Goal: Task Accomplishment & Management: Manage account settings

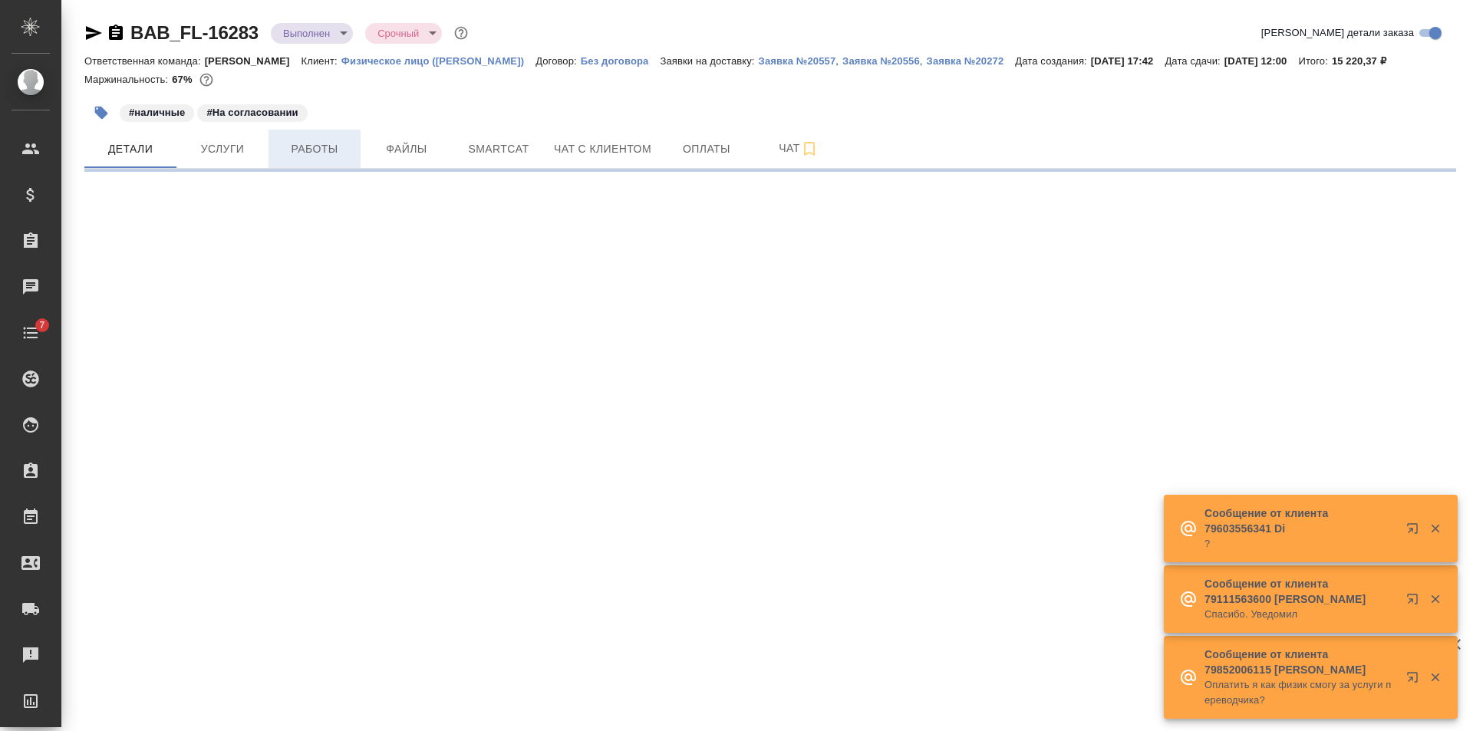
click at [288, 148] on span "Работы" at bounding box center [315, 149] width 74 height 19
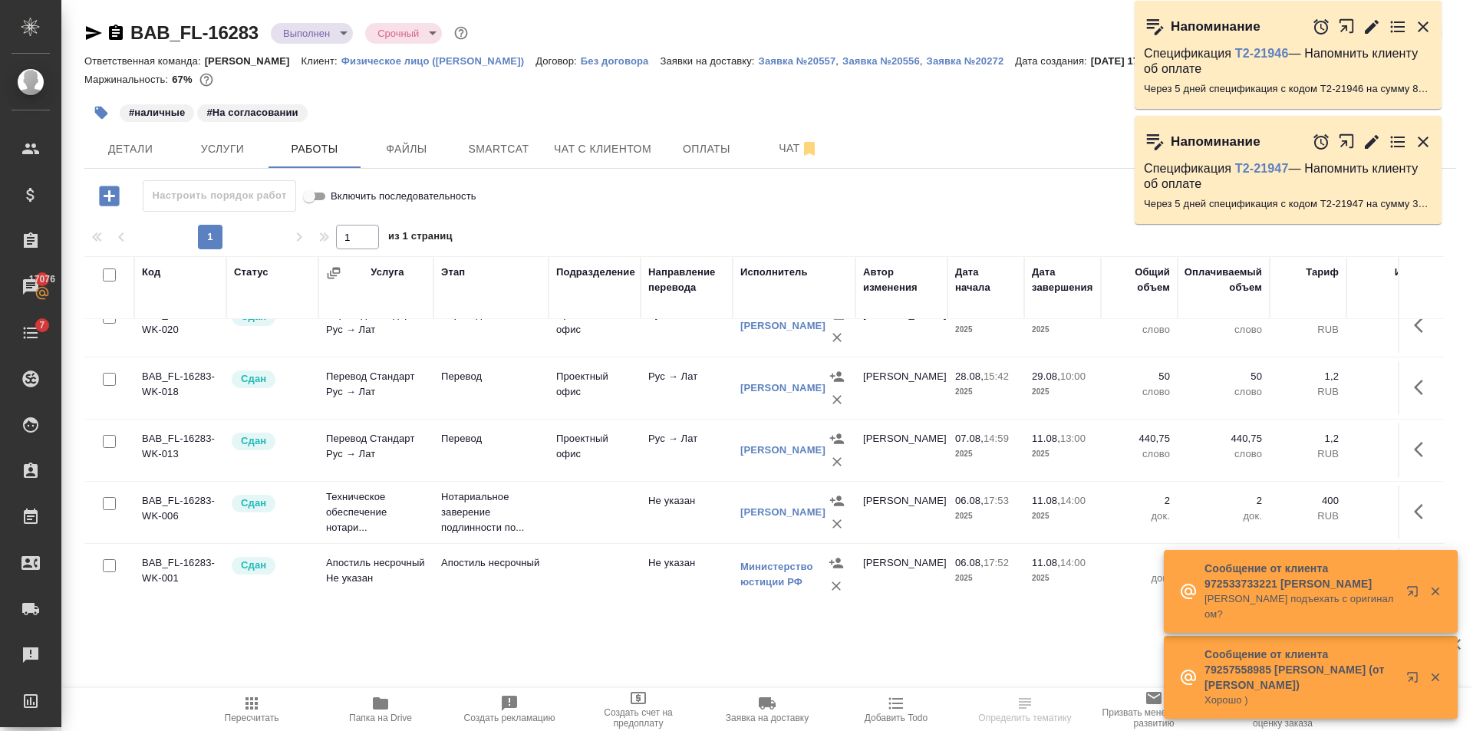
scroll to position [273, 0]
click at [564, 572] on td at bounding box center [595, 570] width 92 height 54
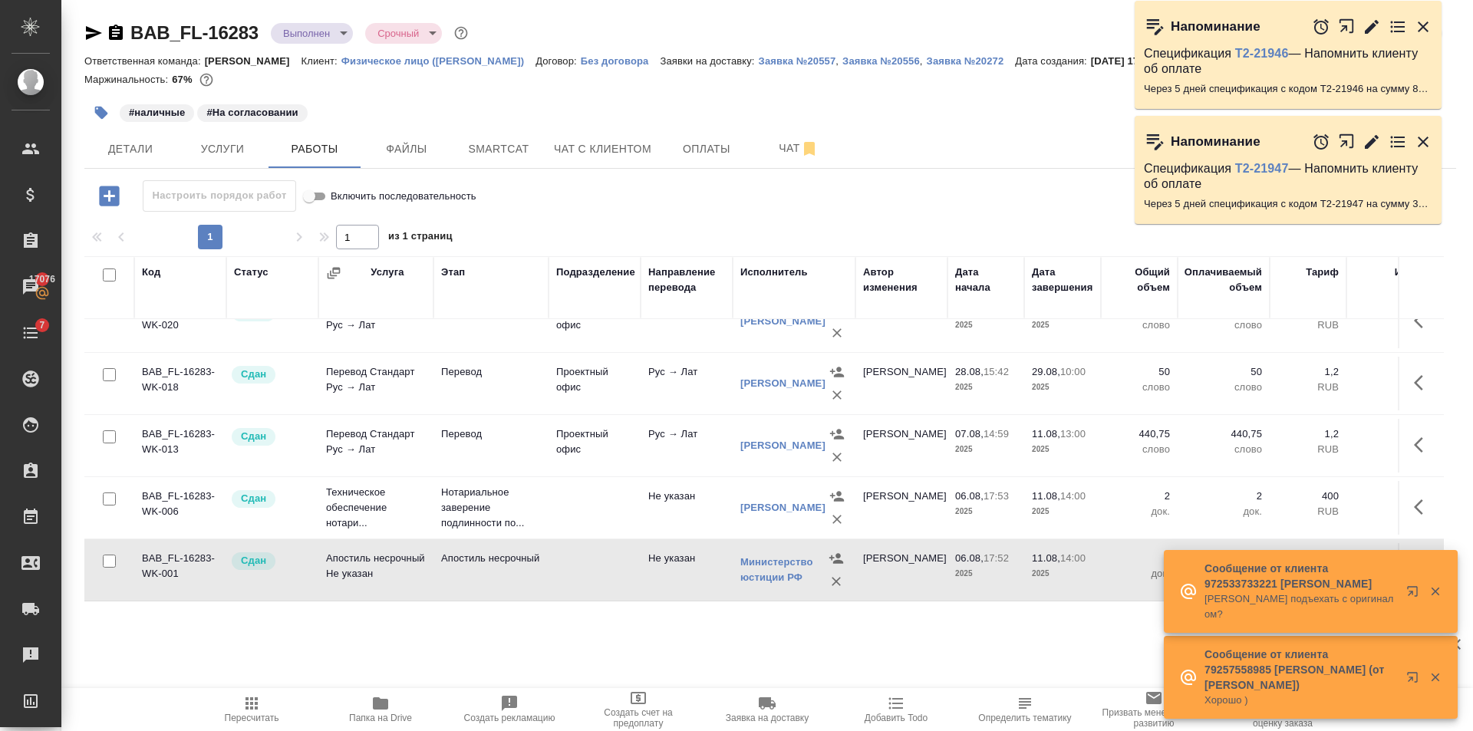
click at [252, 700] on icon "button" at bounding box center [252, 704] width 12 height 12
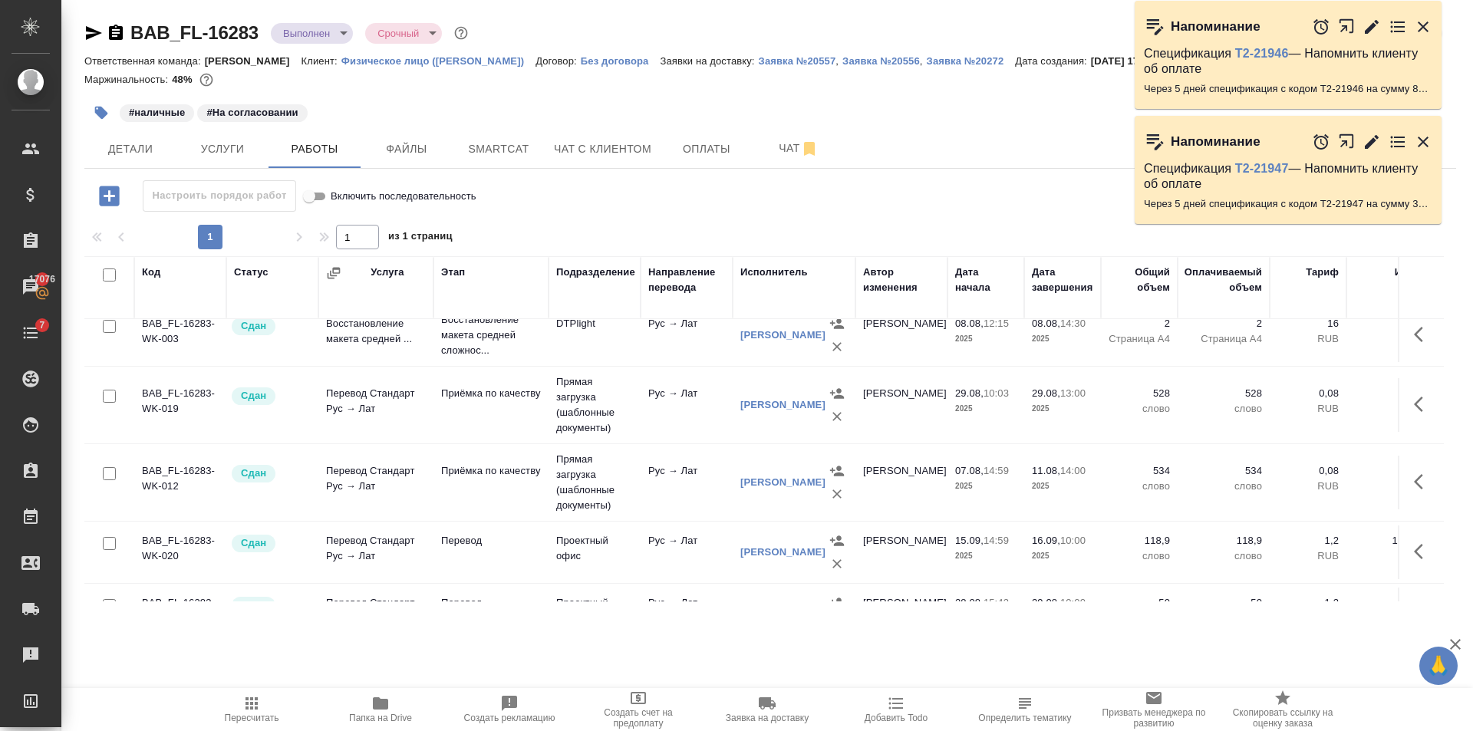
scroll to position [0, 0]
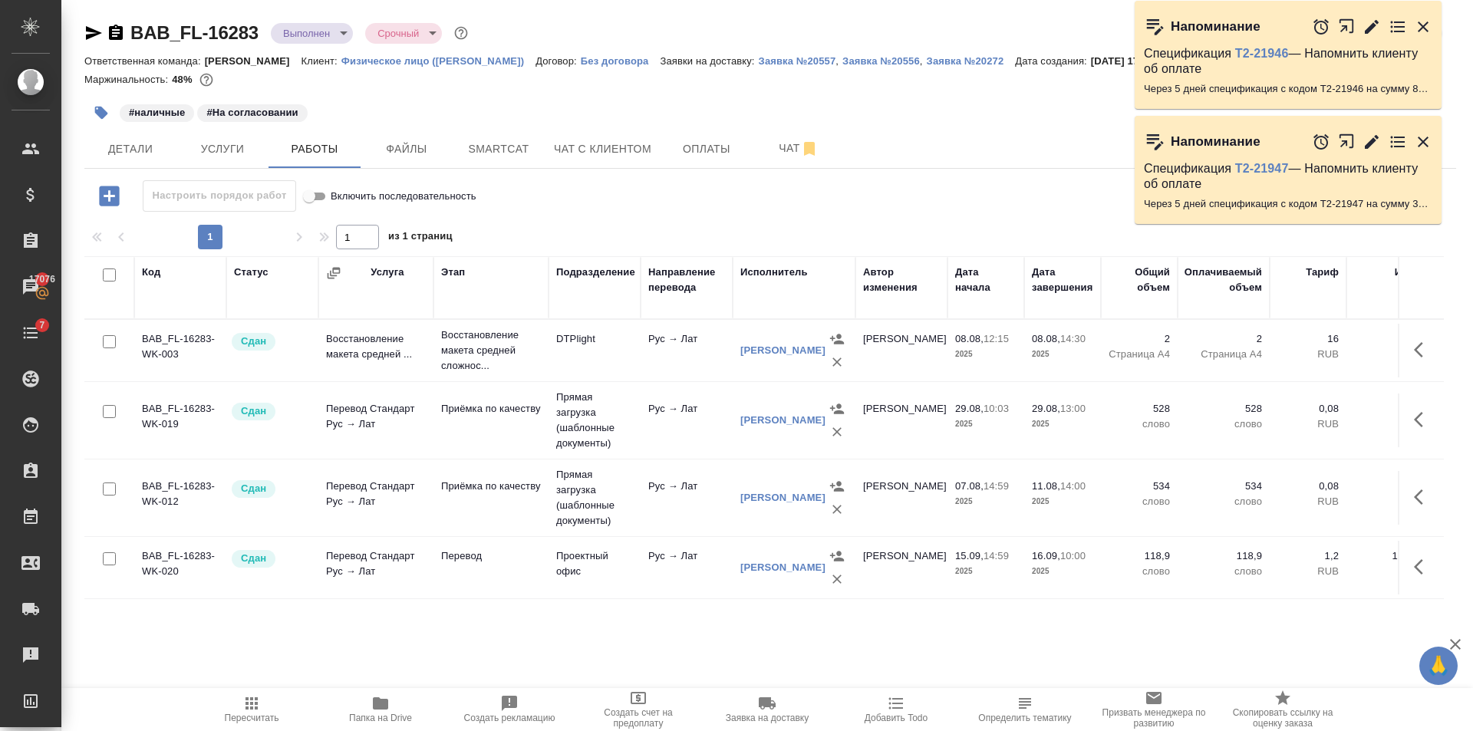
click at [322, 38] on body "🙏 .cls-1 fill:#fff; AWATERA Golubev Dmitry Клиенты Спецификации Заказы 17076 Ча…" at bounding box center [736, 365] width 1473 height 731
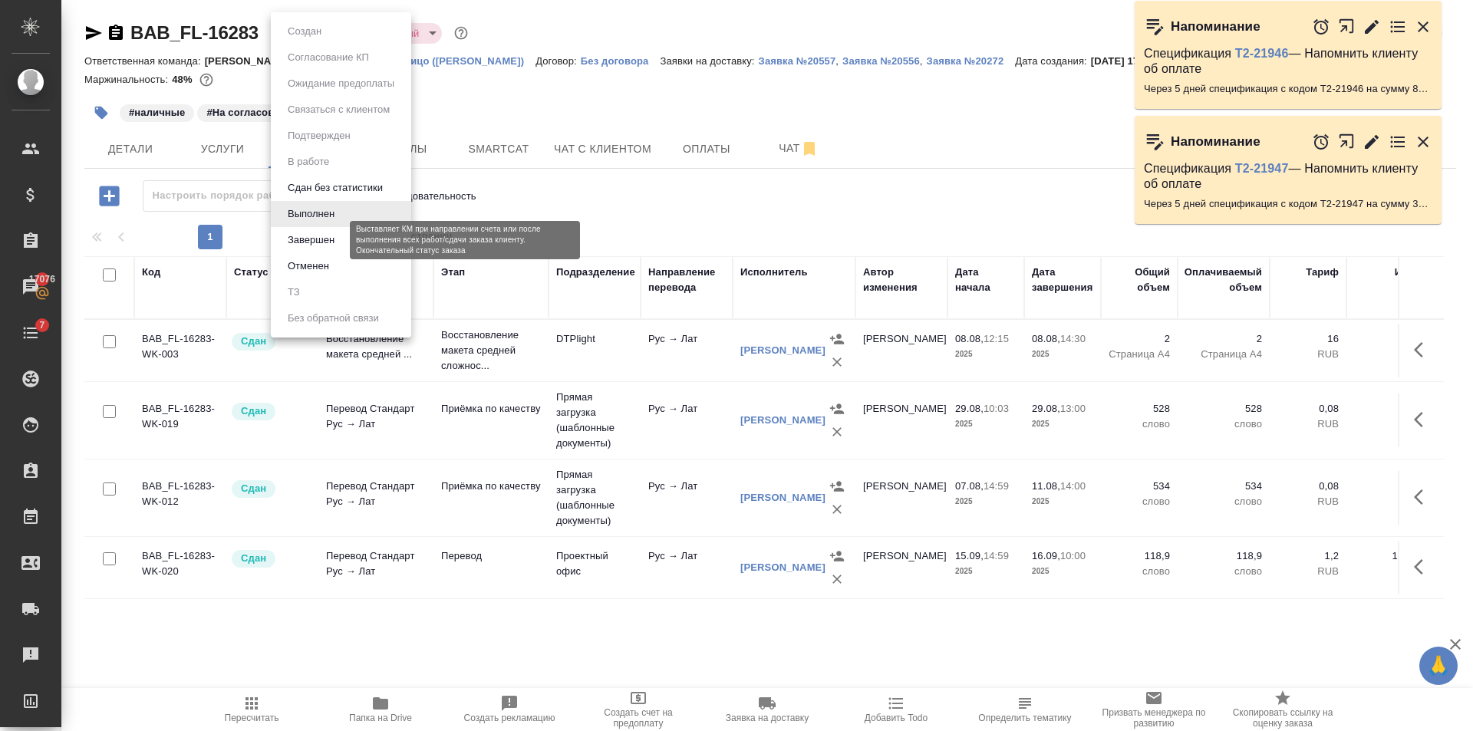
click at [335, 247] on button "Завершен" at bounding box center [311, 240] width 56 height 17
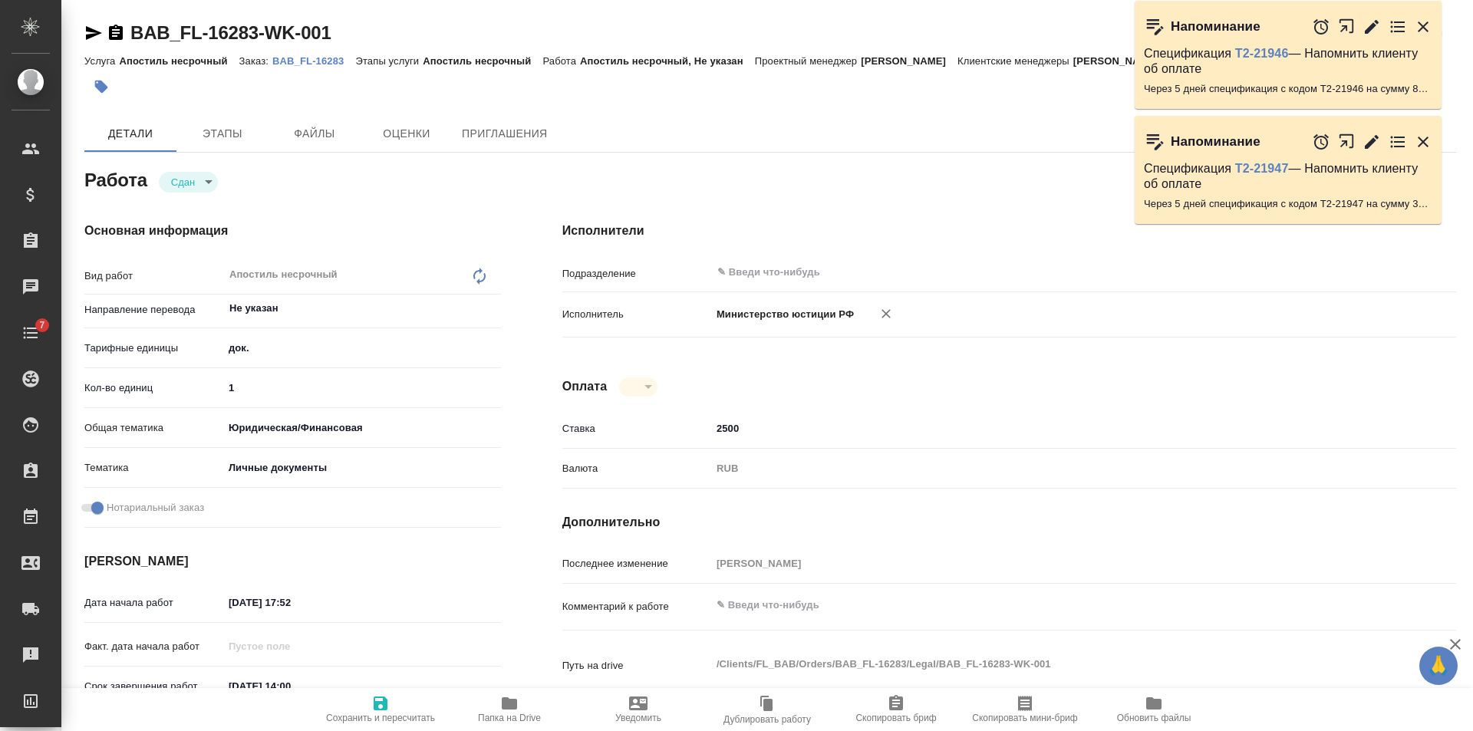
type textarea "x"
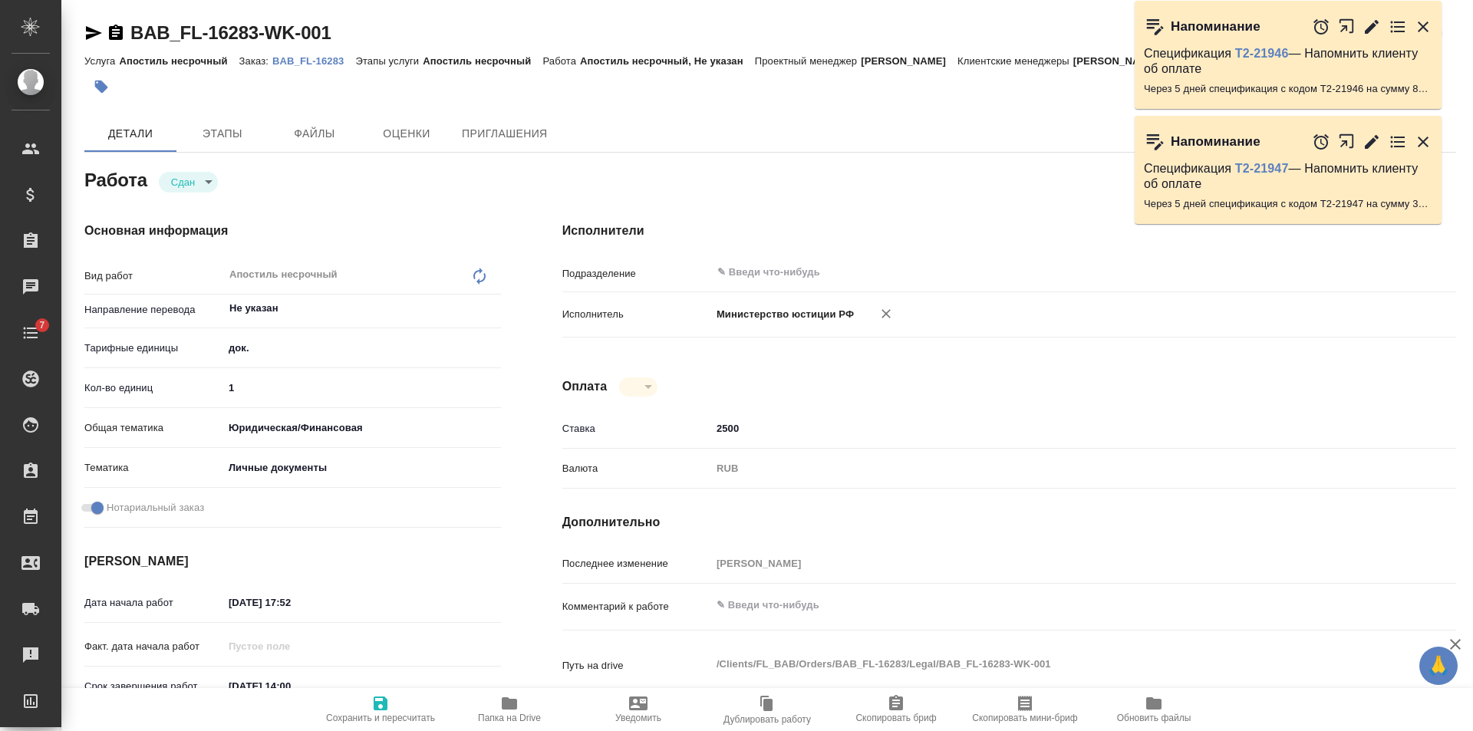
type textarea "x"
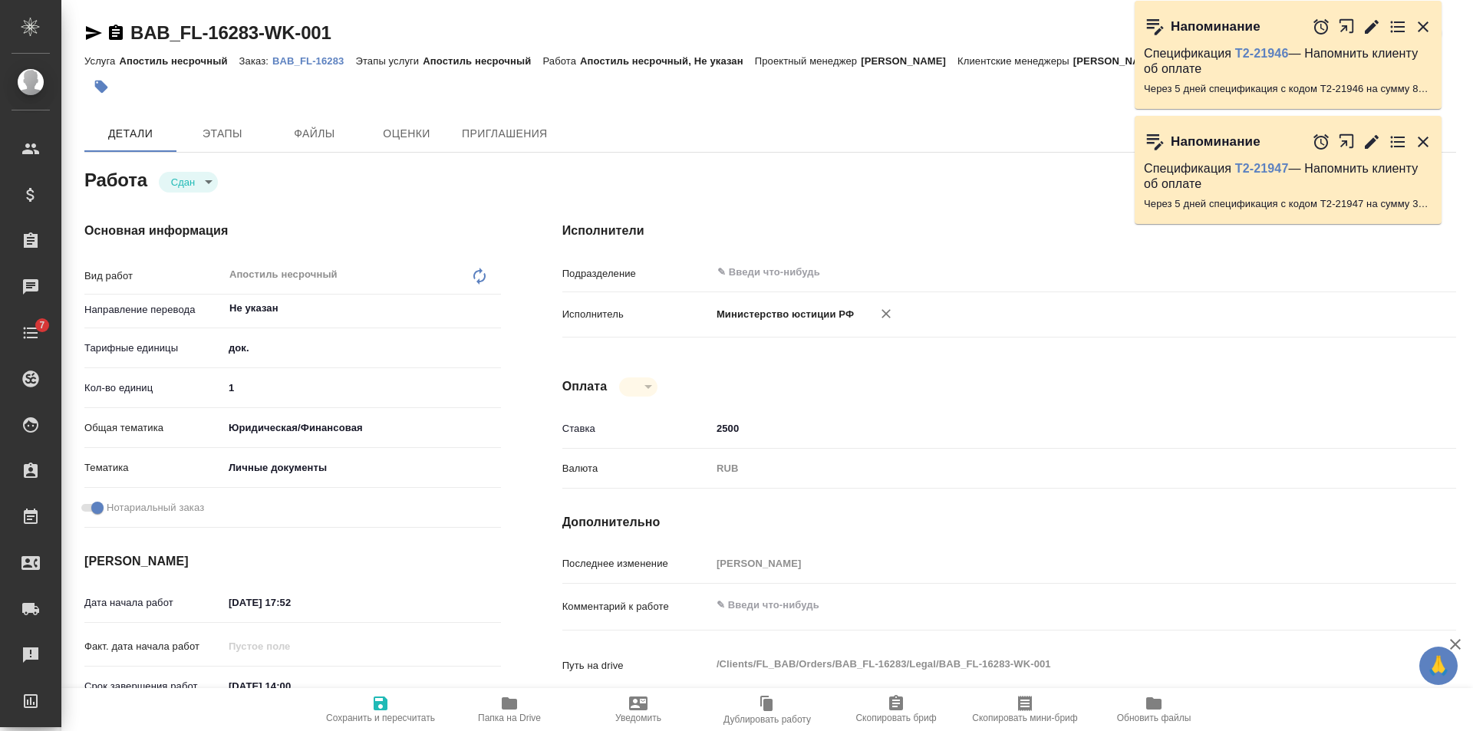
type textarea "x"
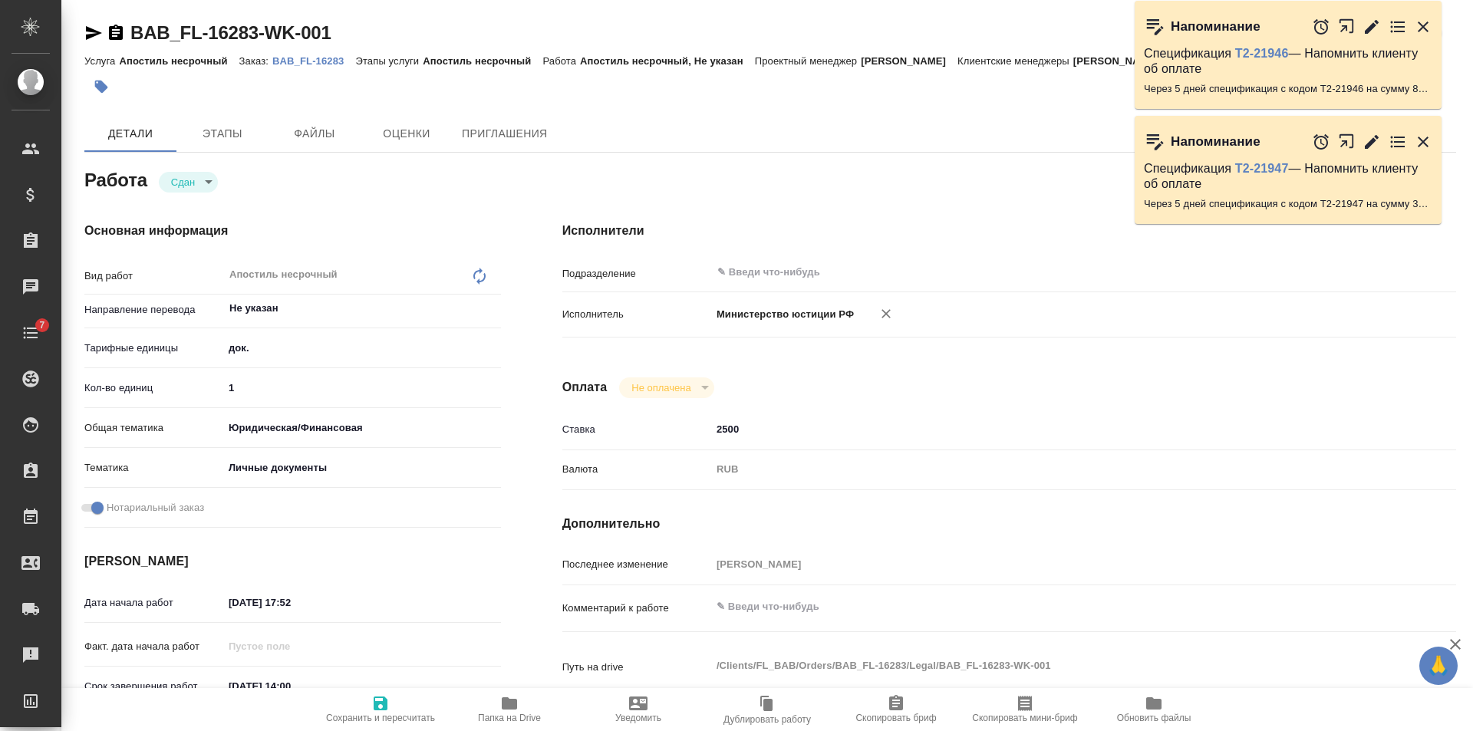
type textarea "x"
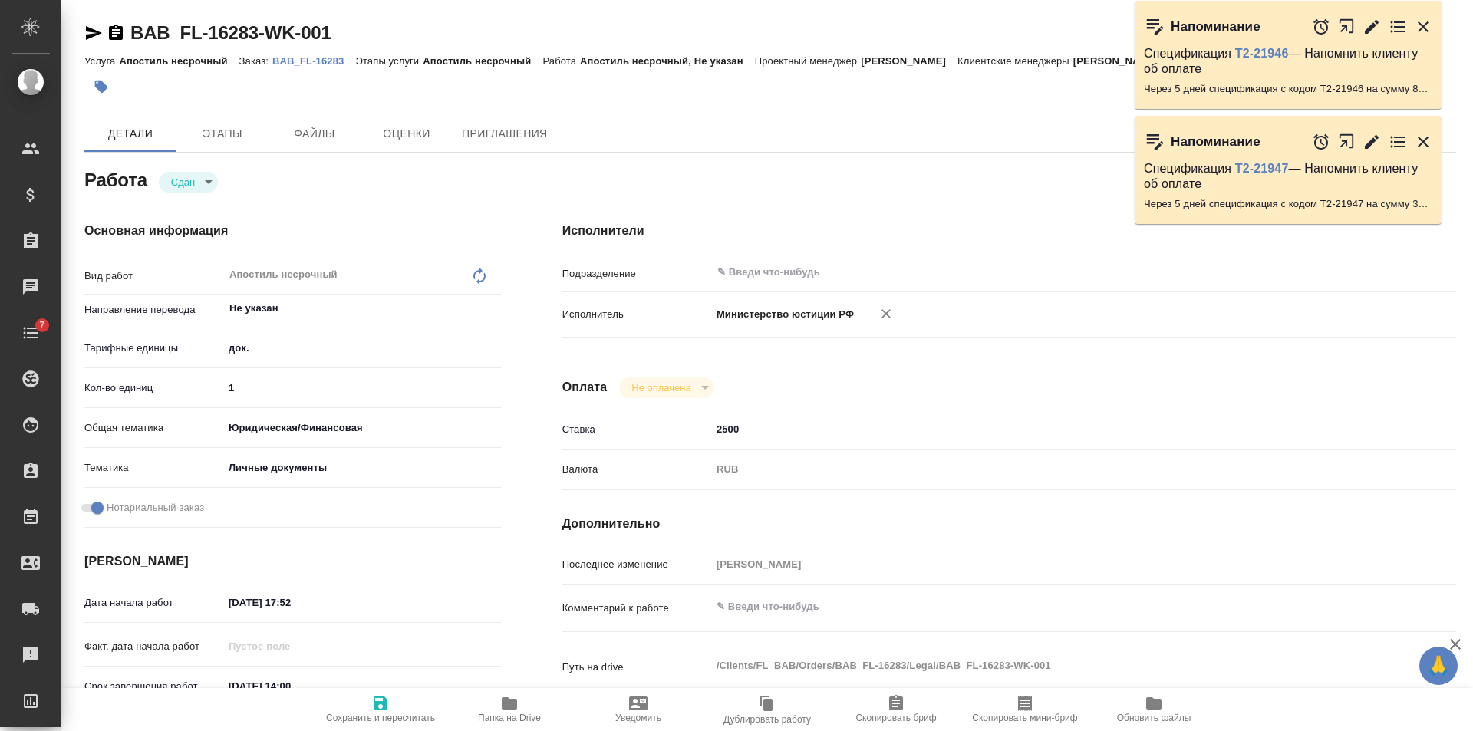
type textarea "x"
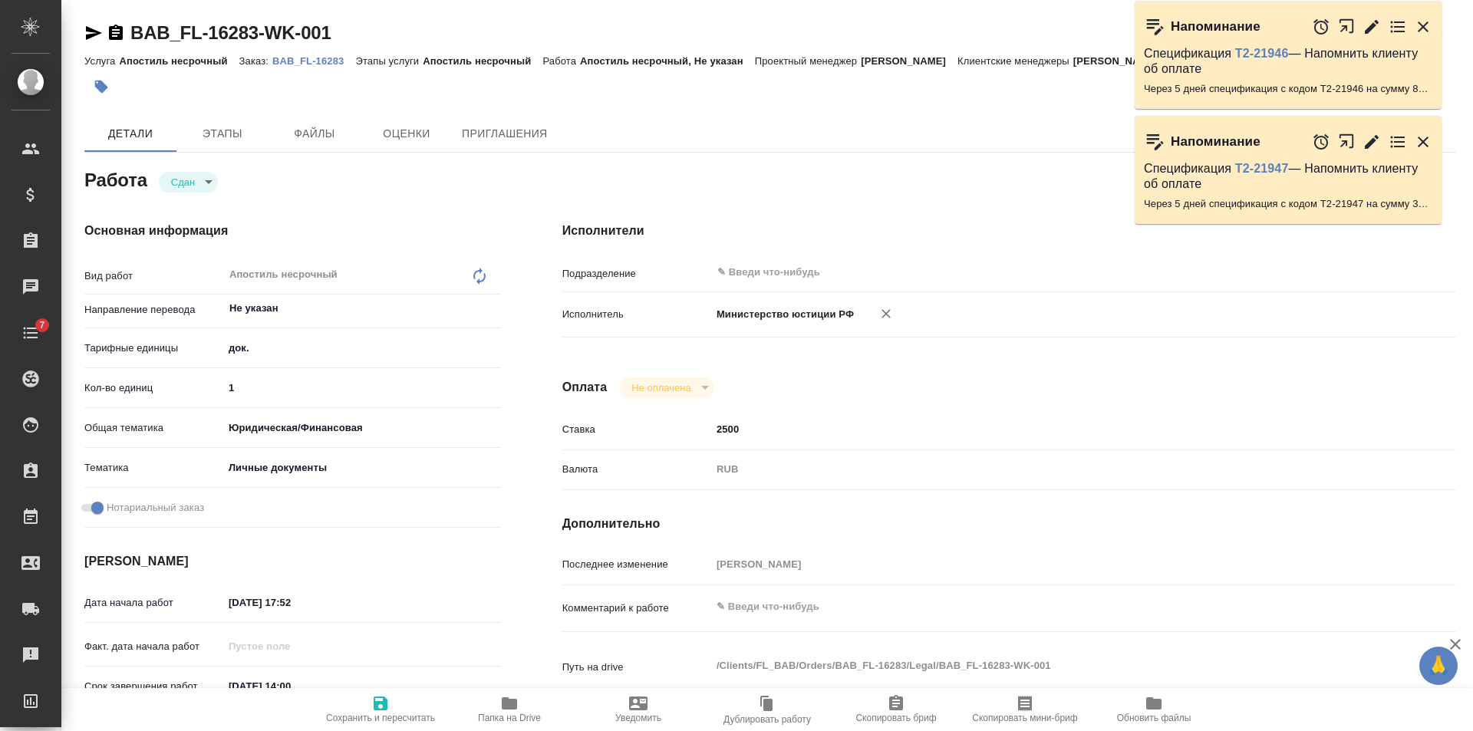
type textarea "x"
type input "2"
type textarea "x"
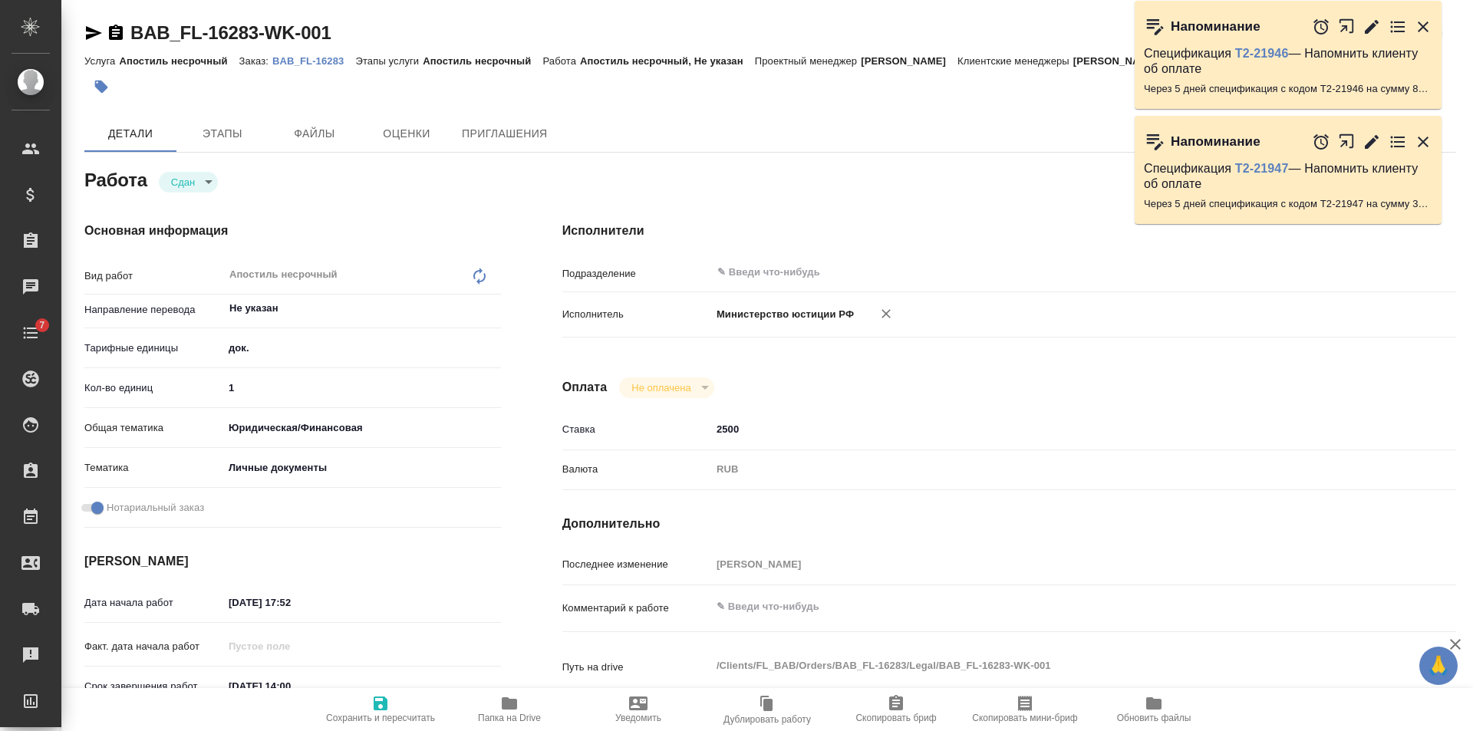
type textarea "x"
type input "2"
click at [500, 384] on input "2" at bounding box center [362, 388] width 278 height 22
type textarea "x"
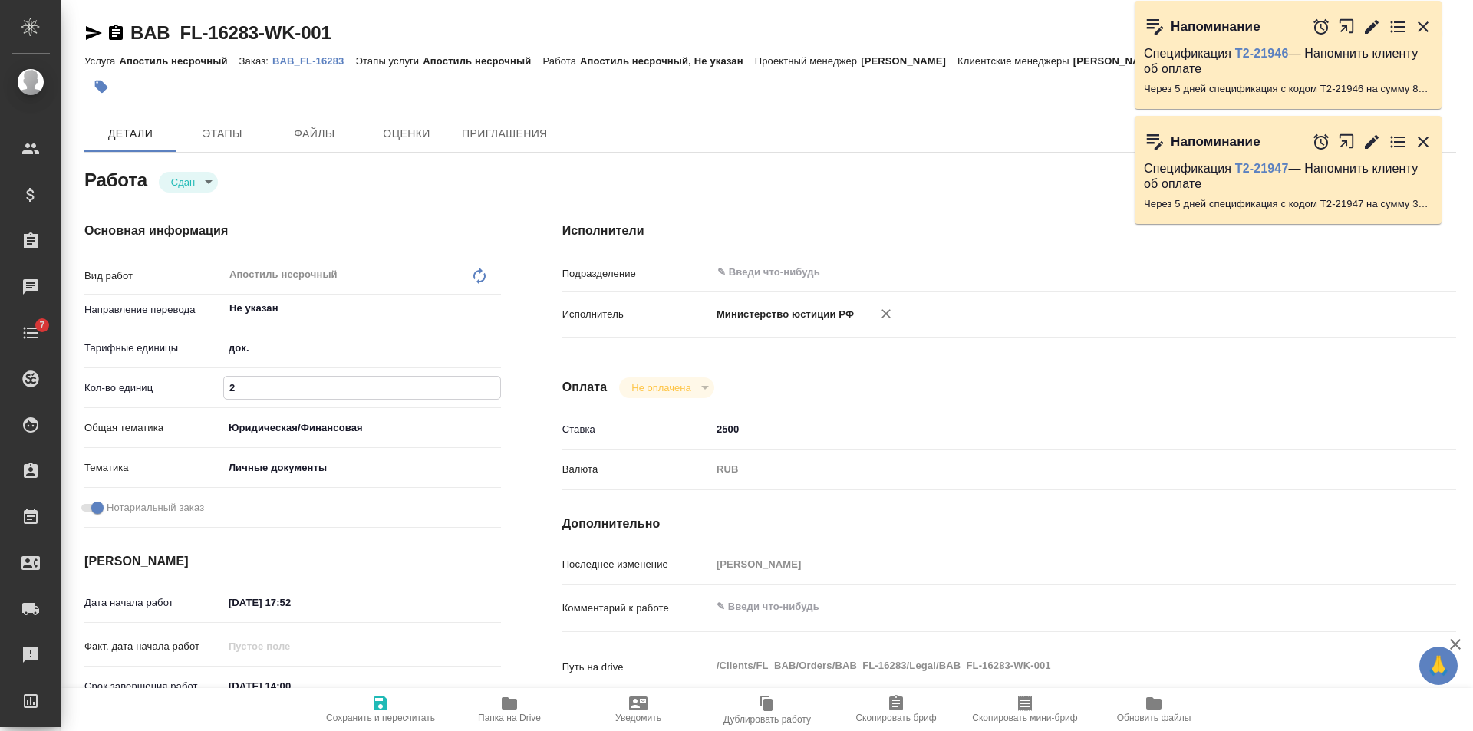
type textarea "x"
click at [374, 714] on span "Сохранить и пересчитать" at bounding box center [380, 718] width 109 height 11
type textarea "x"
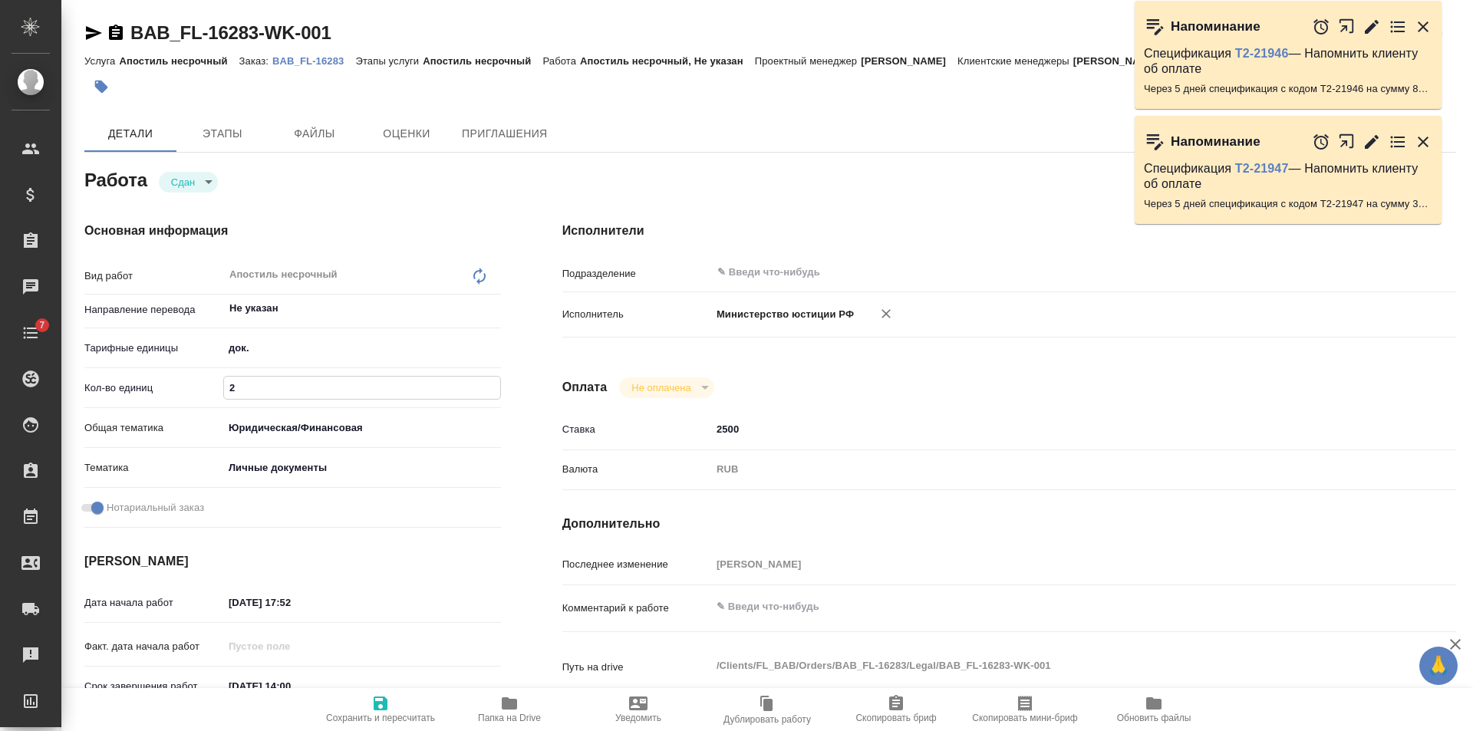
type textarea "x"
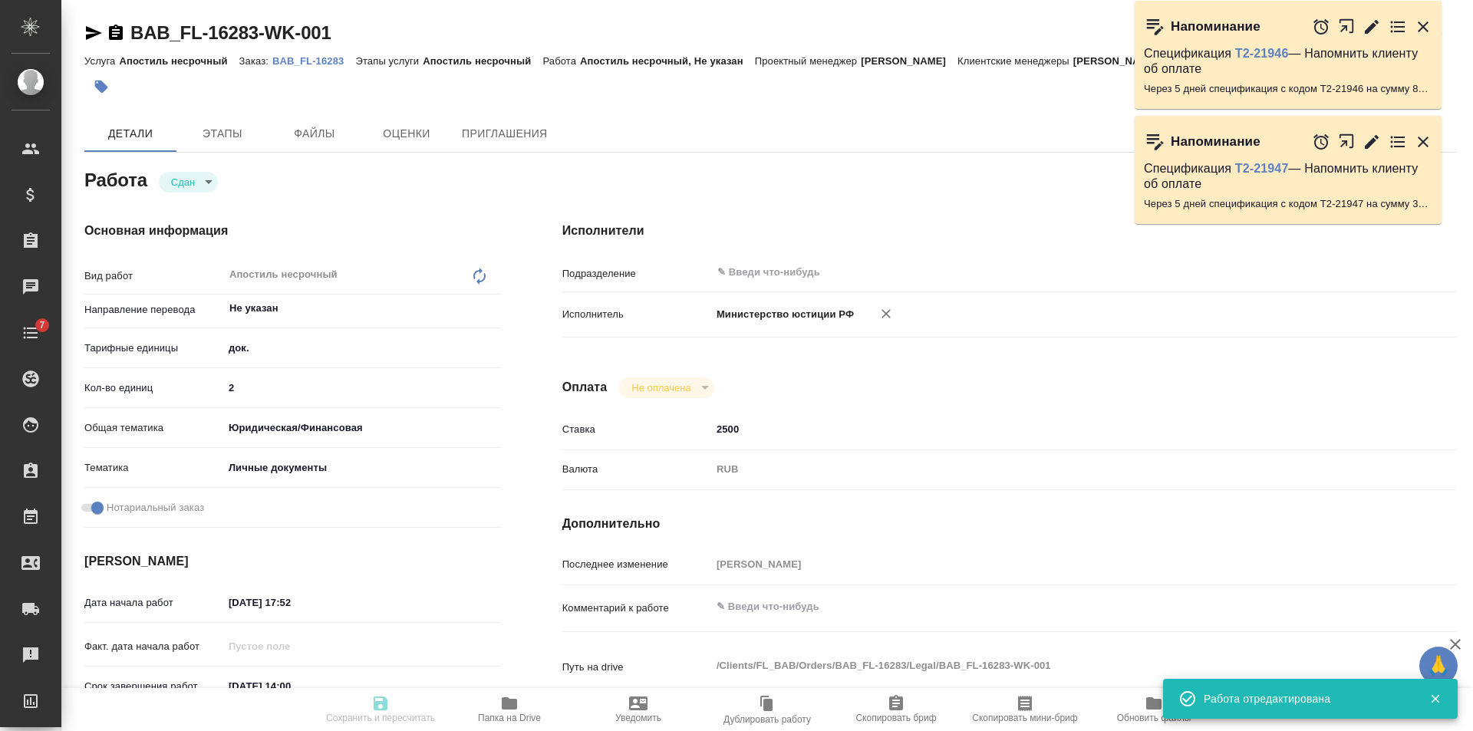
type textarea "x"
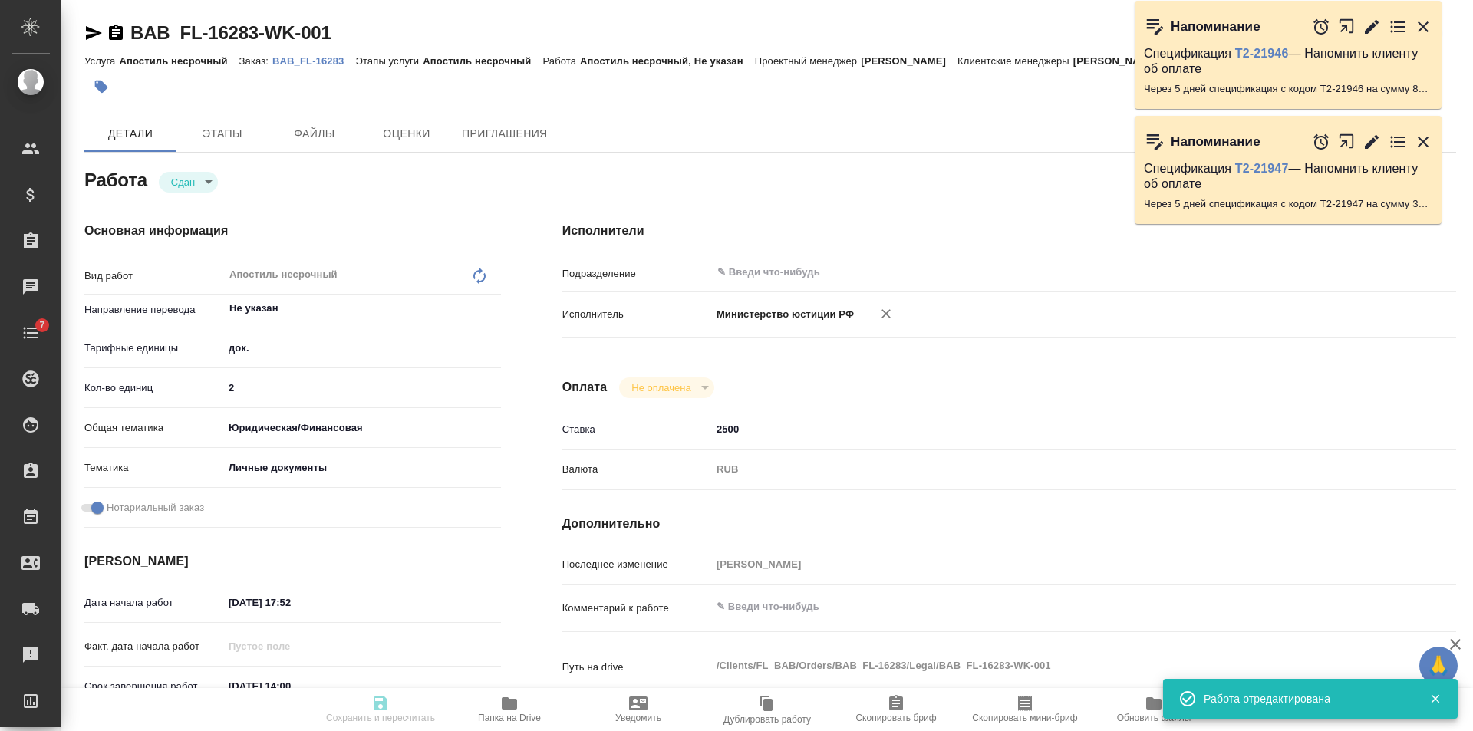
type input "closed"
type textarea "Апостиль несрочный"
type textarea "x"
type input "Не указан"
type input "5a8b1489cc6b4906c91bfd8b"
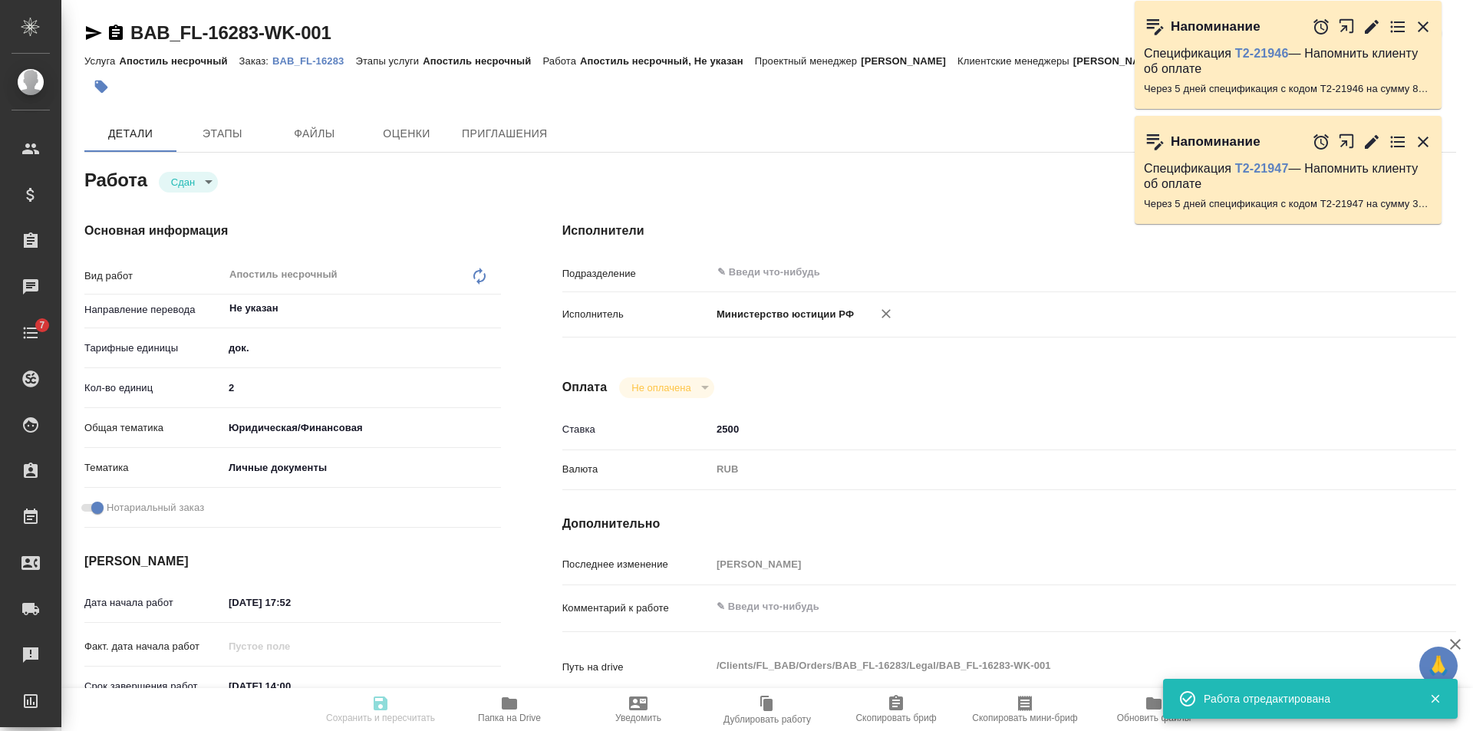
type input "2"
type input "yr-fn"
type input "5a8b8b956a9677013d343cfe"
checkbox input "true"
type input "06.08.2025 17:52"
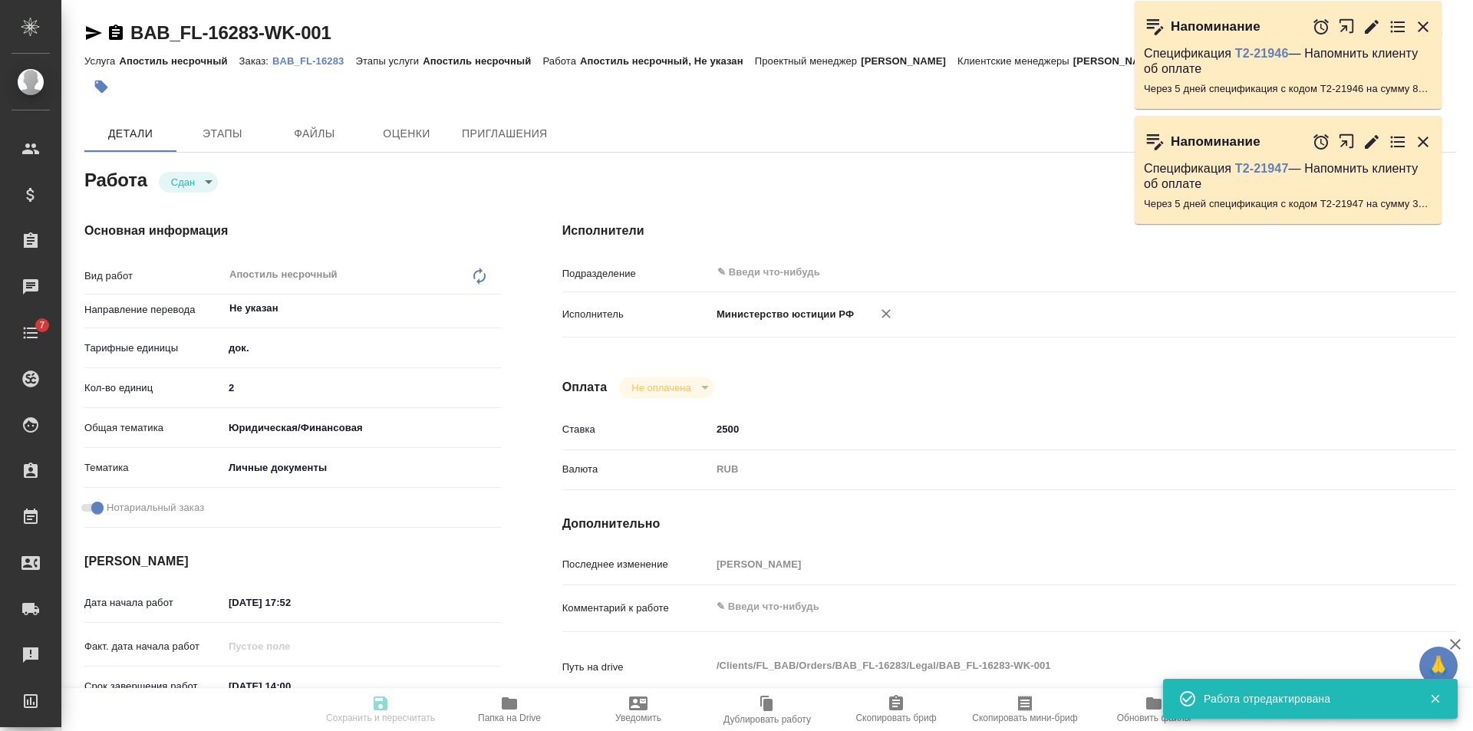
type input "11.08.2025 14:00"
type input "29.09.2025 12:27"
type input "08.10.2025 12:00"
type input "notPayed"
type input "2500"
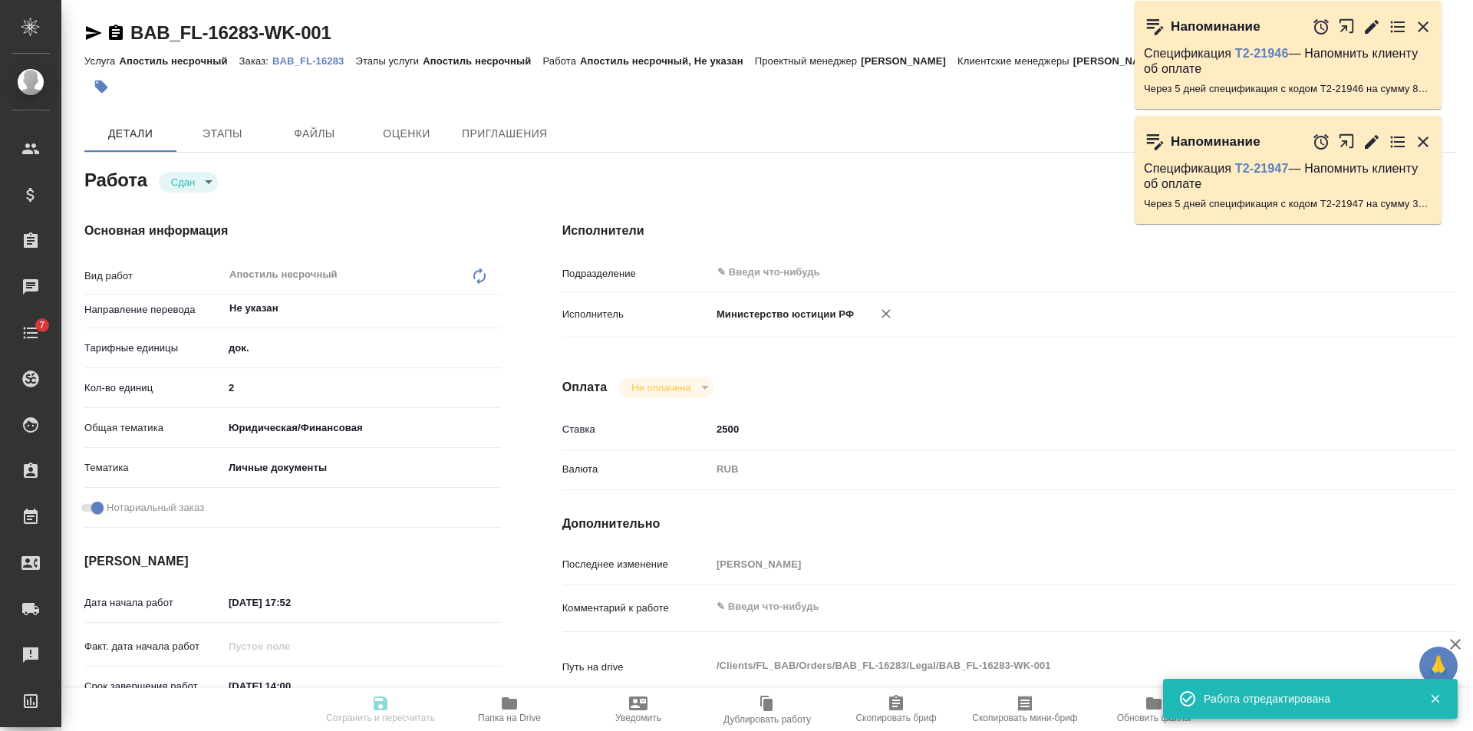
type input "RUB"
type input "[PERSON_NAME]"
type textarea "x"
type textarea "/Clients/FL_BAB/Orders/BAB_FL-16283/Legal/BAB_FL-16283-WK-001"
type textarea "x"
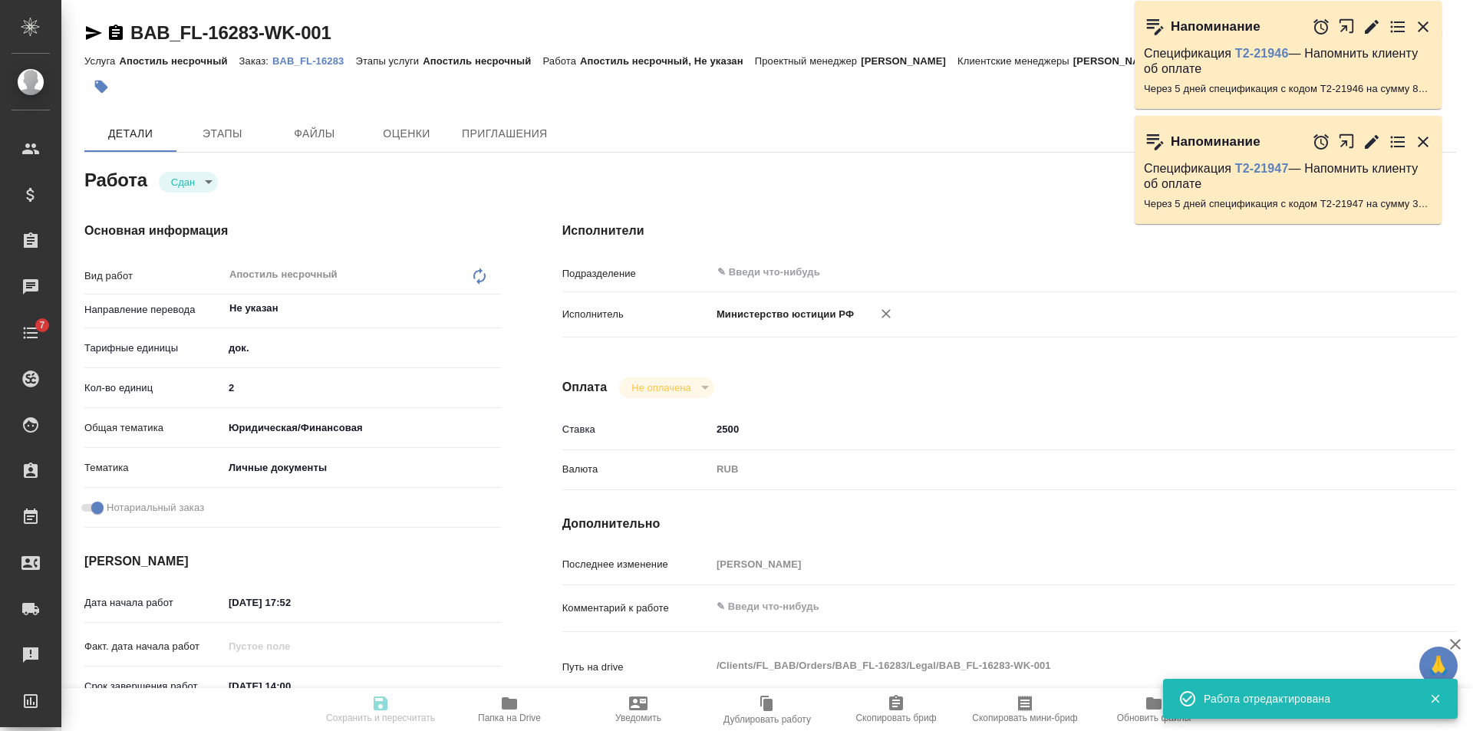
type input "BAB_FL-16283"
type input "Апостиль несрочный"
type input "[PERSON_NAME]"
type input "/Clients/FL_BAB/Orders/BAB_FL-16283"
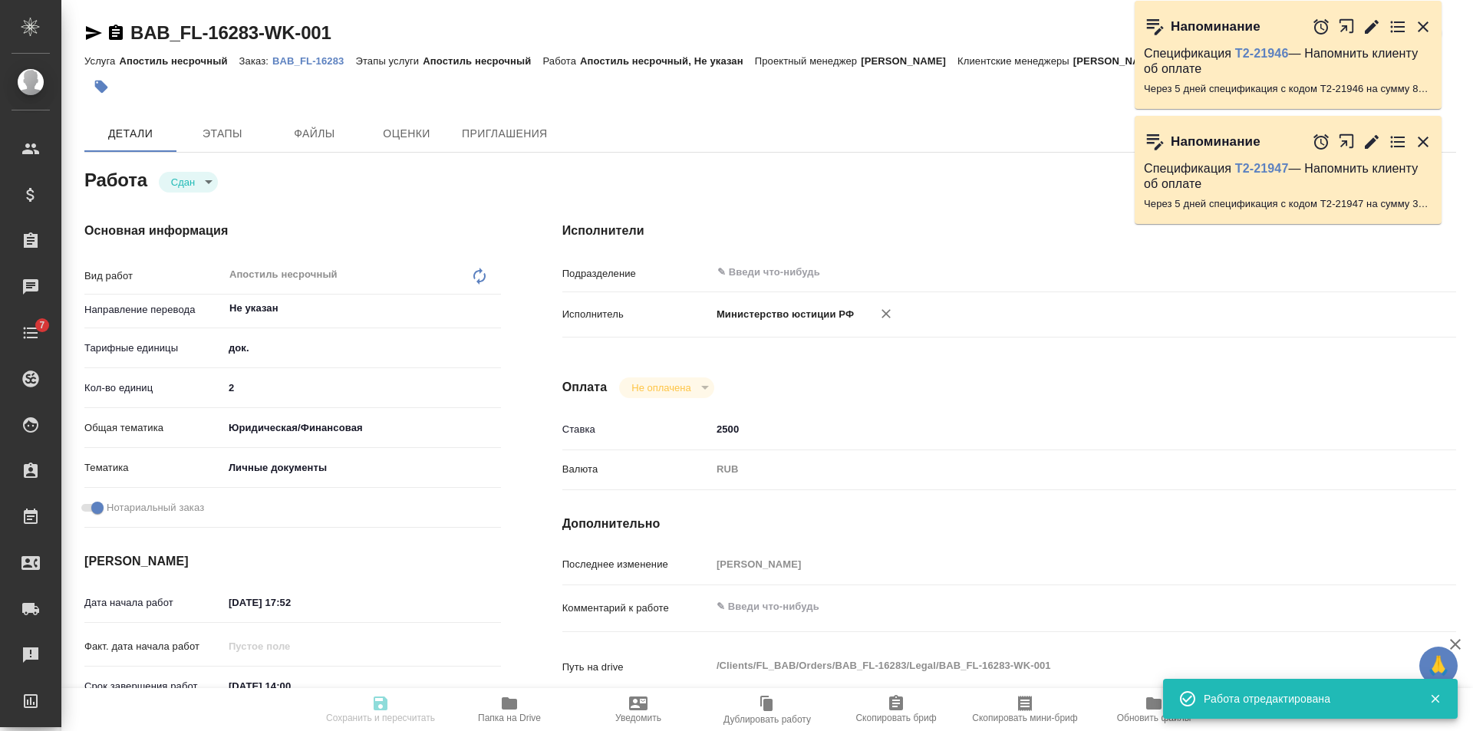
type textarea "x"
type textarea "Melentieva Tatiana Aleksejs Melentjevs Zita Melentjeva"
type textarea "x"
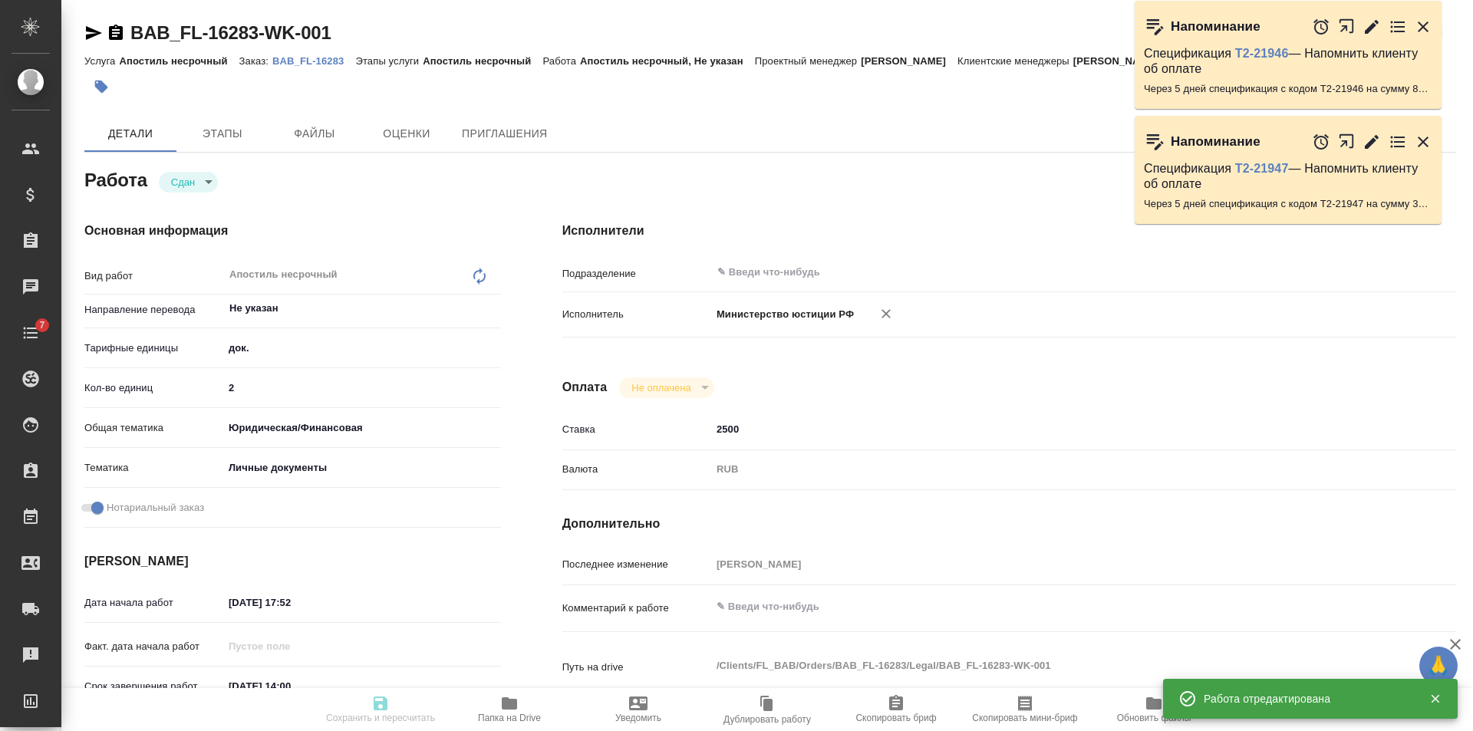
type textarea "x"
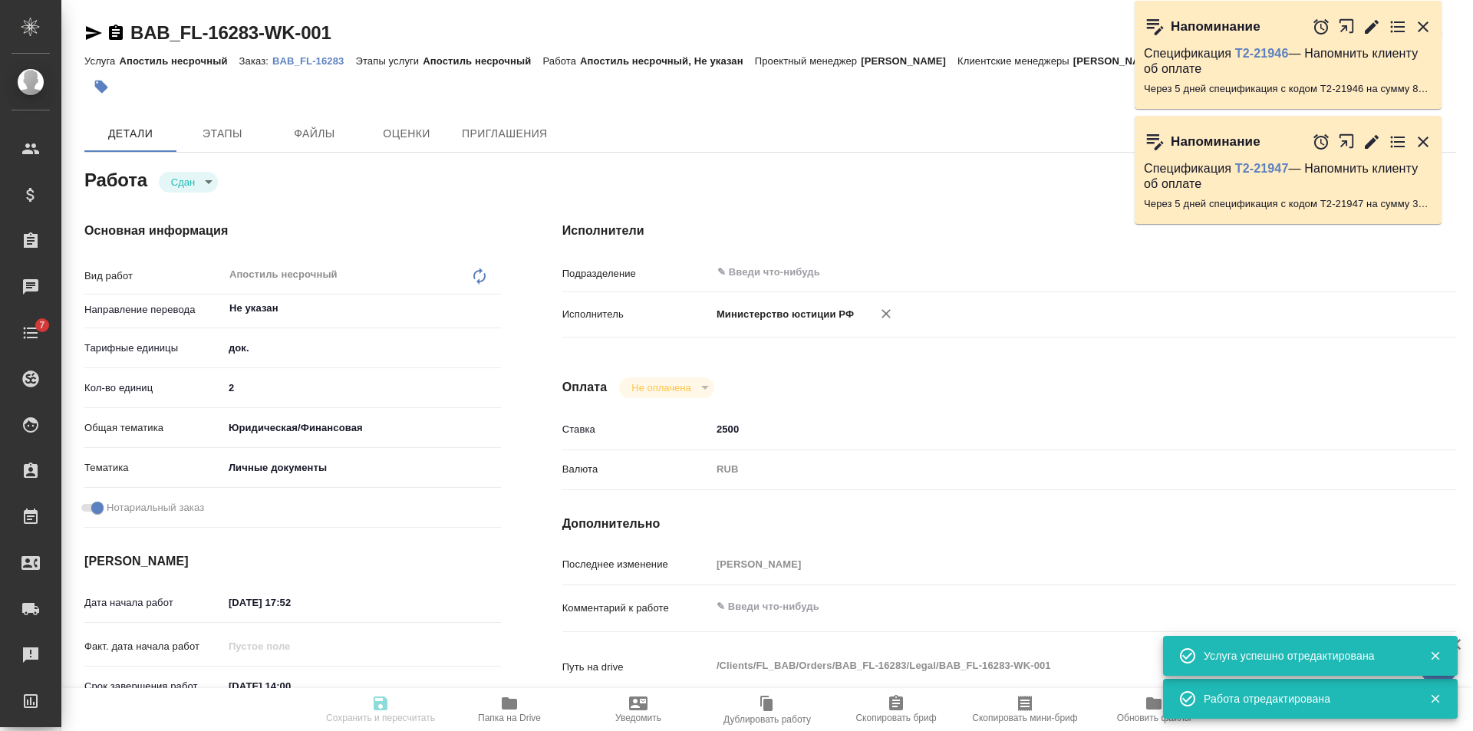
type textarea "x"
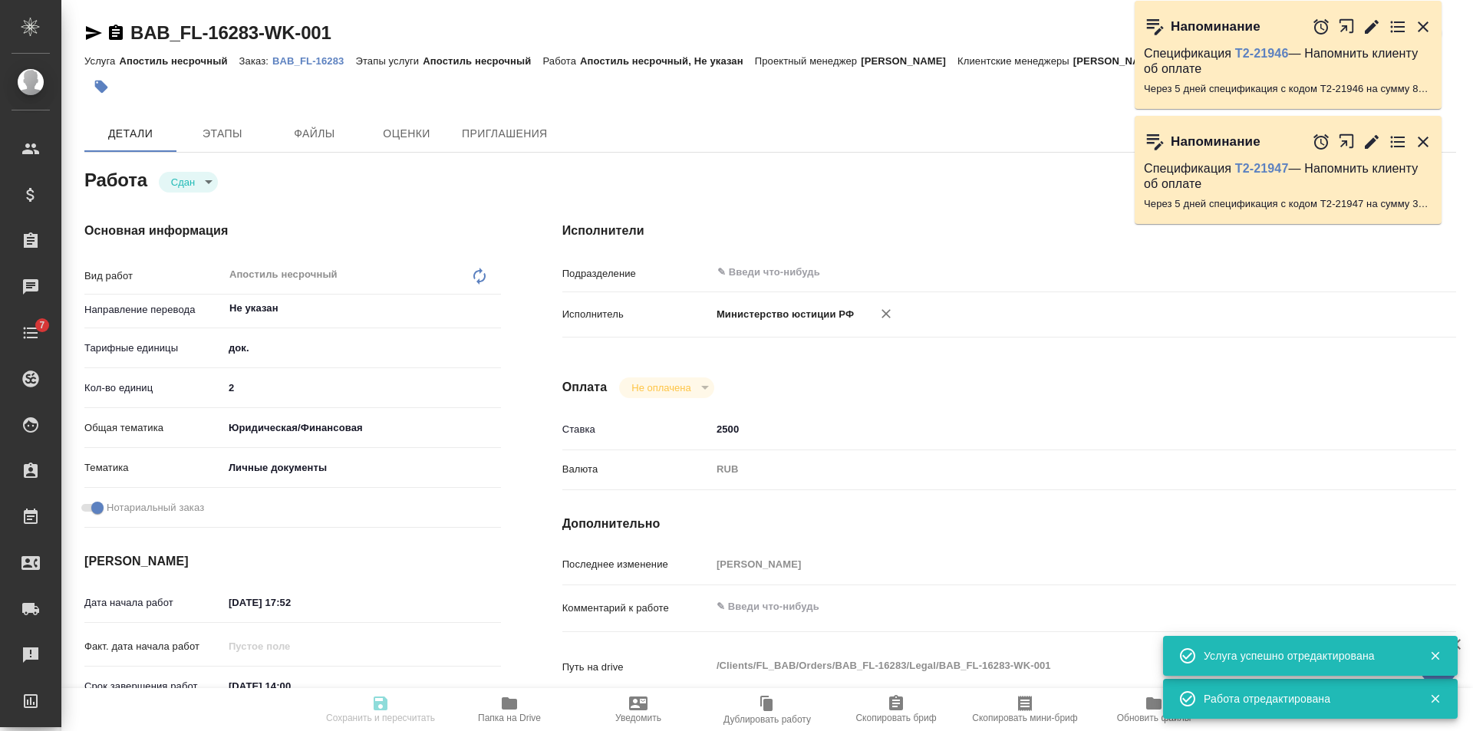
type textarea "x"
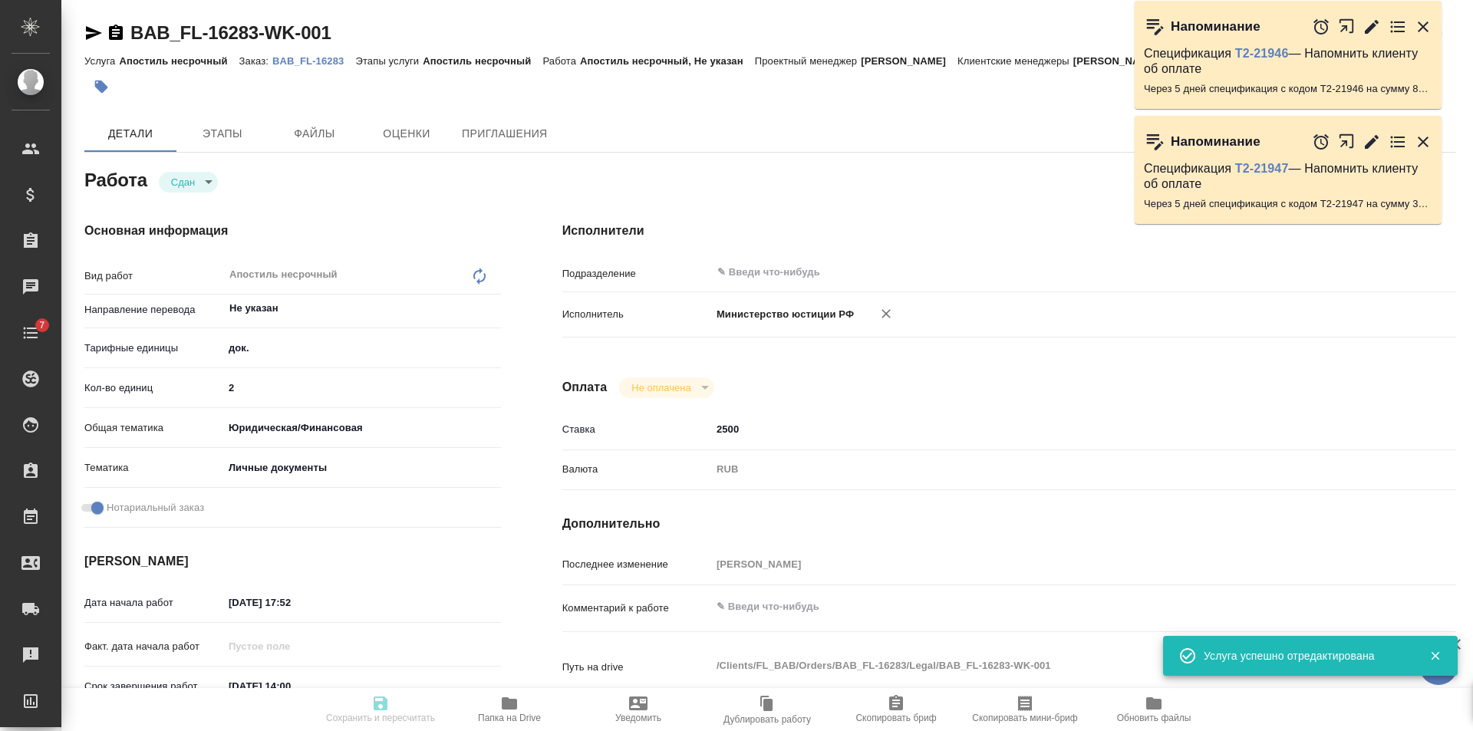
type input "closed"
type textarea "Апостиль несрочный"
type textarea "x"
type input "Не указан"
type input "5a8b1489cc6b4906c91bfd8b"
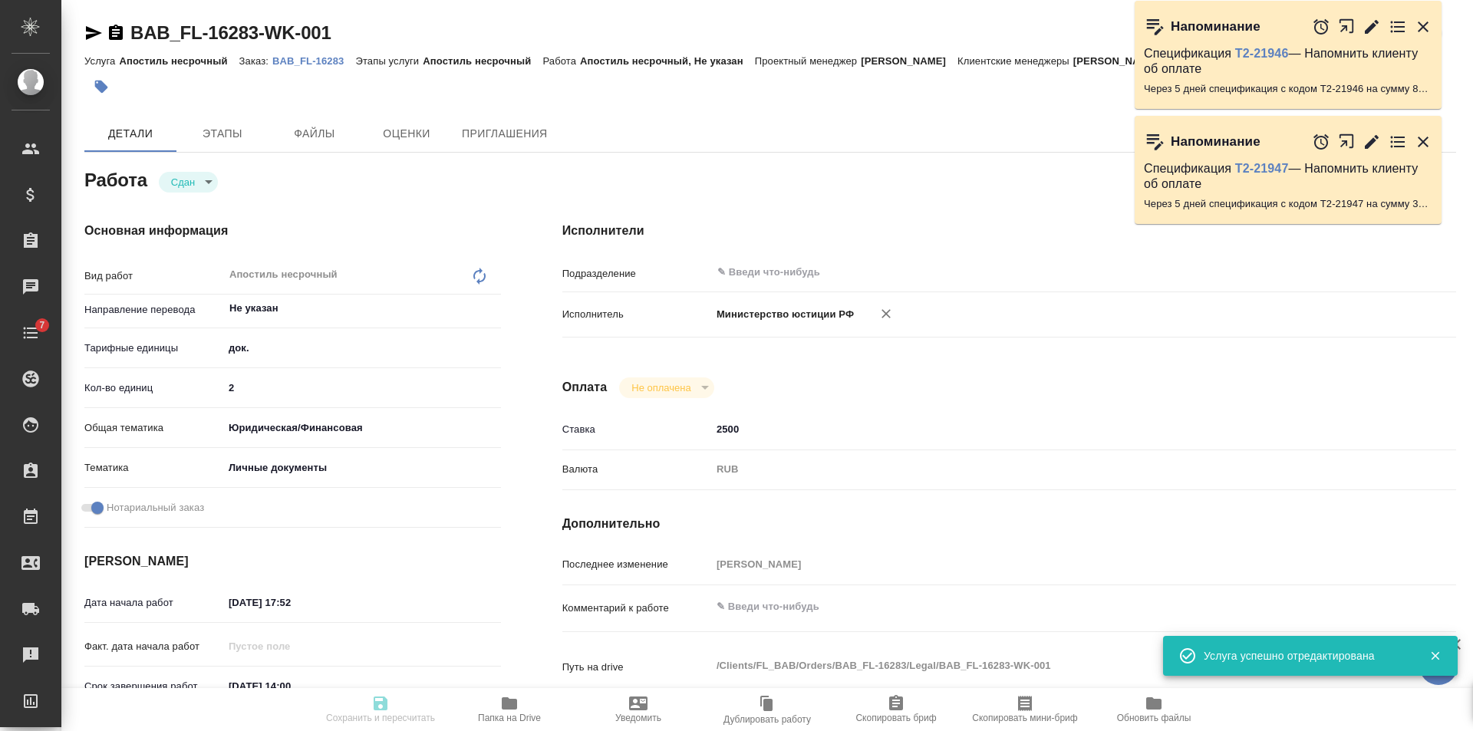
type input "2"
type input "yr-fn"
type input "5a8b8b956a9677013d343cfe"
checkbox input "true"
type input "06.08.2025 17:52"
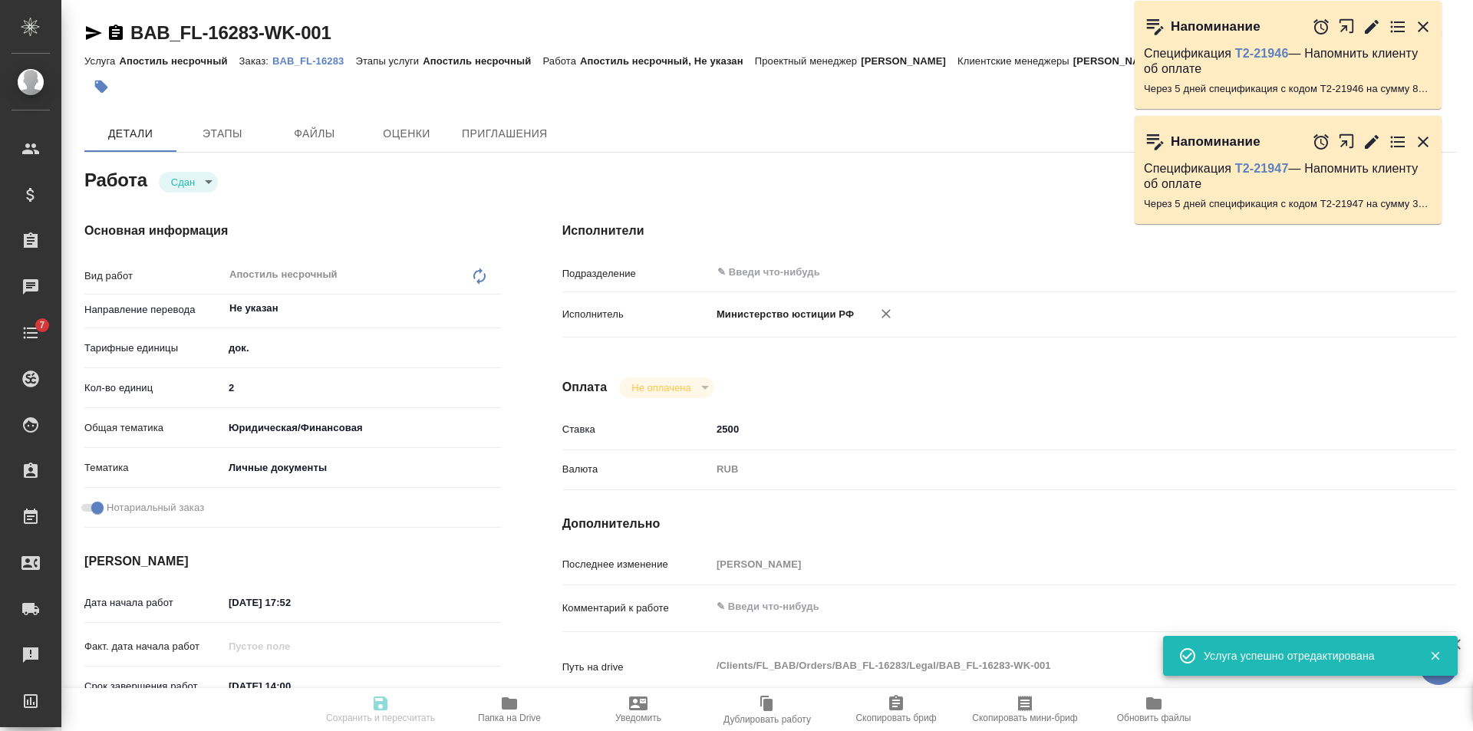
type input "11.08.2025 14:00"
type input "29.09.2025 12:27"
type input "08.10.2025 12:00"
type input "notPayed"
type input "2500"
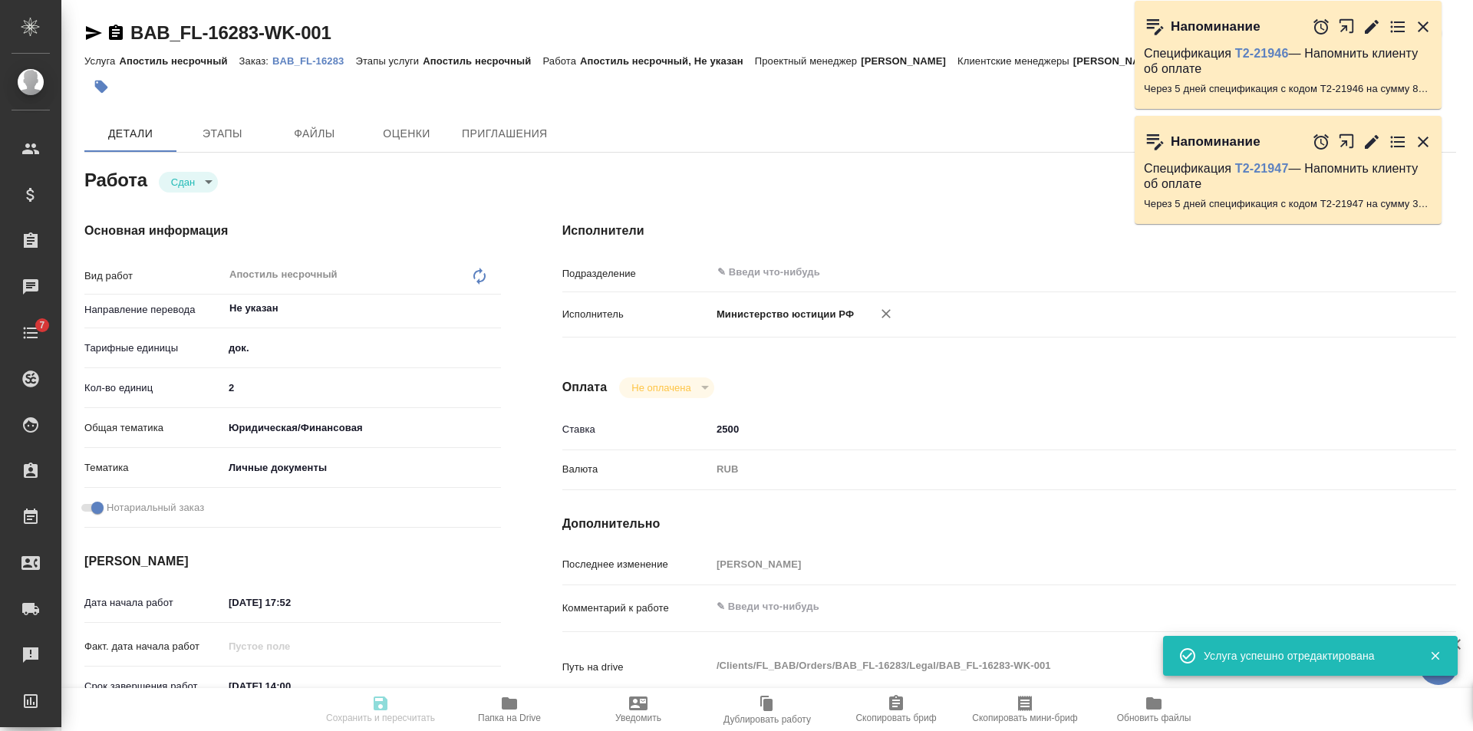
type input "RUB"
type input "[PERSON_NAME]"
type textarea "x"
type textarea "/Clients/FL_BAB/Orders/BAB_FL-16283/Legal/BAB_FL-16283-WK-001"
type textarea "x"
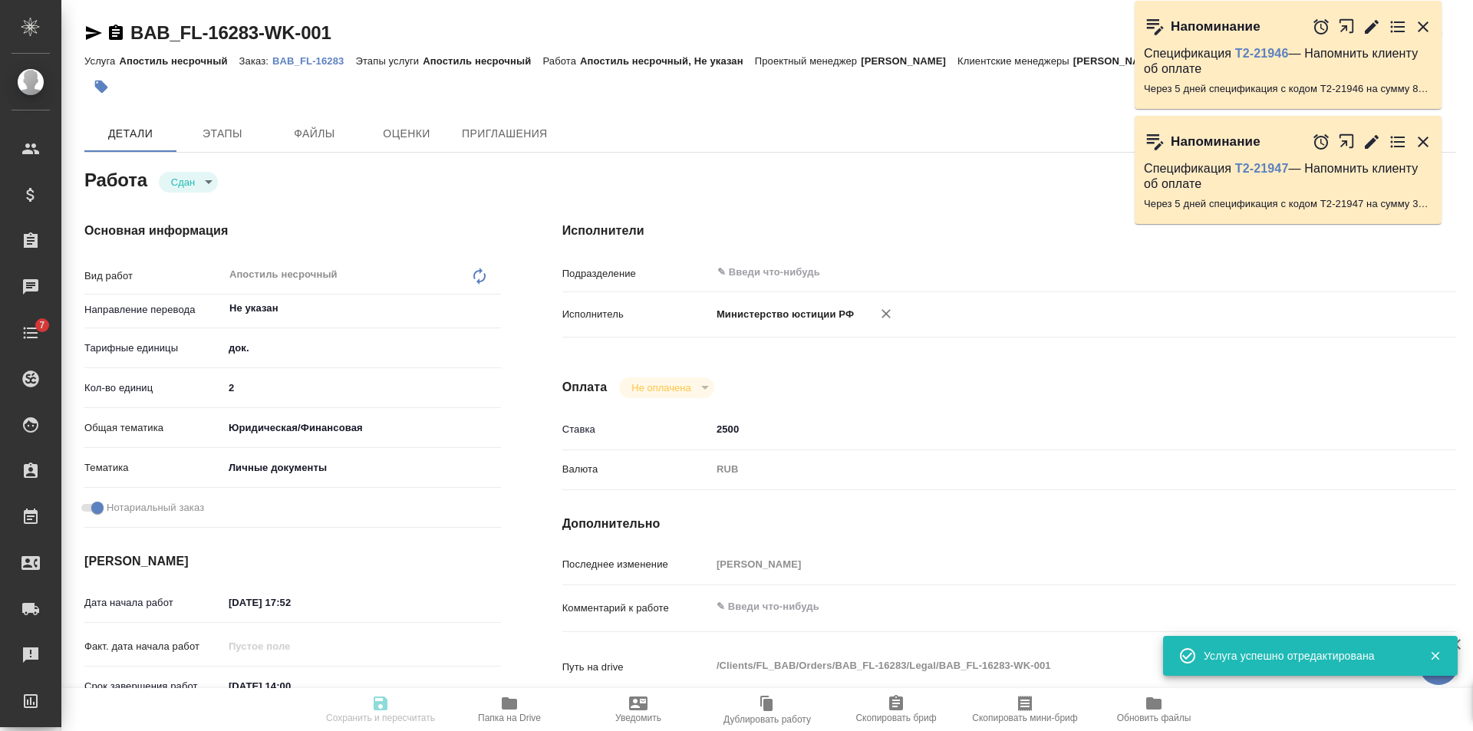
type input "BAB_FL-16283"
type input "Апостиль несрочный"
type input "[PERSON_NAME]"
type input "/Clients/FL_BAB/Orders/BAB_FL-16283"
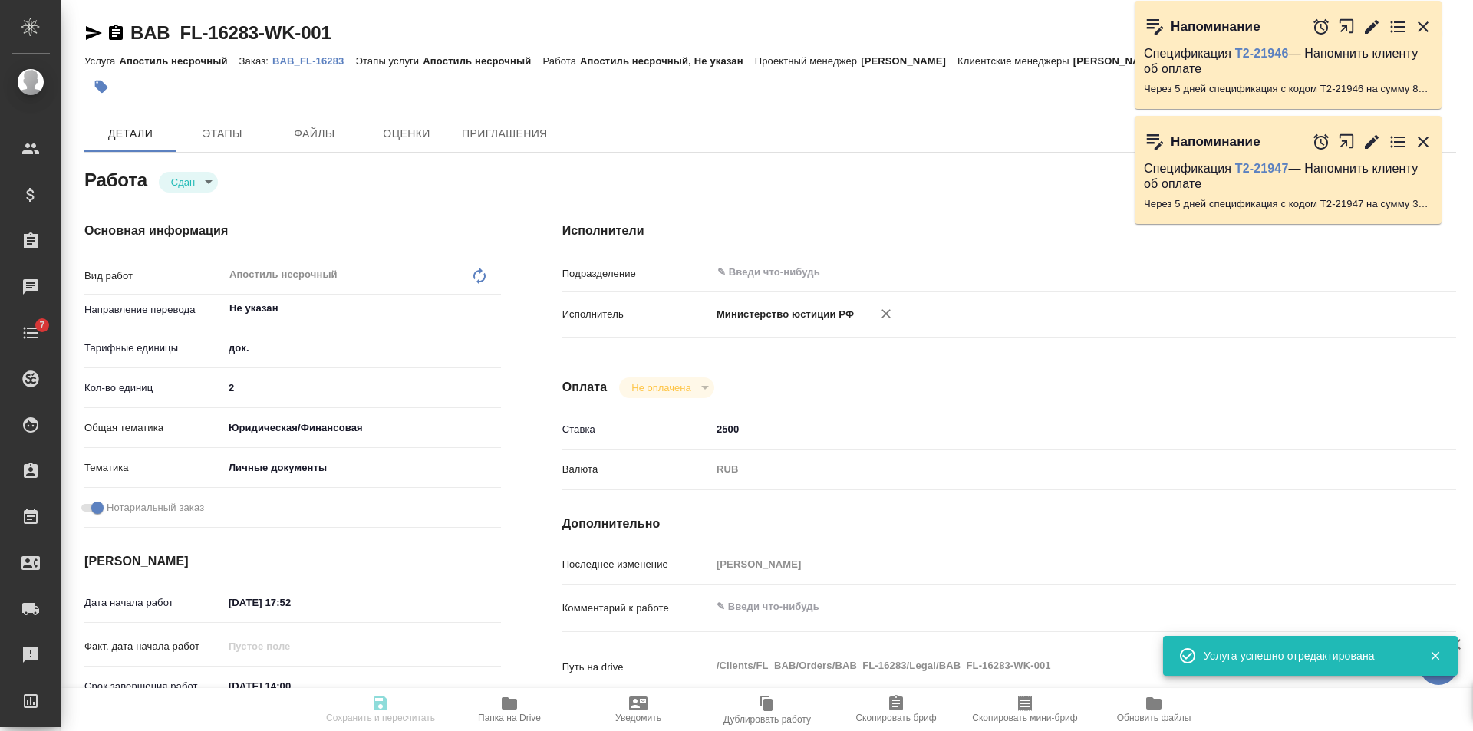
type textarea "x"
type textarea "Melentieva Tatiana Aleksejs Melentjevs Zita Melentjeva"
type textarea "x"
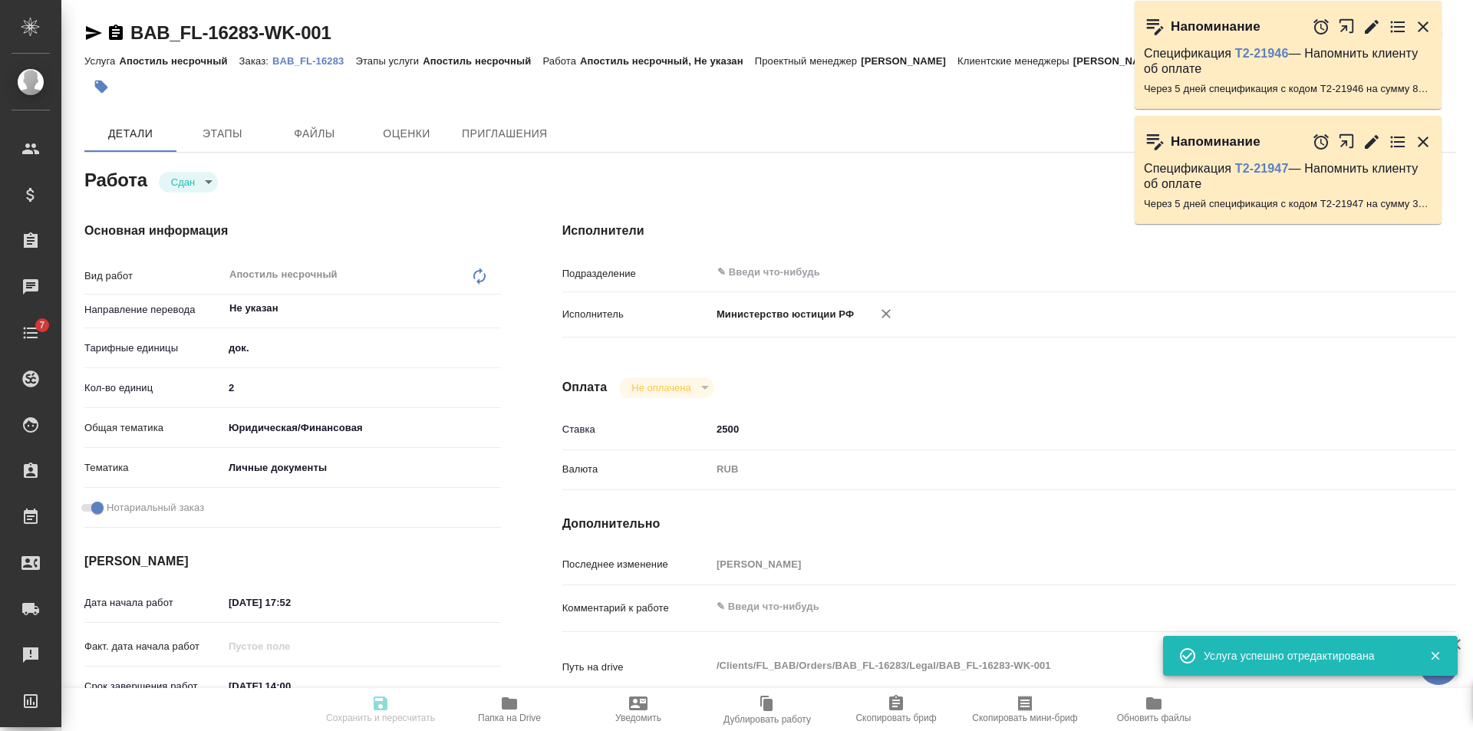
type textarea "x"
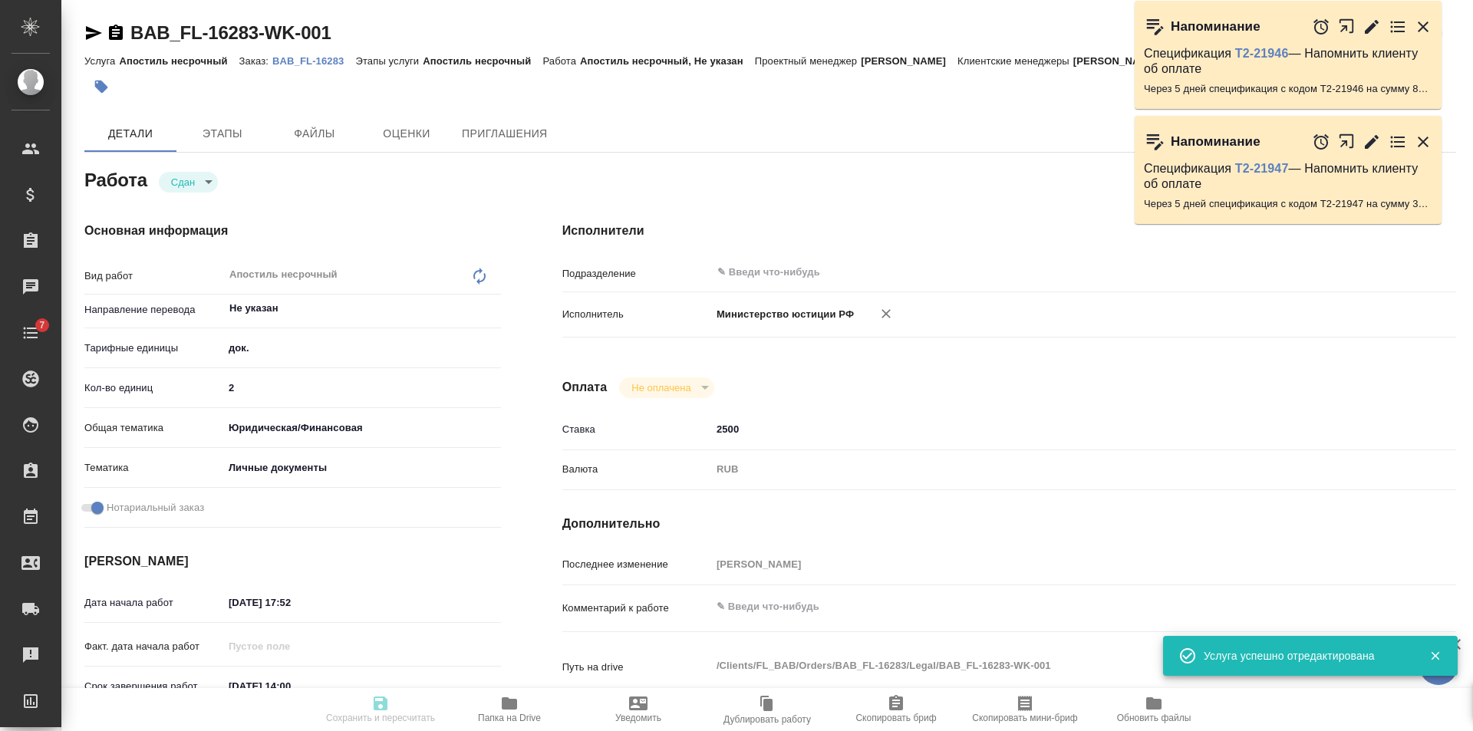
type textarea "x"
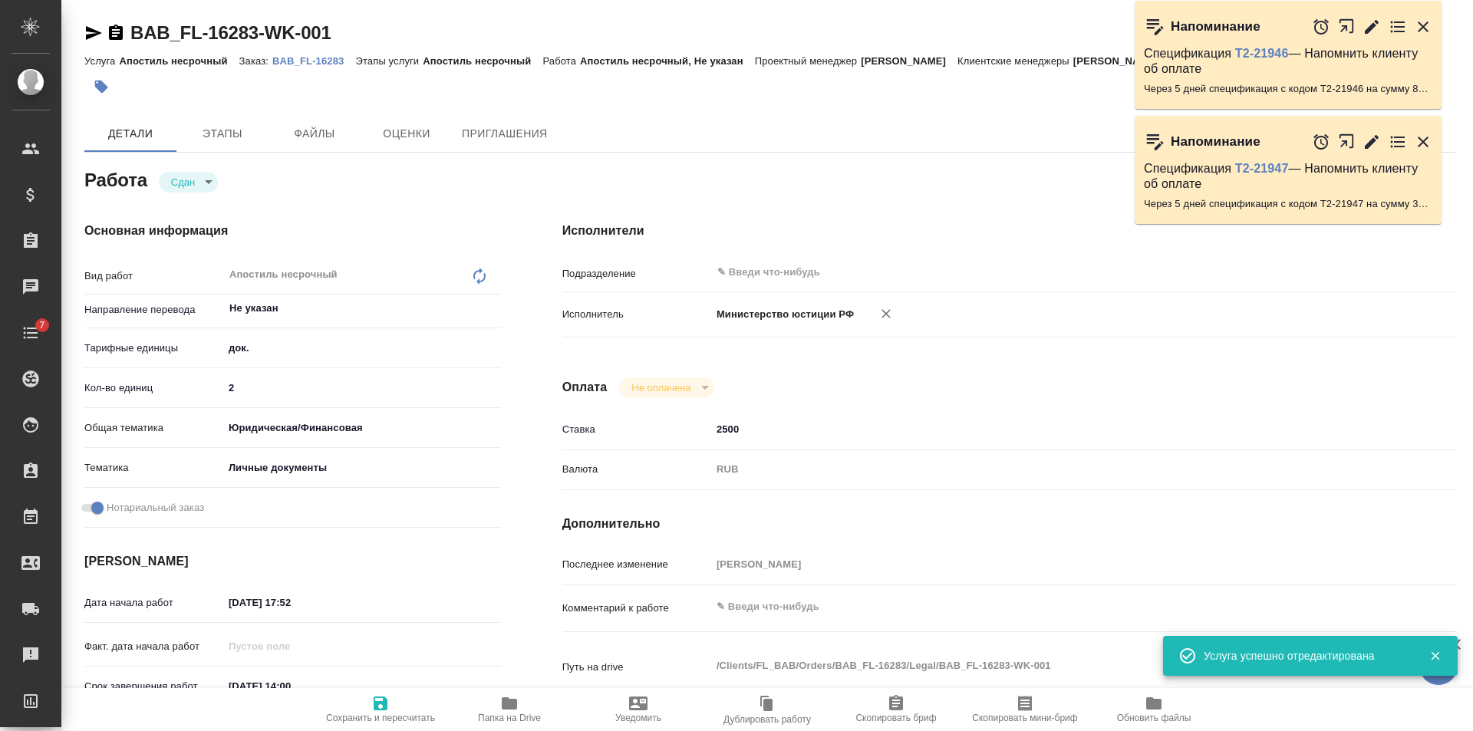
type textarea "x"
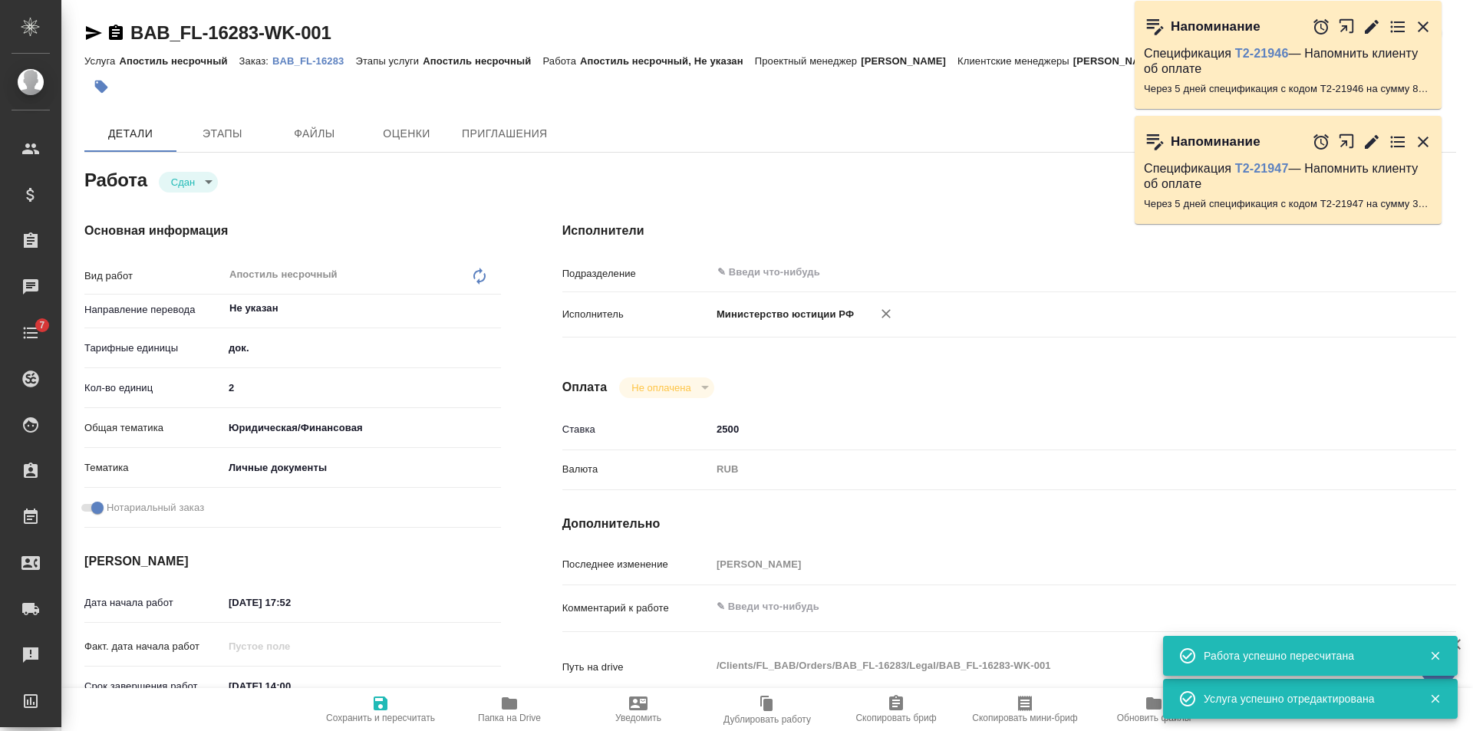
type textarea "x"
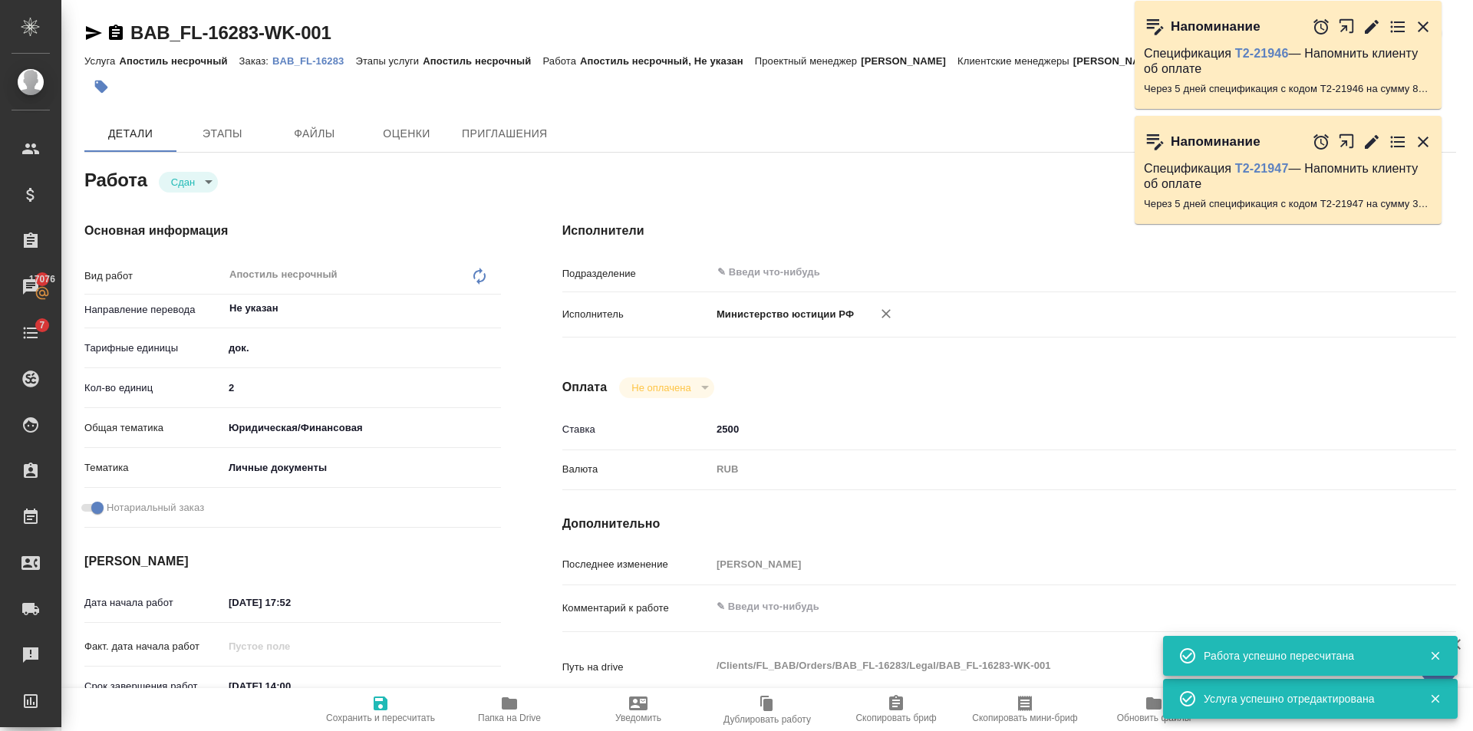
type textarea "x"
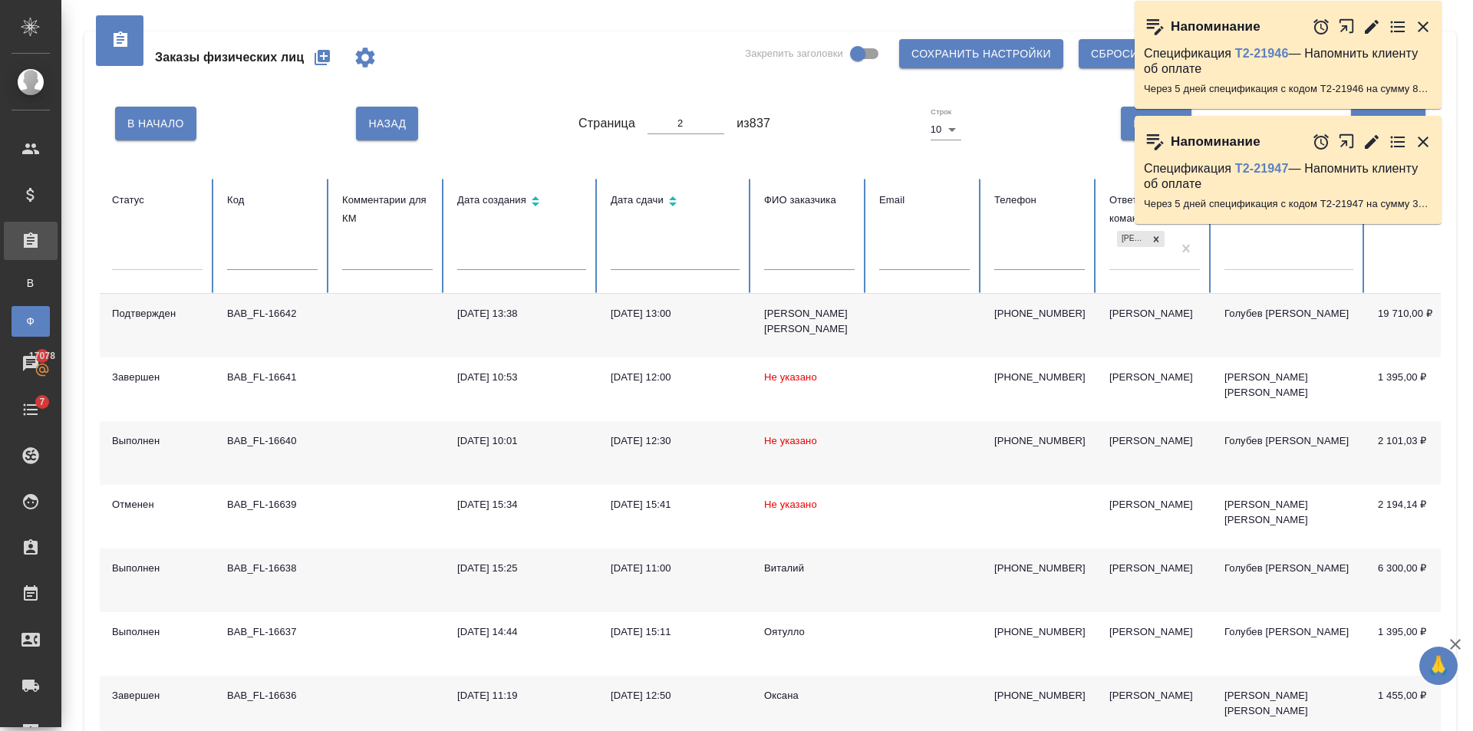
click at [278, 249] on input "text" at bounding box center [272, 259] width 91 height 21
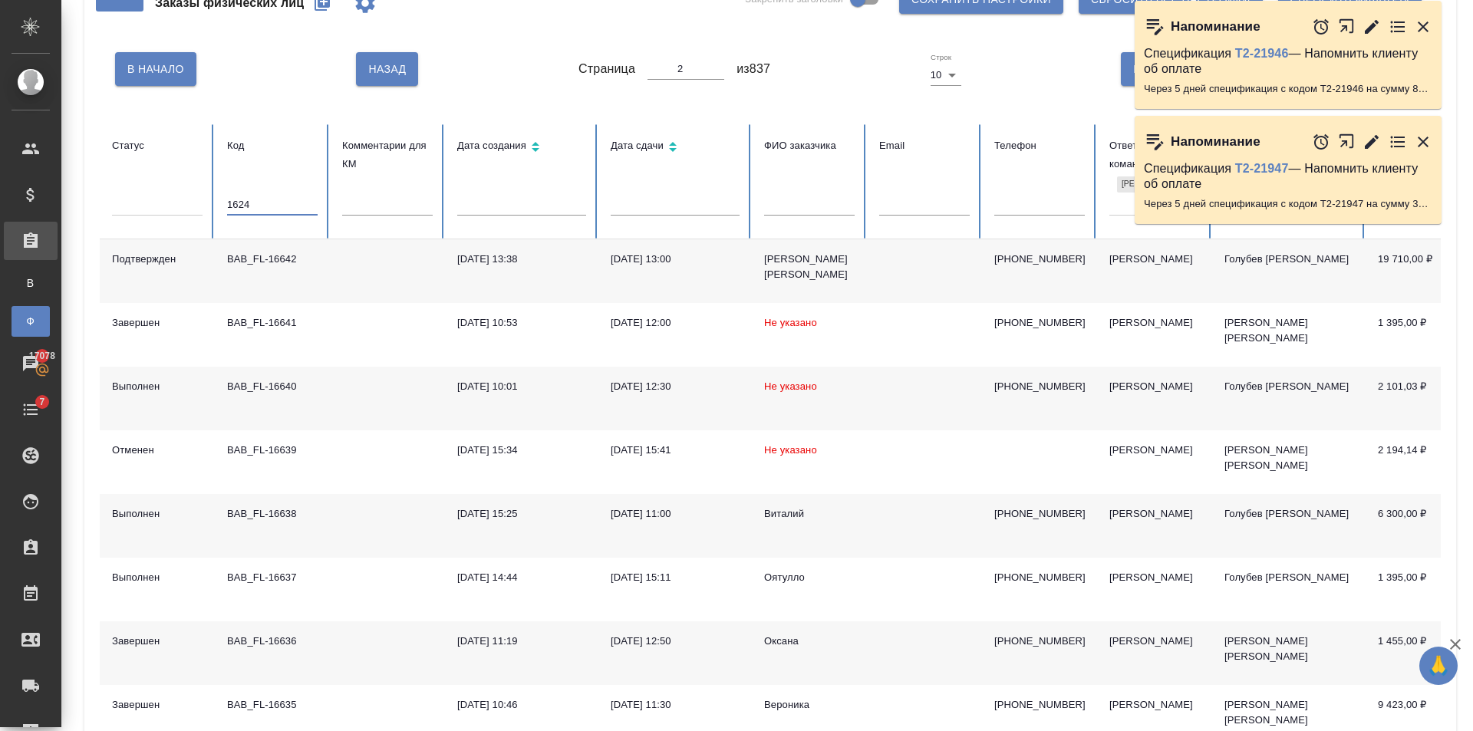
type input "16247"
type input "1"
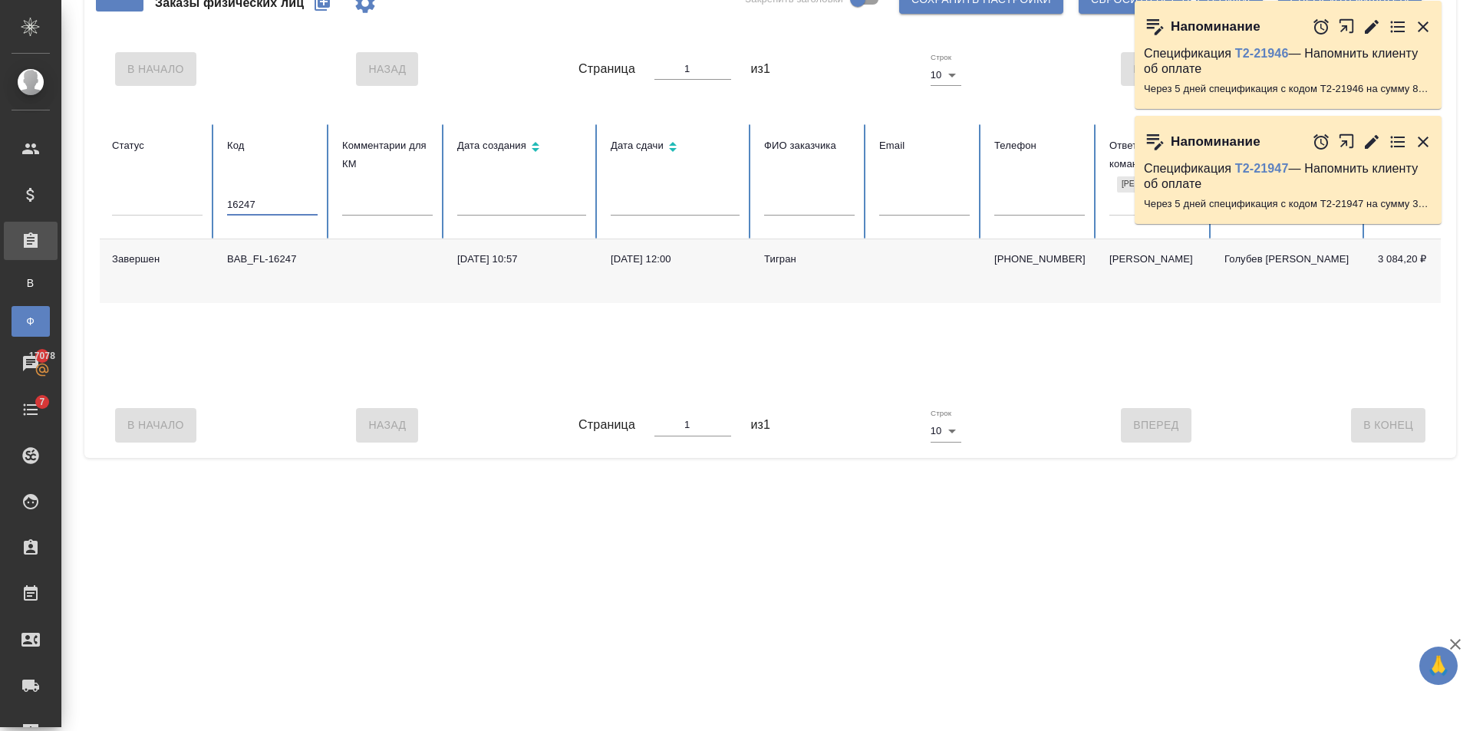
type input "16247"
click at [375, 276] on td at bounding box center [387, 271] width 115 height 64
drag, startPoint x: 308, startPoint y: 207, endPoint x: 226, endPoint y: 216, distance: 82.6
click at [226, 216] on th "Код 16247" at bounding box center [272, 181] width 115 height 115
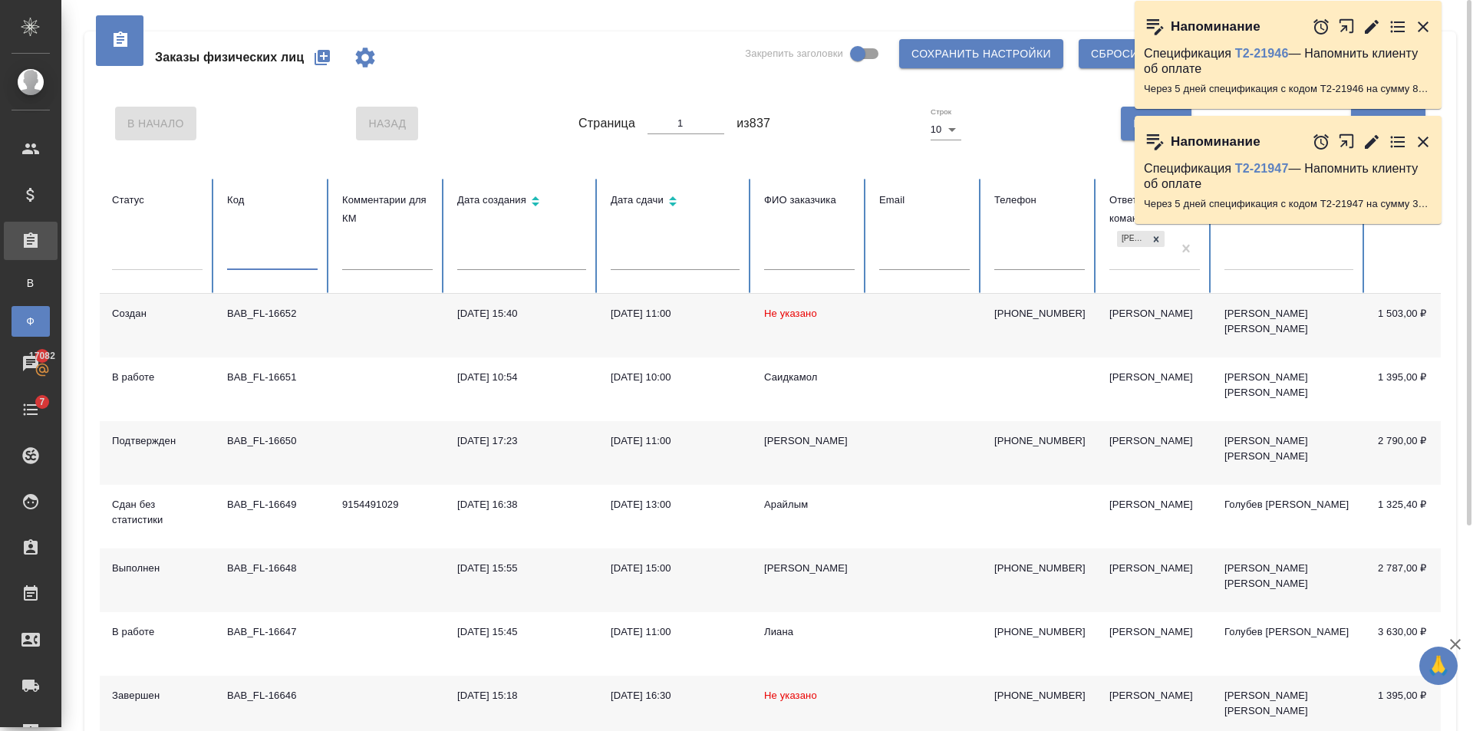
scroll to position [230, 0]
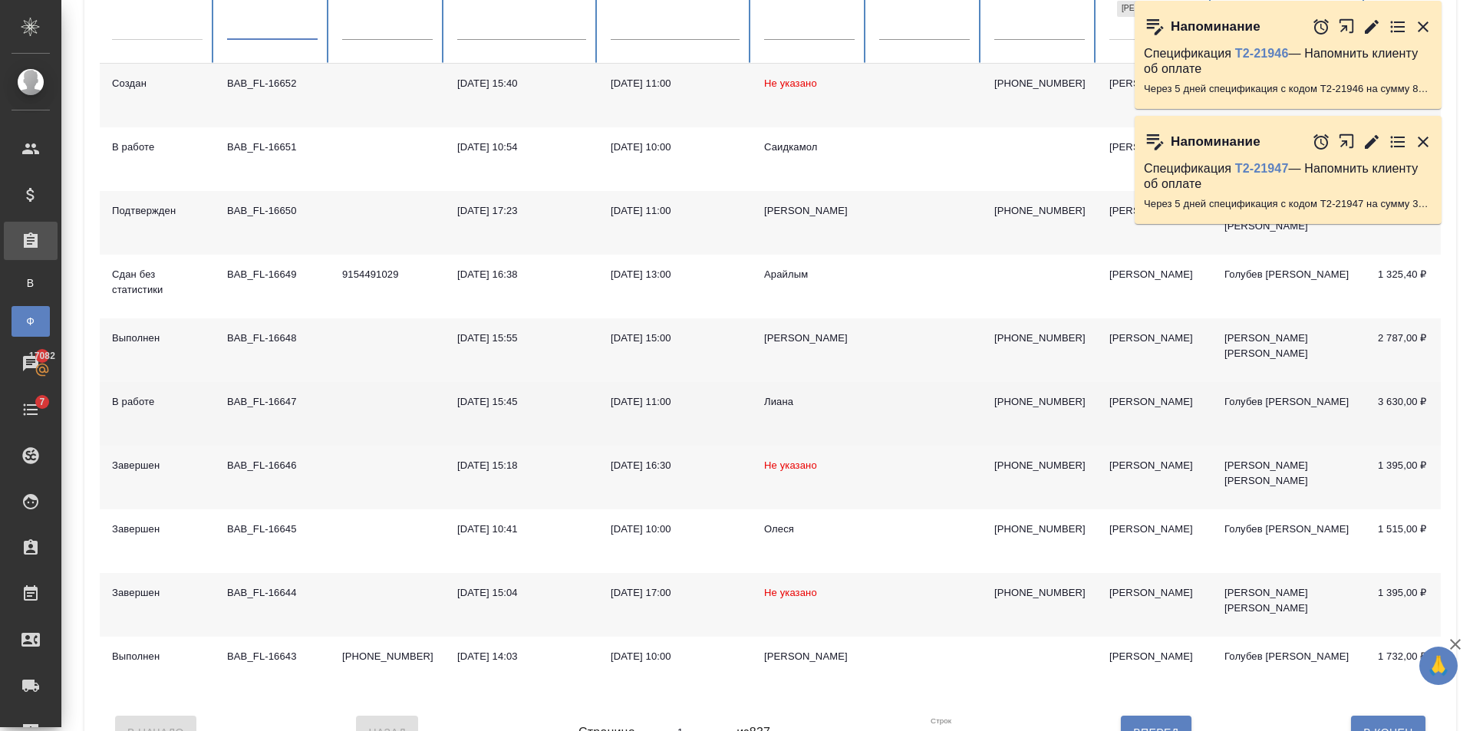
click at [882, 411] on td at bounding box center [924, 414] width 115 height 64
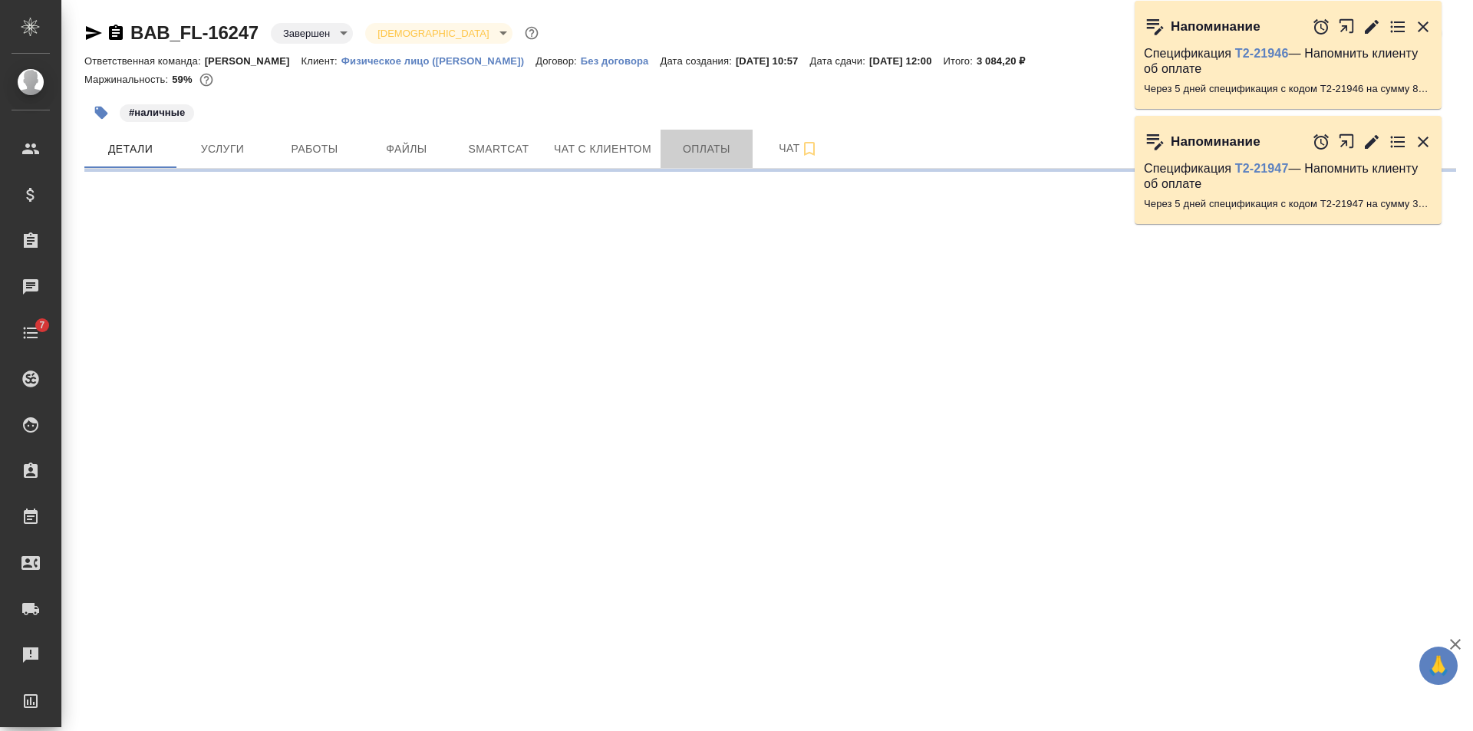
click at [696, 147] on span "Оплаты" at bounding box center [707, 149] width 74 height 19
select select "RU"
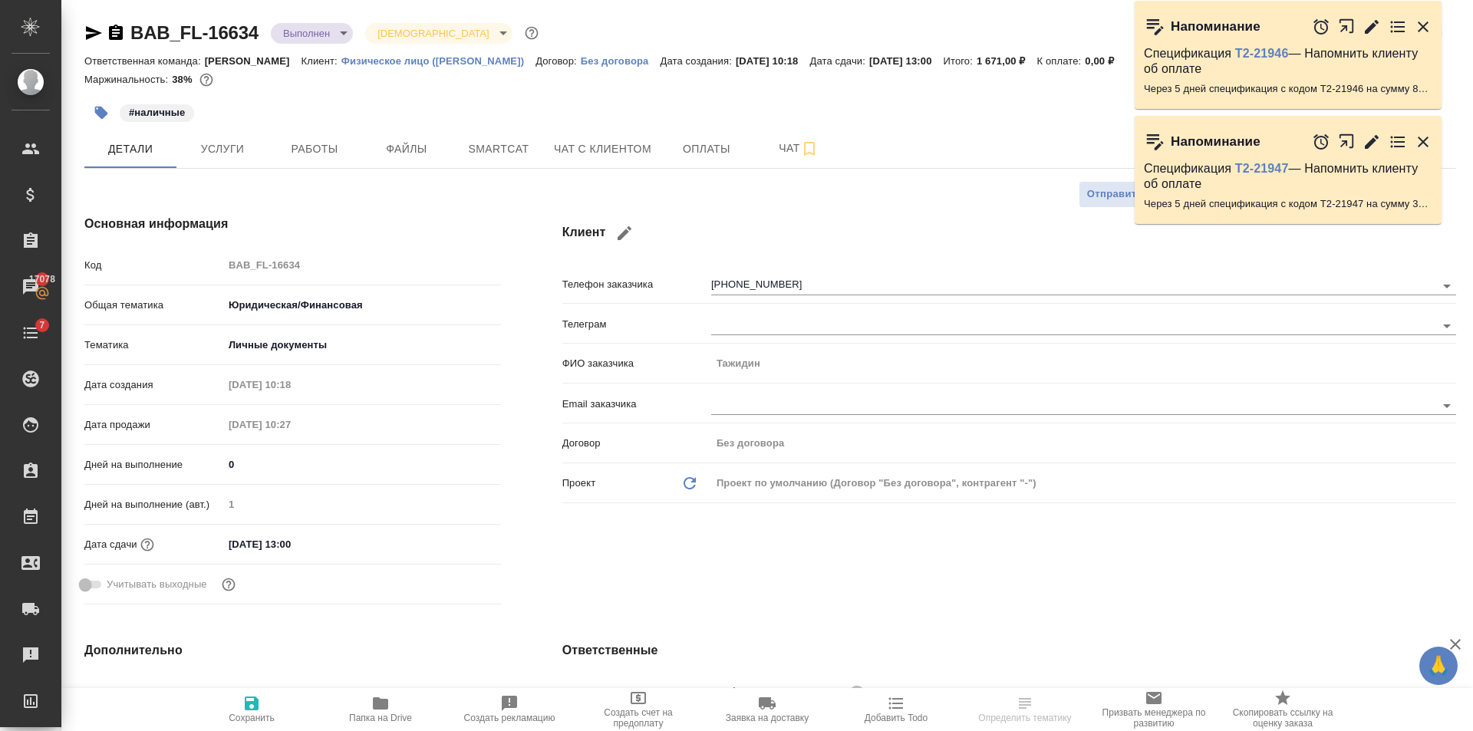
type textarea "x"
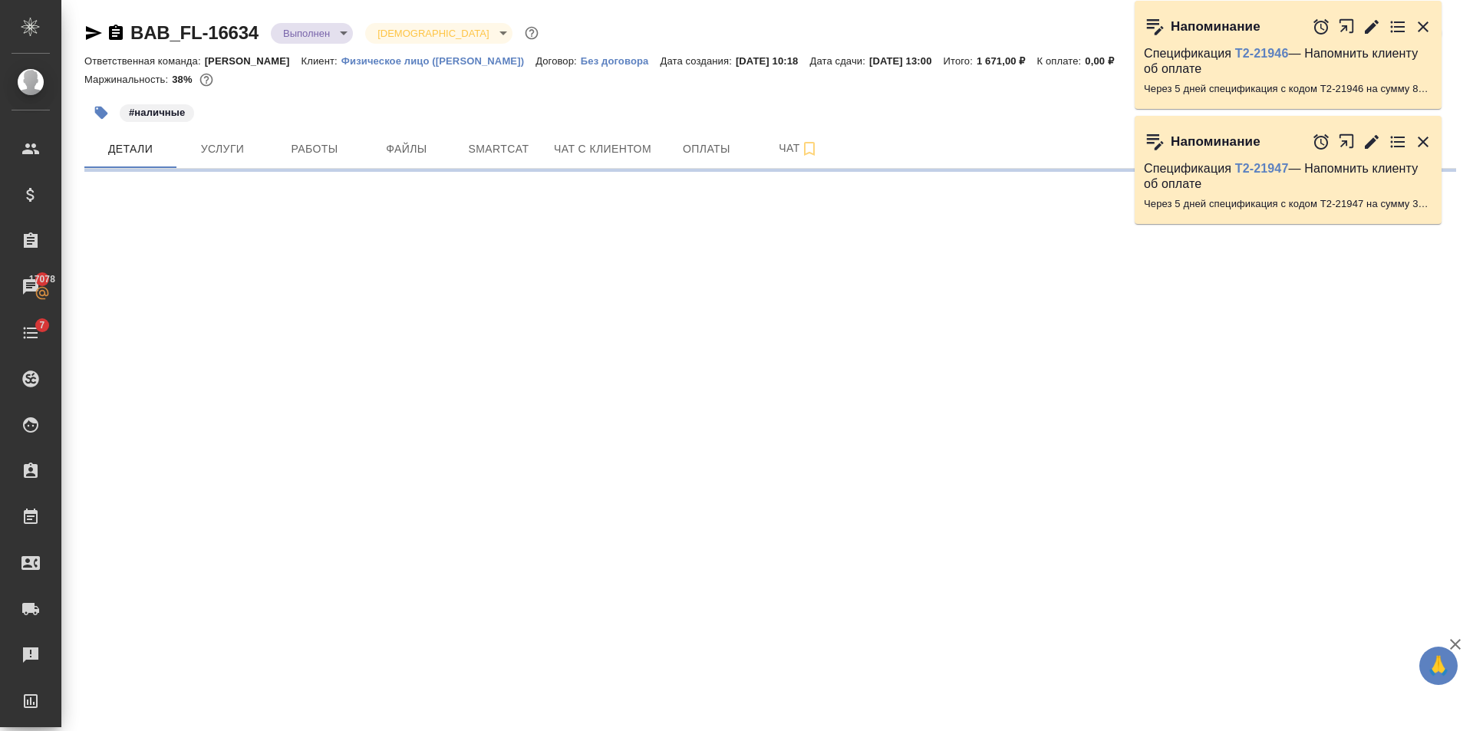
drag, startPoint x: 246, startPoint y: 162, endPoint x: 170, endPoint y: 169, distance: 76.3
click at [170, 169] on div at bounding box center [230, 170] width 611 height 3
click at [206, 157] on span "Услуги" at bounding box center [223, 149] width 74 height 19
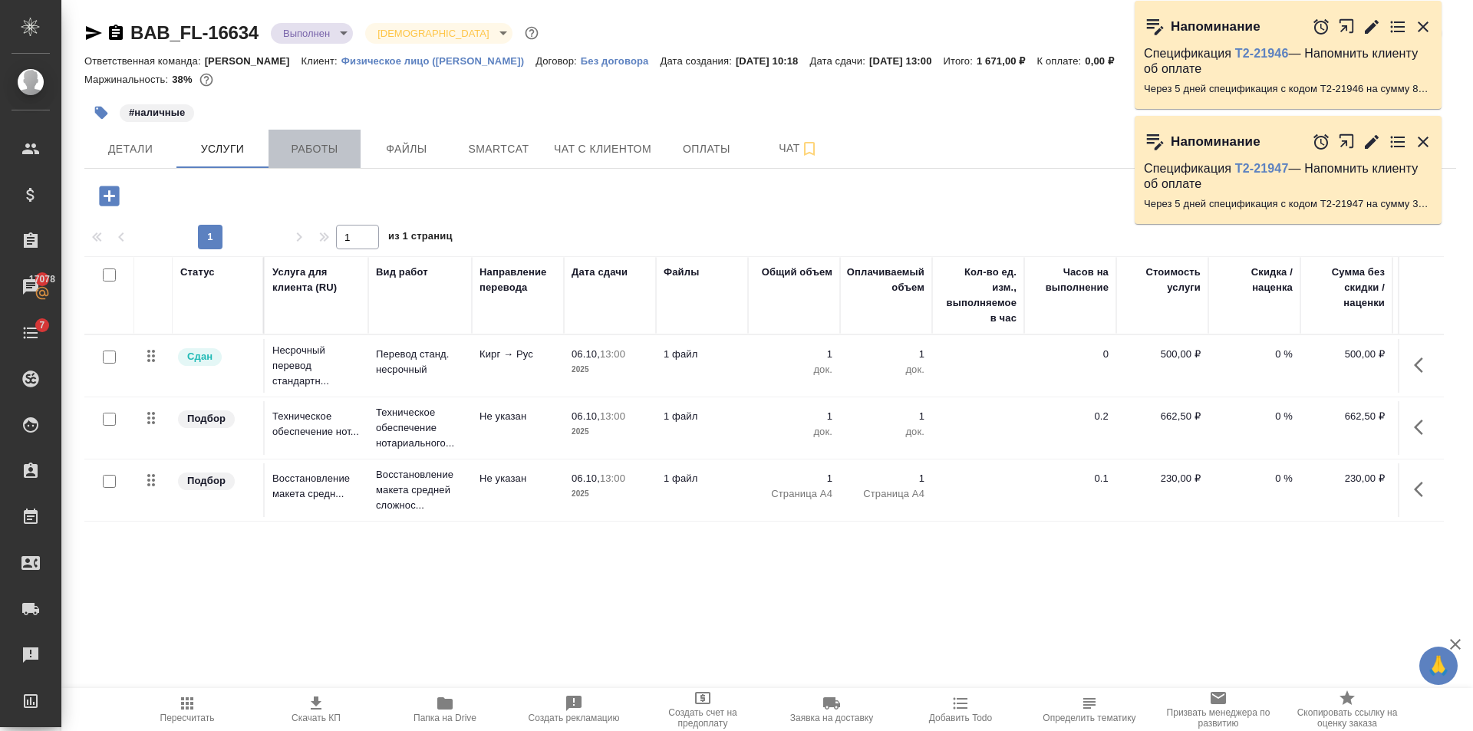
click at [302, 154] on span "Работы" at bounding box center [315, 149] width 74 height 19
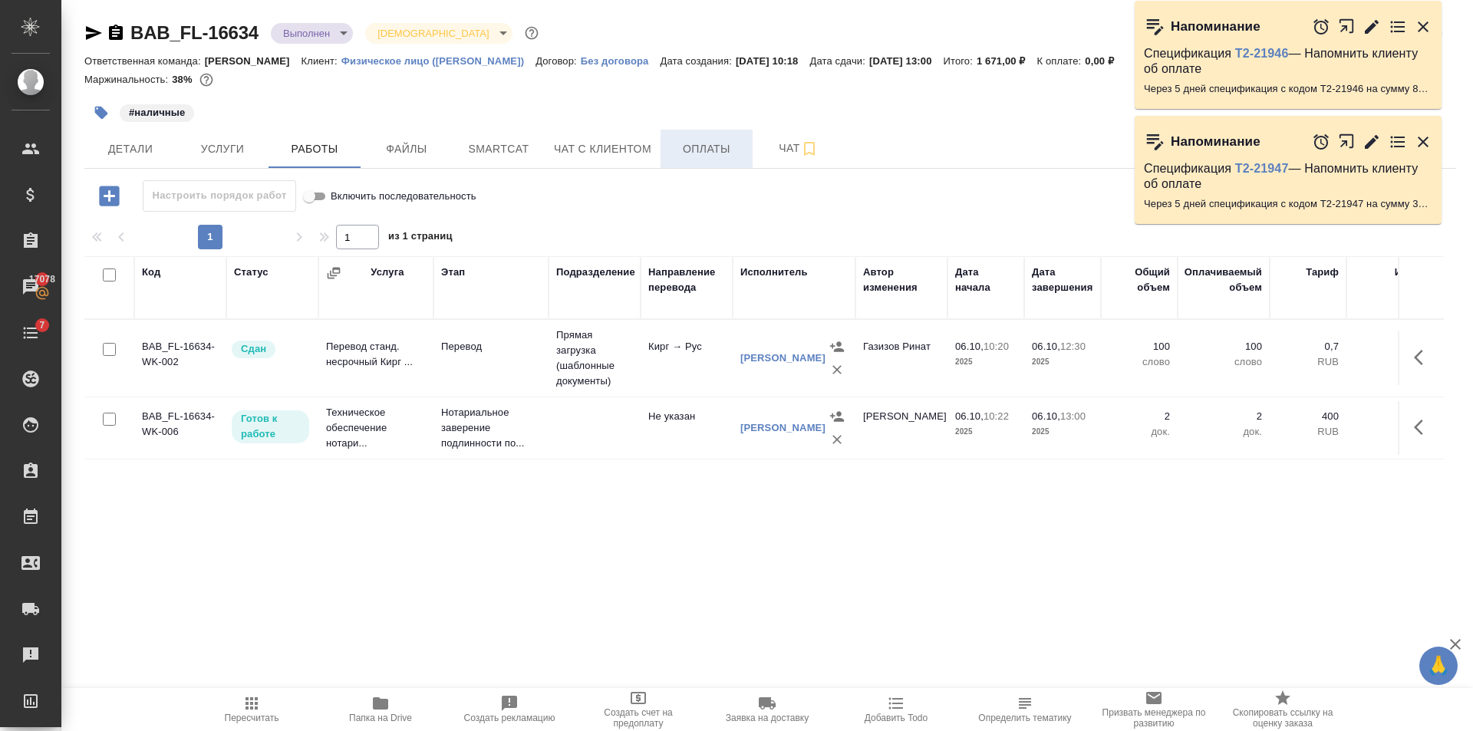
click at [722, 151] on span "Оплаты" at bounding box center [707, 149] width 74 height 19
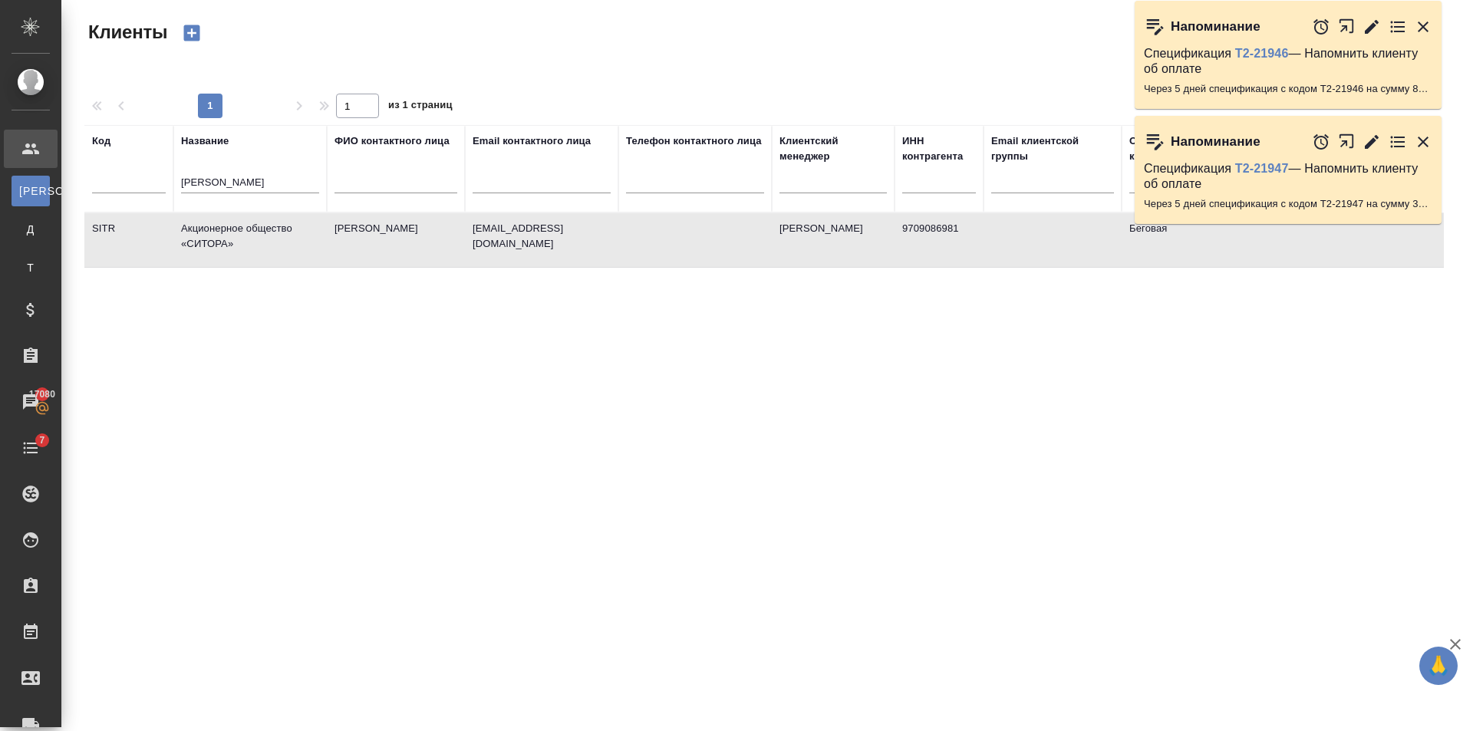
select select "RU"
drag, startPoint x: 226, startPoint y: 182, endPoint x: 233, endPoint y: 176, distance: 9.2
click at [116, 193] on tr "Код Название [PERSON_NAME] ФИО контактного лица Email контактного лица Телефон …" at bounding box center [664, 168] width 1160 height 87
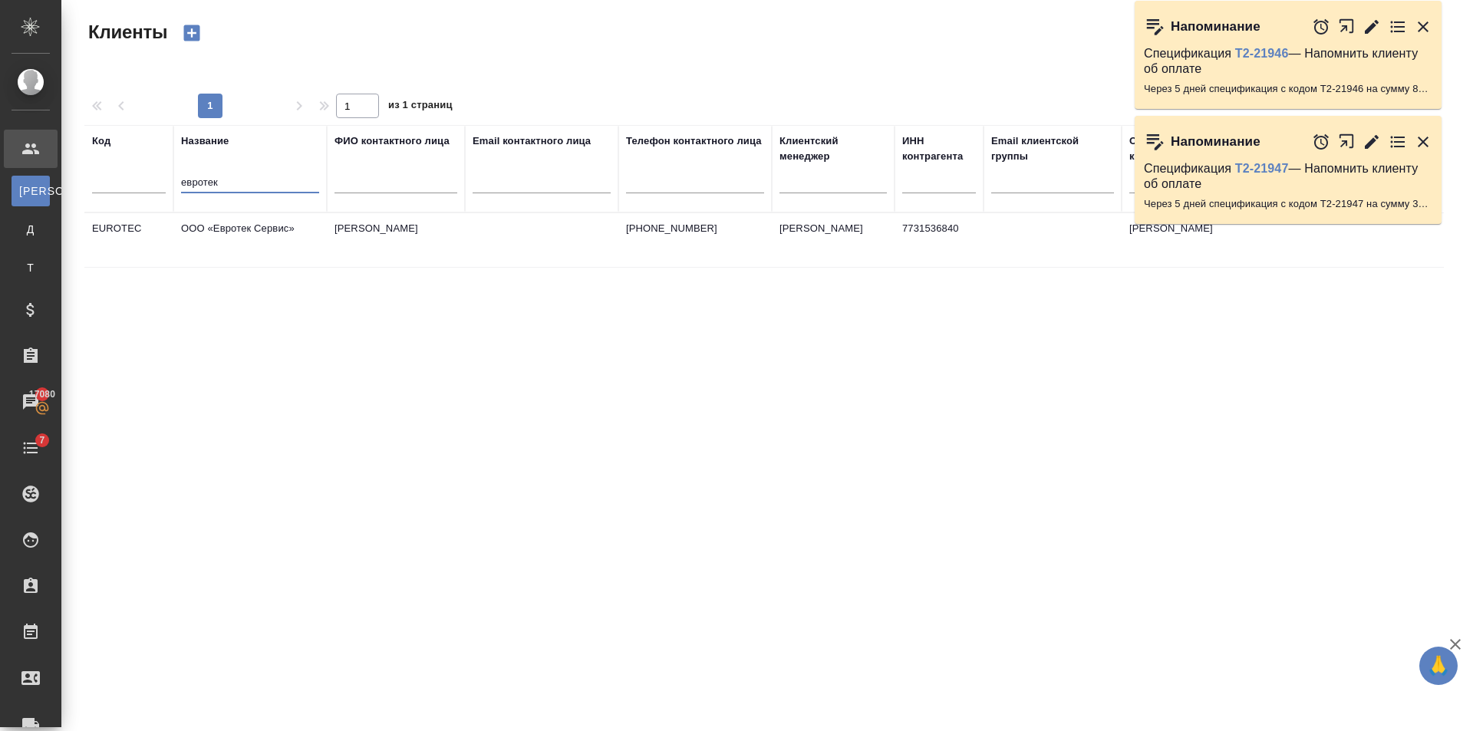
click at [355, 253] on td "[PERSON_NAME]" at bounding box center [396, 240] width 138 height 54
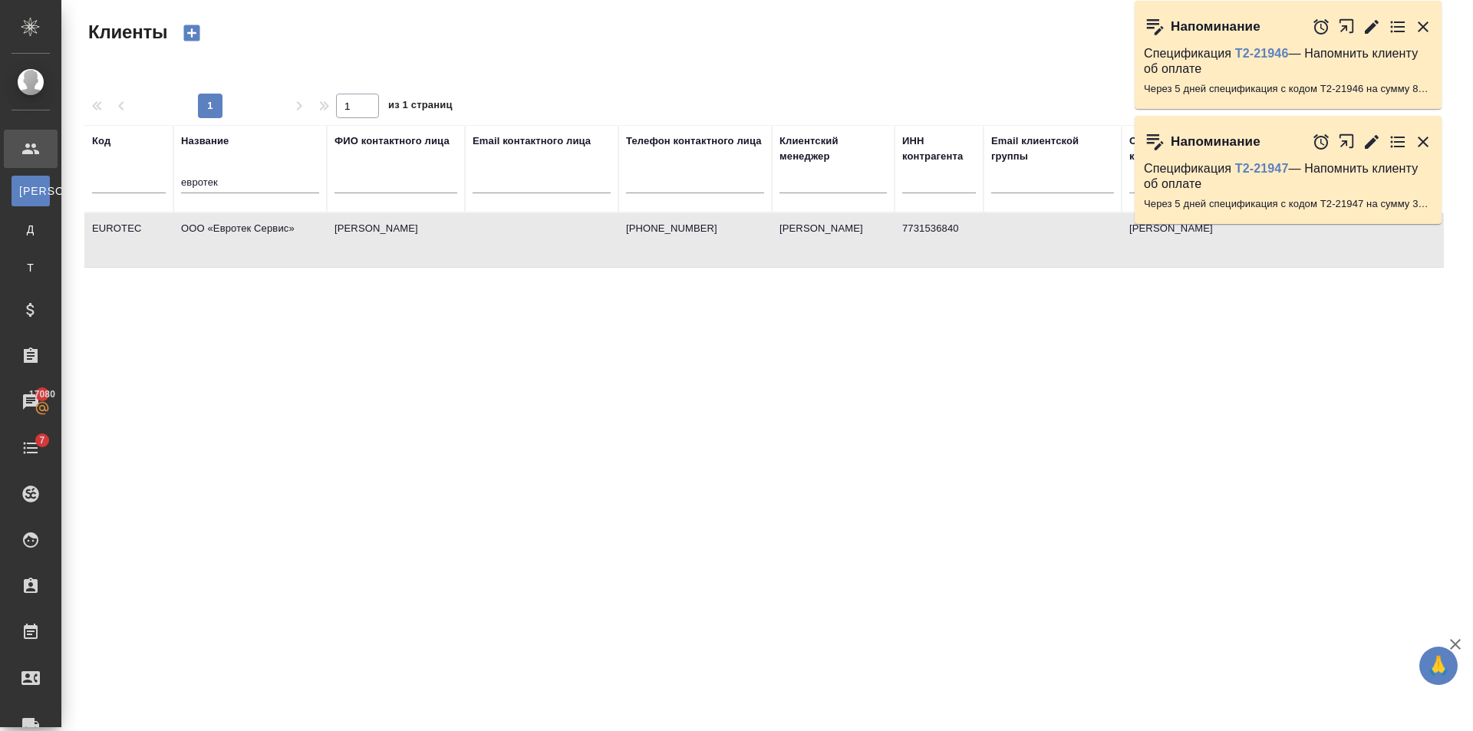
click at [216, 184] on input "евротек" at bounding box center [250, 183] width 138 height 19
type input "е"
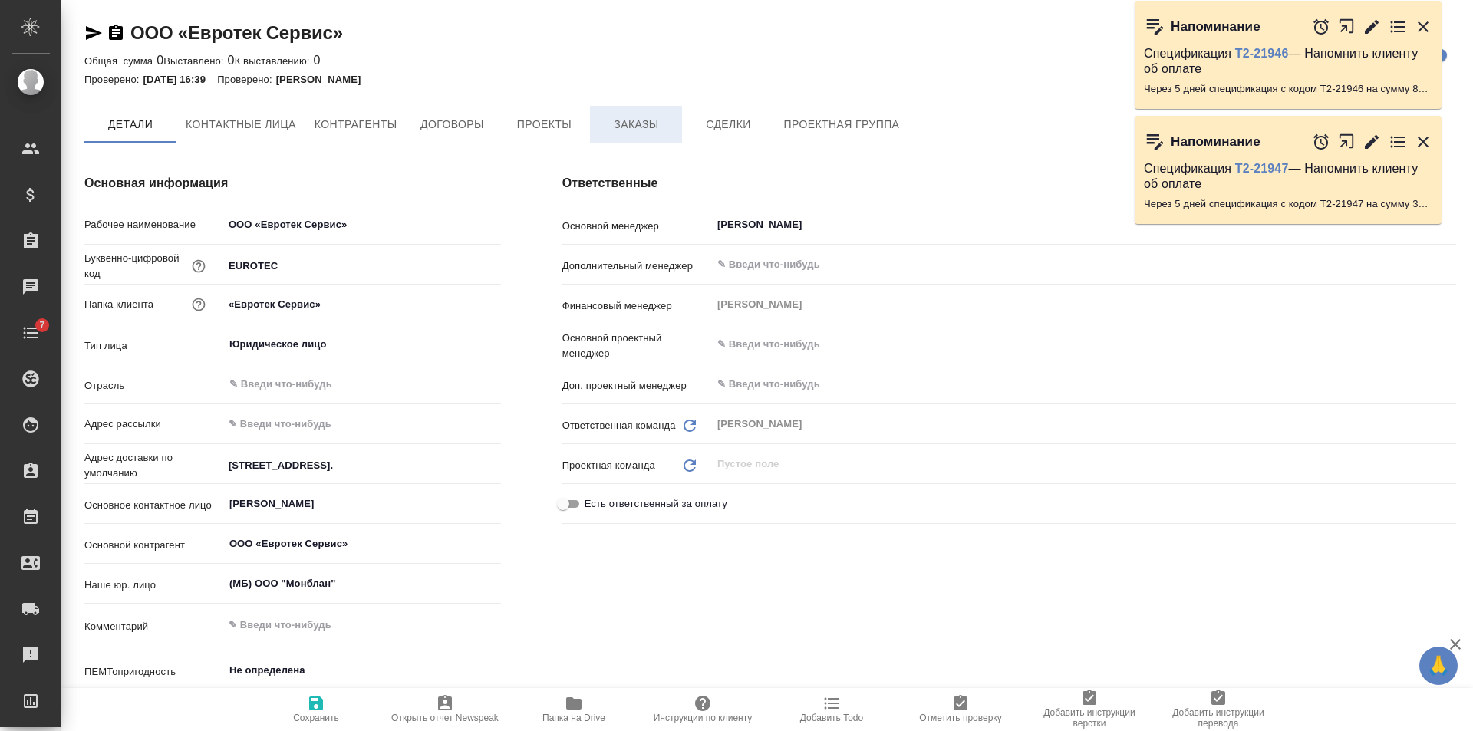
click at [651, 117] on span "Заказы" at bounding box center [636, 124] width 74 height 19
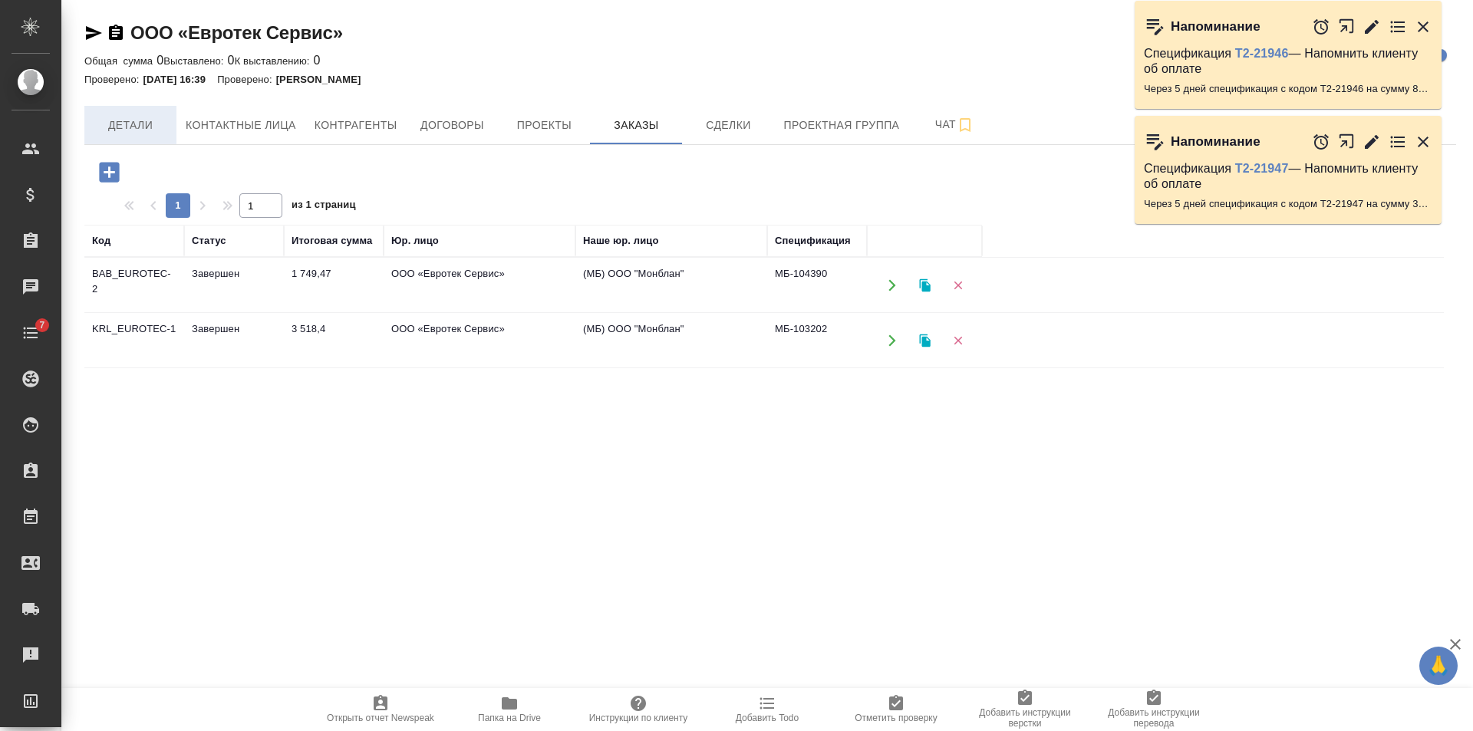
click at [104, 127] on span "Детали" at bounding box center [131, 125] width 74 height 19
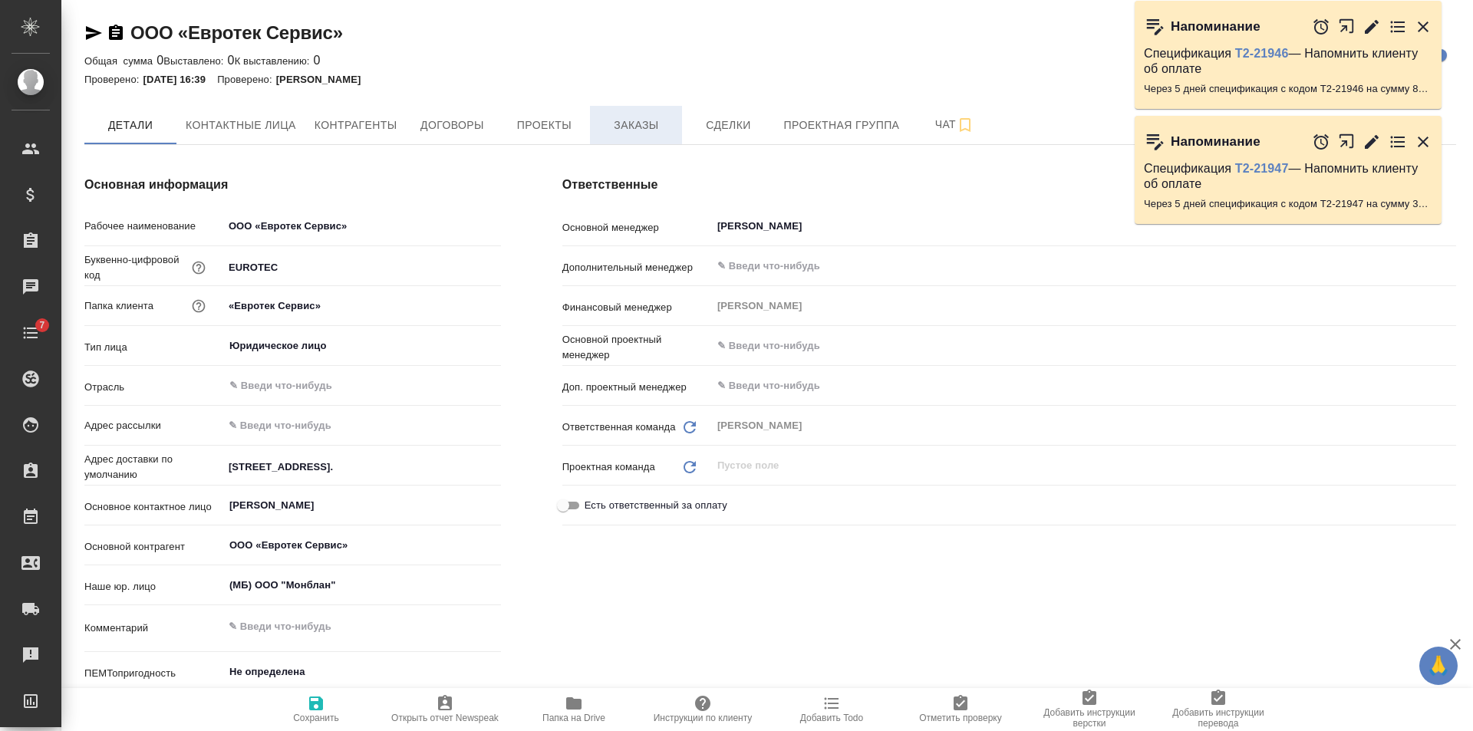
click at [649, 117] on span "Заказы" at bounding box center [636, 125] width 74 height 19
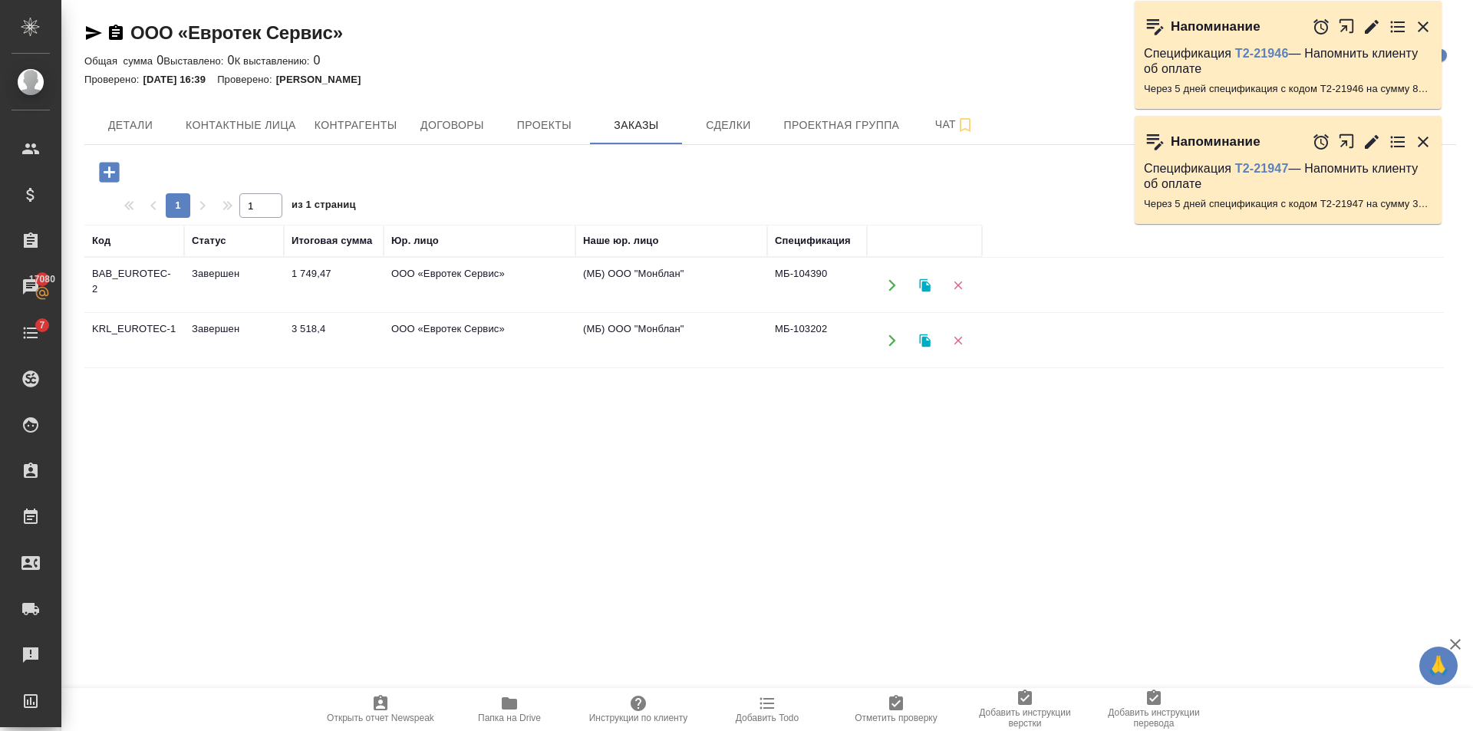
click at [443, 275] on td "ООО «Евротек Сервис»" at bounding box center [480, 286] width 192 height 54
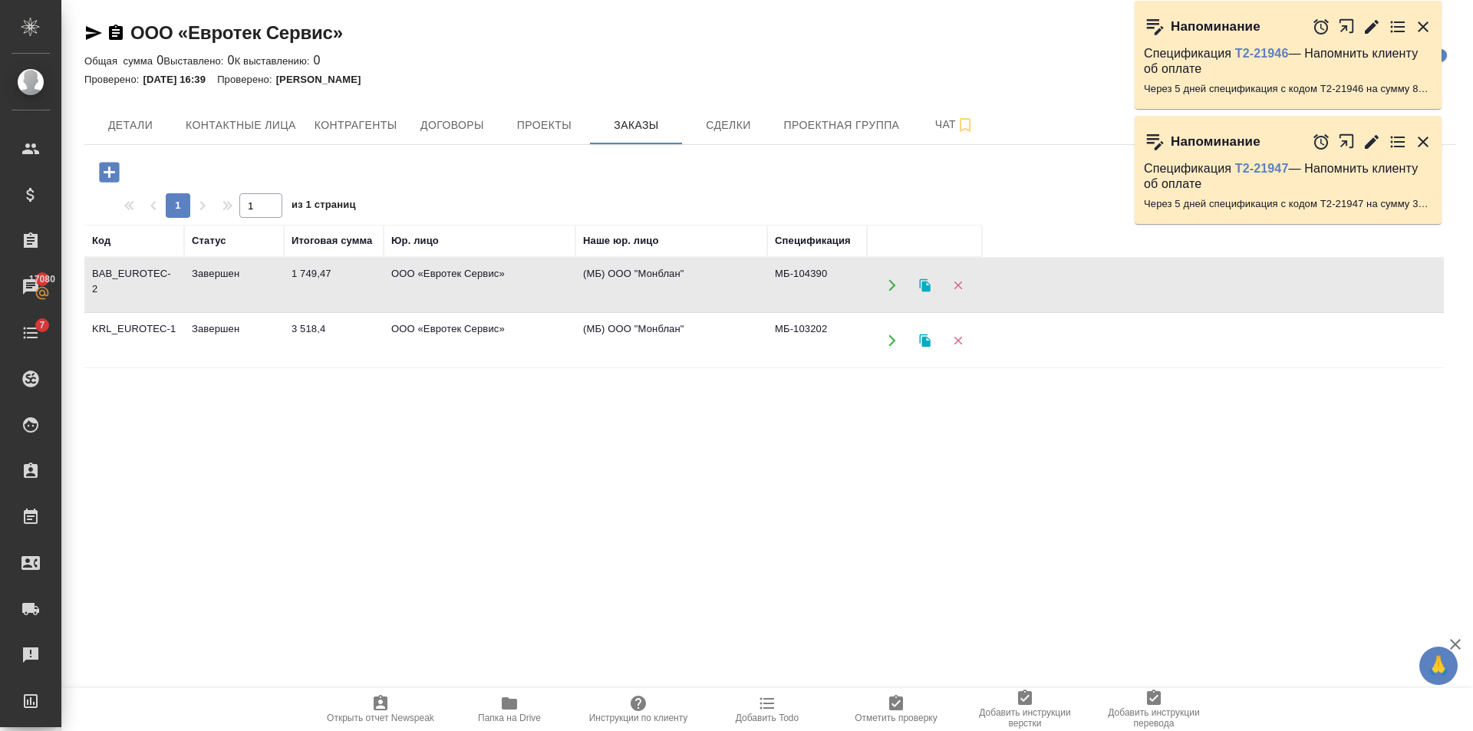
click at [443, 275] on td "ООО «Евротек Сервис»" at bounding box center [480, 286] width 192 height 54
click at [334, 133] on span "Контрагенты" at bounding box center [356, 125] width 83 height 19
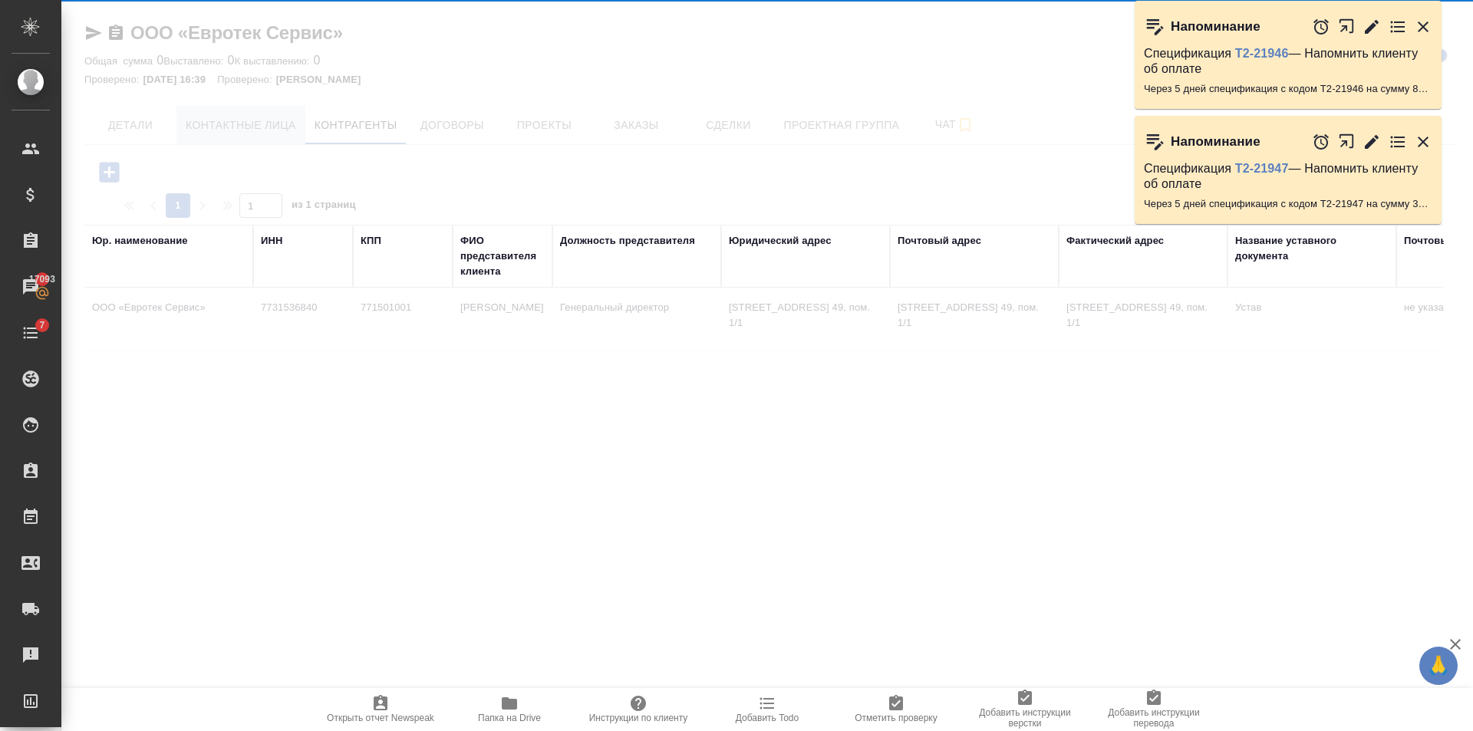
click at [235, 130] on div at bounding box center [767, 365] width 1412 height 731
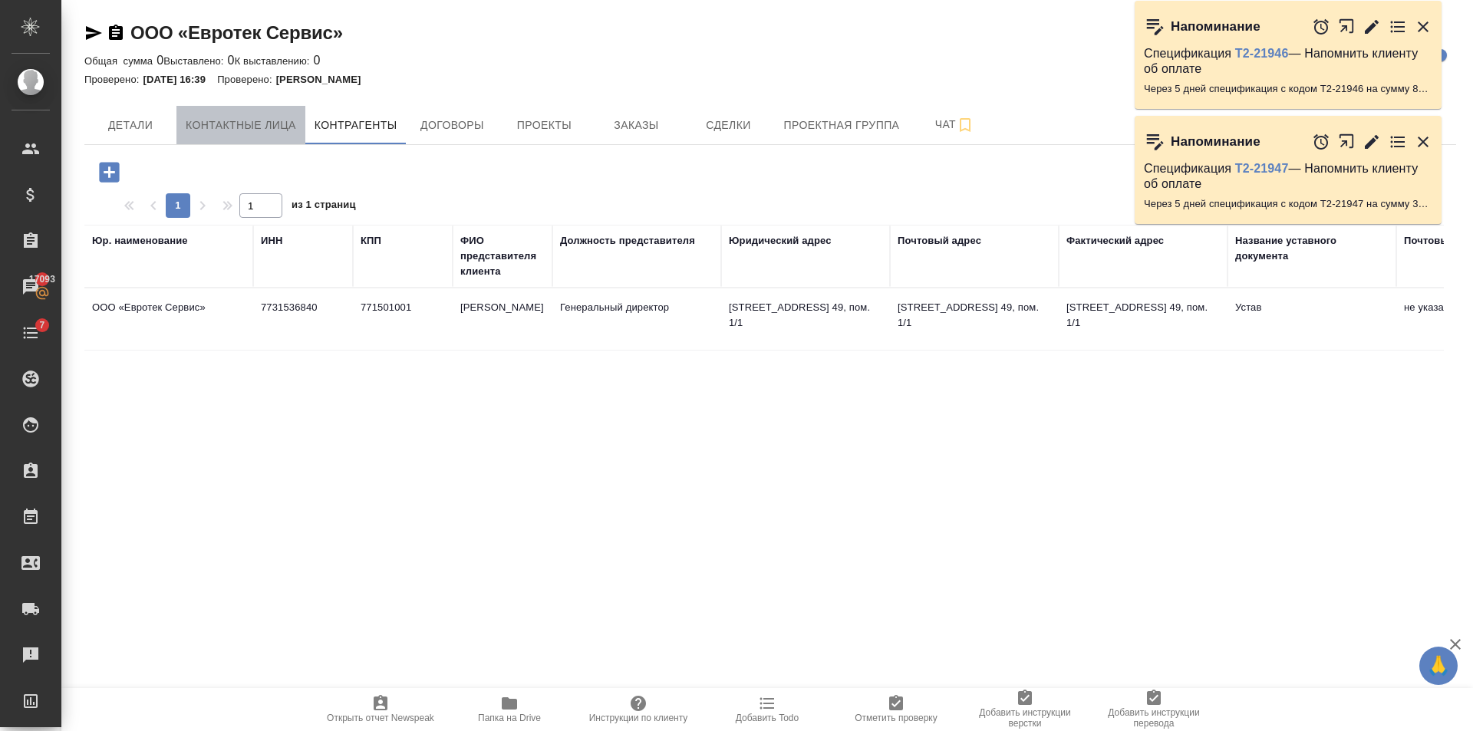
click at [236, 130] on span "Контактные лица" at bounding box center [241, 125] width 111 height 19
select select "RU"
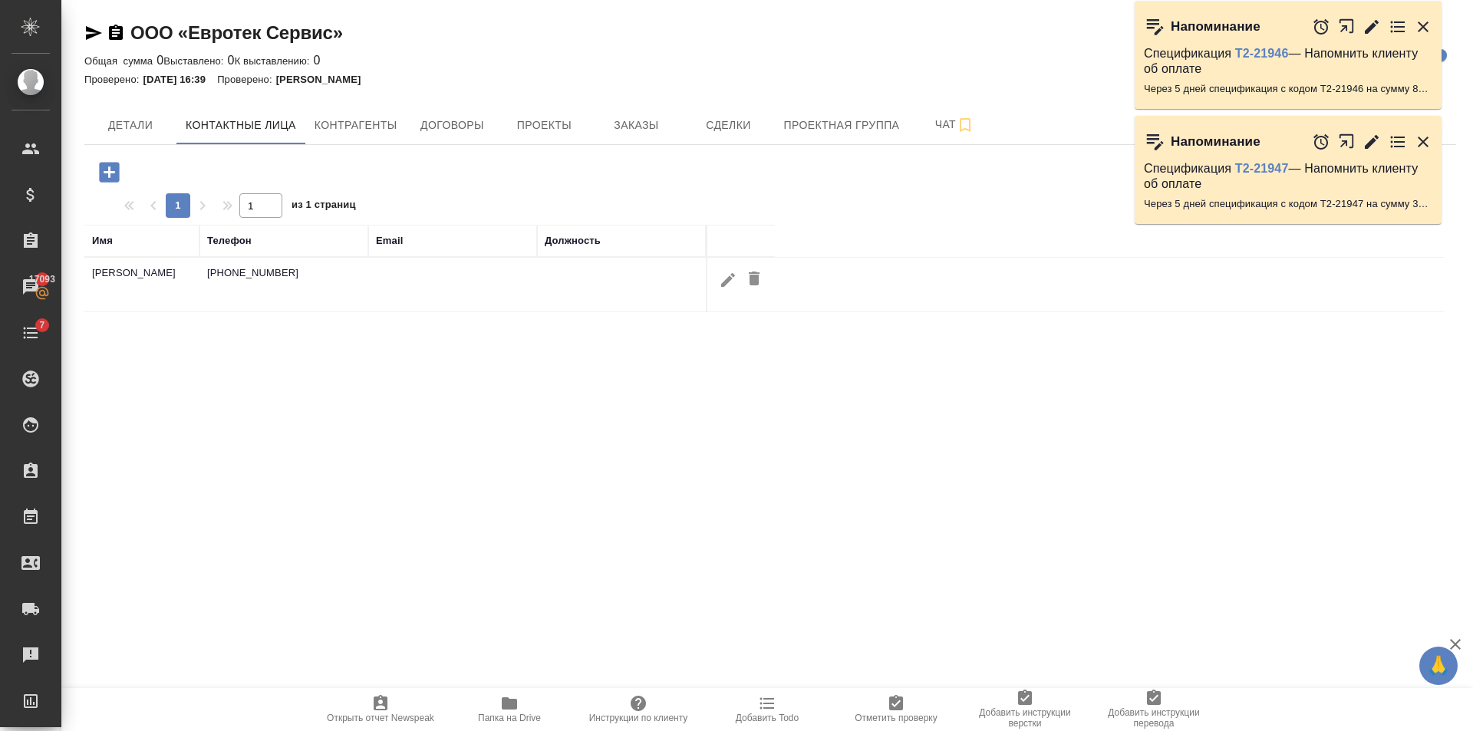
click at [731, 279] on icon "button" at bounding box center [728, 279] width 14 height 14
type input "Татьяна"
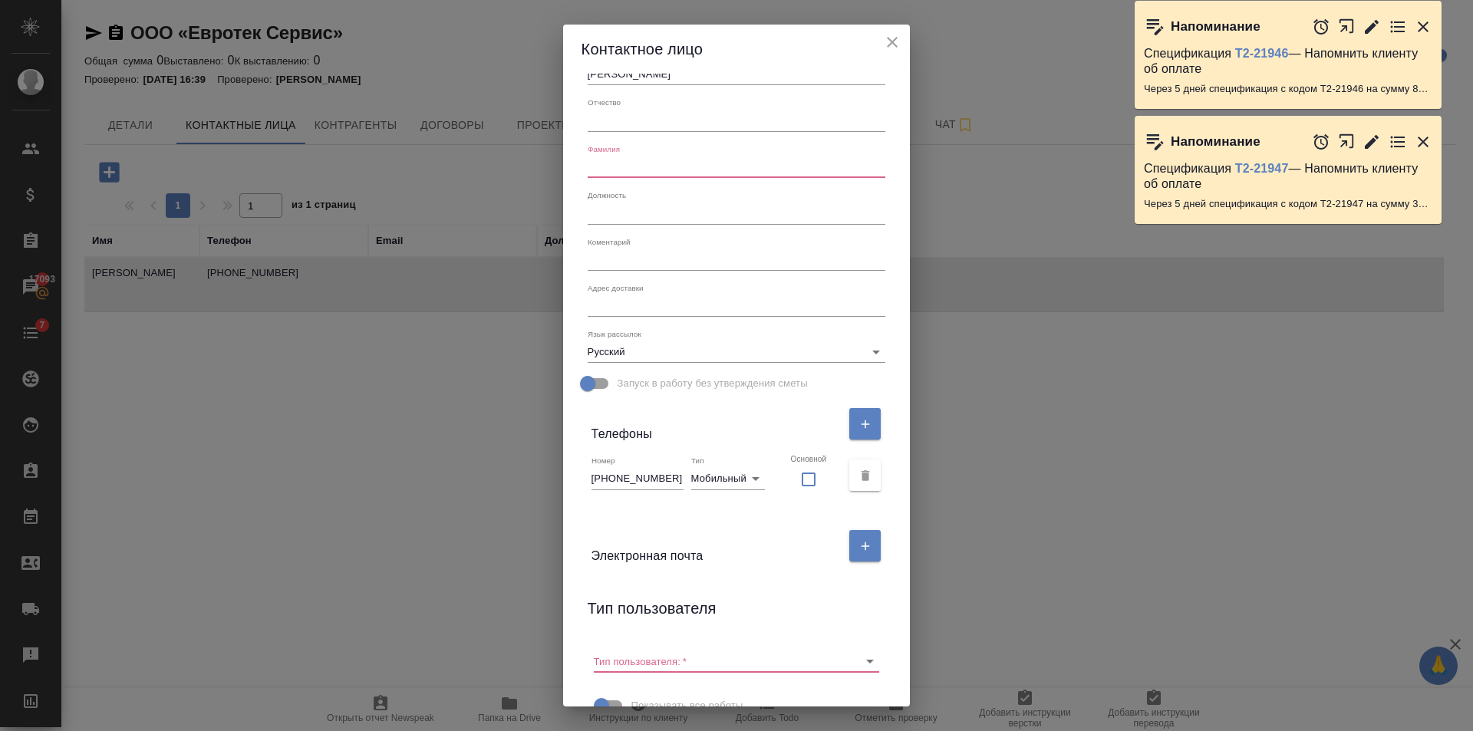
scroll to position [65, 0]
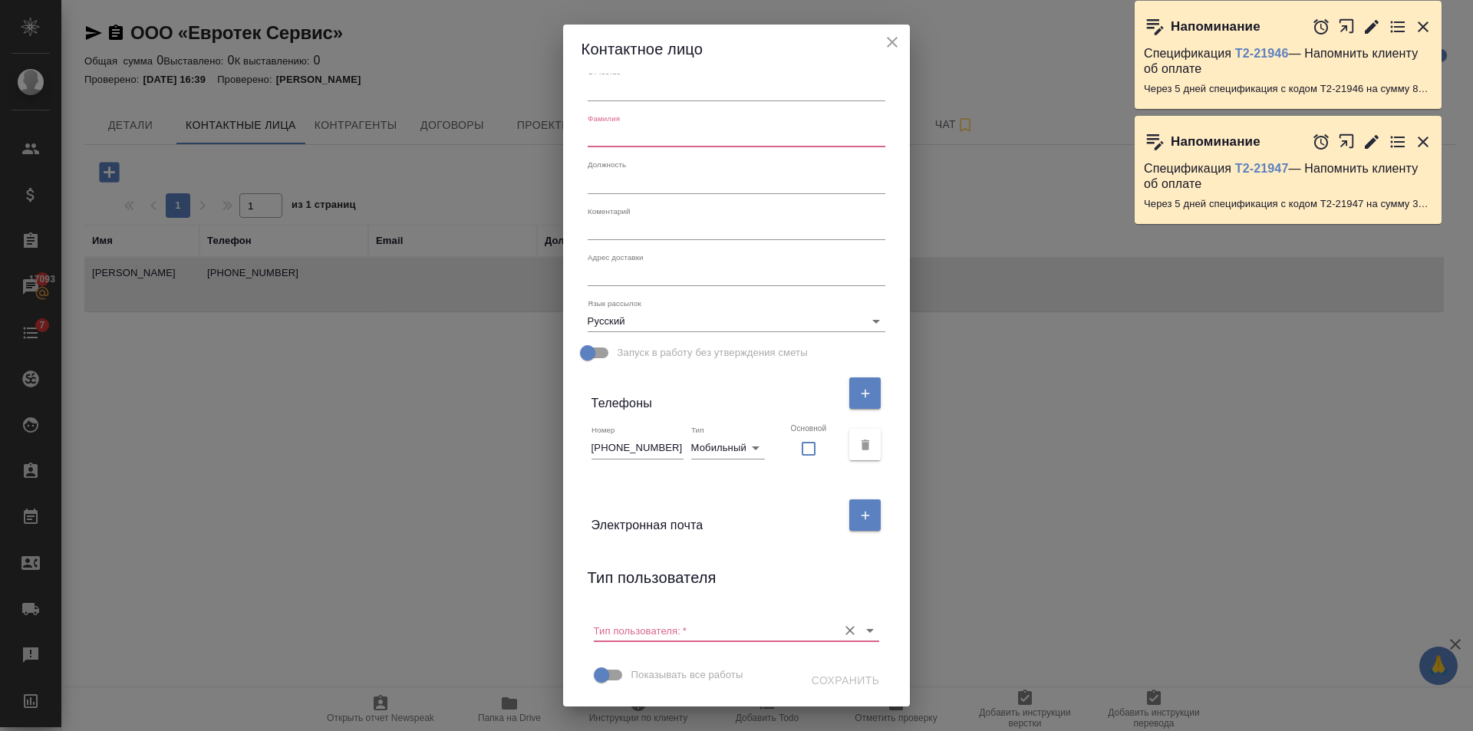
click at [861, 628] on icon "Open" at bounding box center [870, 631] width 18 height 18
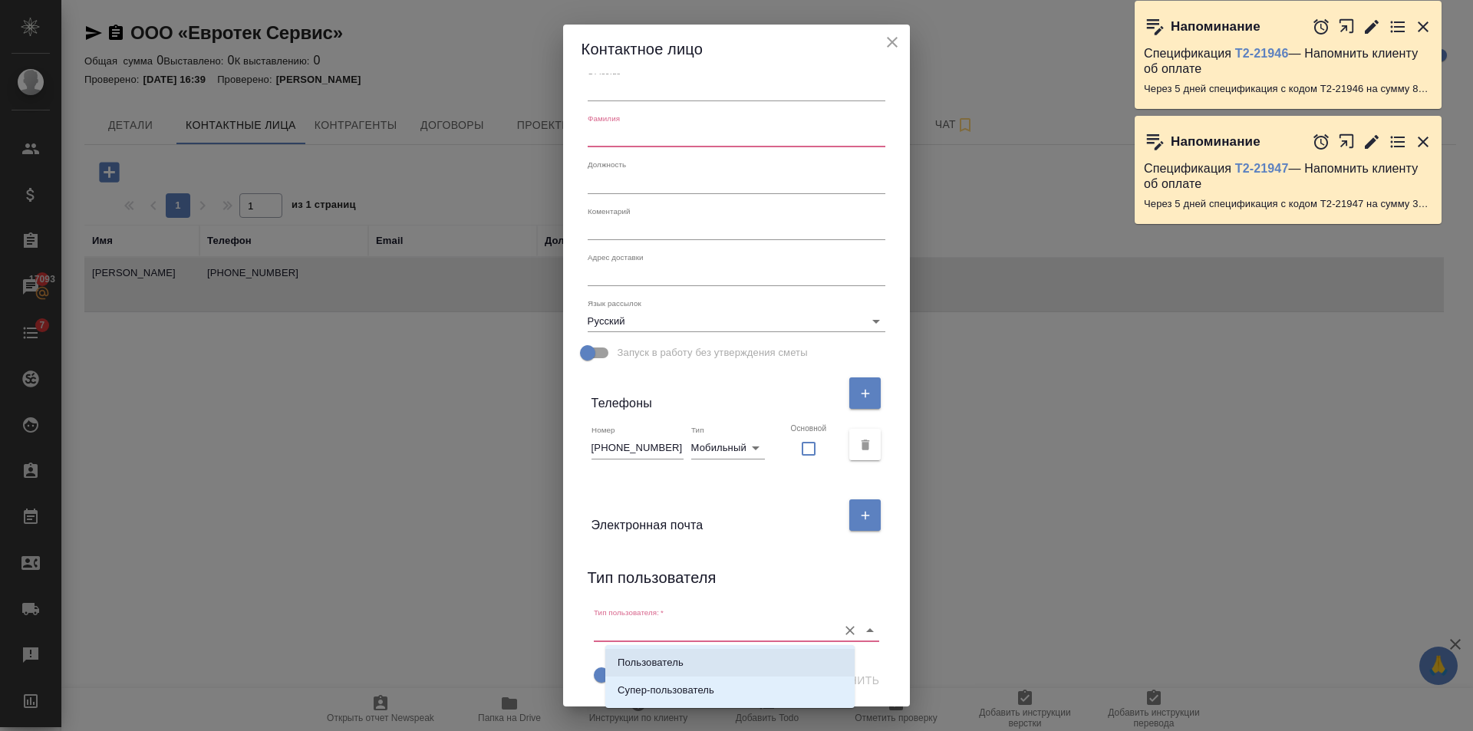
click at [703, 654] on li "Пользователь" at bounding box center [729, 663] width 249 height 28
type input "Пользователь"
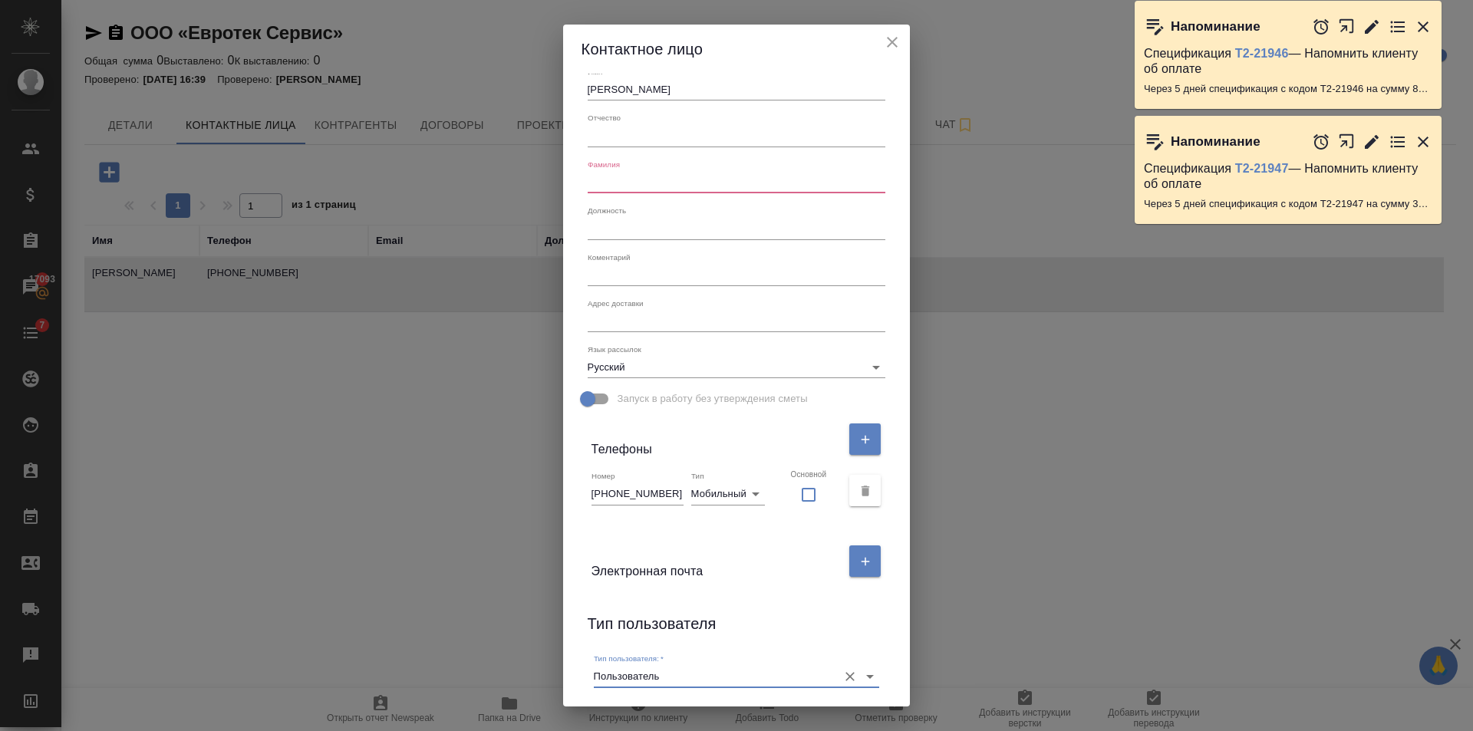
scroll to position [0, 0]
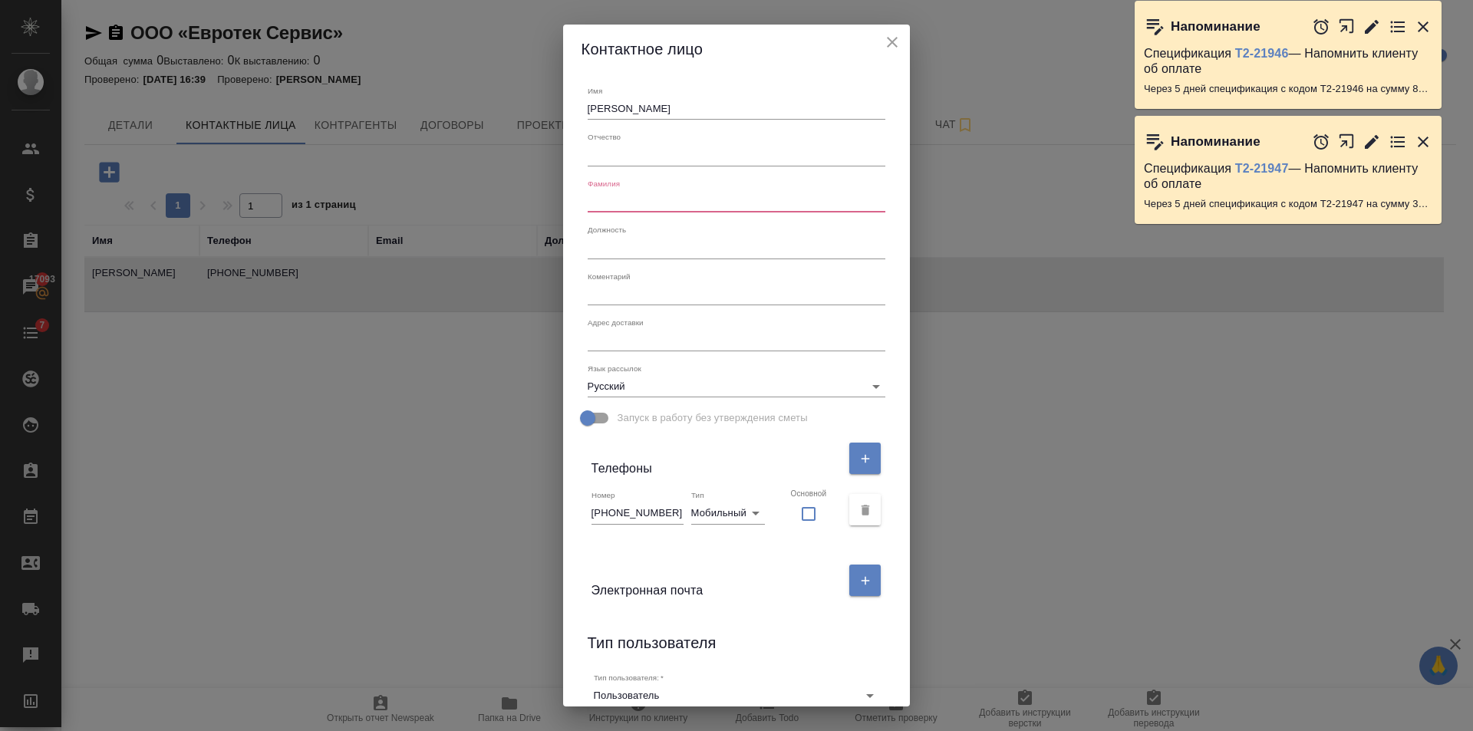
click at [603, 516] on div "Номер +79775989868 Тип Мобильный mobile Основной" at bounding box center [737, 510] width 311 height 52
drag, startPoint x: 606, startPoint y: 509, endPoint x: 673, endPoint y: 511, distance: 66.8
click at [673, 511] on input "+79775989868" at bounding box center [638, 513] width 92 height 21
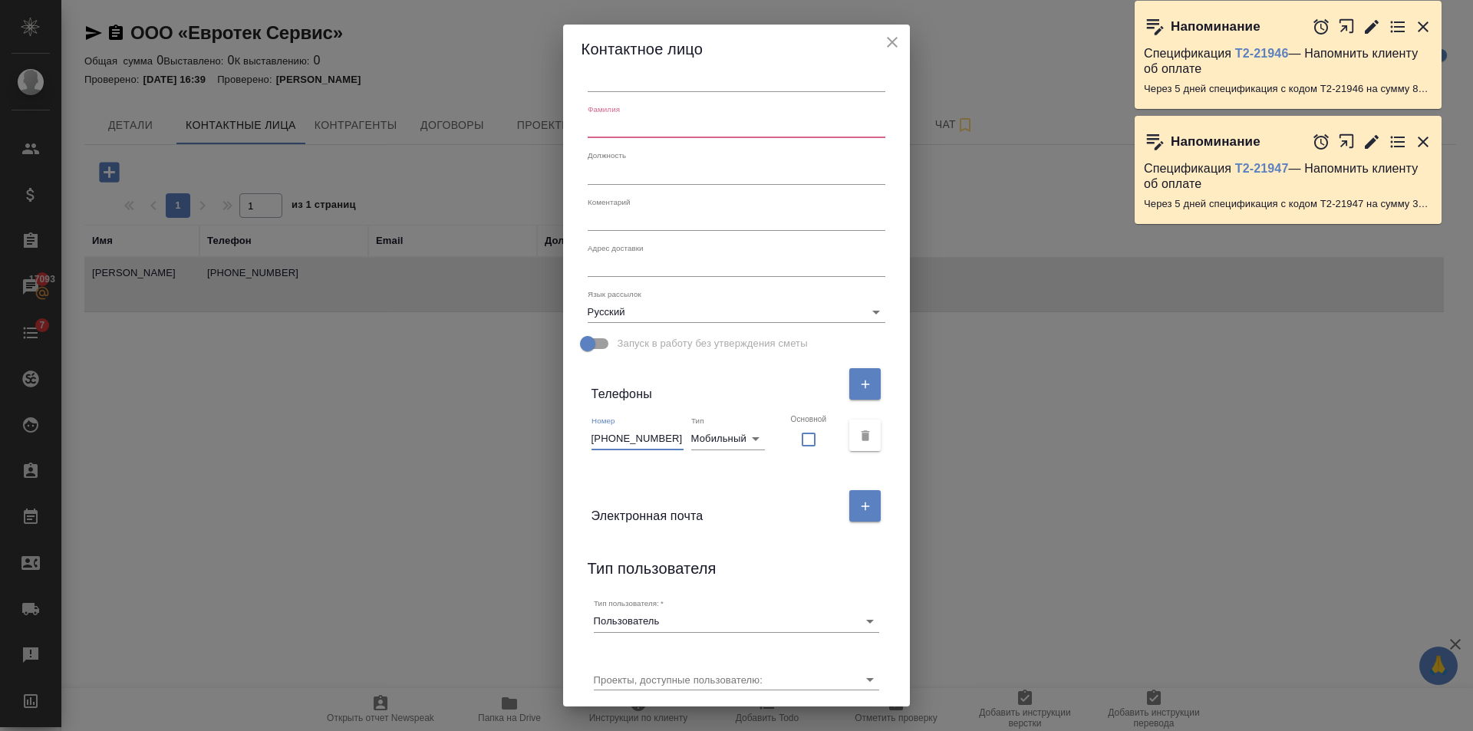
scroll to position [124, 0]
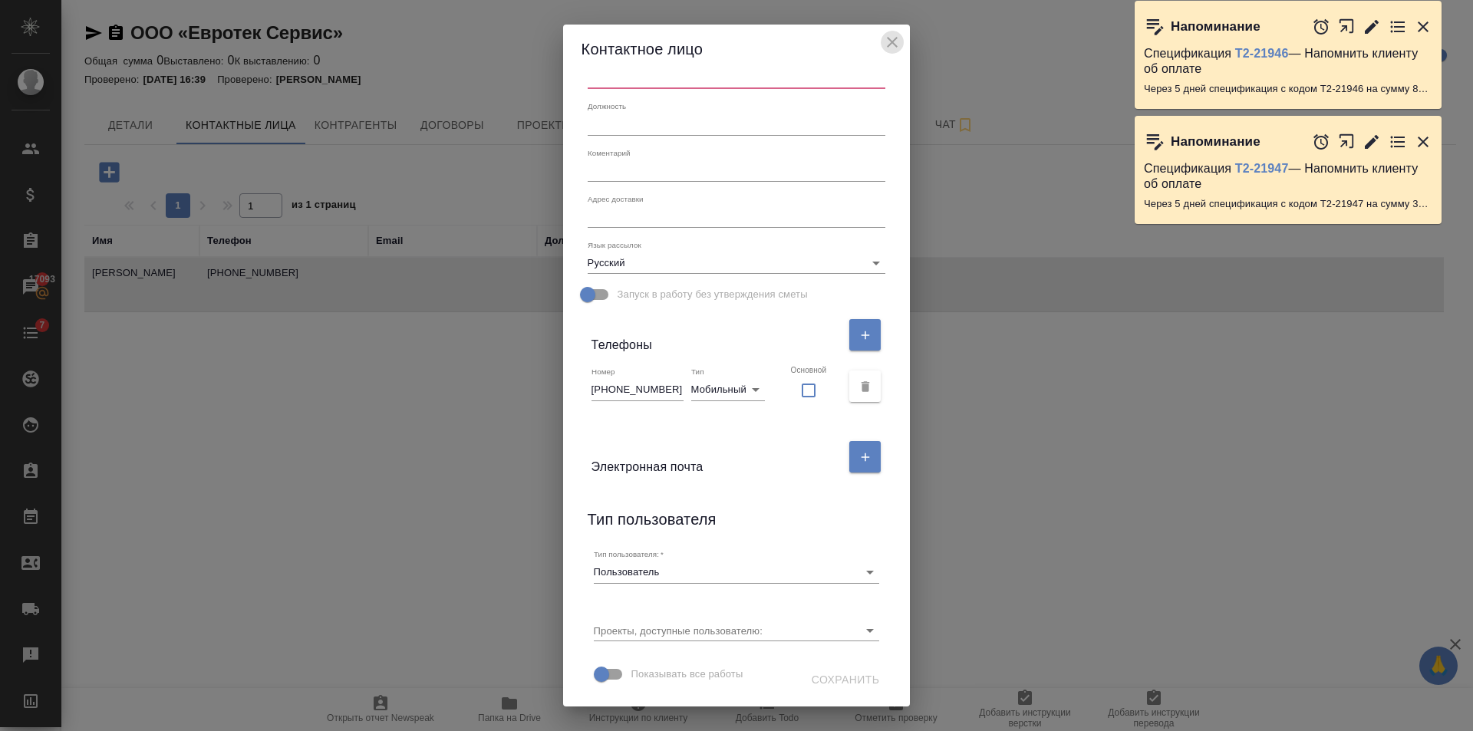
click at [886, 40] on icon "close" at bounding box center [892, 42] width 18 height 18
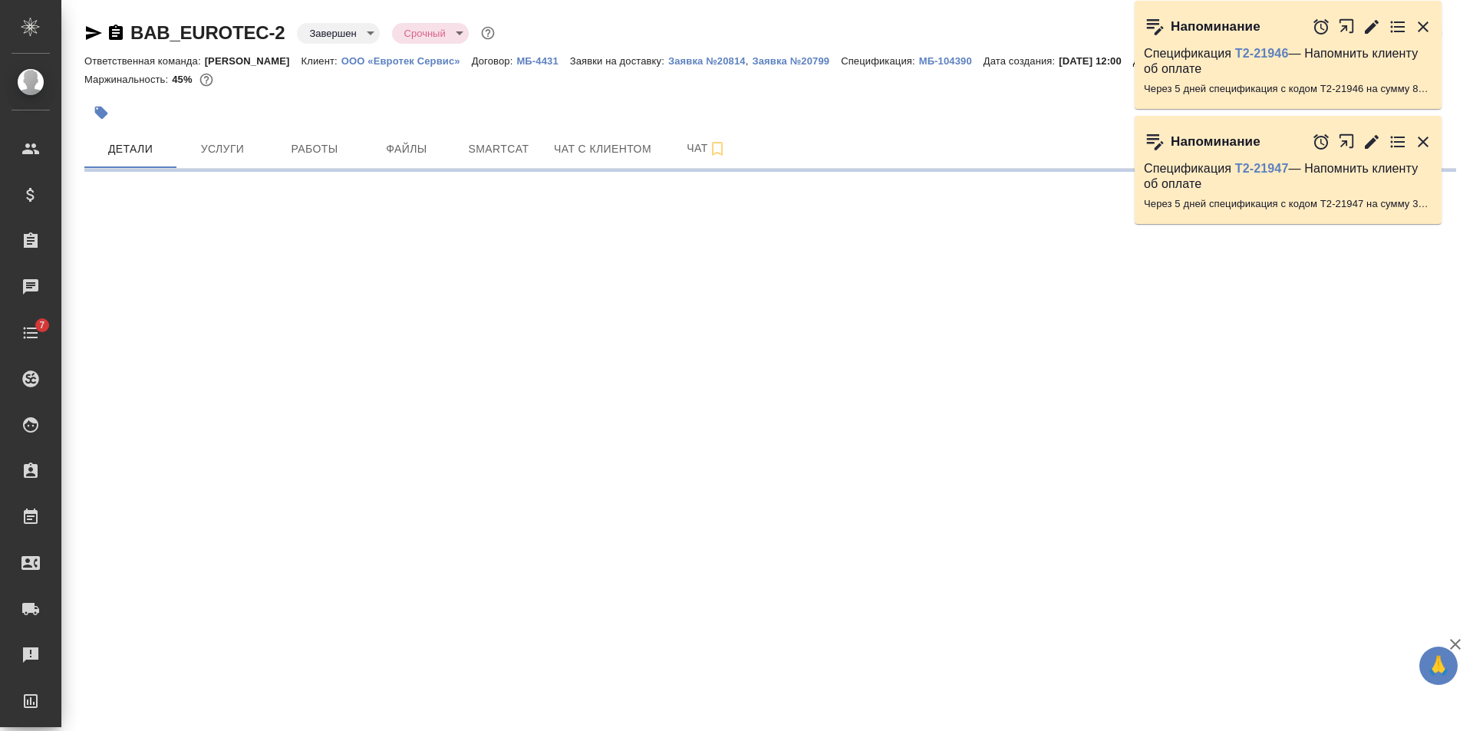
select select "RU"
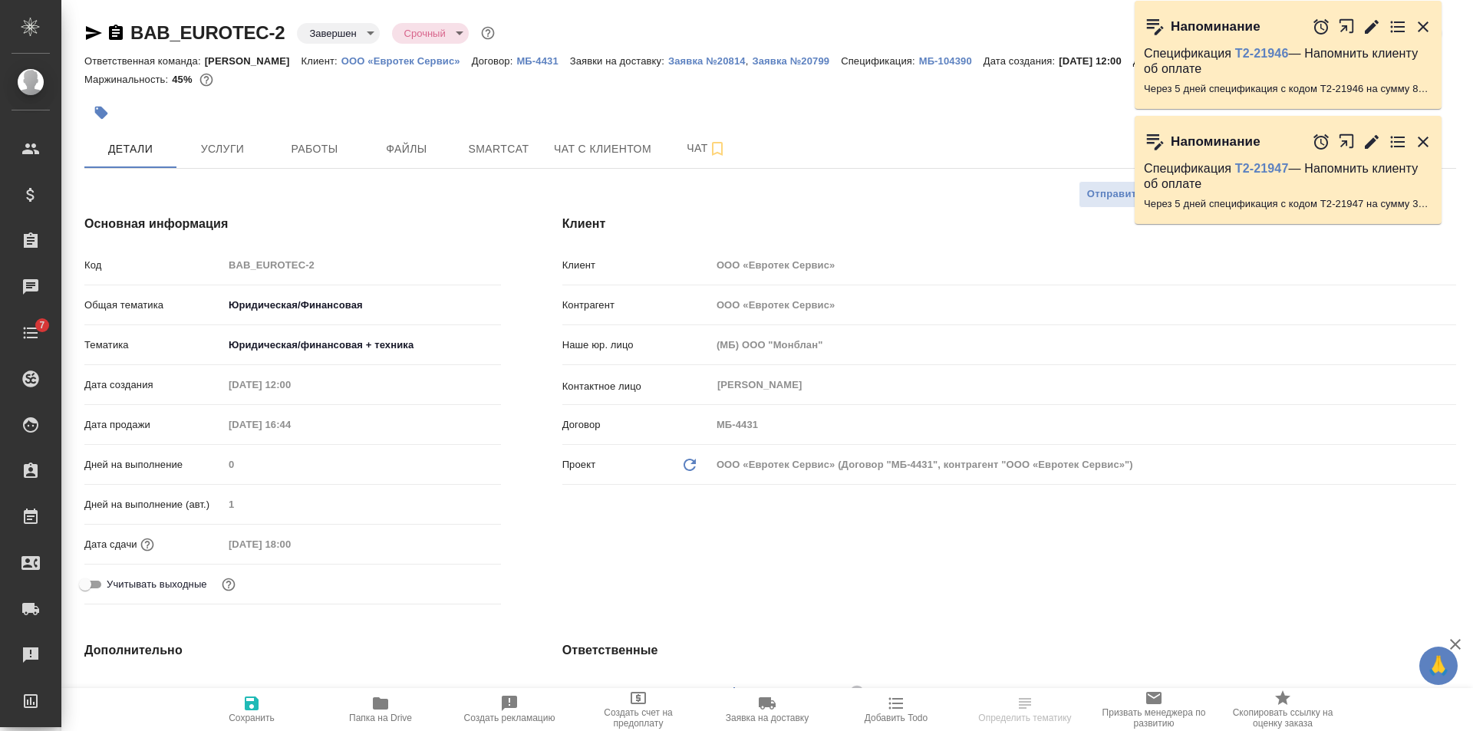
type textarea "x"
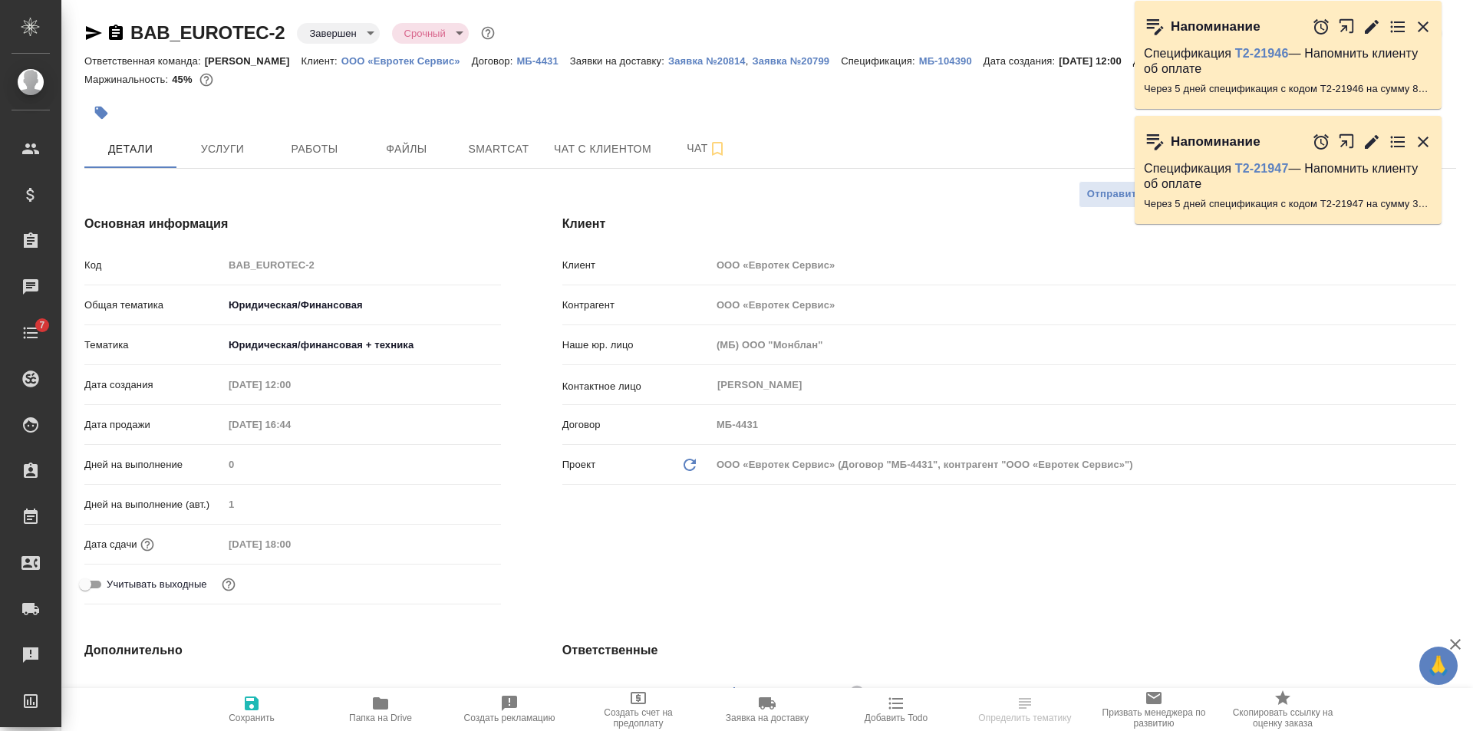
type textarea "x"
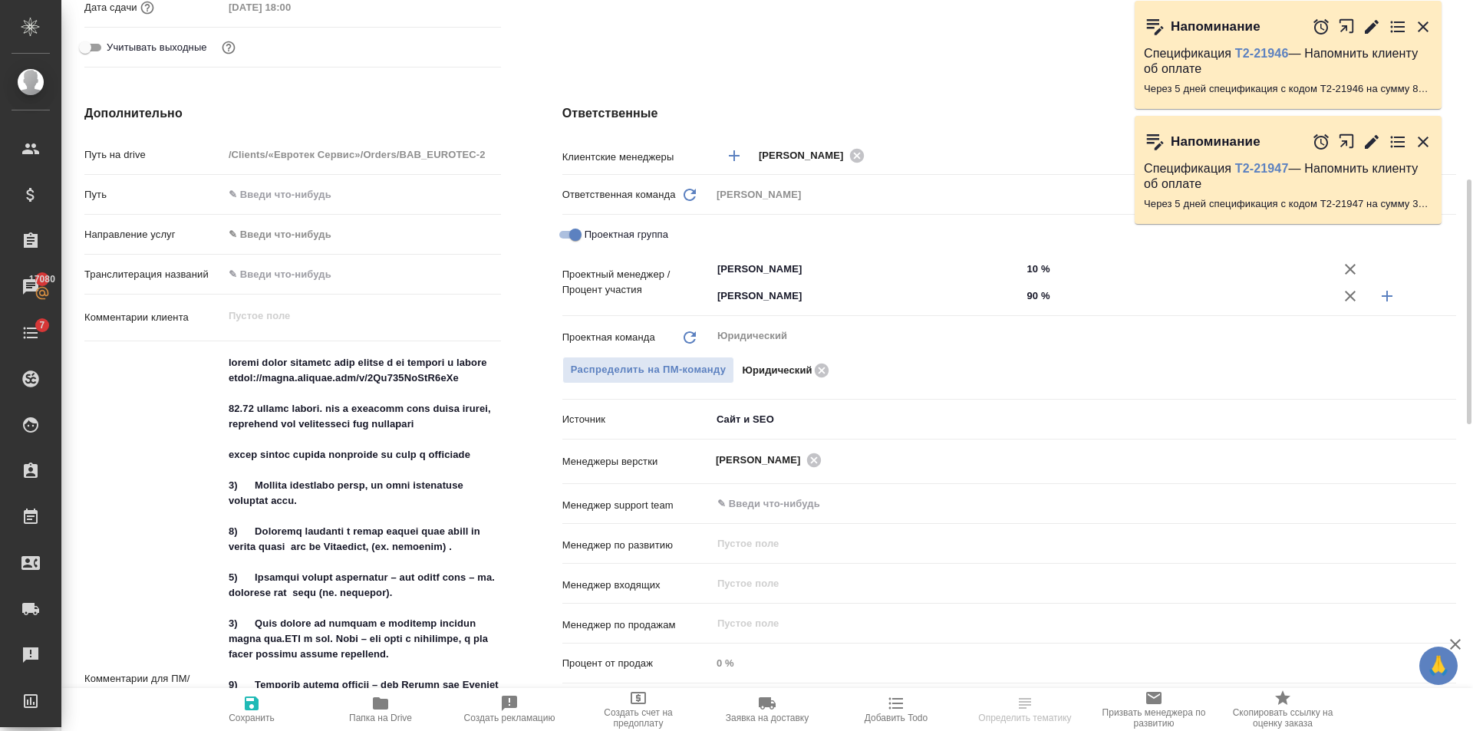
scroll to position [844, 0]
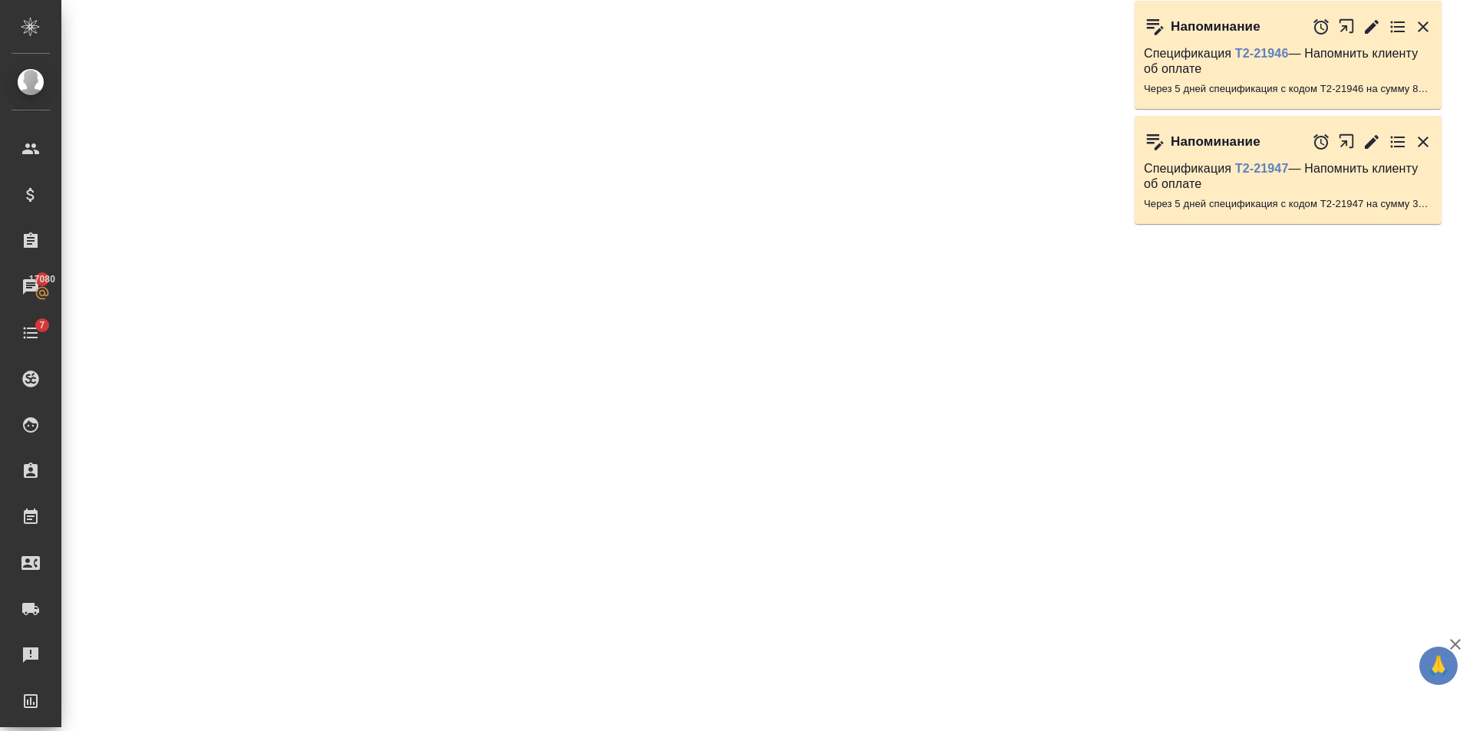
select select "RU"
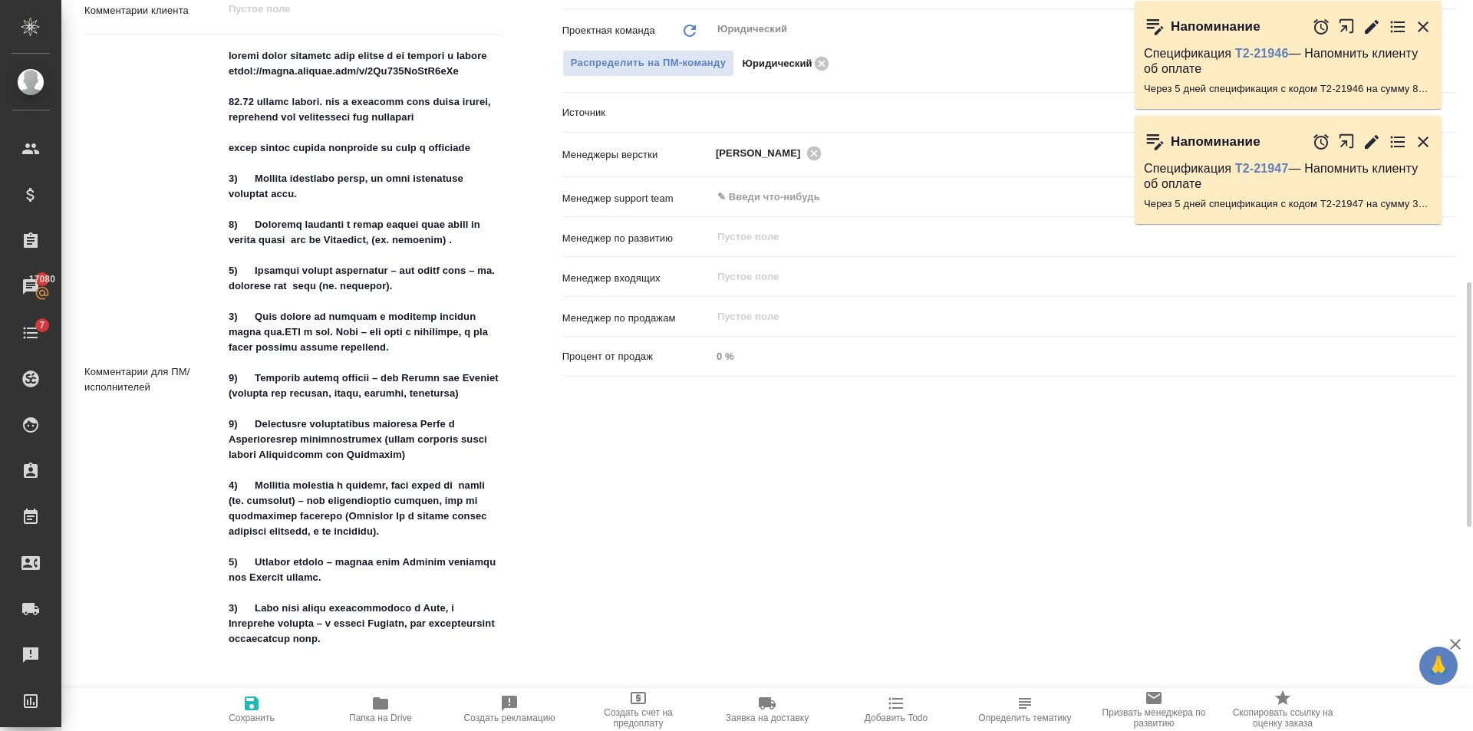
type textarea "x"
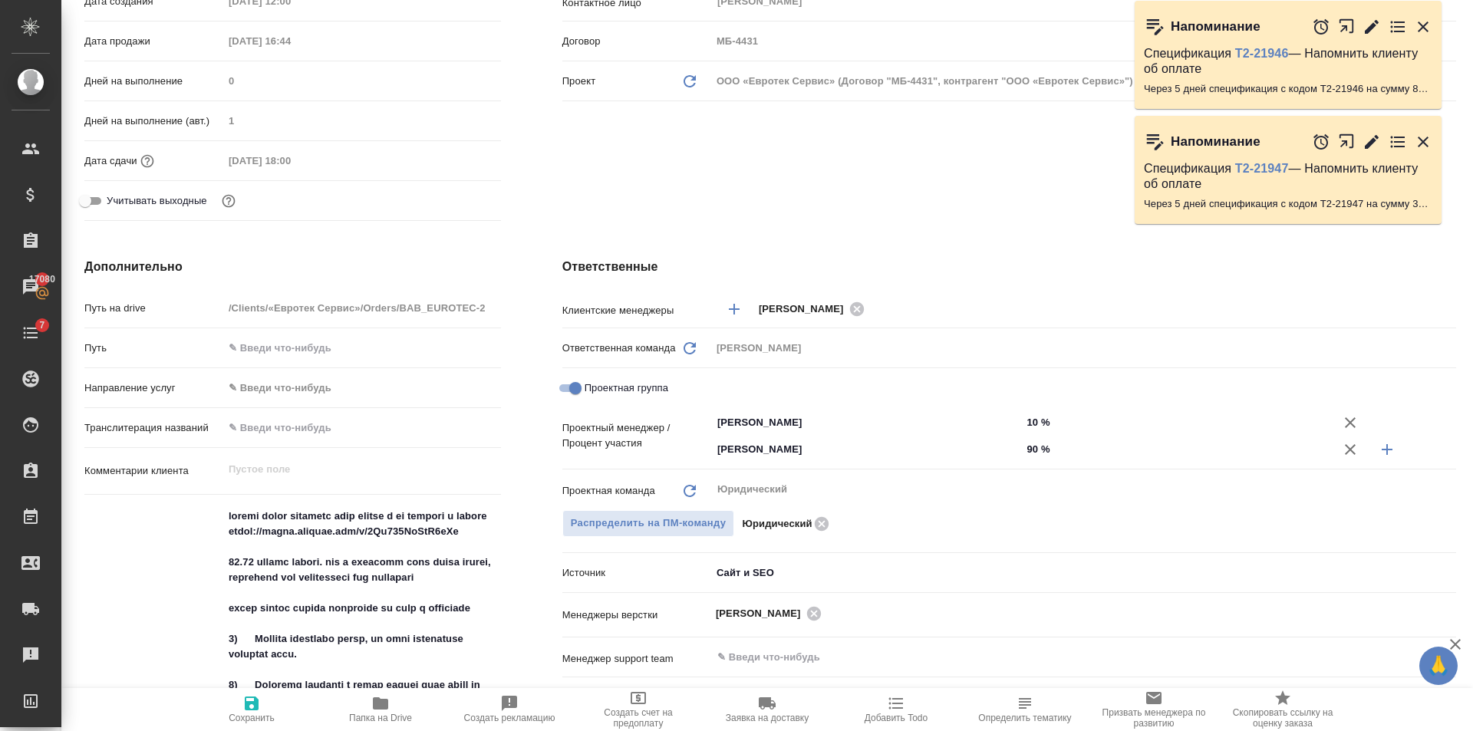
scroll to position [0, 0]
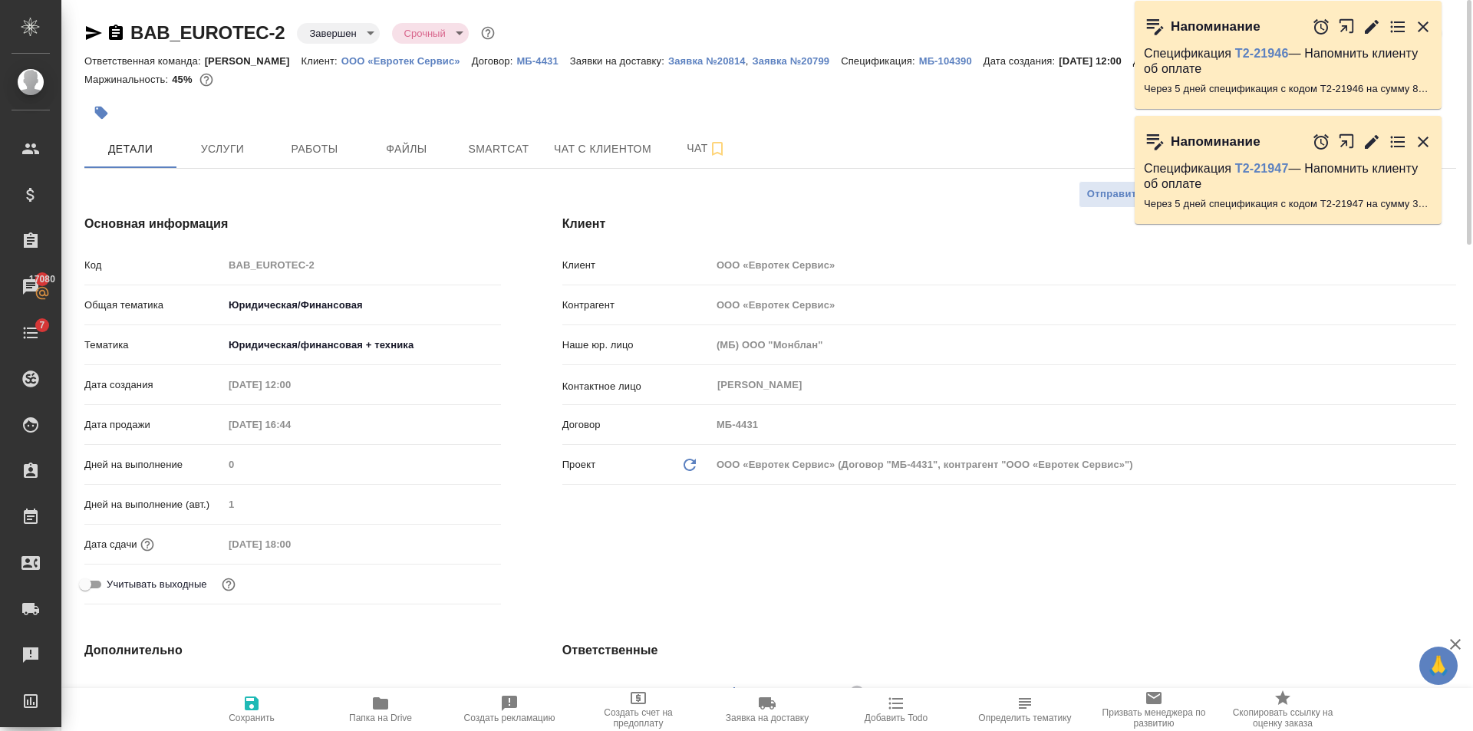
click at [780, 691] on button "Заявка на доставку" at bounding box center [767, 709] width 129 height 43
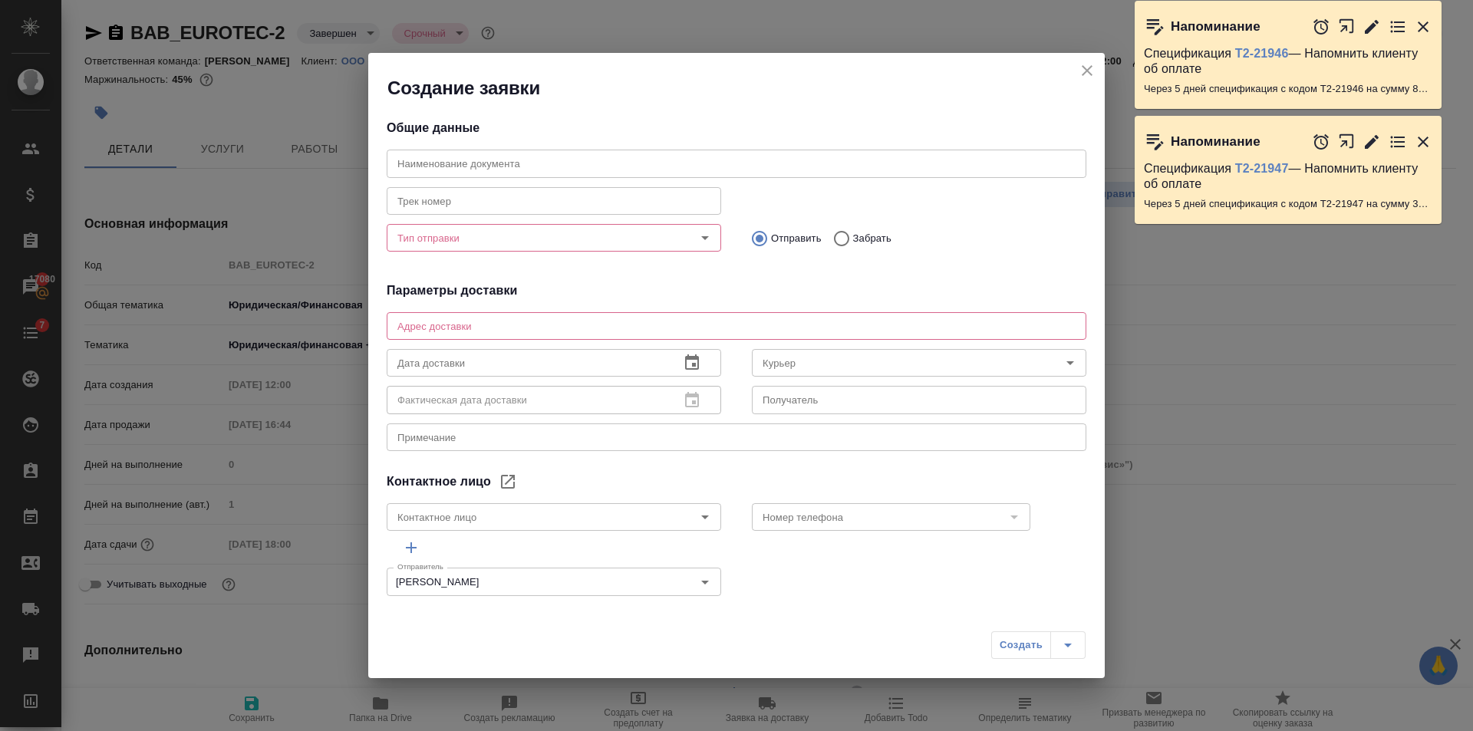
type input "[PERSON_NAME]"
click at [527, 236] on input "Тип отправки" at bounding box center [528, 238] width 274 height 18
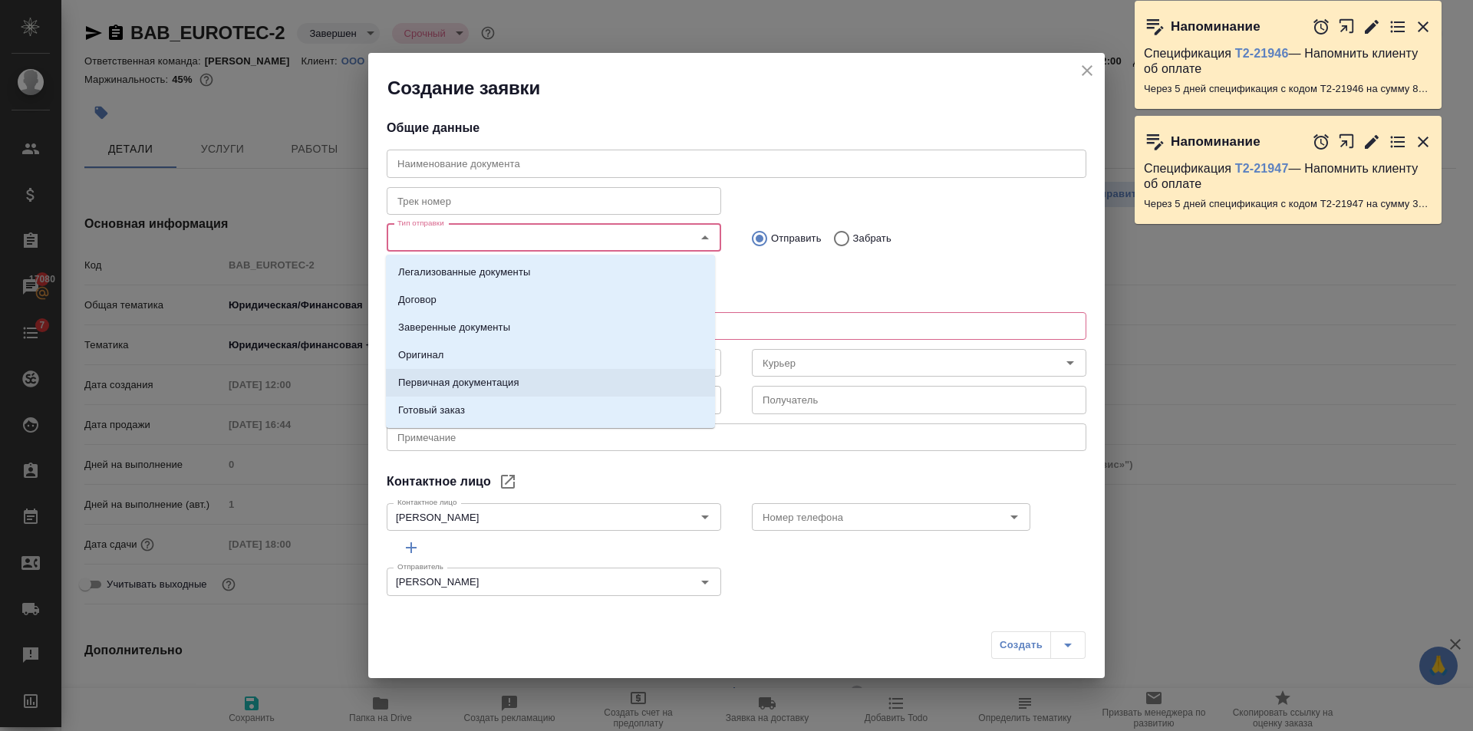
click at [496, 377] on p "Первичная документация" at bounding box center [458, 382] width 121 height 15
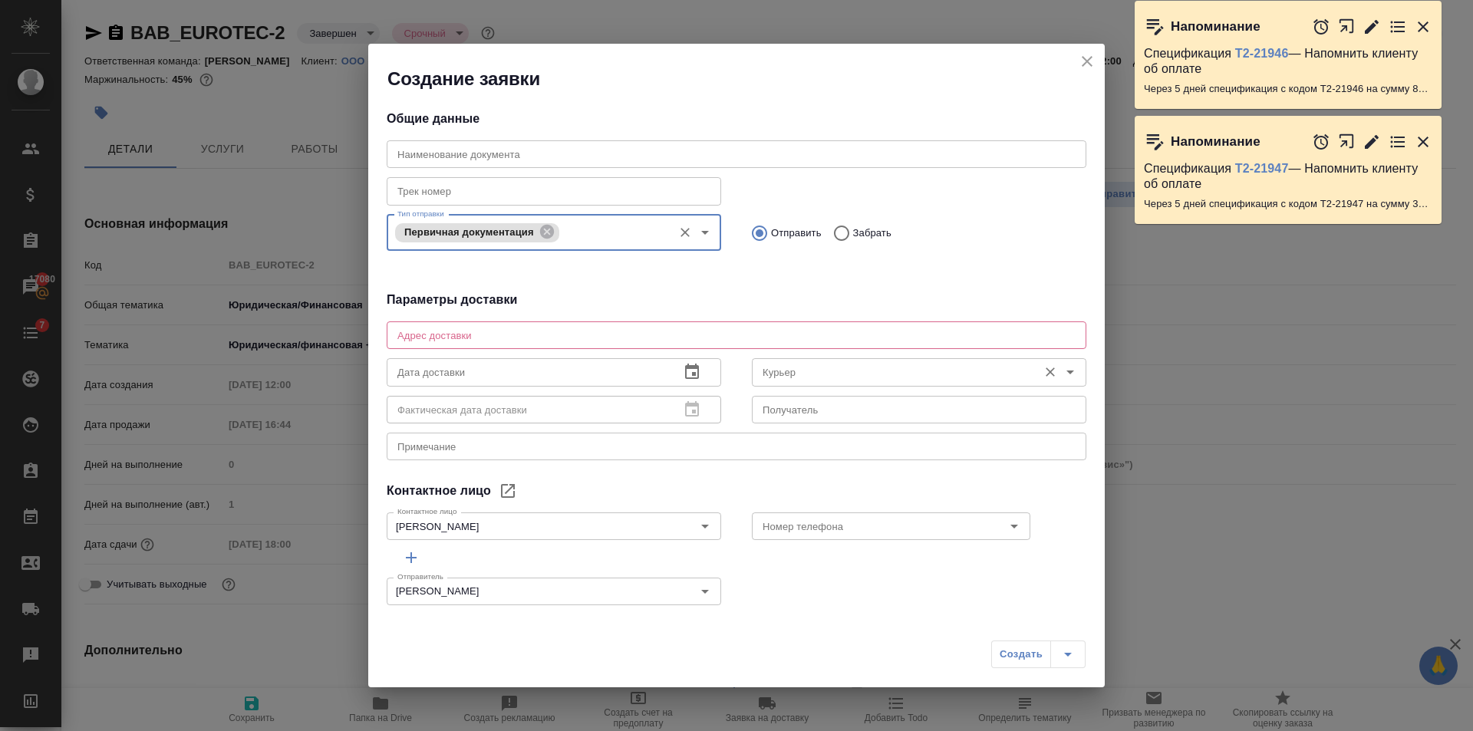
click at [952, 388] on div "[PERSON_NAME]" at bounding box center [919, 370] width 335 height 37
click at [716, 336] on textarea at bounding box center [736, 336] width 678 height 12
click at [1094, 58] on icon "close" at bounding box center [1087, 61] width 18 height 18
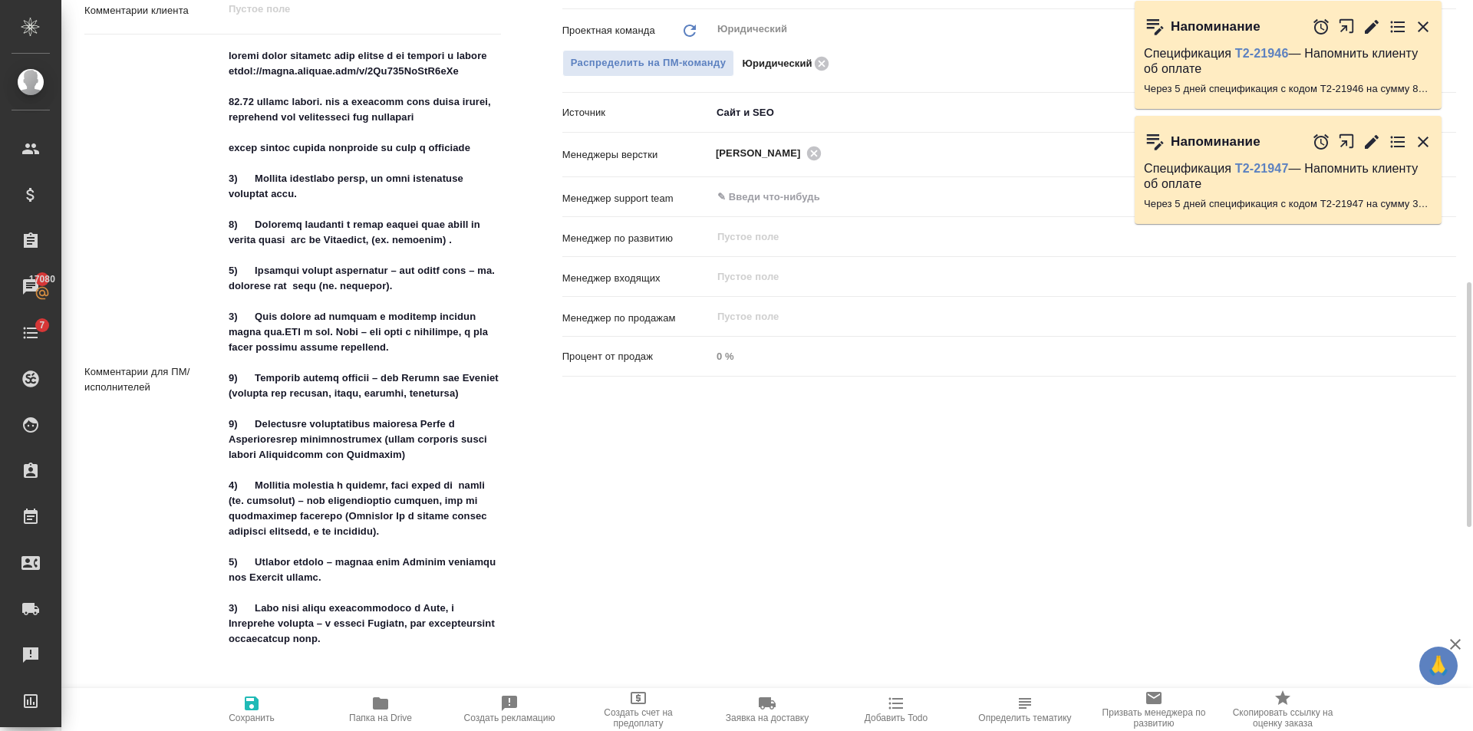
scroll to position [1151, 0]
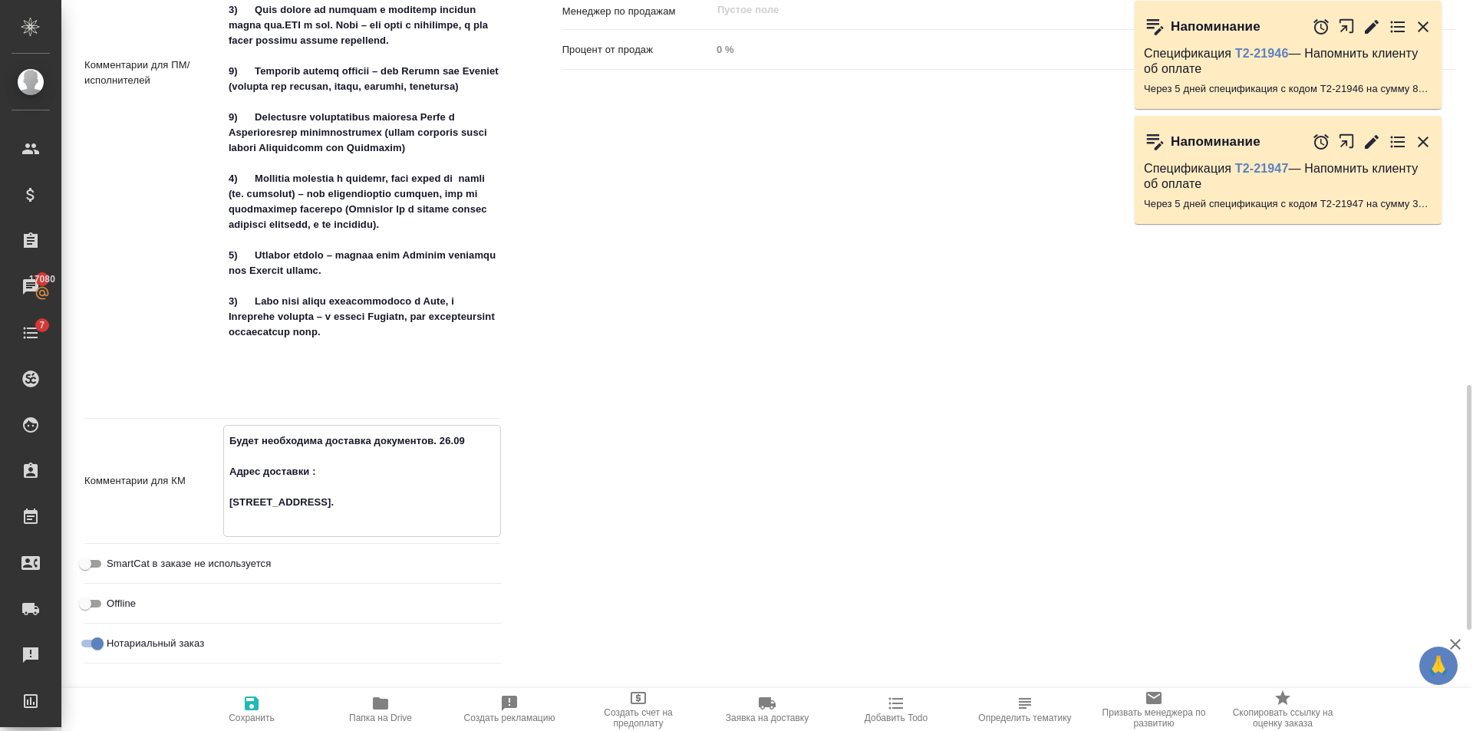
drag, startPoint x: 224, startPoint y: 516, endPoint x: 283, endPoint y: 541, distance: 64.3
click at [283, 531] on textarea "Будет необходима доставка документов. 26.09 Адрес доставки : [STREET_ADDRESS]." at bounding box center [362, 479] width 276 height 103
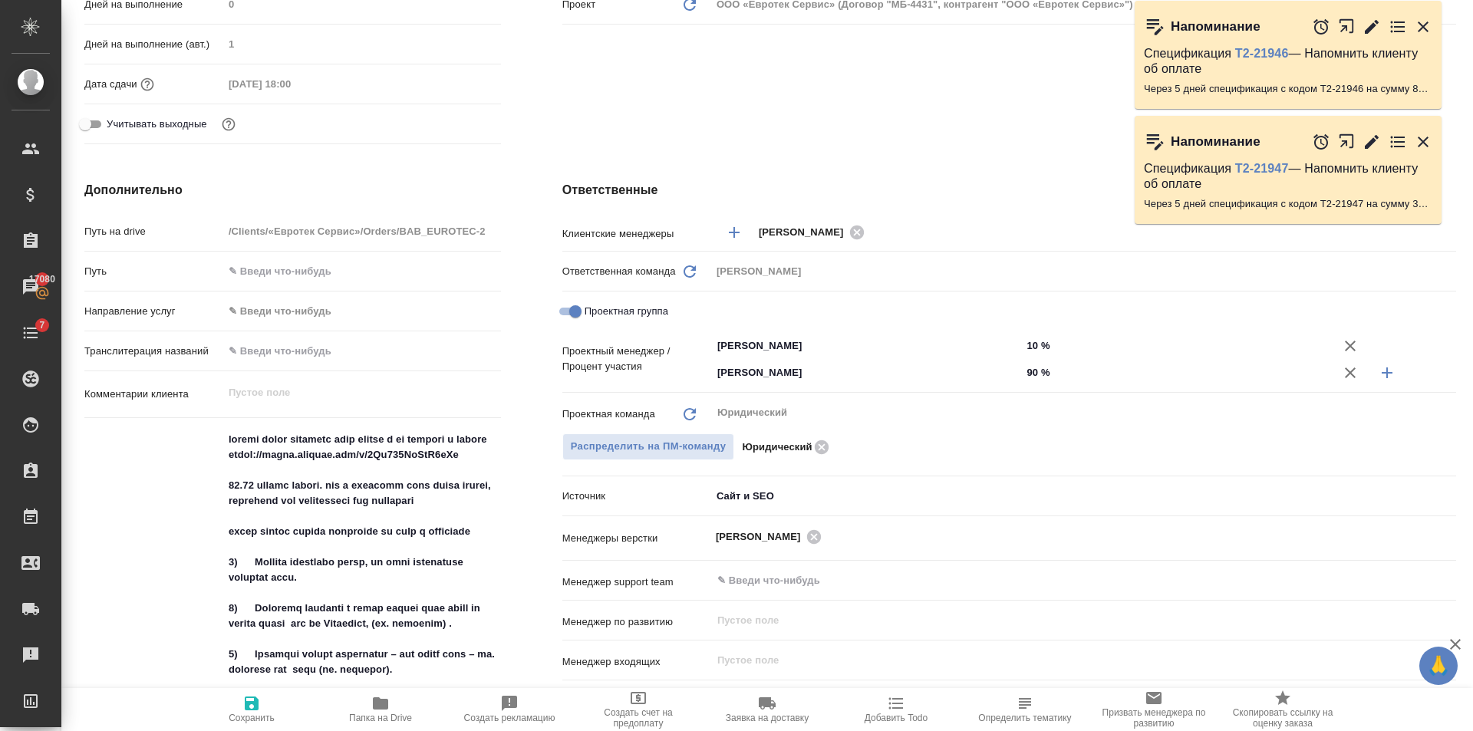
scroll to position [77, 0]
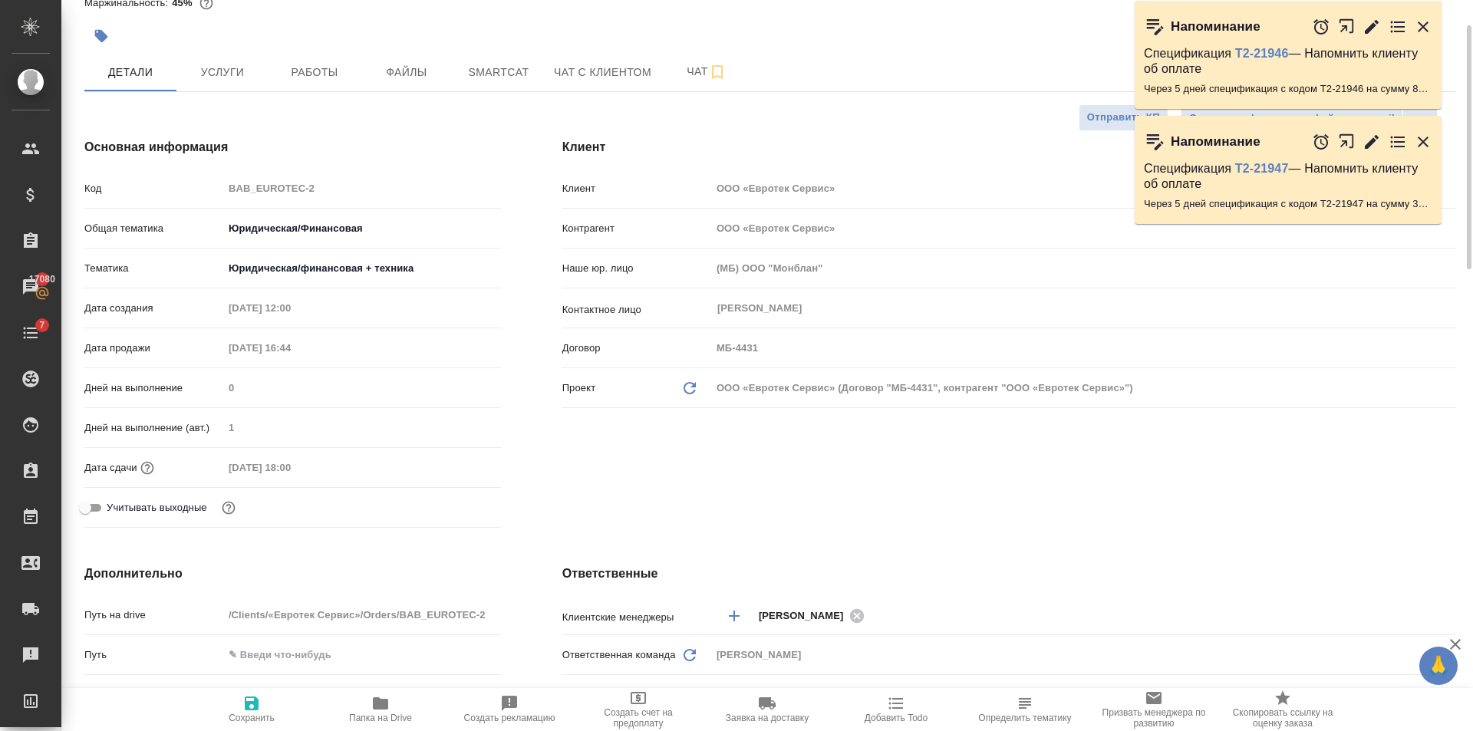
type textarea "x"
drag, startPoint x: 637, startPoint y: 489, endPoint x: 269, endPoint y: 35, distance: 584.4
click at [637, 485] on div "Клиент Клиент ООО «Евротек Сервис» Контрагент ООО «Евротек Сервис» Наше юр. лиц…" at bounding box center [1009, 335] width 955 height 457
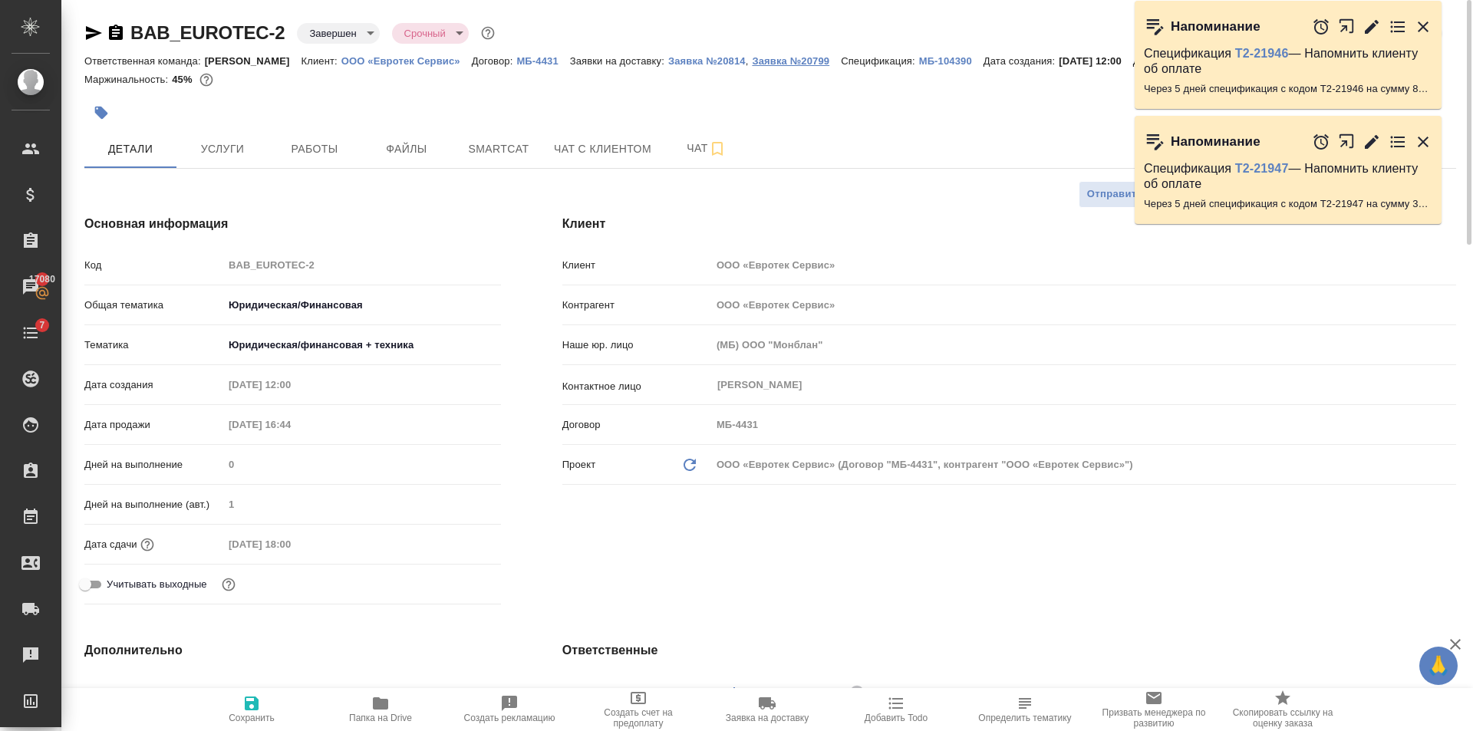
click at [788, 63] on p "Заявка №20799" at bounding box center [796, 61] width 89 height 12
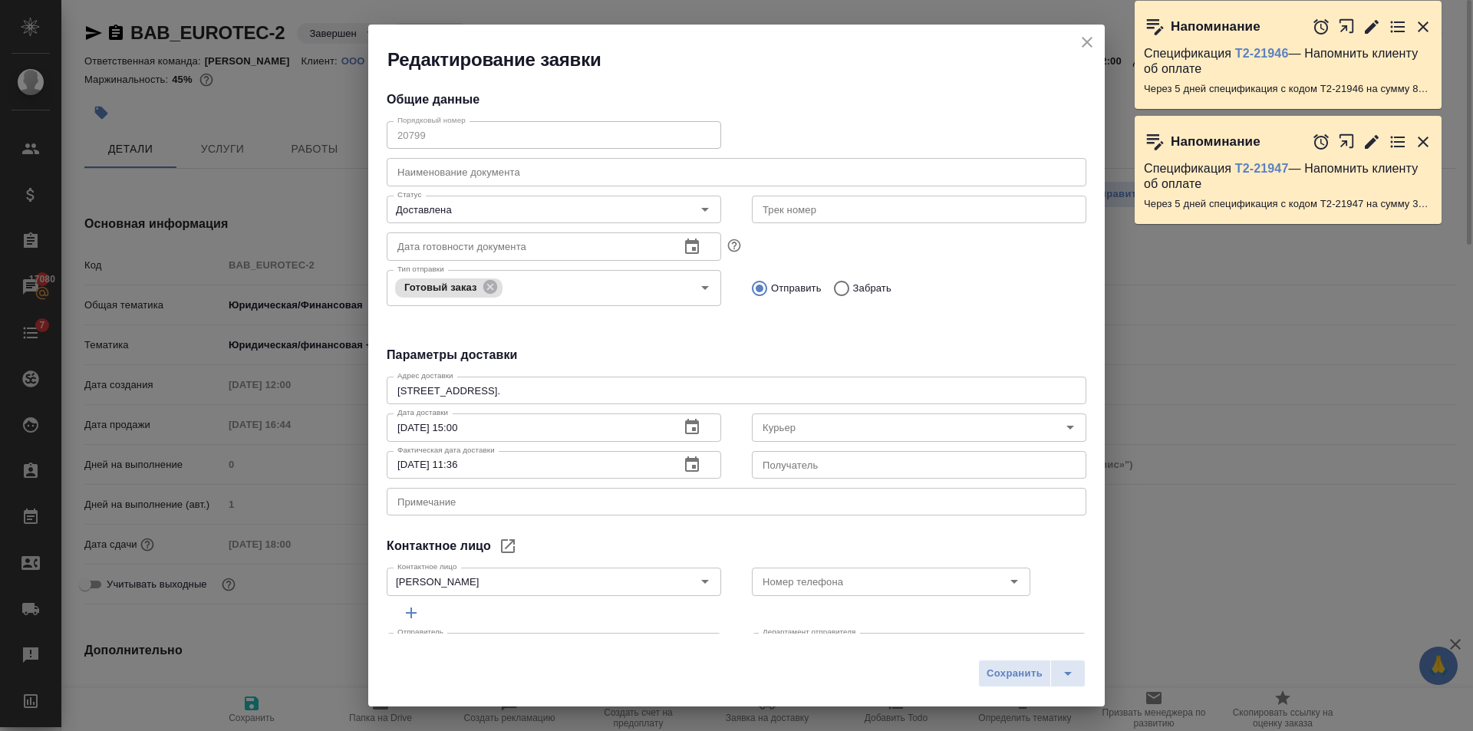
type input "[PERSON_NAME]"
click at [1082, 44] on icon "close" at bounding box center [1087, 42] width 18 height 18
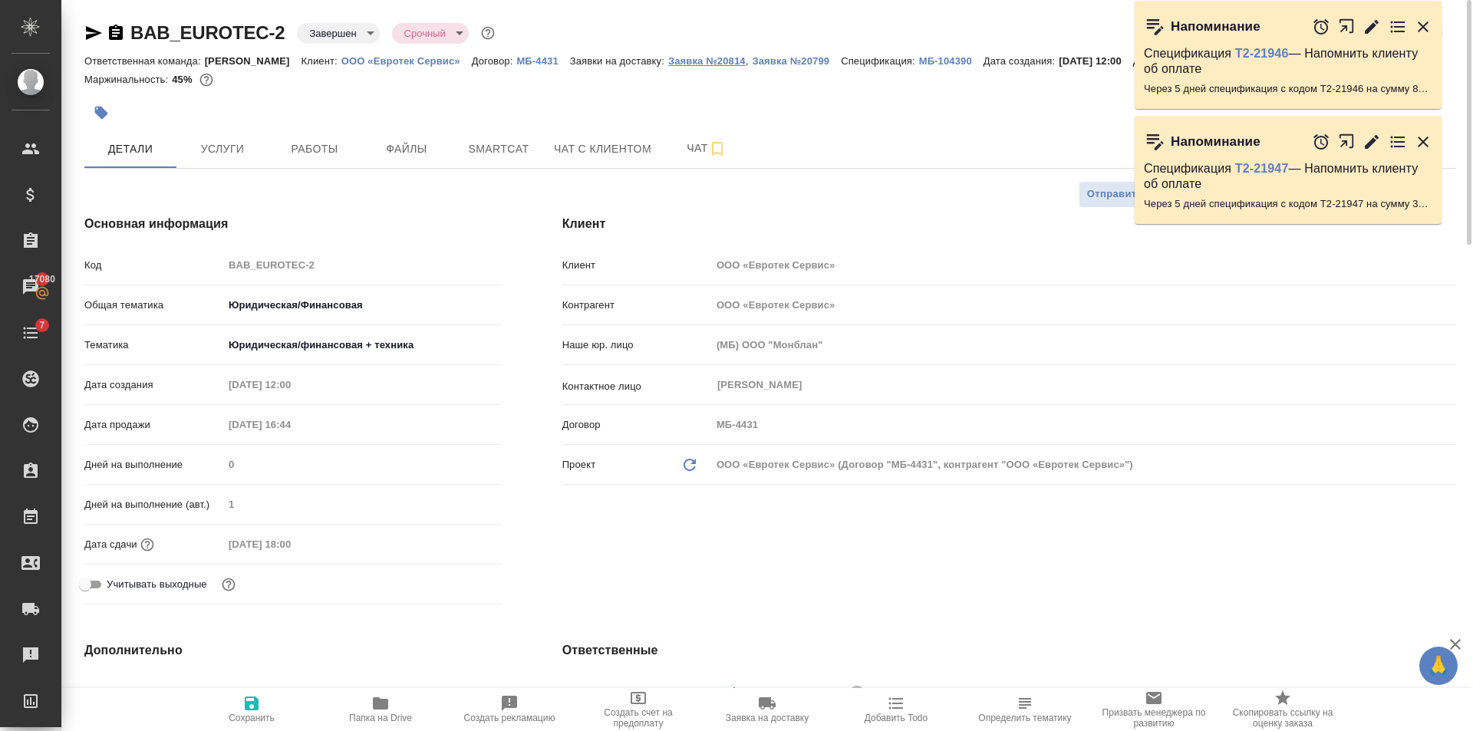
click at [678, 57] on p "Заявка №20814" at bounding box center [707, 61] width 78 height 12
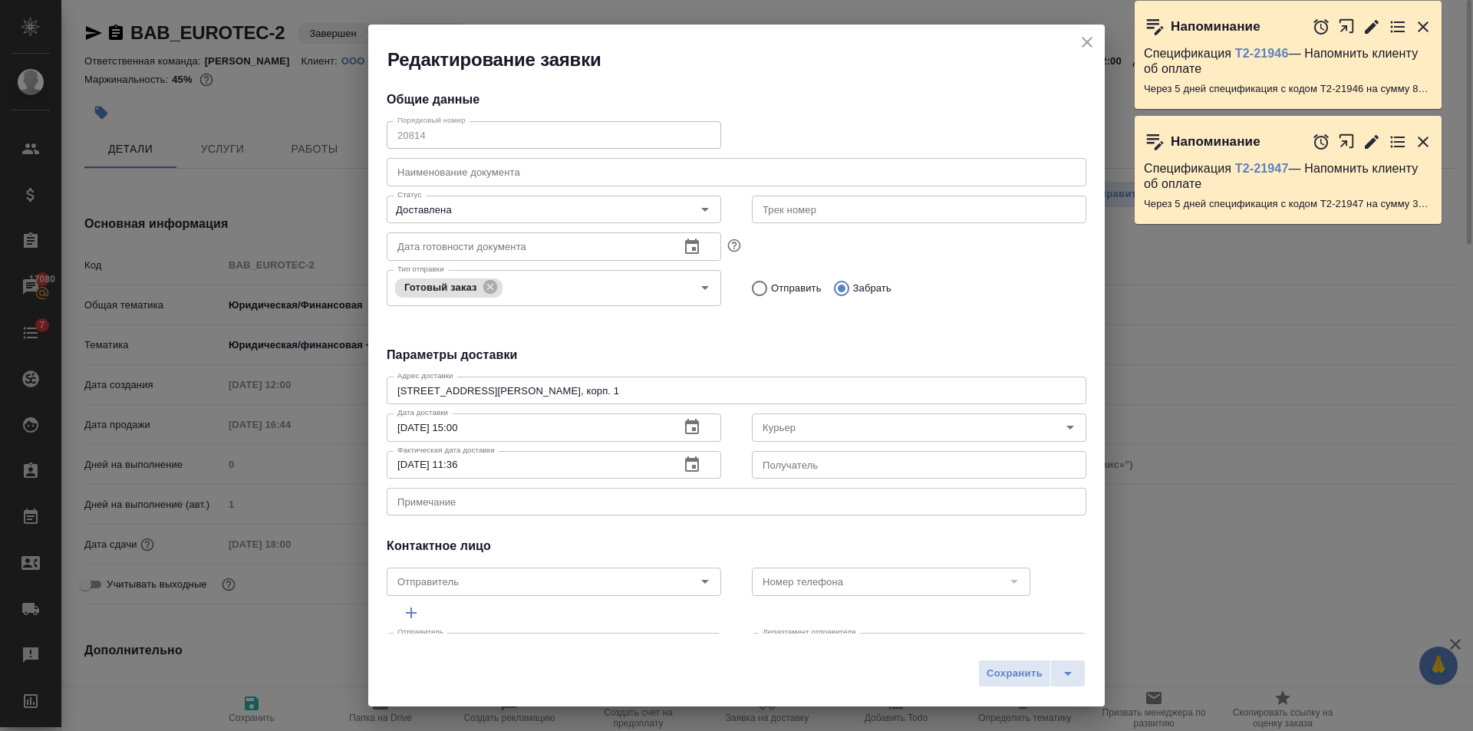
type input "[PERSON_NAME]"
click at [1085, 37] on icon "close" at bounding box center [1087, 42] width 18 height 18
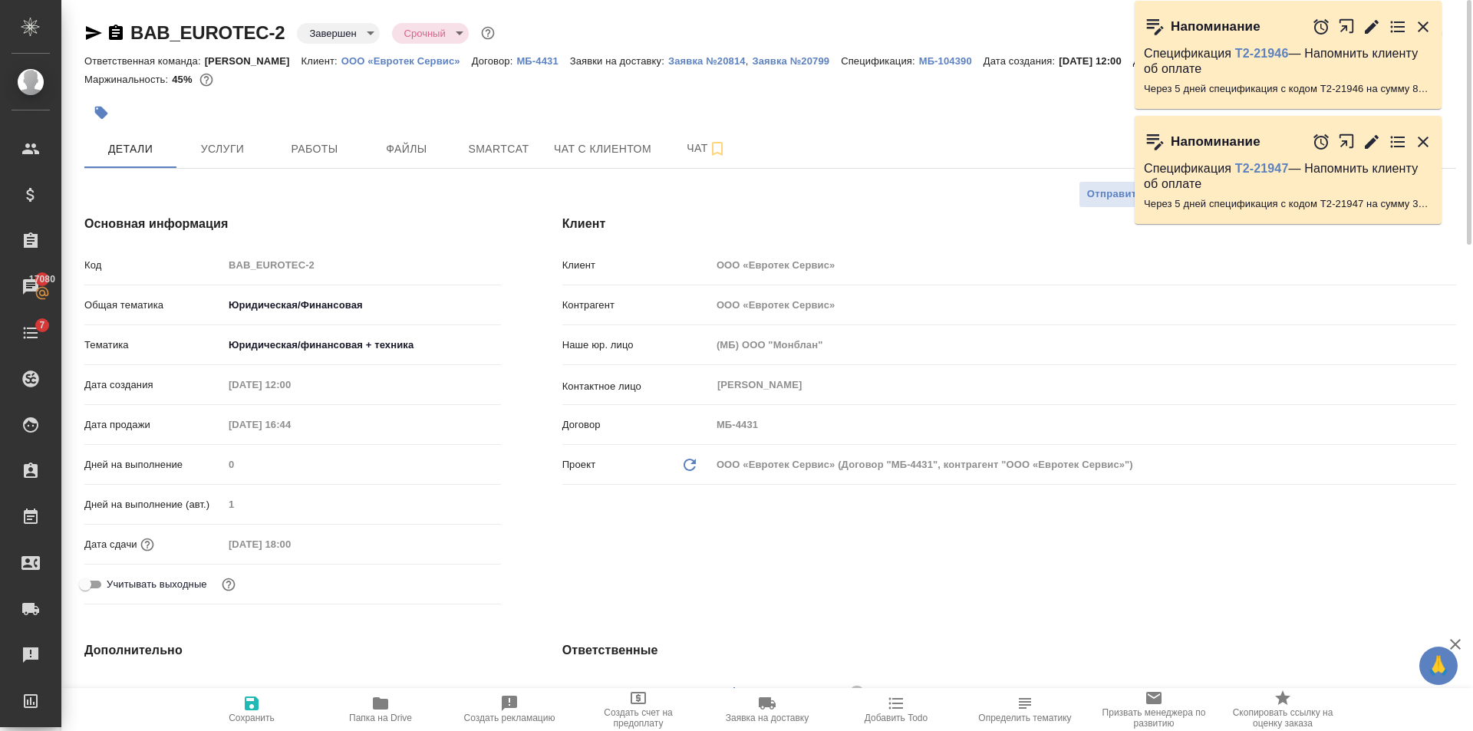
click at [754, 714] on span "Заявка на доставку" at bounding box center [767, 718] width 83 height 11
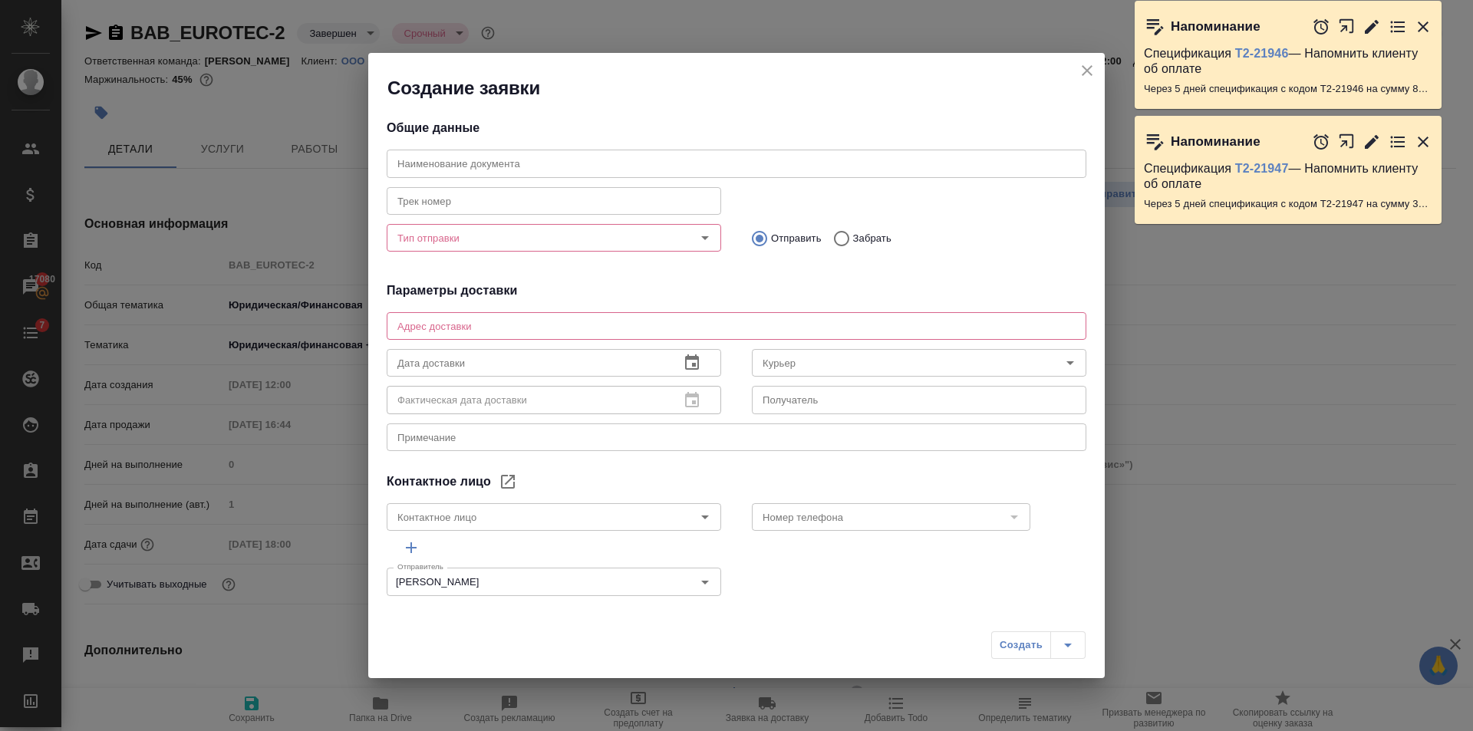
type input "Татьяна"
click at [491, 236] on input "Тип отправки" at bounding box center [528, 238] width 274 height 18
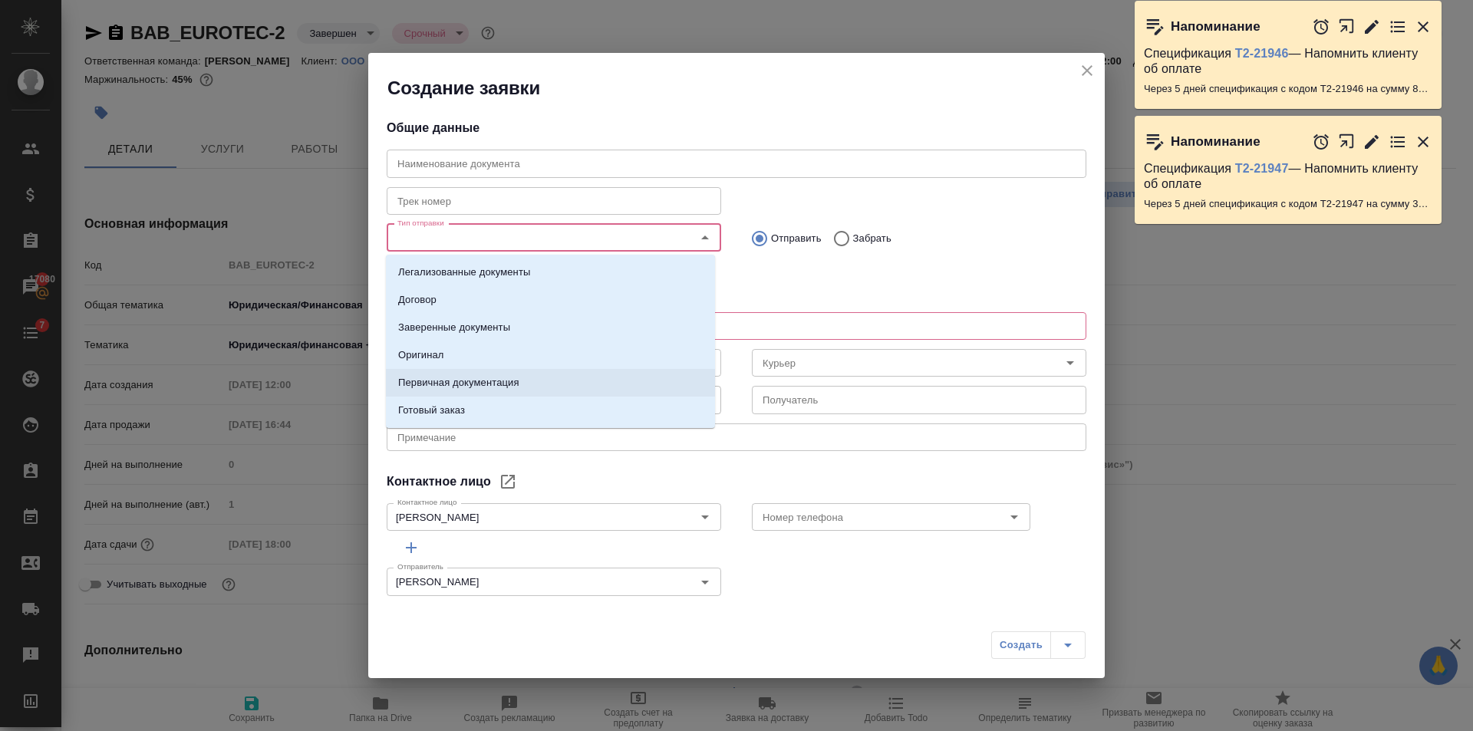
click at [500, 375] on p "Первичная документация" at bounding box center [458, 382] width 121 height 15
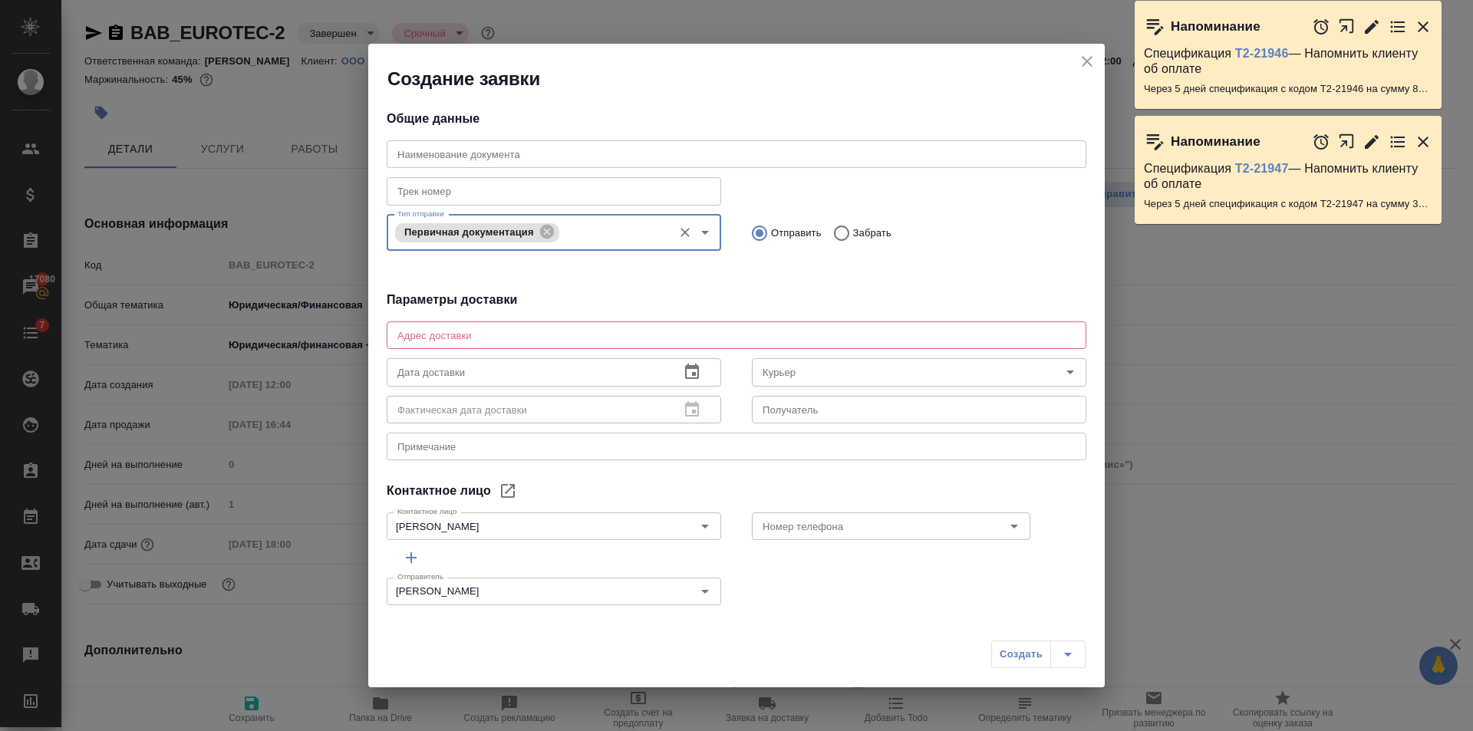
click at [472, 338] on textarea at bounding box center [736, 336] width 678 height 12
paste textarea "Высоковольтный проезд, д. 1, стр.49, 2 этаж, офис 235."
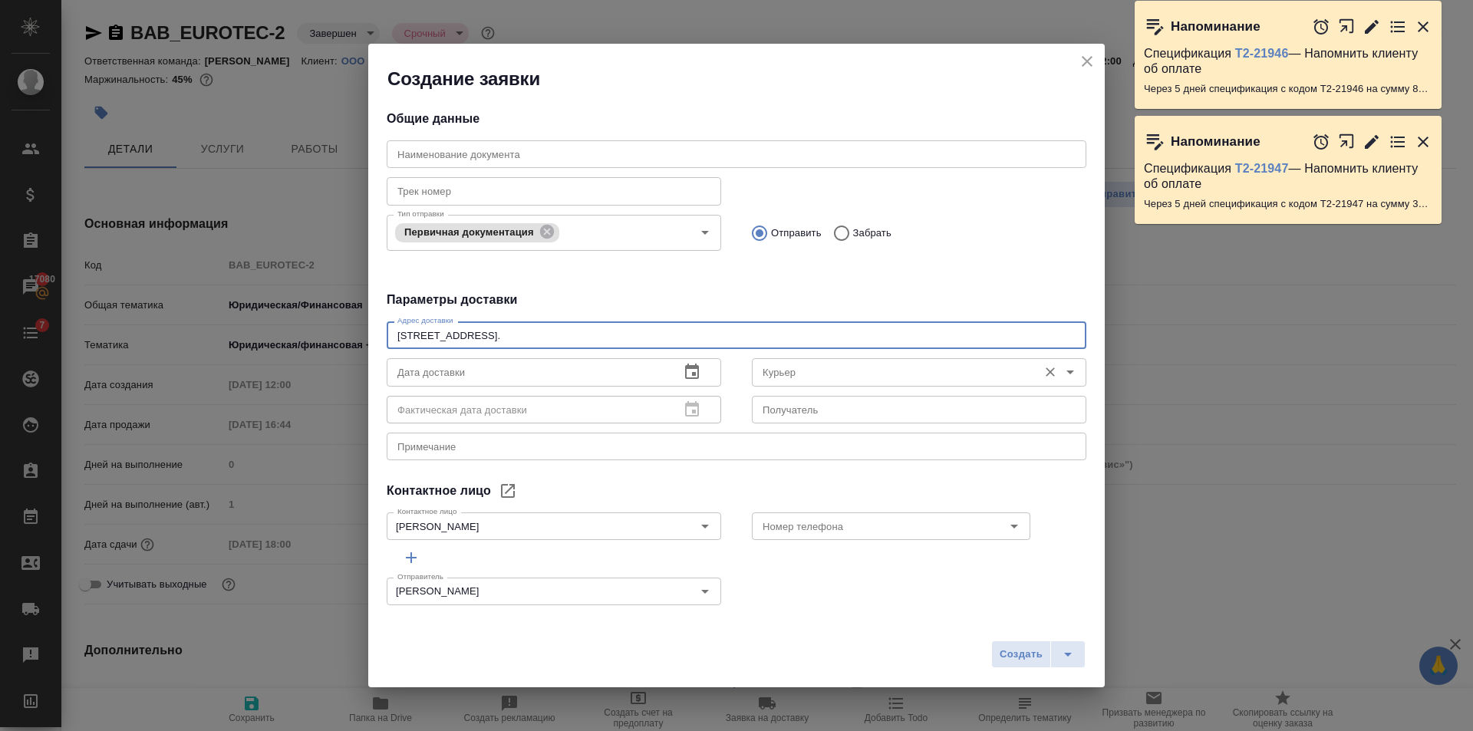
type textarea "Высоковольтный проезд, д. 1, стр.49, 2 этаж, офис 235."
click at [803, 373] on input "Курьер" at bounding box center [894, 372] width 274 height 18
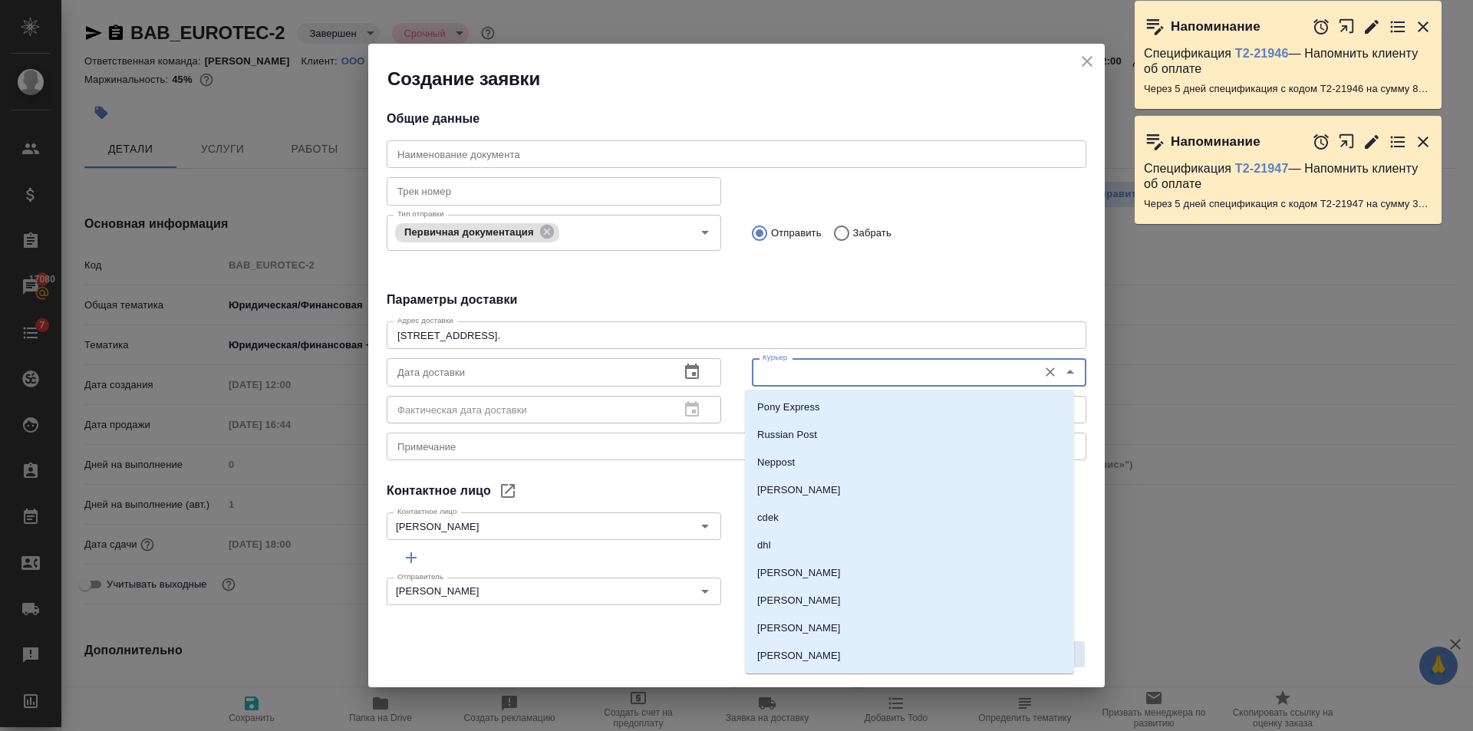
click at [863, 288] on div "Общие данные Наименование документа Наименование документа Трек номер Трек номе…" at bounding box center [736, 352] width 737 height 523
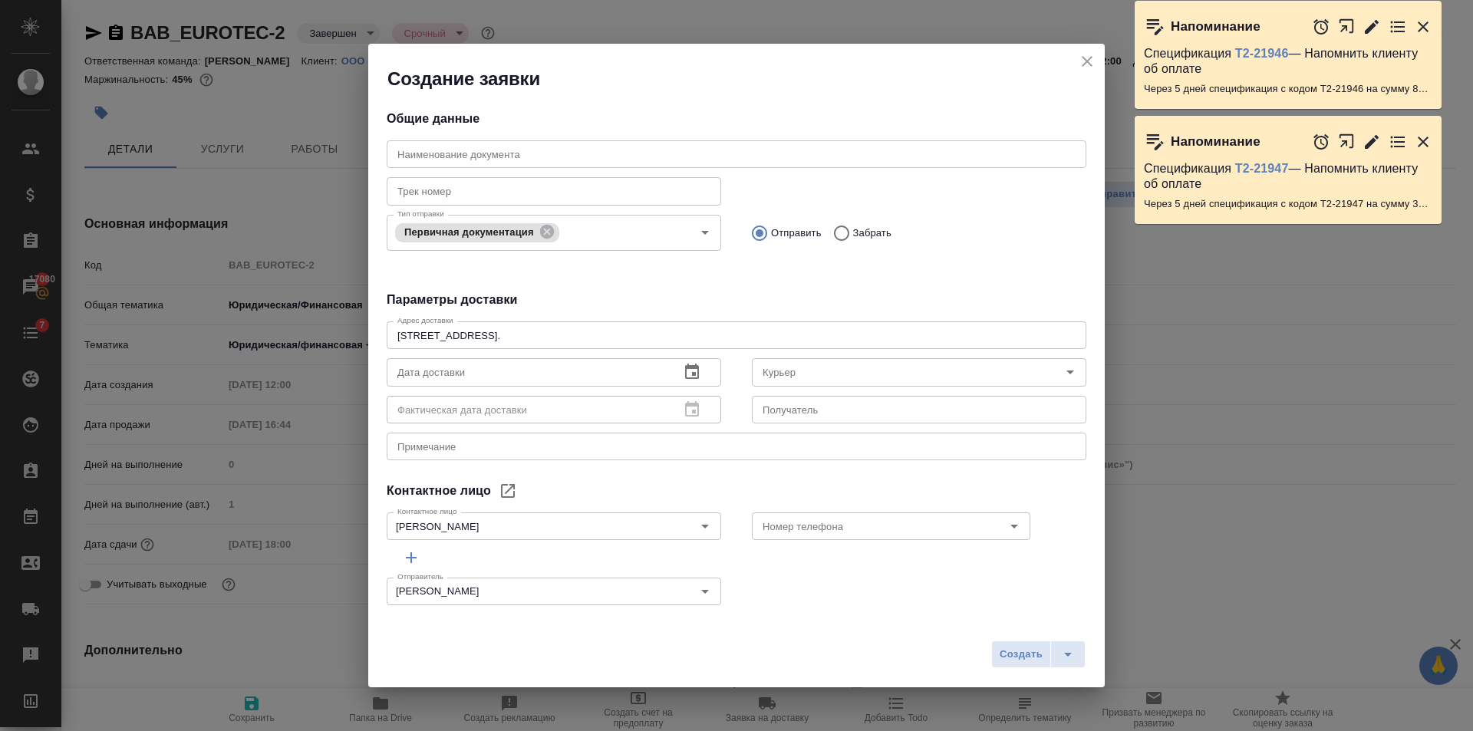
click at [683, 363] on icon "button" at bounding box center [692, 372] width 18 height 18
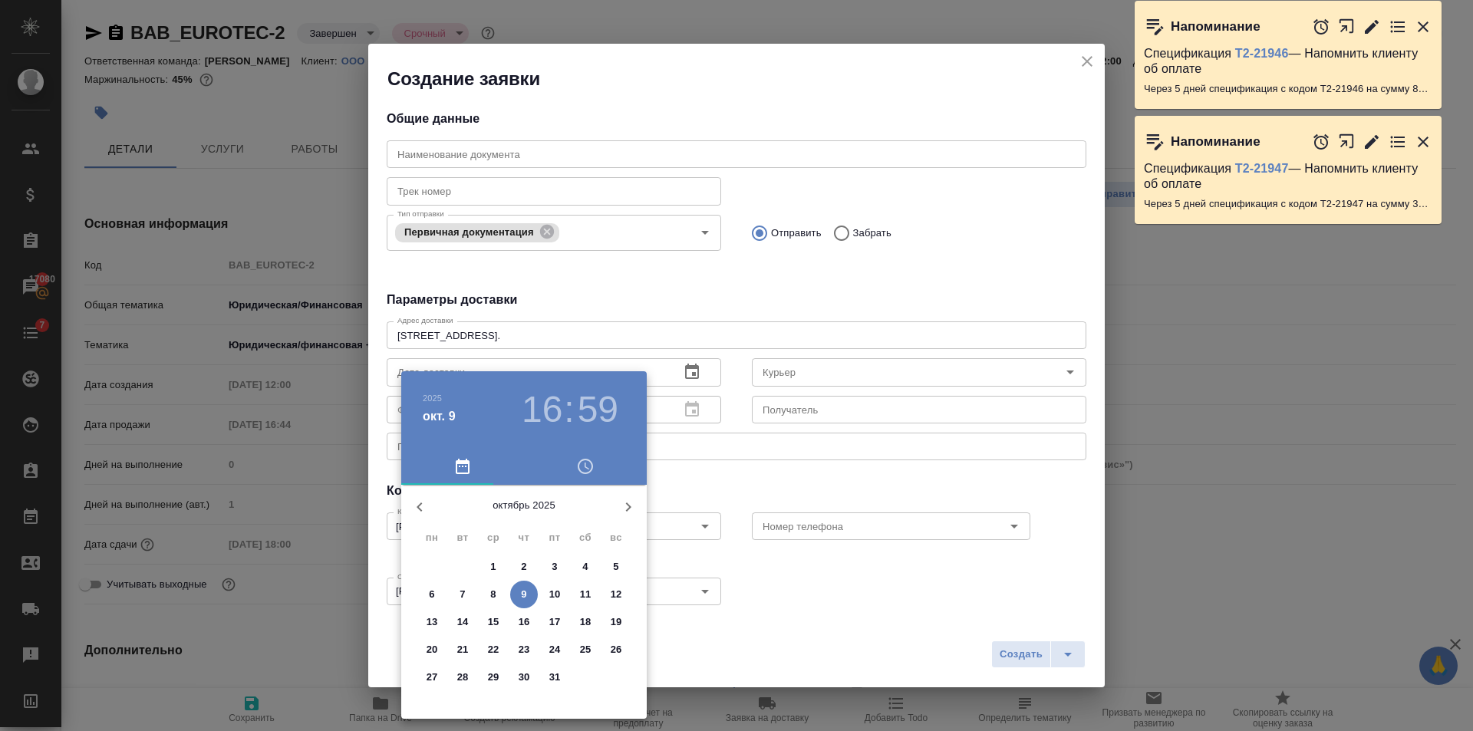
click at [556, 591] on p "10" at bounding box center [555, 594] width 12 height 15
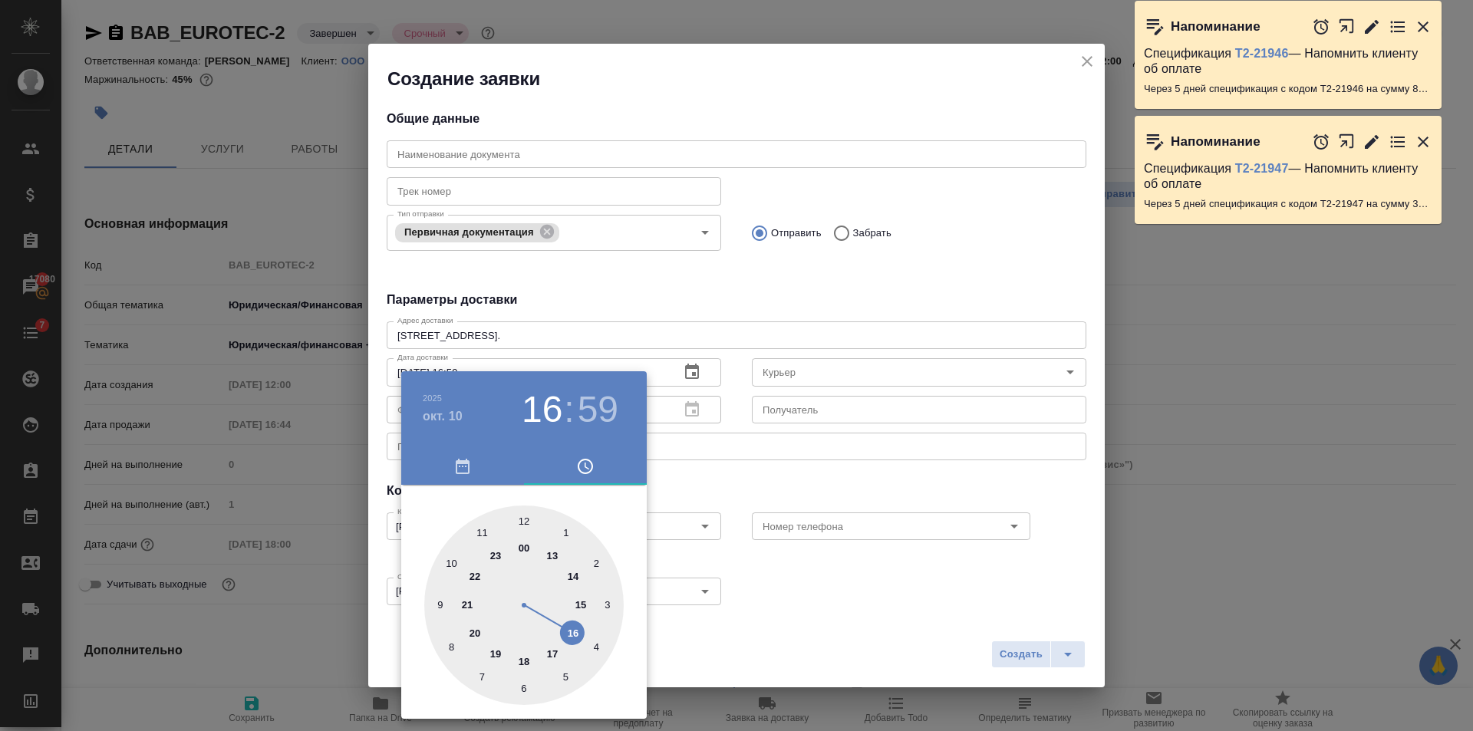
click at [531, 528] on div at bounding box center [524, 606] width 200 height 200
click at [527, 526] on div at bounding box center [524, 606] width 200 height 200
type input "10.10.2025 12:00"
click at [849, 265] on div at bounding box center [736, 365] width 1473 height 731
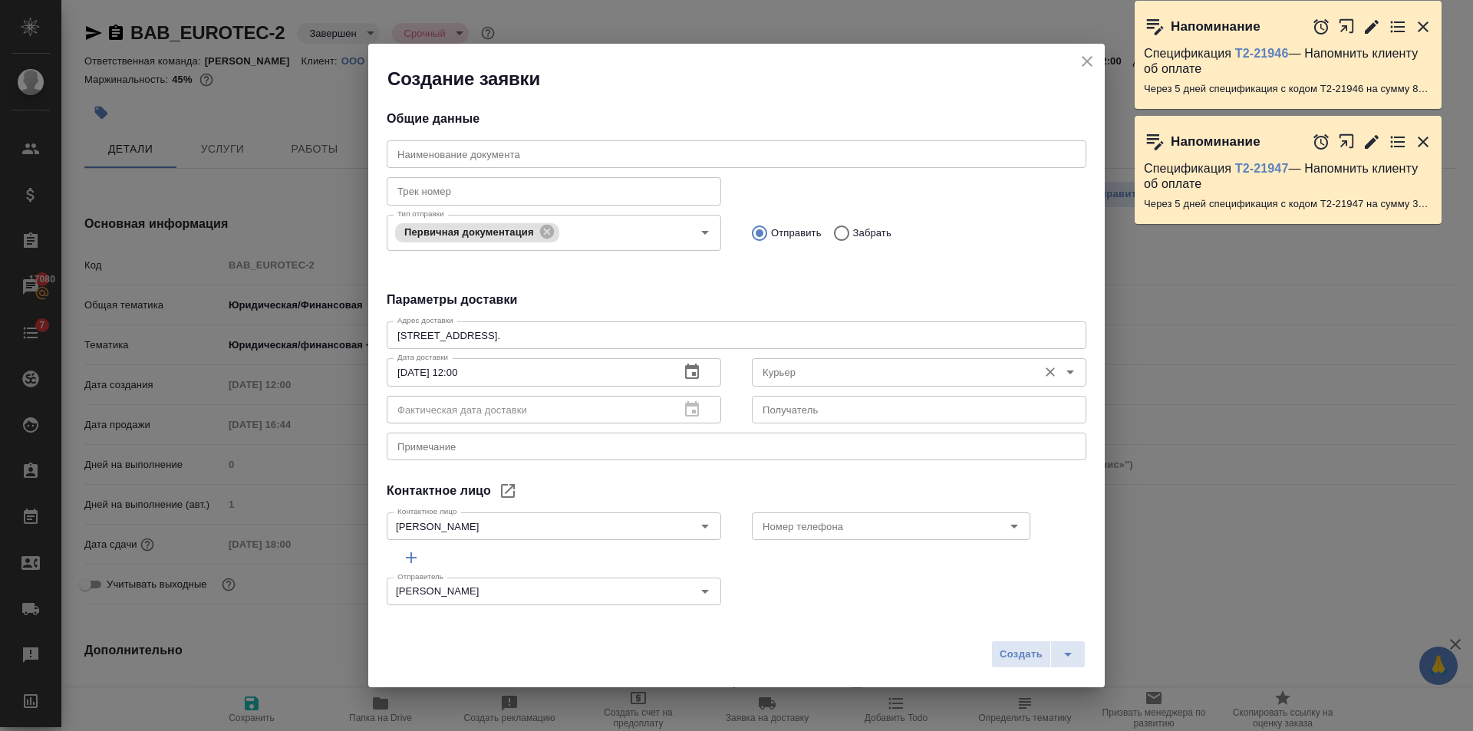
click at [822, 355] on div "Курьер Курьер" at bounding box center [919, 370] width 335 height 37
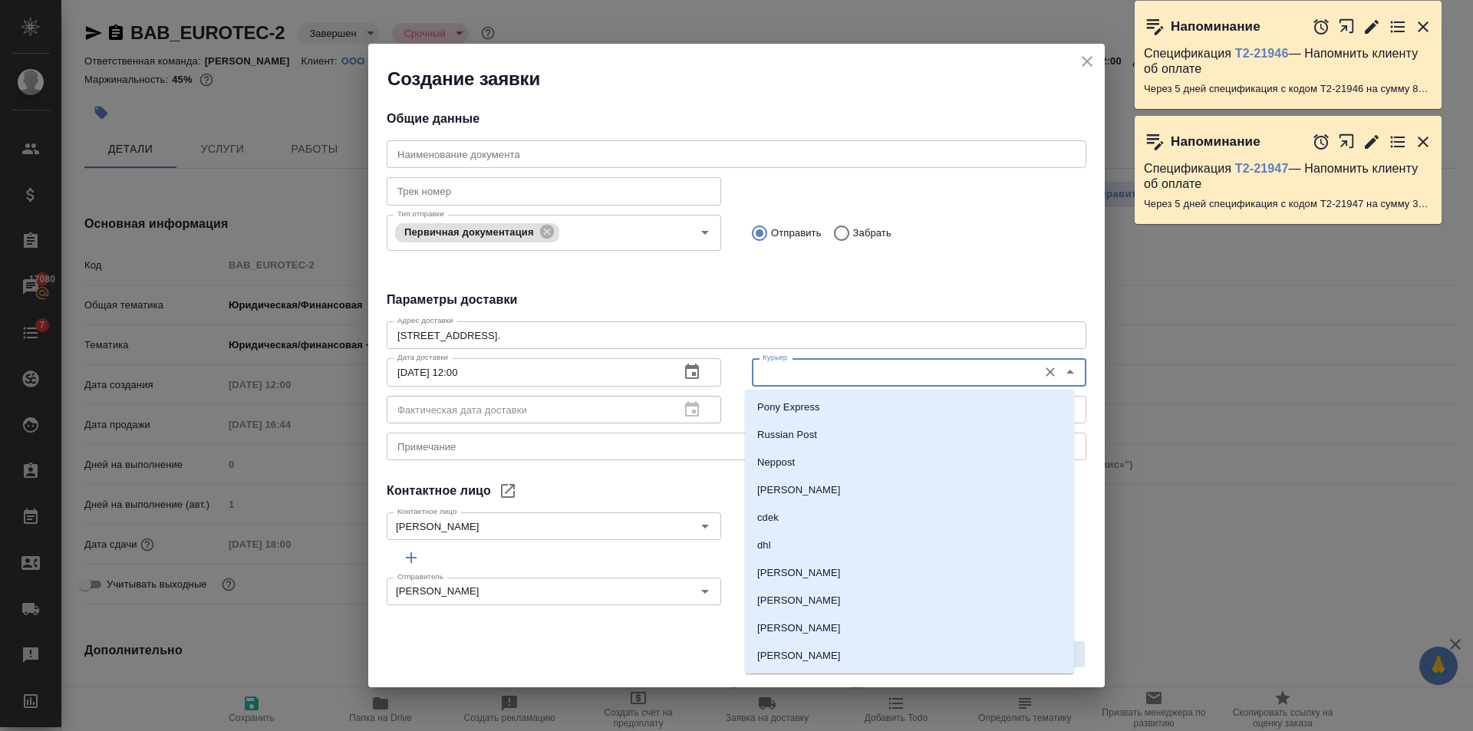
click at [809, 378] on input "Курьер" at bounding box center [894, 372] width 274 height 18
click at [769, 267] on div "Тип отправки Первичная документация Тип отправки Отправить Забрать" at bounding box center [736, 231] width 731 height 76
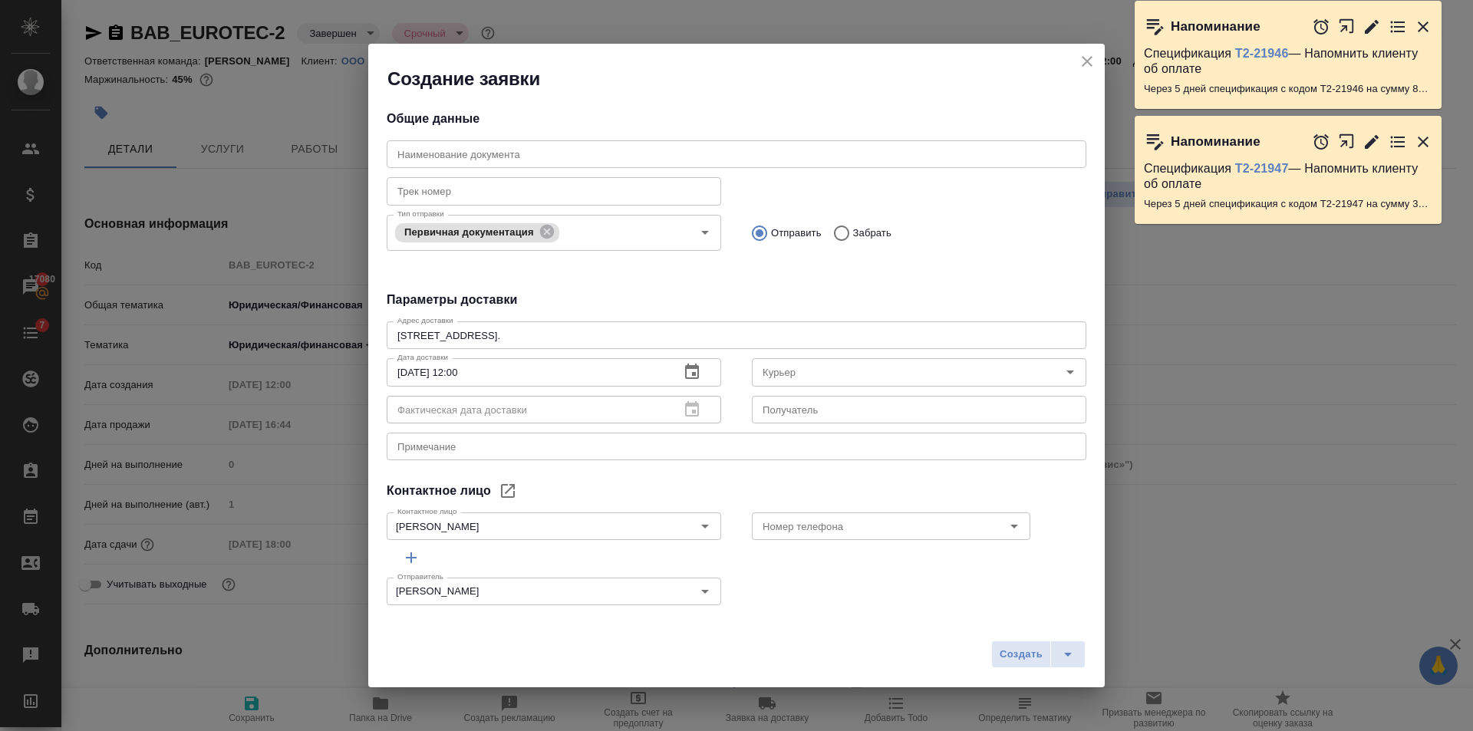
drag, startPoint x: 1022, startPoint y: 639, endPoint x: 1012, endPoint y: 568, distance: 72.1
click at [1023, 639] on div "Создать" at bounding box center [736, 660] width 737 height 54
drag, startPoint x: 1013, startPoint y: 654, endPoint x: 1014, endPoint y: 642, distance: 12.3
click at [1014, 649] on span "Создать" at bounding box center [1021, 655] width 43 height 18
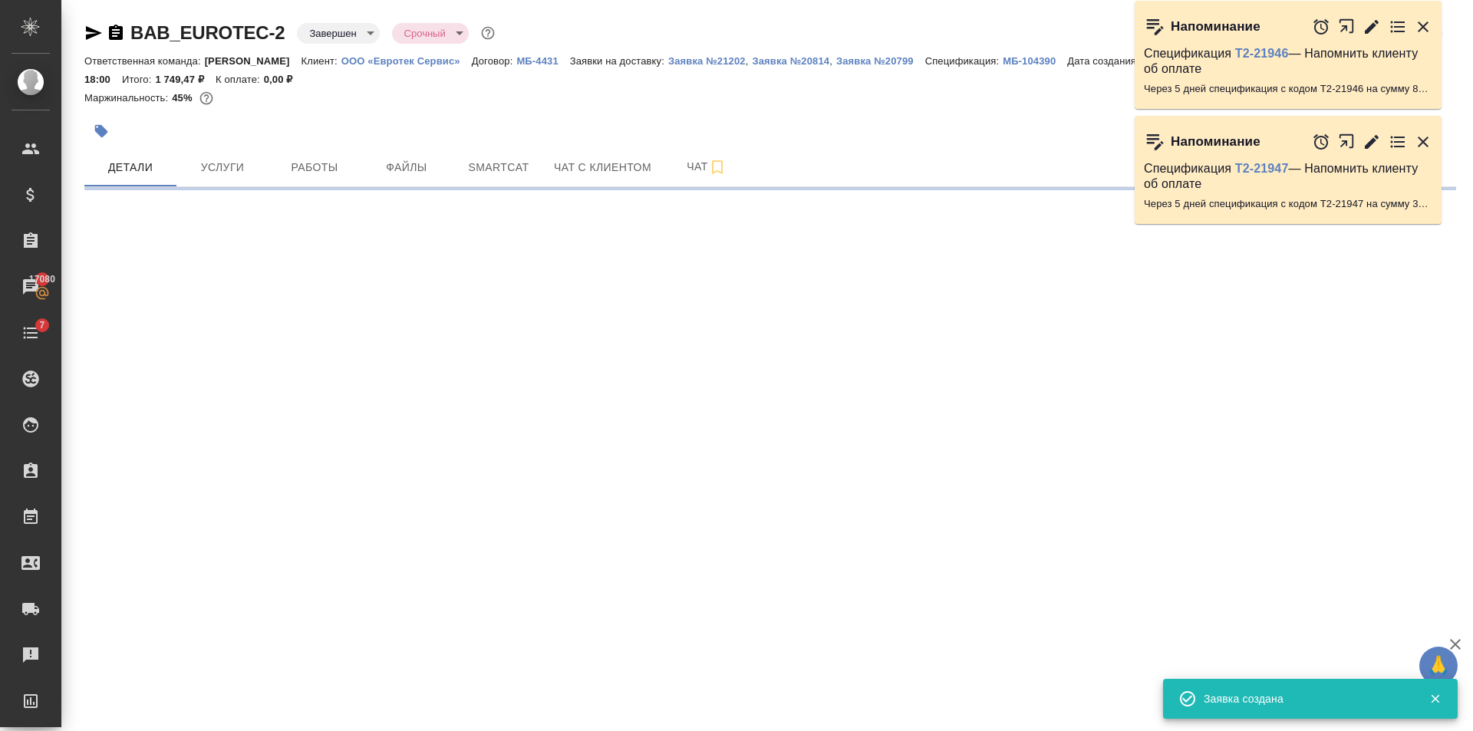
select select "RU"
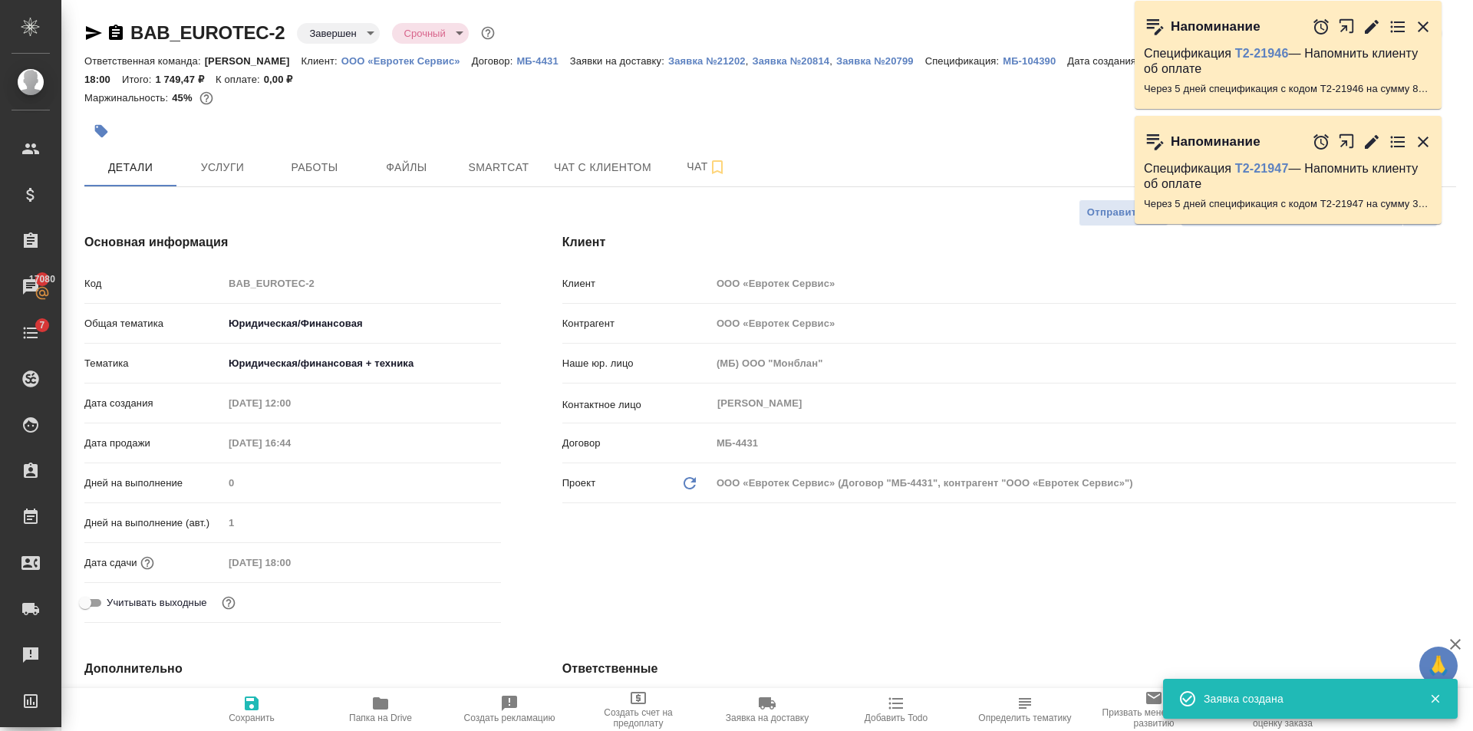
type textarea "x"
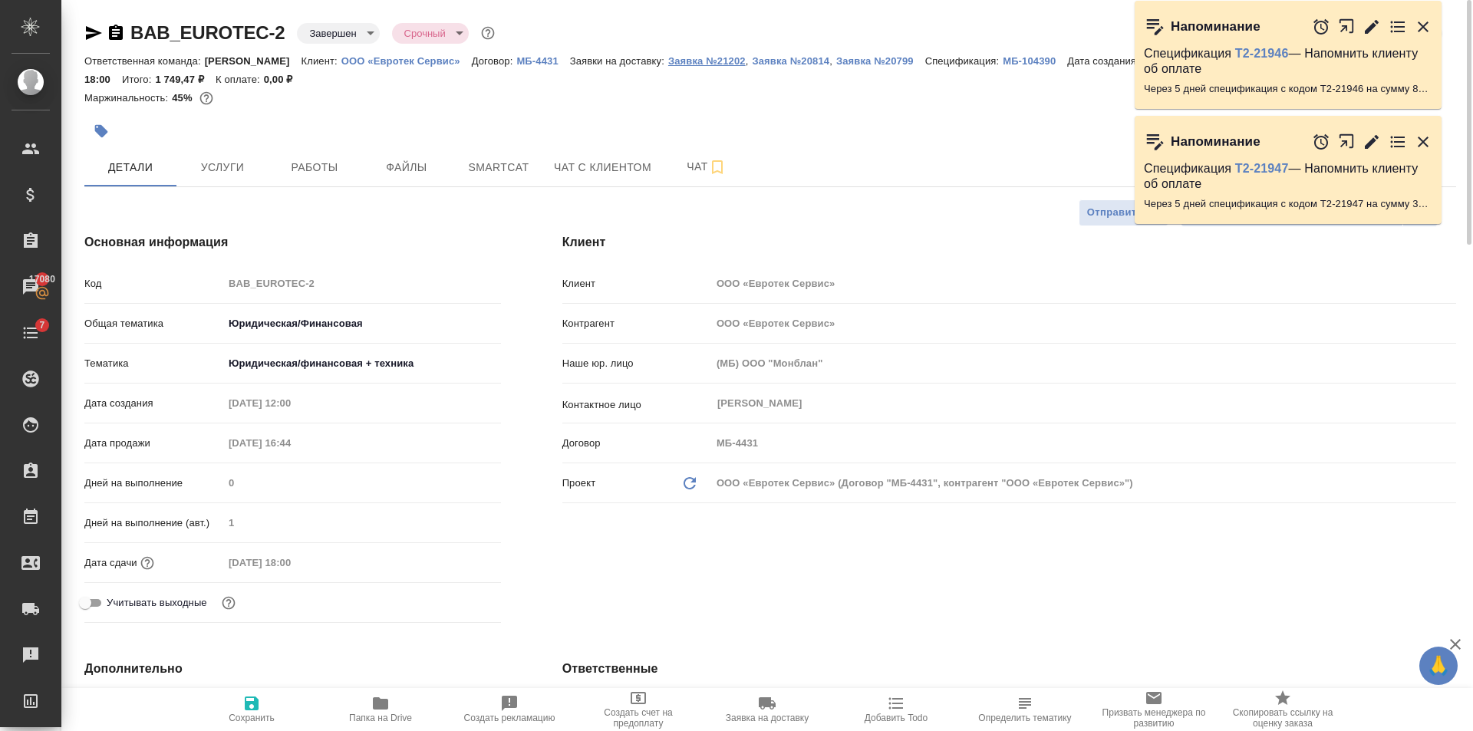
click at [711, 64] on p "Заявка №21202" at bounding box center [707, 61] width 78 height 12
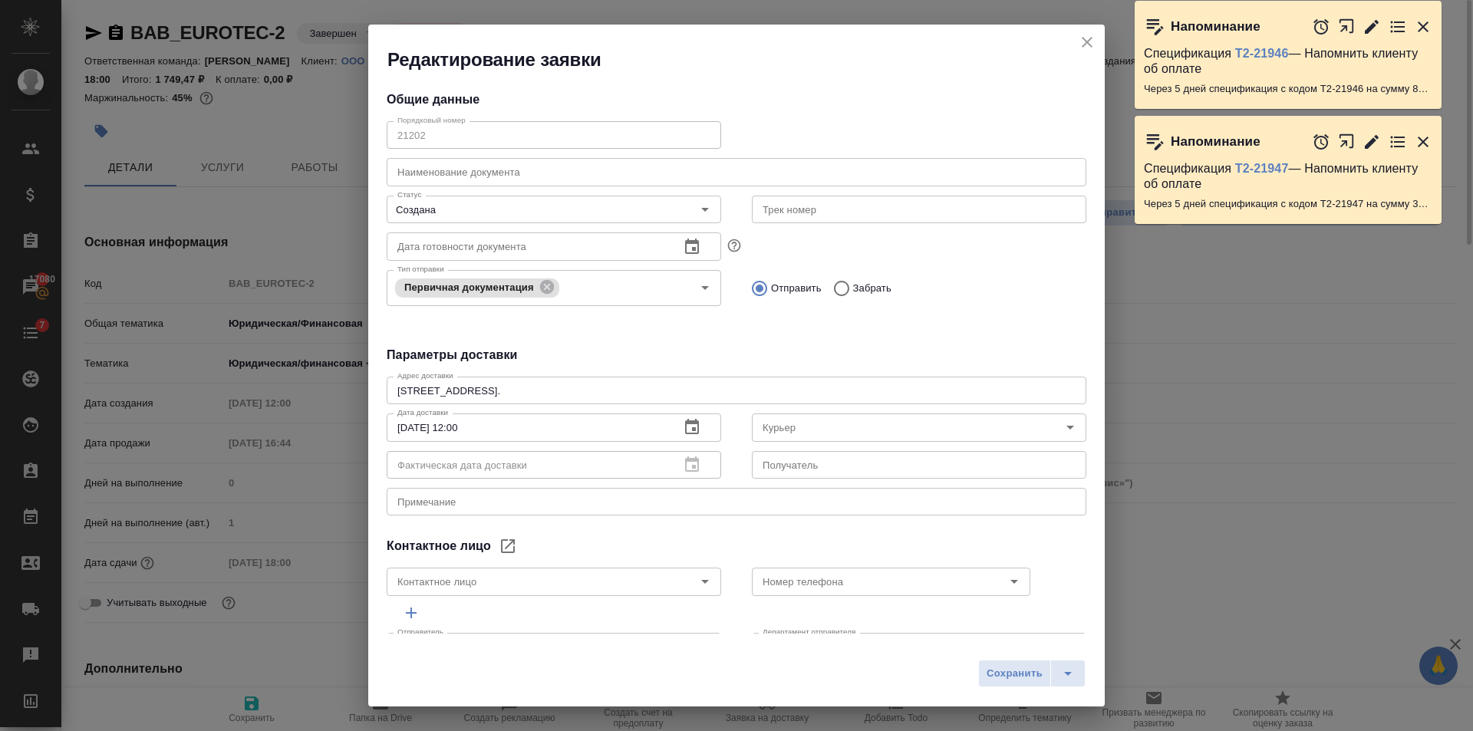
type input "Татьяна"
click at [1089, 46] on icon "close" at bounding box center [1087, 42] width 18 height 18
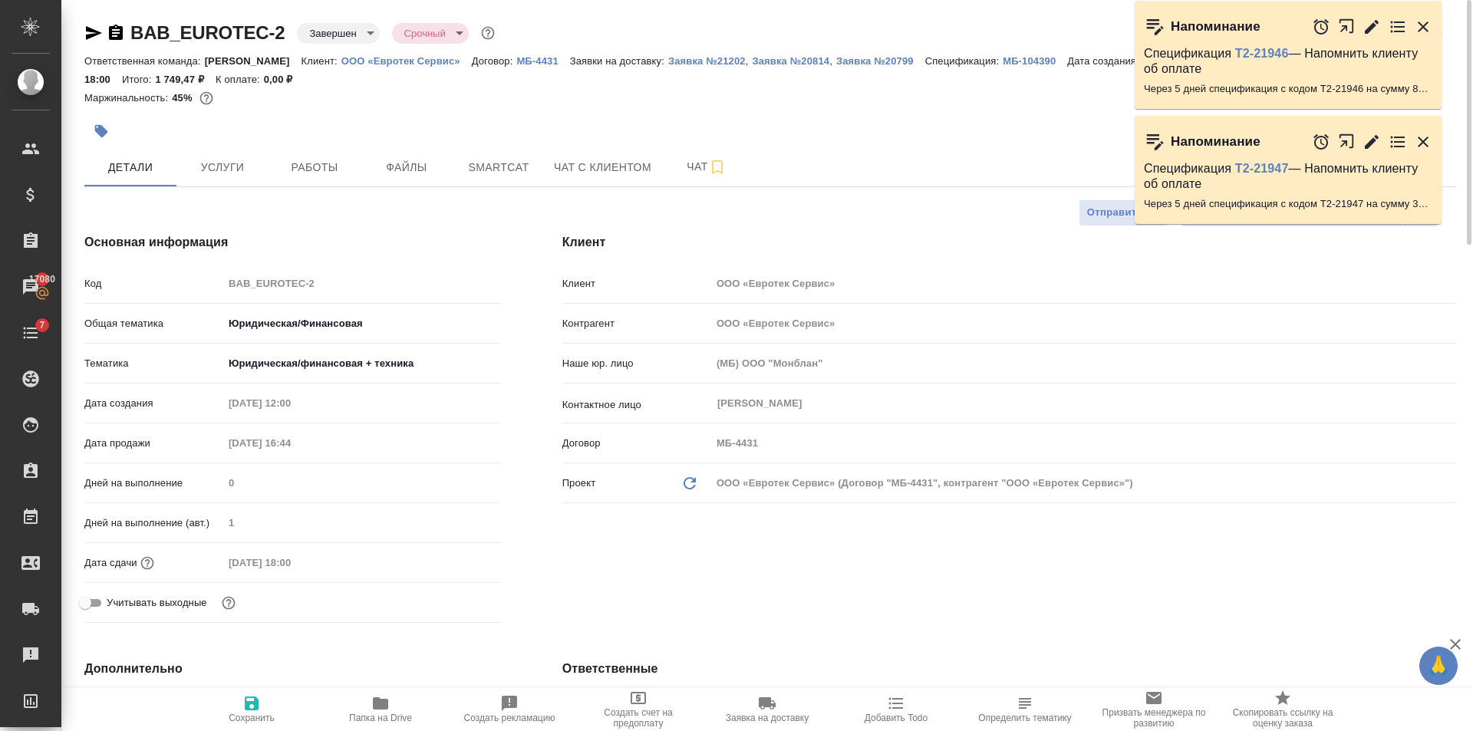
type textarea "x"
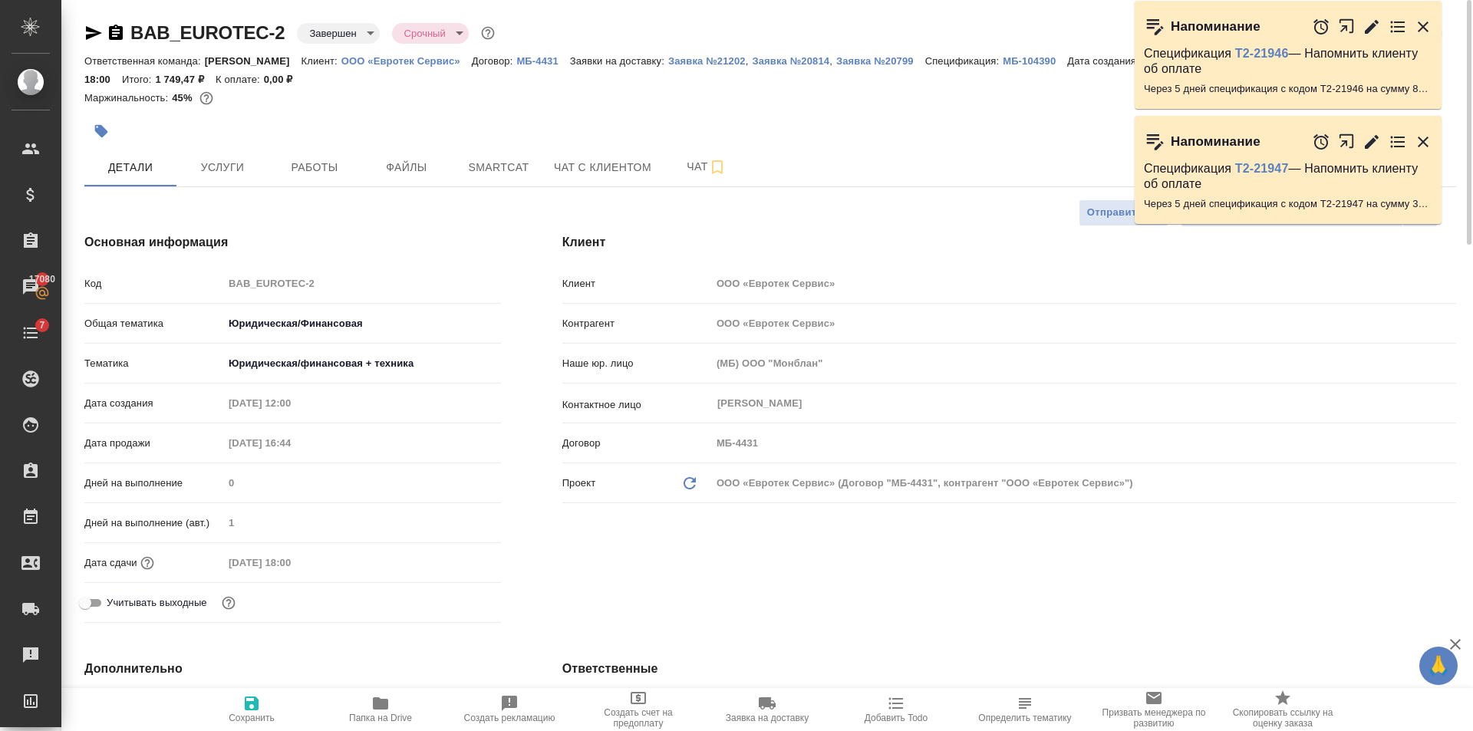
type textarea "x"
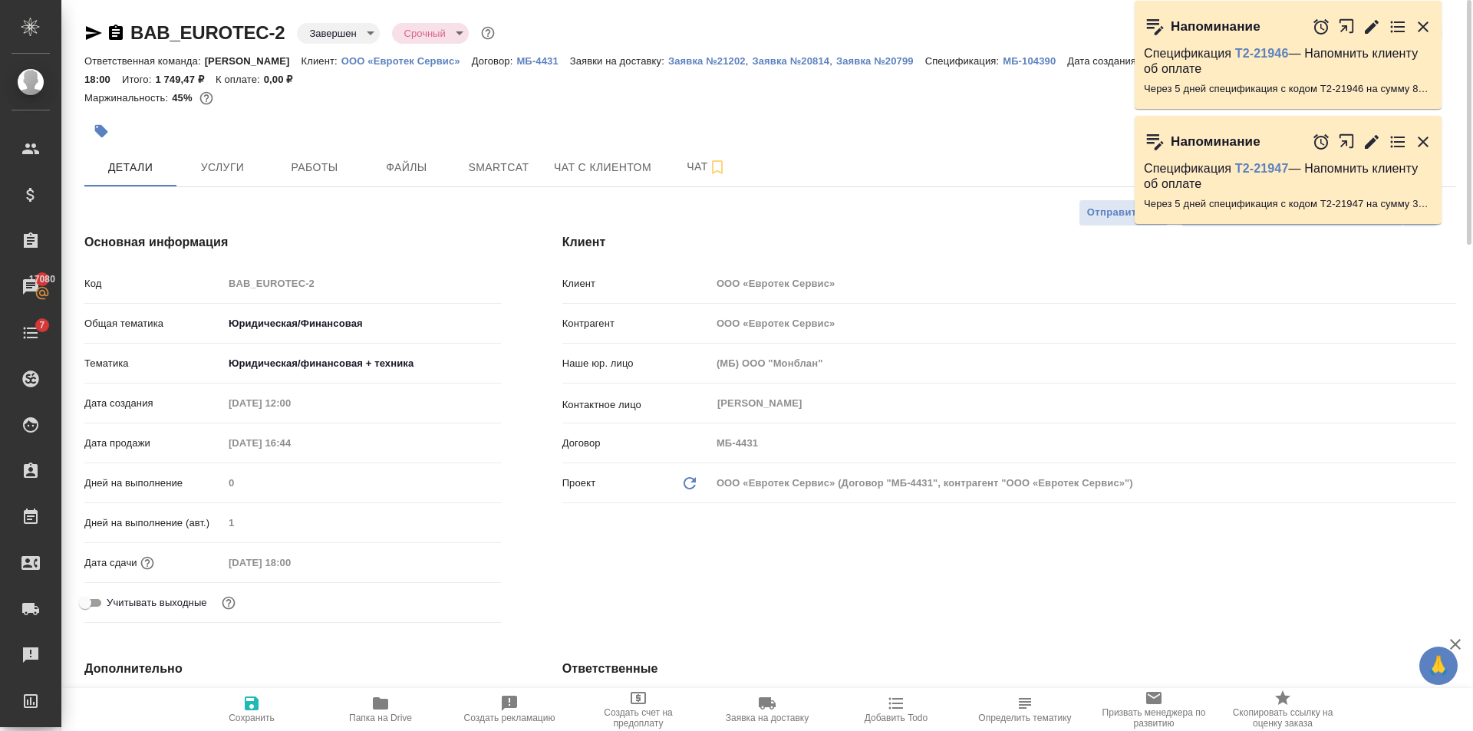
type textarea "x"
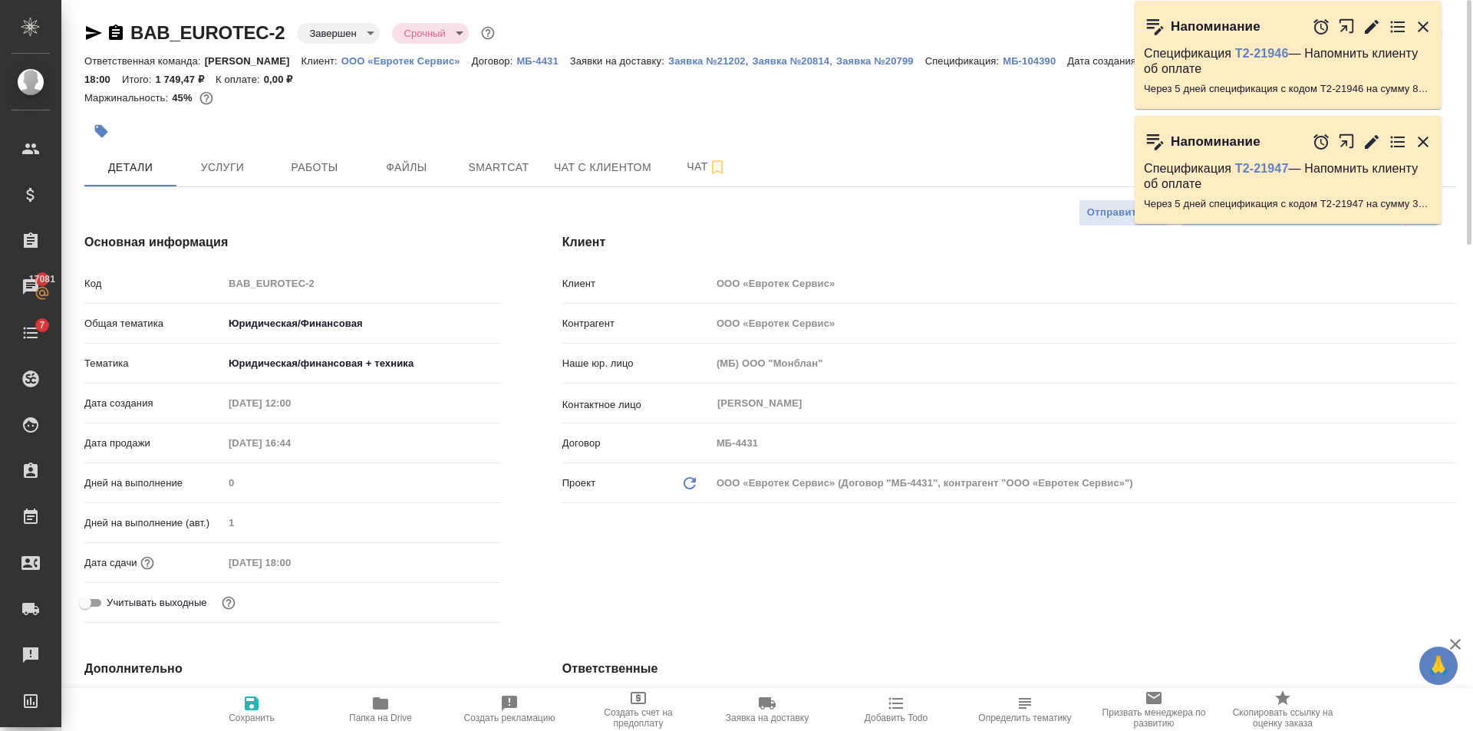
type textarea "x"
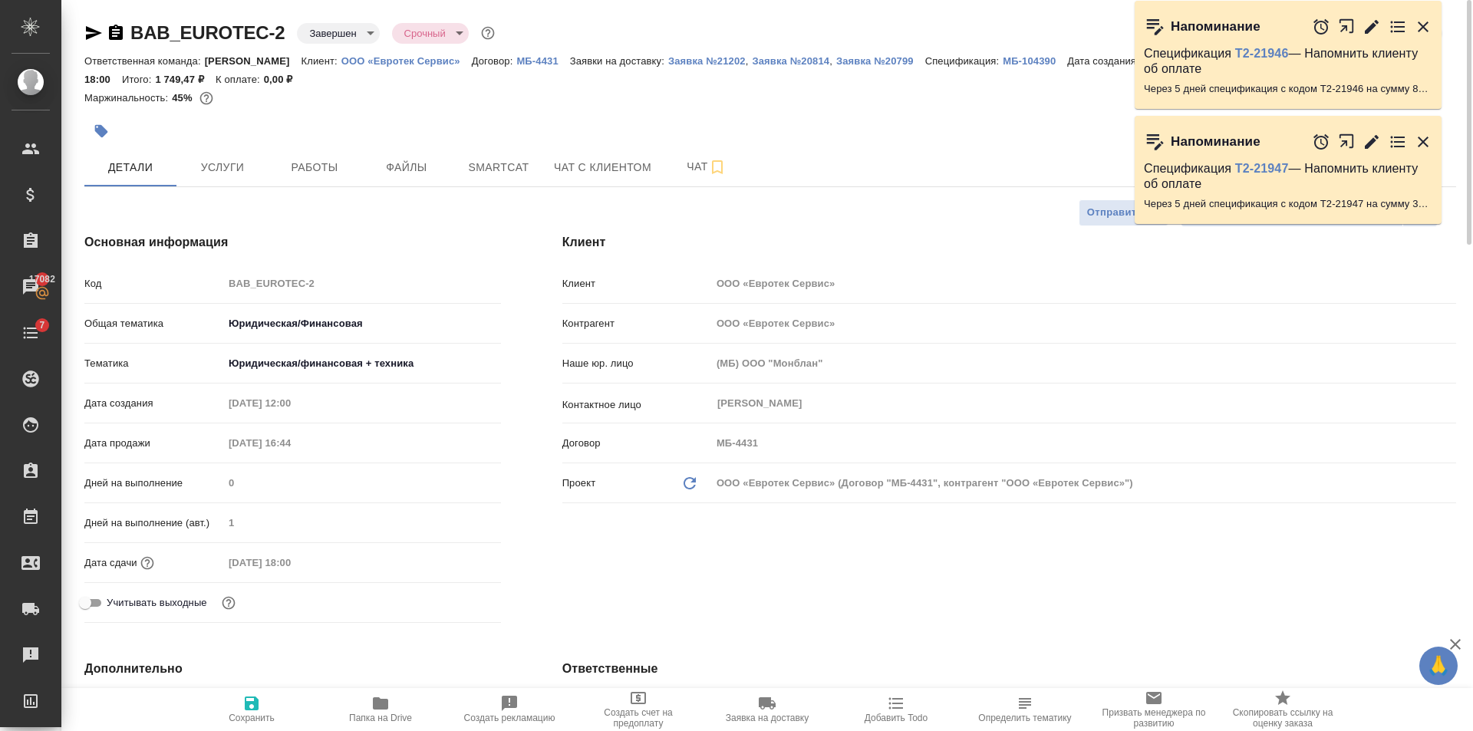
type textarea "x"
click at [705, 64] on p "Заявка №21202" at bounding box center [707, 61] width 78 height 12
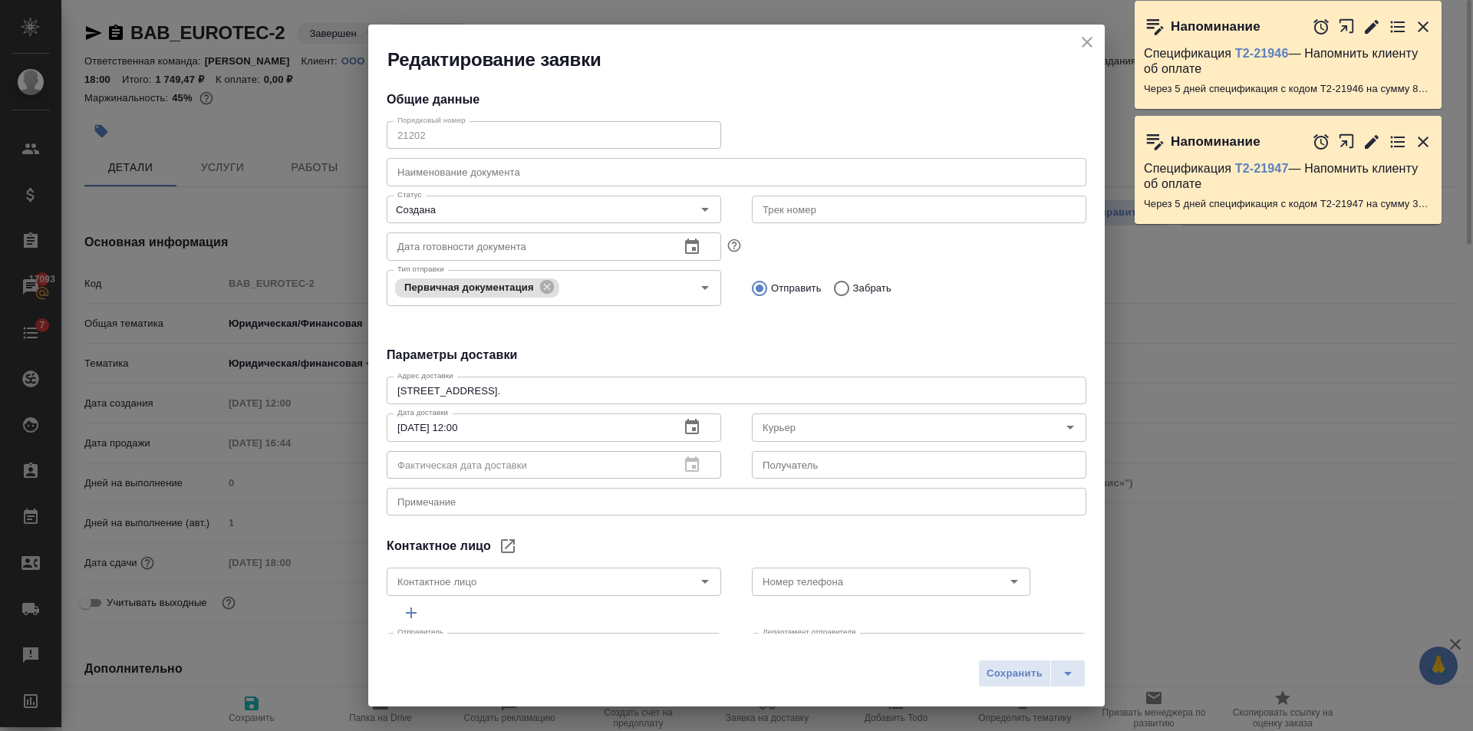
type input "Татьяна"
click at [1079, 678] on button "split button" at bounding box center [1068, 674] width 35 height 28
click at [1038, 632] on li "Сохранить и скачать" at bounding box center [1035, 641] width 123 height 25
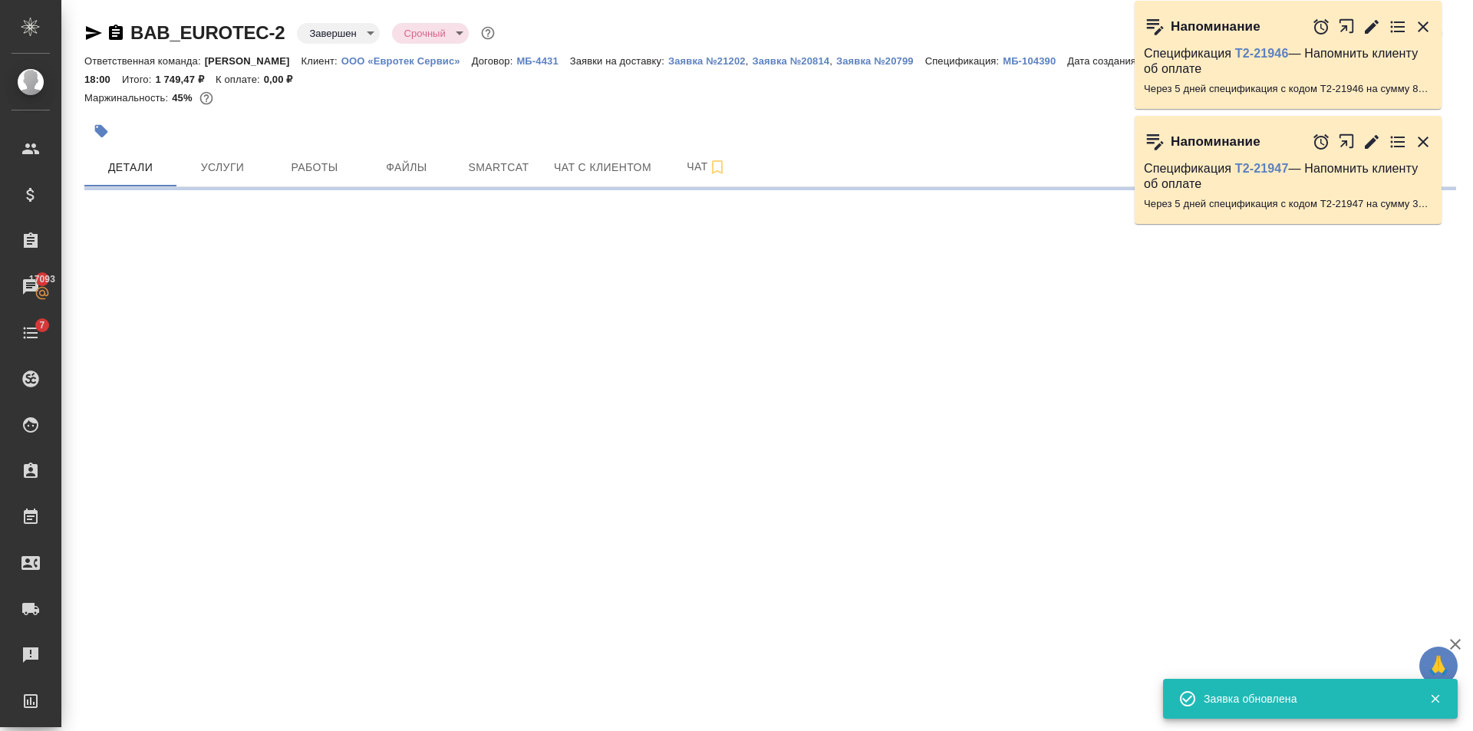
select select "RU"
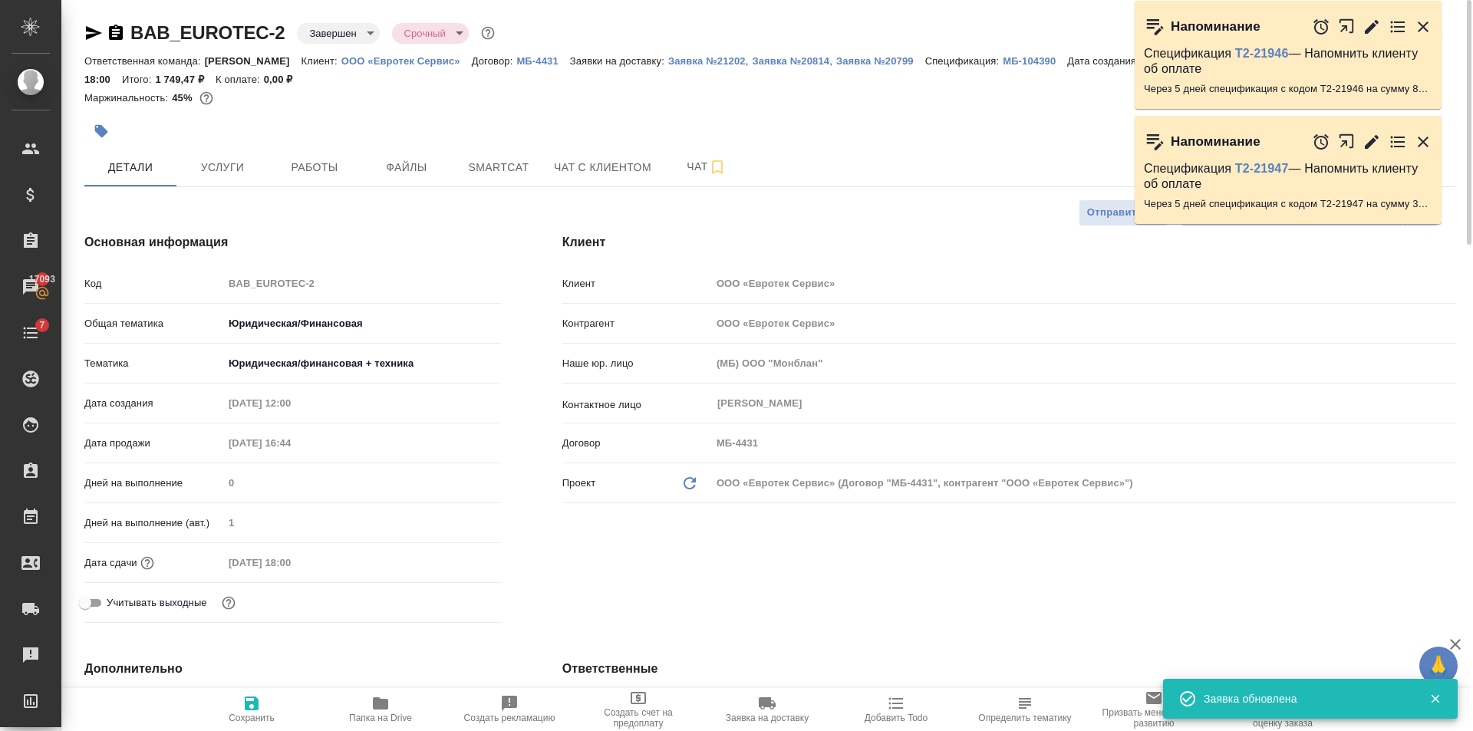
type textarea "x"
click at [1426, 25] on icon "button" at bounding box center [1423, 26] width 11 height 11
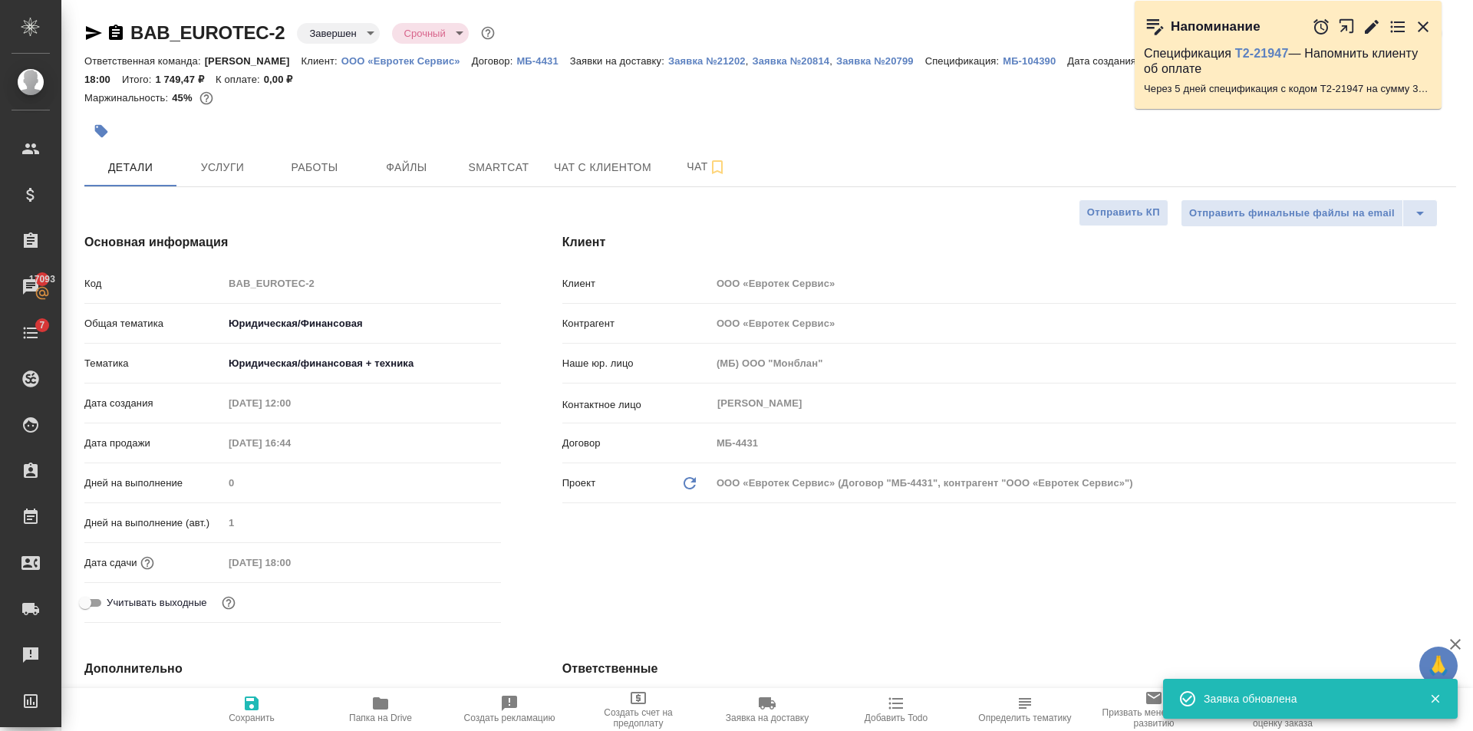
click at [1427, 23] on icon "button" at bounding box center [1423, 26] width 11 height 11
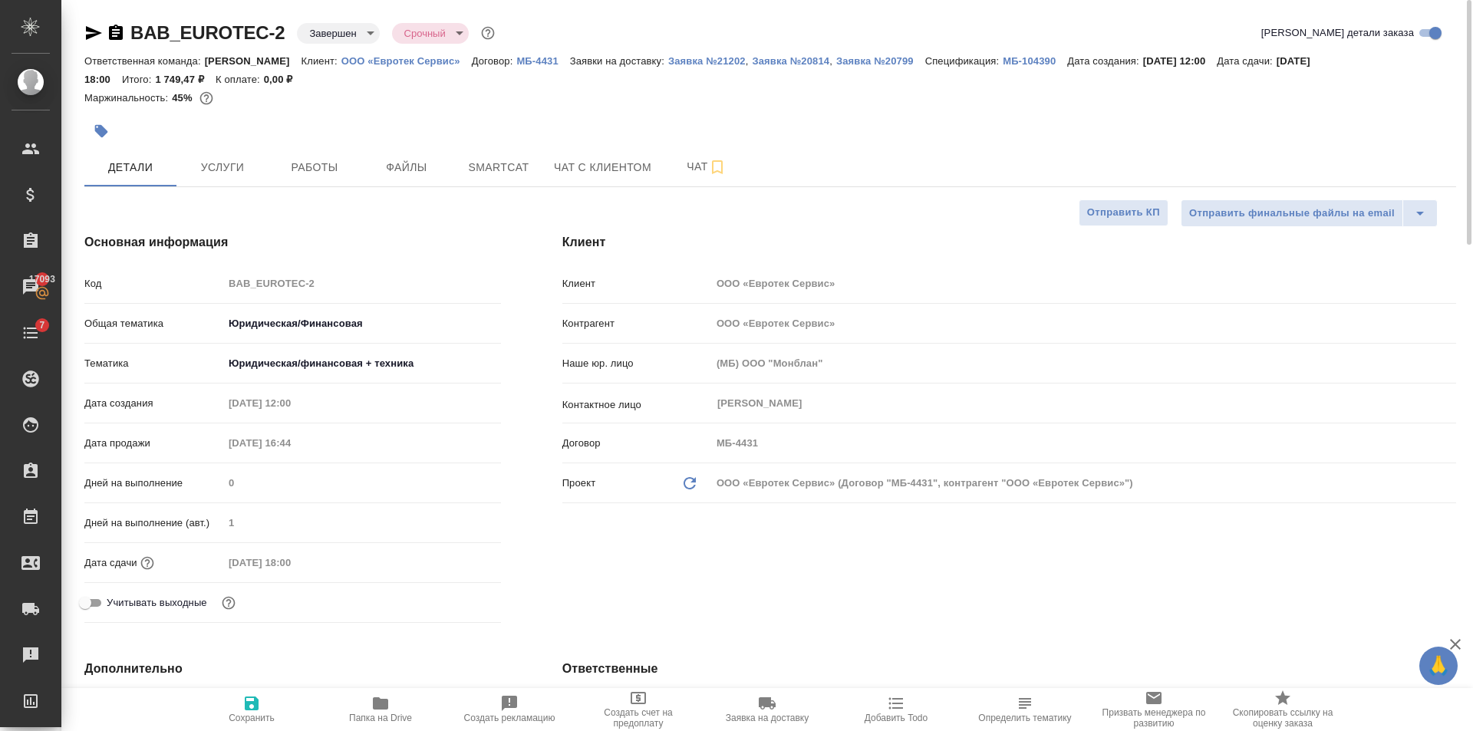
click at [549, 569] on div "Клиент Клиент ООО «Евротек Сервис» Контрагент ООО «Евротек Сервис» Наше юр. лиц…" at bounding box center [1009, 431] width 955 height 457
click at [717, 64] on p "Заявка №21202" at bounding box center [707, 61] width 78 height 12
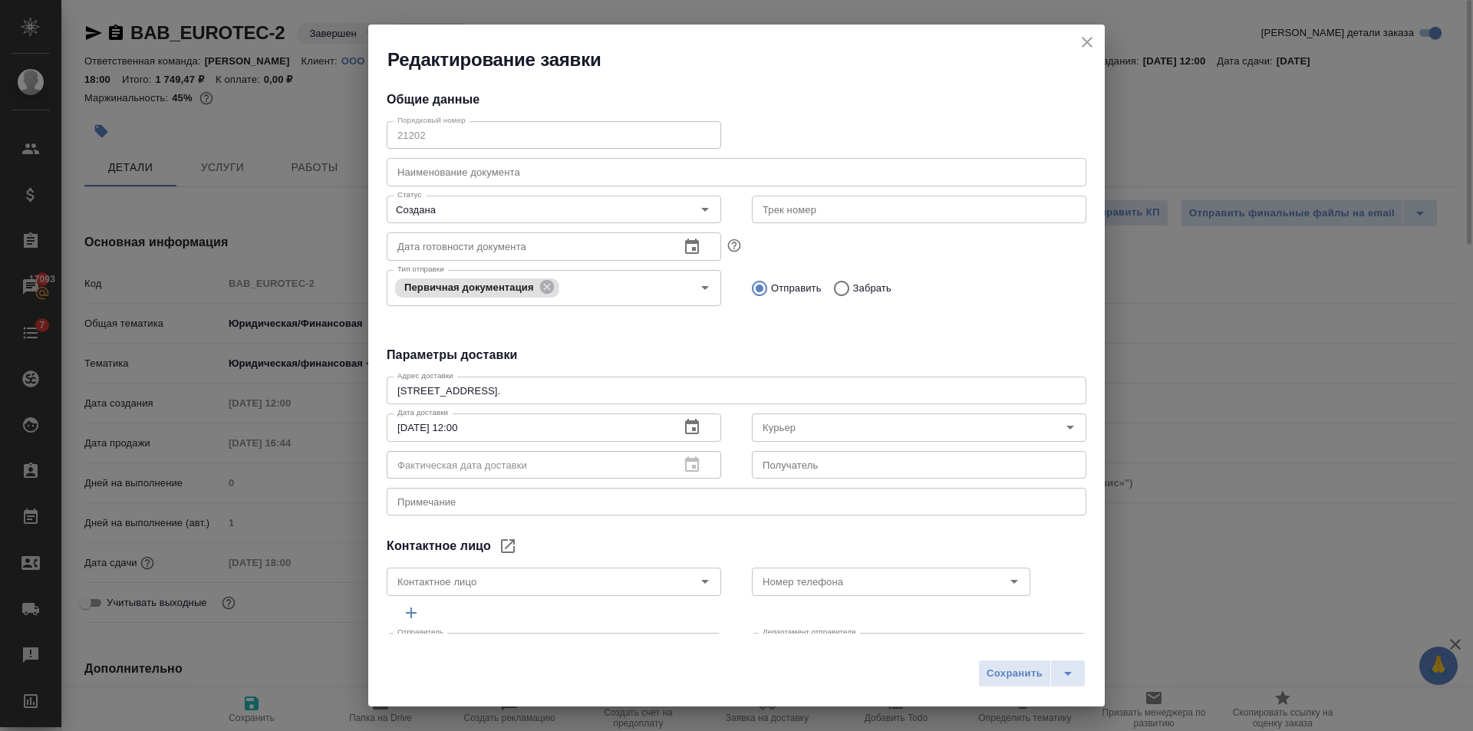
type input "Татьяна"
click at [1070, 675] on icon "split button" at bounding box center [1068, 674] width 18 height 18
click at [1054, 643] on li "Сохранить и скачать" at bounding box center [1035, 641] width 123 height 25
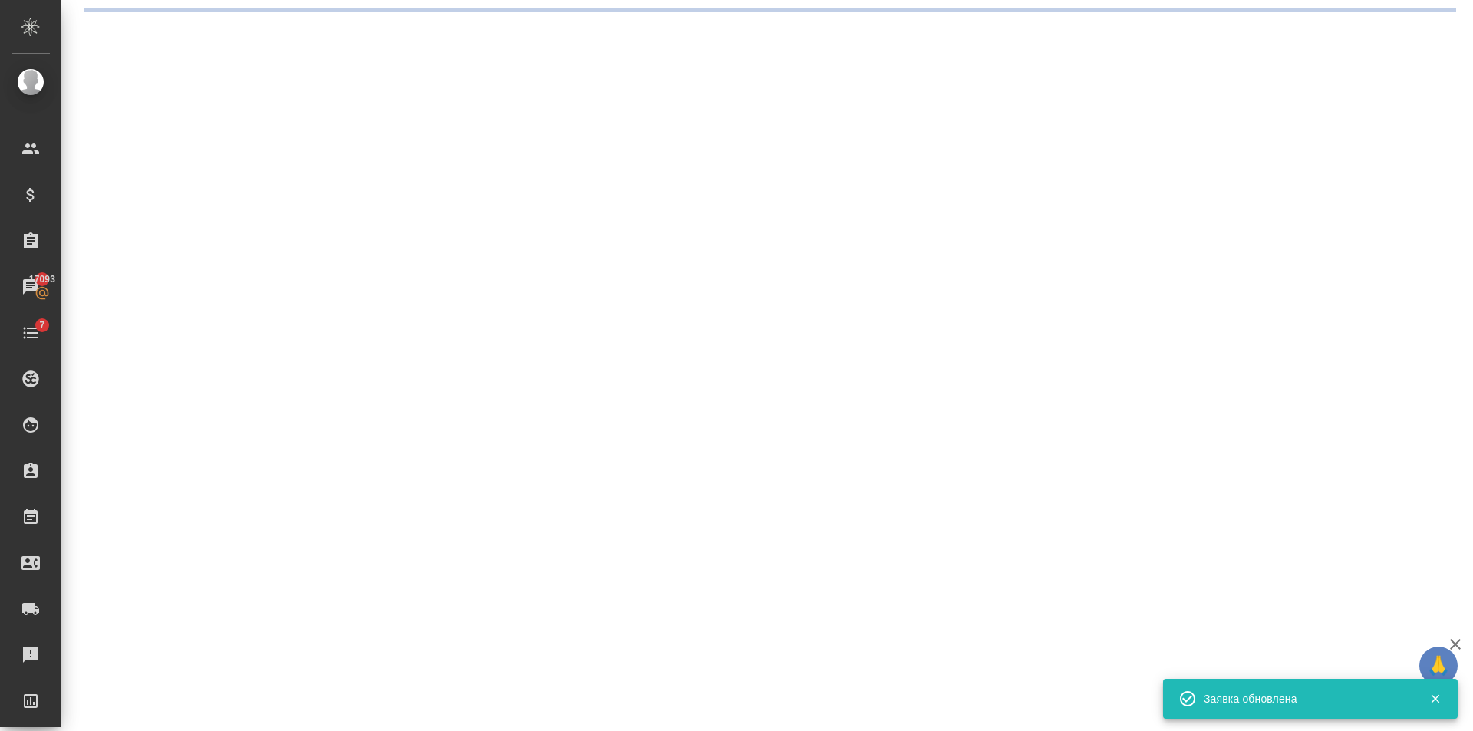
select select "RU"
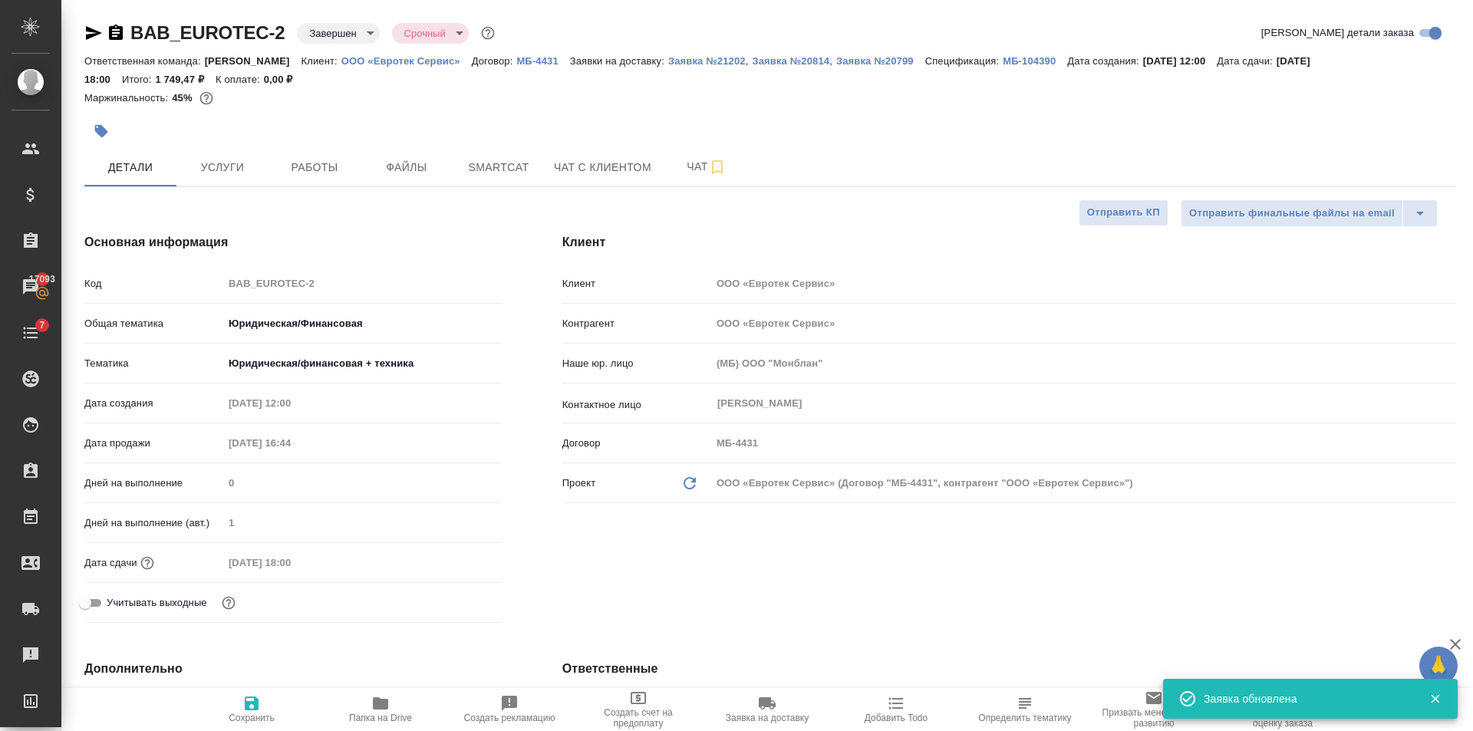
type textarea "x"
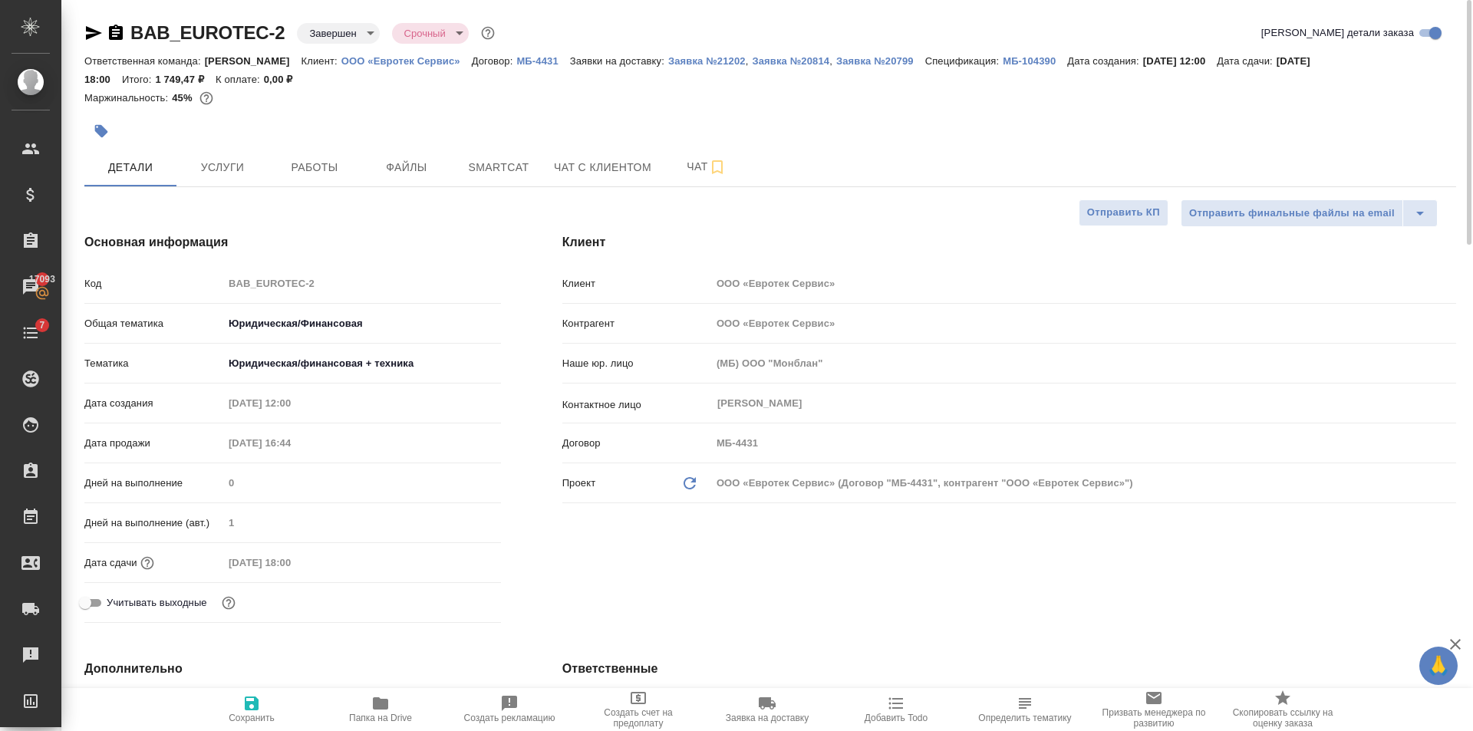
type textarea "x"
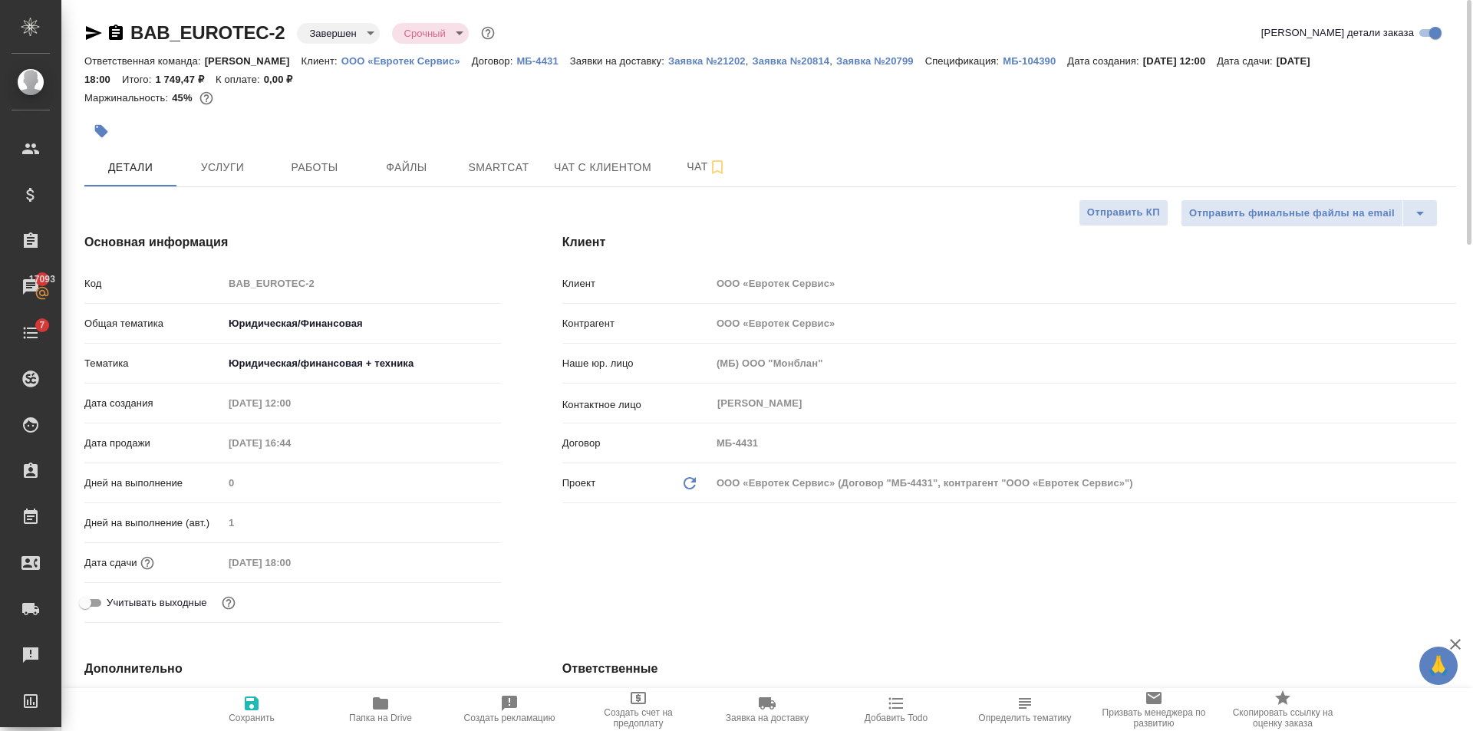
type textarea "x"
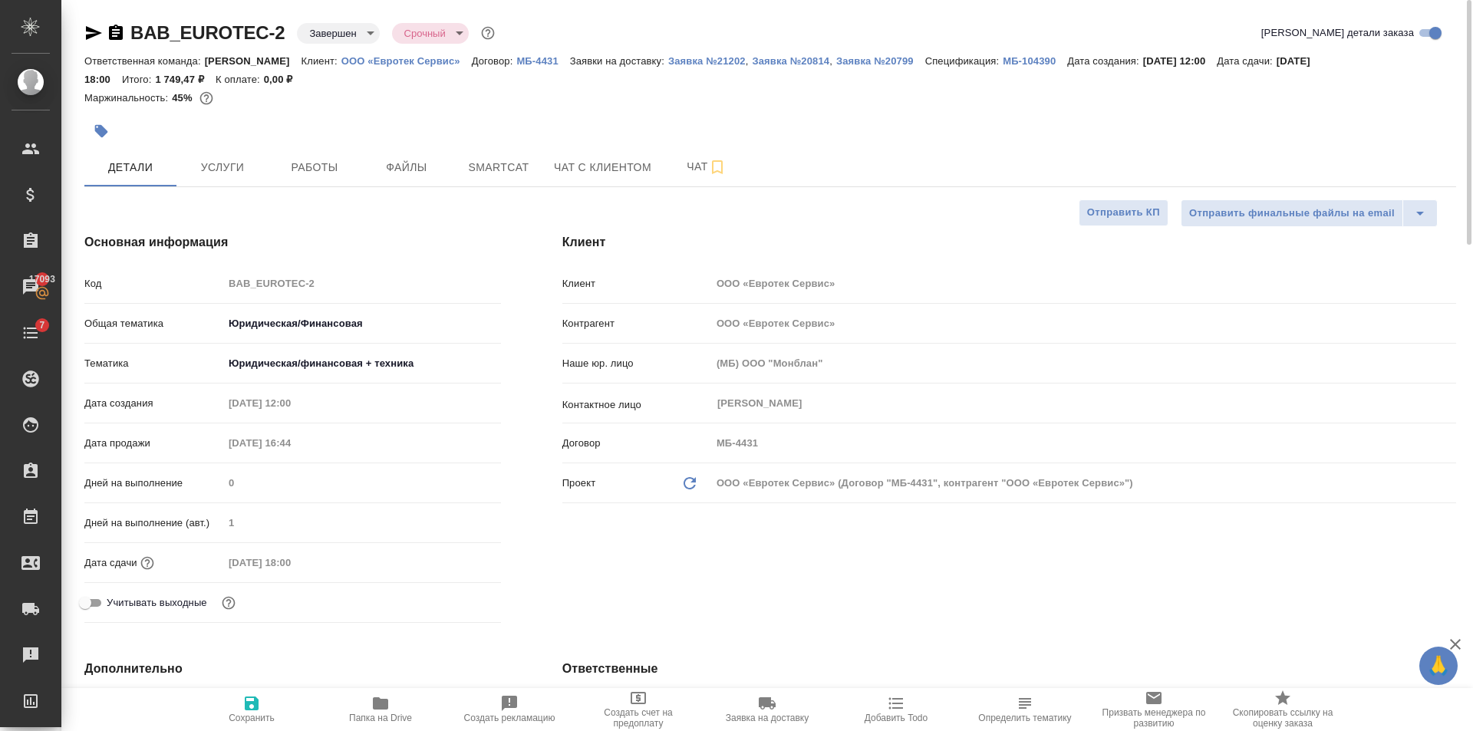
type textarea "x"
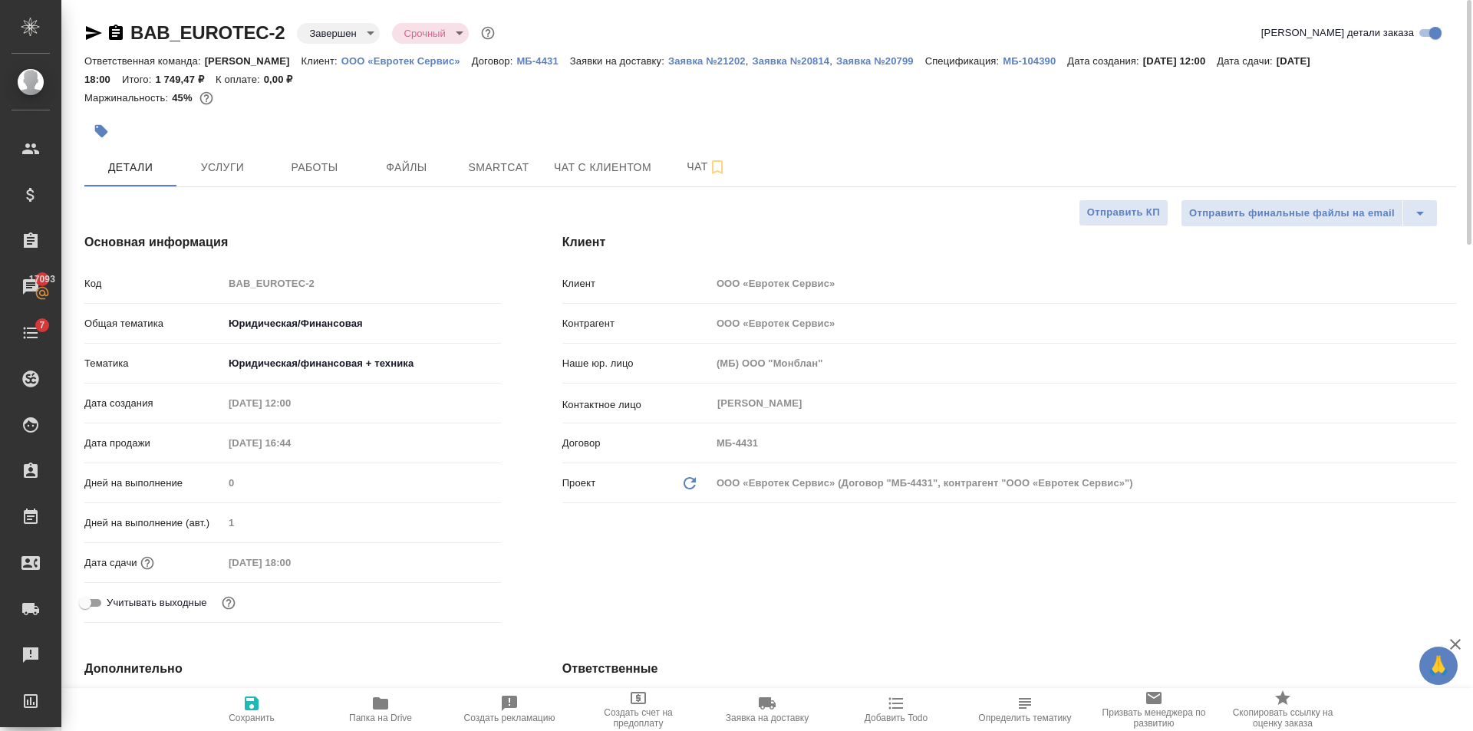
type textarea "x"
click at [694, 65] on p "Заявка №21202" at bounding box center [707, 61] width 78 height 12
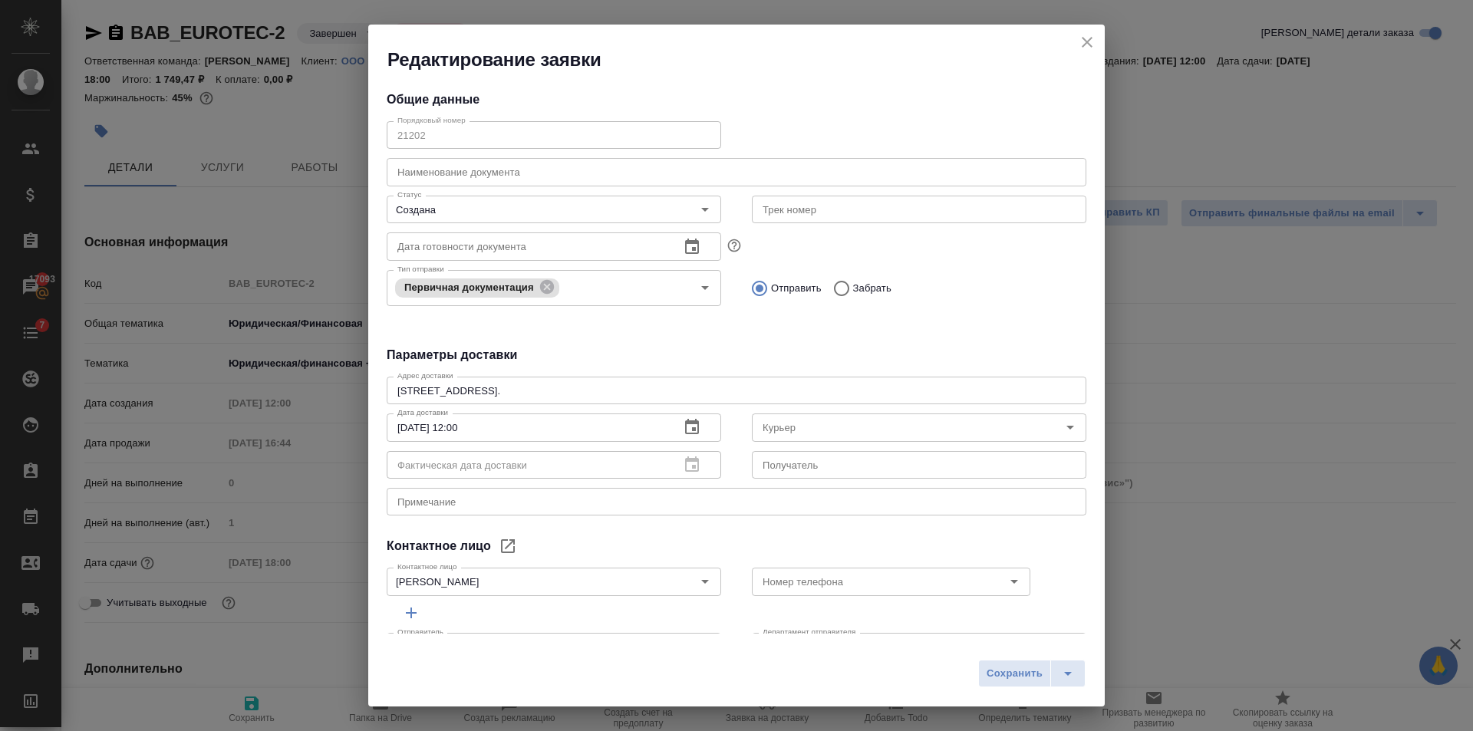
scroll to position [45, 0]
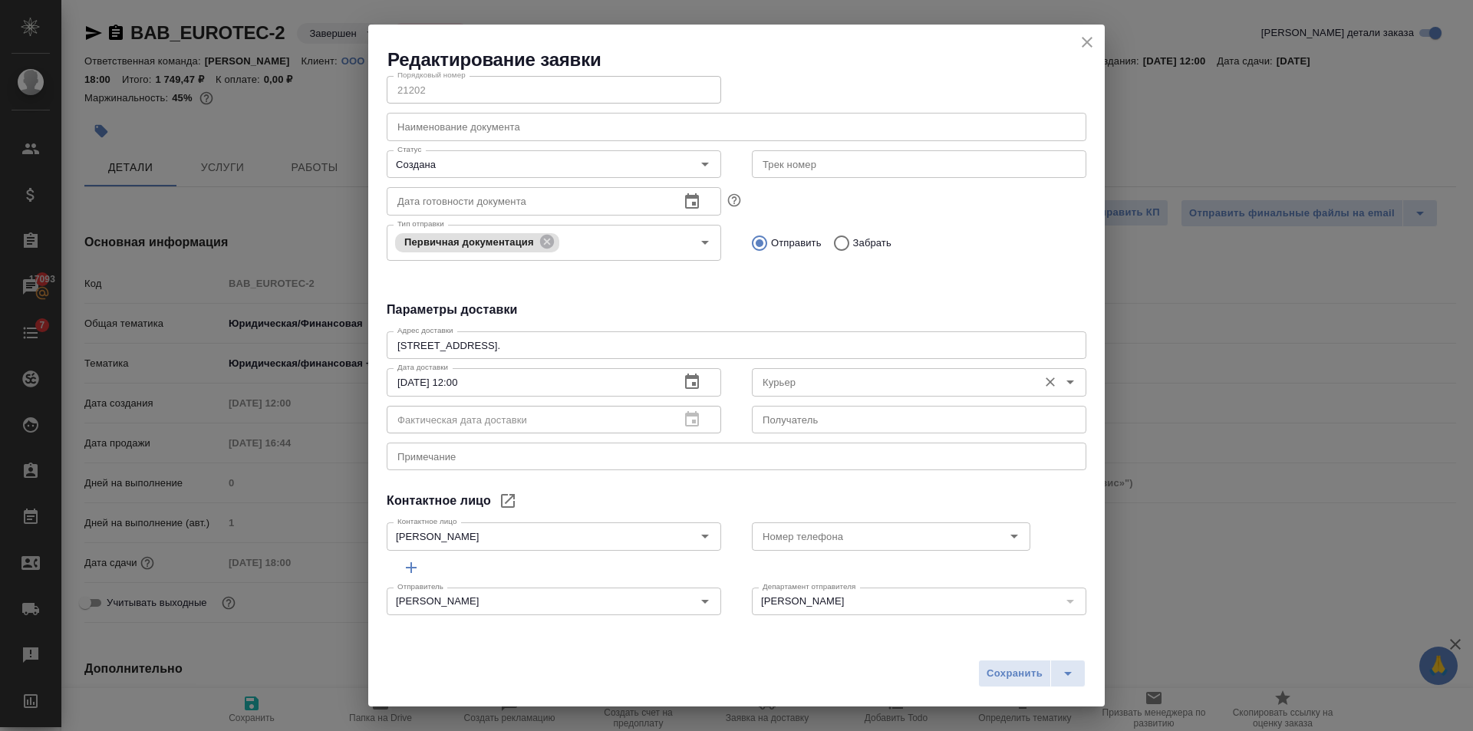
click at [810, 382] on input "Курьер" at bounding box center [894, 382] width 274 height 18
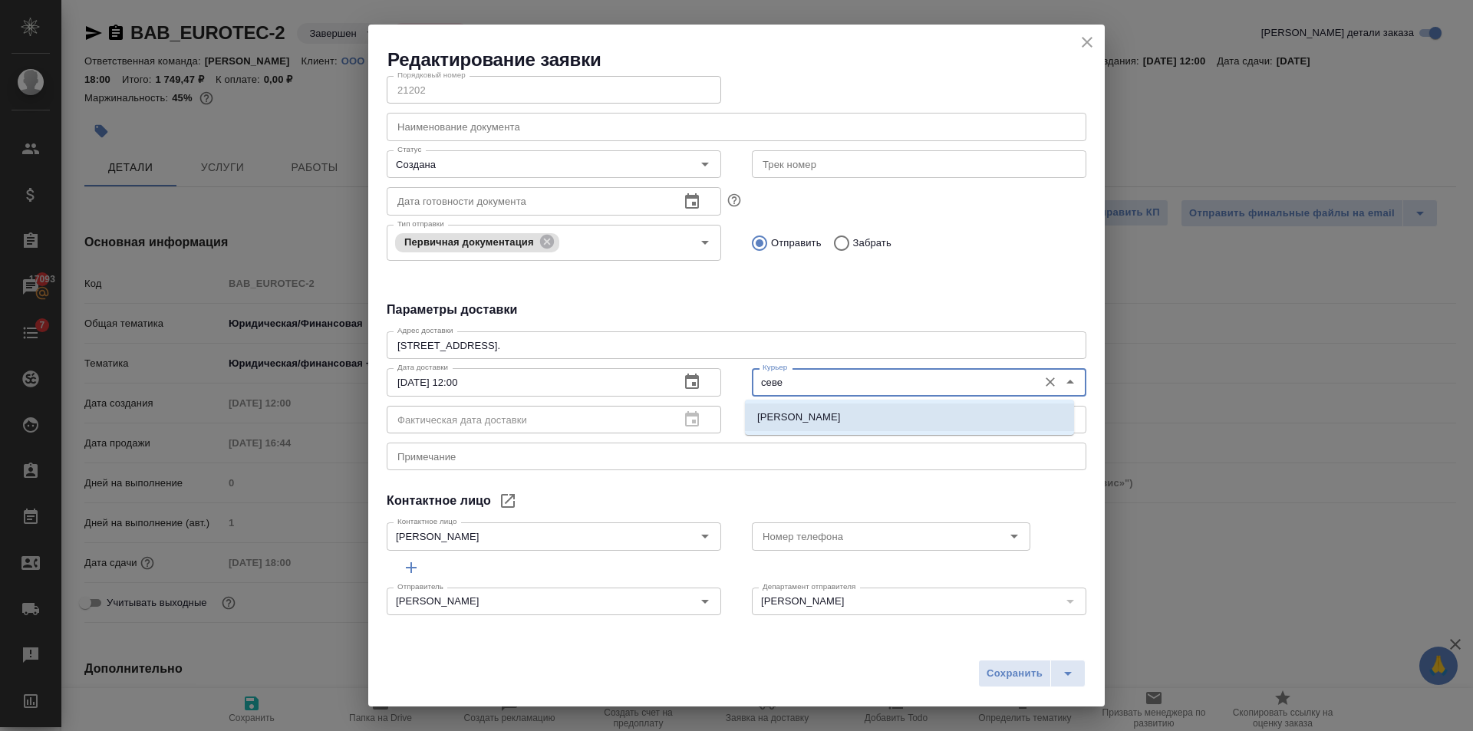
click at [833, 420] on li "Северов Олег" at bounding box center [909, 418] width 329 height 28
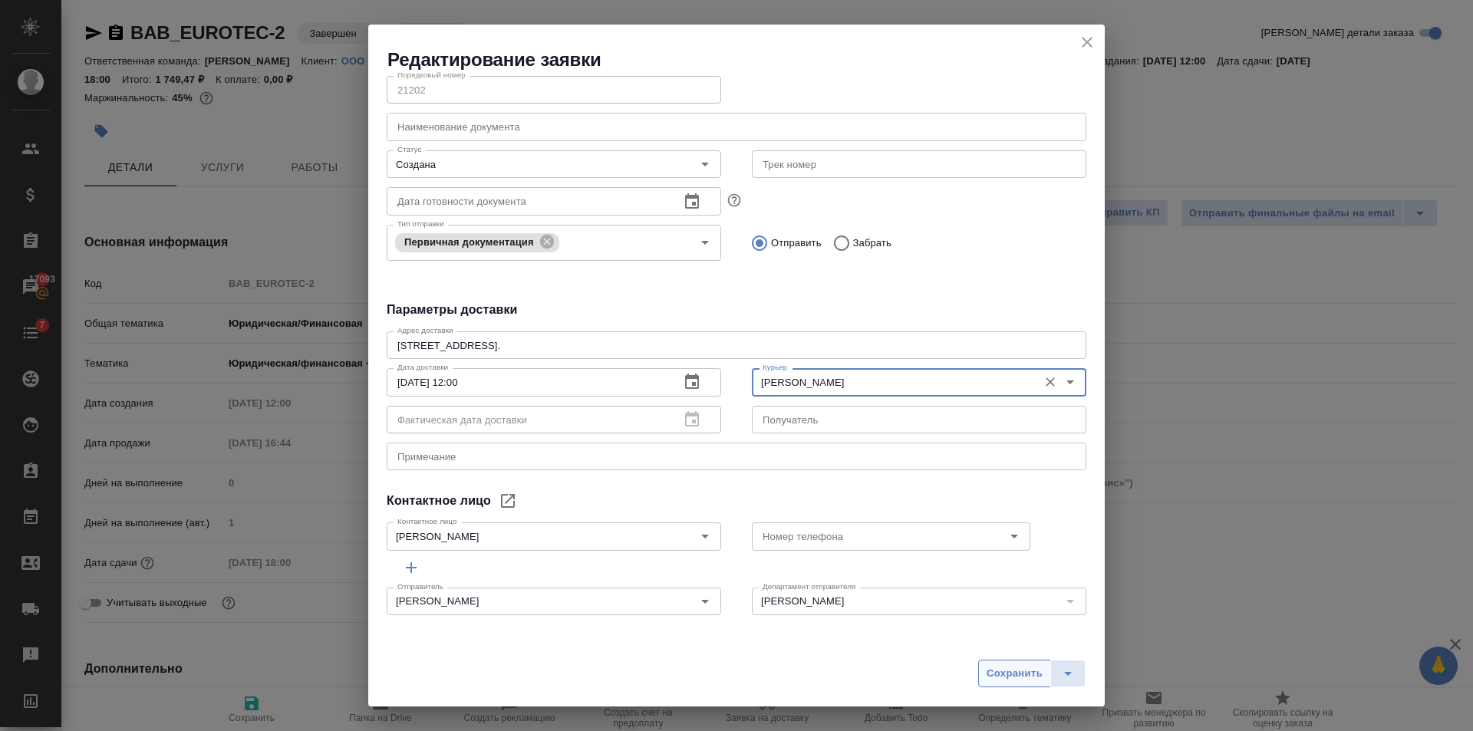
type input "Северов Олег"
click at [1018, 676] on span "Сохранить" at bounding box center [1015, 674] width 56 height 18
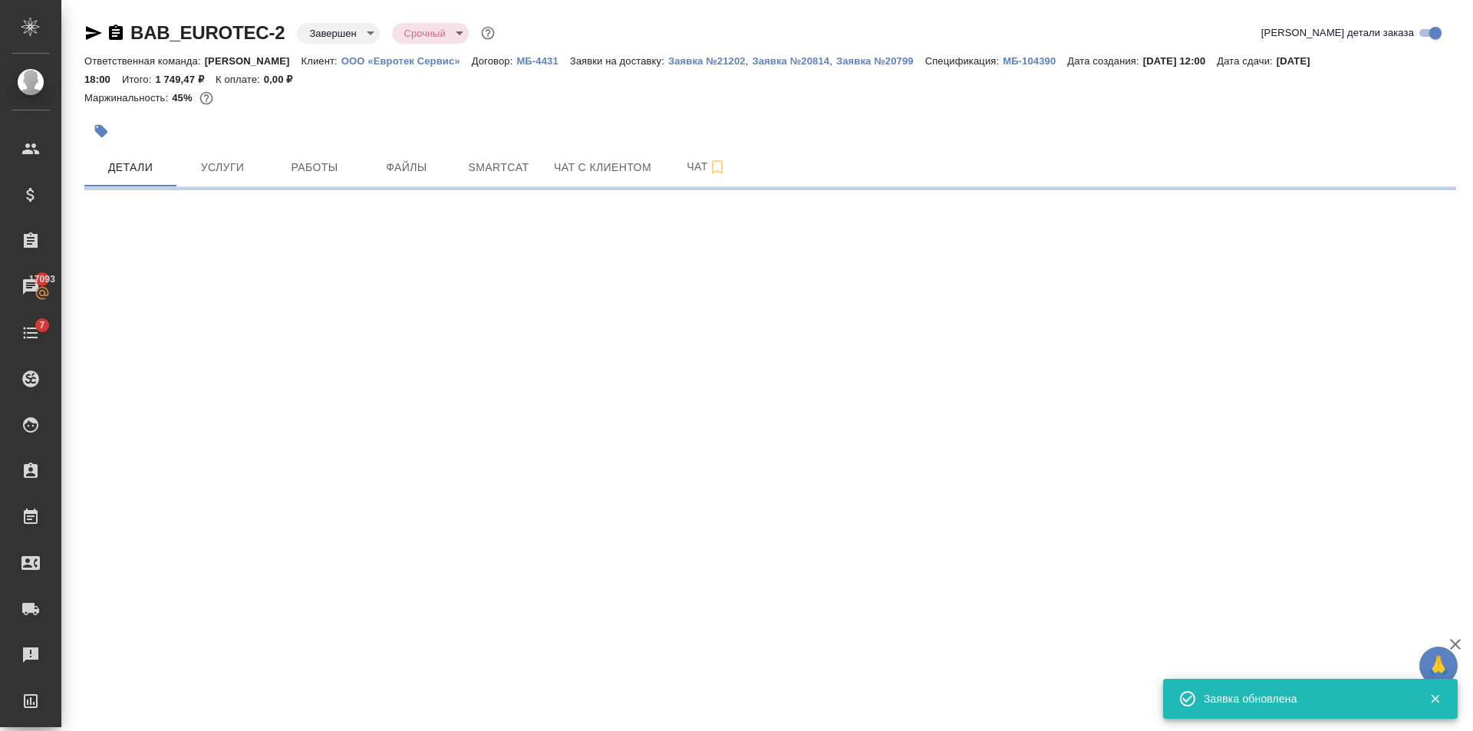
select select "RU"
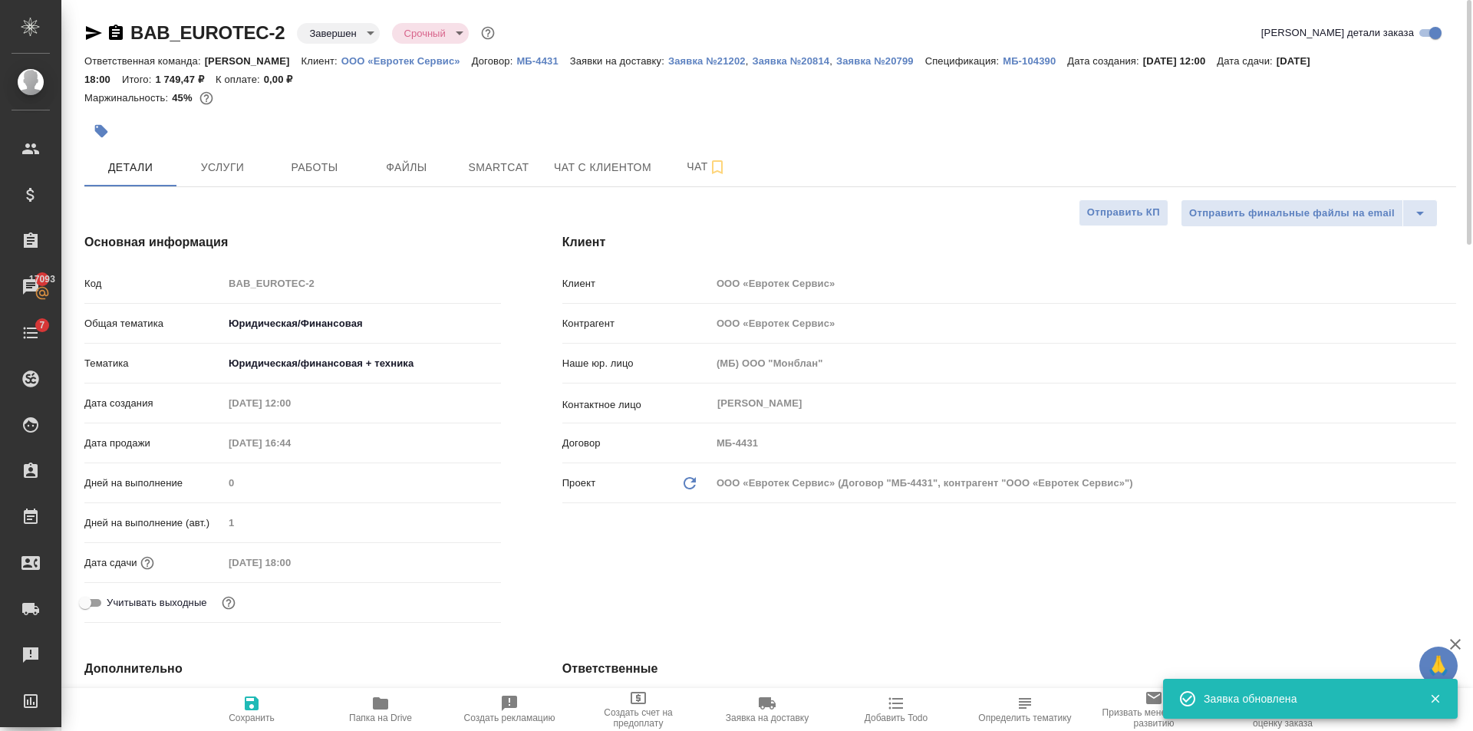
type textarea "x"
click at [711, 59] on p "Заявка №21202" at bounding box center [707, 61] width 78 height 12
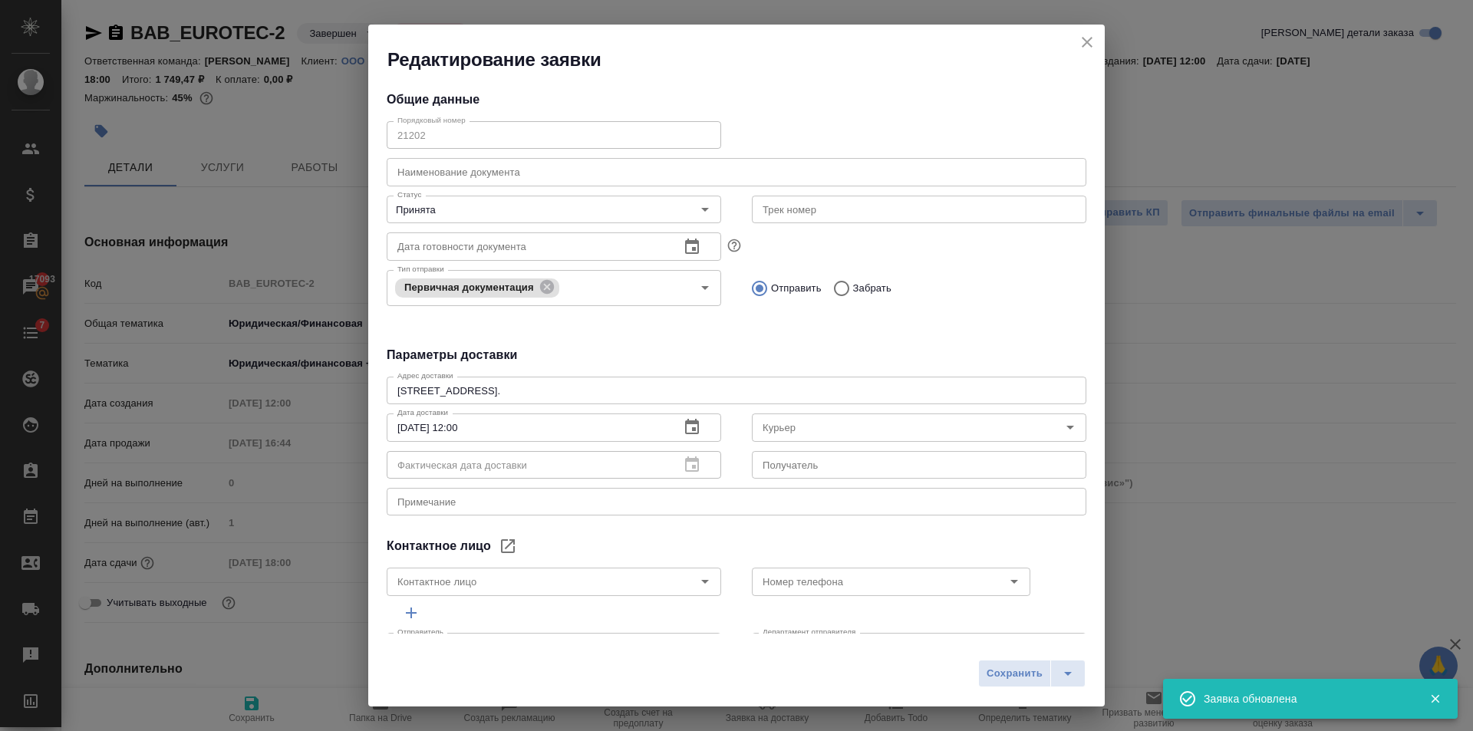
type input "Татьяна"
type input "Северов Олег"
click at [1060, 678] on icon "split button" at bounding box center [1068, 674] width 18 height 18
click at [1052, 642] on li "Сохранить и скачать" at bounding box center [1035, 641] width 123 height 25
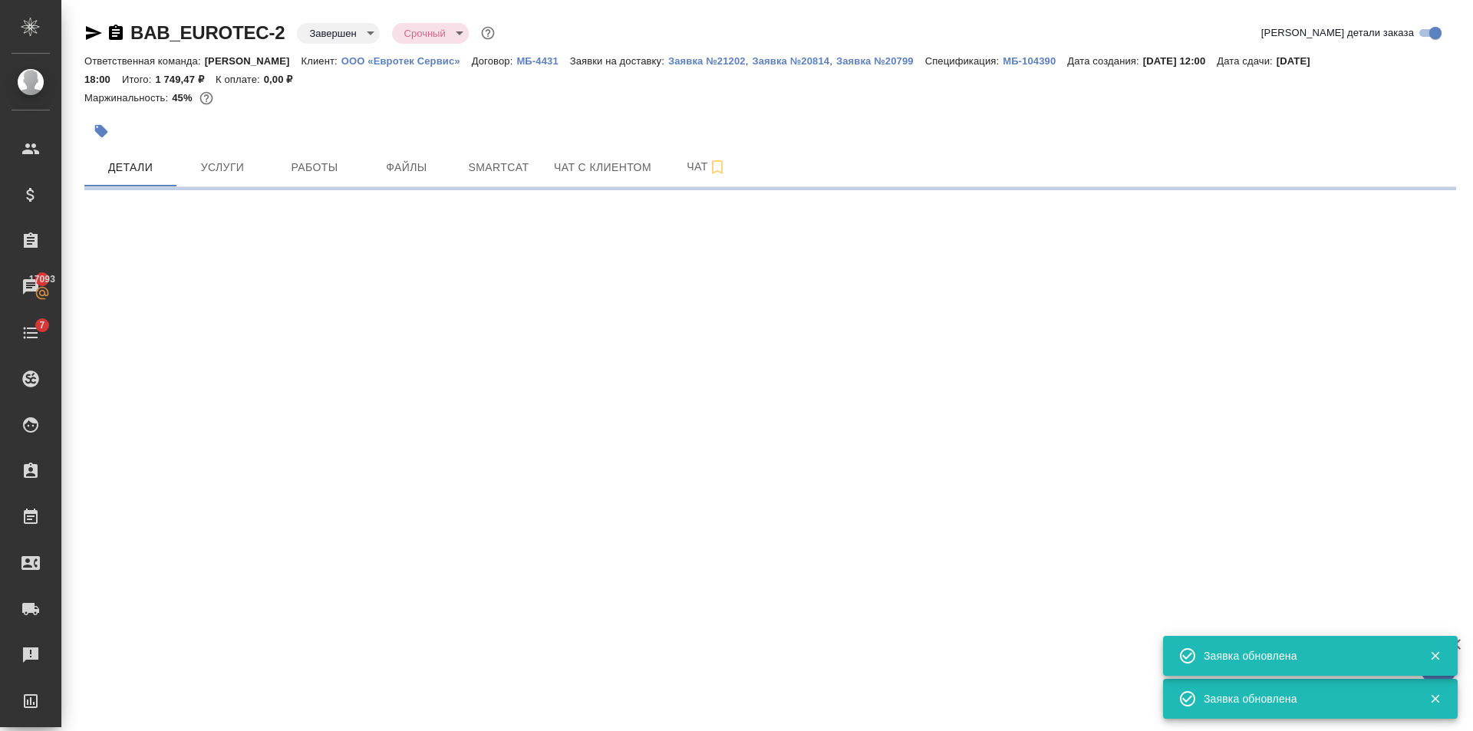
select select "RU"
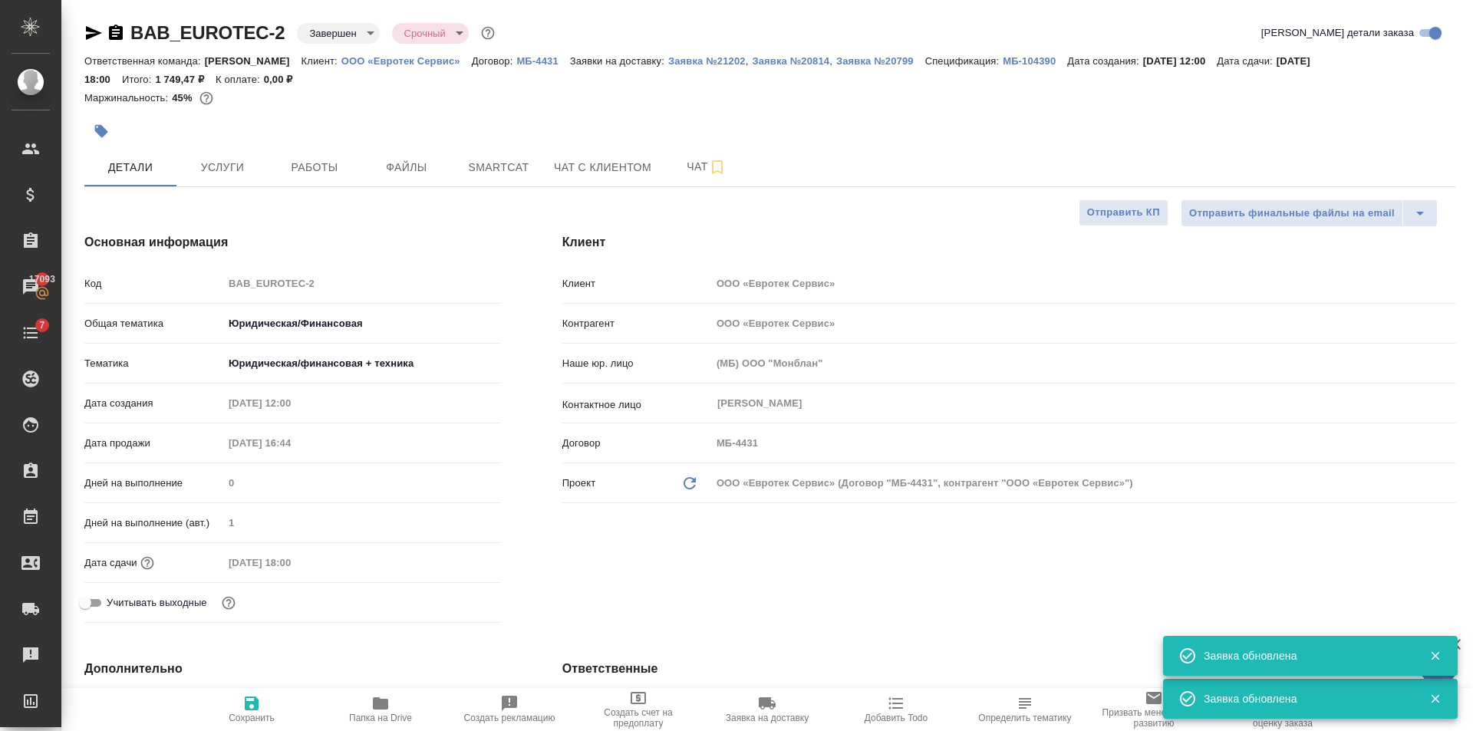
type textarea "x"
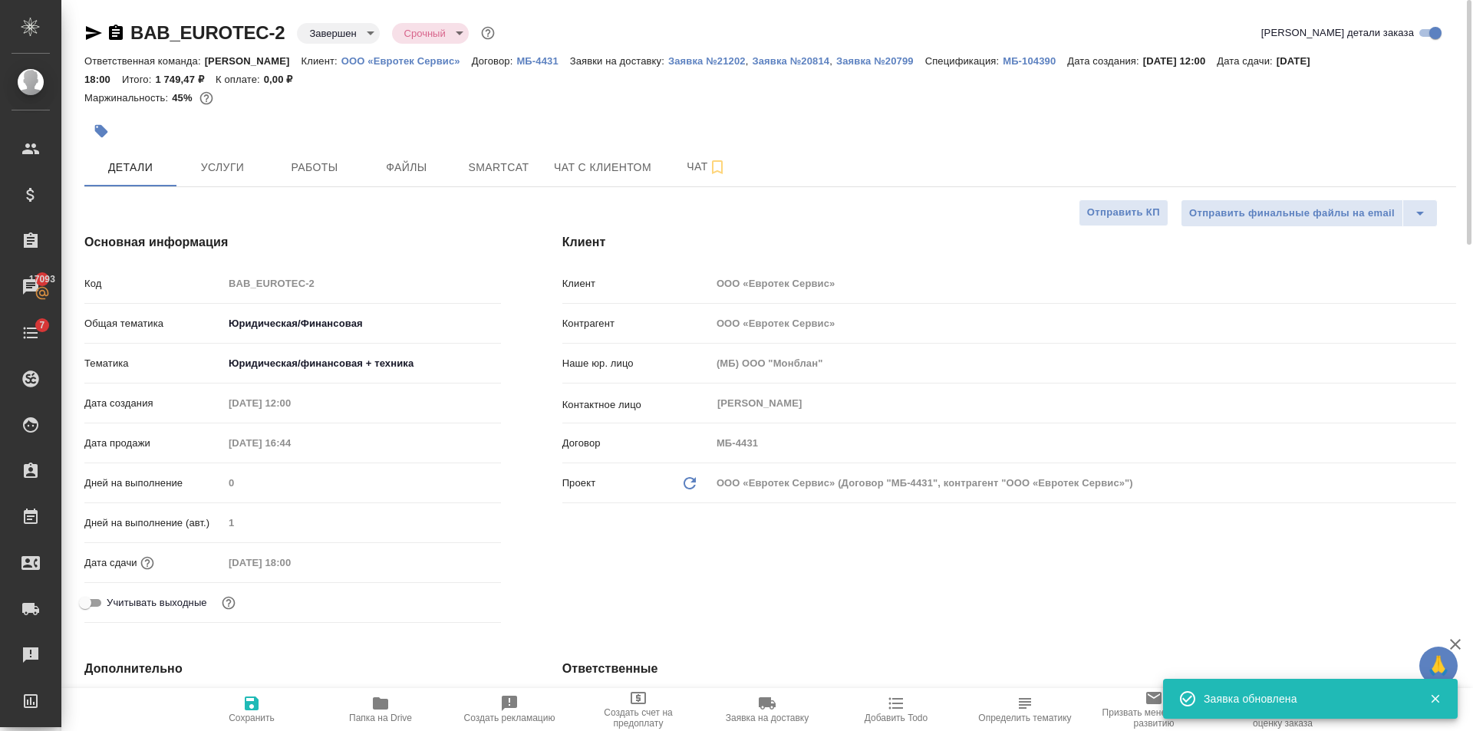
click at [473, 240] on h4 "Основная информация" at bounding box center [292, 242] width 417 height 18
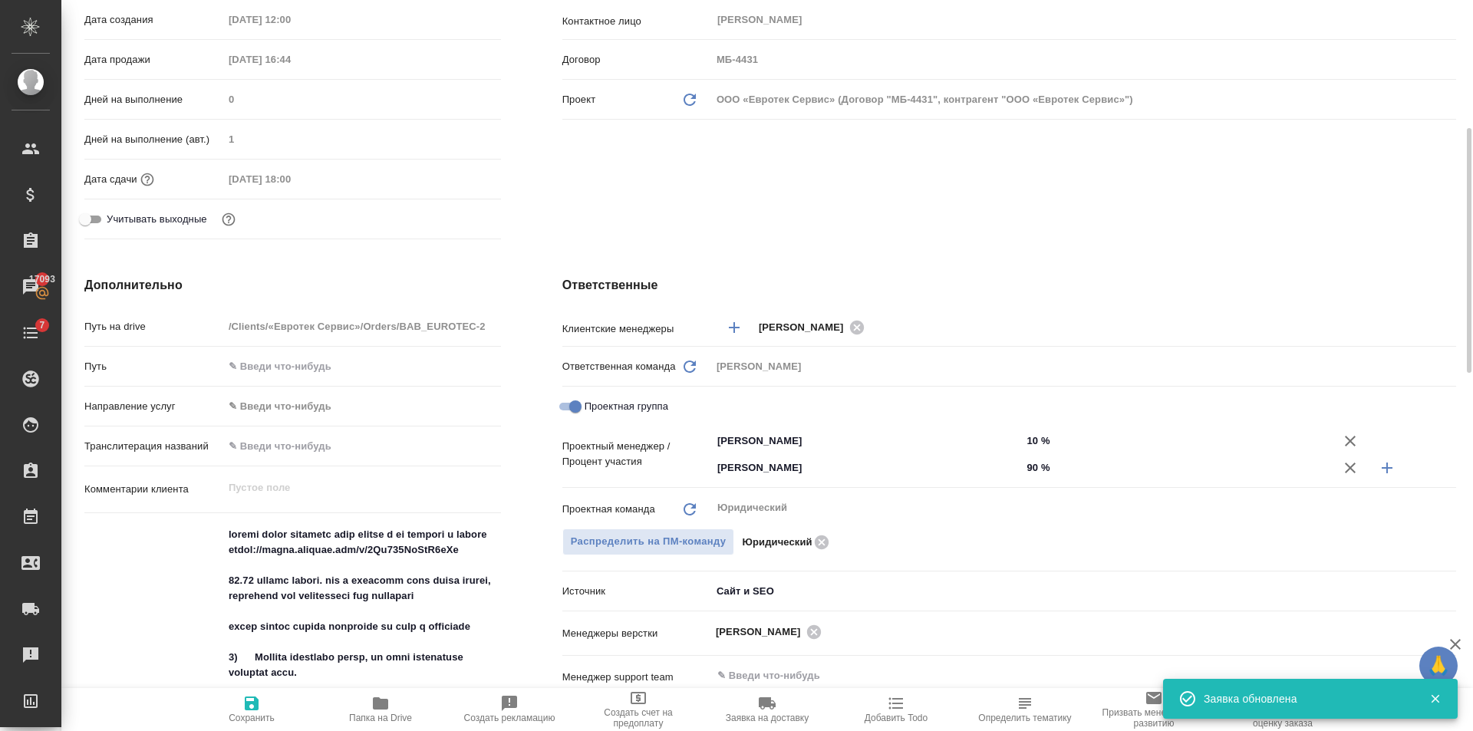
scroll to position [0, 0]
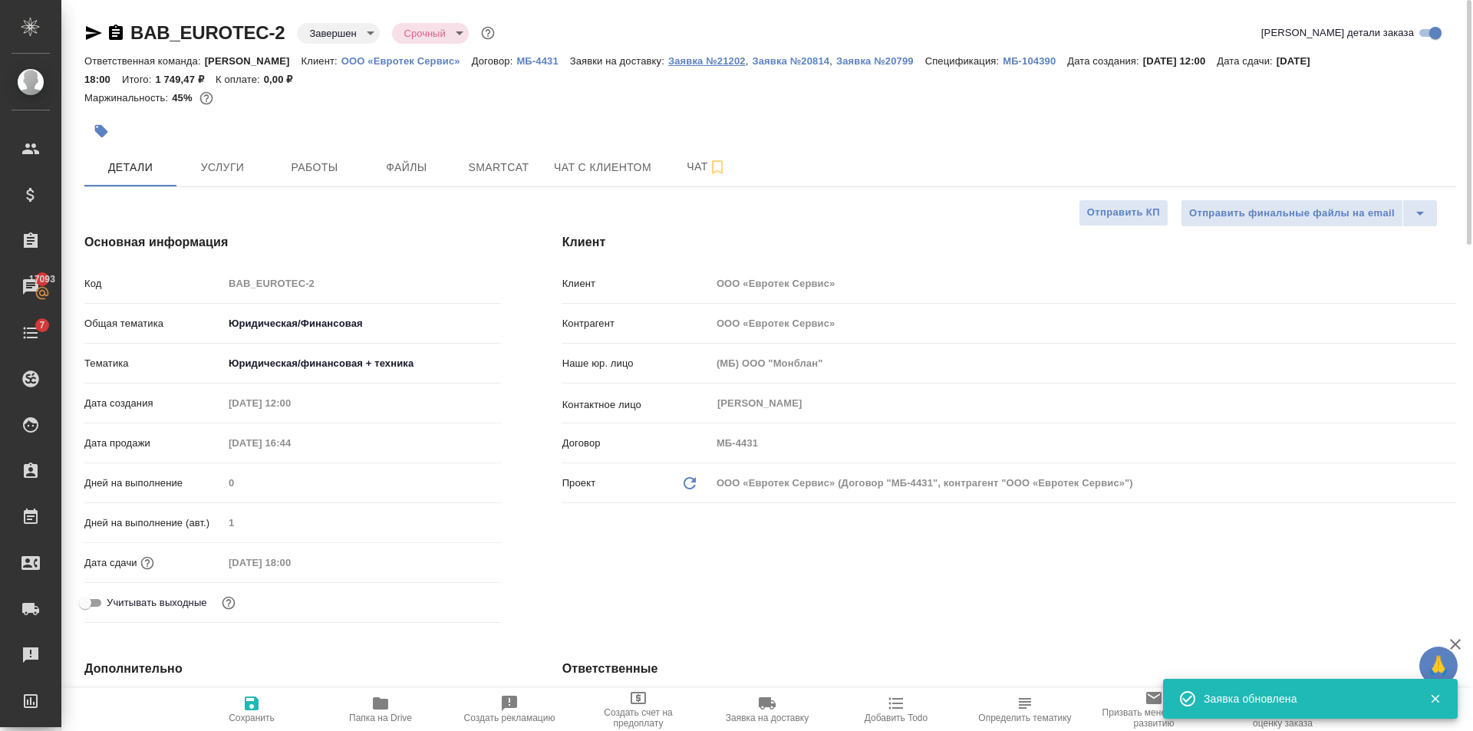
click at [697, 63] on p "Заявка №21202" at bounding box center [707, 61] width 78 height 12
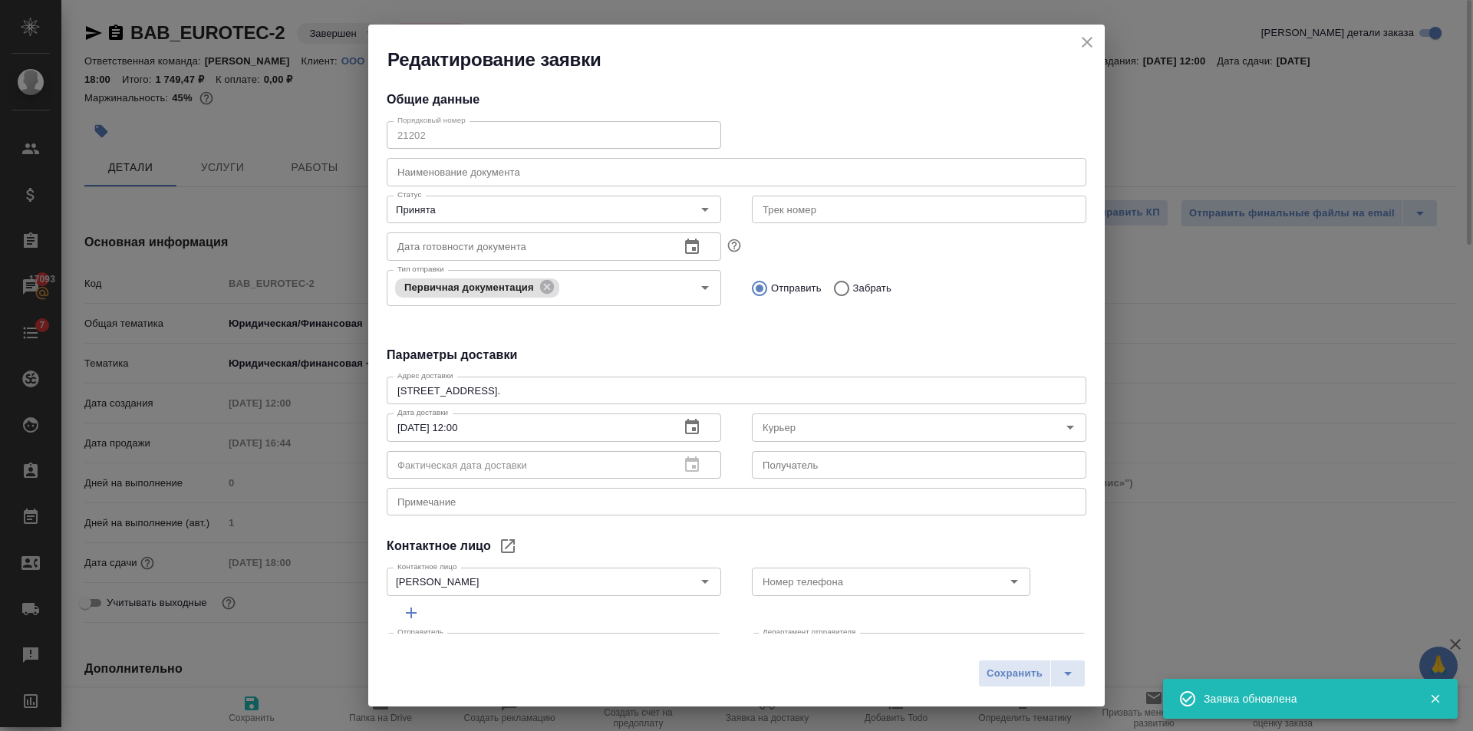
type input "Северов Олег"
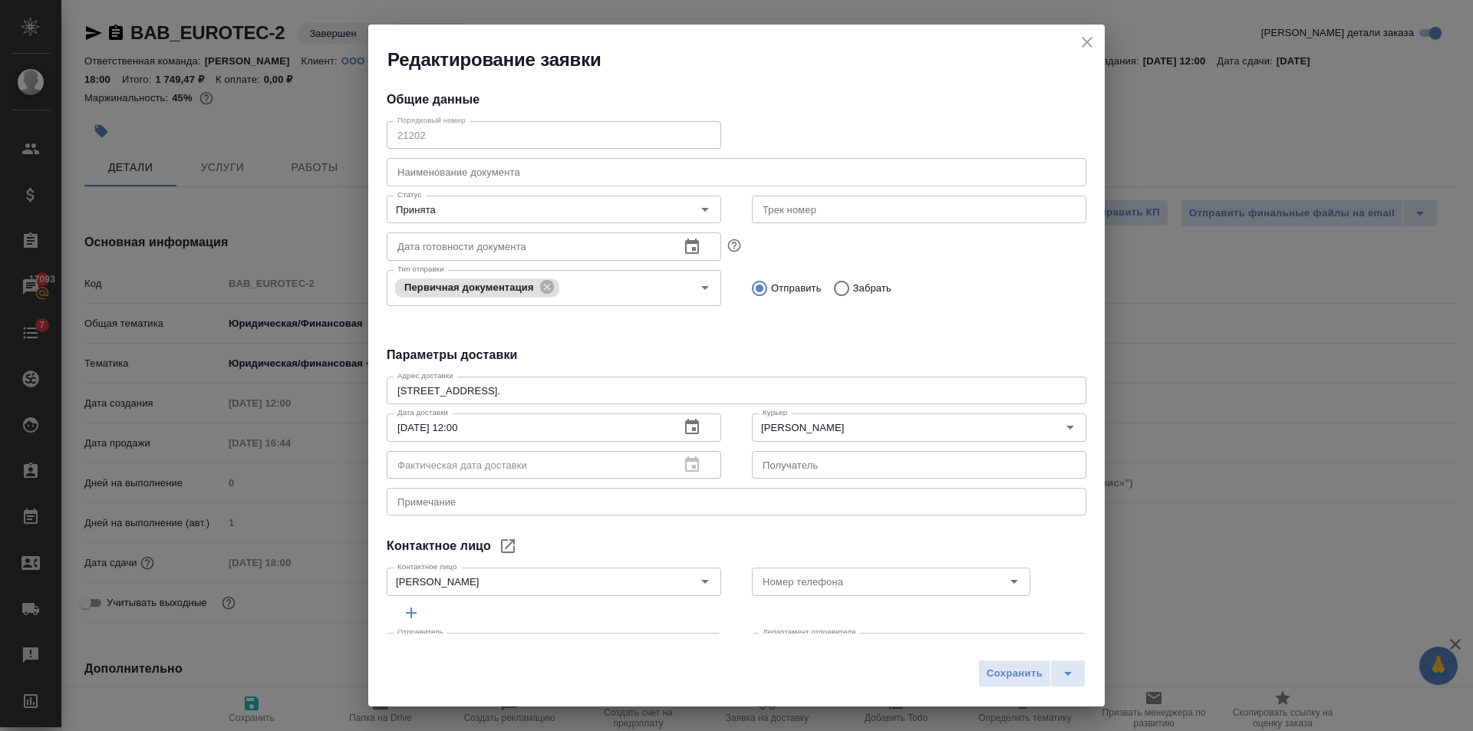
click at [655, 178] on input "text" at bounding box center [737, 172] width 700 height 28
type input "закрывающие"
click at [788, 464] on input "text" at bounding box center [919, 465] width 335 height 28
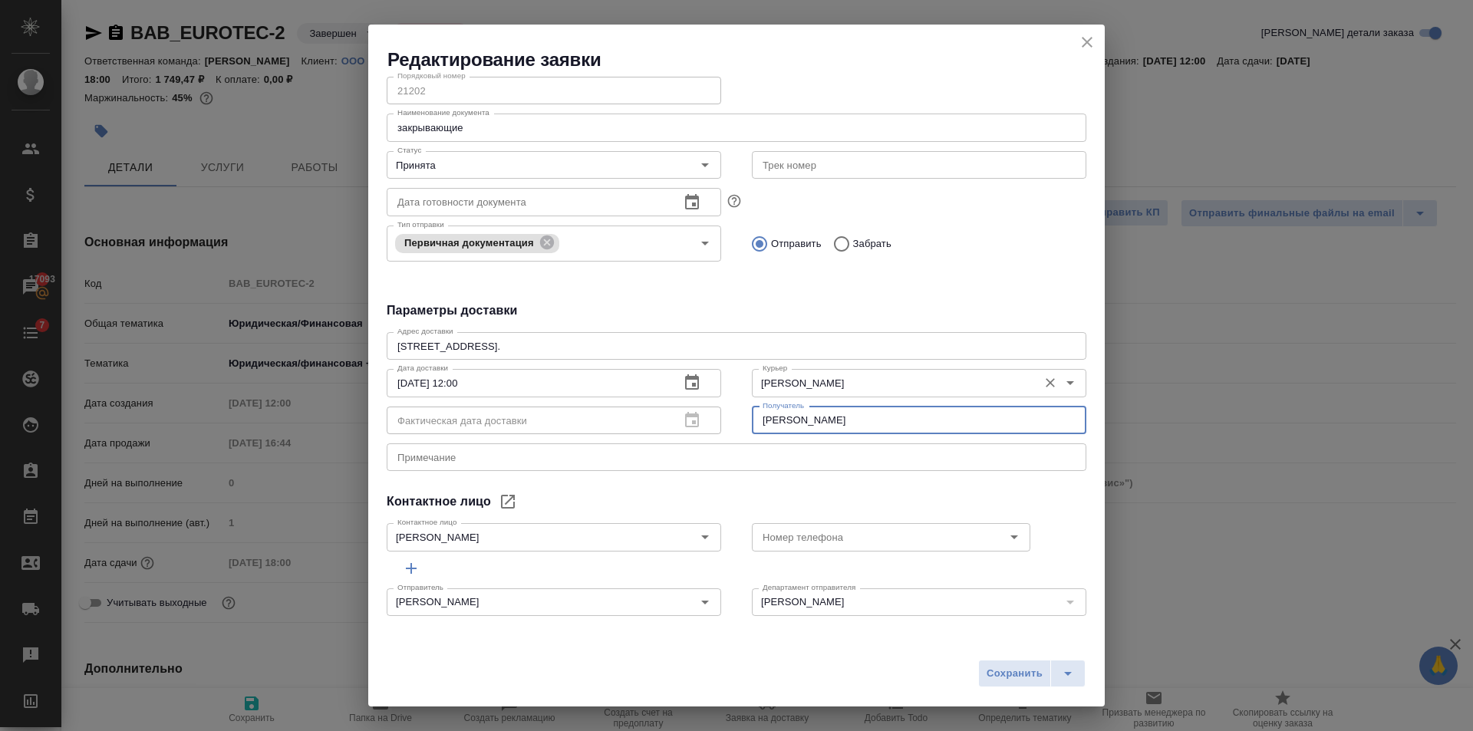
scroll to position [45, 0]
type input "Татьяна"
click at [1061, 681] on icon "split button" at bounding box center [1068, 674] width 18 height 18
click at [1049, 639] on li "Сохранить и скачать" at bounding box center [1035, 641] width 123 height 25
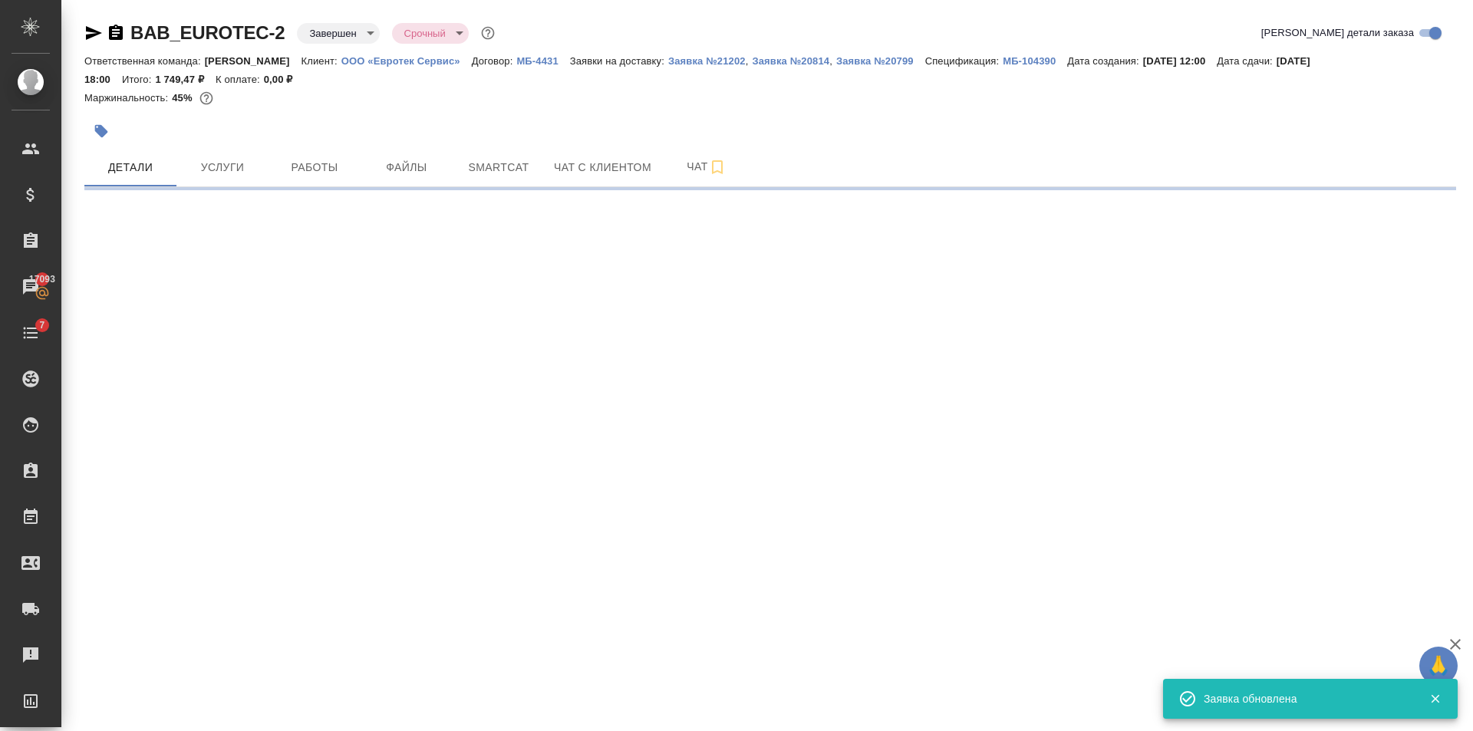
select select "RU"
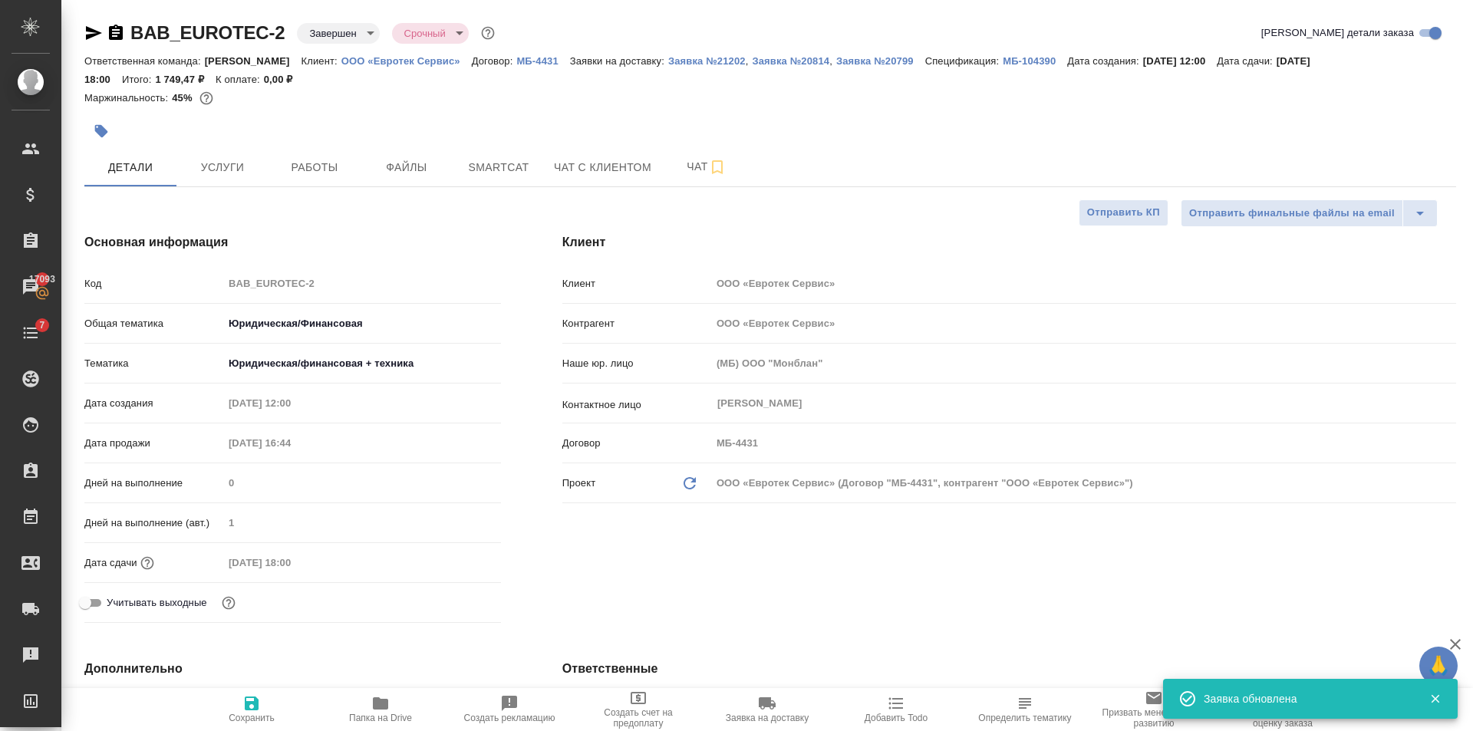
type textarea "x"
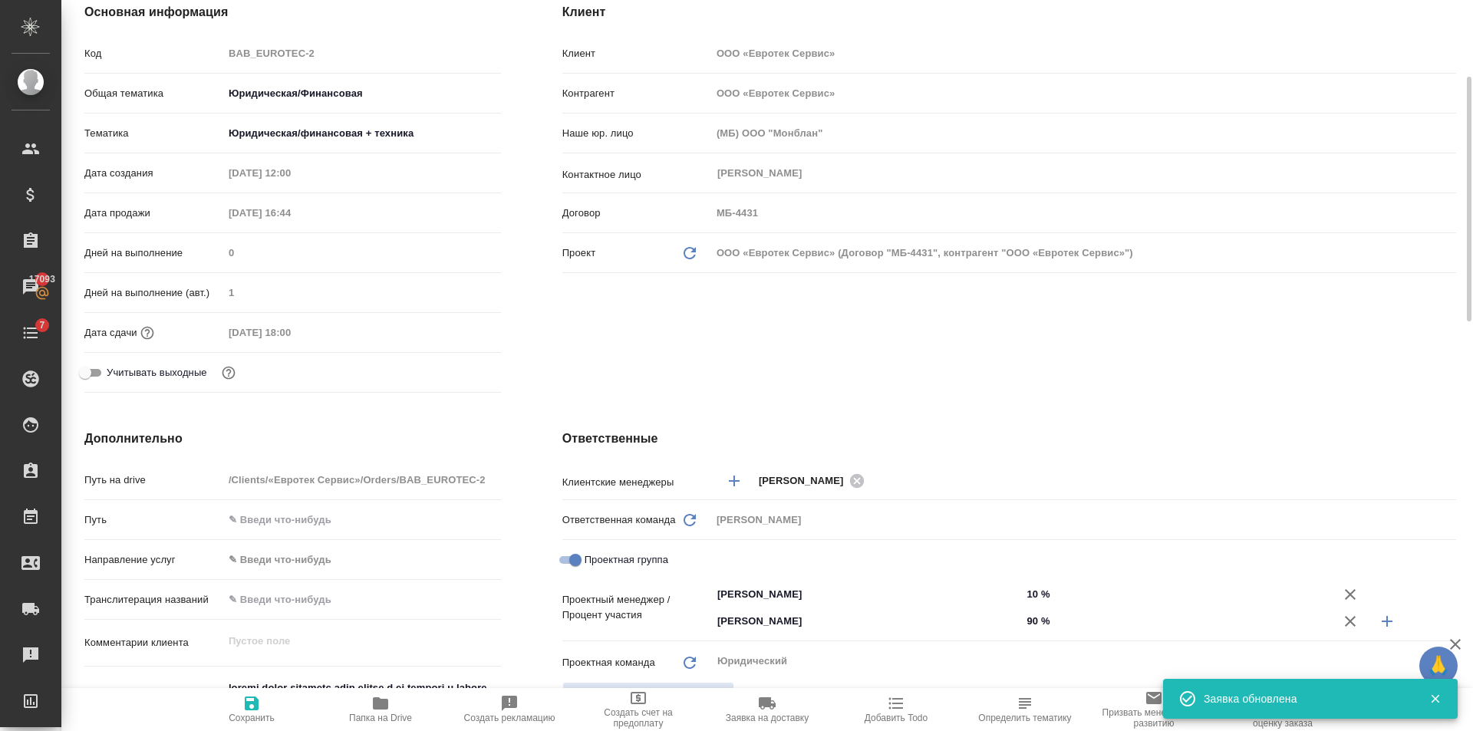
scroll to position [537, 0]
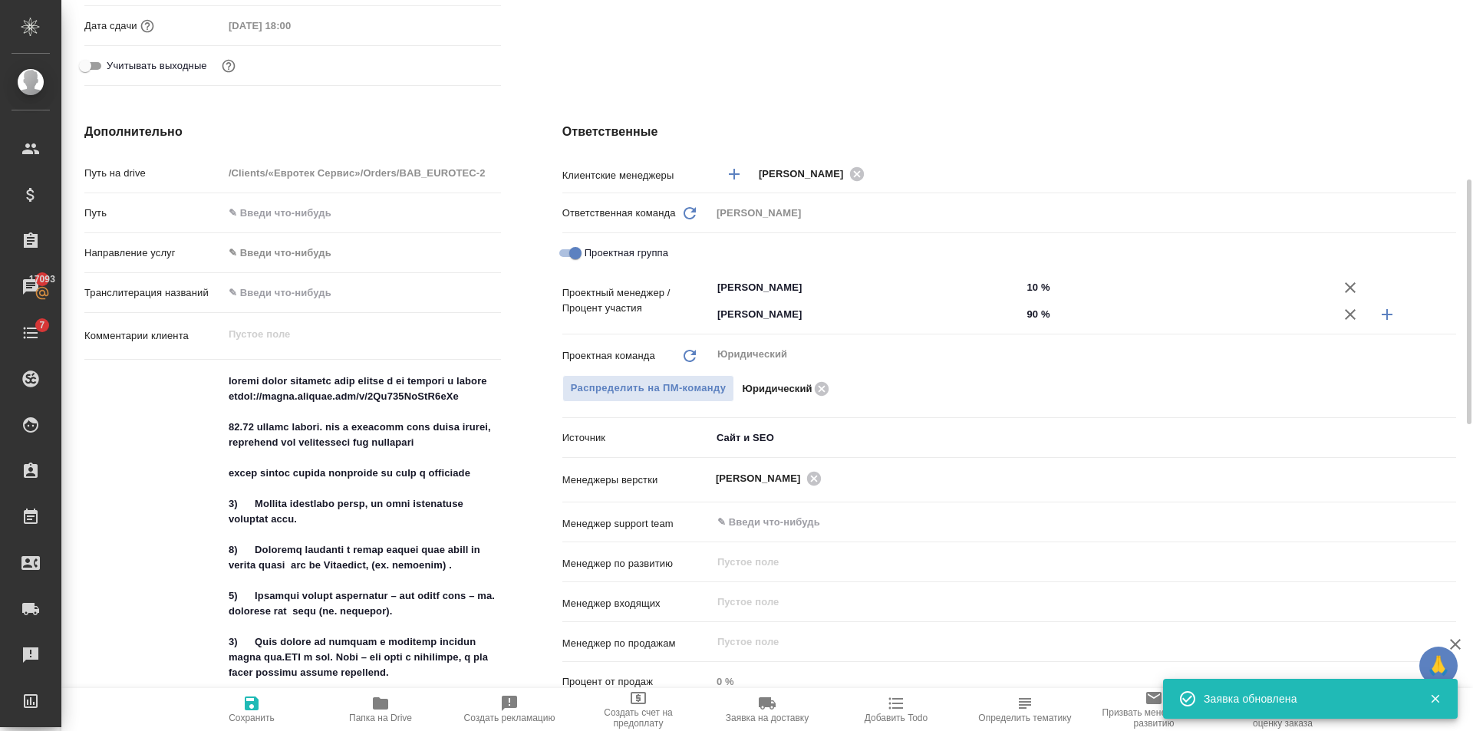
click at [767, 710] on icon "button" at bounding box center [767, 703] width 18 height 18
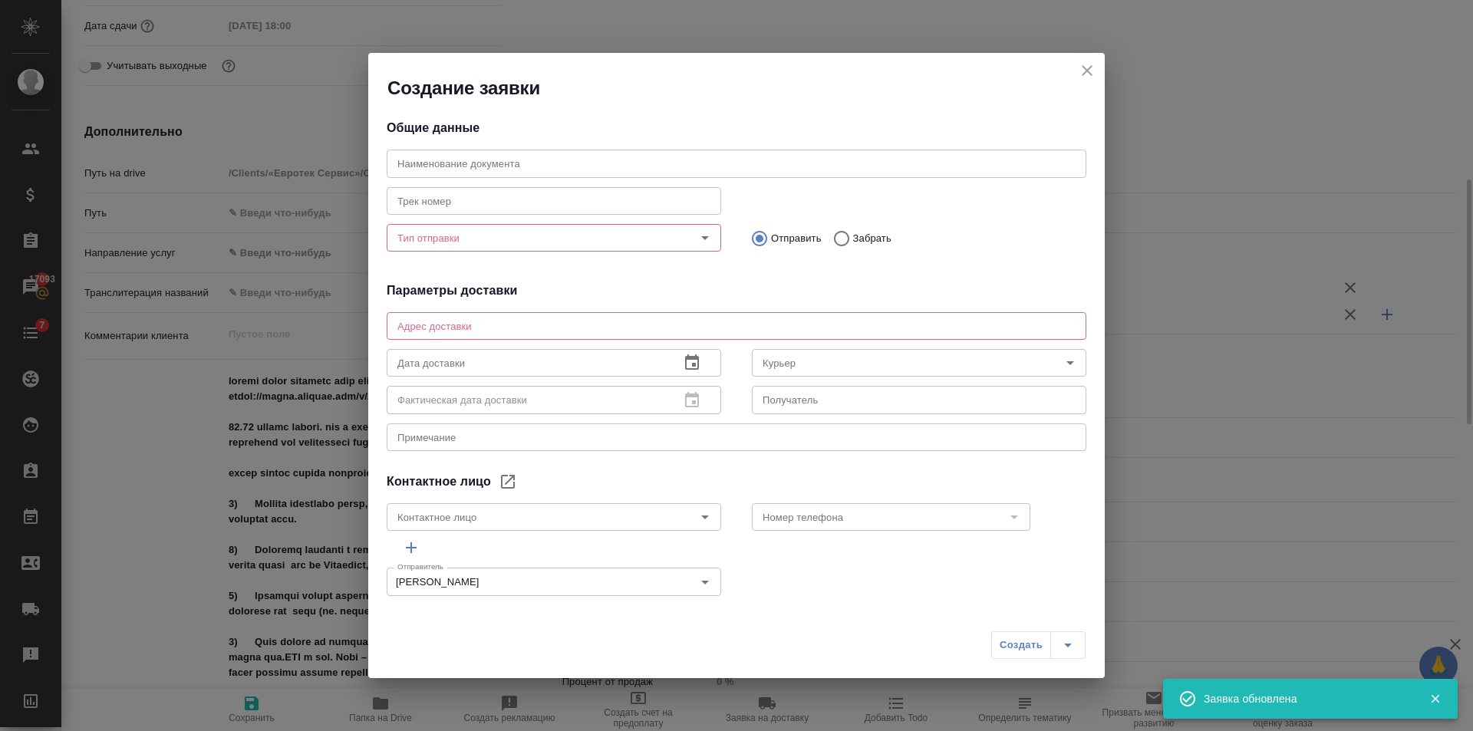
type input "Татьяна"
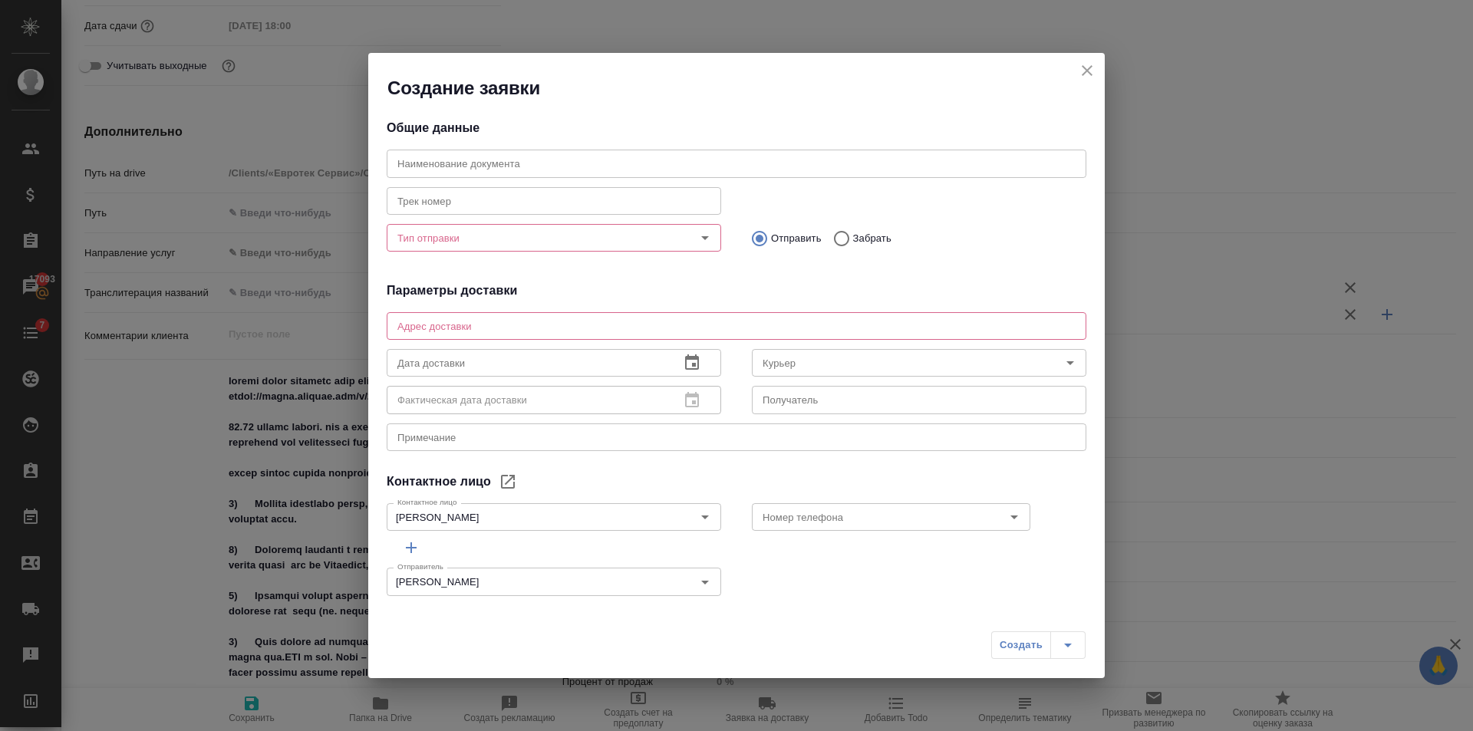
click at [1087, 68] on icon "close" at bounding box center [1087, 70] width 18 height 18
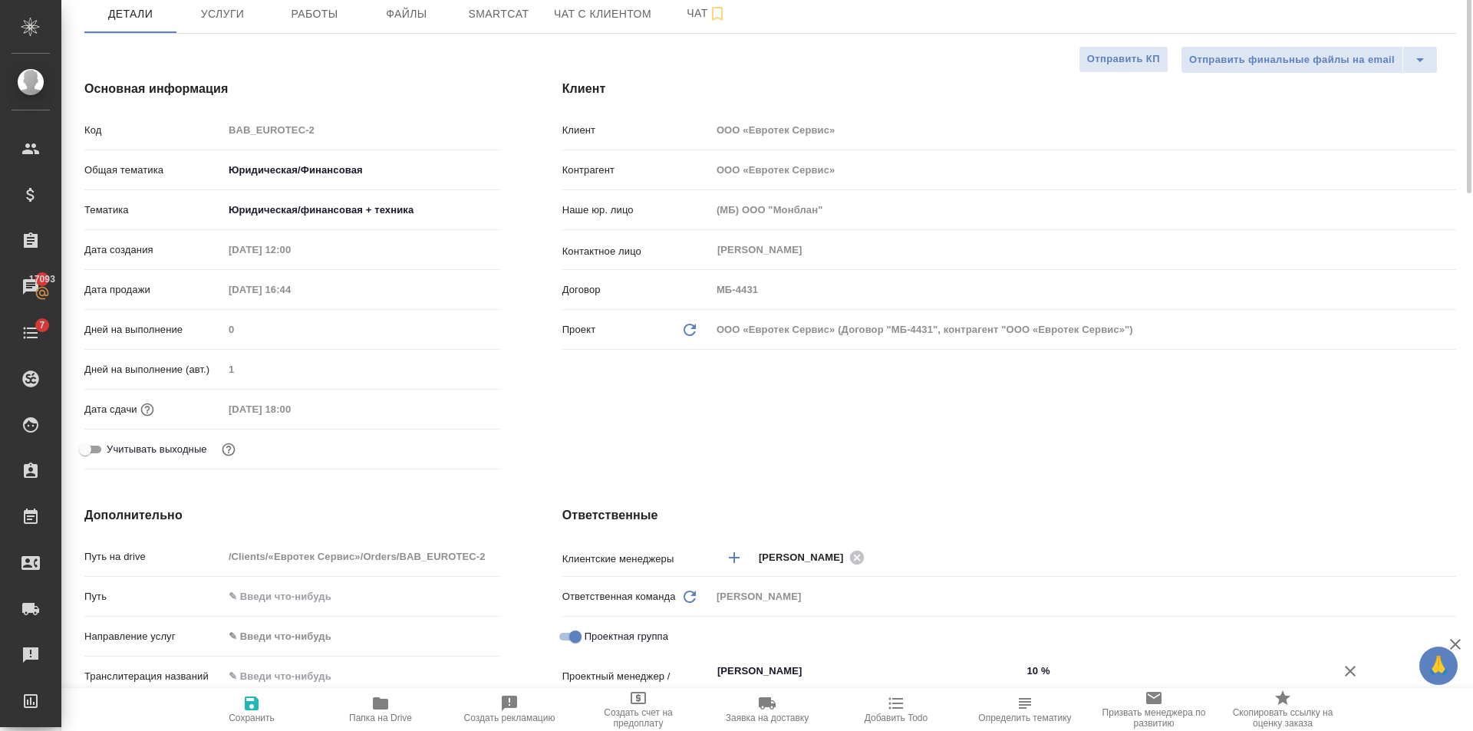
scroll to position [0, 0]
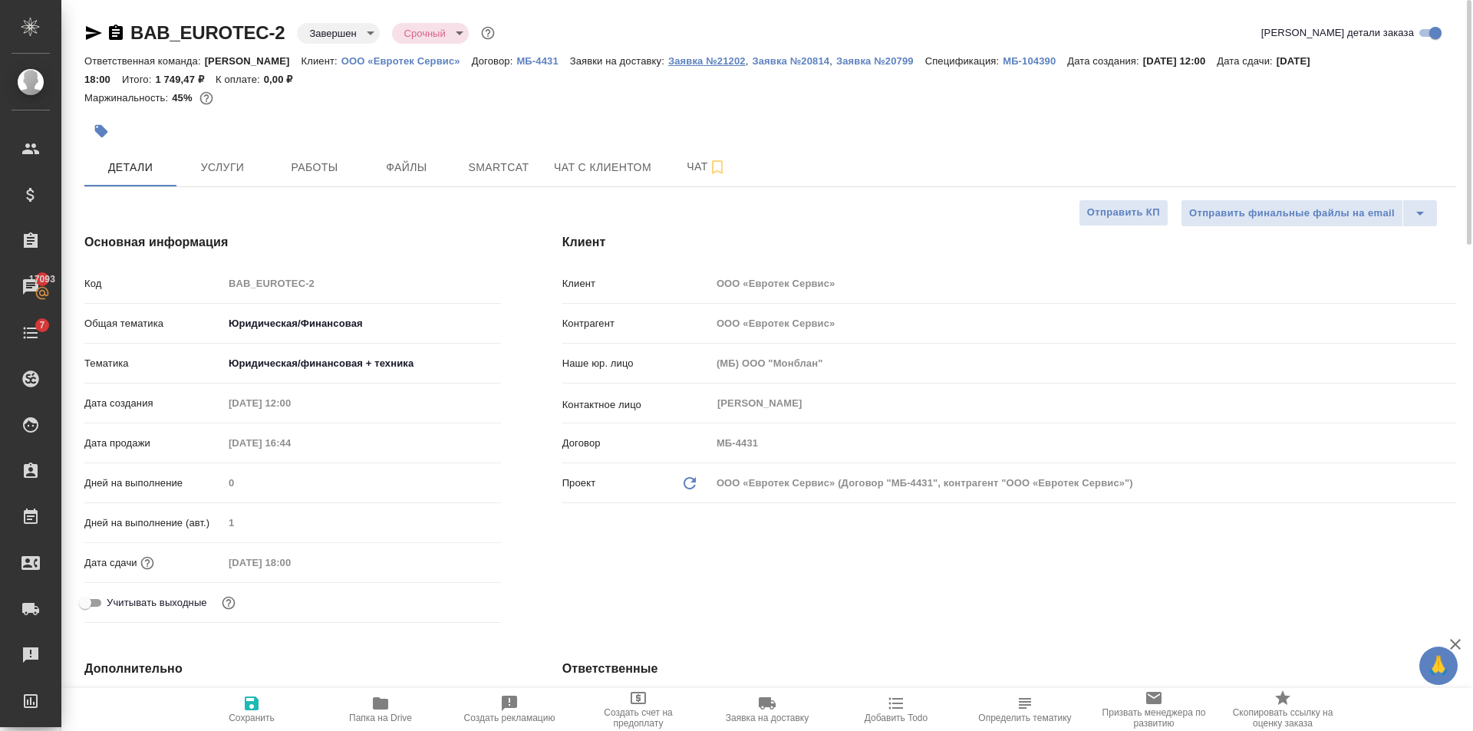
click at [668, 62] on p "Заявка №21202" at bounding box center [707, 61] width 78 height 12
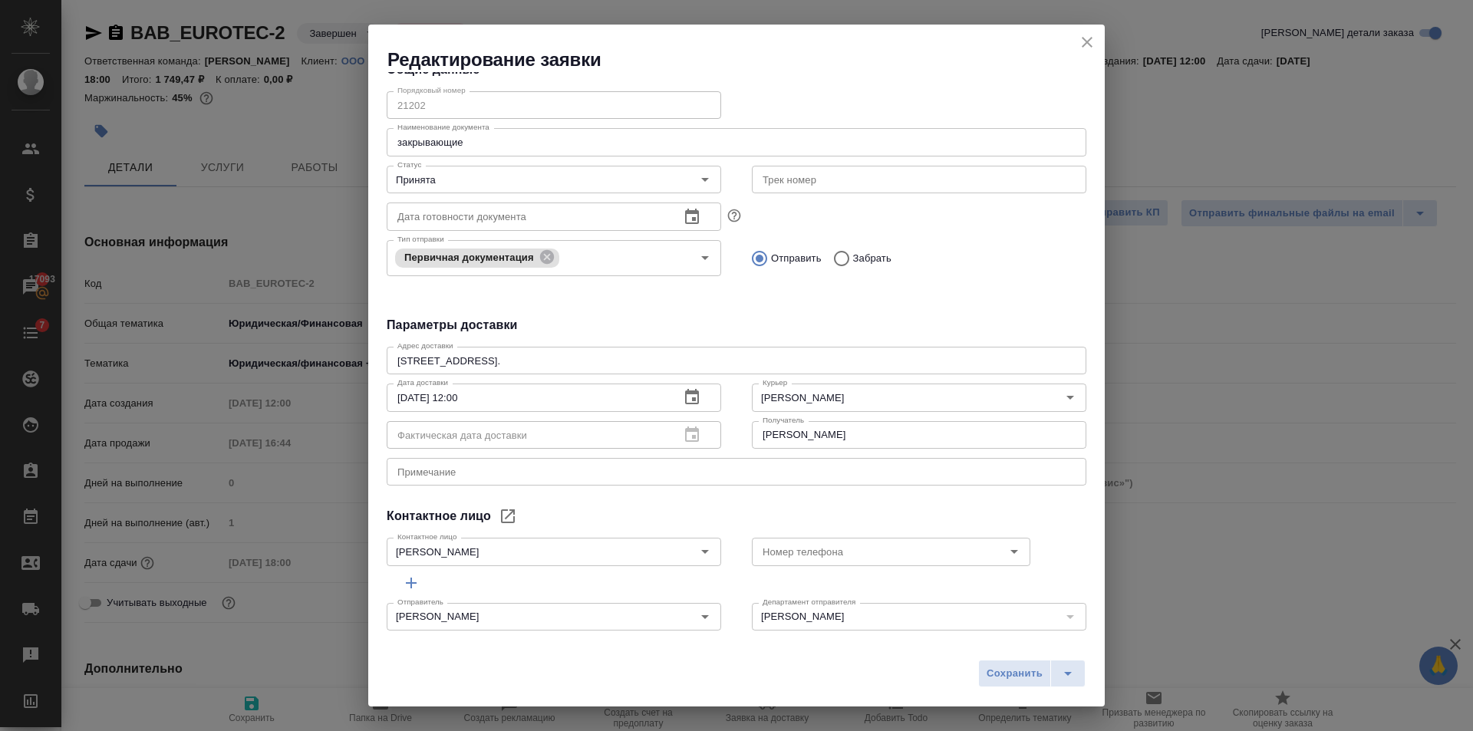
scroll to position [45, 0]
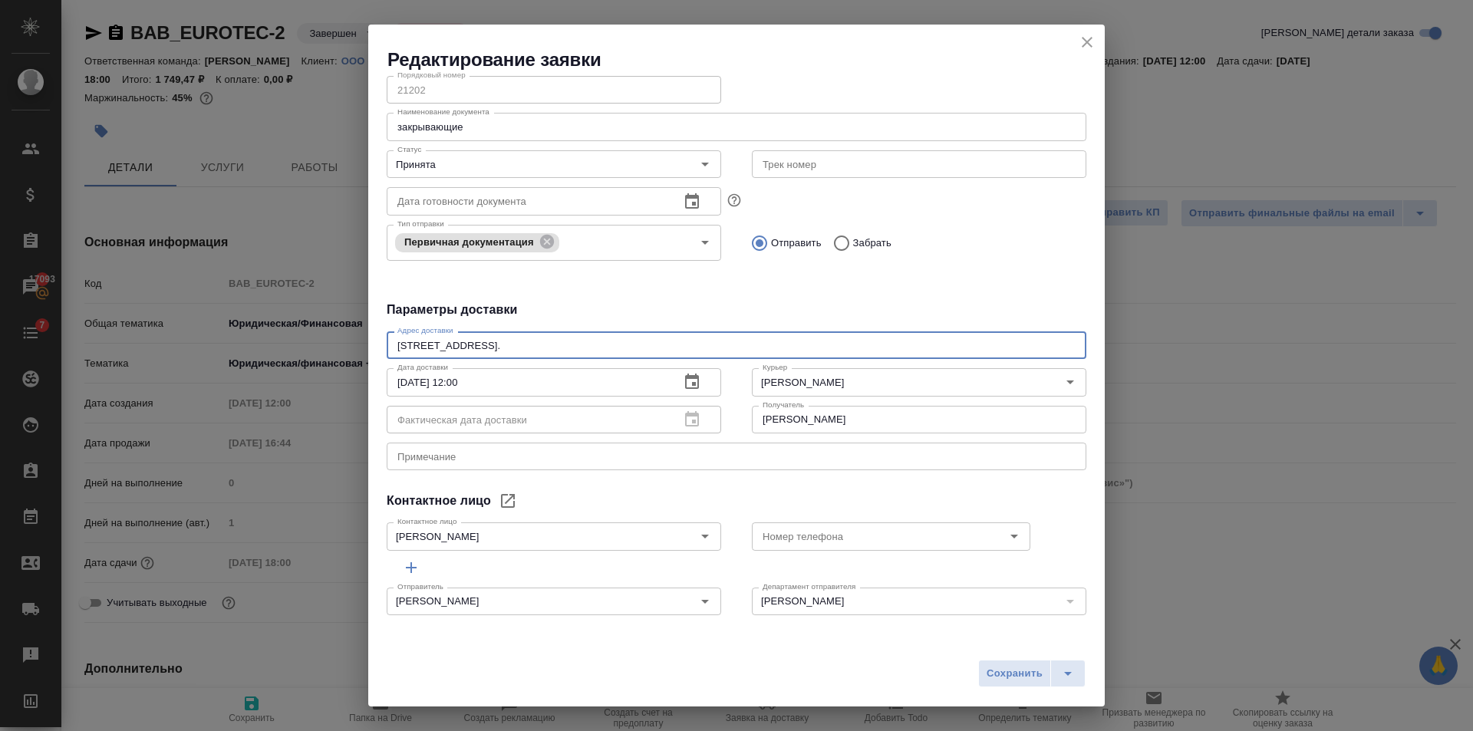
drag, startPoint x: 663, startPoint y: 343, endPoint x: 399, endPoint y: 344, distance: 264.0
click at [399, 344] on textarea "Высоковольтный проезд, д. 1, стр.49, 2 этаж, офис 235." at bounding box center [736, 346] width 678 height 12
click at [935, 276] on div "Тип отправки Первичная документация Тип отправки Отправить Забрать" at bounding box center [736, 241] width 731 height 76
type textarea "x"
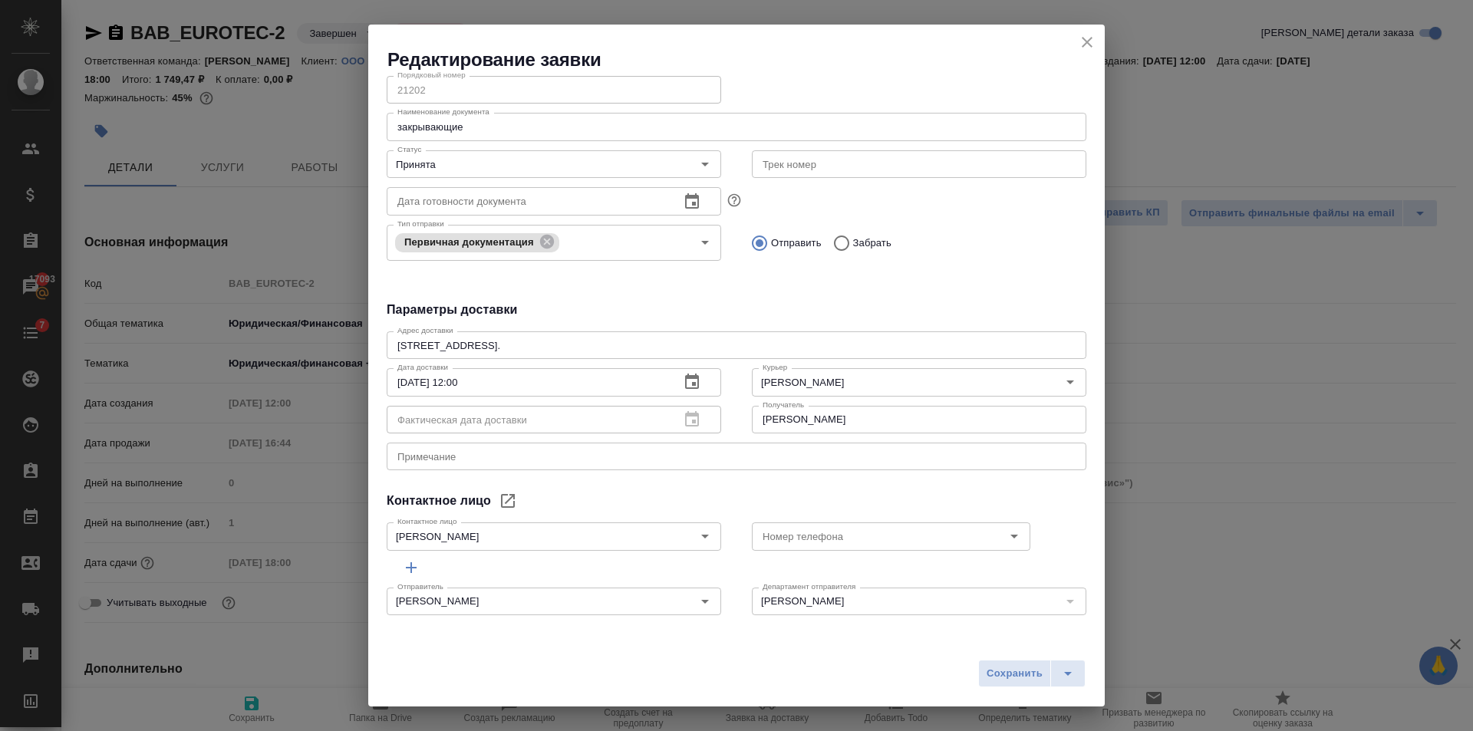
type textarea "x"
click at [1087, 43] on icon "close" at bounding box center [1087, 42] width 11 height 11
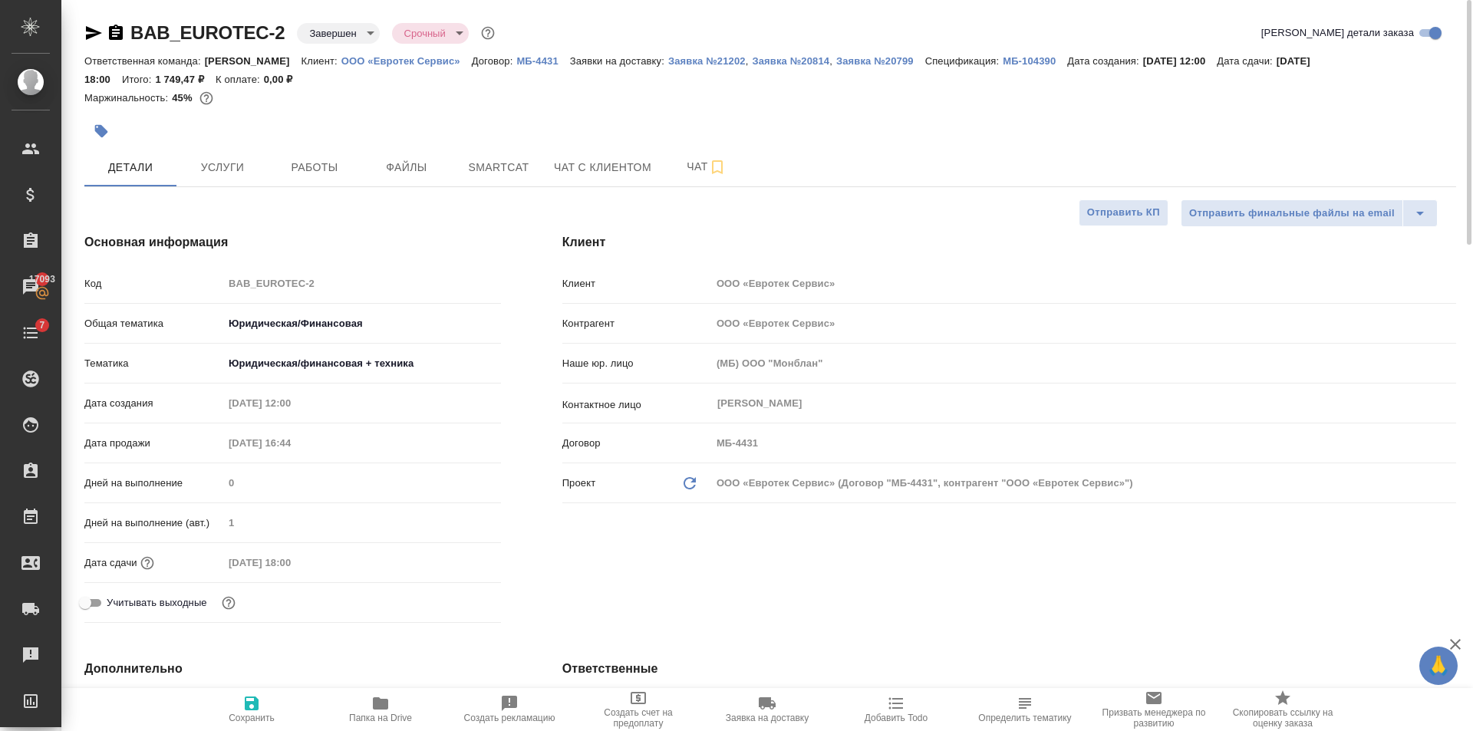
type textarea "x"
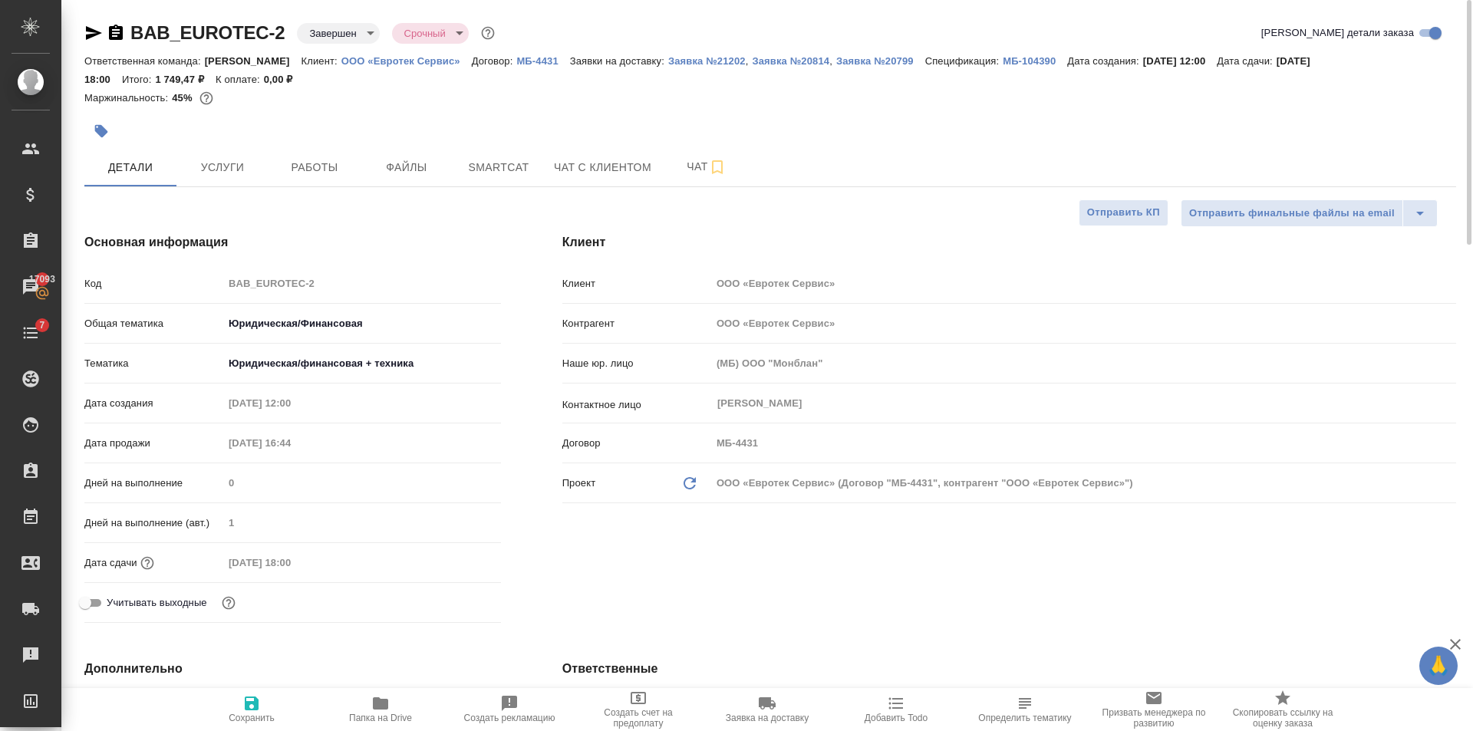
type textarea "x"
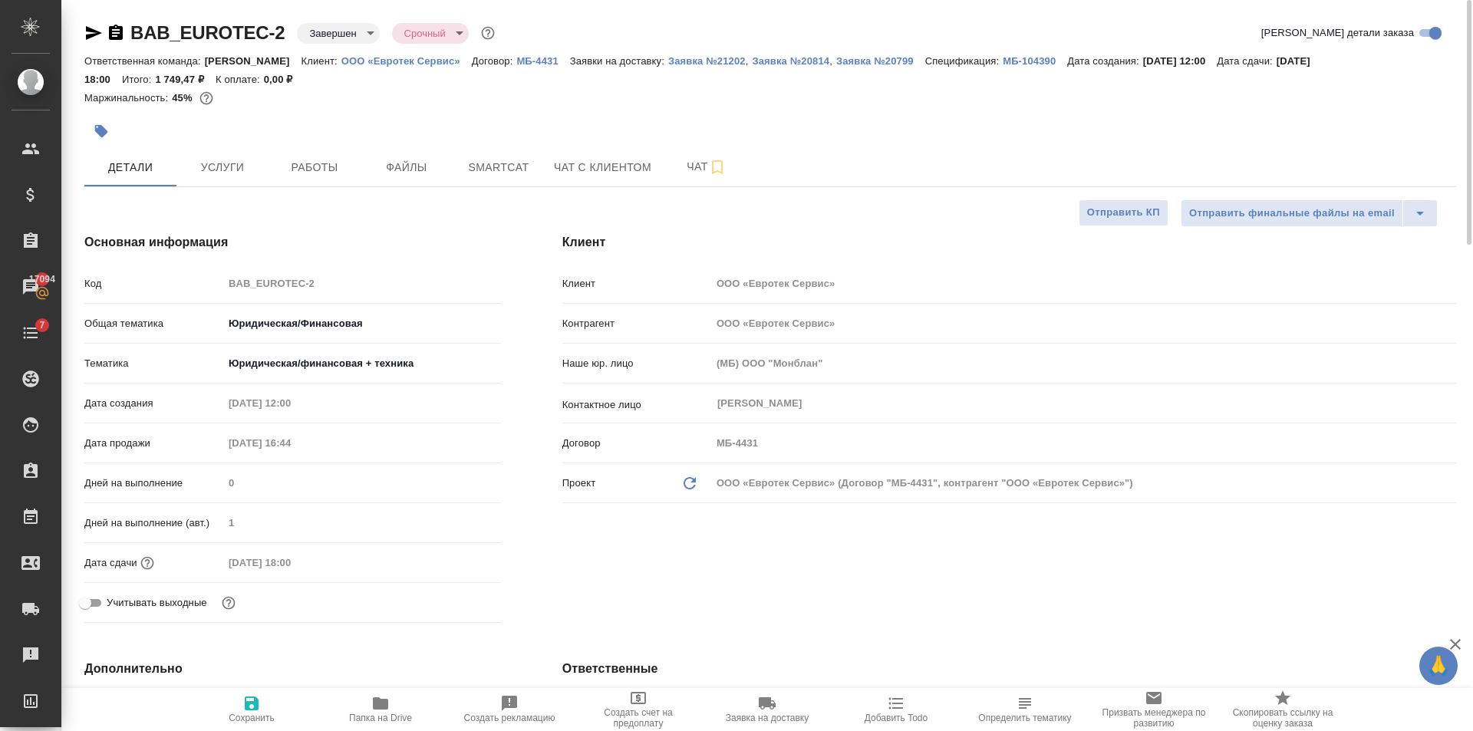
type textarea "x"
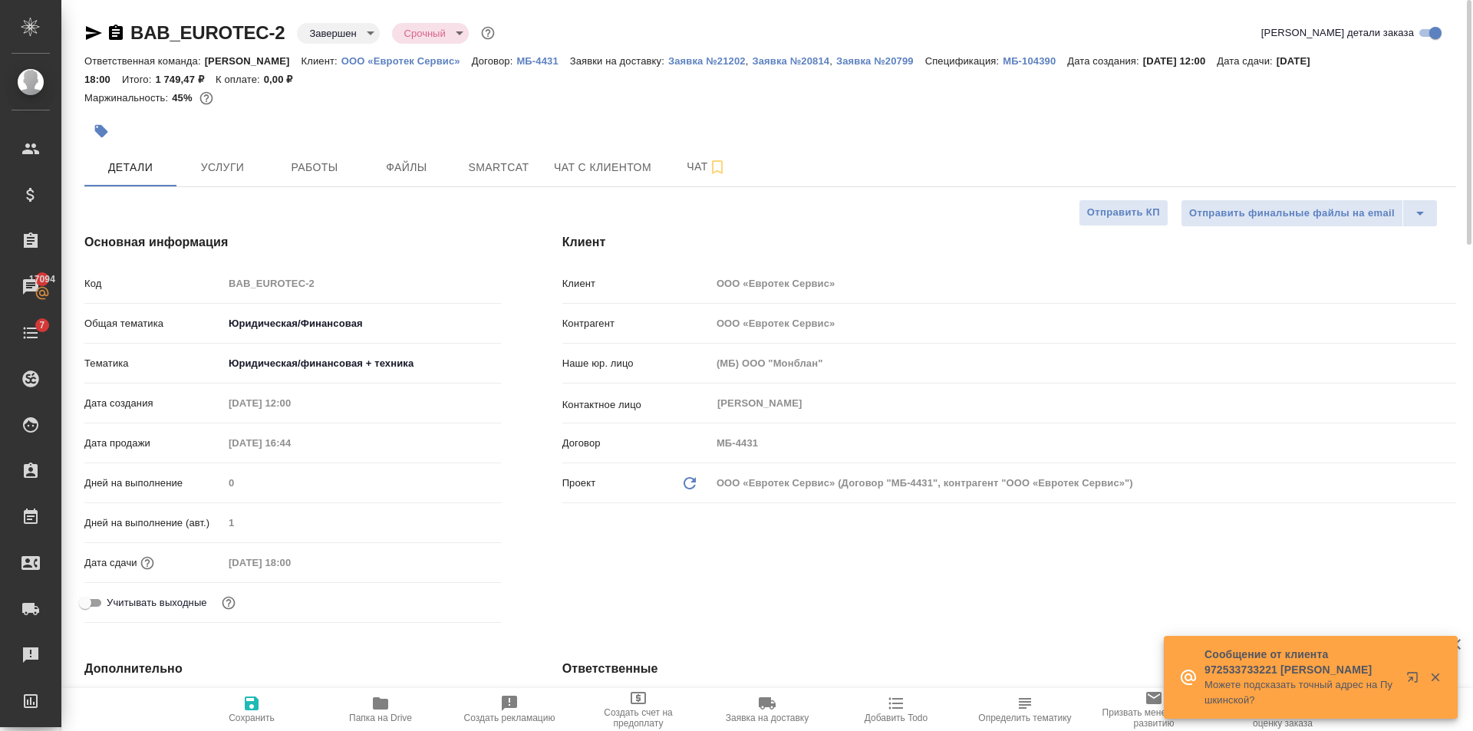
type textarea "x"
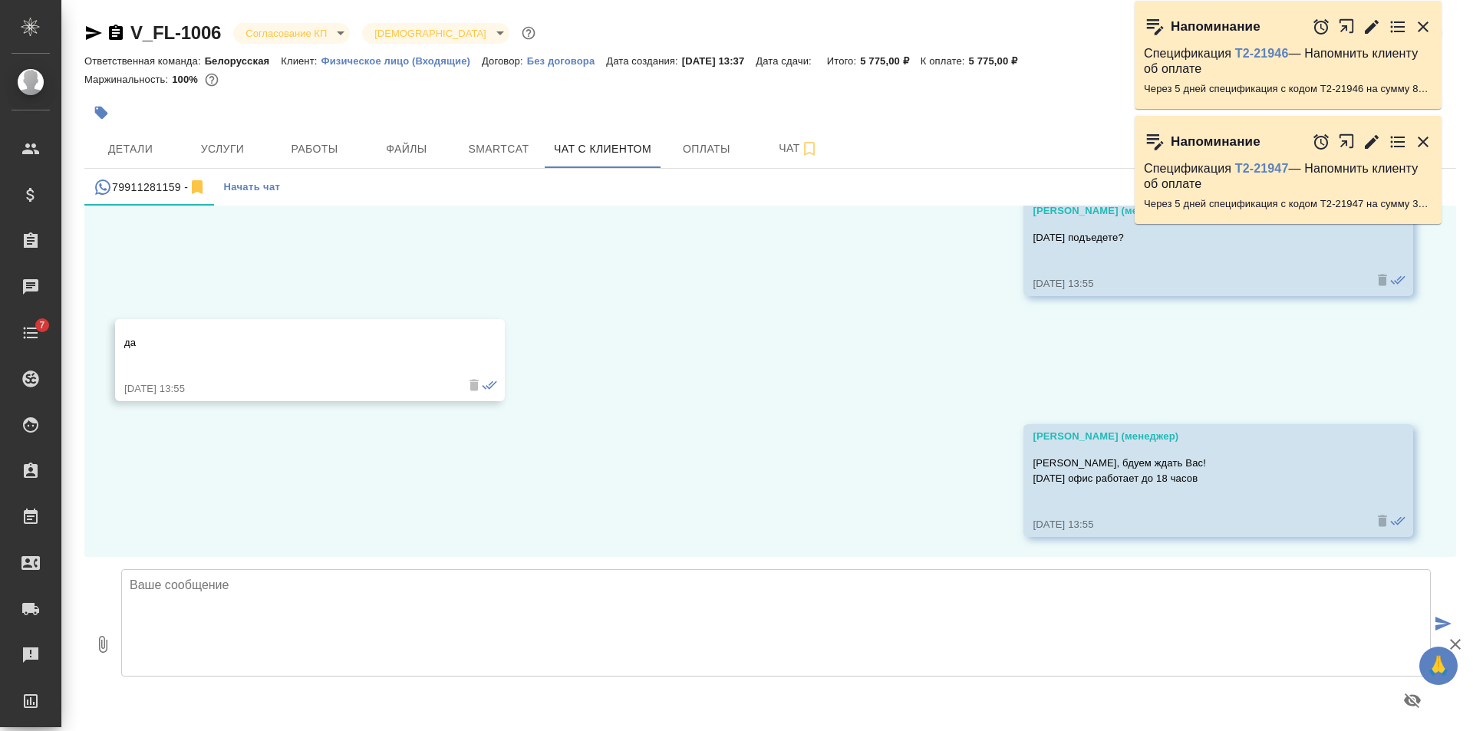
scroll to position [2051, 0]
click at [320, 157] on span "Работы" at bounding box center [315, 149] width 74 height 19
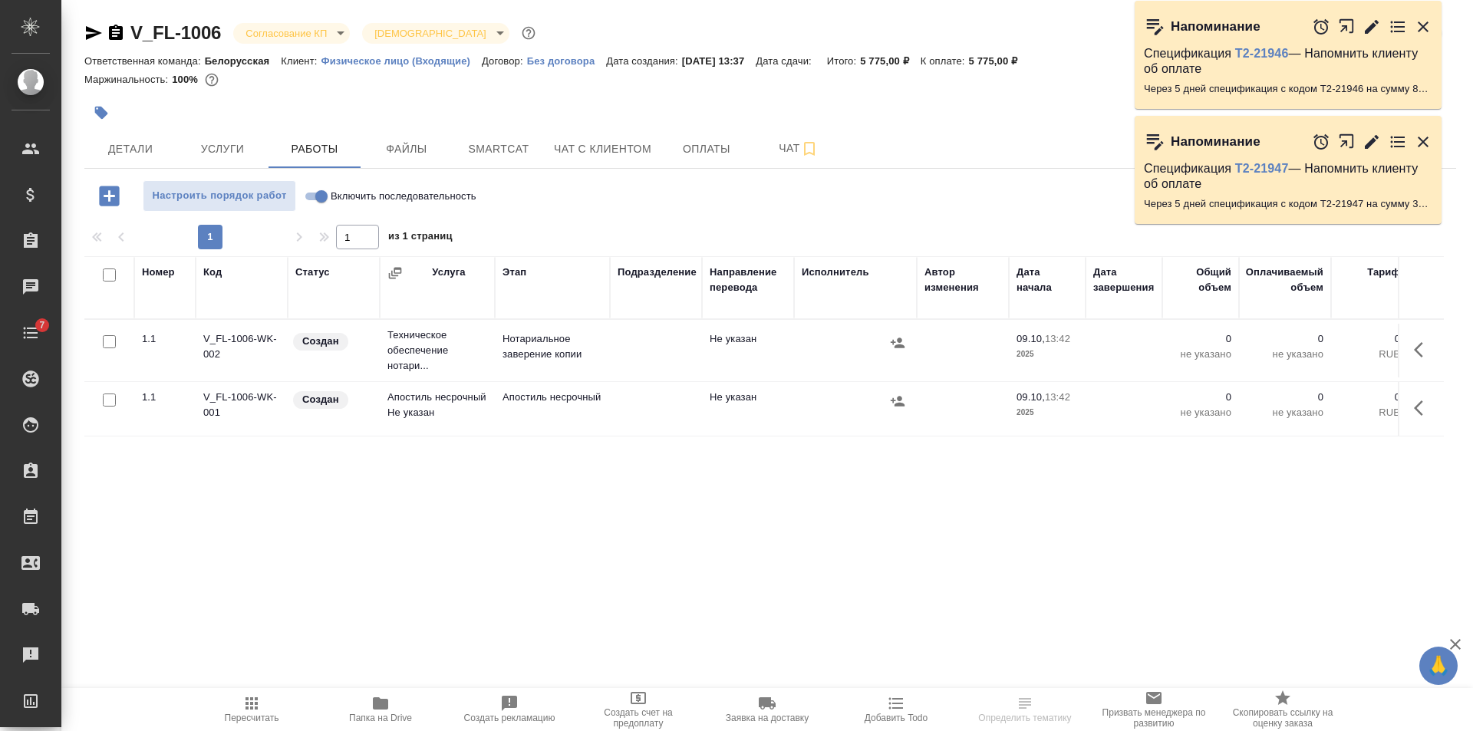
click at [292, 37] on body "🙏 .cls-1 fill:#fff; AWATERA [PERSON_NAME] Клиенты Спецификации Заказы Чаты 7 To…" at bounding box center [736, 365] width 1473 height 731
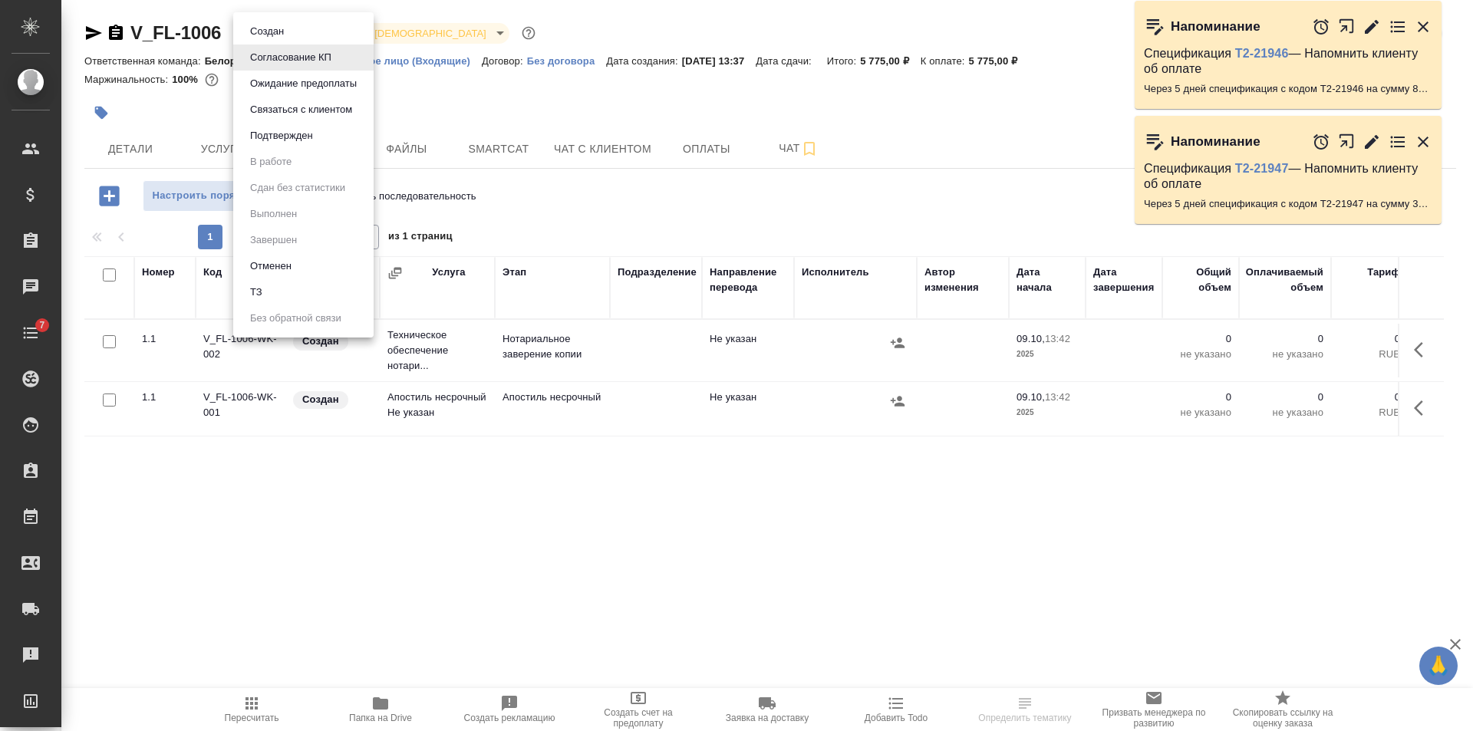
click at [299, 126] on li "Подтвержден" at bounding box center [303, 136] width 140 height 26
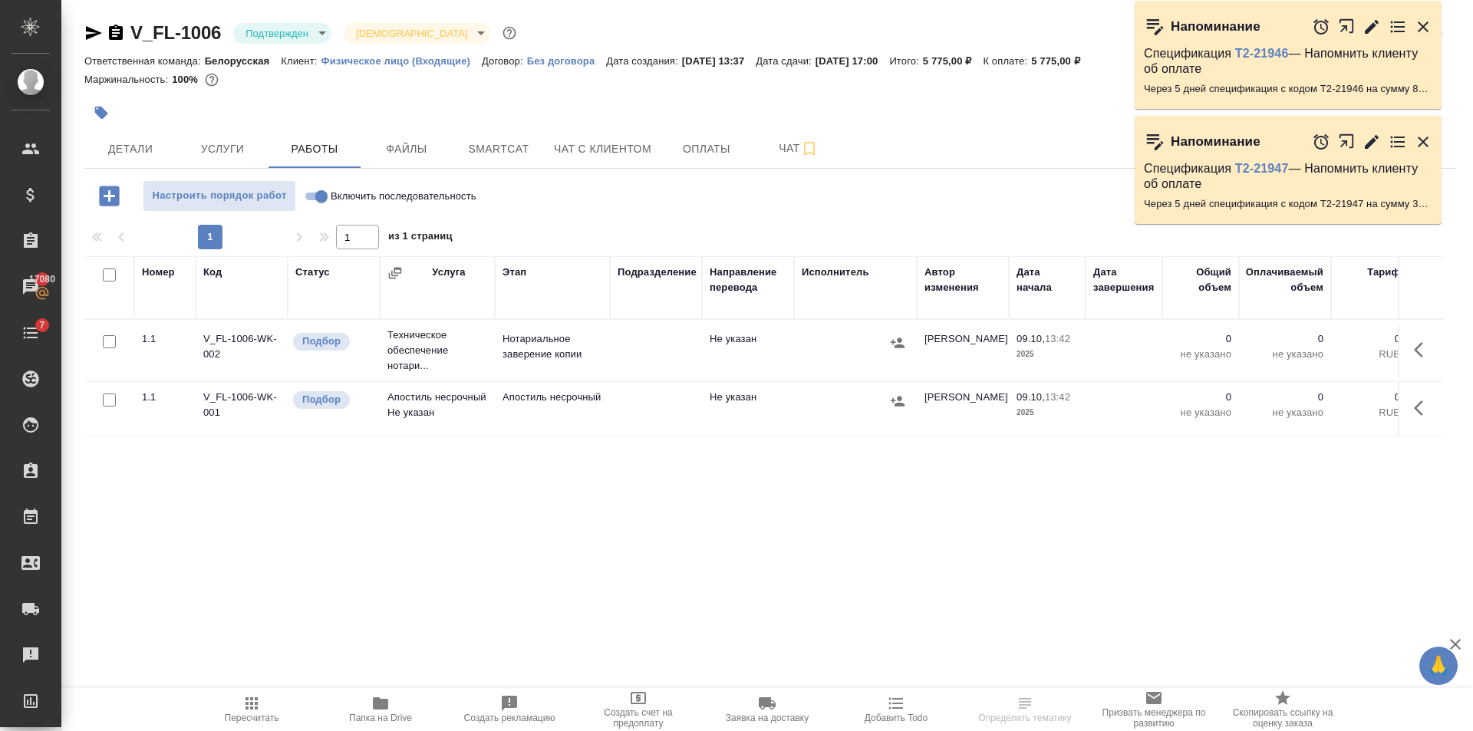
click at [286, 27] on body "🙏 .cls-1 fill:#fff; AWATERA [PERSON_NAME] Клиенты Спецификации Заказы 17080 Чат…" at bounding box center [736, 365] width 1473 height 731
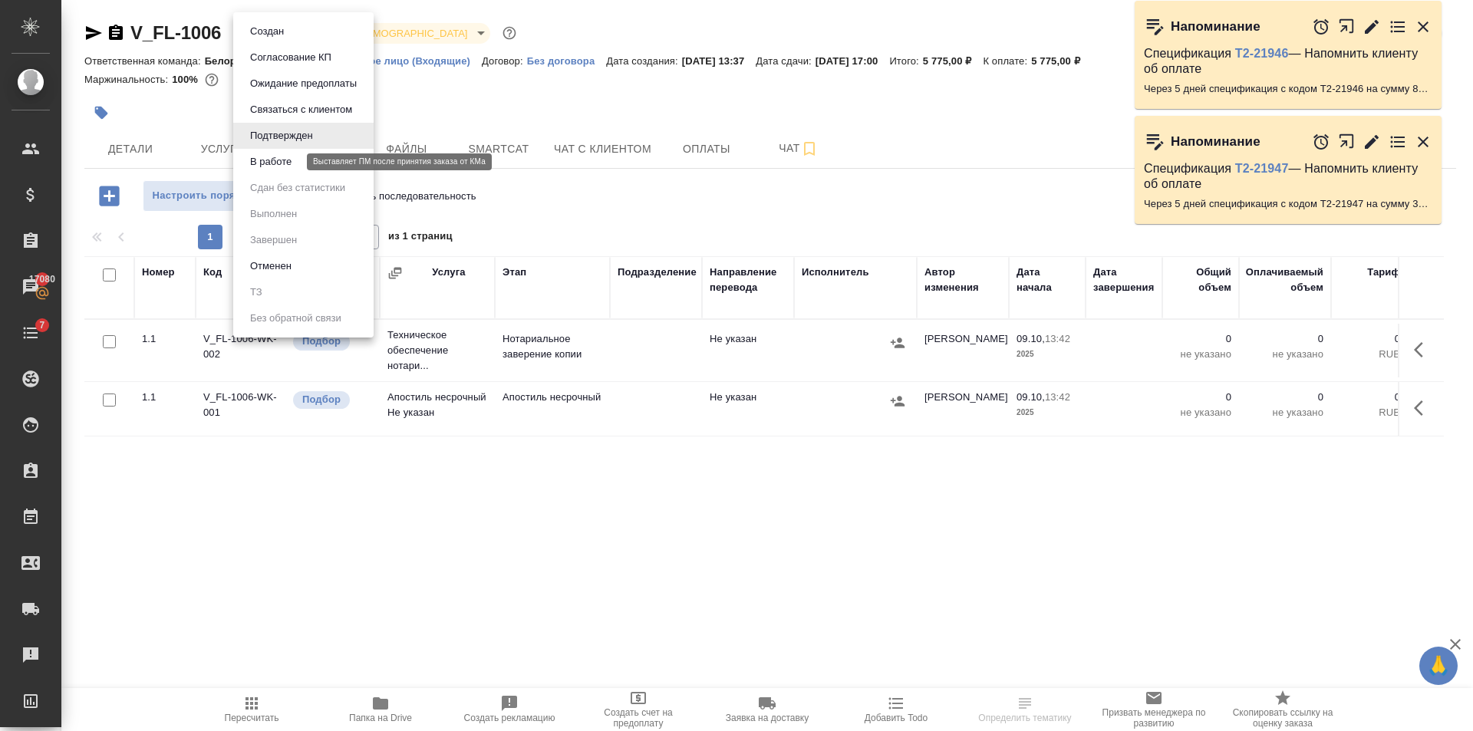
click at [295, 157] on button "В работе" at bounding box center [271, 161] width 51 height 17
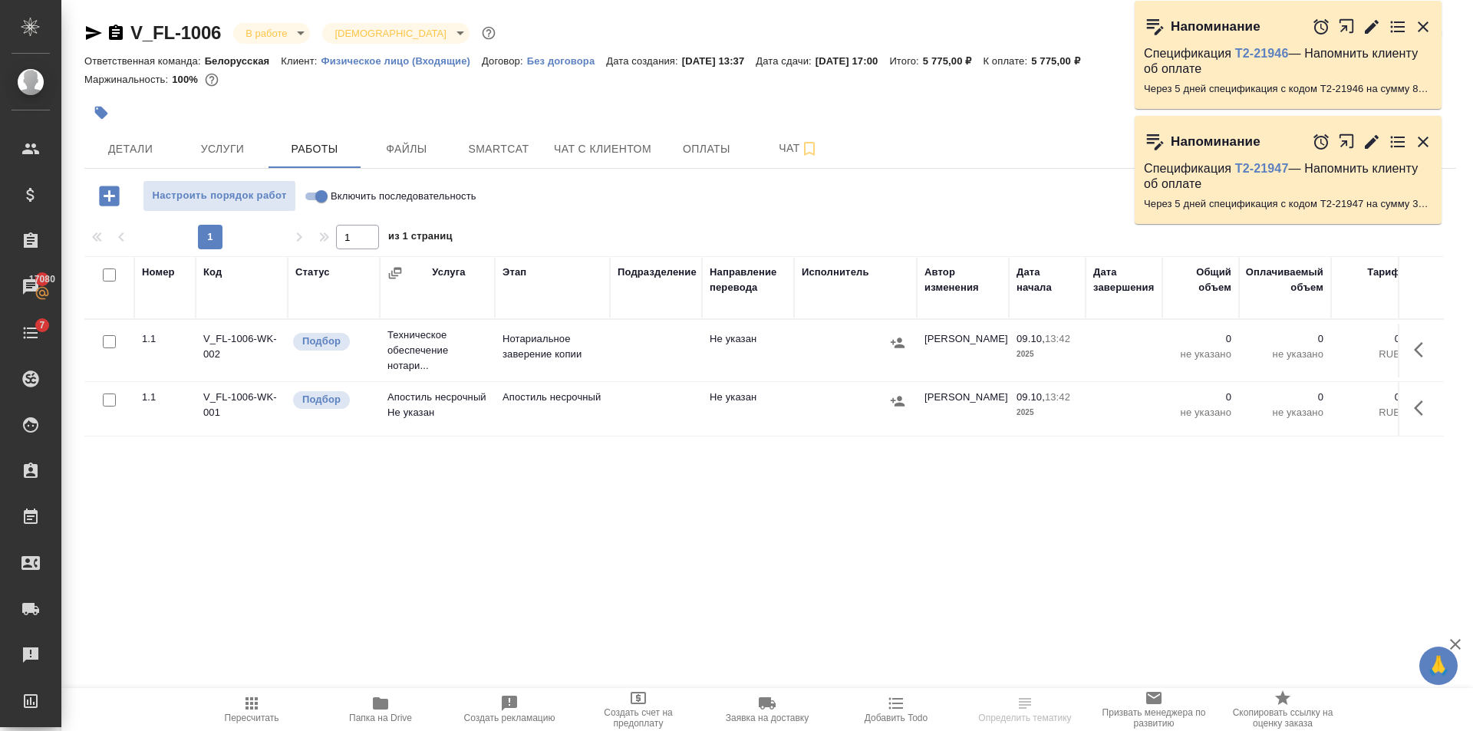
click at [111, 115] on button "button" at bounding box center [101, 113] width 34 height 34
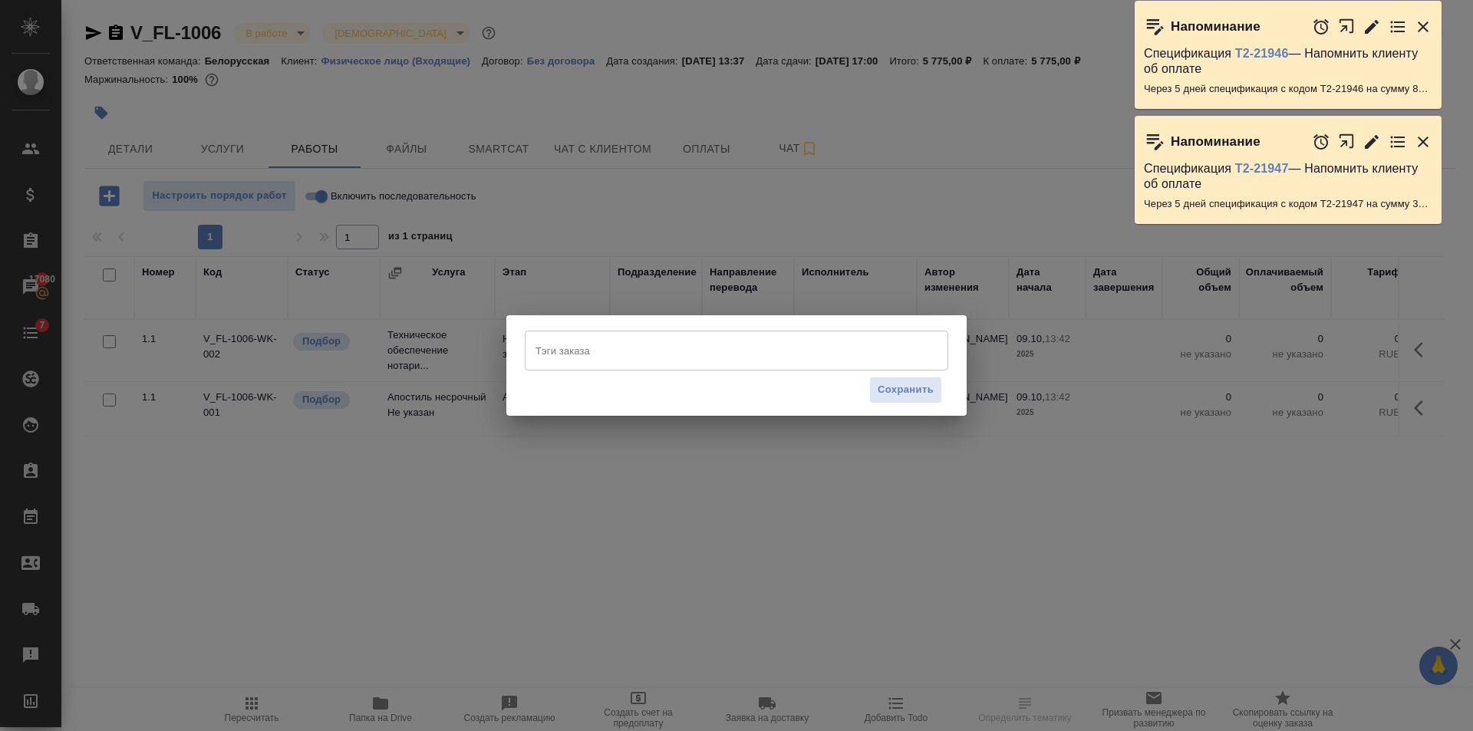
click at [595, 346] on input "Тэги заказа" at bounding box center [722, 351] width 381 height 26
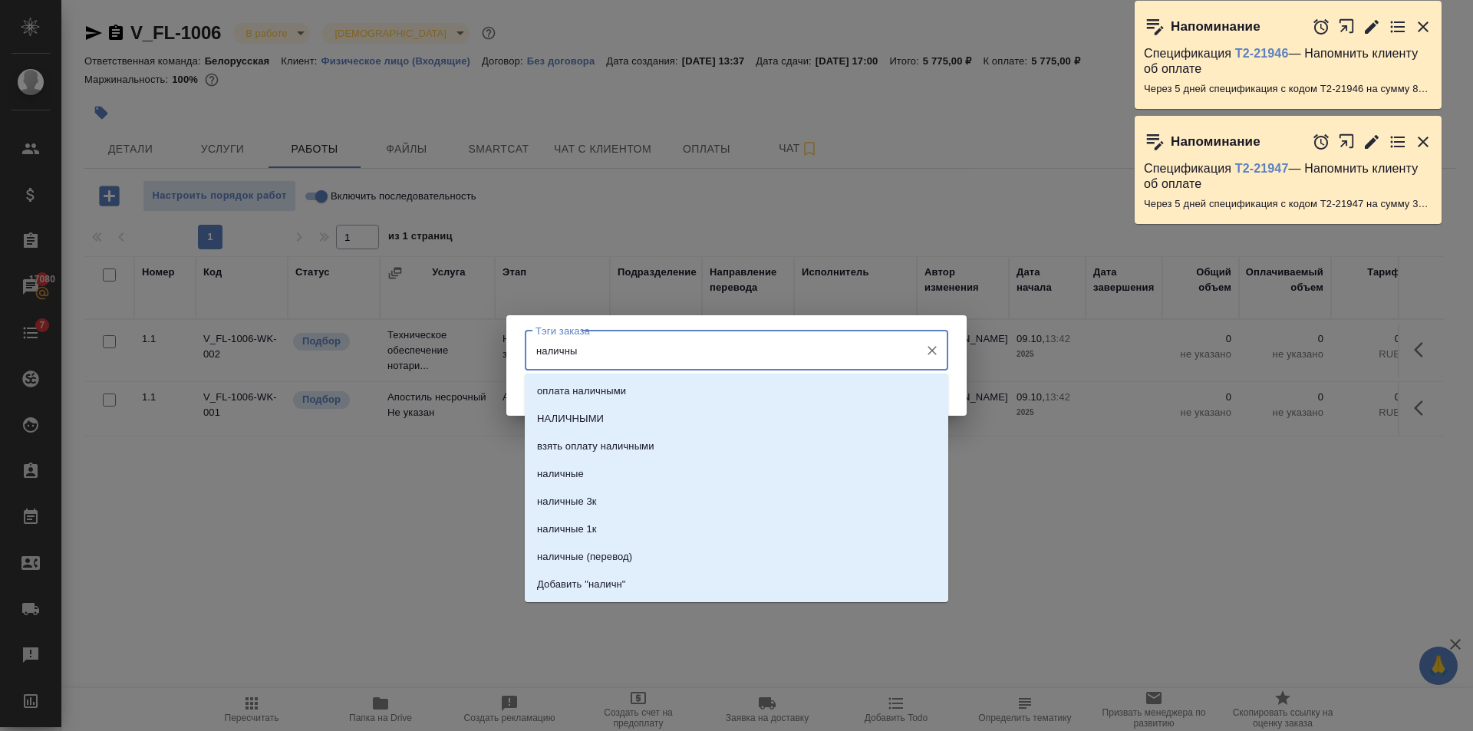
type input "наличные"
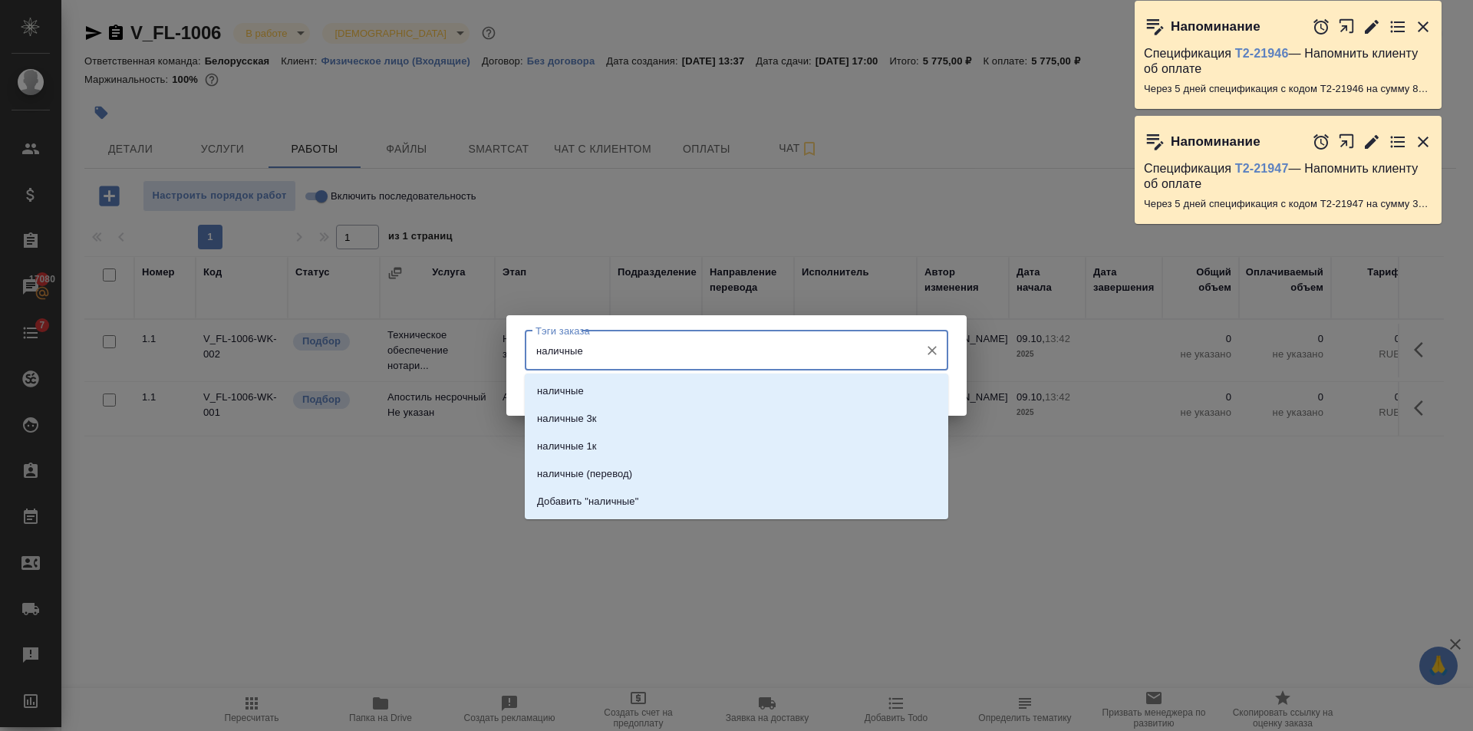
click at [638, 377] on div "наличные наличные 3к наличные 1к наличные (перевод) Добавить "наличные"" at bounding box center [737, 447] width 424 height 146
click at [648, 384] on li "наличные" at bounding box center [737, 392] width 424 height 28
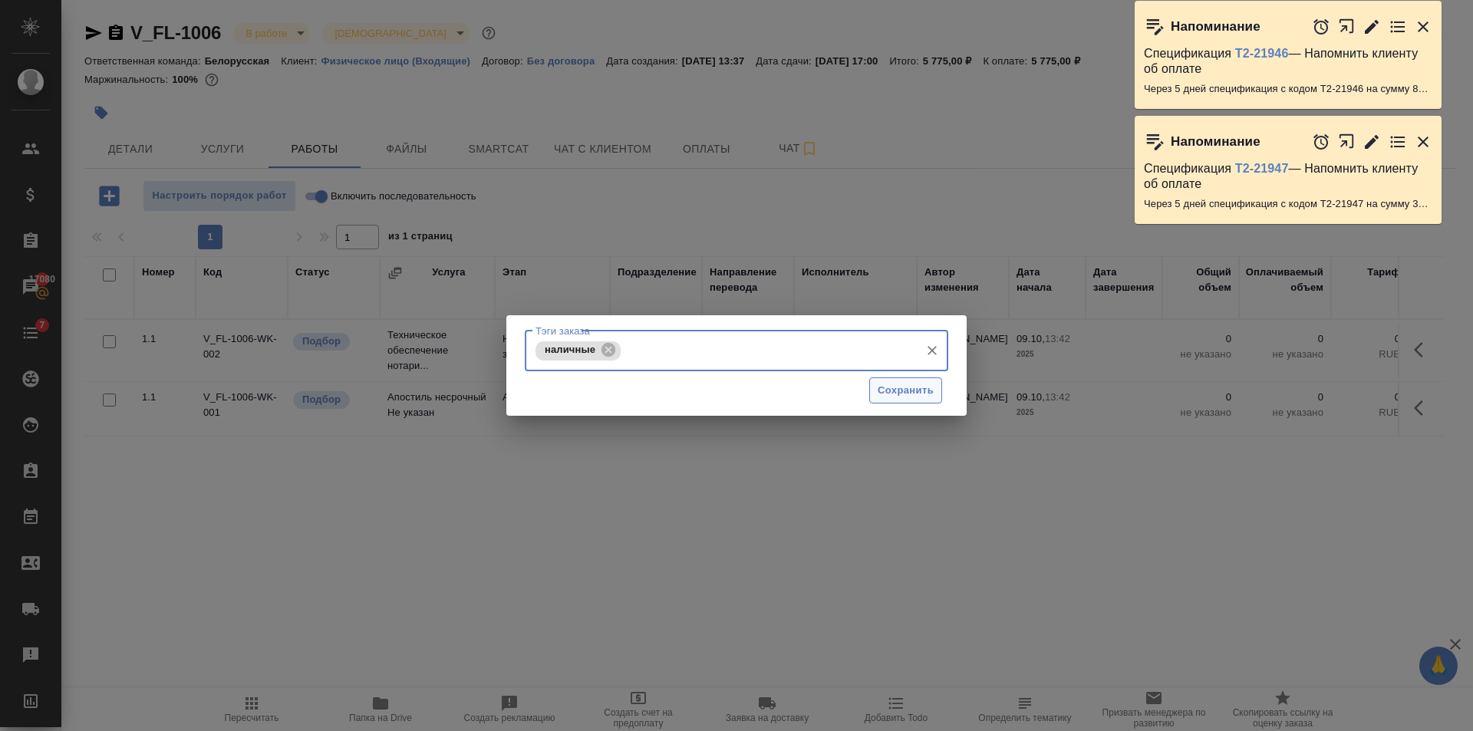
click at [934, 397] on button "Сохранить" at bounding box center [905, 391] width 73 height 27
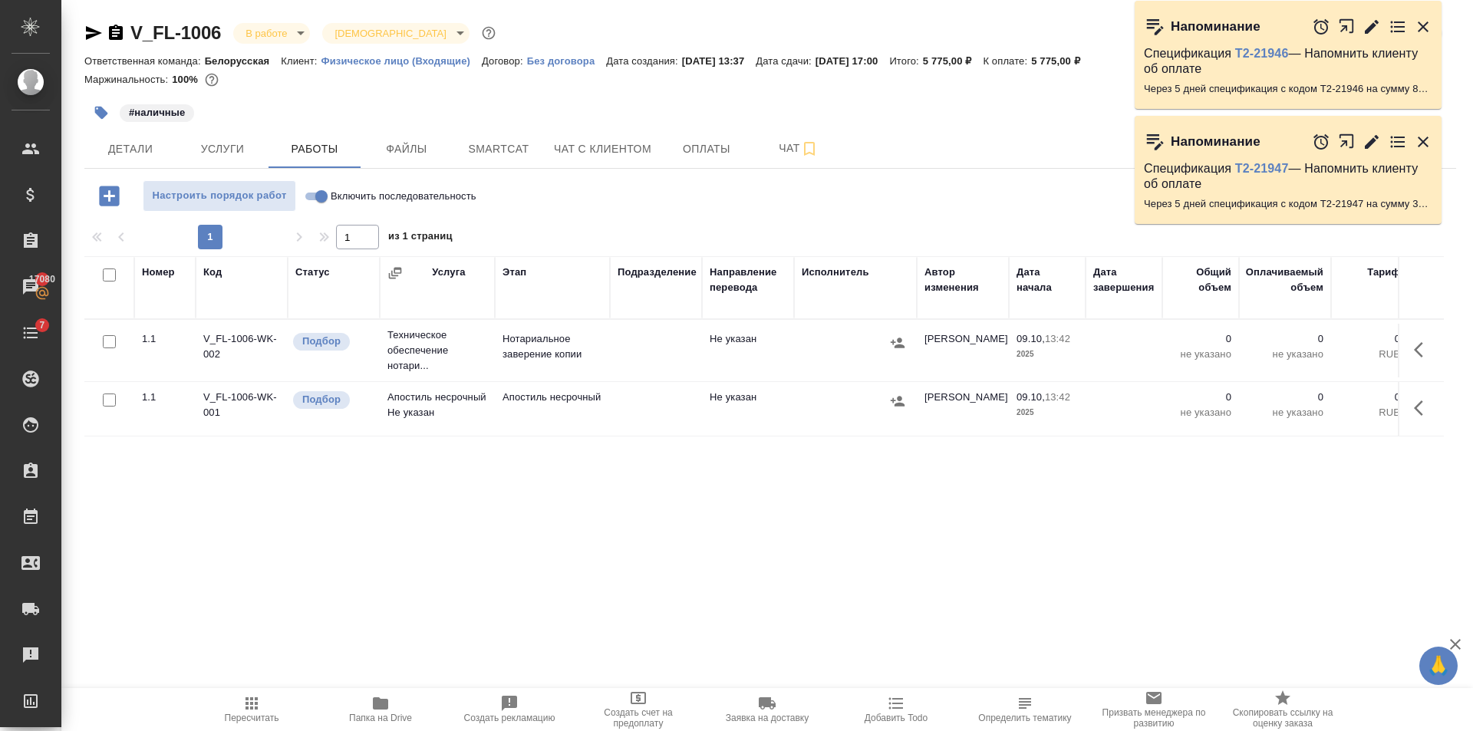
click at [94, 103] on button "button" at bounding box center [101, 113] width 34 height 34
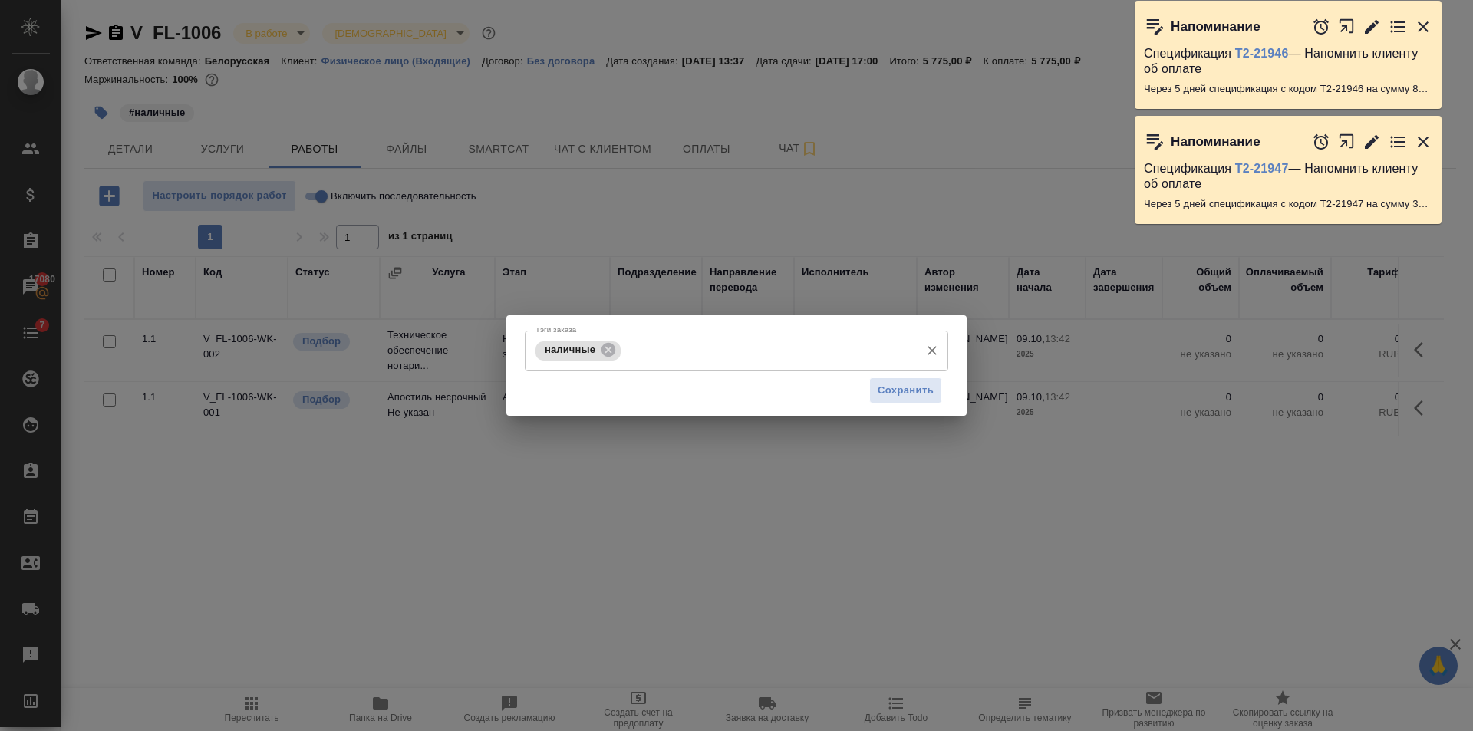
click at [712, 362] on input "Тэги заказа" at bounding box center [769, 351] width 288 height 26
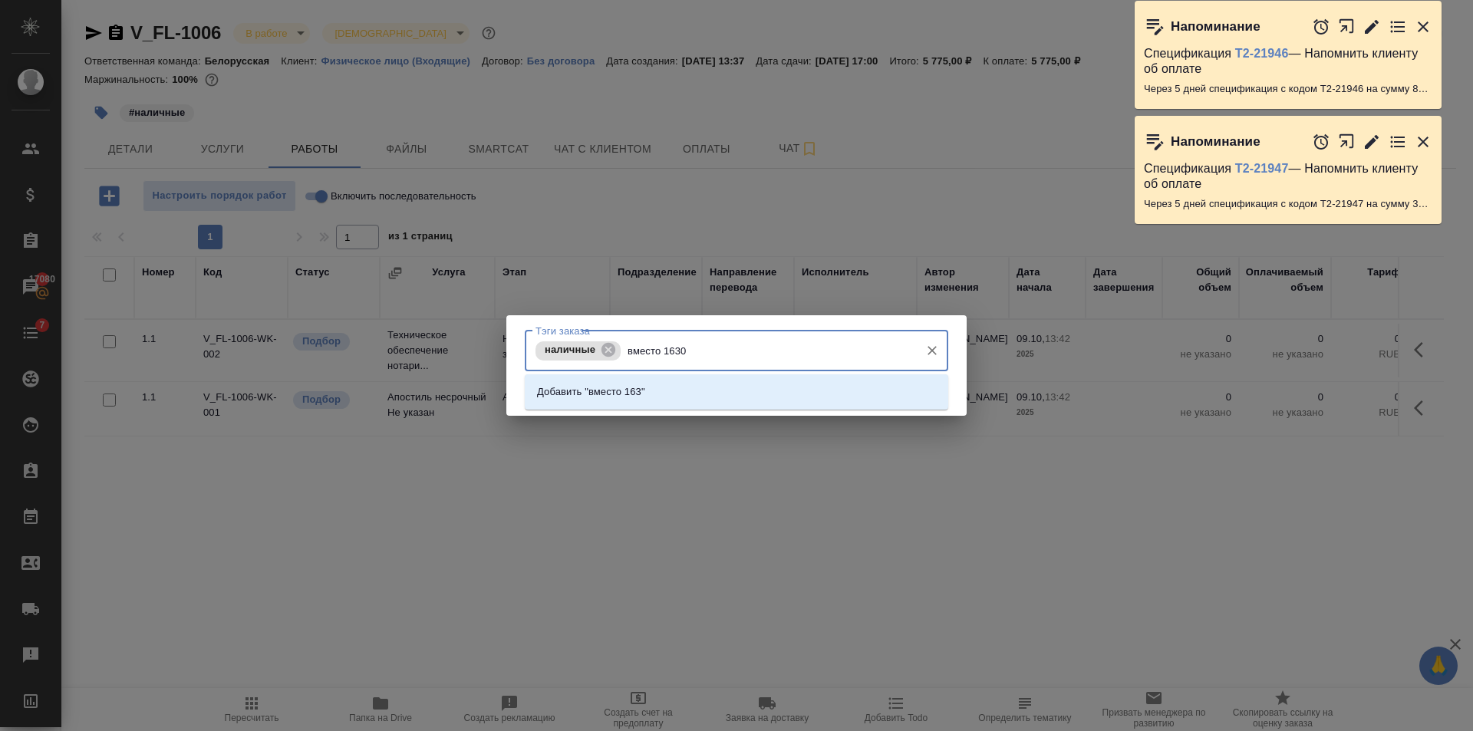
type input "вместо 16303"
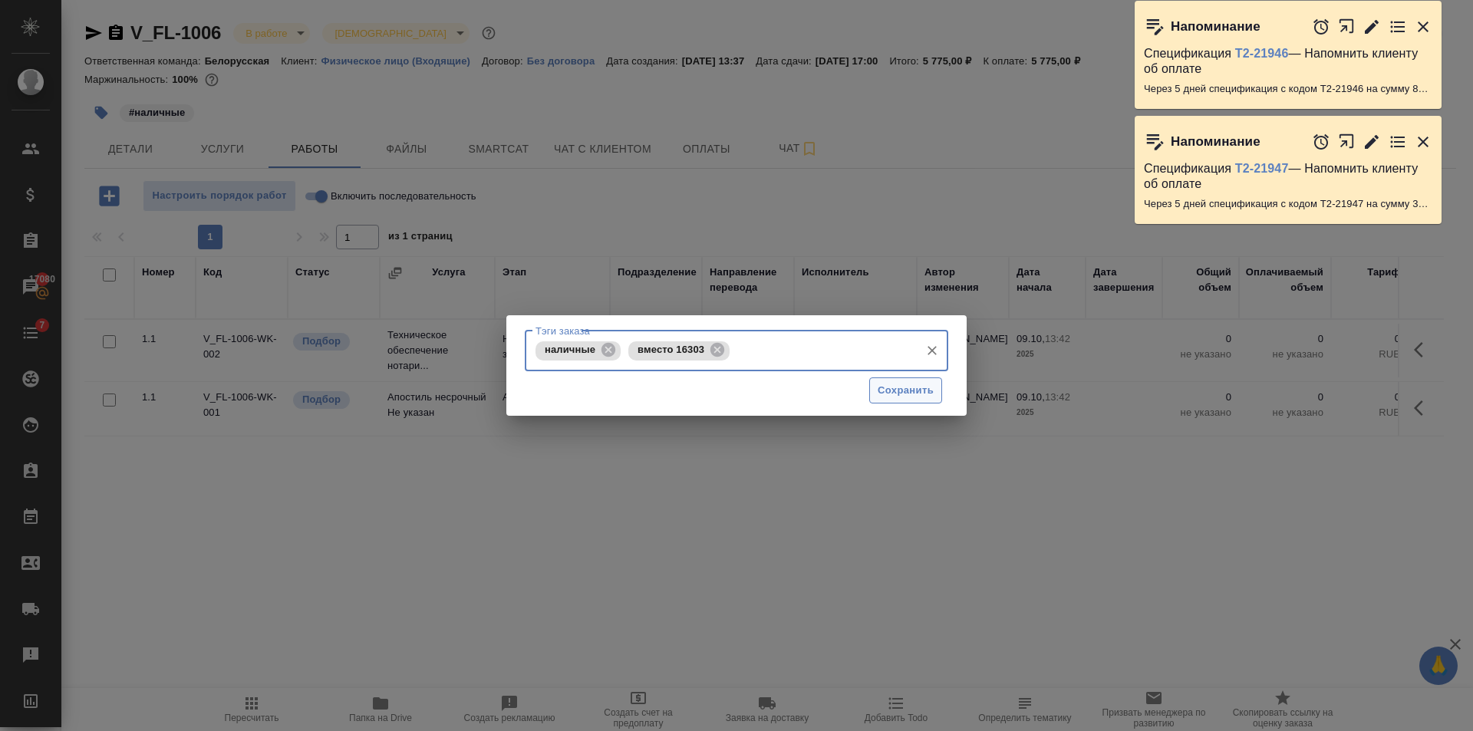
click at [892, 388] on span "Сохранить" at bounding box center [906, 391] width 56 height 18
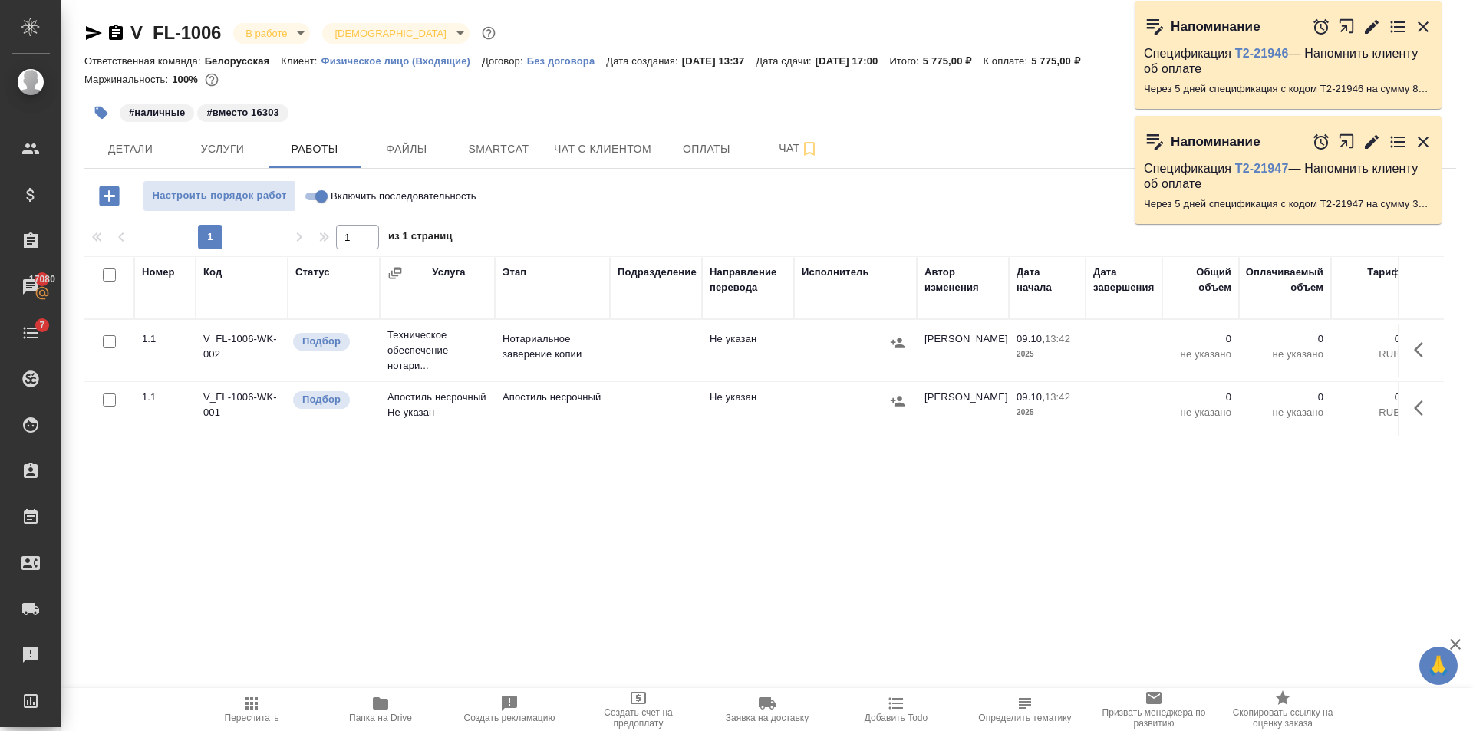
click at [558, 409] on td "Апостиль несрочный" at bounding box center [552, 409] width 115 height 54
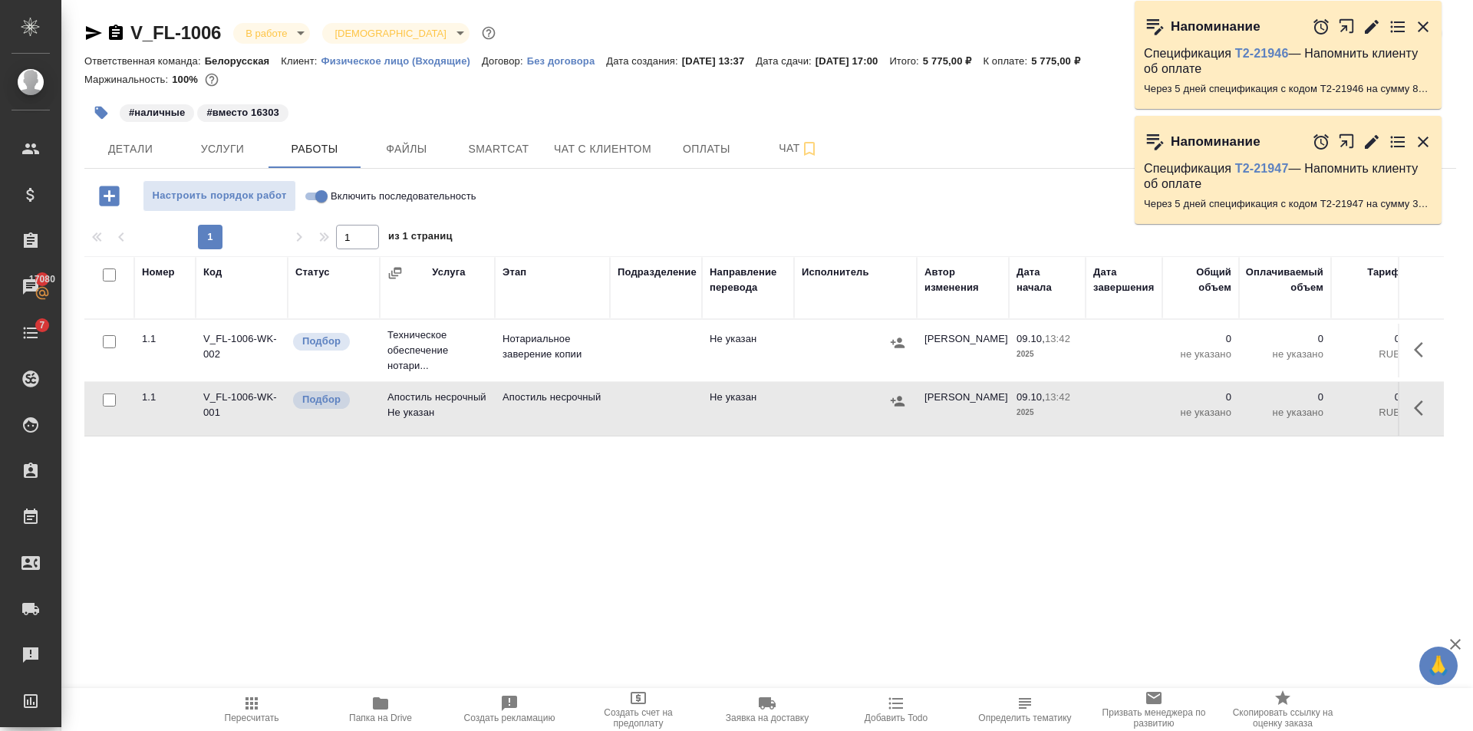
click at [608, 348] on td "Нотариальное заверение копии" at bounding box center [552, 351] width 115 height 54
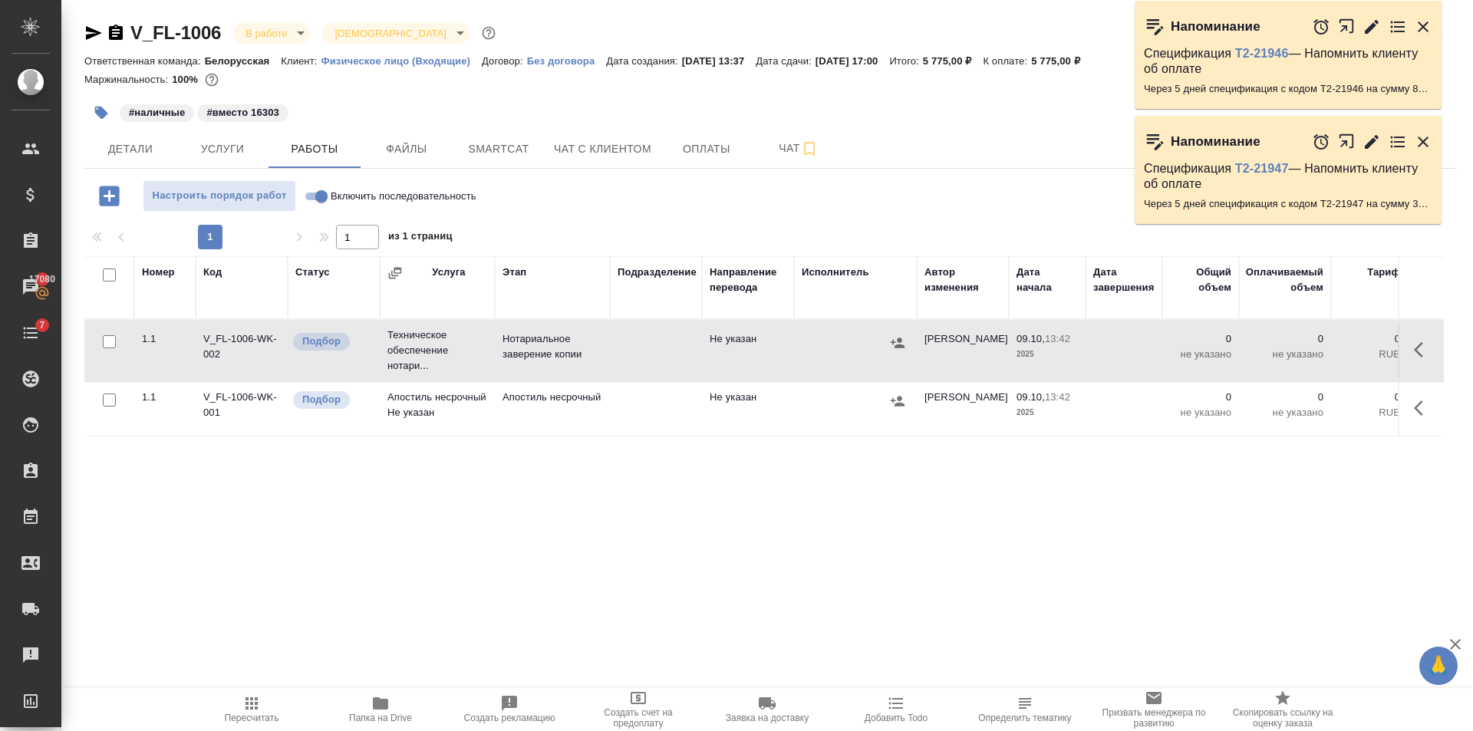
click at [608, 348] on td "Нотариальное заверение копии" at bounding box center [552, 351] width 115 height 54
click at [114, 147] on span "Детали" at bounding box center [131, 149] width 74 height 19
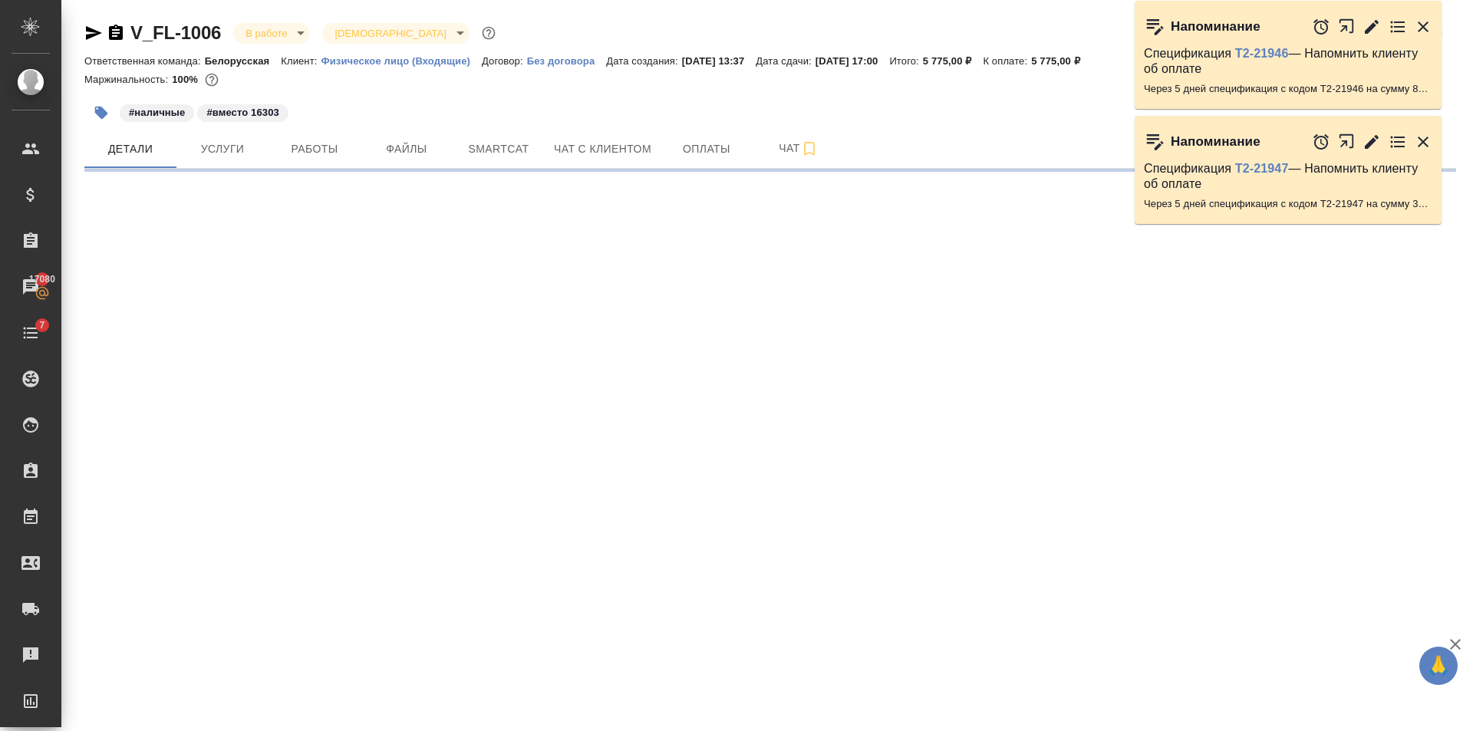
select select "RU"
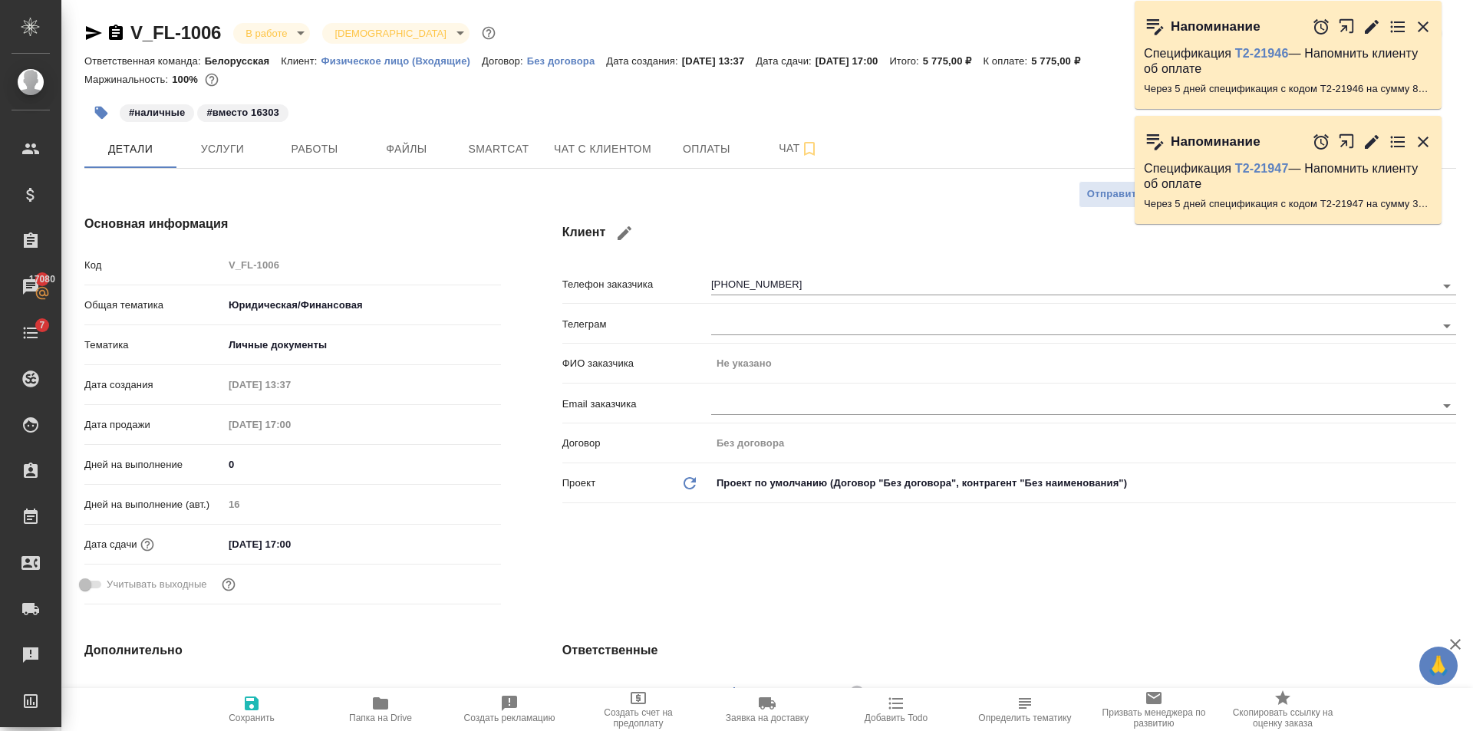
type textarea "x"
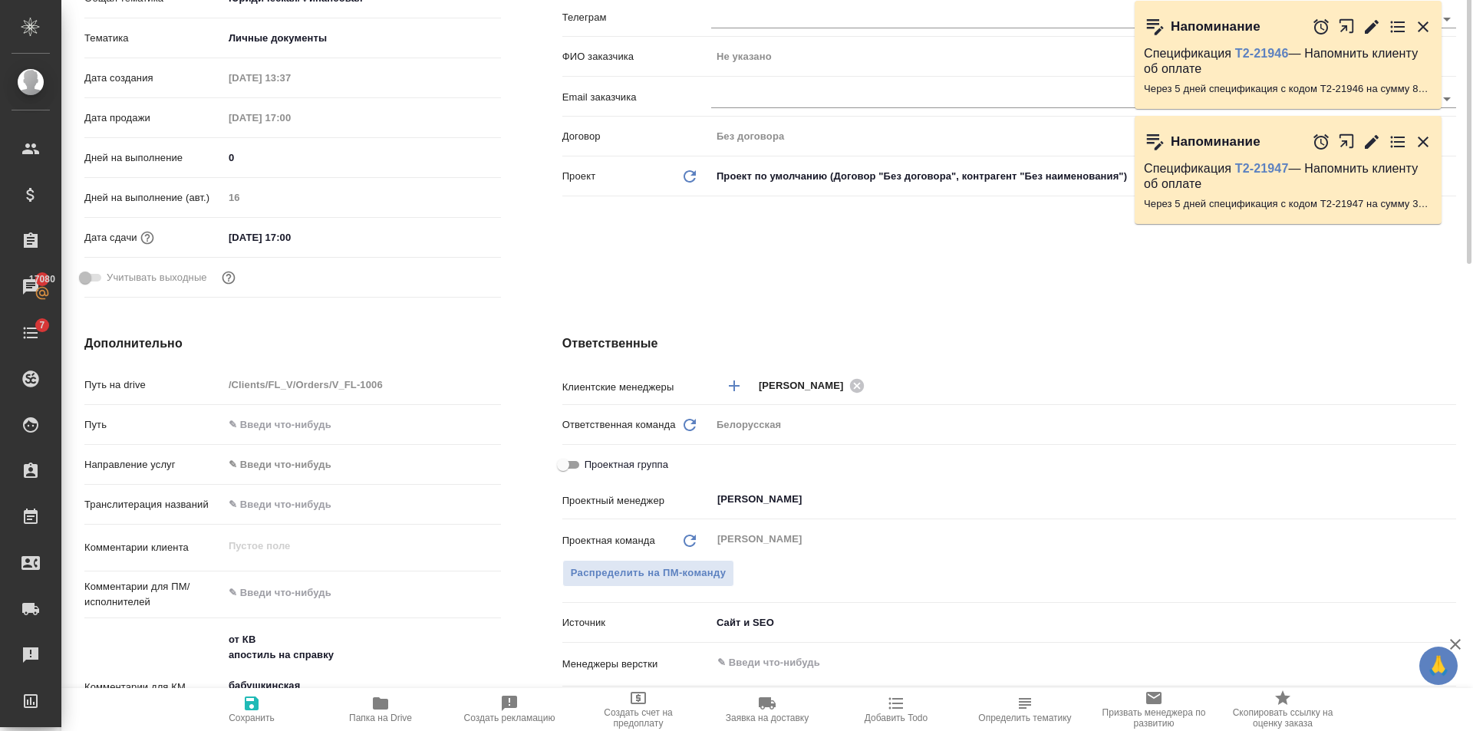
scroll to position [153, 0]
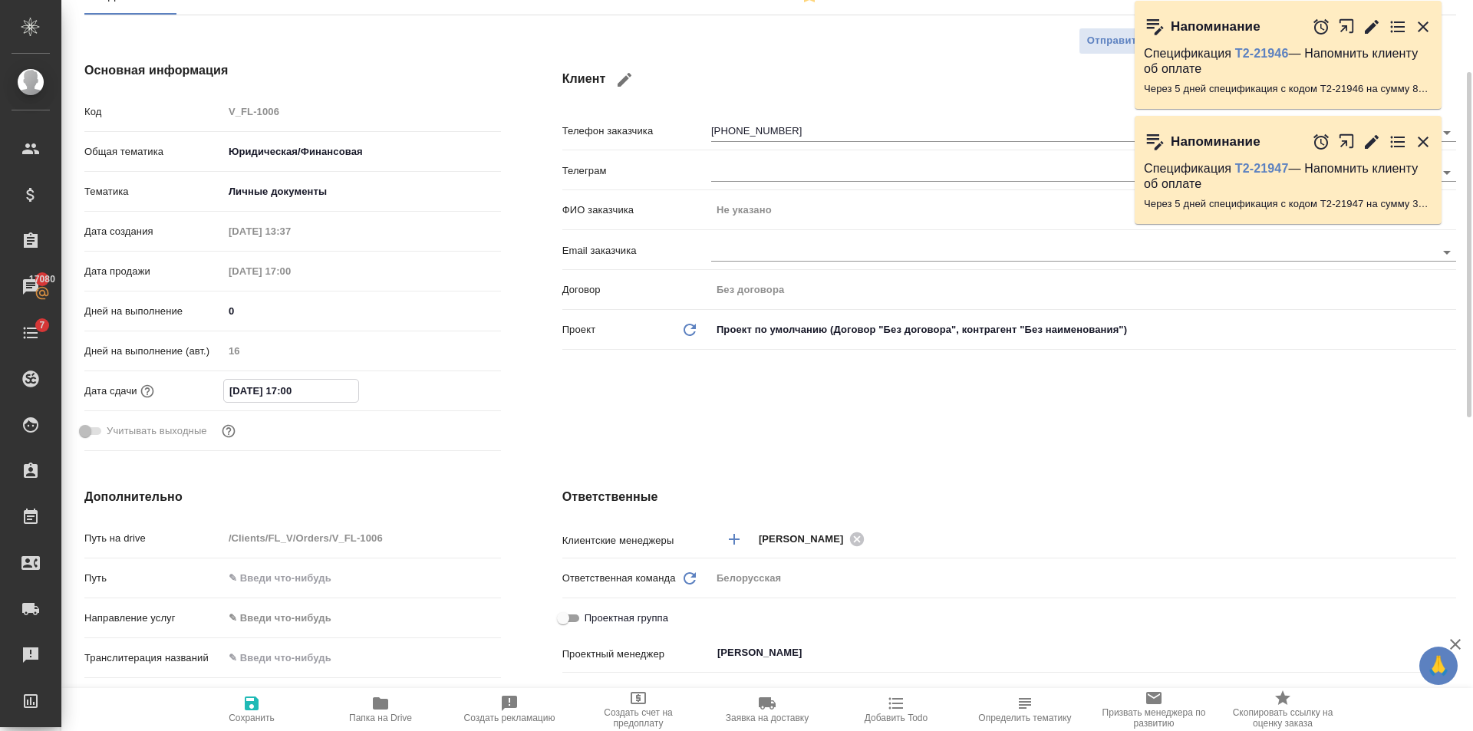
drag, startPoint x: 338, startPoint y: 381, endPoint x: 437, endPoint y: 391, distance: 99.5
click at [338, 381] on input "31.10.2025 17:00" at bounding box center [291, 391] width 134 height 22
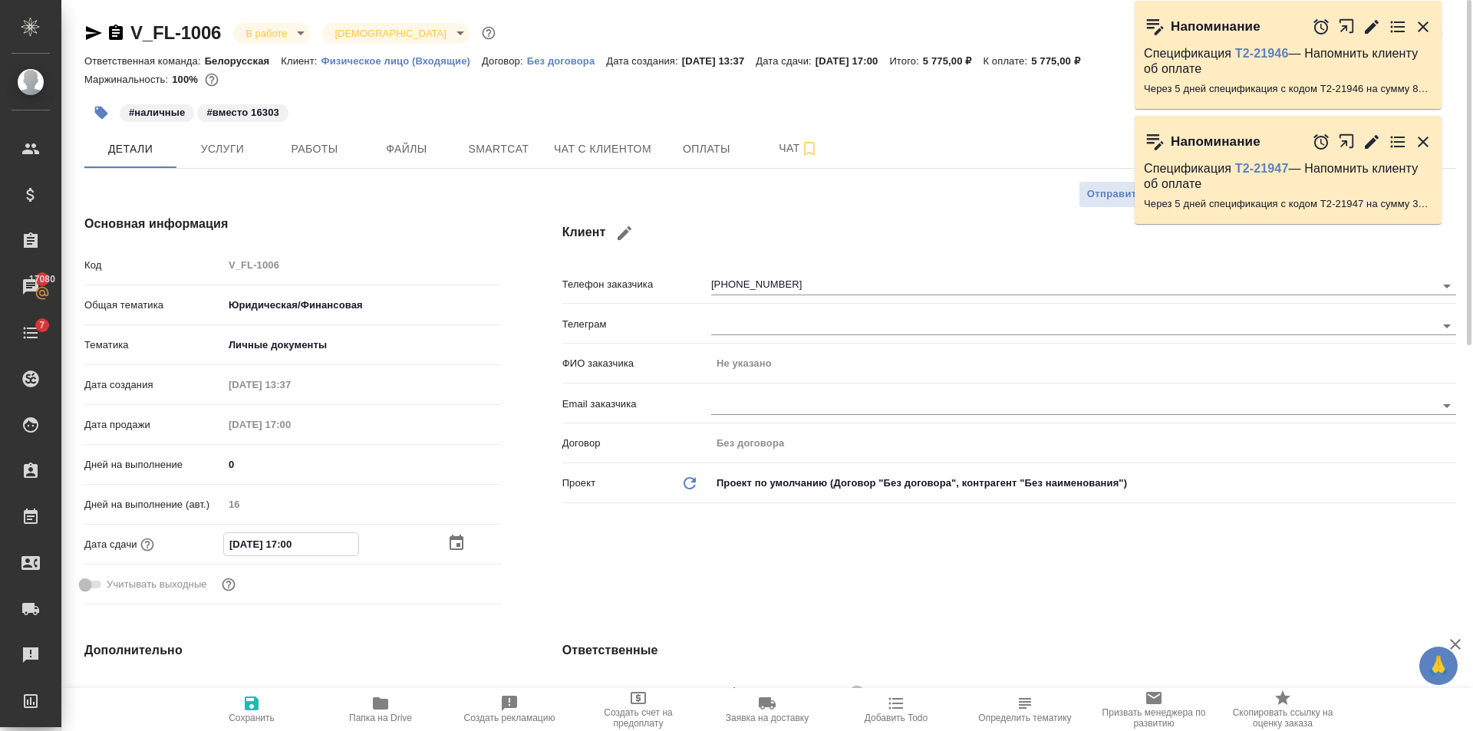
click at [254, 698] on icon "button" at bounding box center [252, 704] width 14 height 14
type textarea "x"
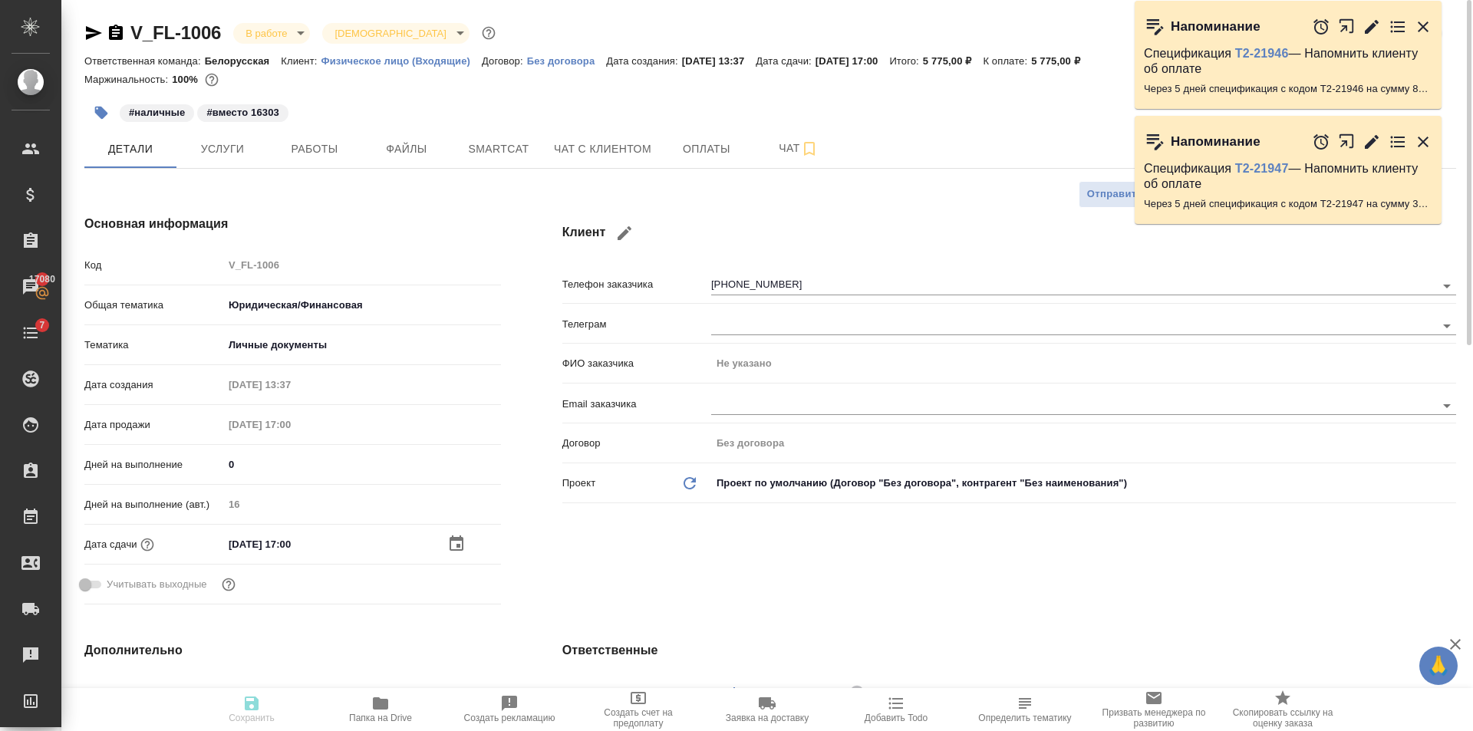
type textarea "x"
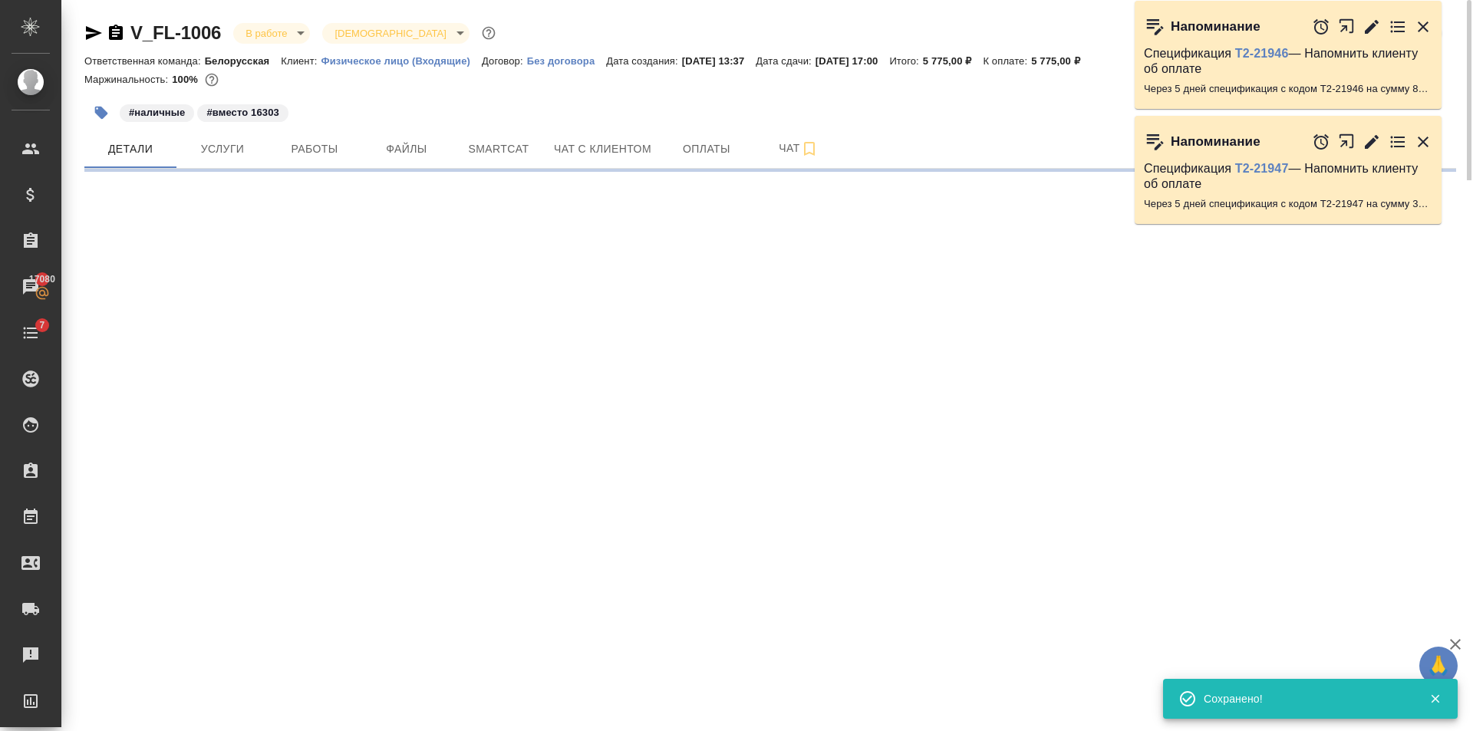
select select "RU"
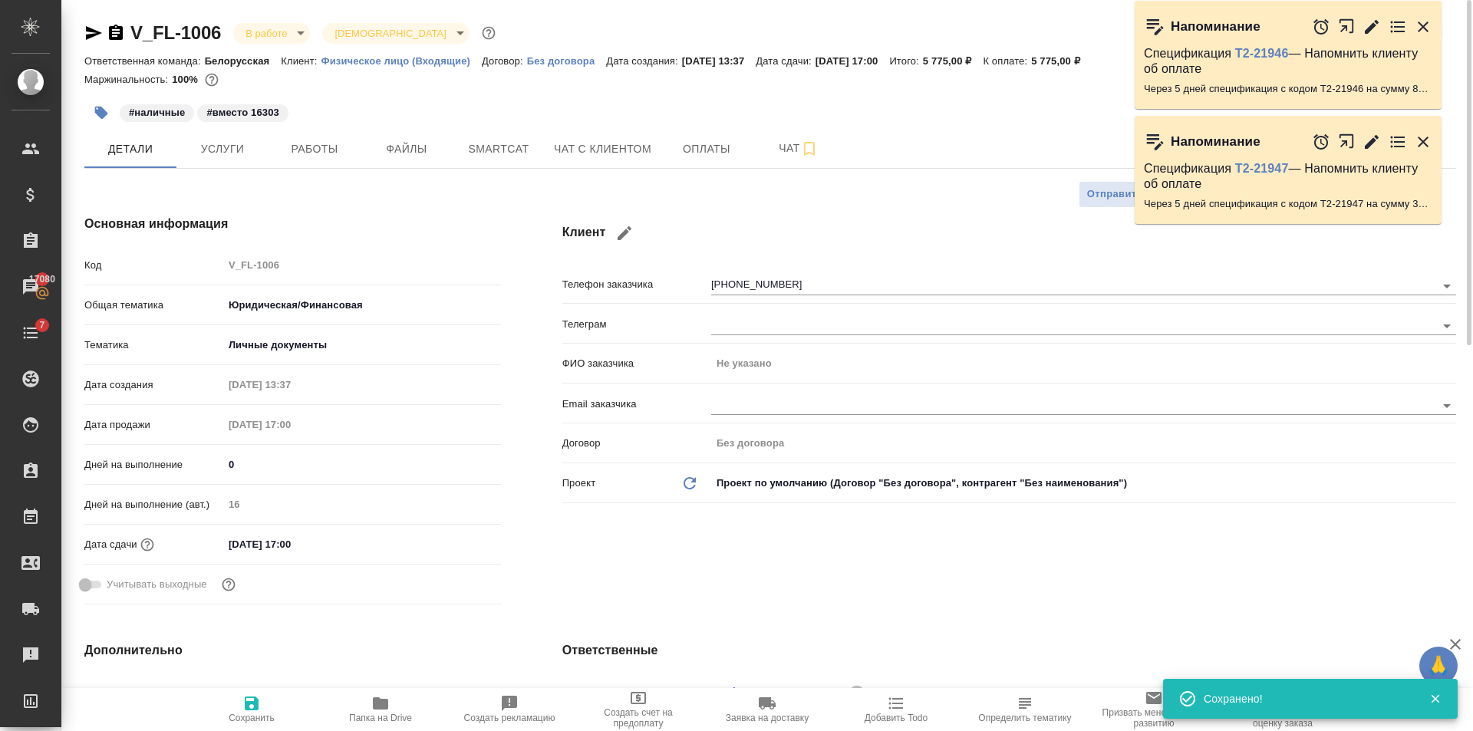
type textarea "x"
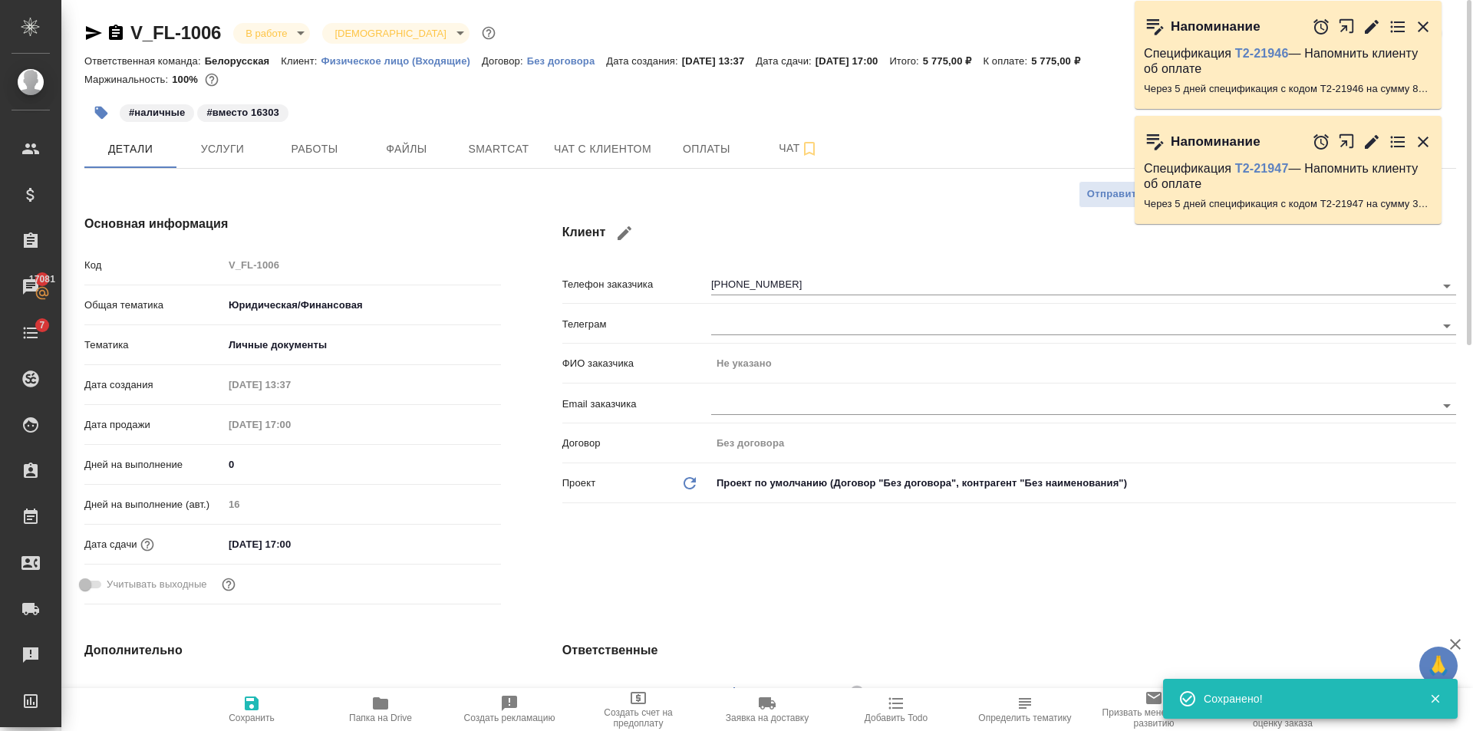
type textarea "x"
click at [256, 712] on icon "button" at bounding box center [251, 703] width 18 height 18
type textarea "x"
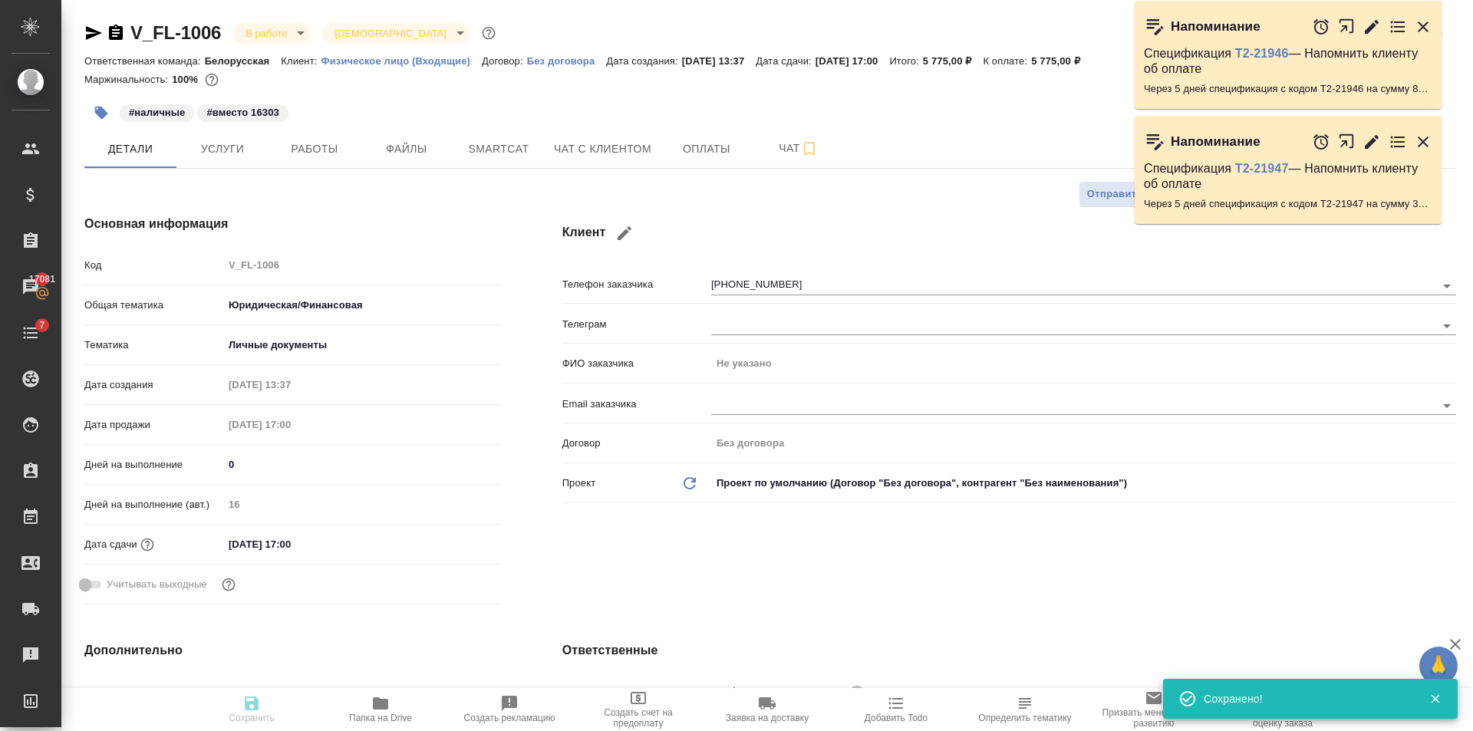
type textarea "x"
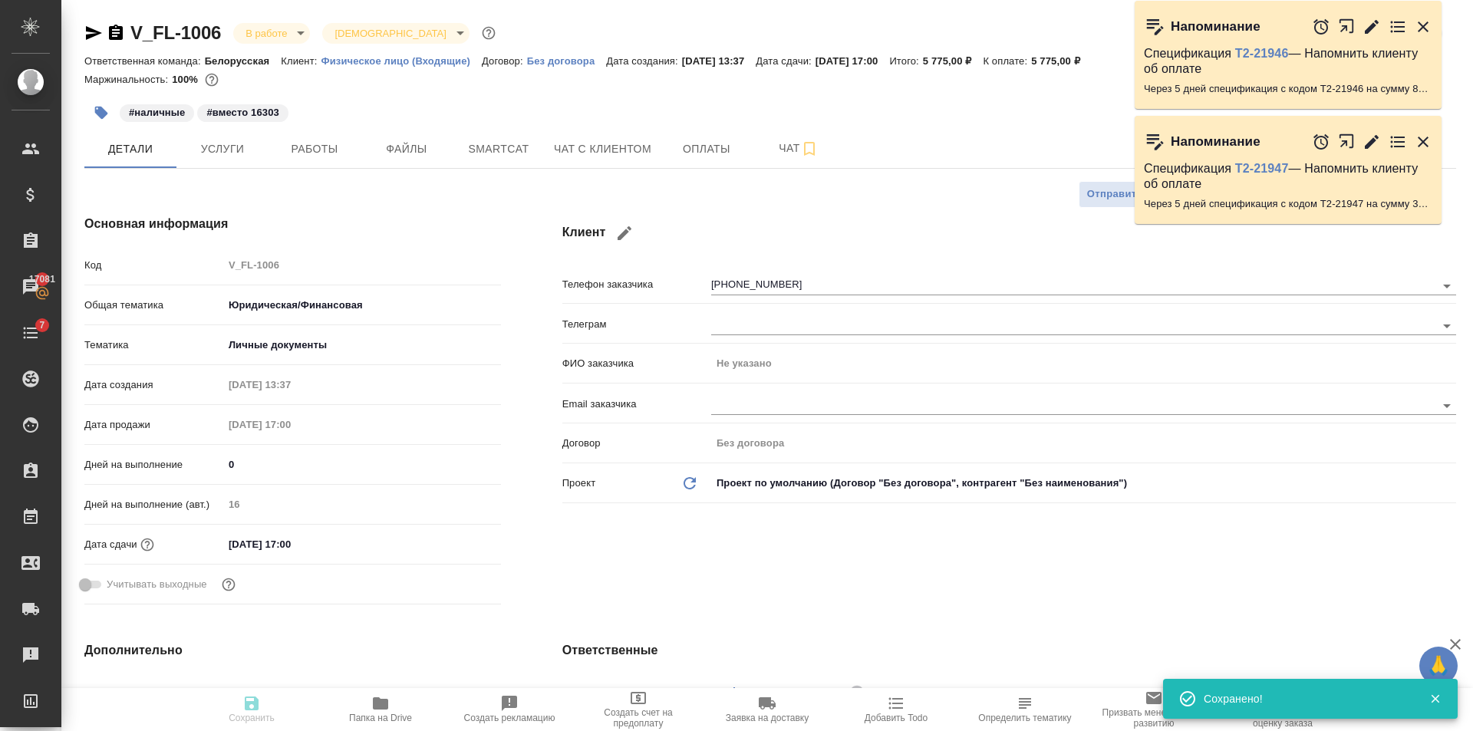
type textarea "x"
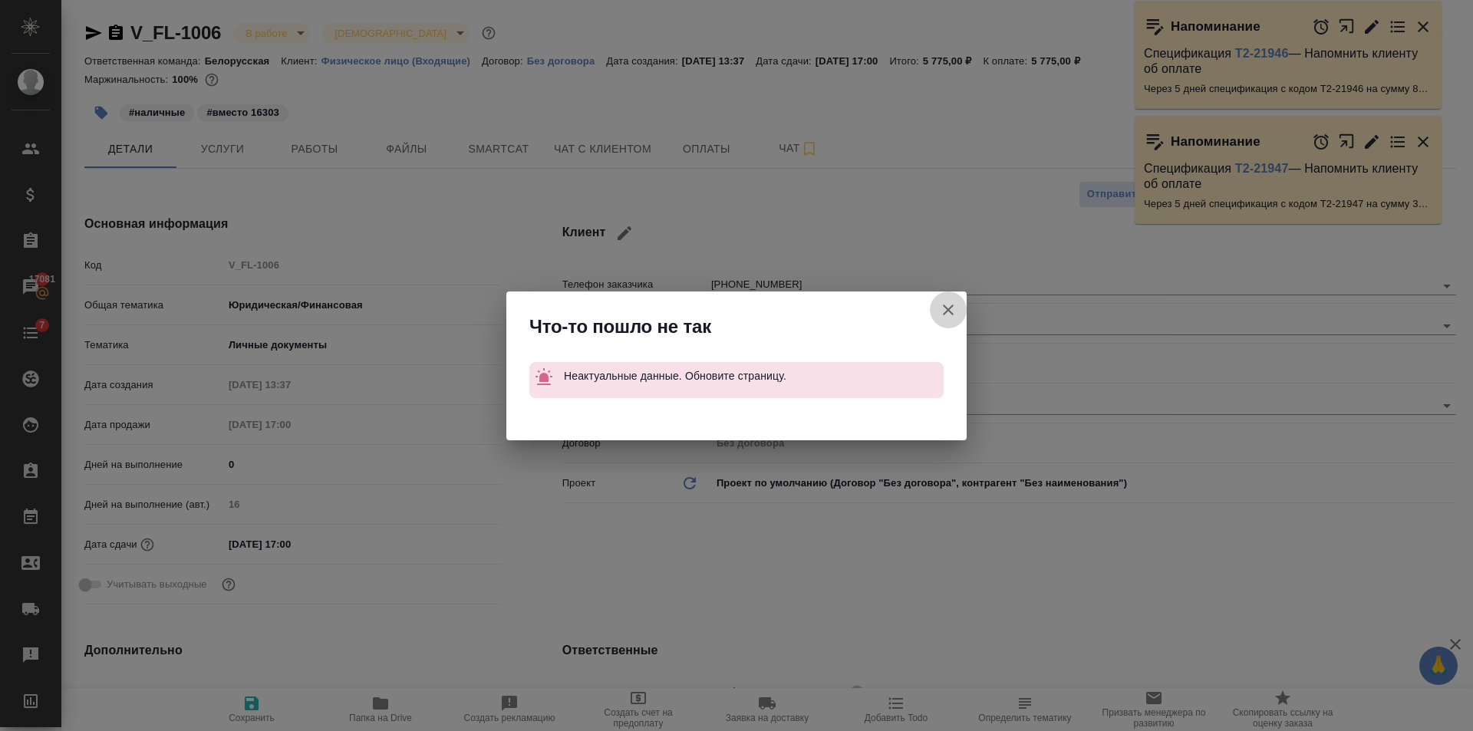
drag, startPoint x: 947, startPoint y: 308, endPoint x: 195, endPoint y: 8, distance: 809.9
click at [942, 306] on icon "button" at bounding box center [948, 310] width 18 height 18
type textarea "x"
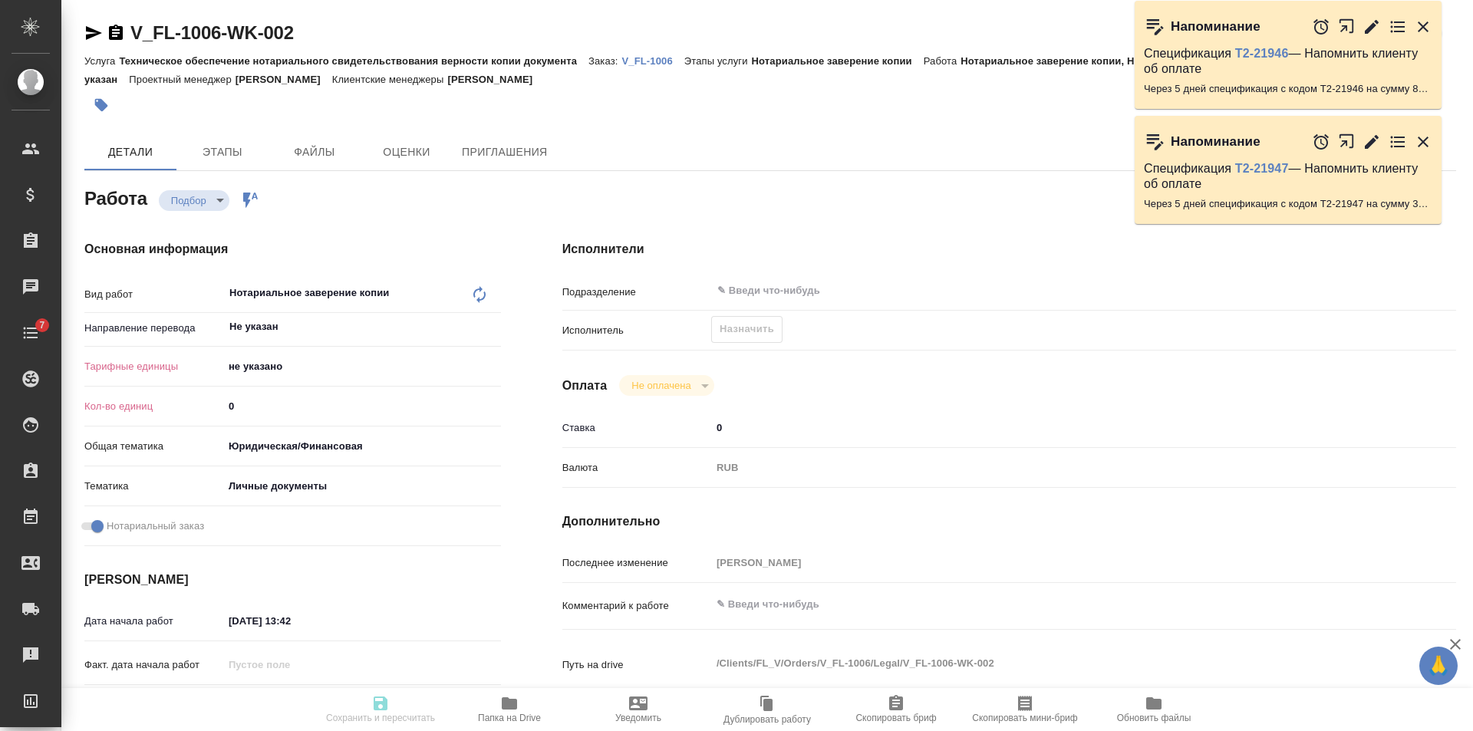
type textarea "x"
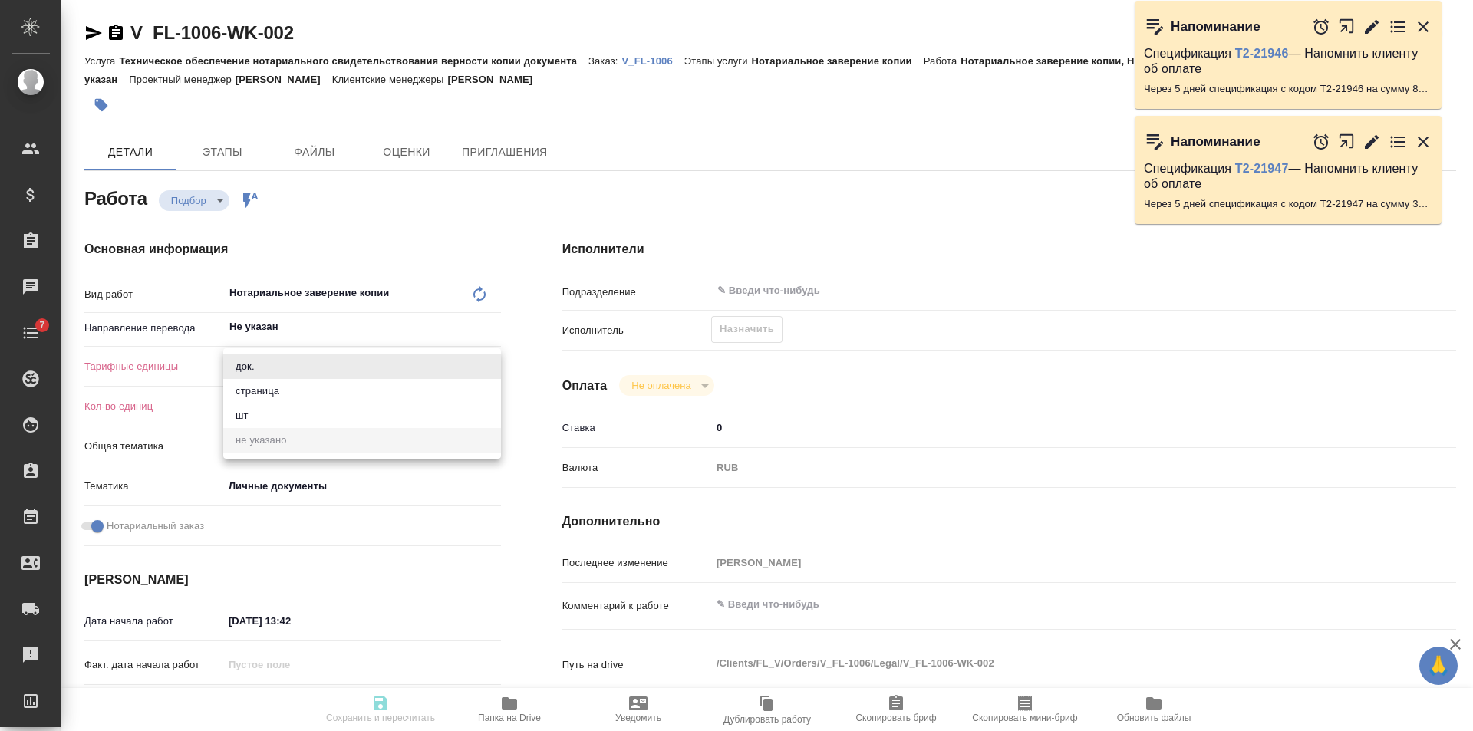
click at [453, 372] on body "🙏 .cls-1 fill:#fff; AWATERA [PERSON_NAME] Клиенты Спецификации Заказы Чаты 7 To…" at bounding box center [736, 365] width 1473 height 731
type textarea "x"
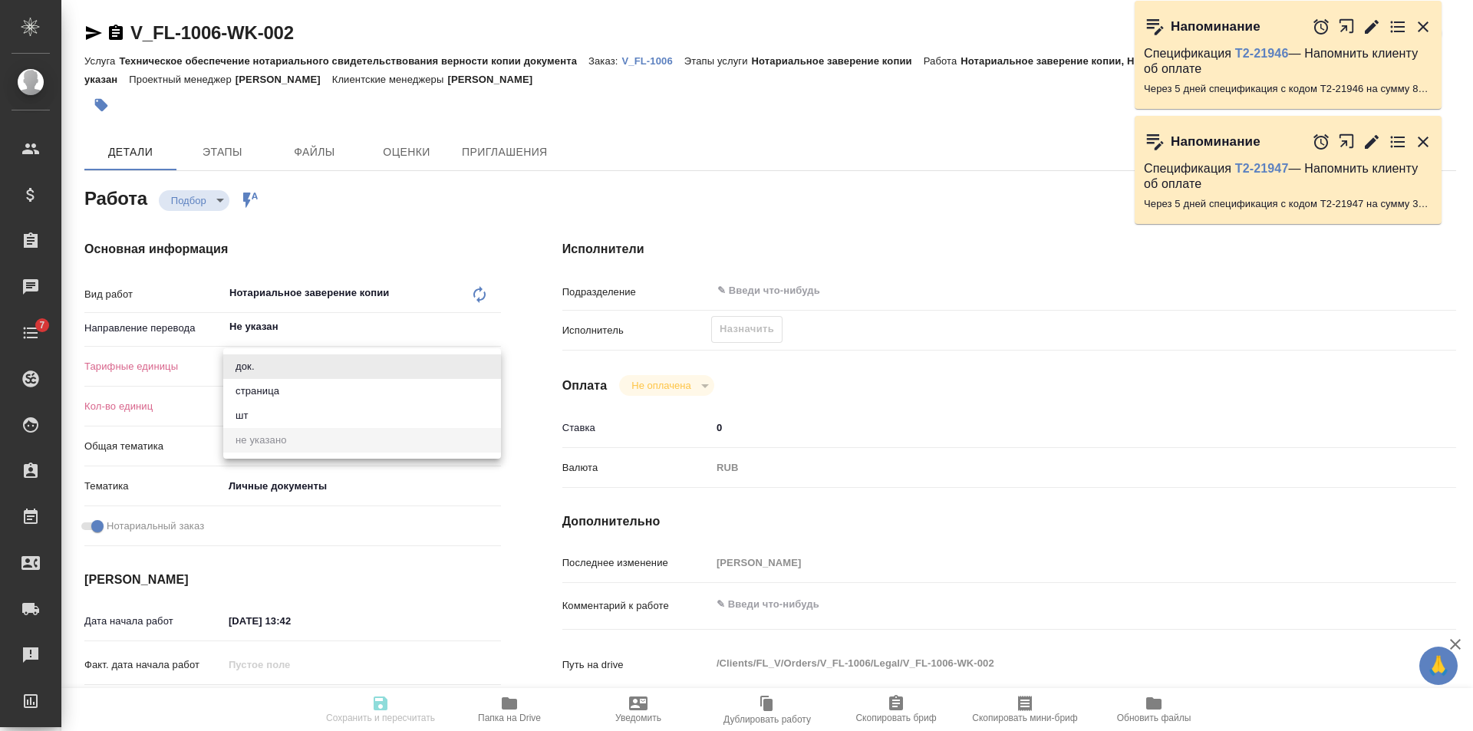
type textarea "x"
click at [272, 394] on li "страница" at bounding box center [362, 391] width 278 height 25
type textarea "x"
type input "5a8b1489cc6b4906c91bfdb2"
type textarea "x"
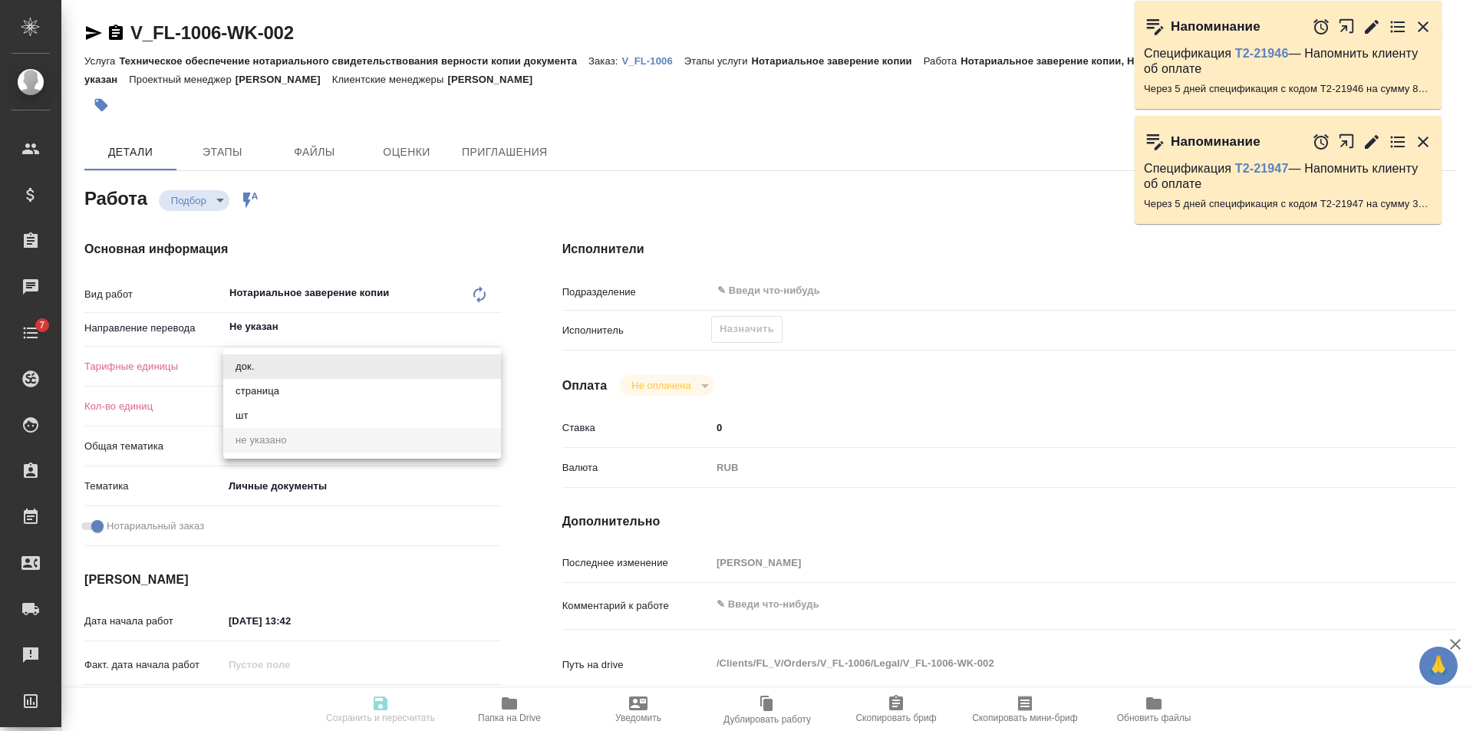
type textarea "x"
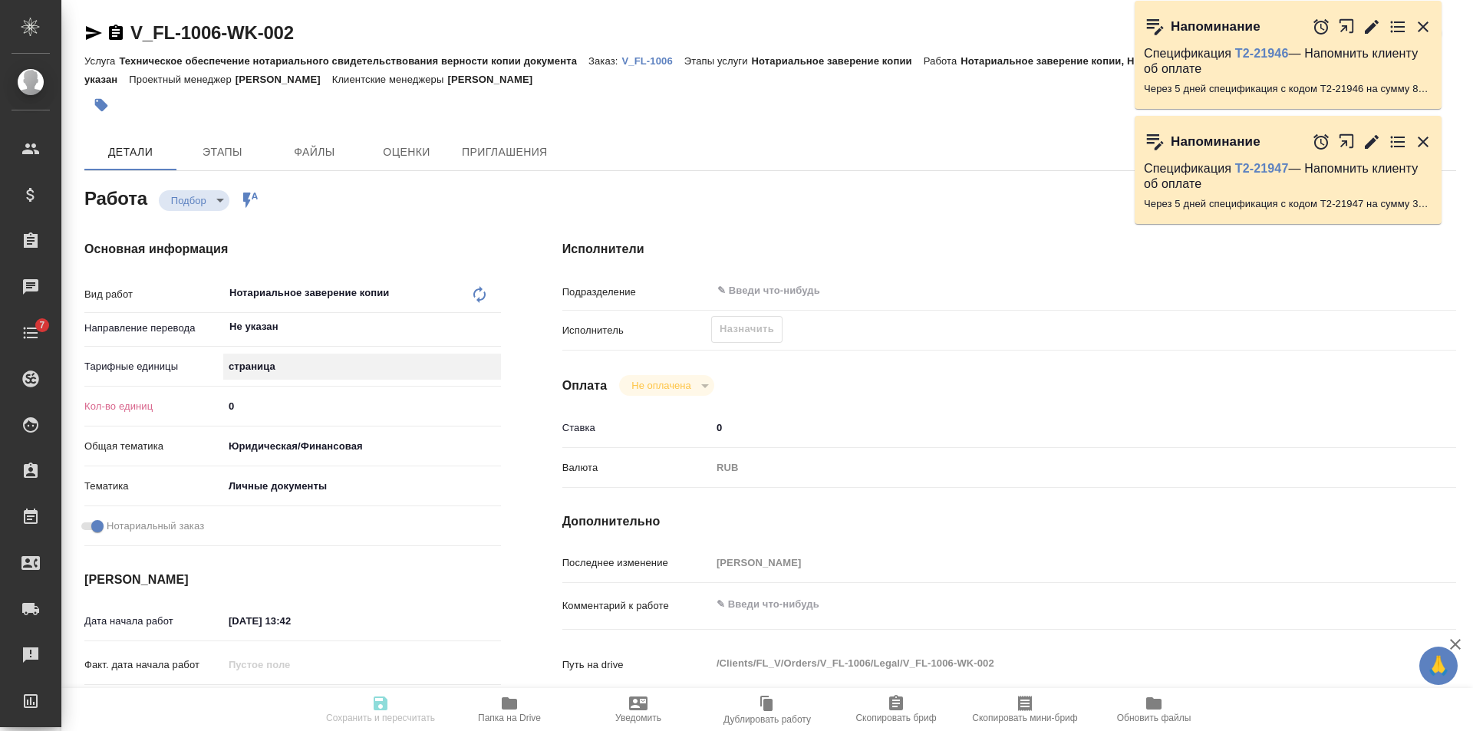
type textarea "x"
type input "1"
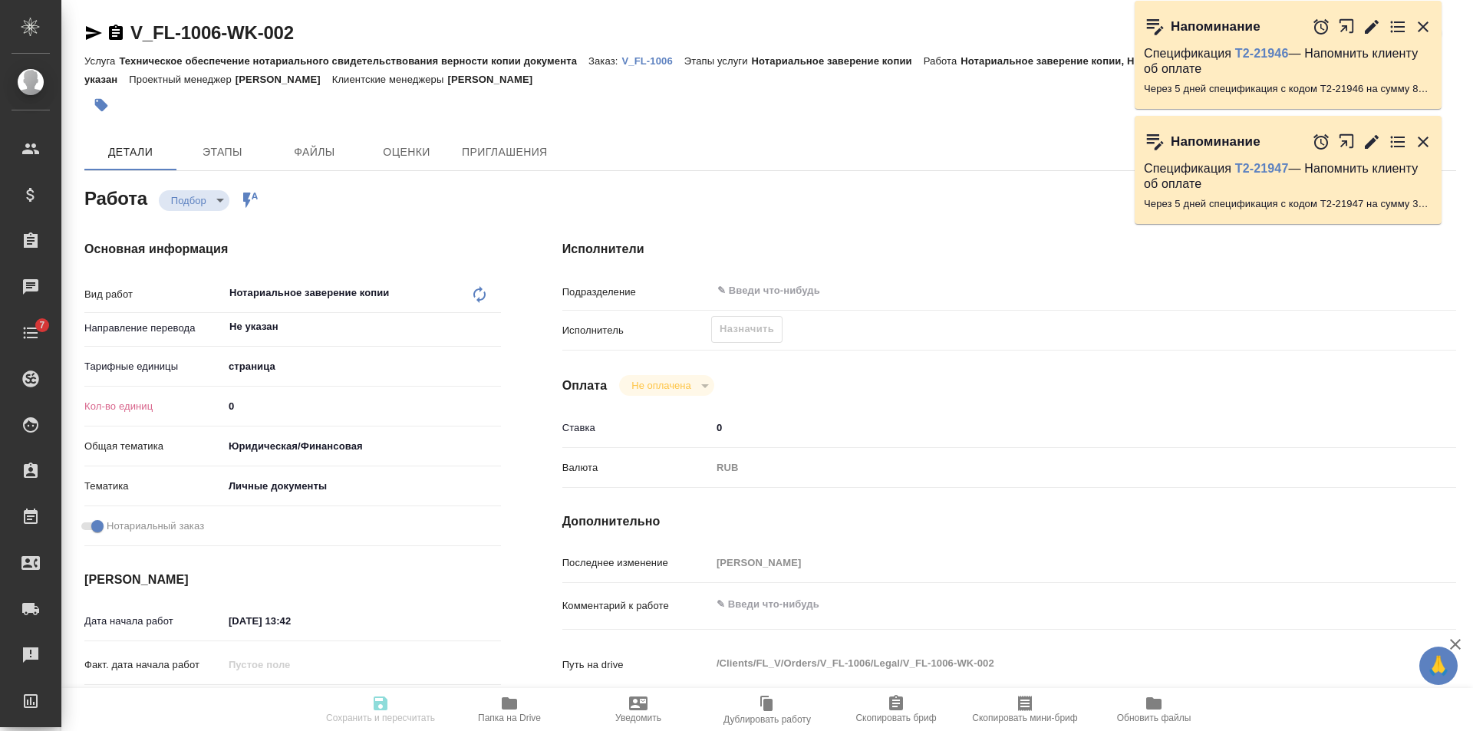
type textarea "x"
type input "1"
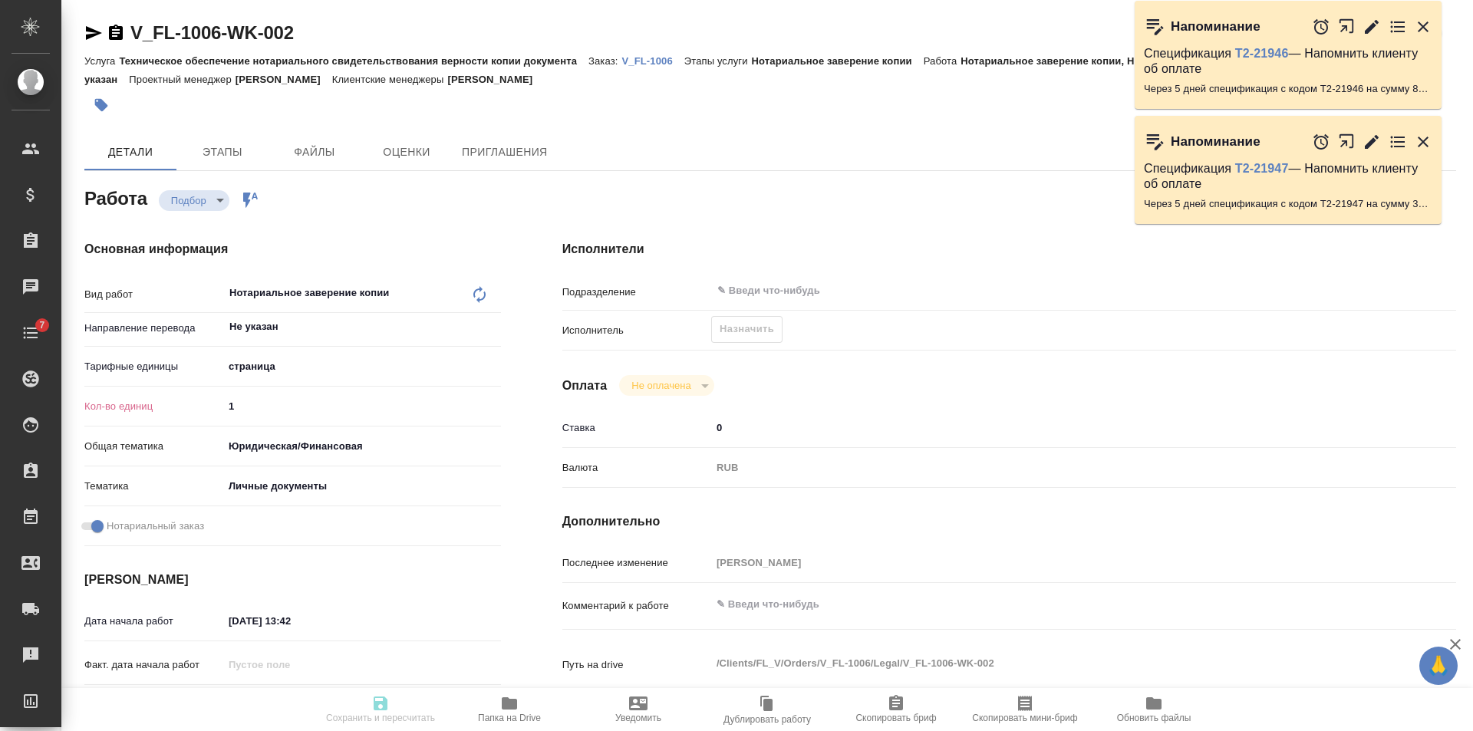
click at [492, 401] on input "1" at bounding box center [362, 406] width 278 height 22
type textarea "x"
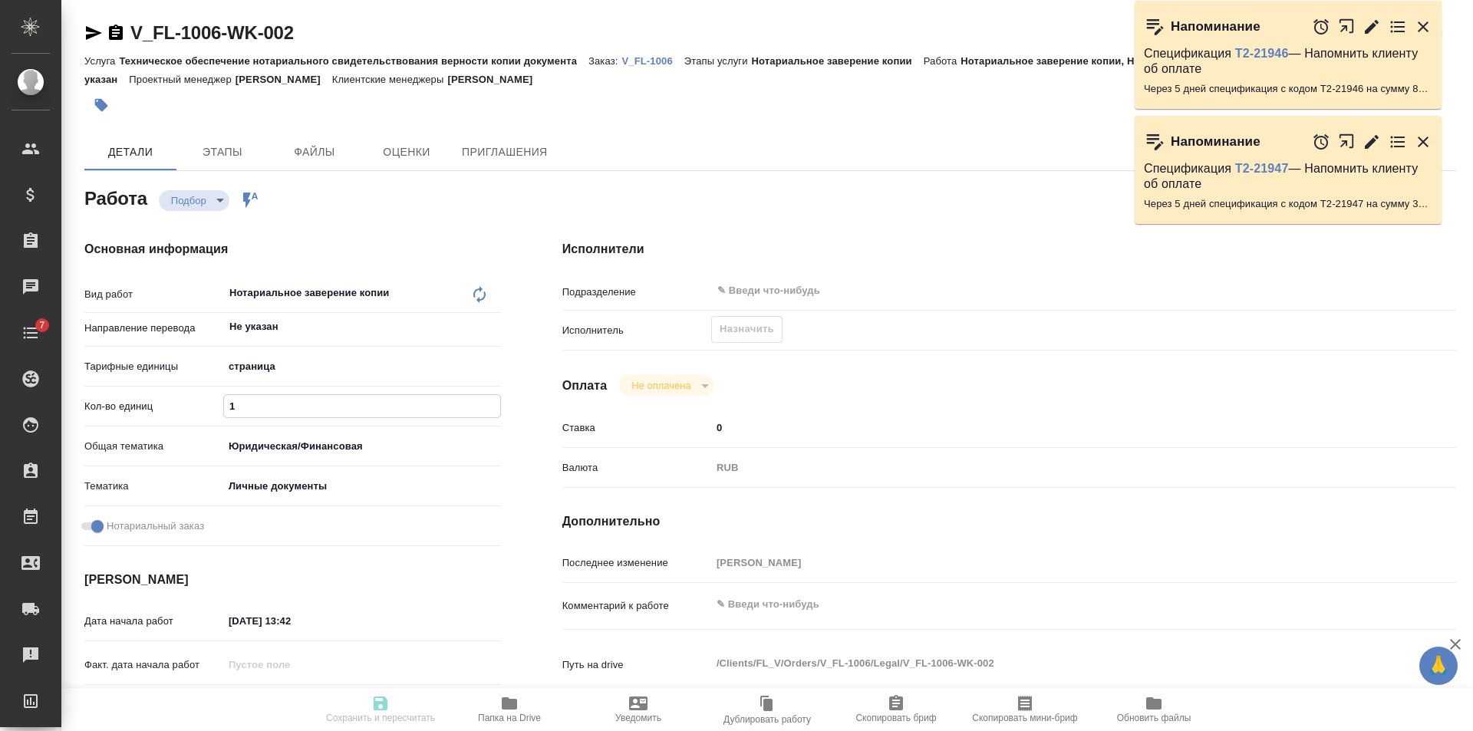
type textarea "x"
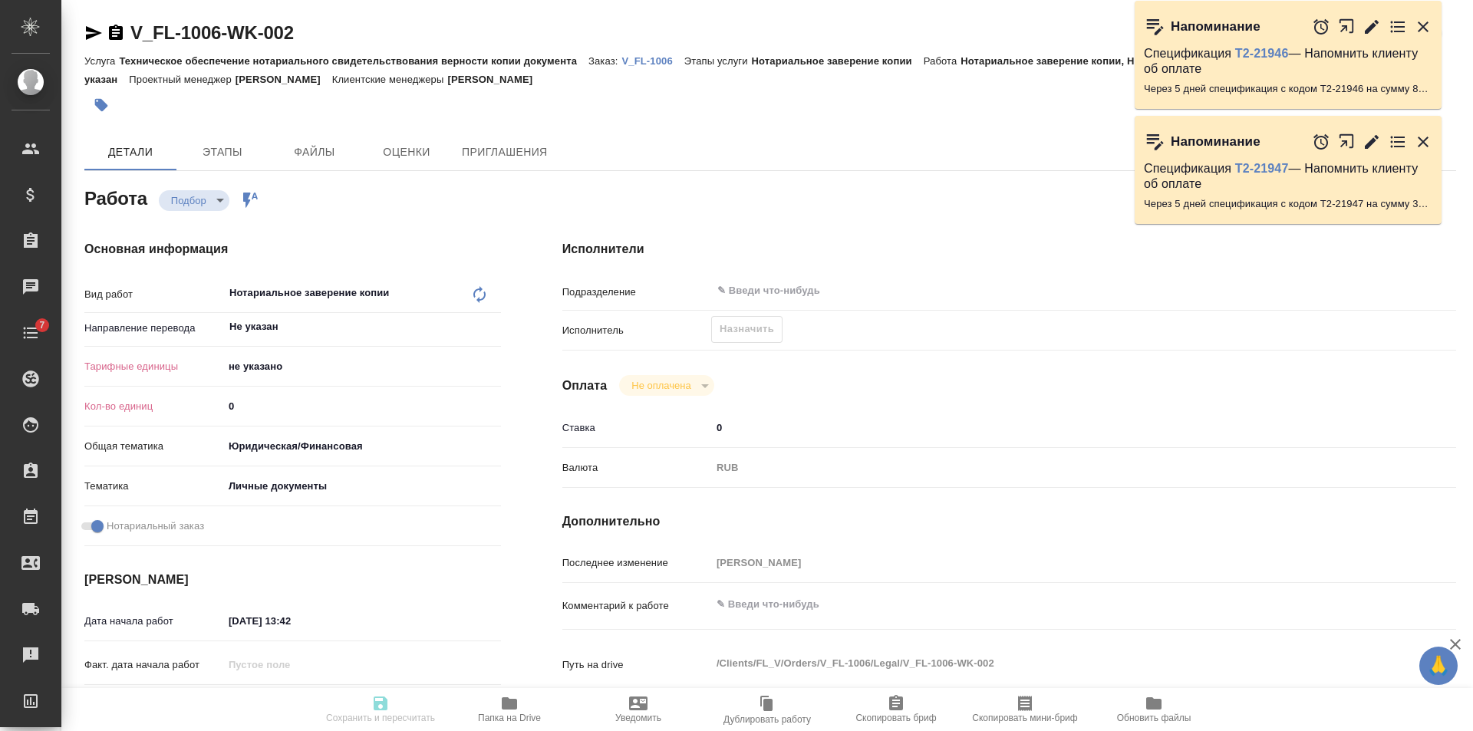
type textarea "x"
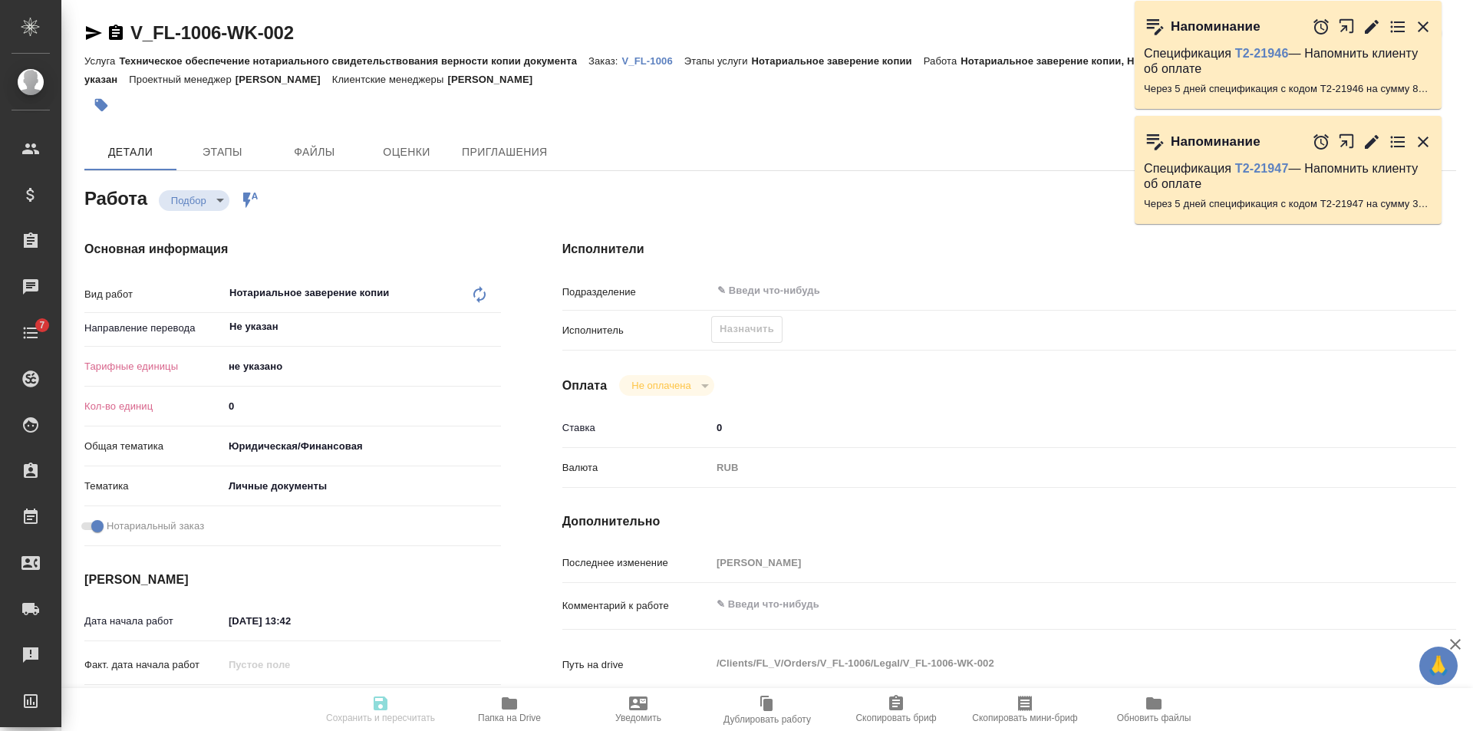
type textarea "x"
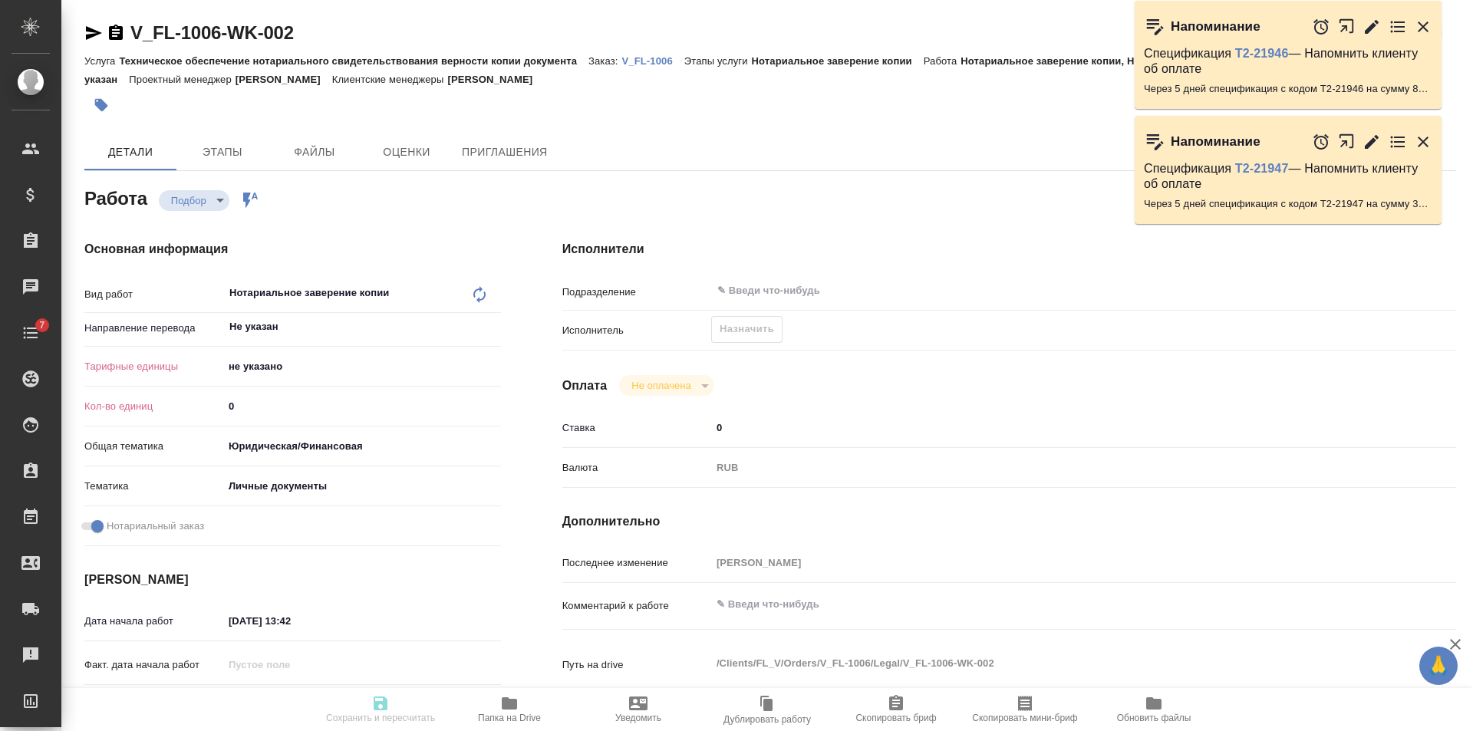
type textarea "x"
click at [307, 375] on body "🙏 .cls-1 fill:#fff; AWATERA [PERSON_NAME] Клиенты Спецификации Заказы Чаты 7 To…" at bounding box center [736, 365] width 1473 height 731
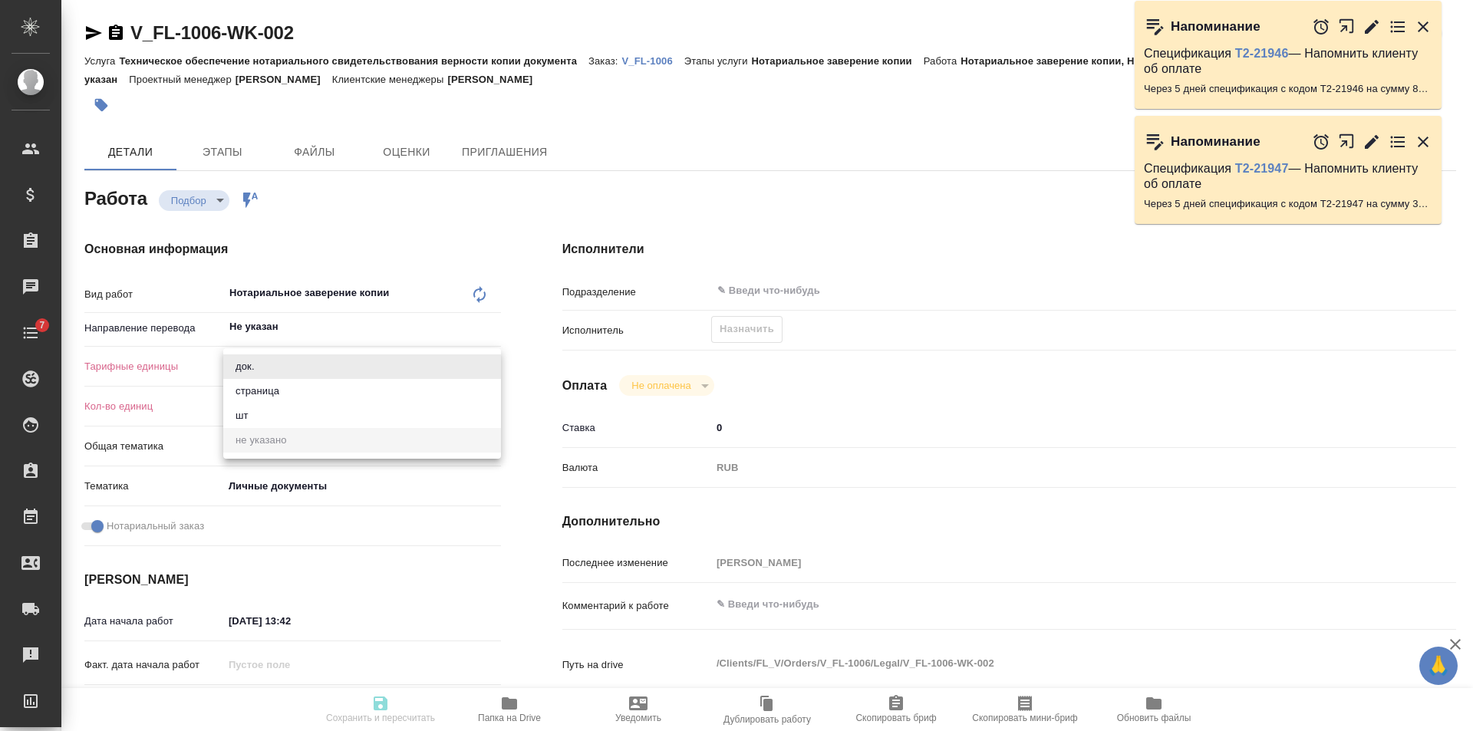
click at [292, 389] on li "страница" at bounding box center [362, 391] width 278 height 25
type textarea "x"
type input "5a8b1489cc6b4906c91bfdb2"
type textarea "x"
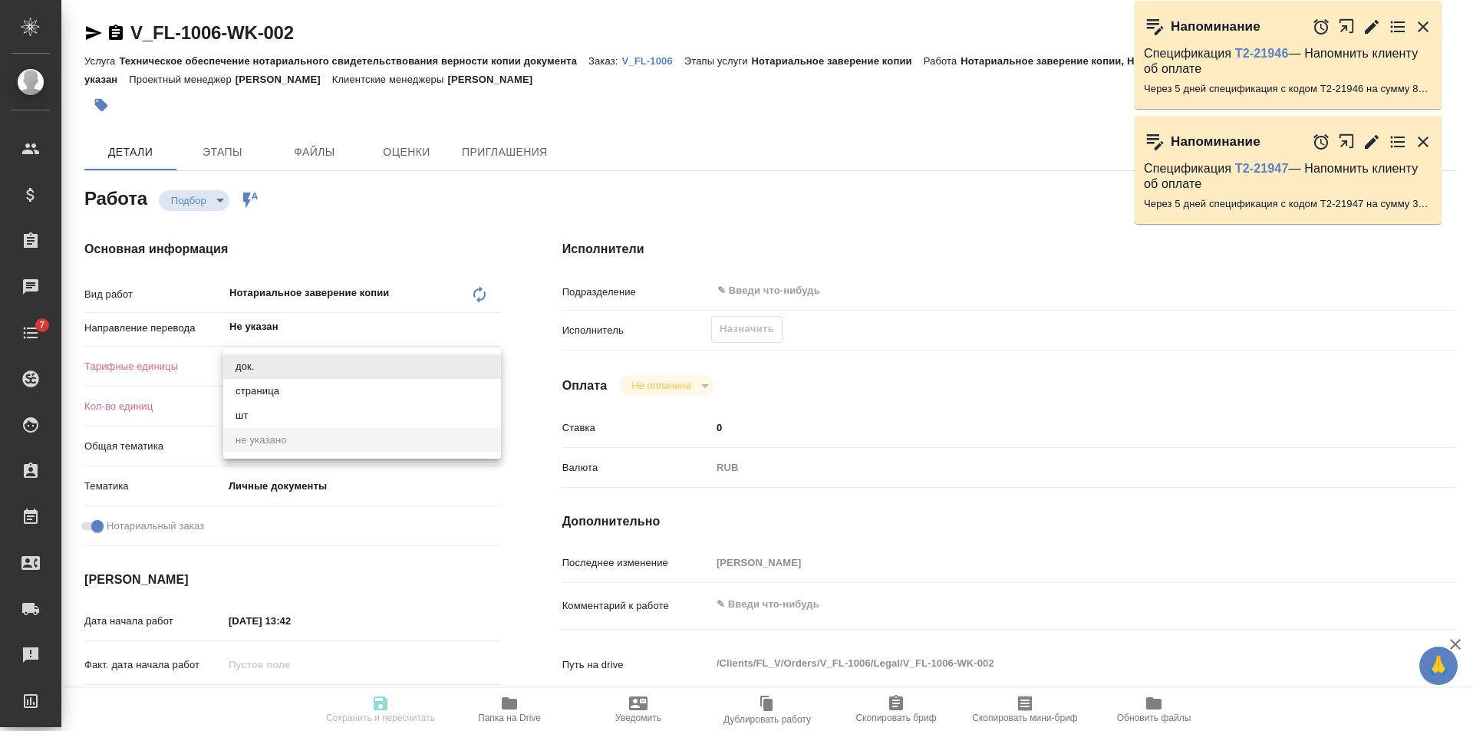
type textarea "x"
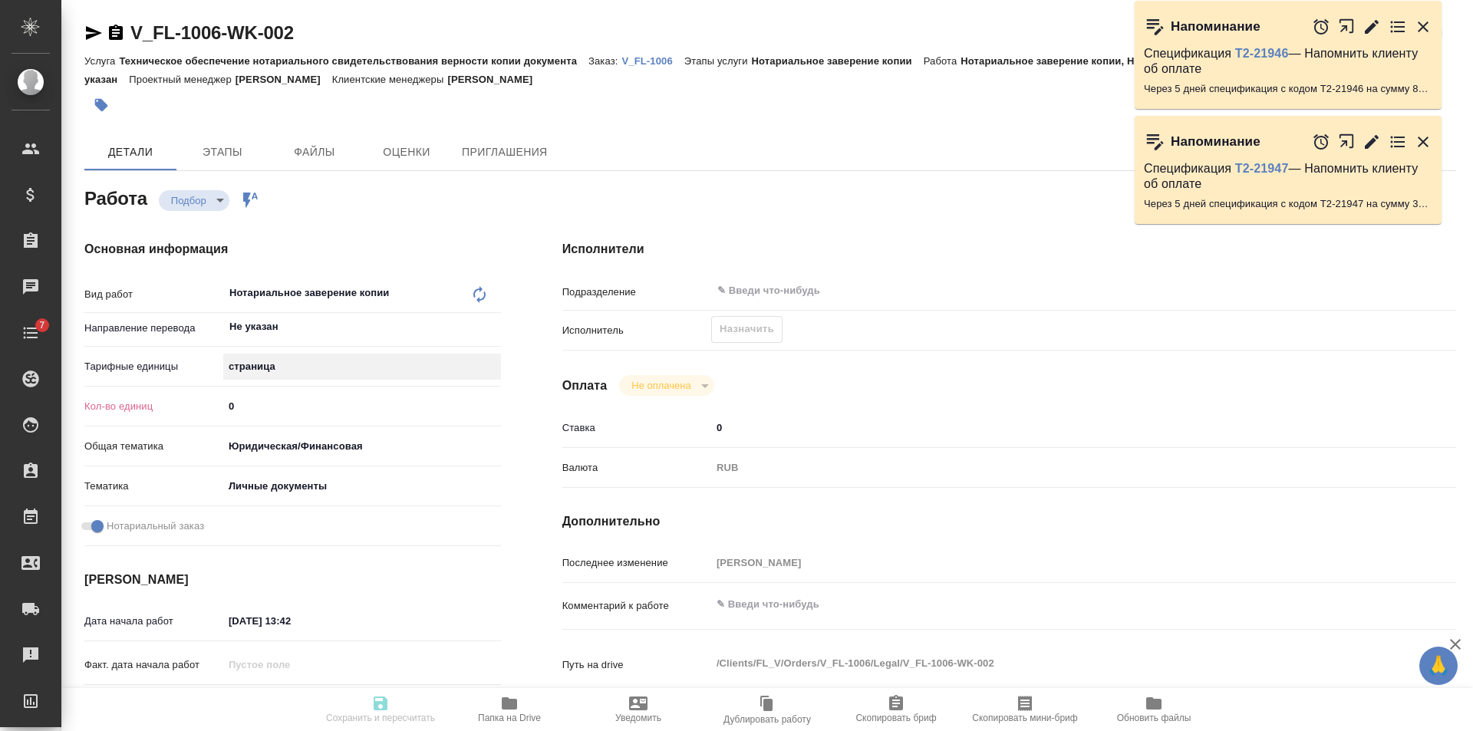
type textarea "x"
click at [282, 411] on input "0" at bounding box center [362, 406] width 276 height 22
type textarea "x"
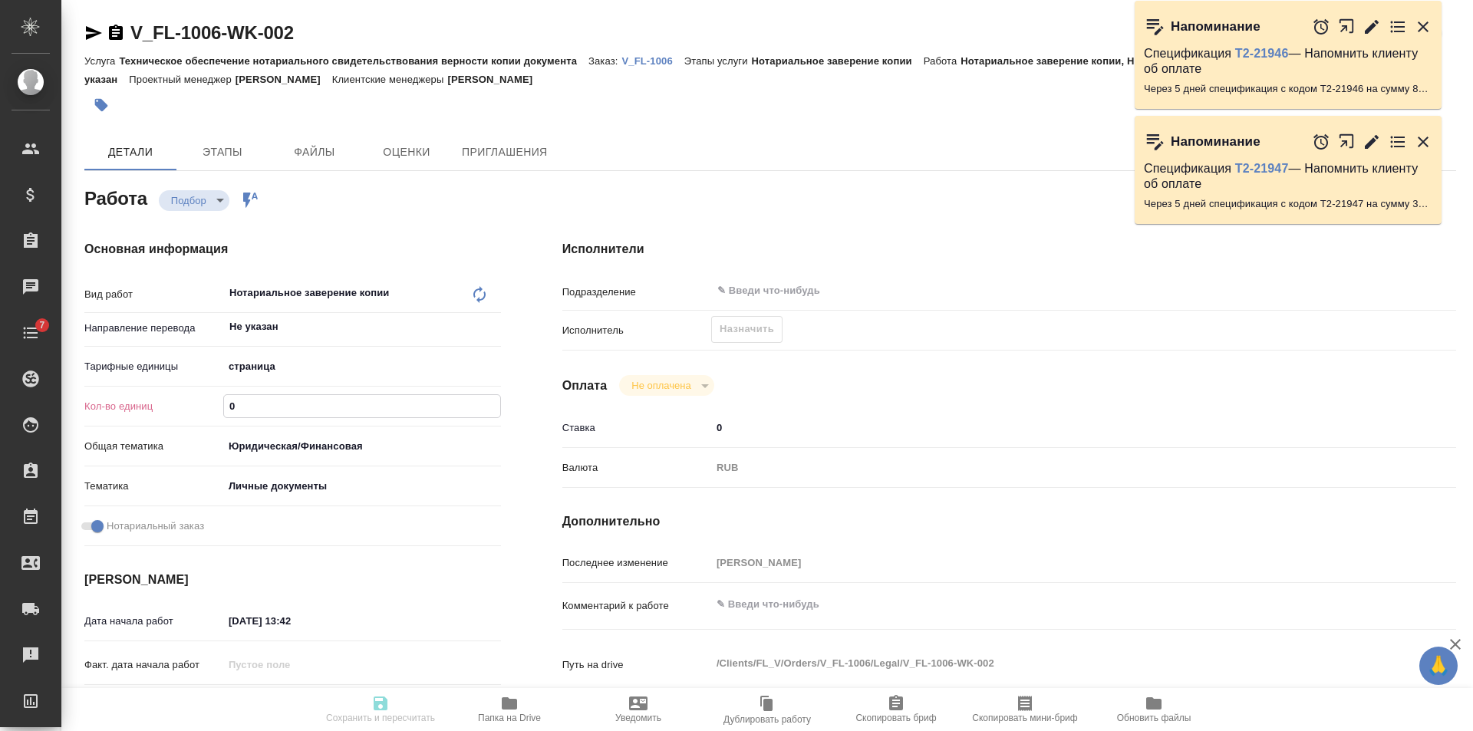
type textarea "x"
type input "1"
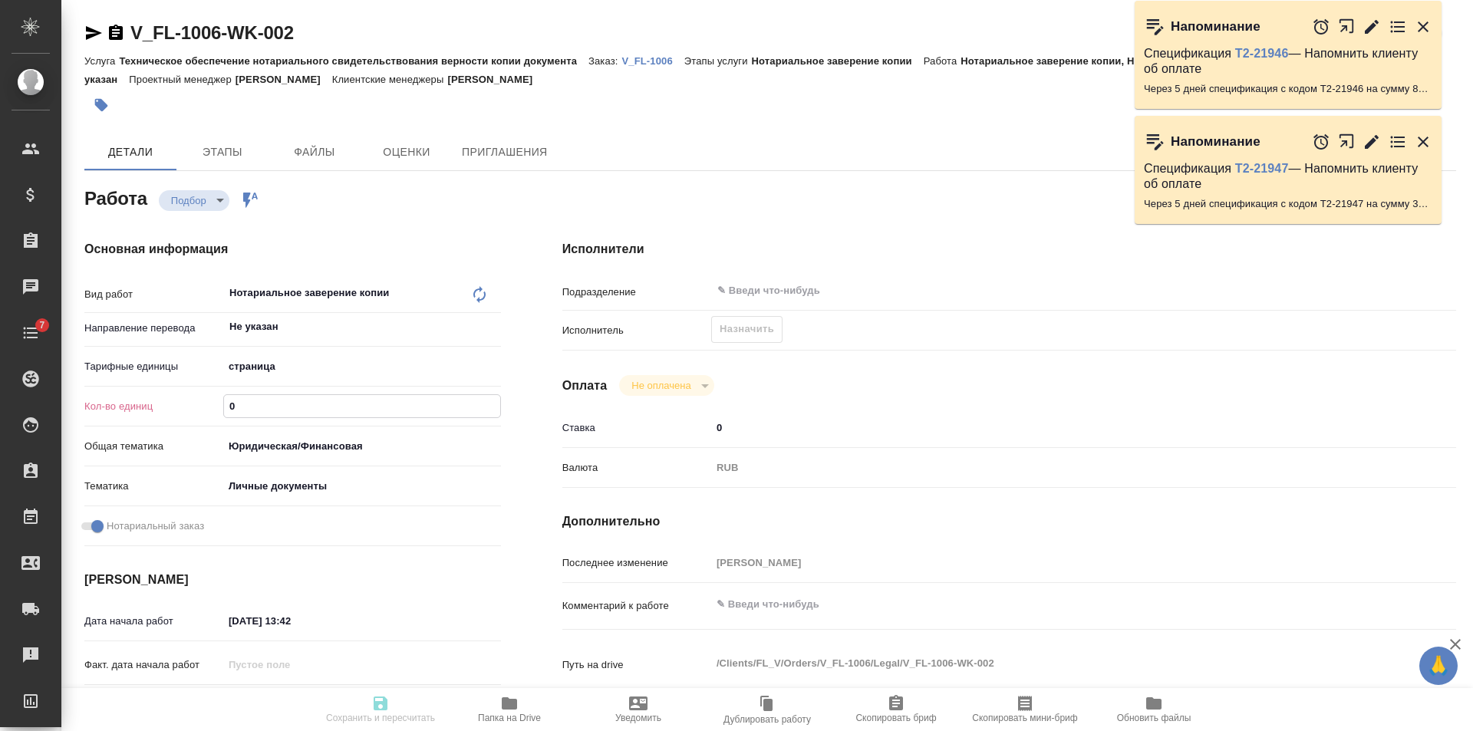
type textarea "x"
type input "1"
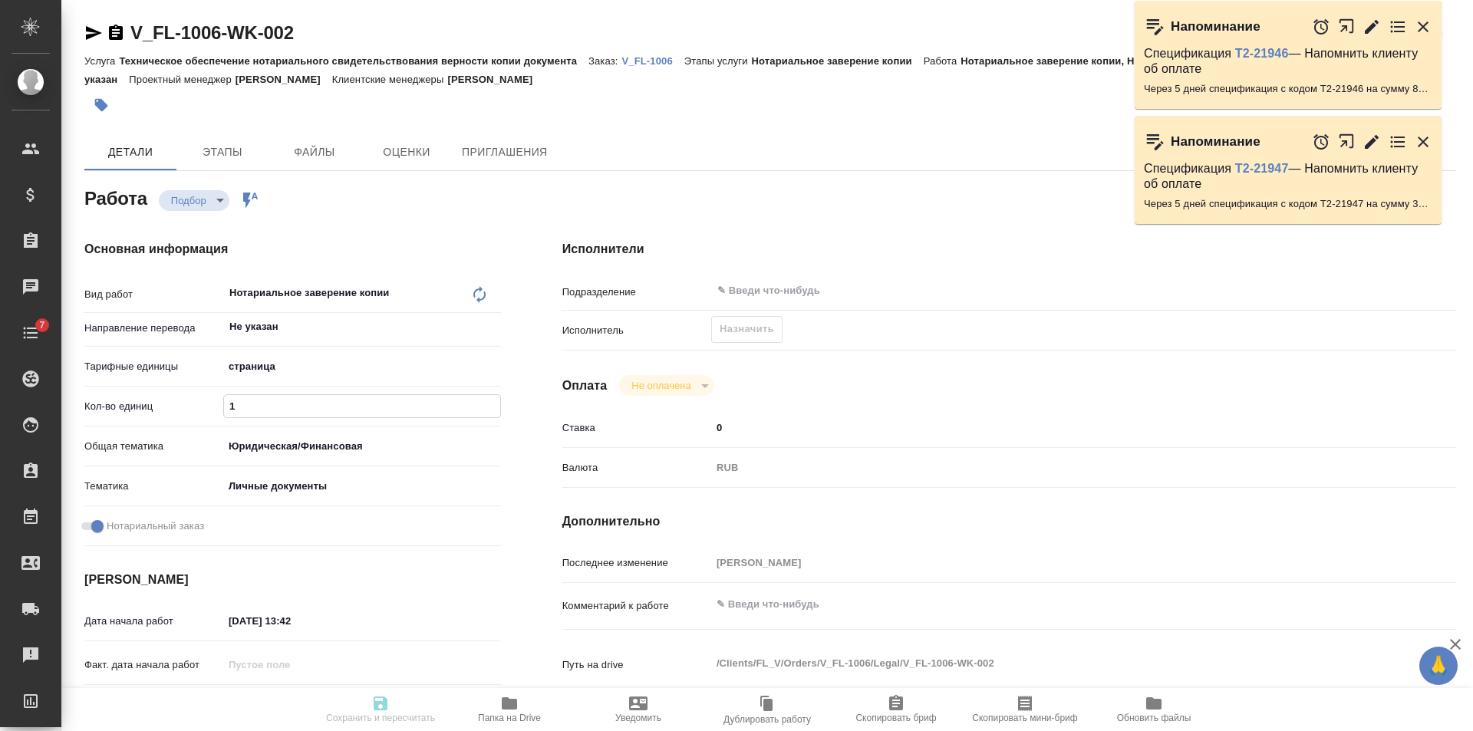
click at [496, 404] on input "1" at bounding box center [362, 406] width 276 height 22
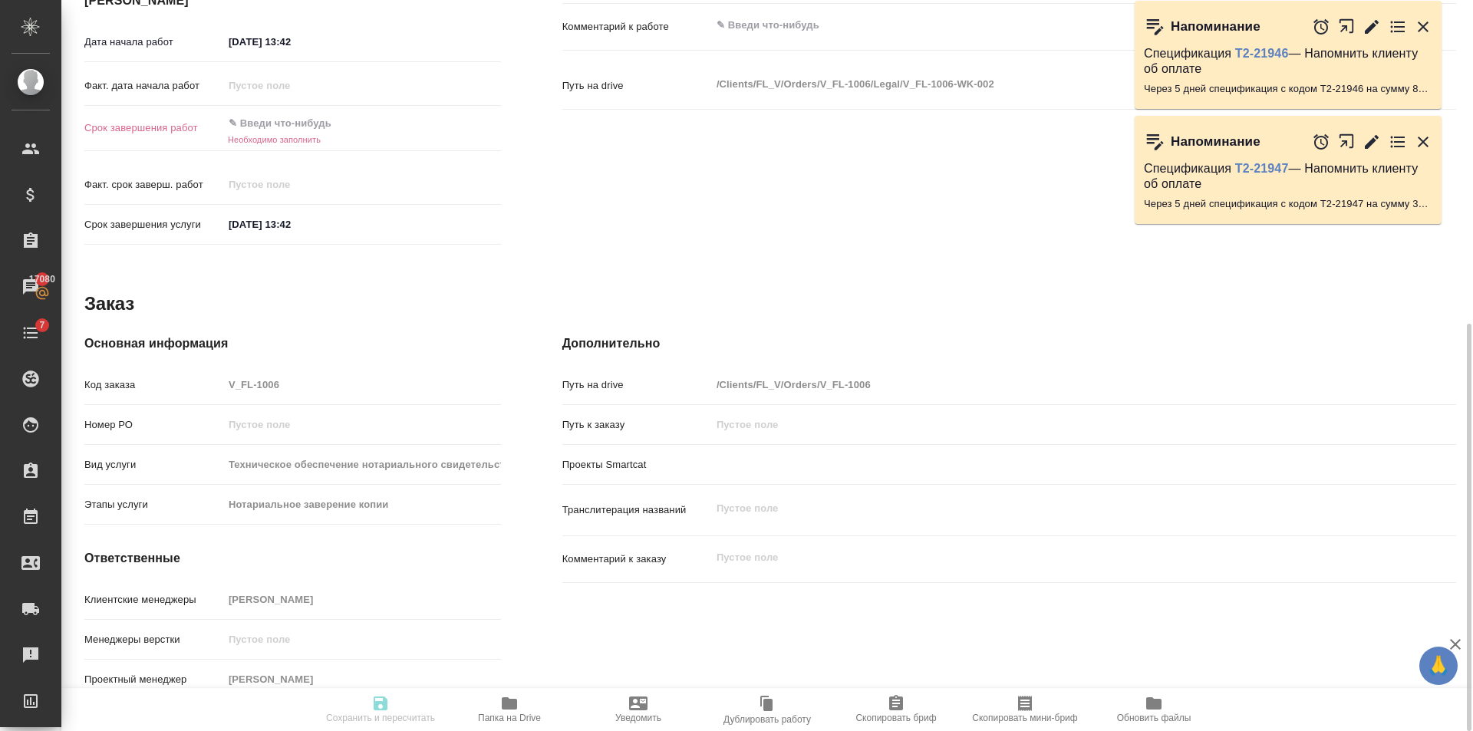
scroll to position [272, 0]
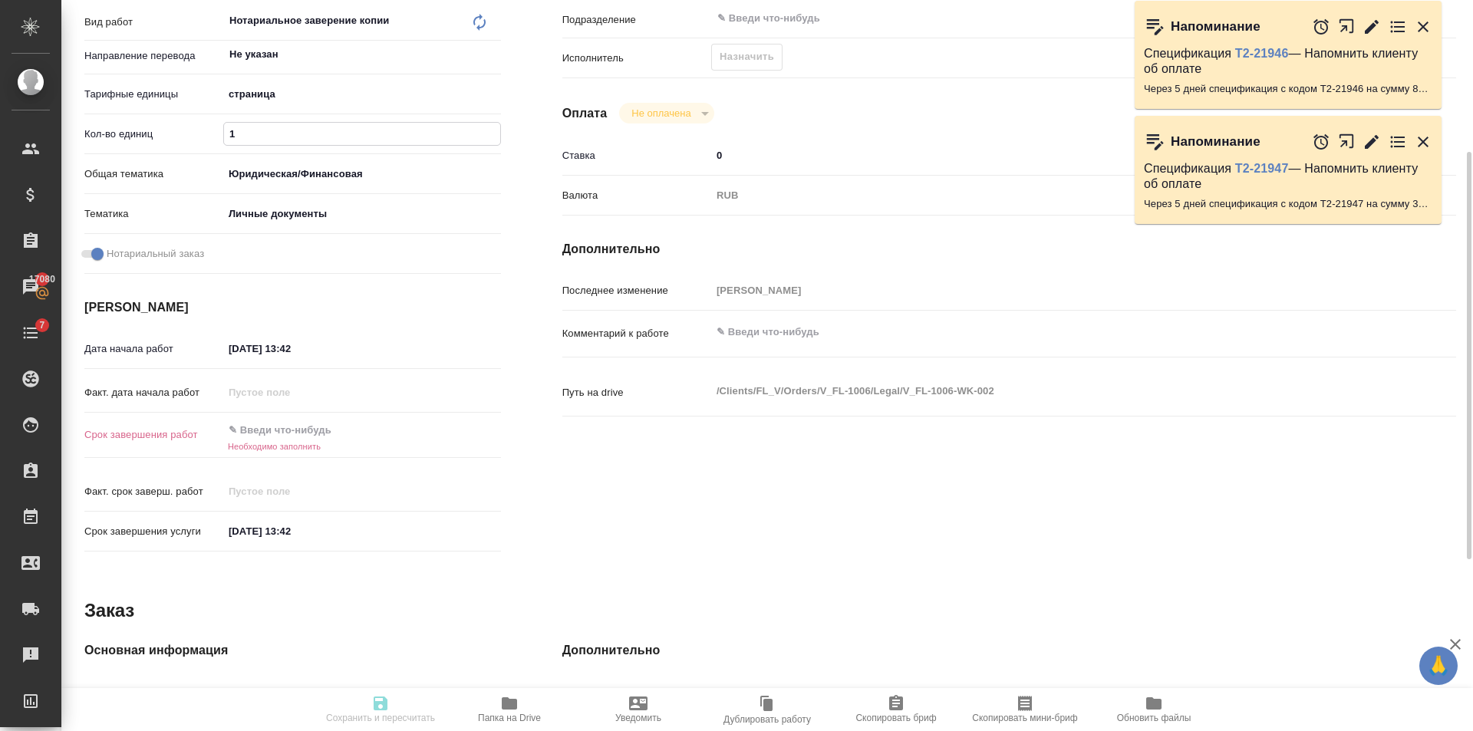
click at [323, 435] on input "text" at bounding box center [290, 430] width 134 height 22
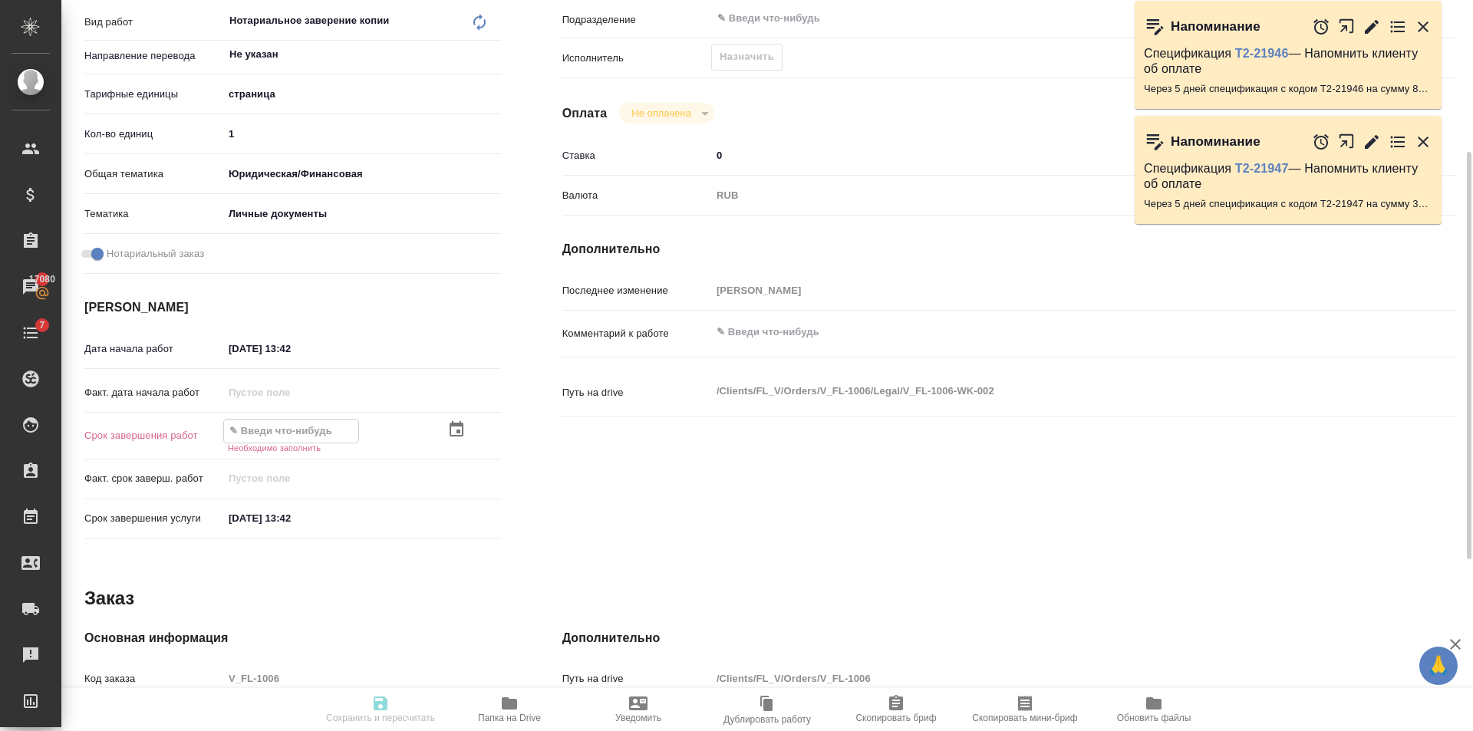
type textarea "x"
type input "3_.__.____ __:__"
type textarea "x"
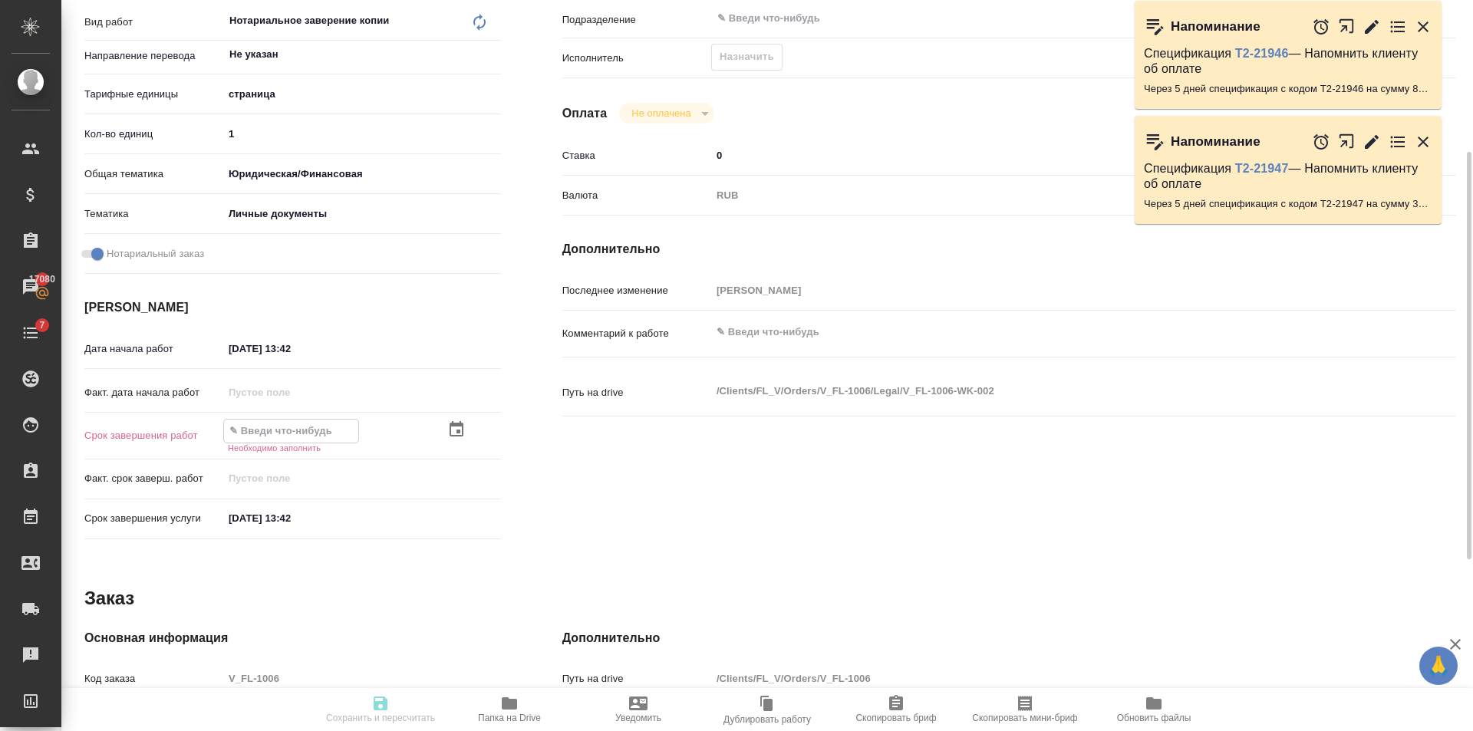
type textarea "x"
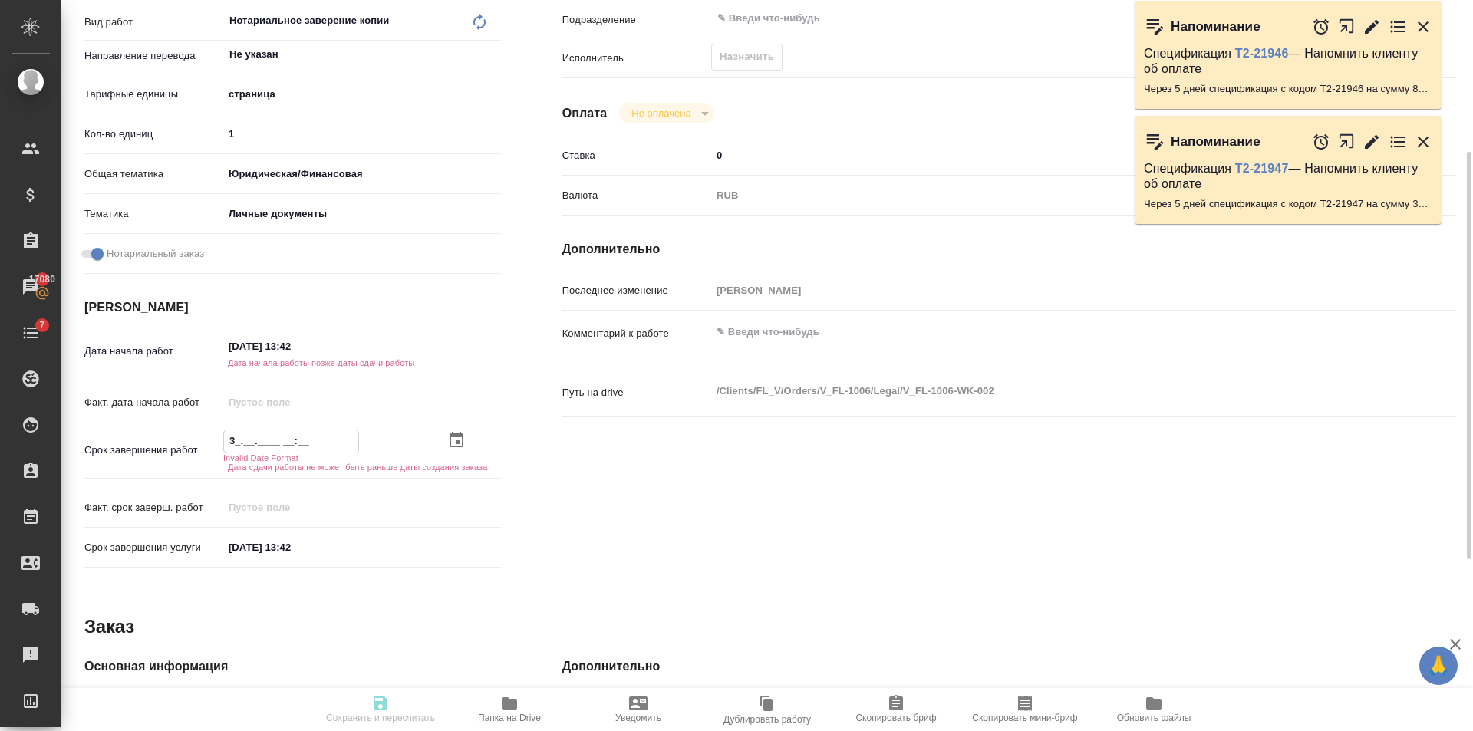
type textarea "x"
type input "31.__.____ __:__"
type textarea "x"
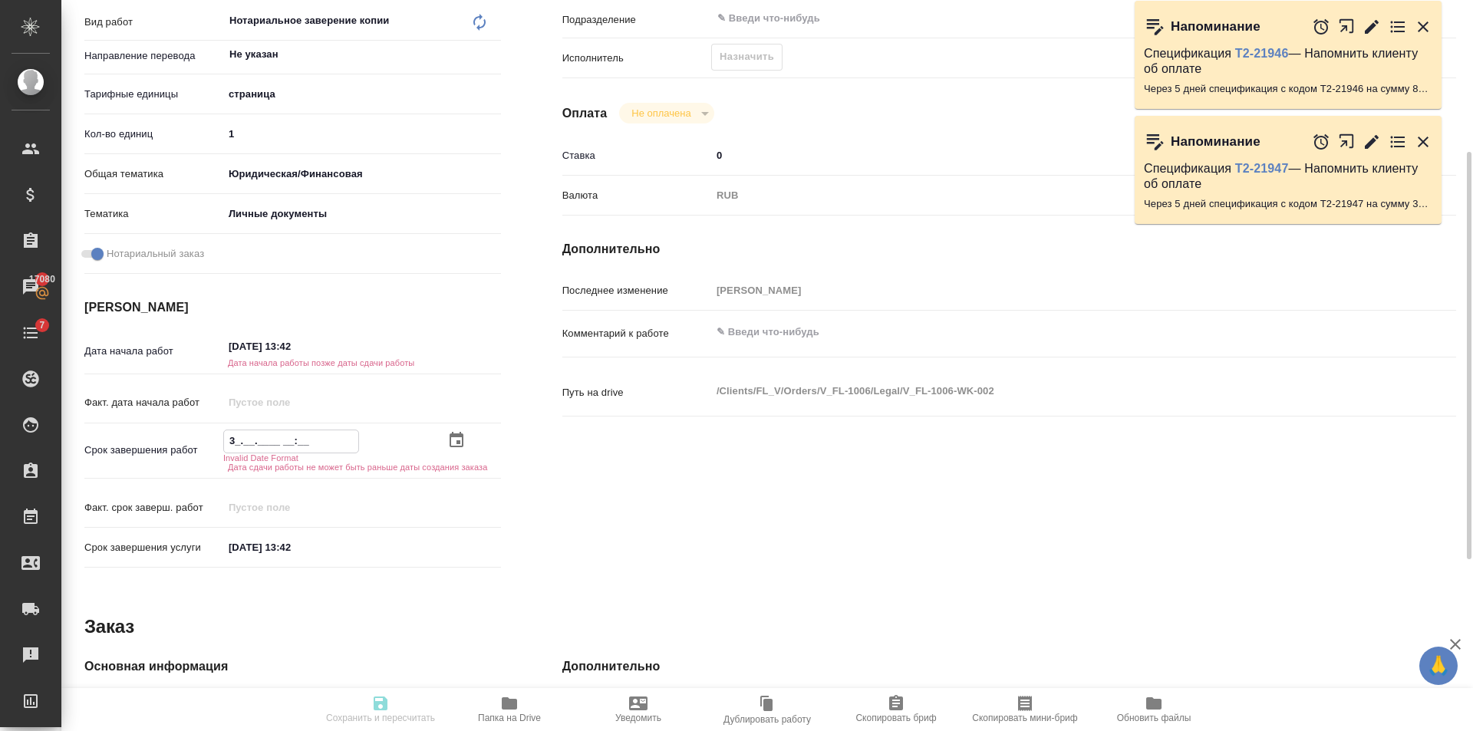
type textarea "x"
type input "31.0_.____ __:__"
type textarea "x"
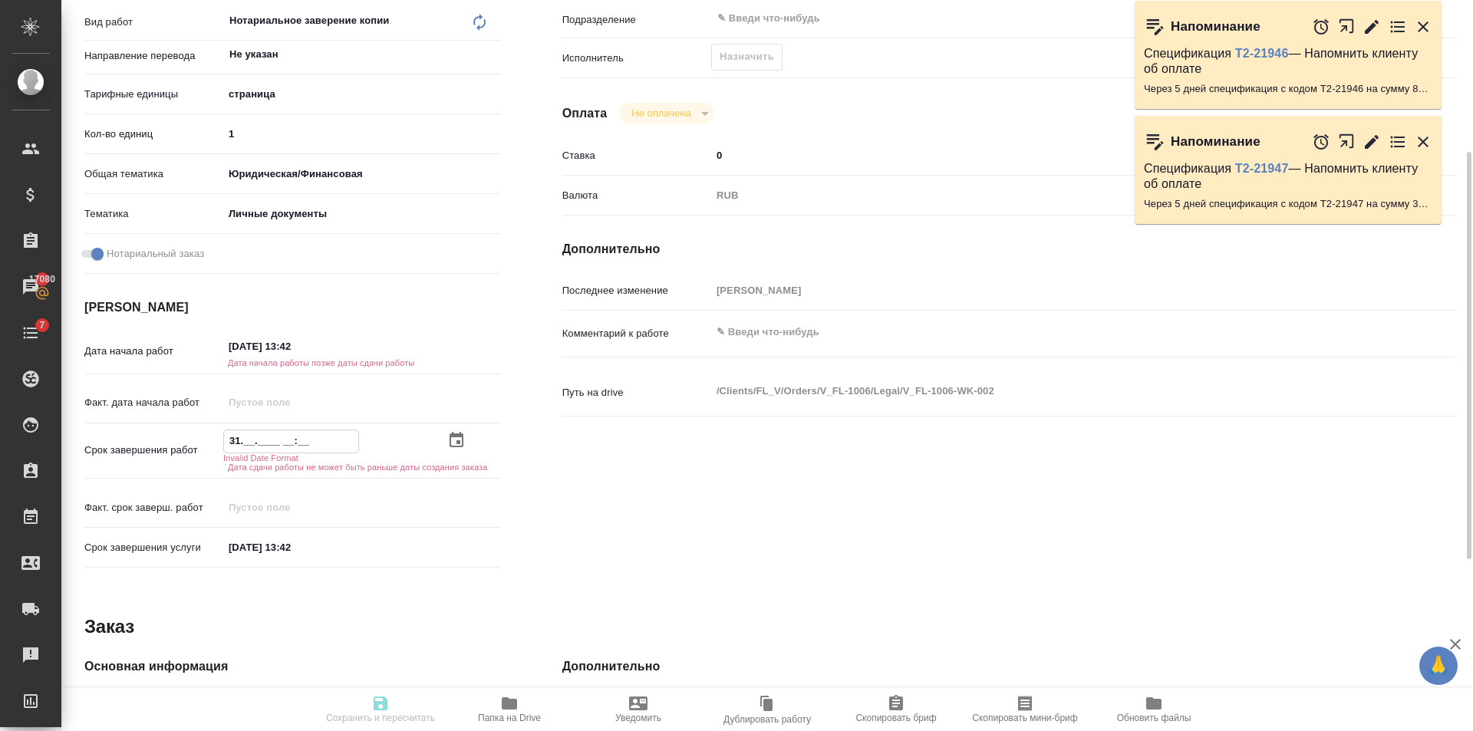
type textarea "x"
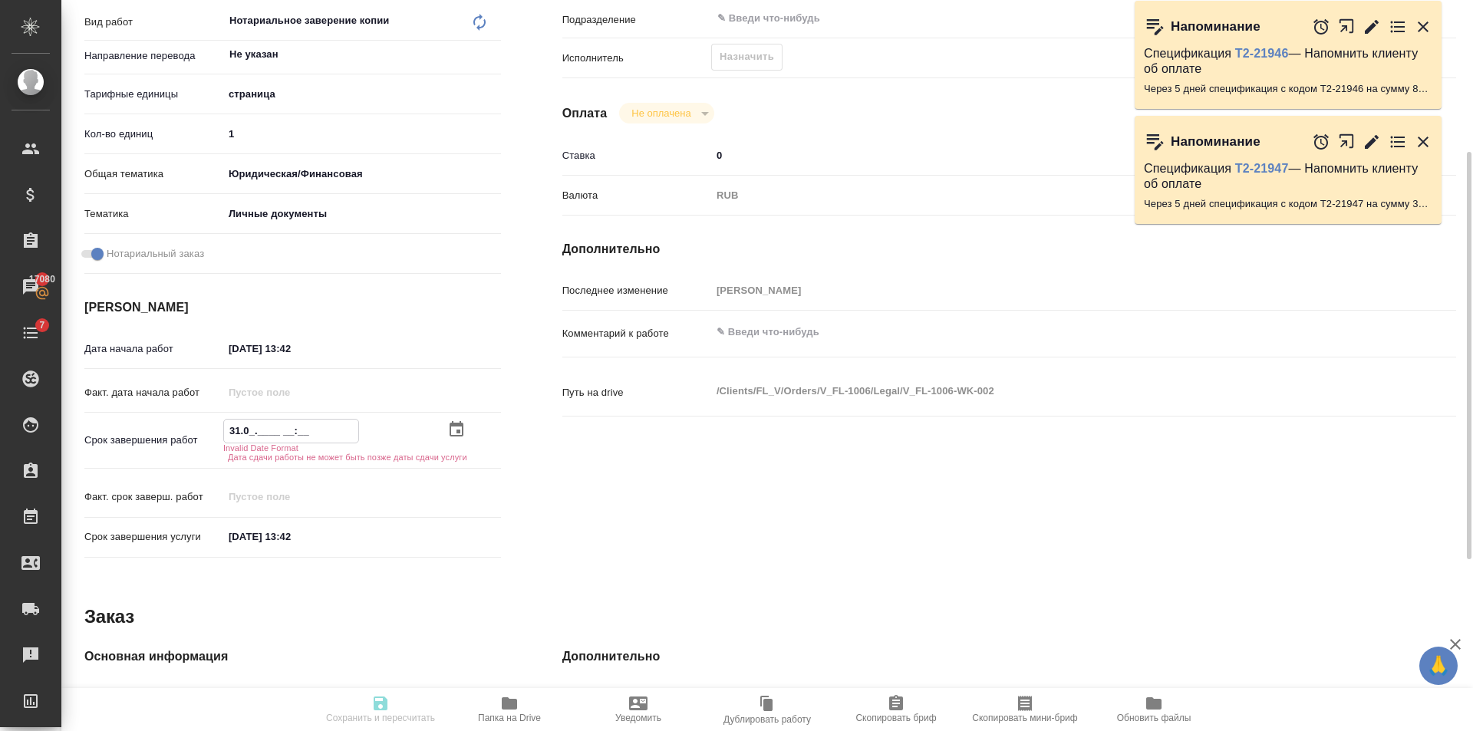
type textarea "x"
type input "31.__.____ __:__"
type textarea "x"
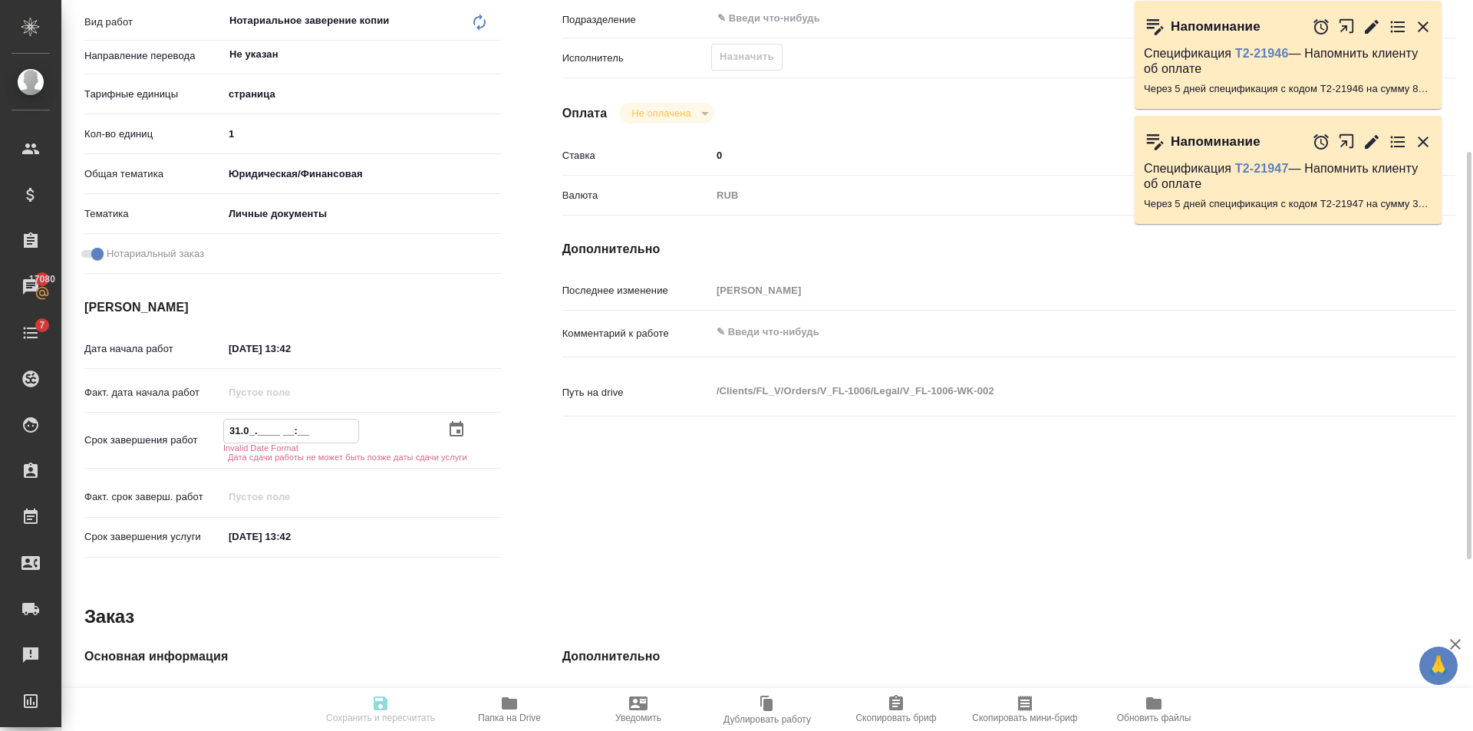
type textarea "x"
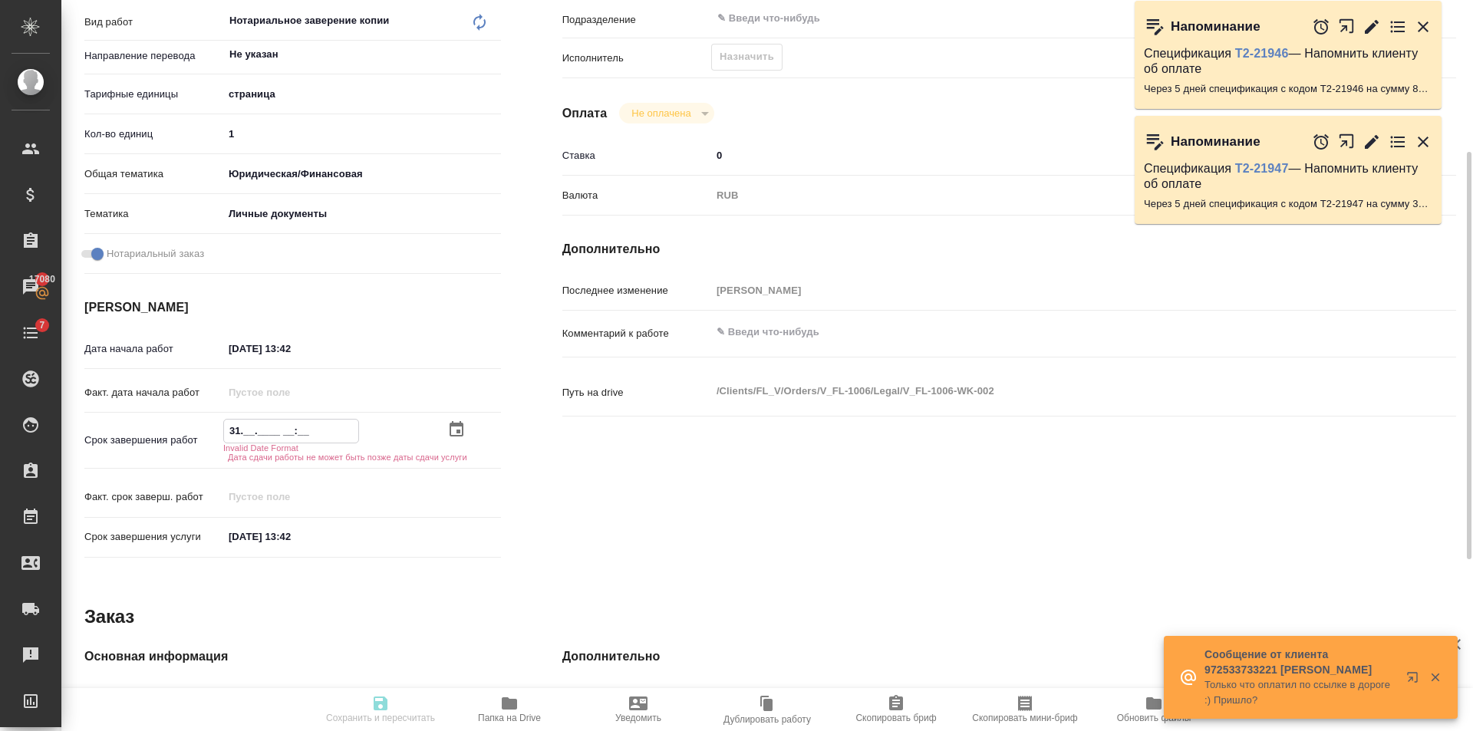
type textarea "x"
type input "31.1_.____ __:__"
type textarea "x"
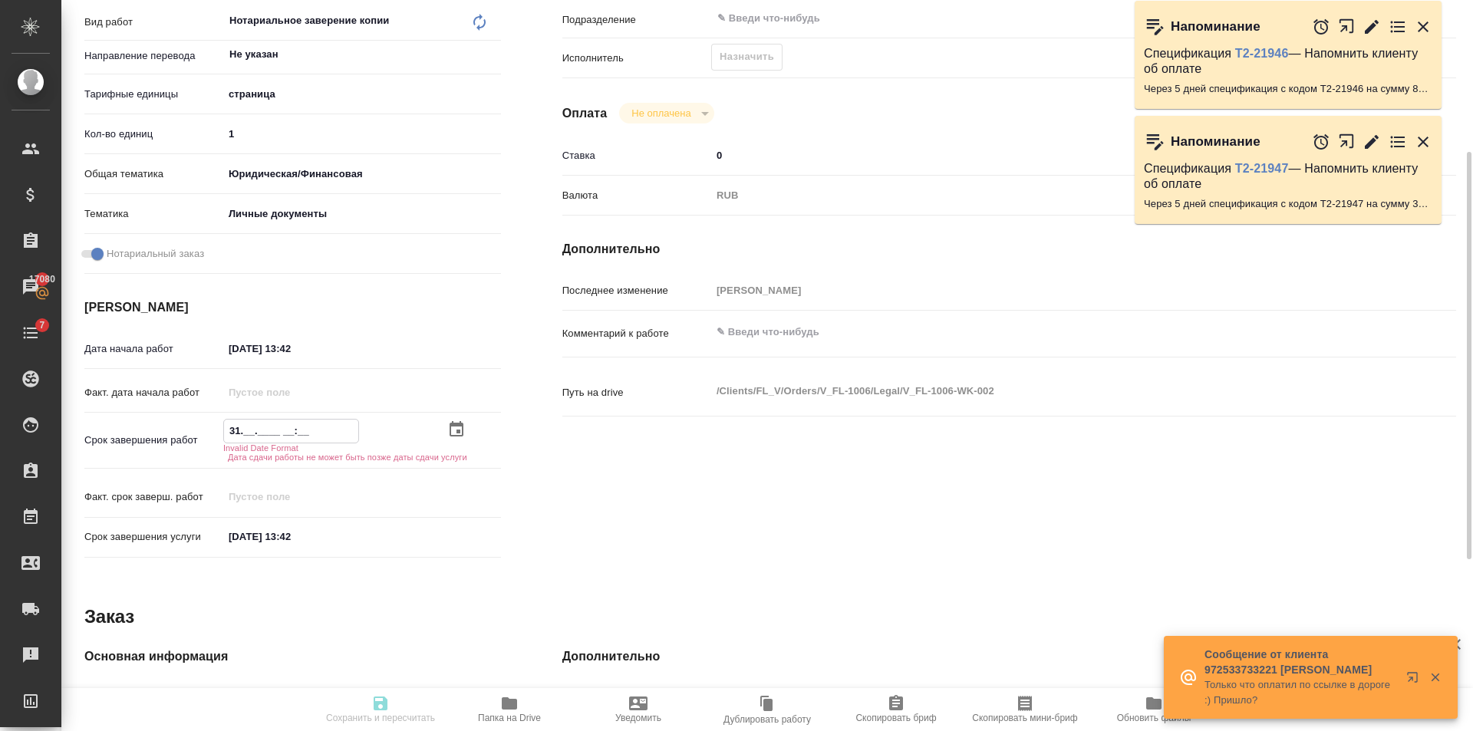
type textarea "x"
type input "31.10.____ __:__"
type textarea "x"
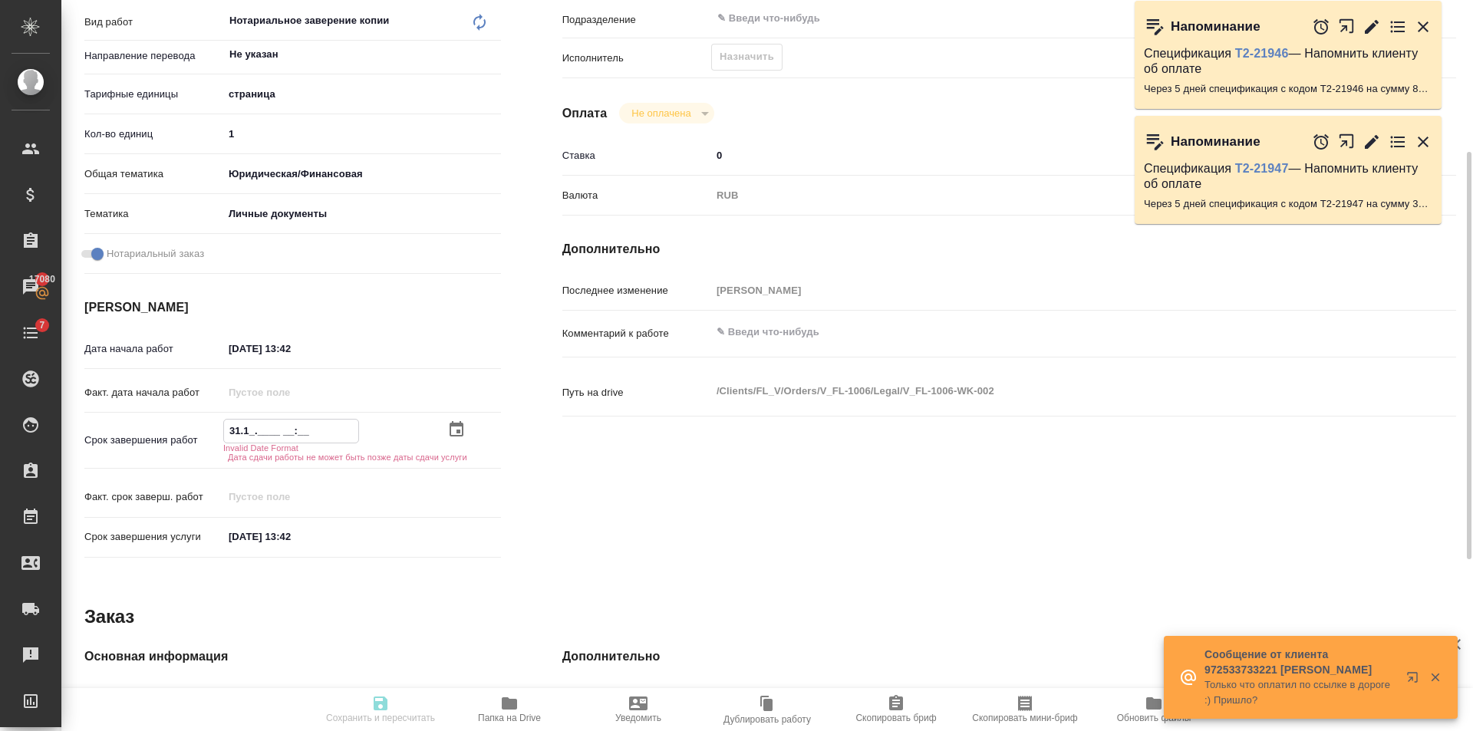
type textarea "x"
type input "31.10.2___ __:__"
type textarea "x"
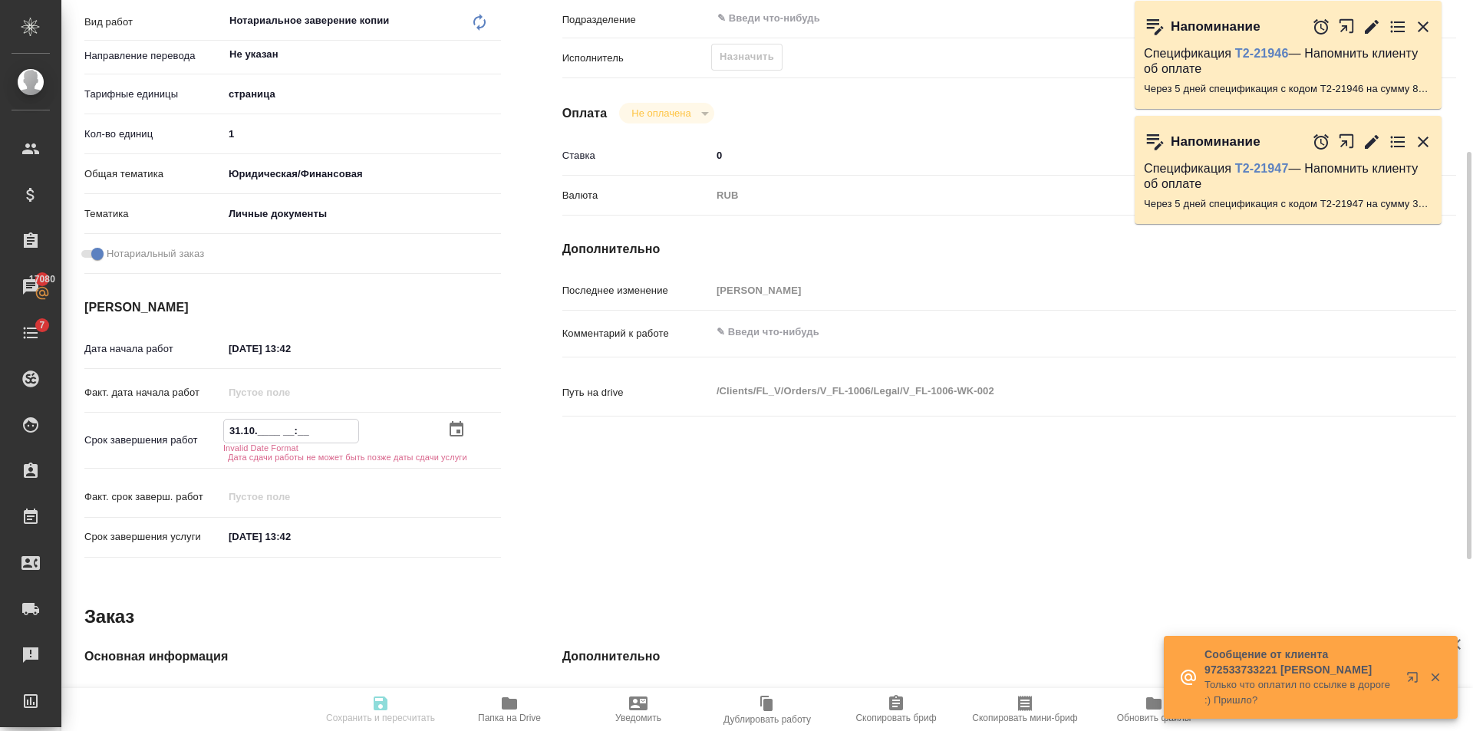
type textarea "x"
type input "31.10.20__ __:__"
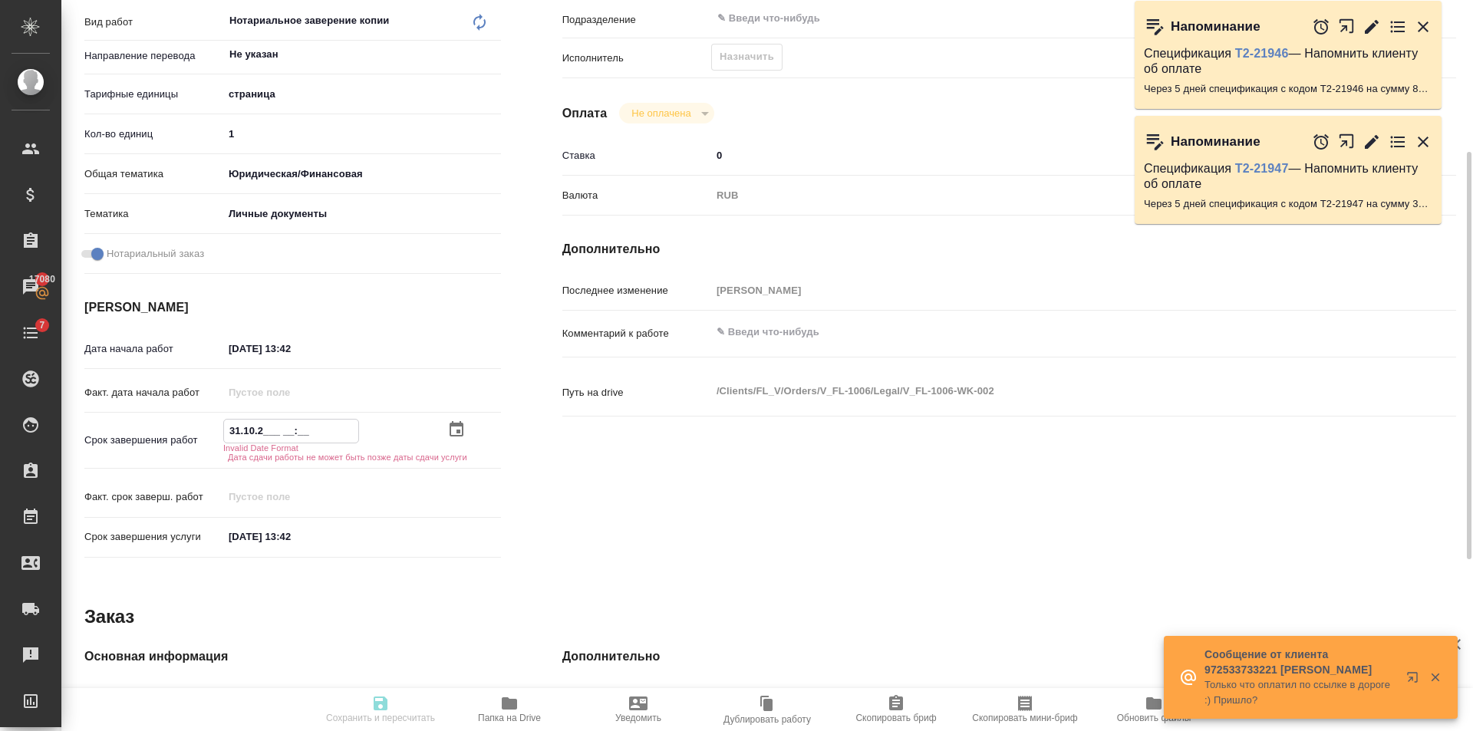
type textarea "x"
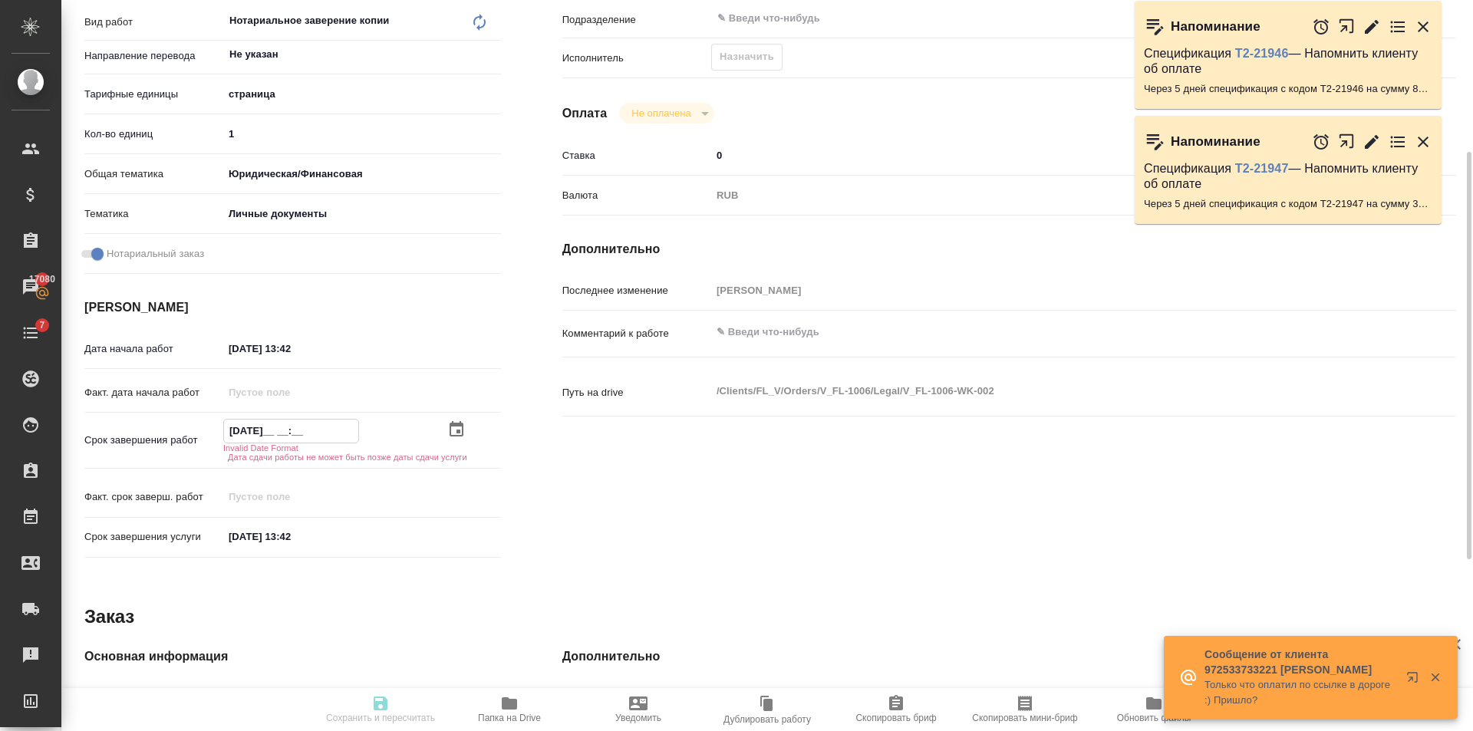
type input "31.10.202_ __:__"
type textarea "x"
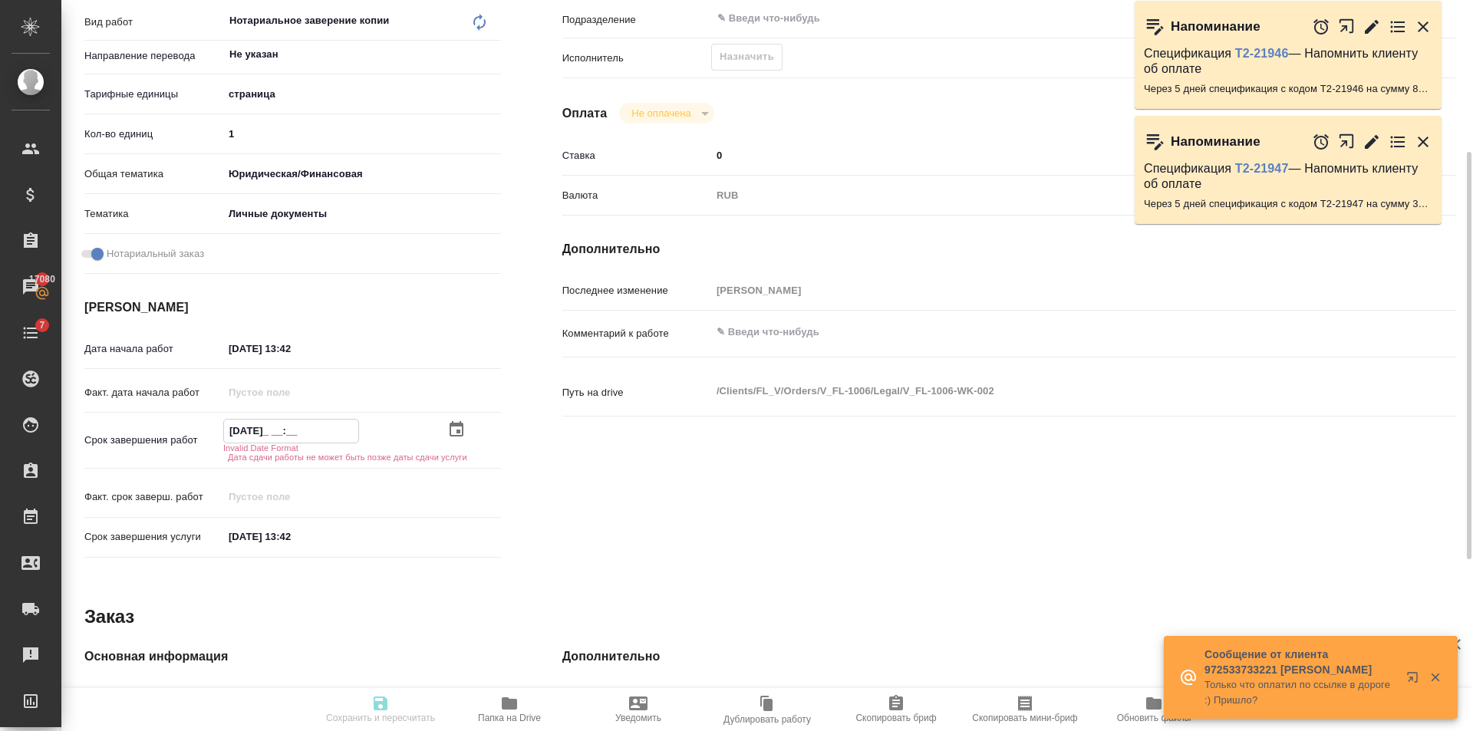
type textarea "x"
type input "31.10.2025 __:__"
type textarea "x"
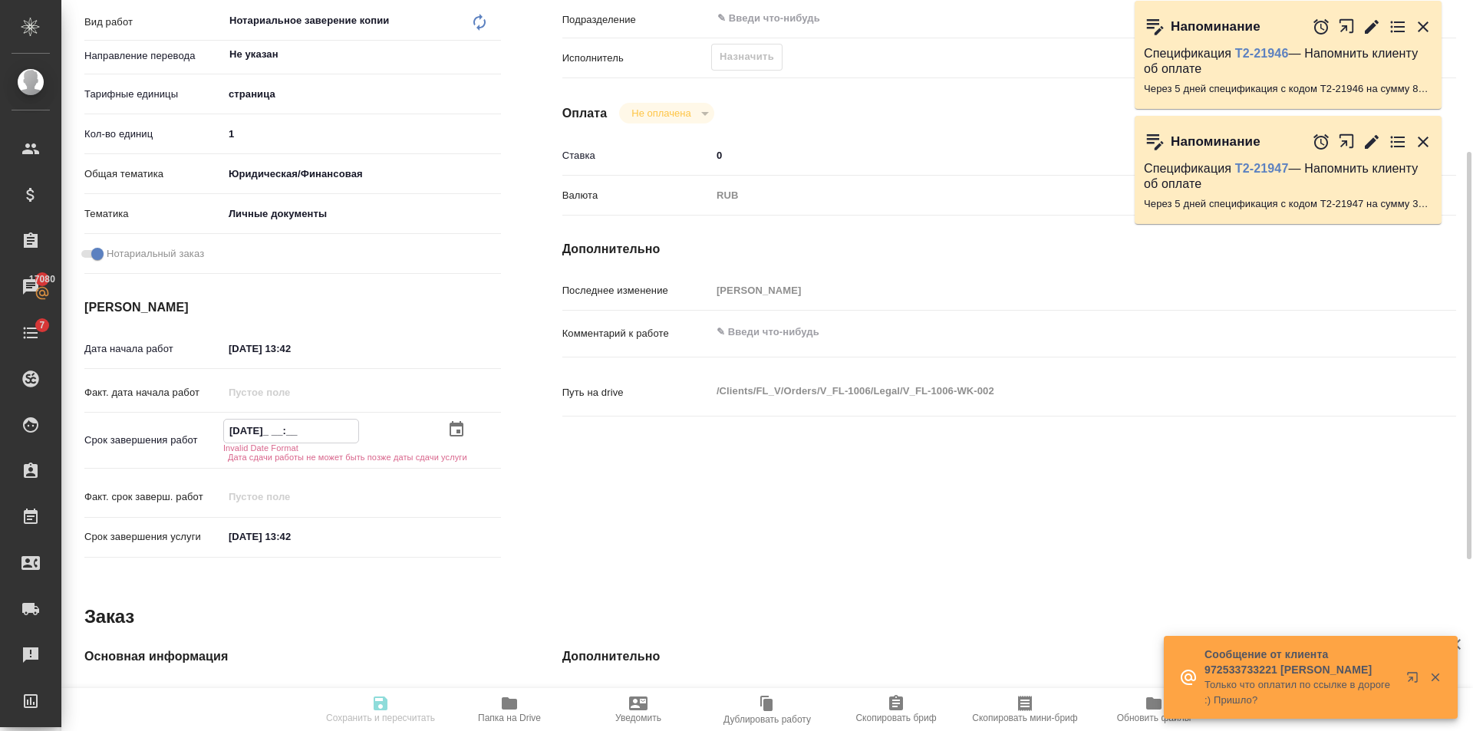
type textarea "x"
type input "31.10.2025 1_:__"
type textarea "x"
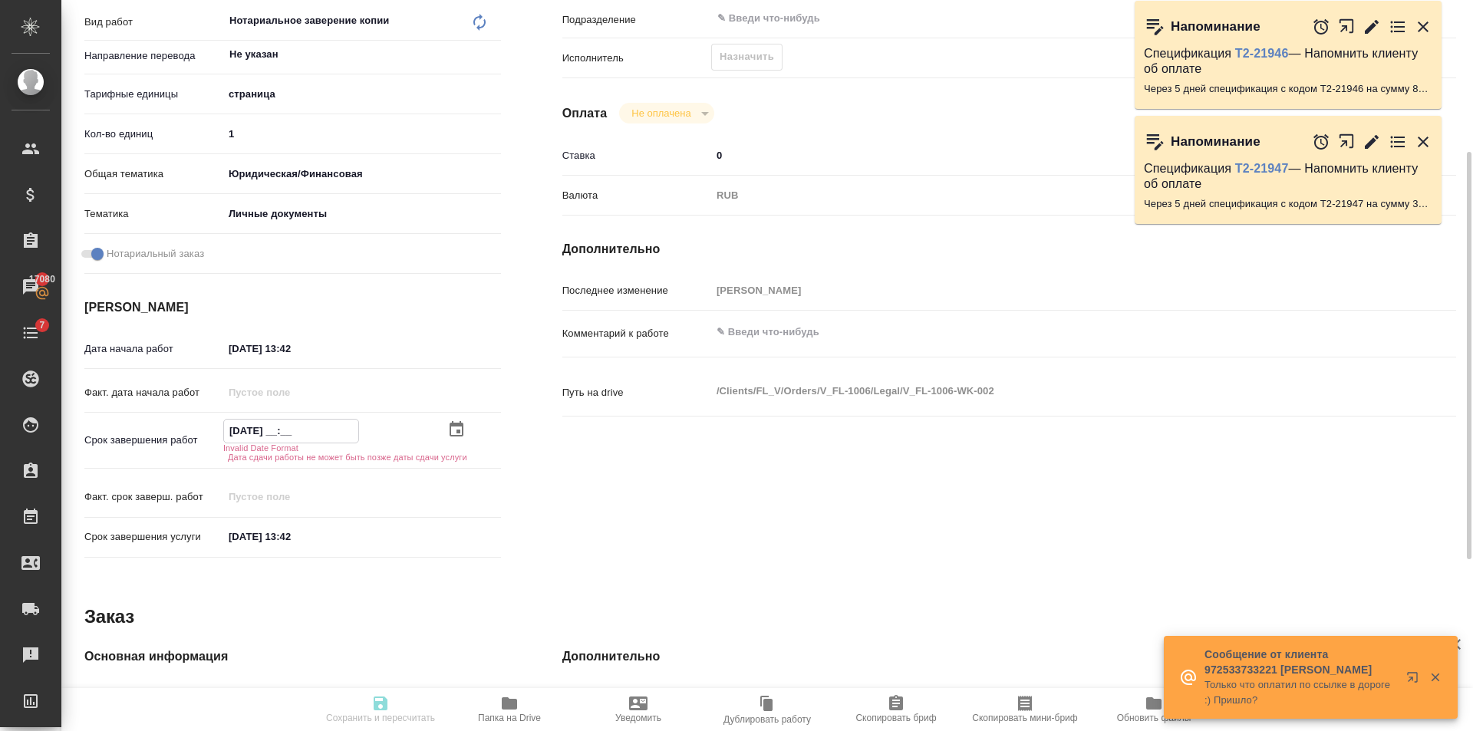
type textarea "x"
type input "31.10.2025 10:__"
type textarea "x"
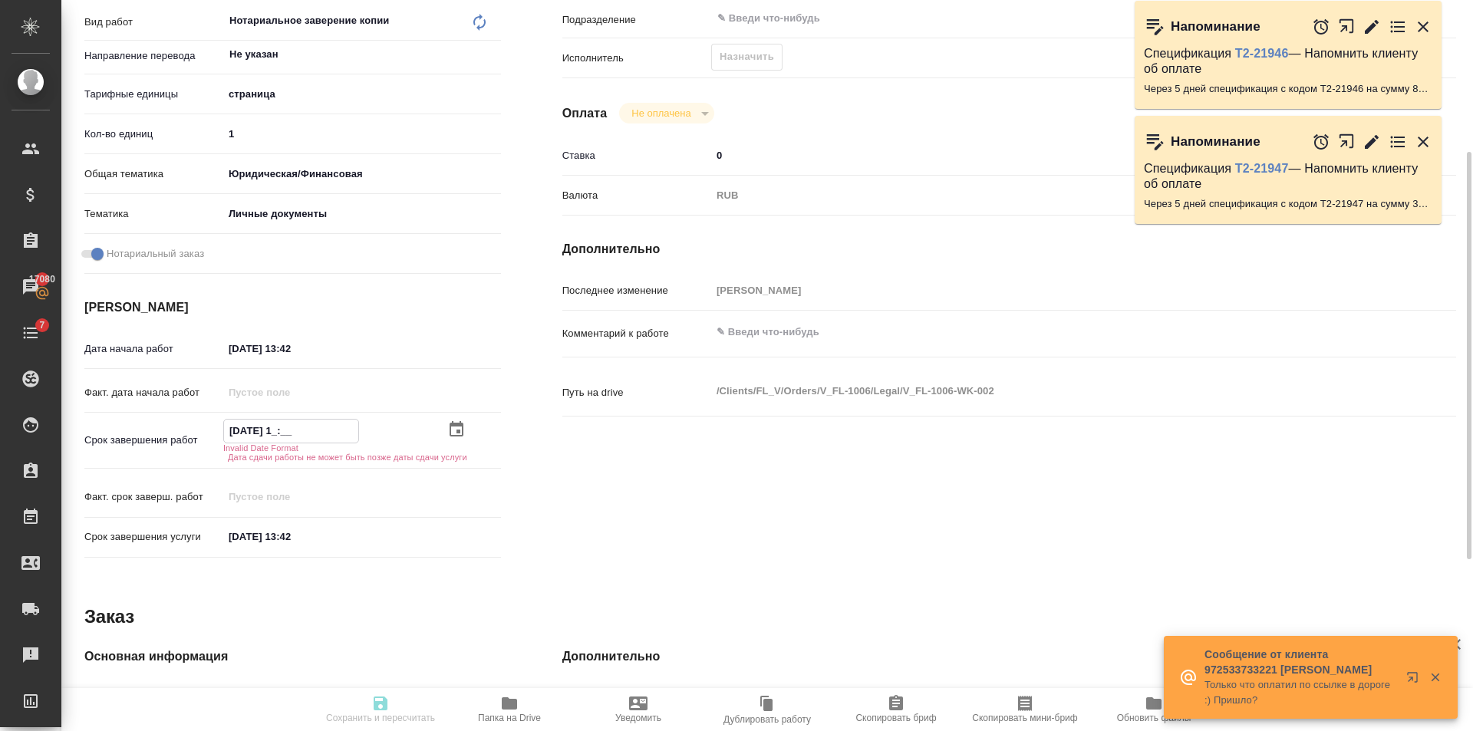
type textarea "x"
type input "31.10.2025 10:0_"
type textarea "x"
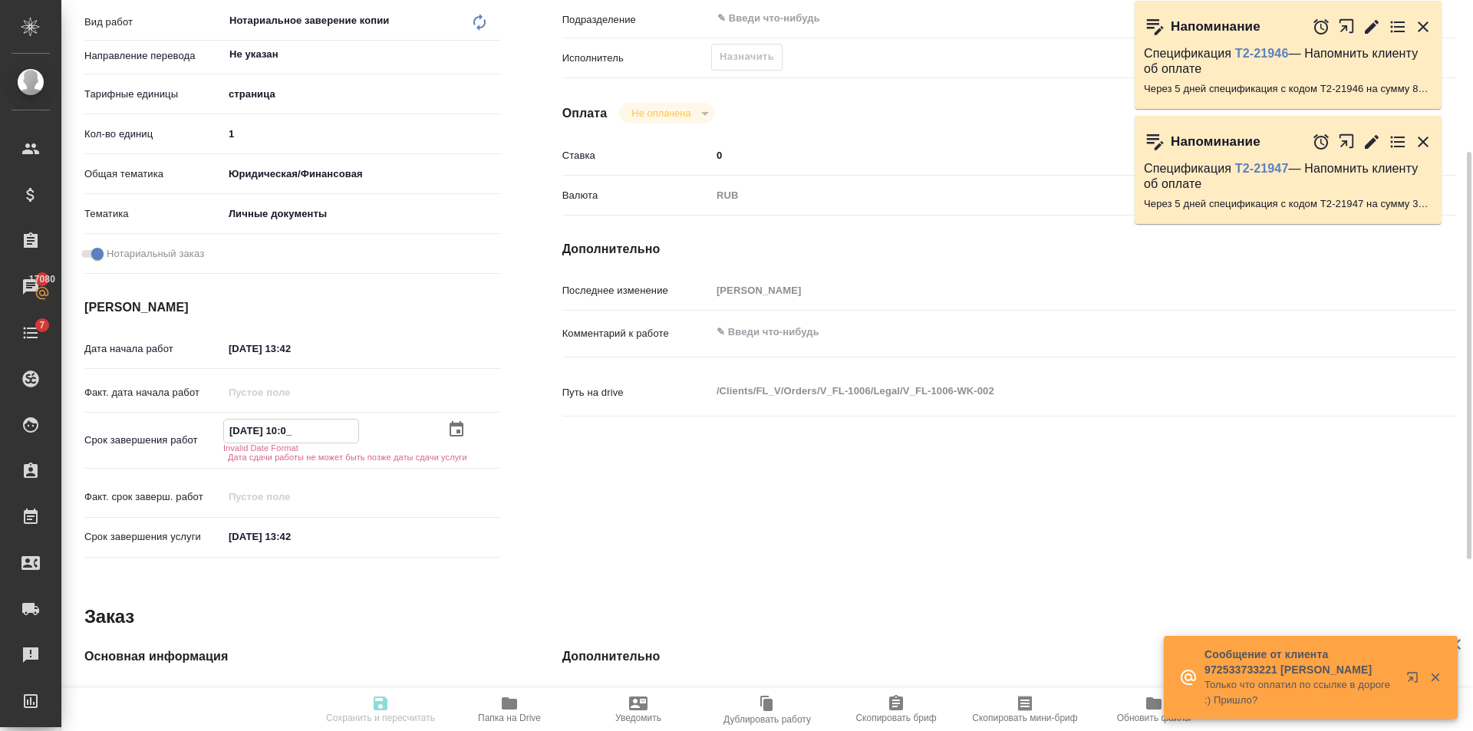
type textarea "x"
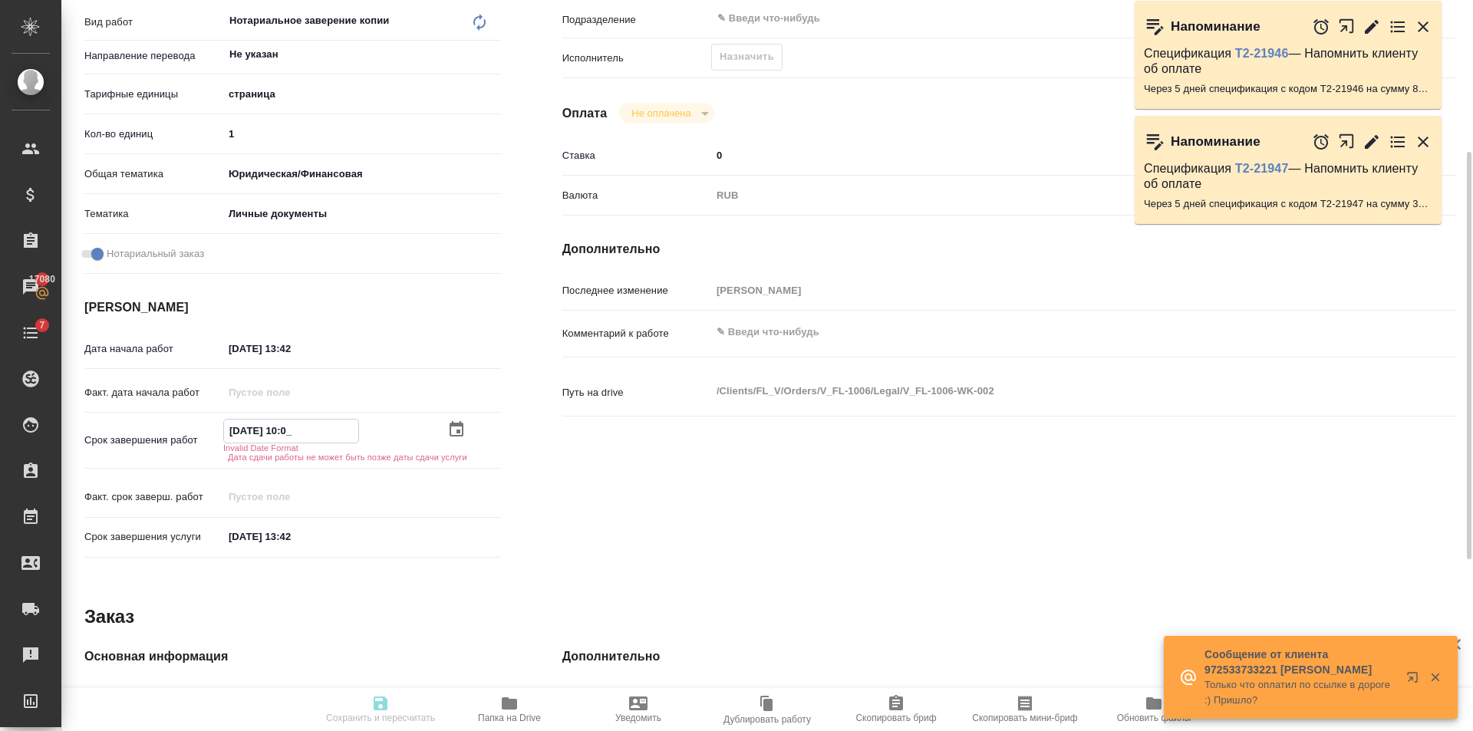
type input "31.10.2025 10:00"
type textarea "x"
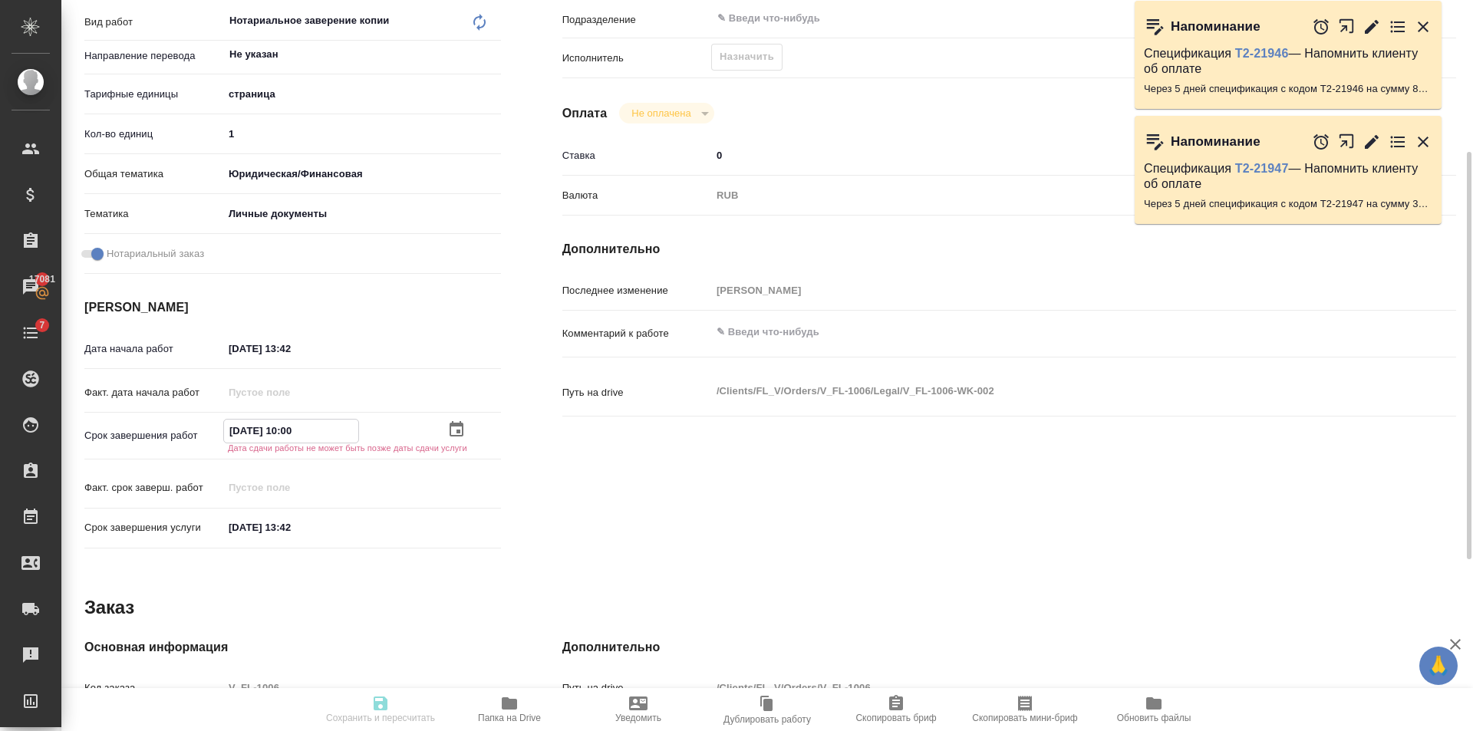
click at [239, 427] on input "31.10.2025 10:00" at bounding box center [291, 431] width 134 height 22
type input "31.02.0251 00:0_"
type textarea "x"
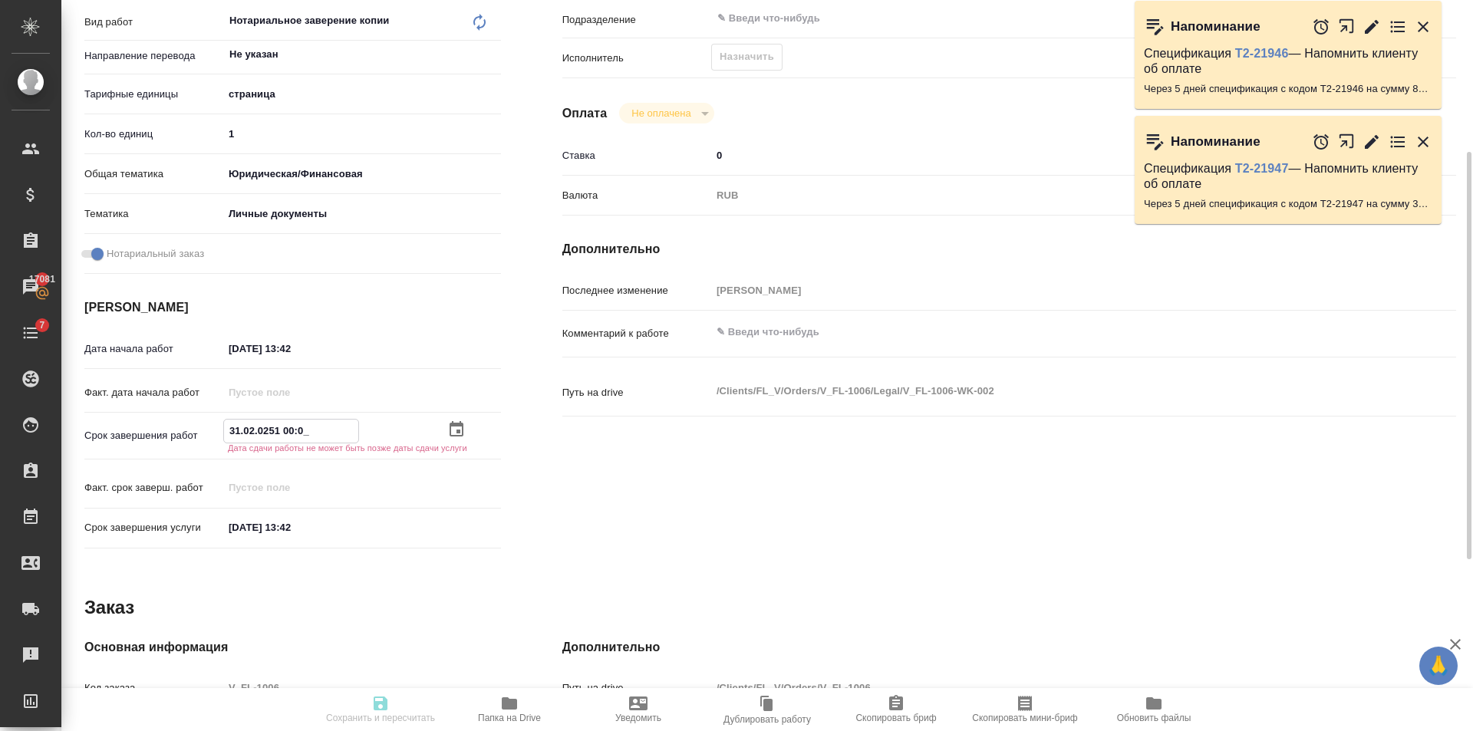
type textarea "x"
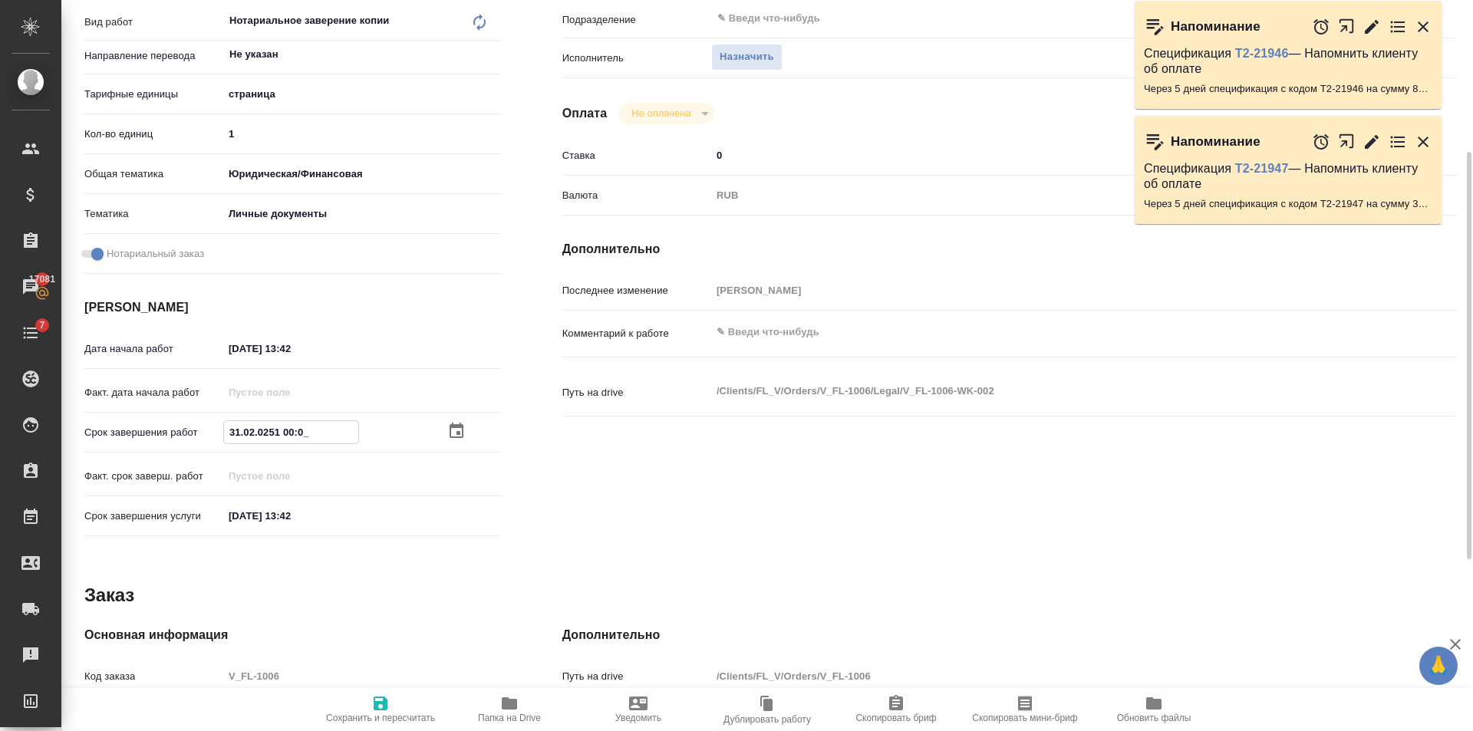
type textarea "x"
type input "10.20.2510 00:__"
type textarea "x"
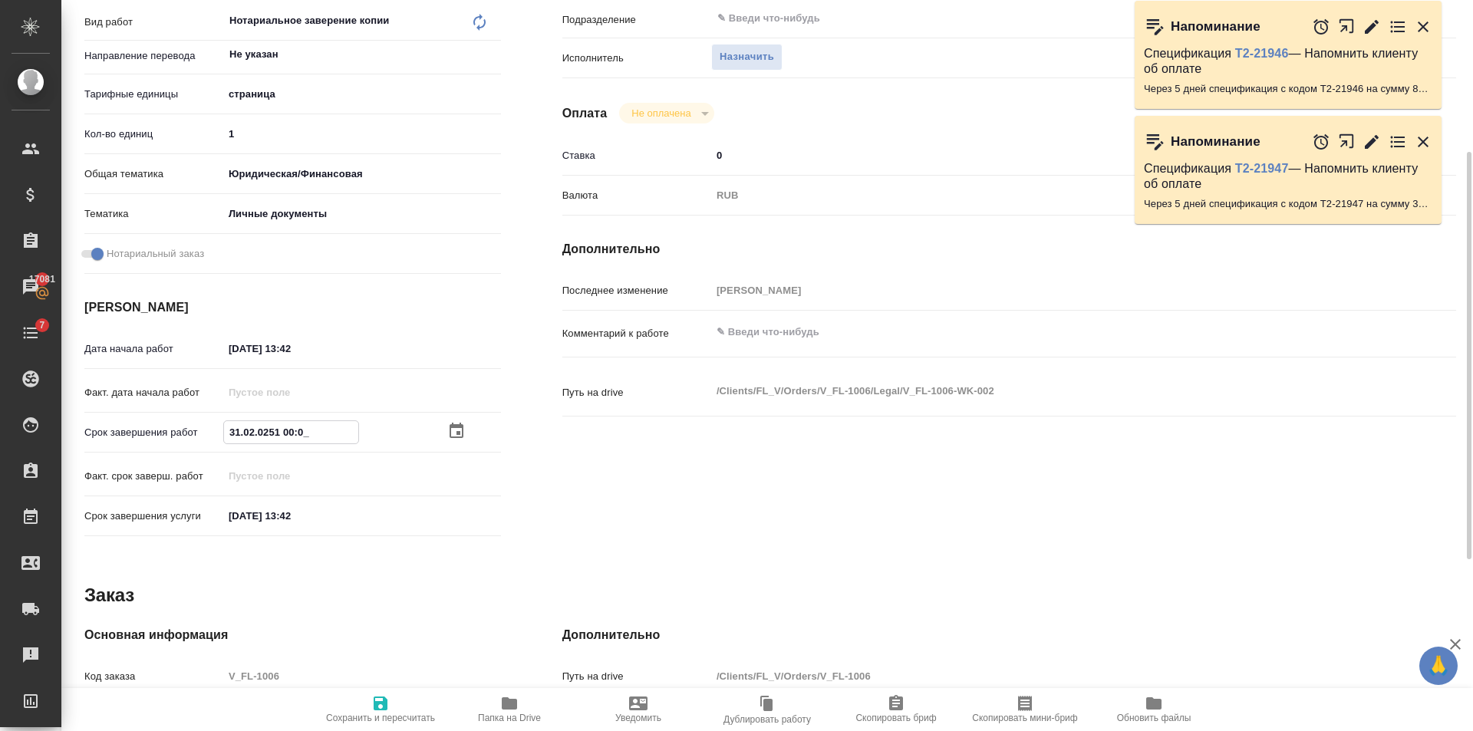
type textarea "x"
type input "21.02.0251 00:0_"
type textarea "x"
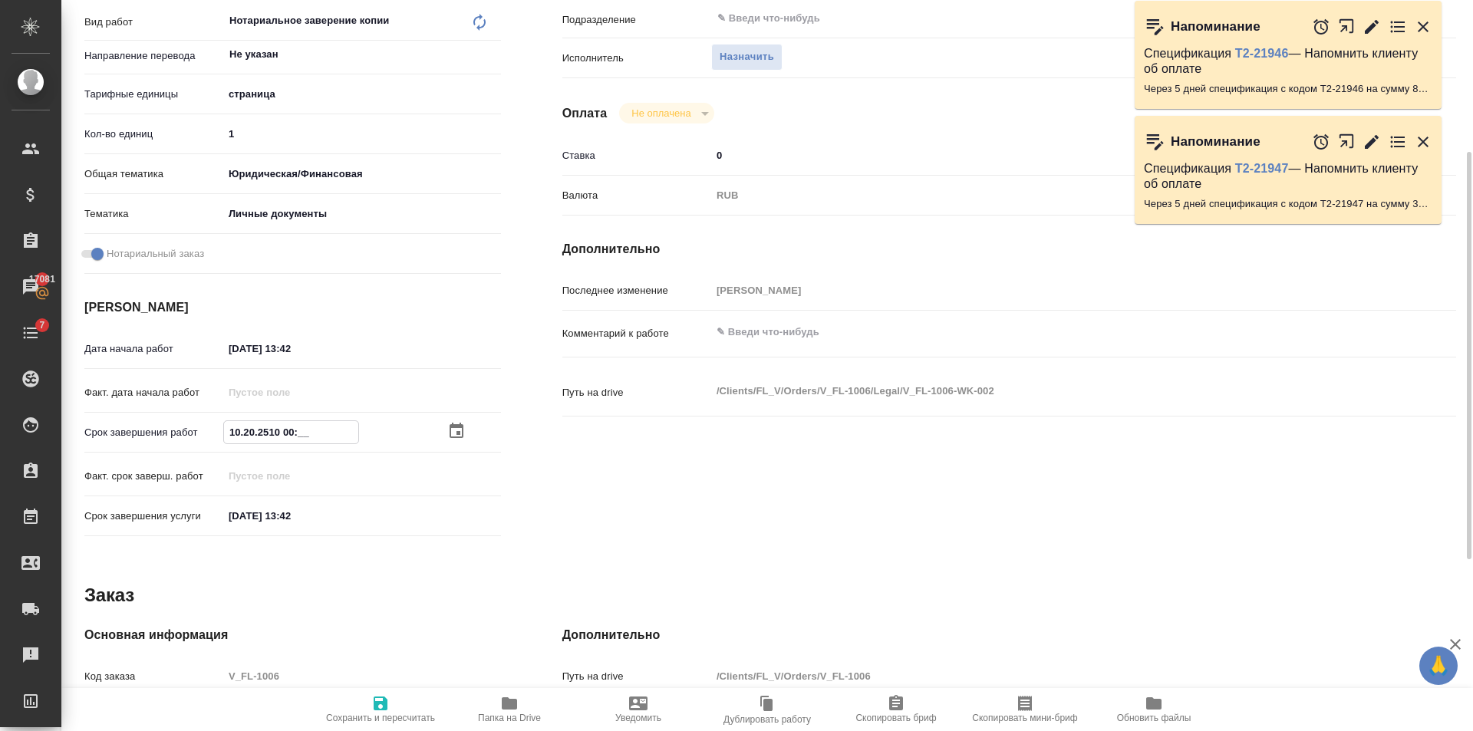
type textarea "x"
type input "23.10.2025 10:00"
type textarea "x"
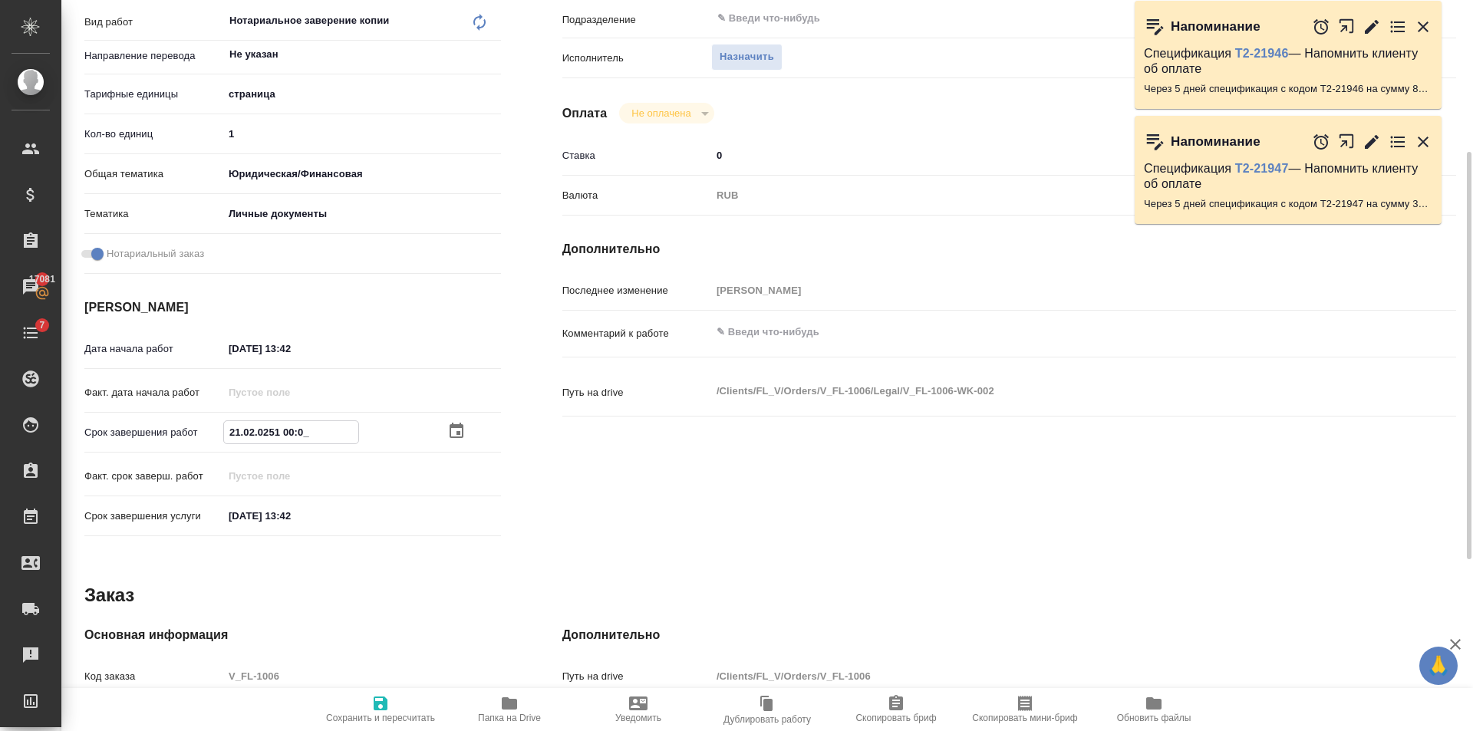
type textarea "x"
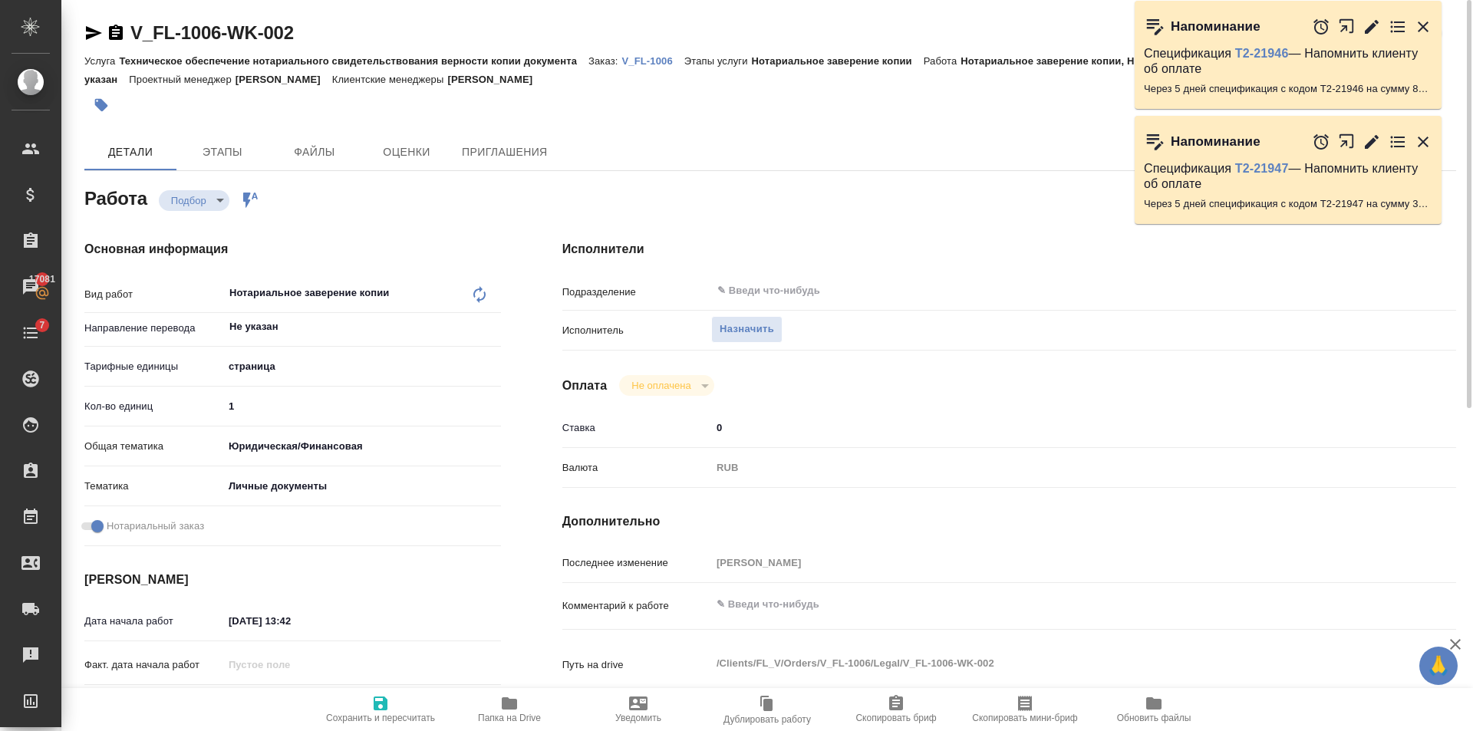
type input "23.10.2025 10:00"
click at [381, 698] on icon "button" at bounding box center [381, 704] width 14 height 14
type textarea "x"
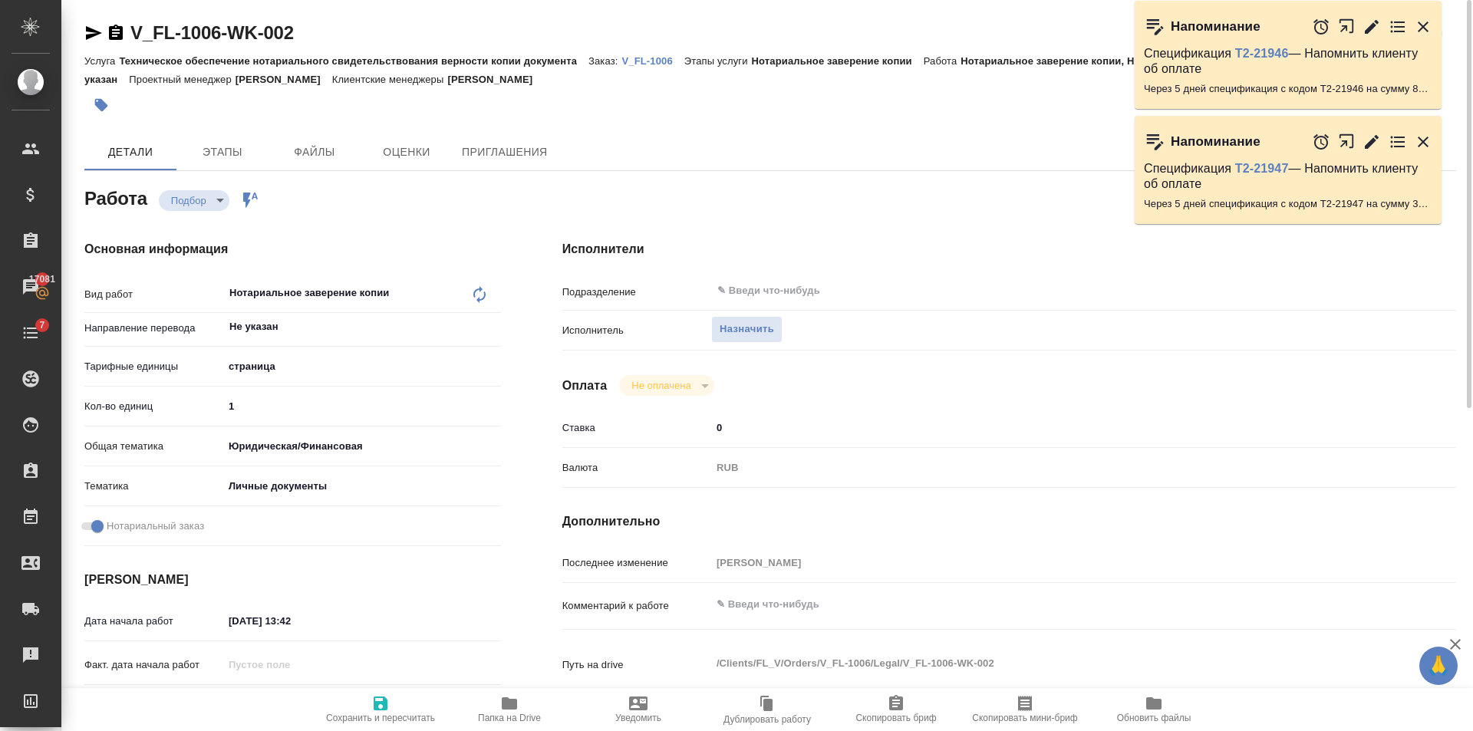
type textarea "x"
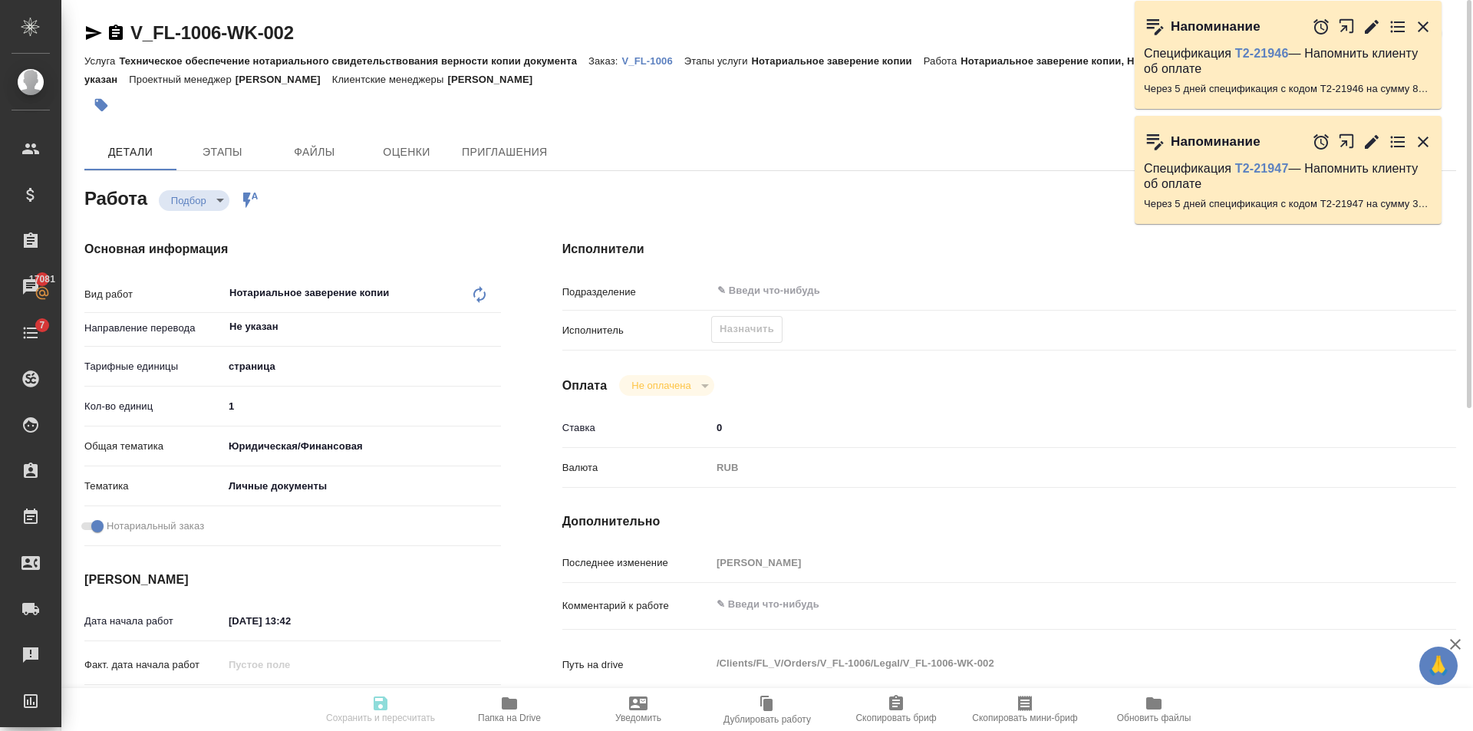
type textarea "x"
type input "recruiting"
type textarea "Нотариальное заверение копии"
type textarea "x"
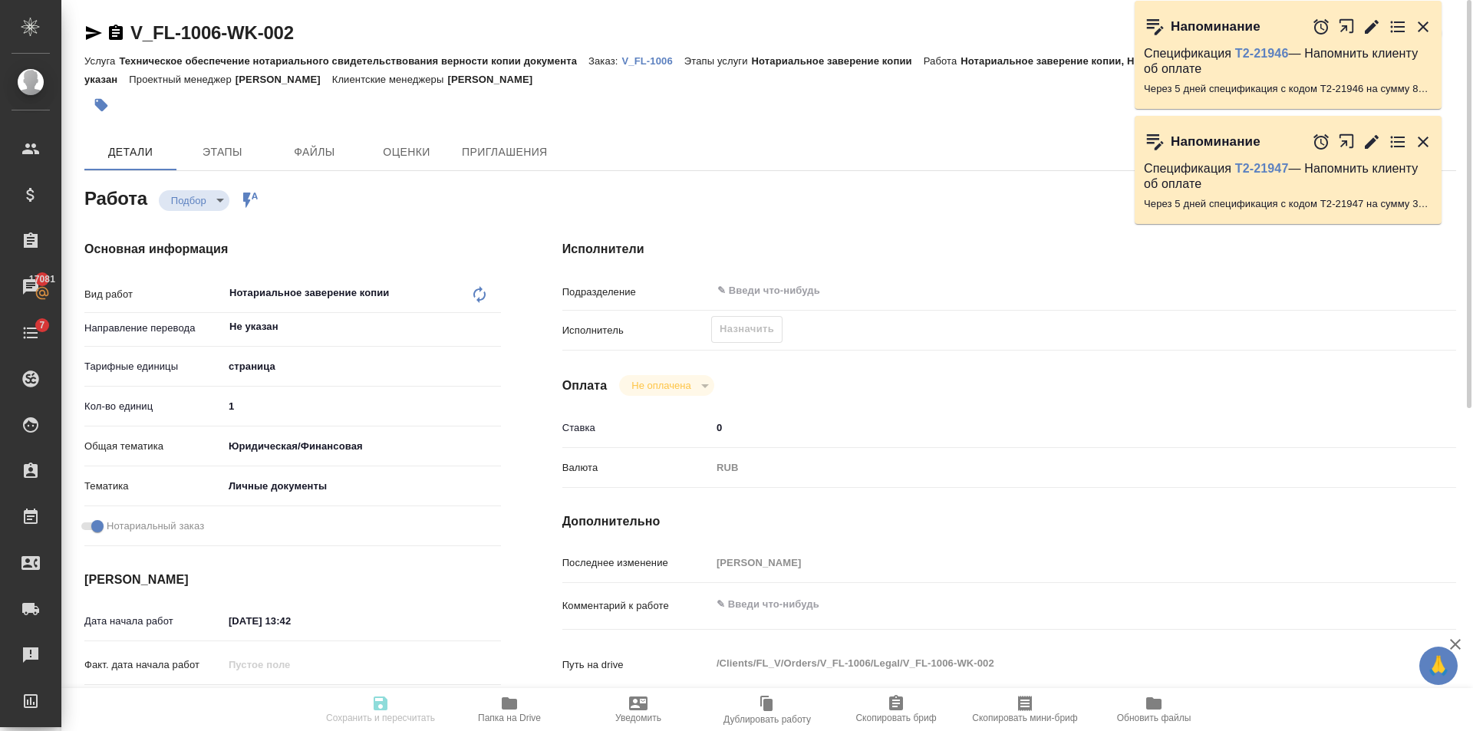
type input "Не указан"
type input "5a8b1489cc6b4906c91bfdb2"
type input "1"
type input "yr-fn"
type input "5a8b8b956a9677013d343cfe"
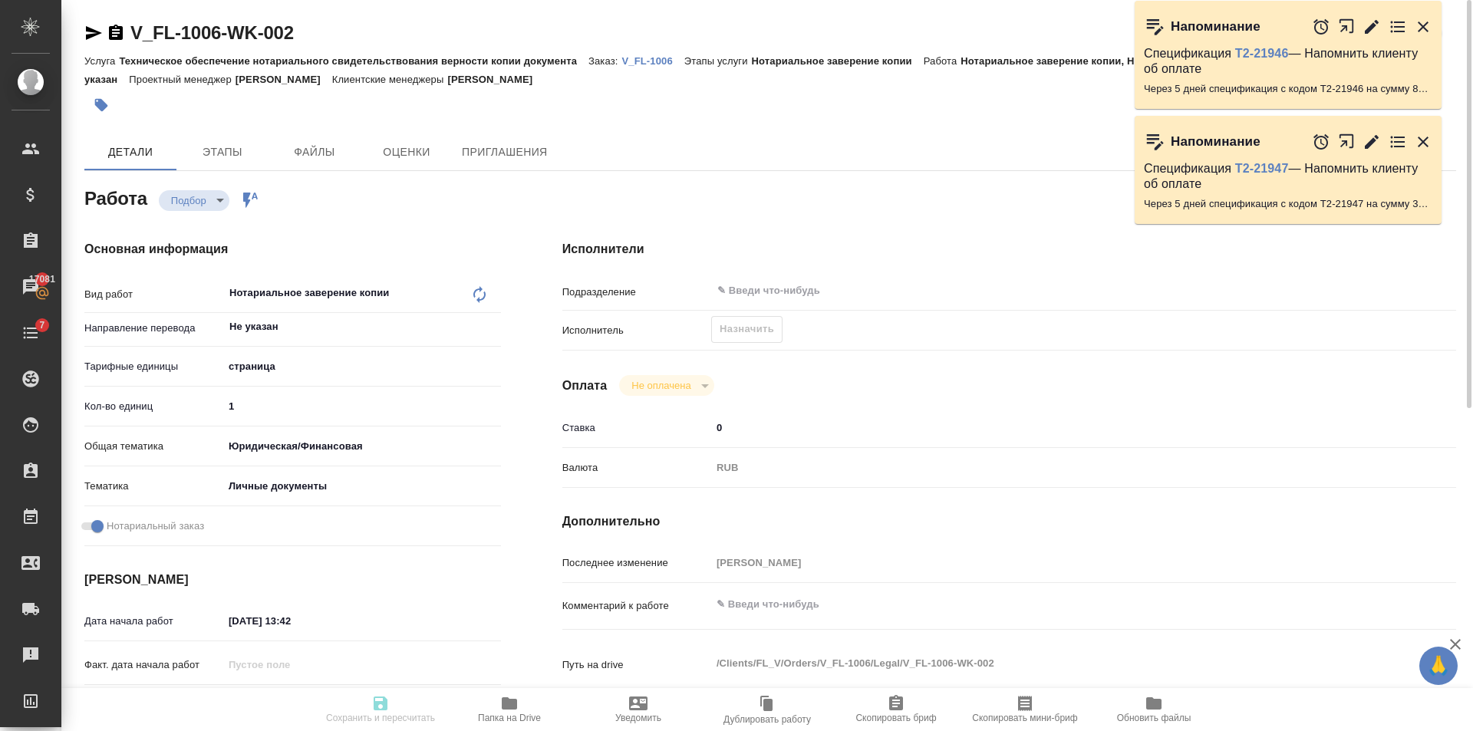
checkbox input "true"
type input "09.10.2025 13:42"
type input "23.10.2025 10:00"
type input "23.10.2025 13:42"
type input "notPayed"
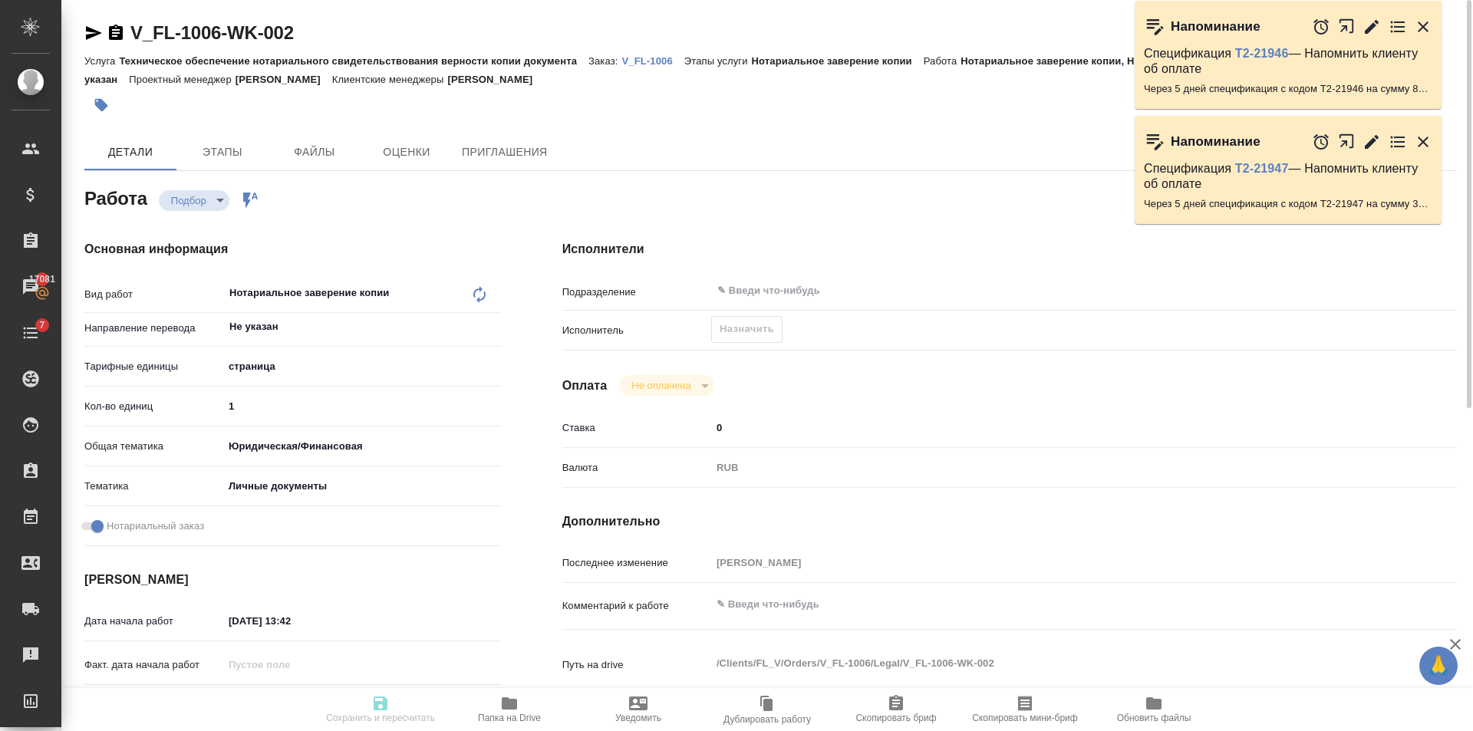
type input "0"
type input "RUB"
type input "[PERSON_NAME]"
type textarea "x"
type textarea "/Clients/FL_V/Orders/V_FL-1006/Legal/V_FL-1006-WK-002"
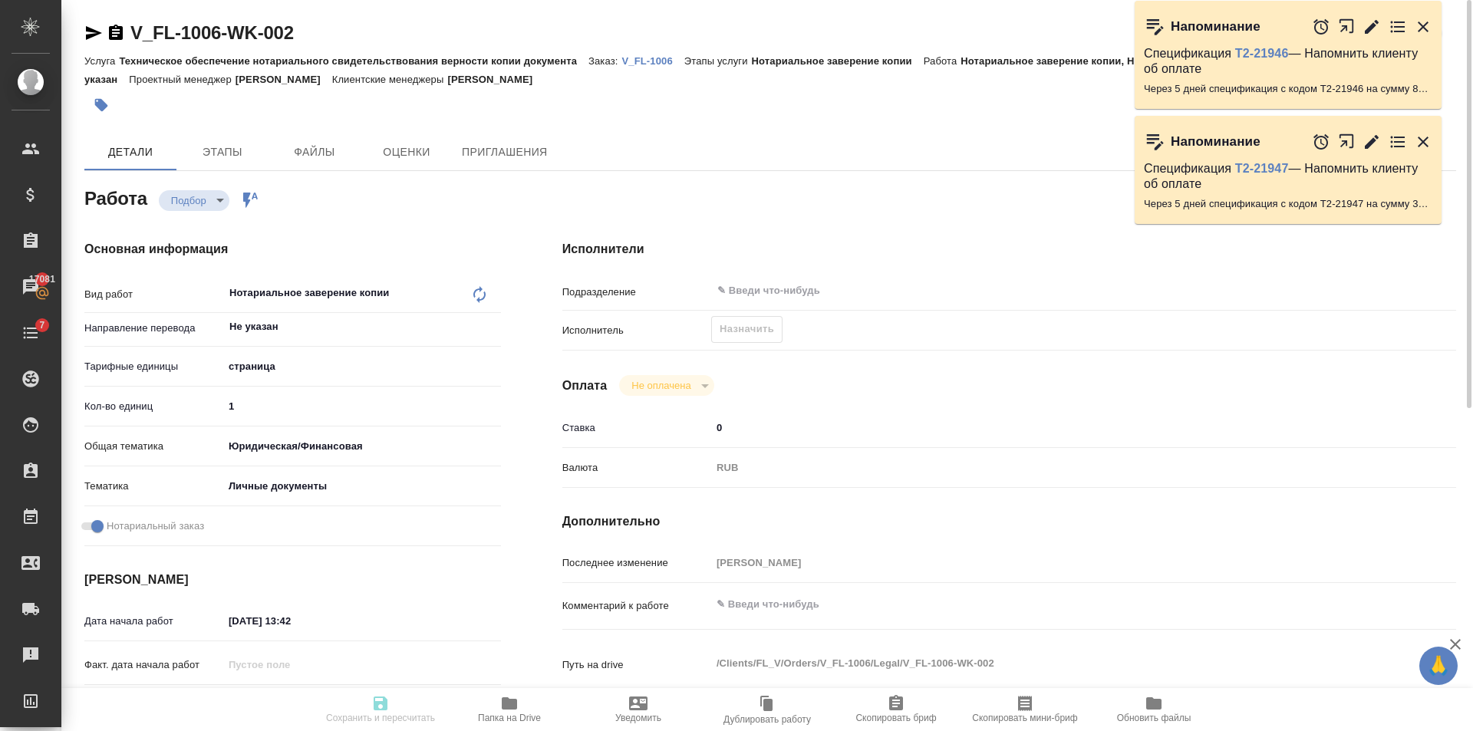
type textarea "x"
type input "V_FL-1006"
type input "Техническое обеспечение нотариального свидетельствования верности копии докумен…"
type input "Нотариальное заверение копии"
type input "Богомолова Анастасия"
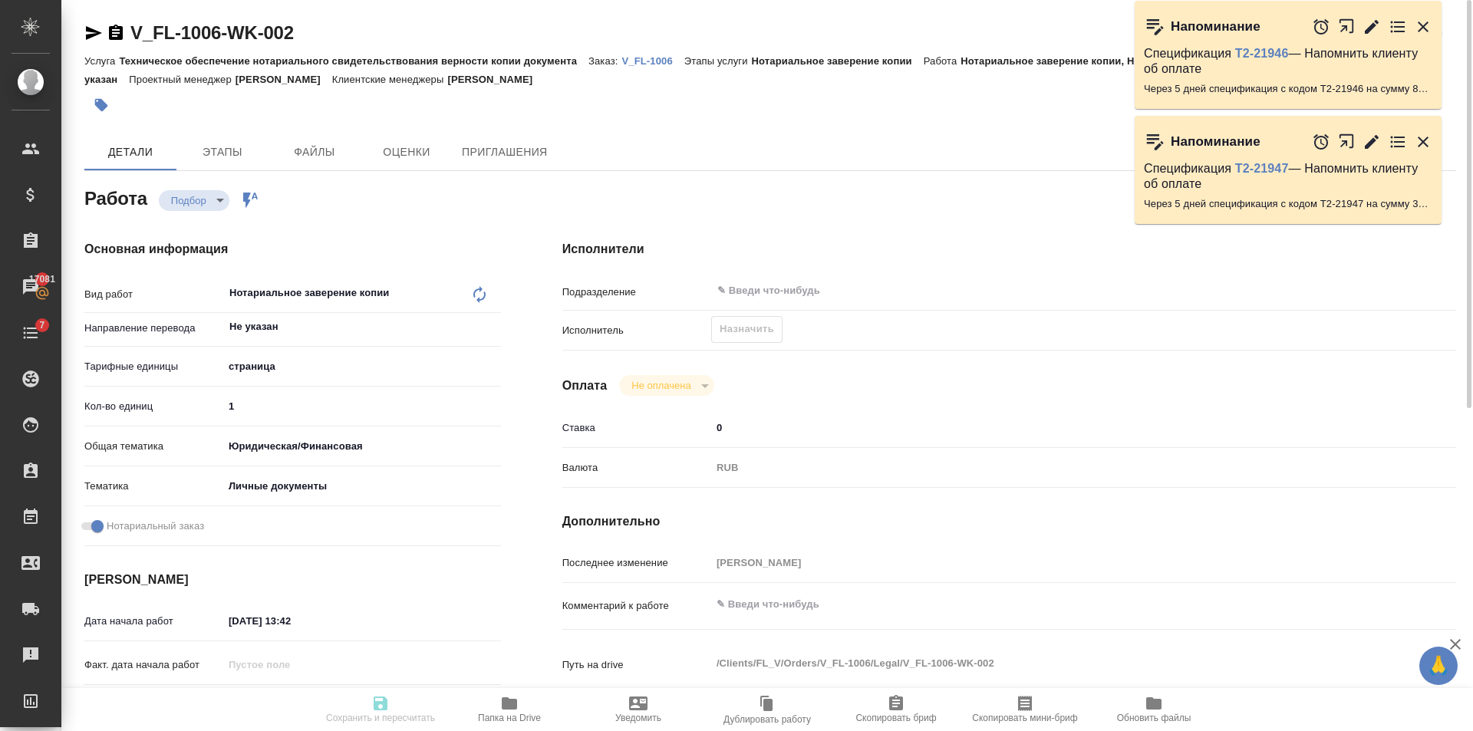
type input "/Clients/FL_V/Orders/V_FL-1006"
type textarea "x"
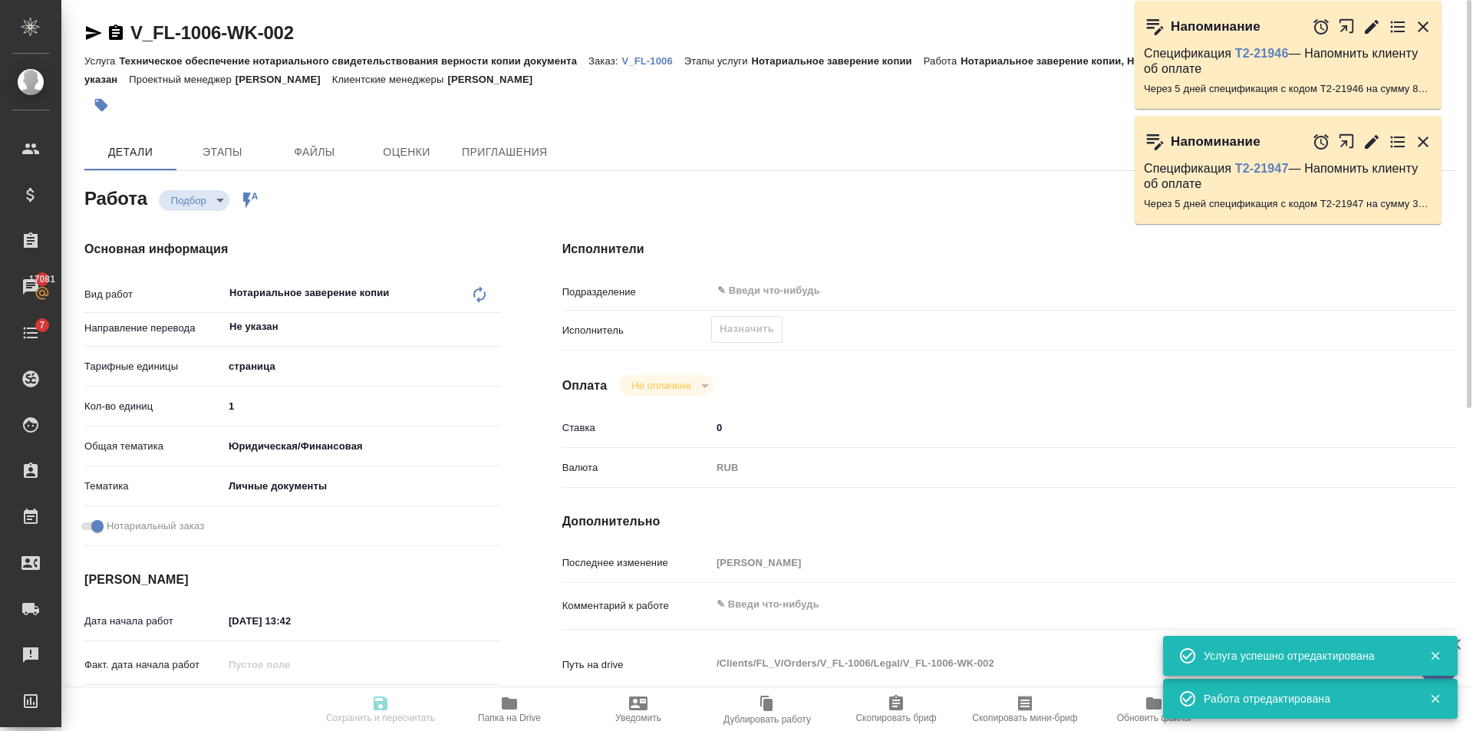
type textarea "x"
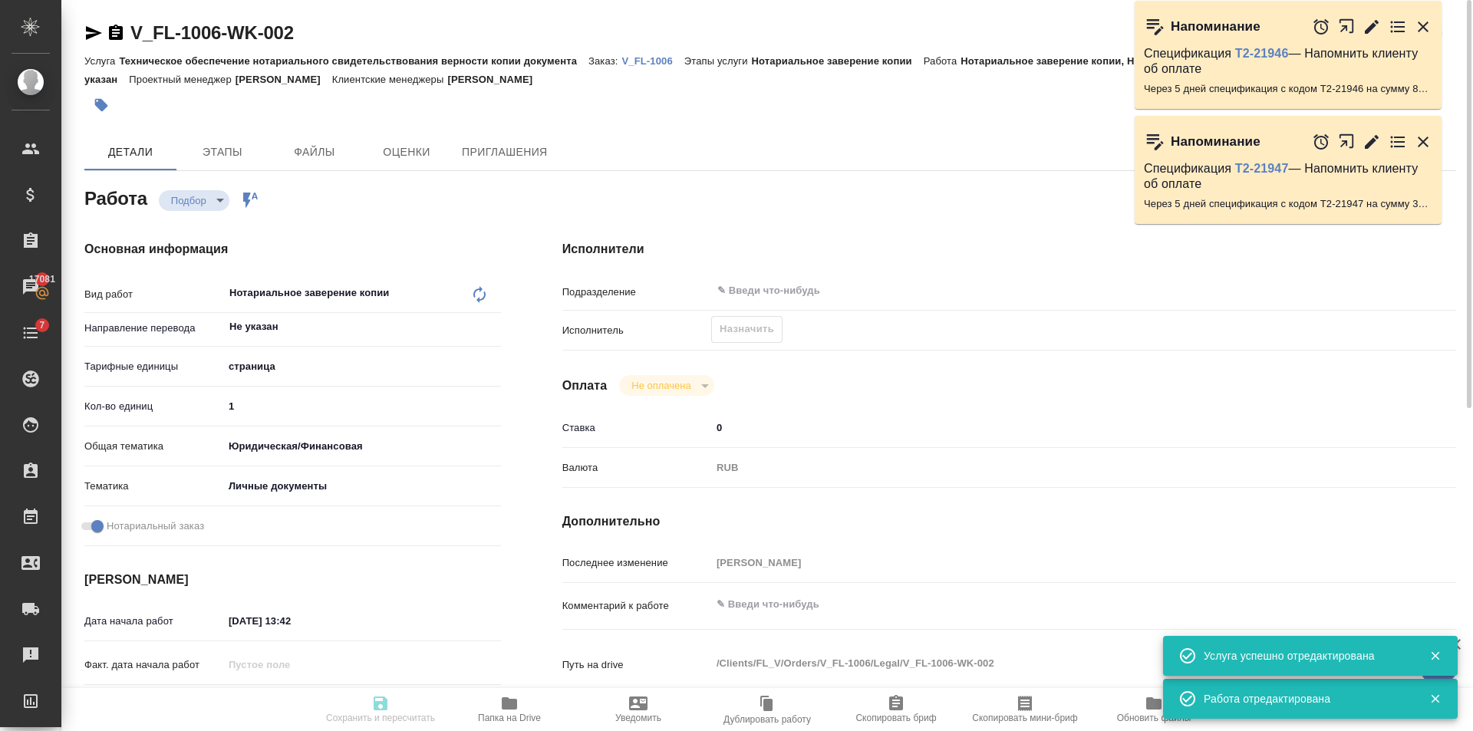
type textarea "x"
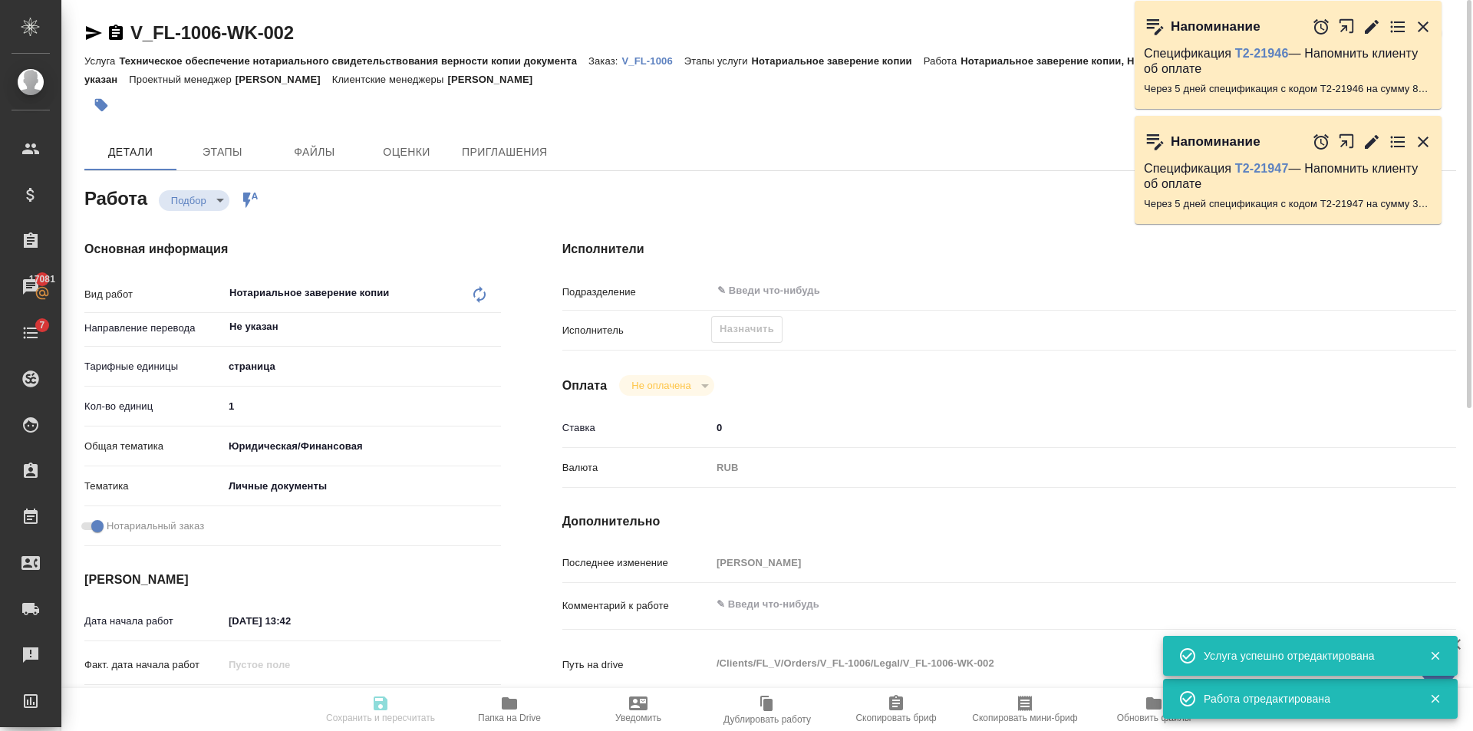
type textarea "x"
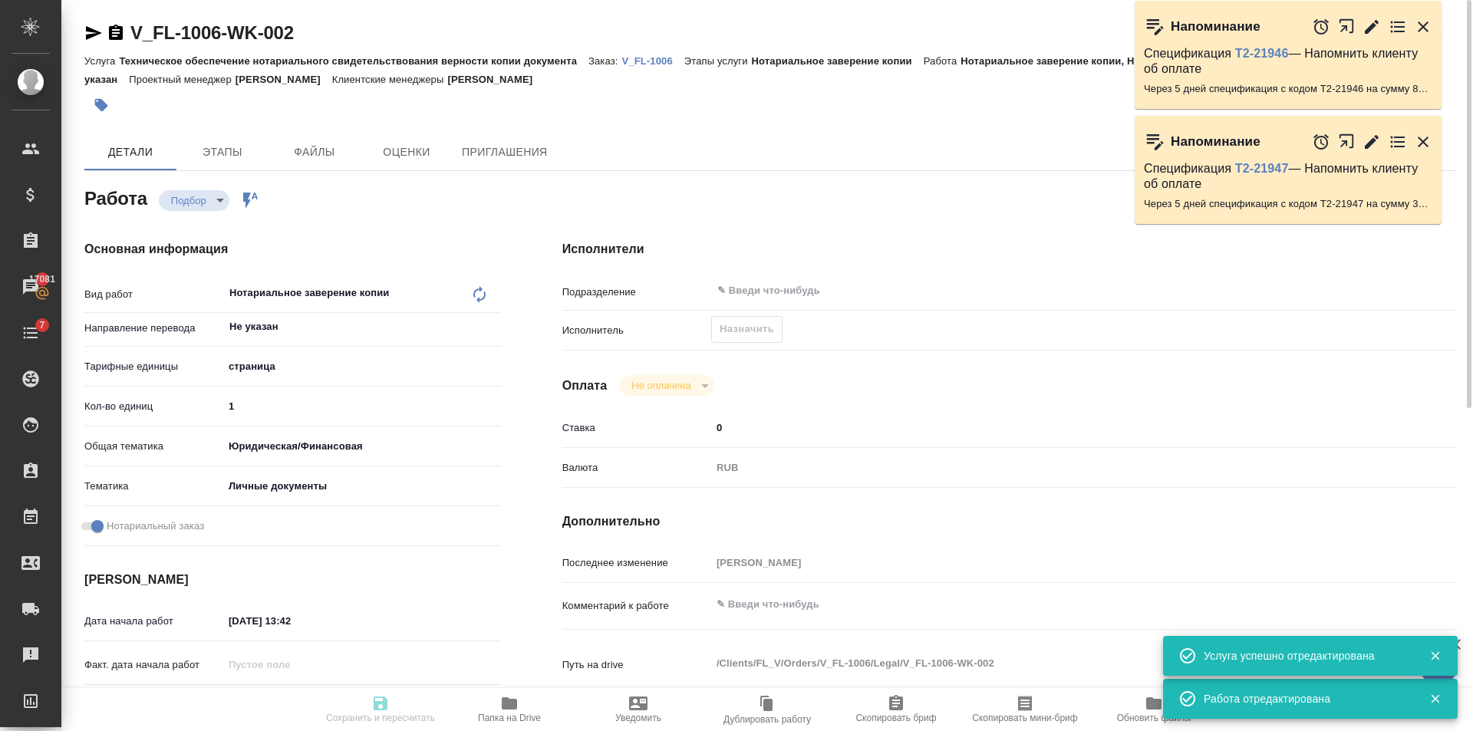
type input "recruiting"
type textarea "Нотариальное заверение копии"
click at [754, 341] on button "Назначить" at bounding box center [746, 329] width 71 height 27
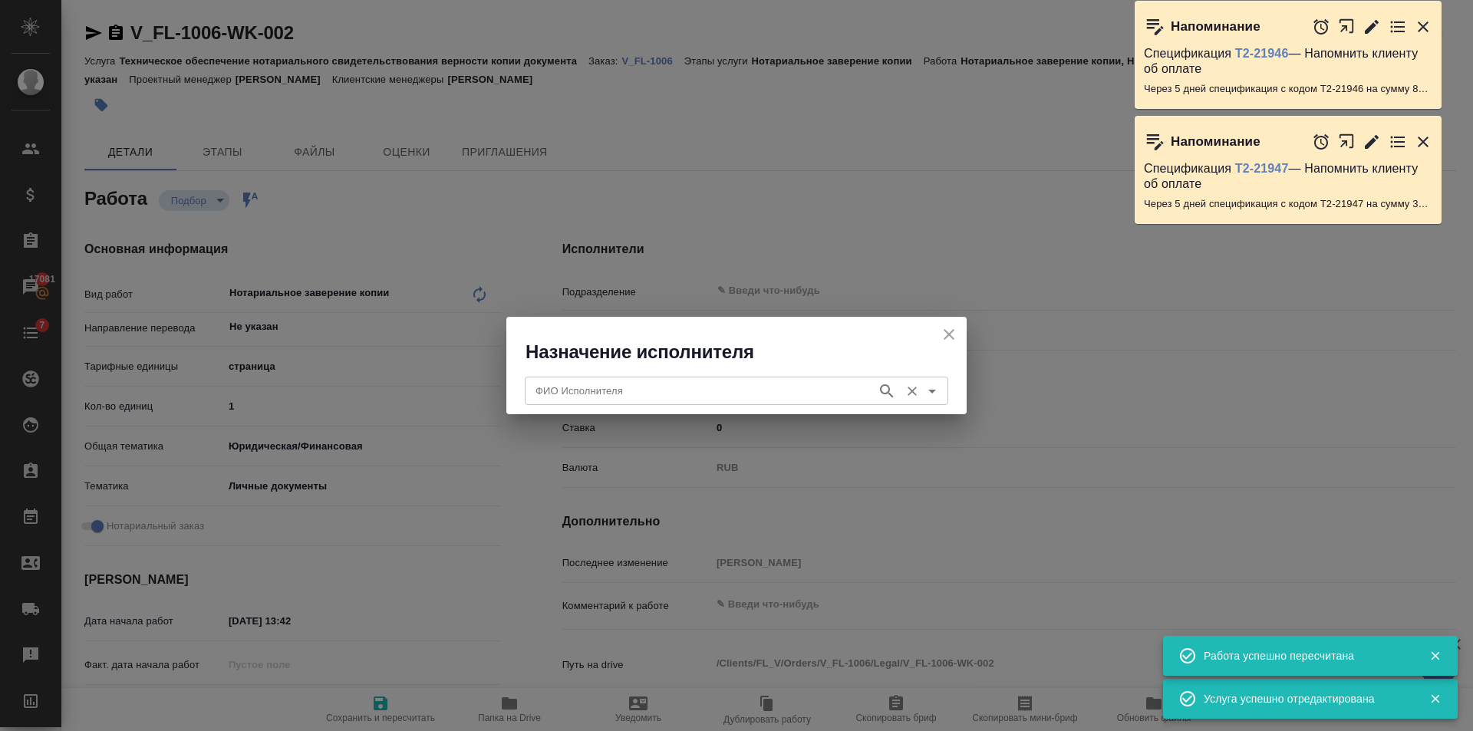
click at [670, 382] on input "ФИО Исполнителя" at bounding box center [699, 390] width 340 height 18
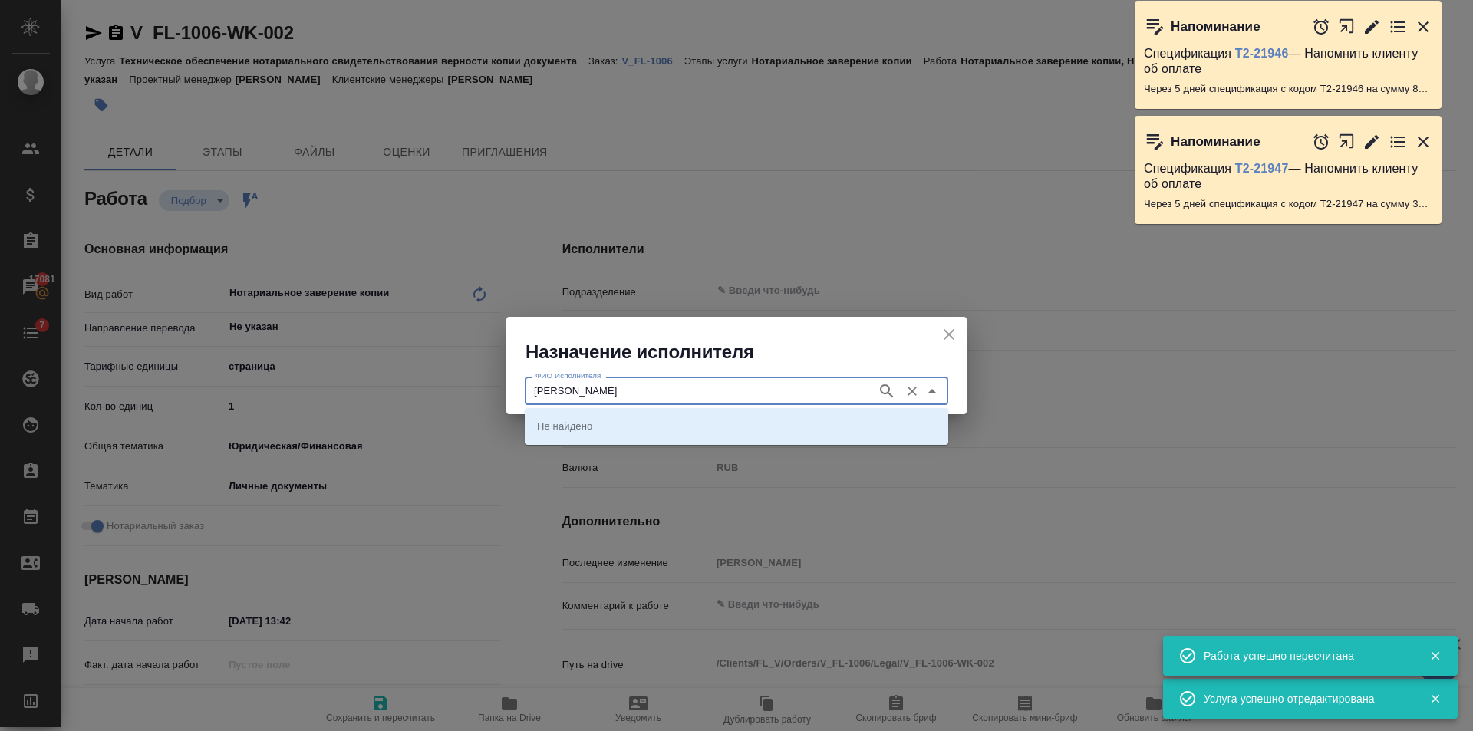
click at [873, 388] on div "Соколова ФИО Исполнителя" at bounding box center [737, 391] width 424 height 28
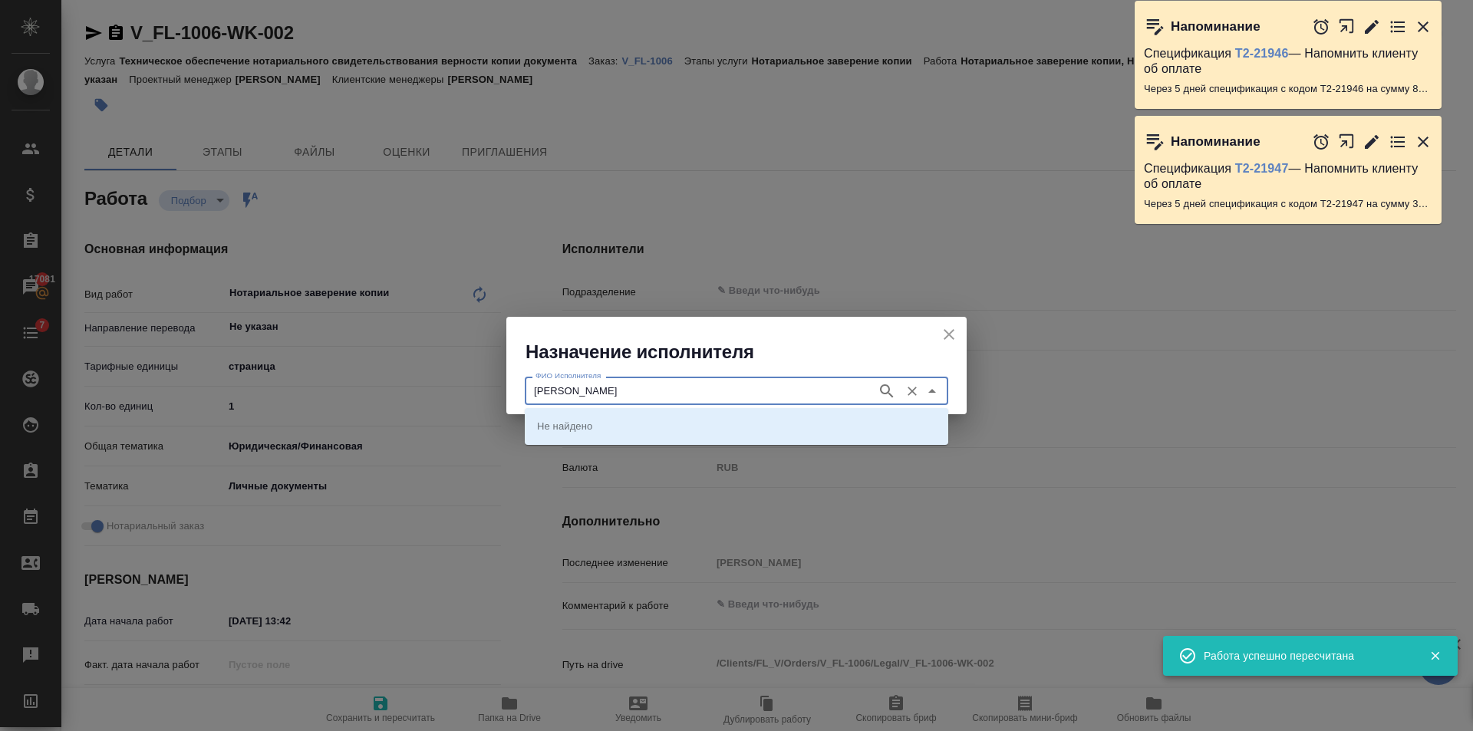
click at [883, 392] on icon "button" at bounding box center [886, 390] width 13 height 13
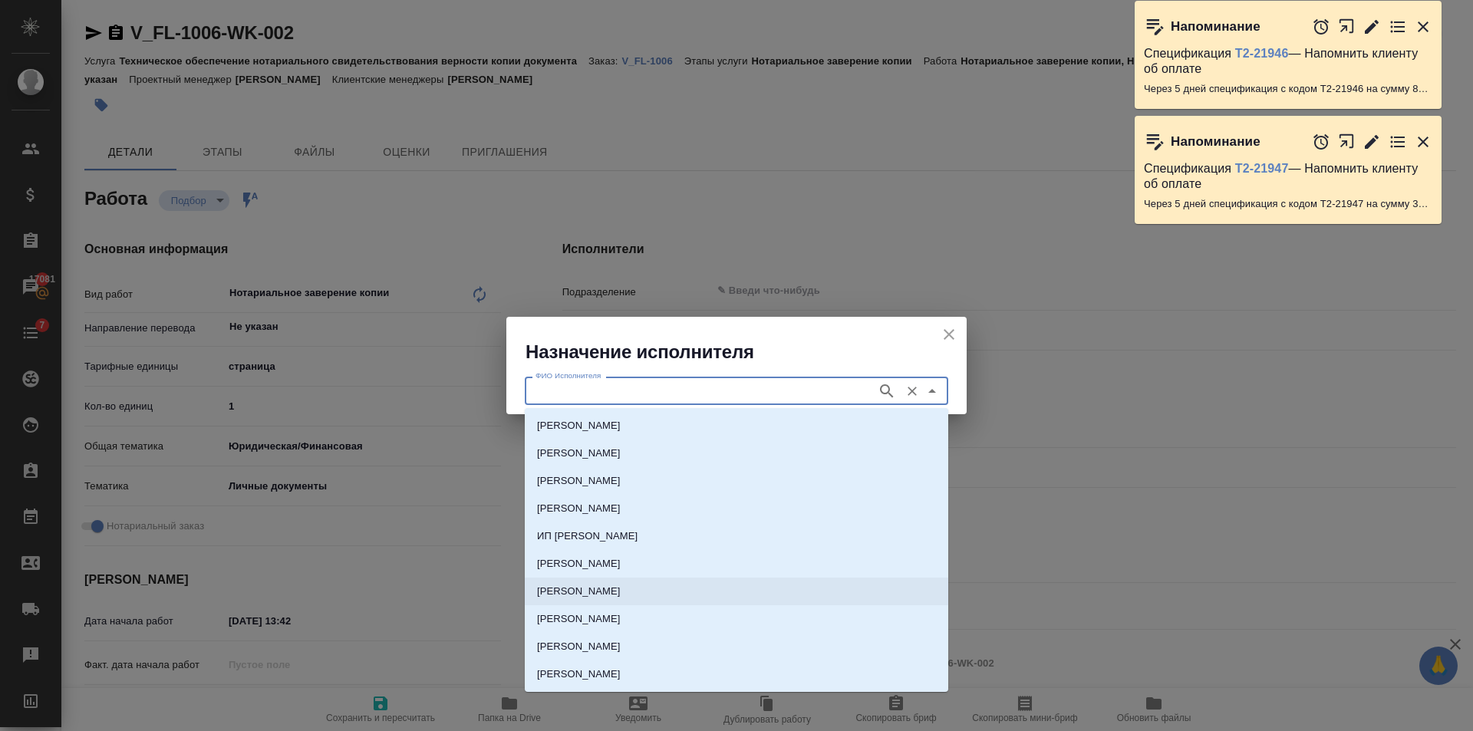
click at [579, 586] on p "НОТАРИУС Соколова Марина Валентиновна" at bounding box center [579, 591] width 84 height 15
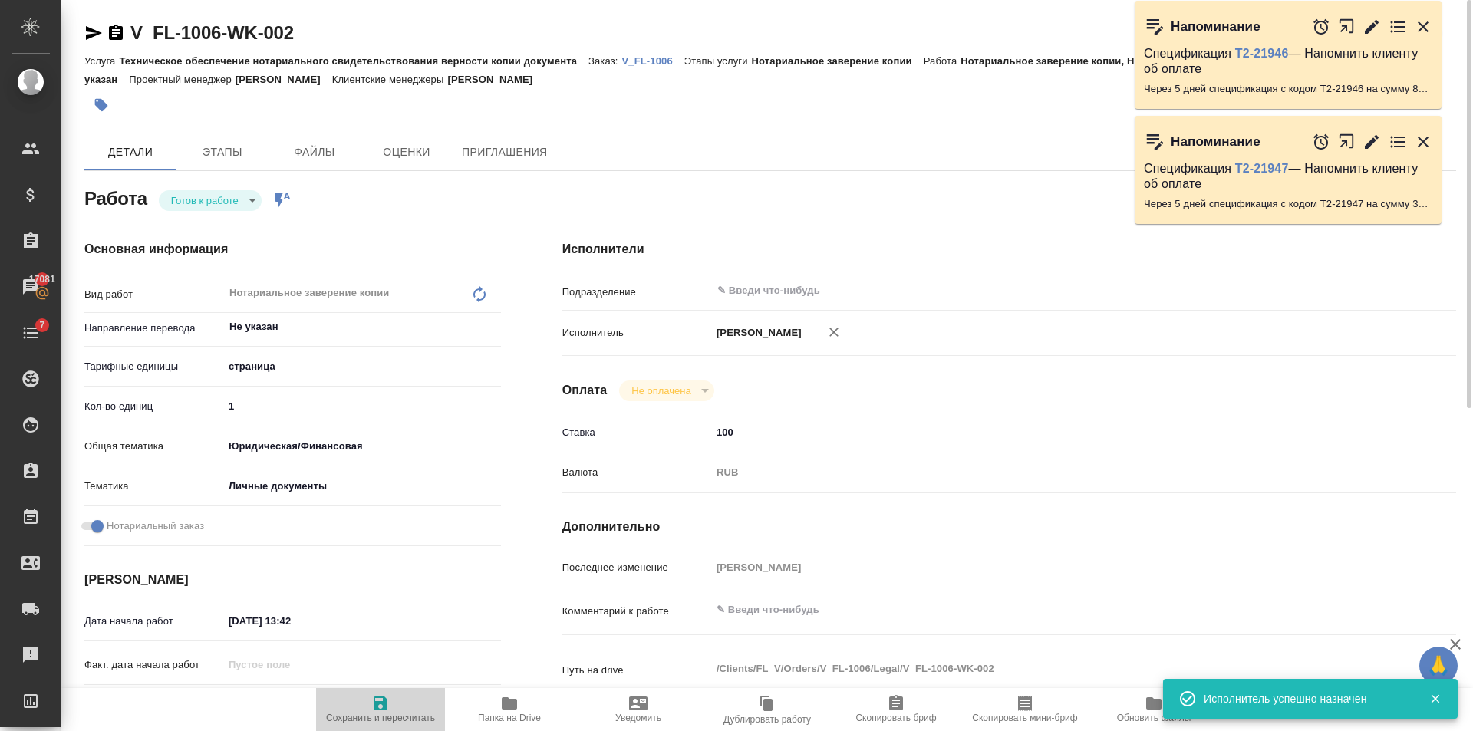
click at [367, 716] on span "Сохранить и пересчитать" at bounding box center [380, 718] width 109 height 11
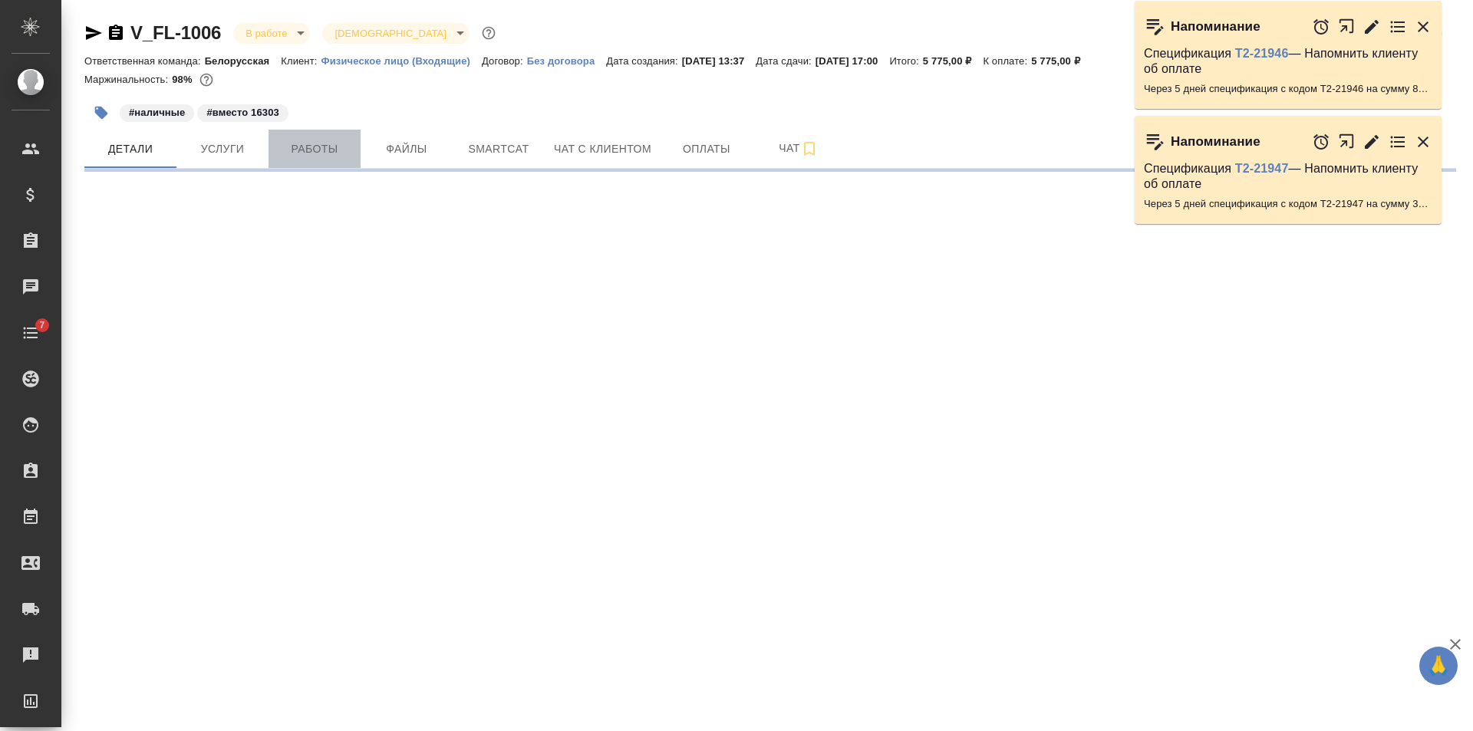
click at [315, 149] on span "Работы" at bounding box center [315, 149] width 74 height 19
select select "RU"
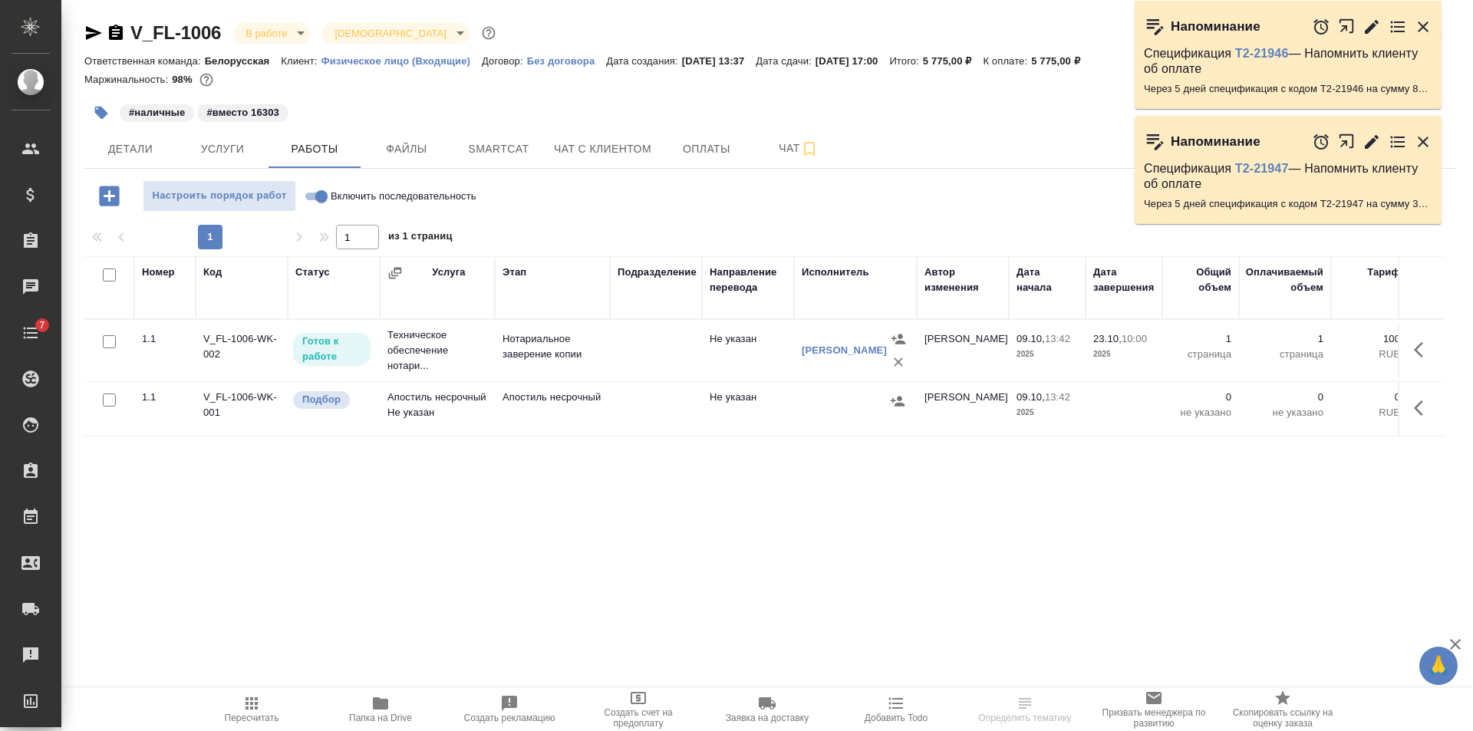
click at [630, 425] on td at bounding box center [656, 409] width 92 height 54
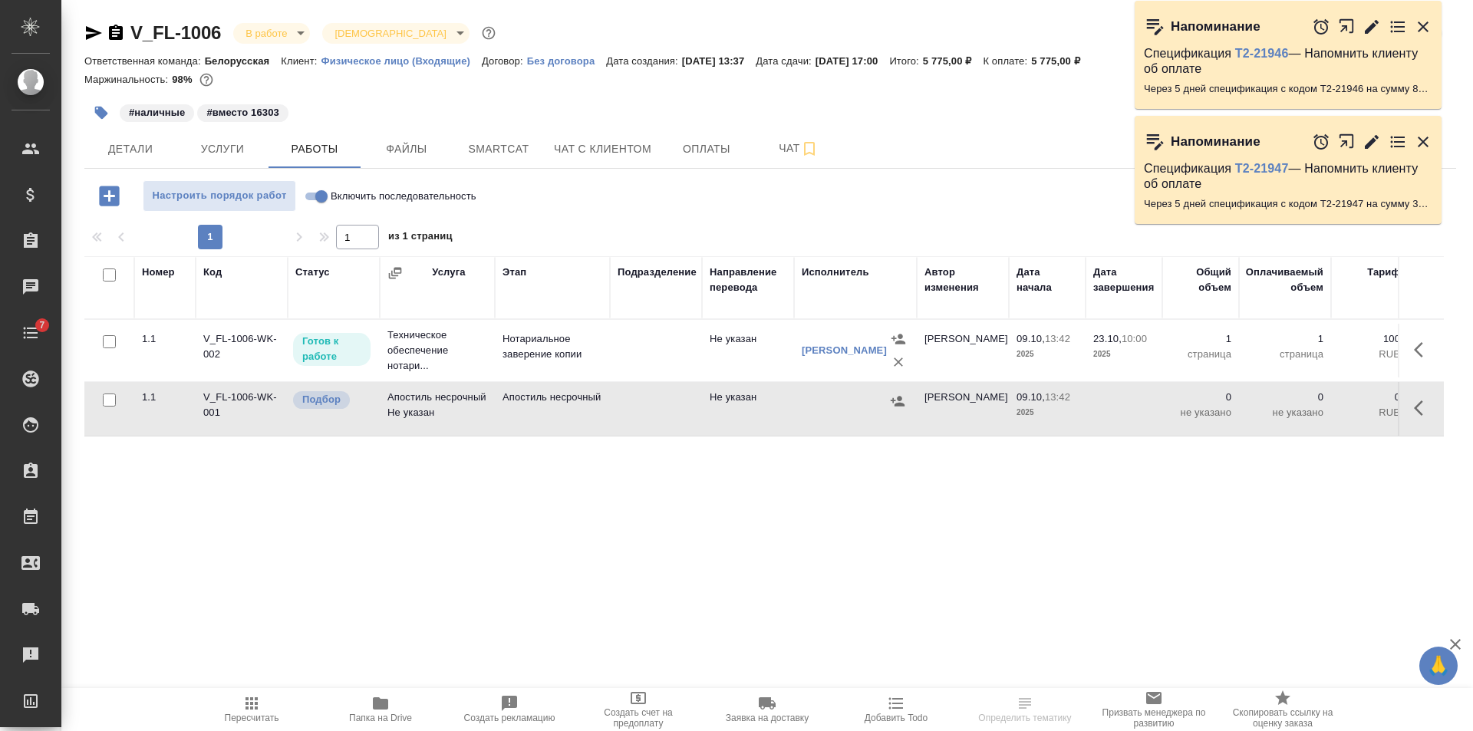
click at [630, 425] on td at bounding box center [656, 409] width 92 height 54
click at [269, 727] on button "Пересчитать" at bounding box center [251, 709] width 129 height 43
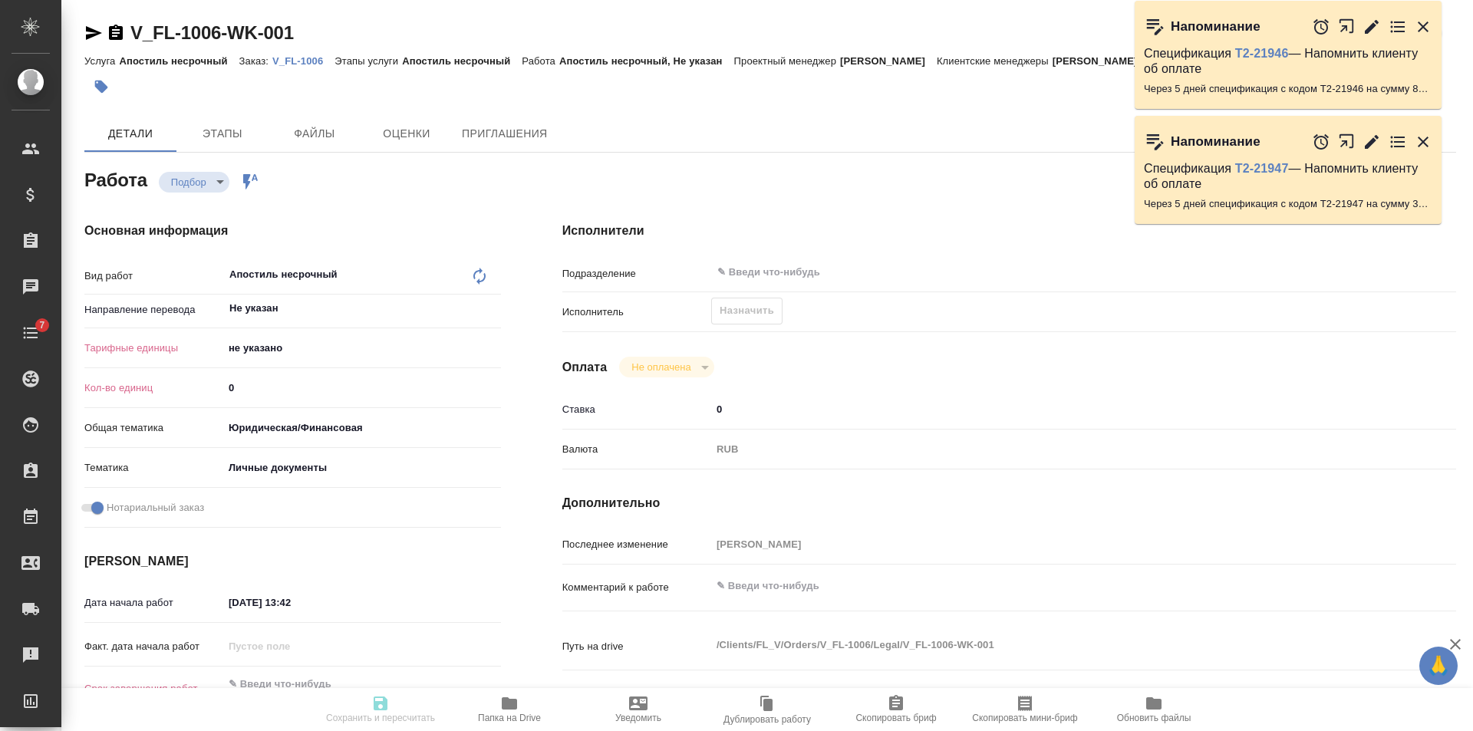
type textarea "x"
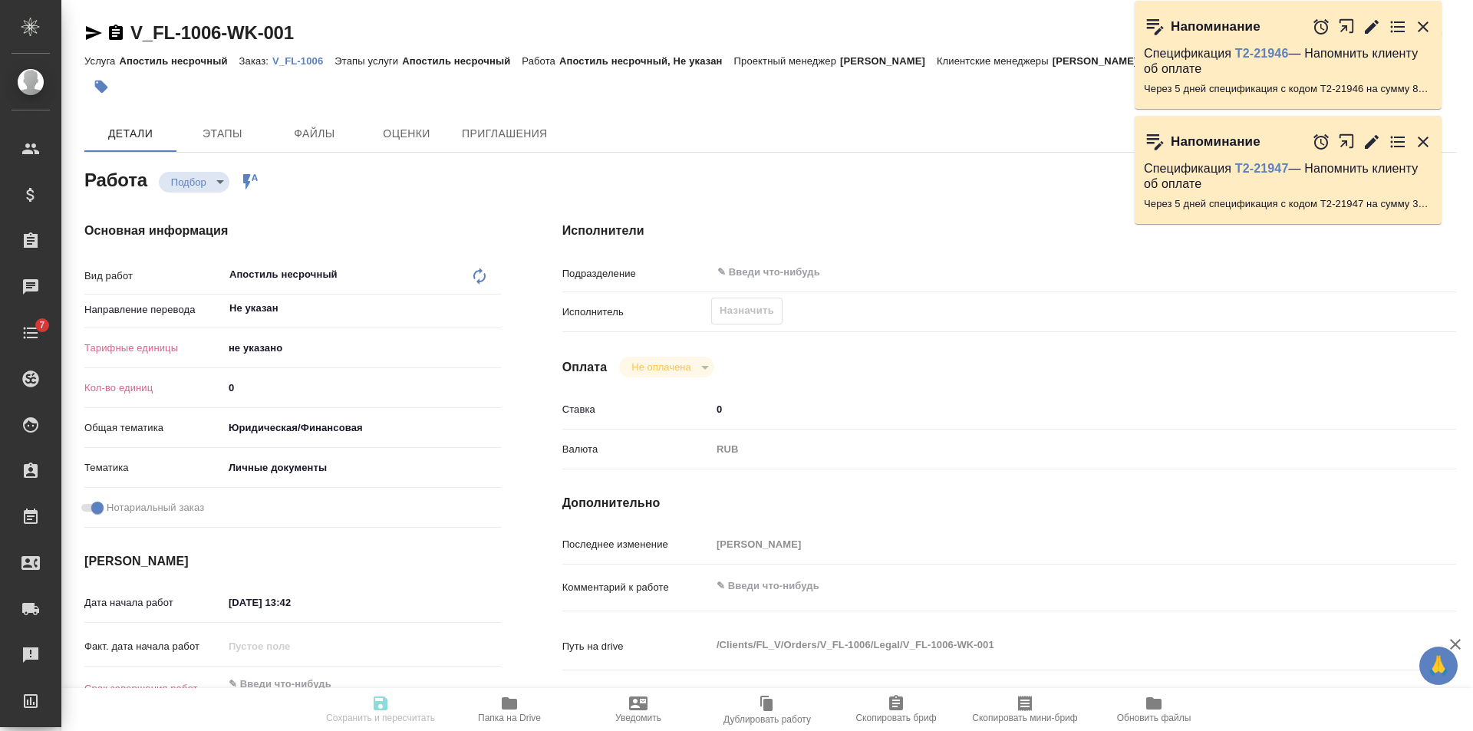
type textarea "x"
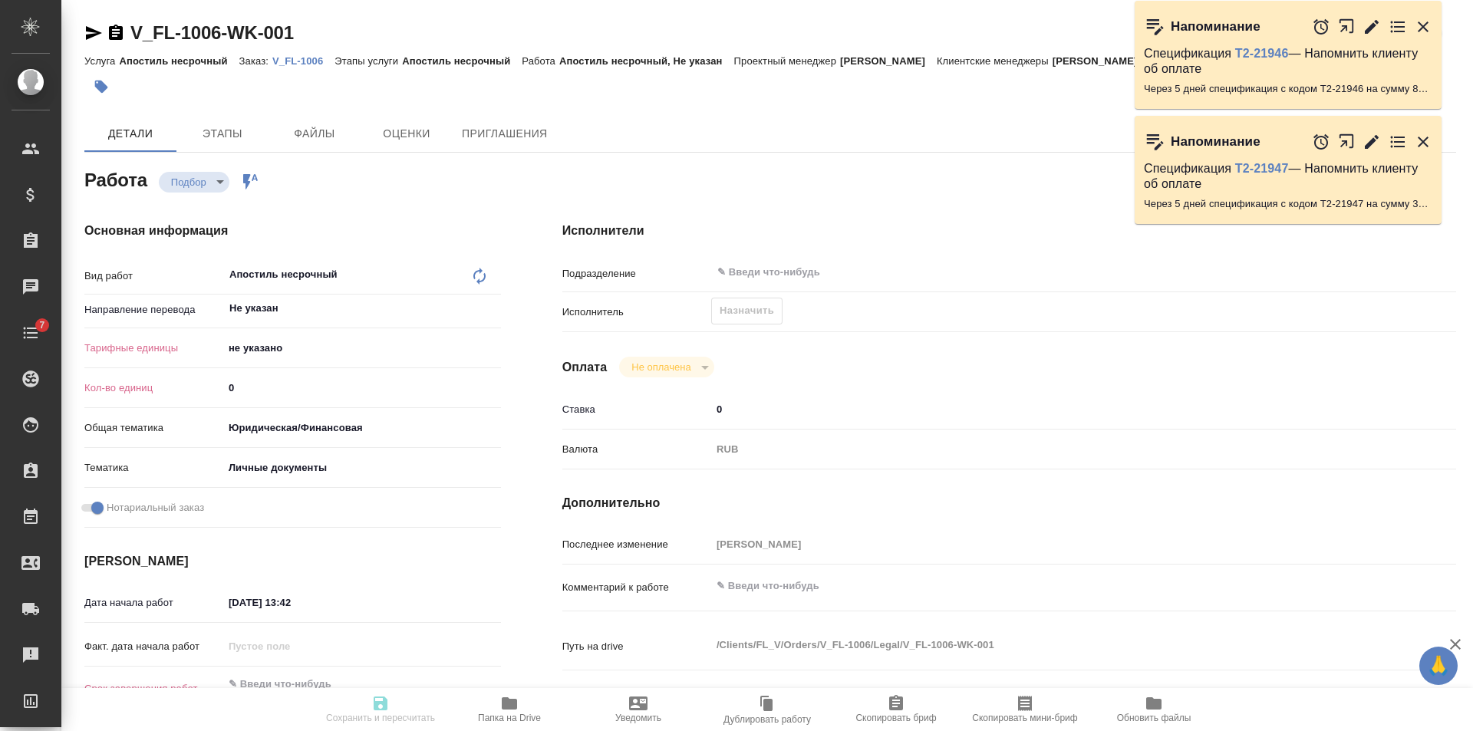
click at [341, 345] on body "🙏 .cls-1 fill:#fff; AWATERA [PERSON_NAME] Клиенты Спецификации Заказы Чаты 7 To…" at bounding box center [736, 365] width 1473 height 731
type textarea "x"
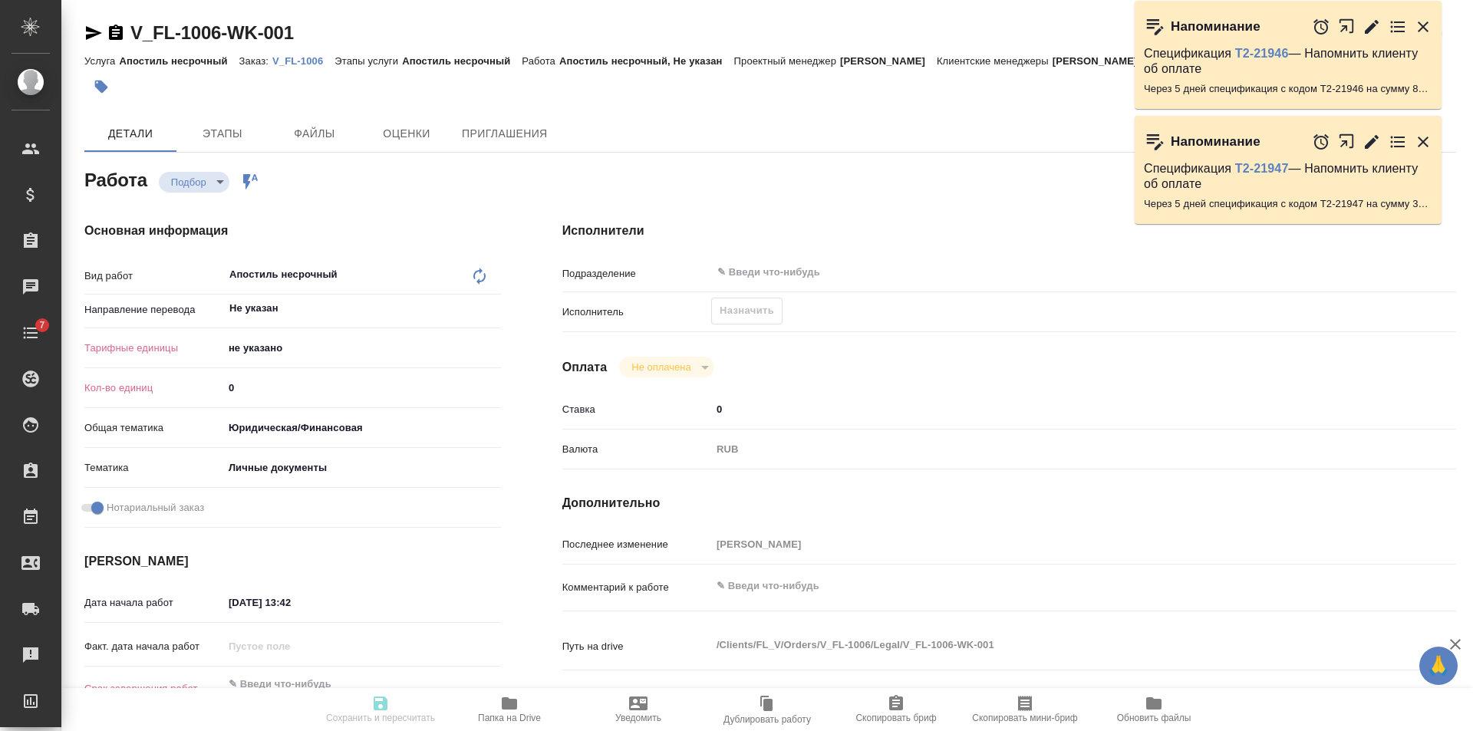
type textarea "x"
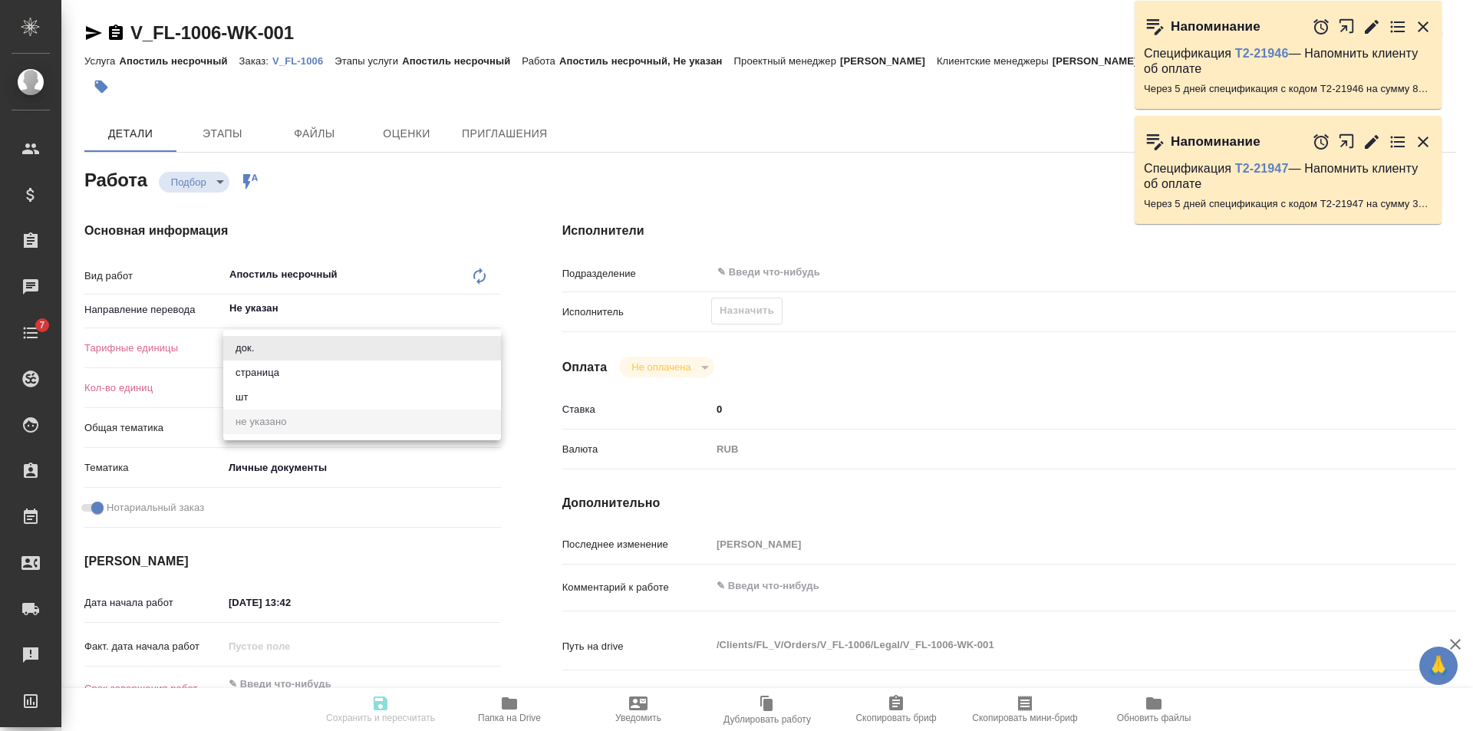
click at [270, 377] on li "страница" at bounding box center [362, 373] width 278 height 25
type textarea "x"
type input "5a8b1489cc6b4906c91bfdb2"
type textarea "x"
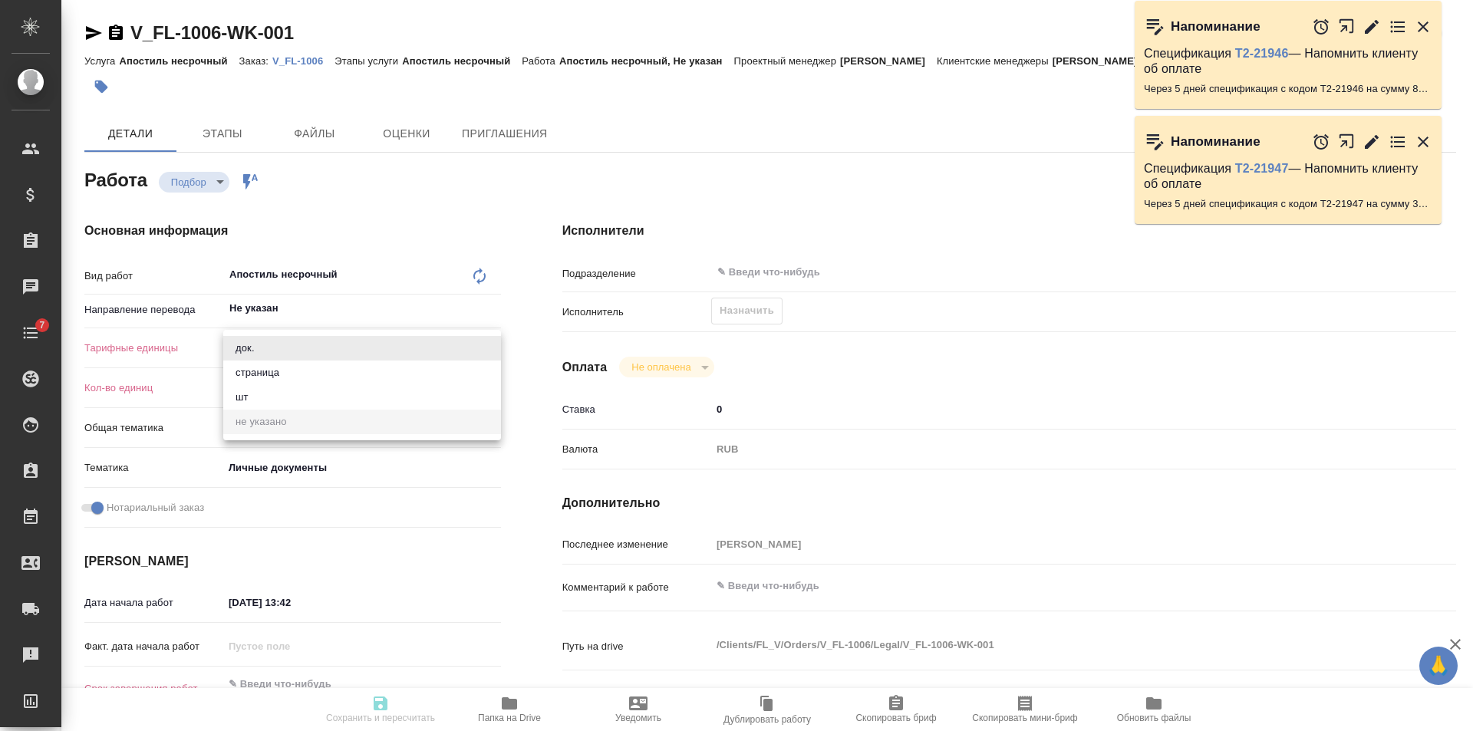
type textarea "x"
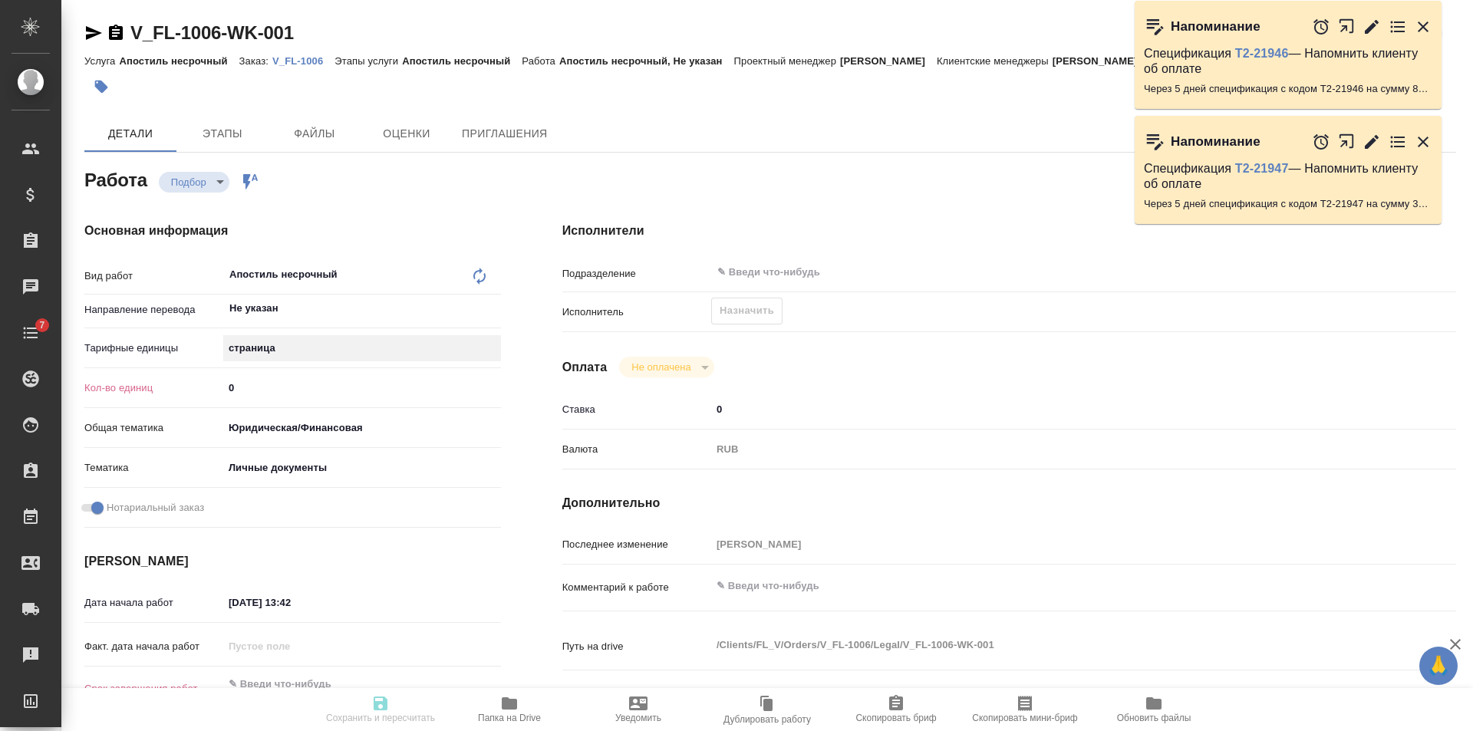
type textarea "x"
type input "1"
type textarea "x"
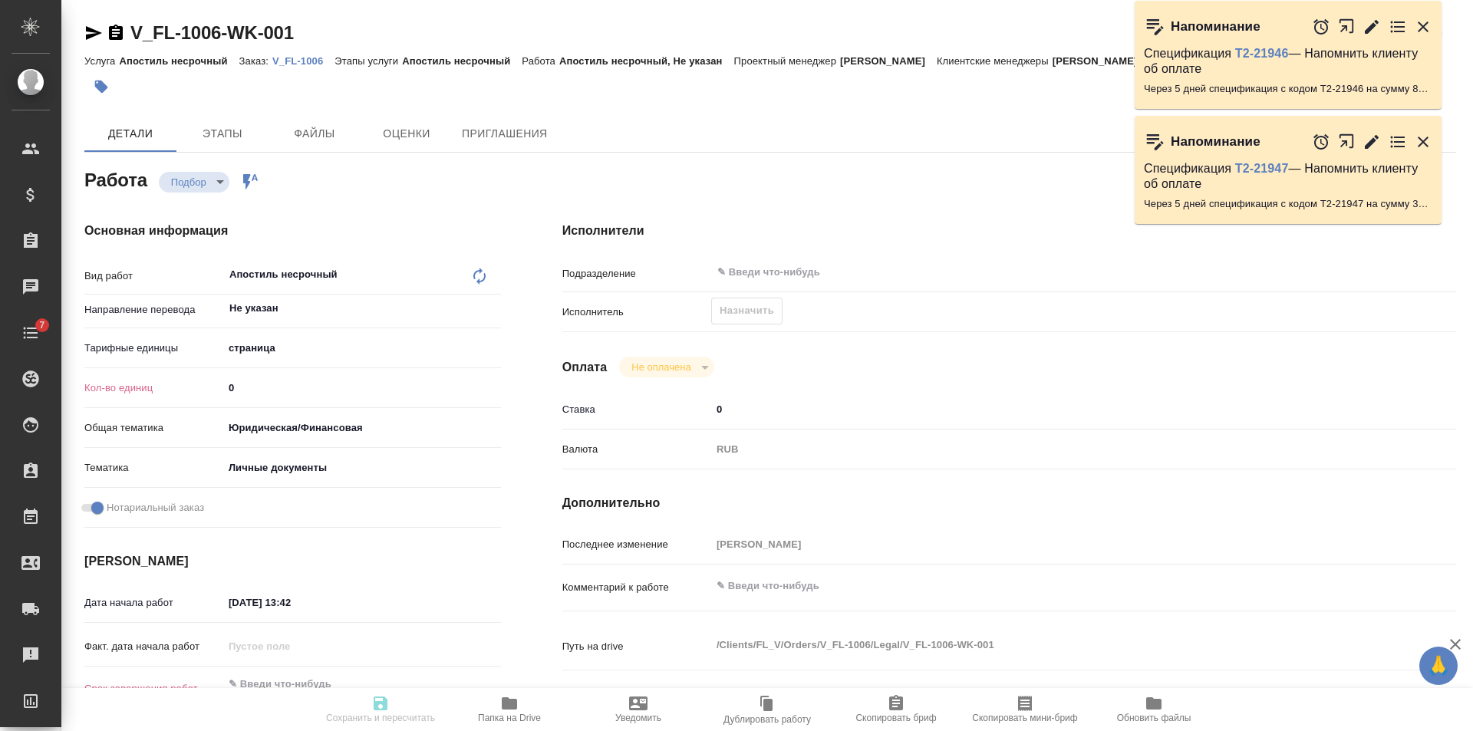
type textarea "x"
type input "1"
click at [496, 385] on input "1" at bounding box center [362, 388] width 278 height 22
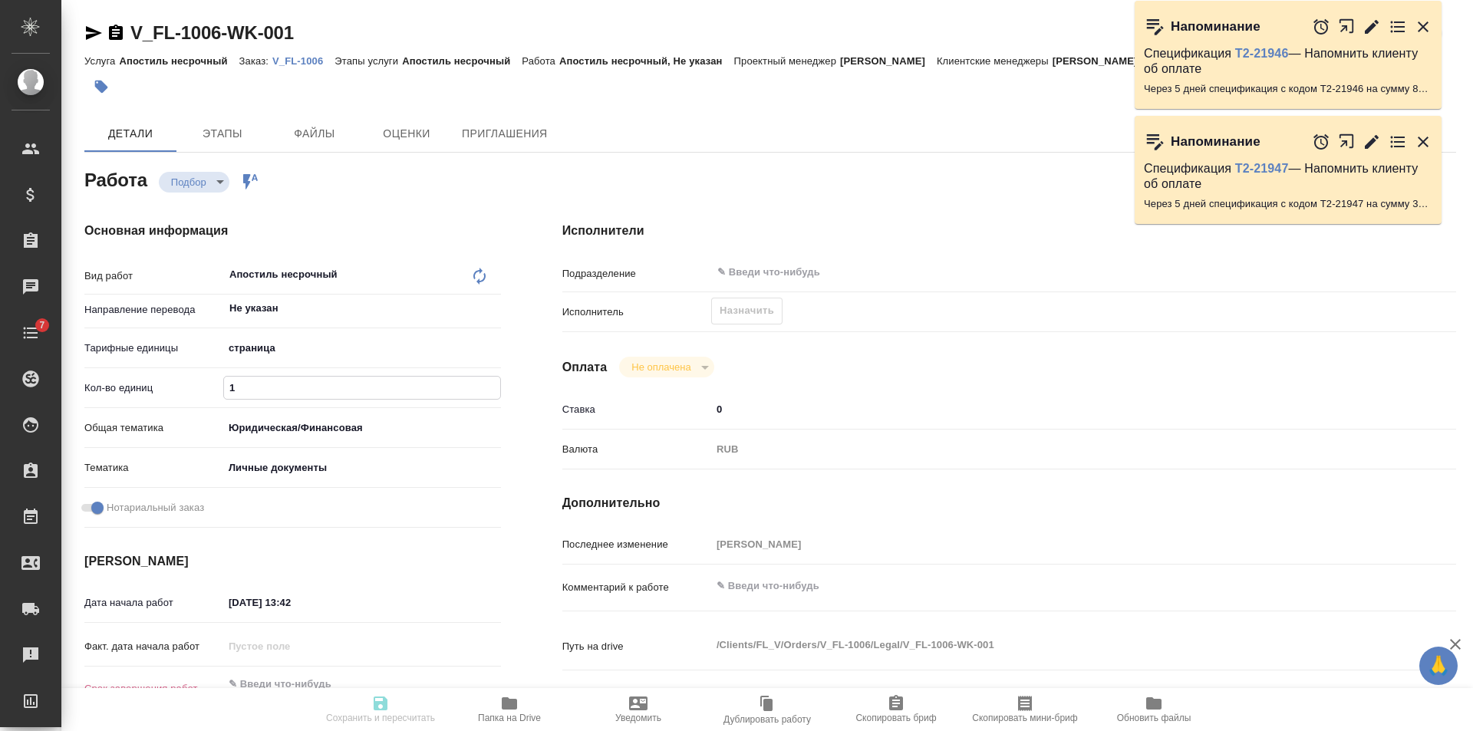
type textarea "x"
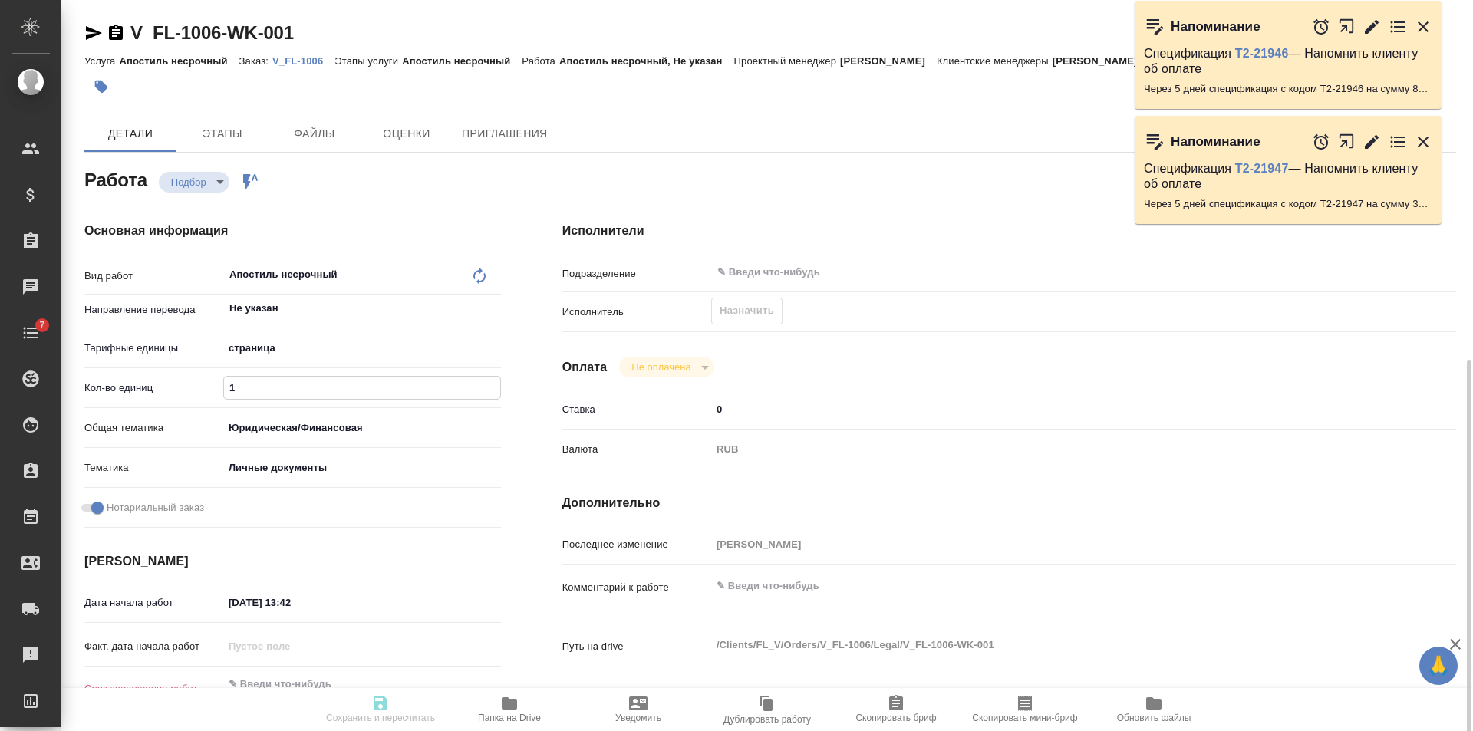
scroll to position [230, 0]
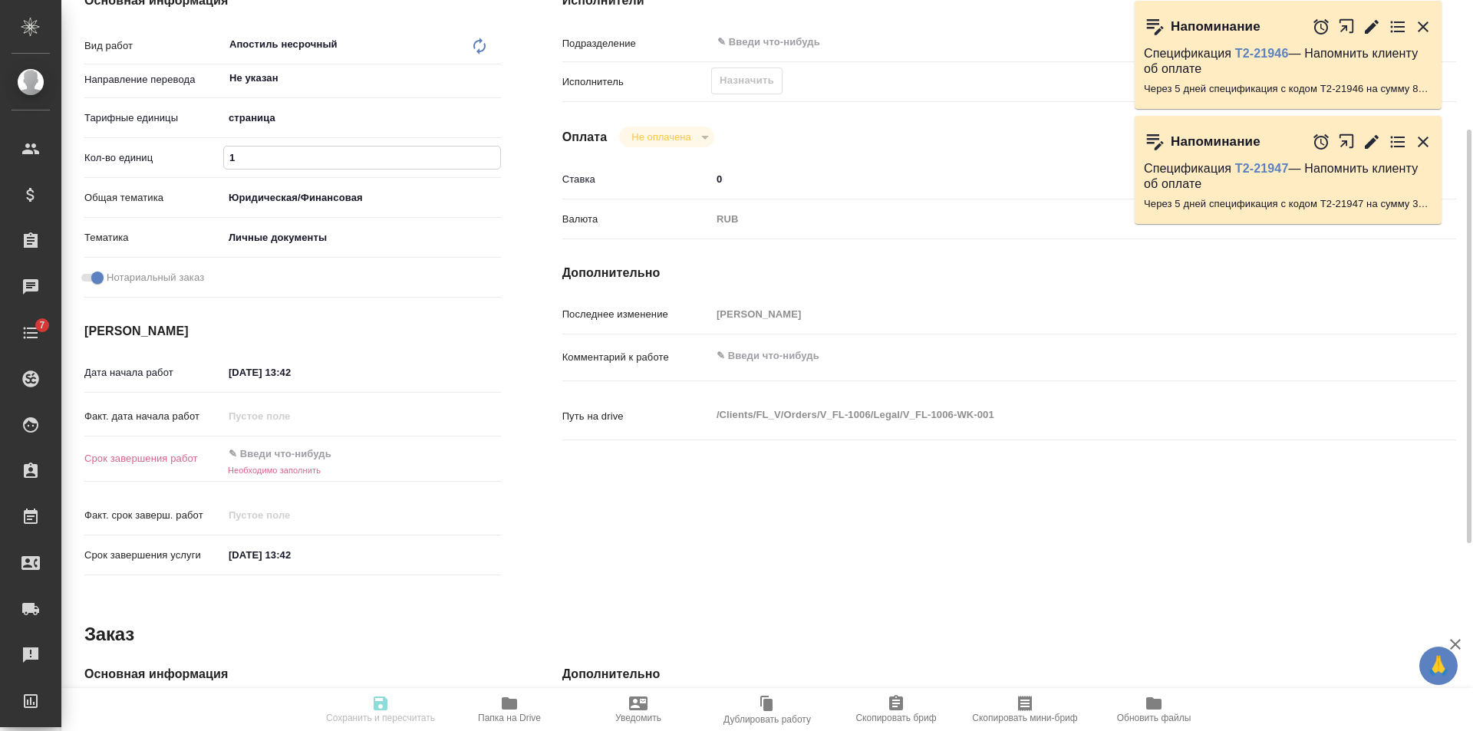
click at [305, 453] on input "text" at bounding box center [290, 454] width 134 height 22
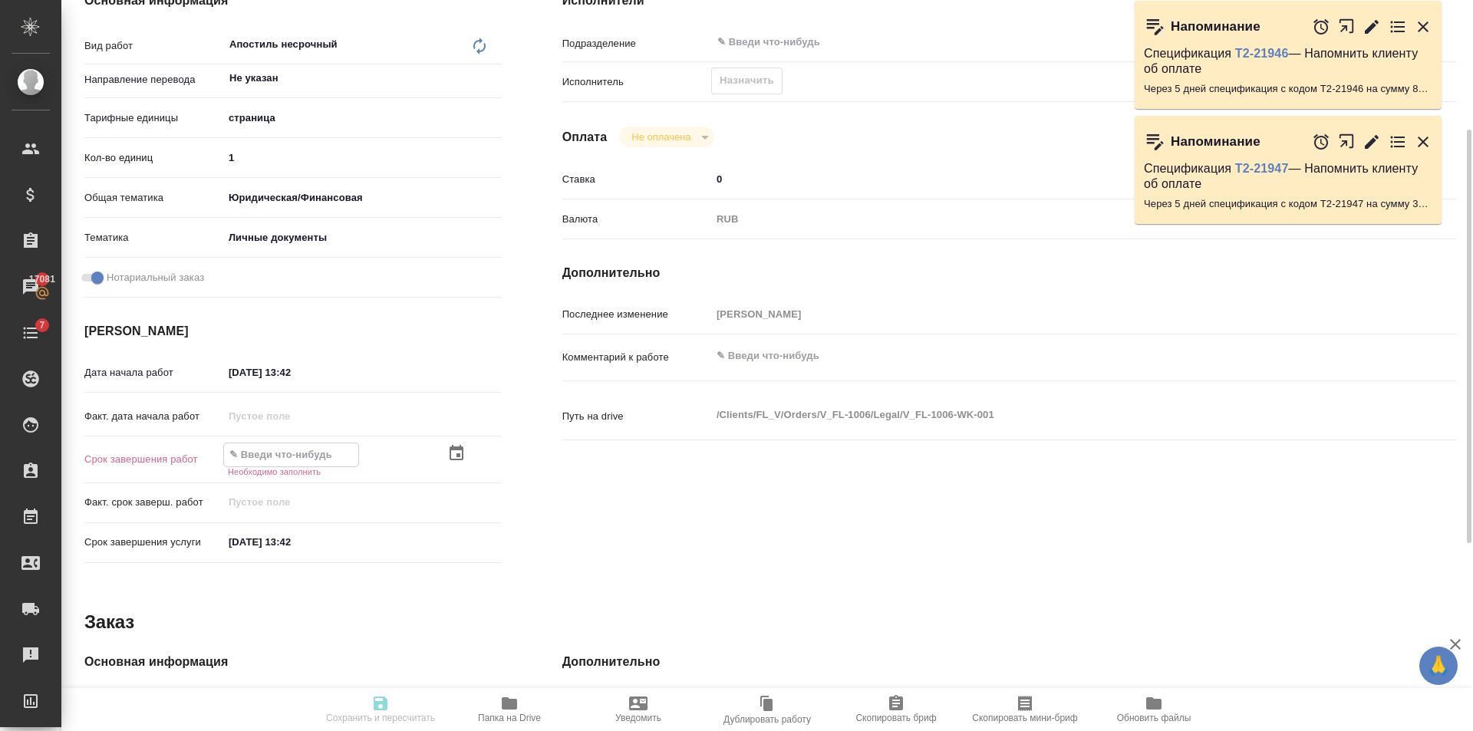
type textarea "x"
type input "2_.__.____ __:__"
type textarea "x"
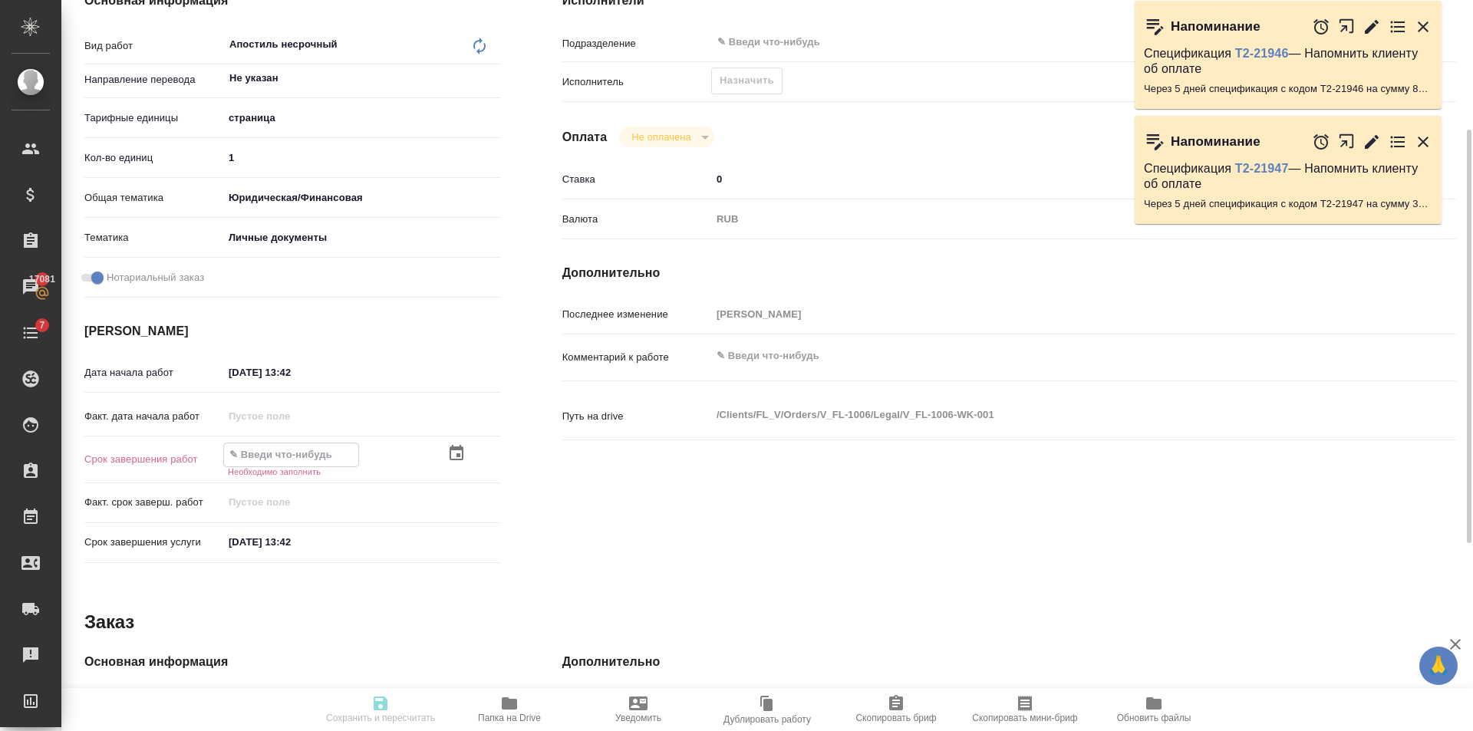
type textarea "x"
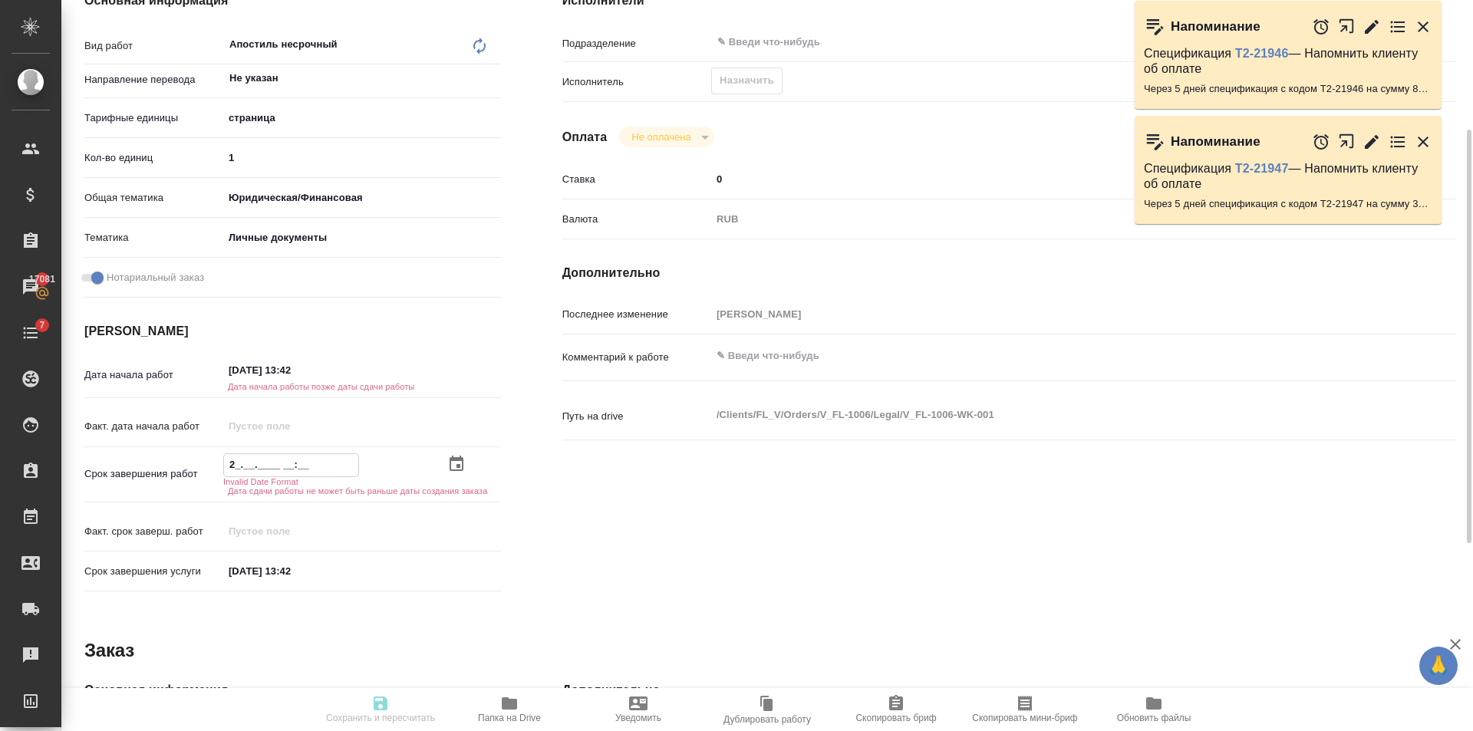
type textarea "x"
type input "22.__.____ __:__"
type textarea "x"
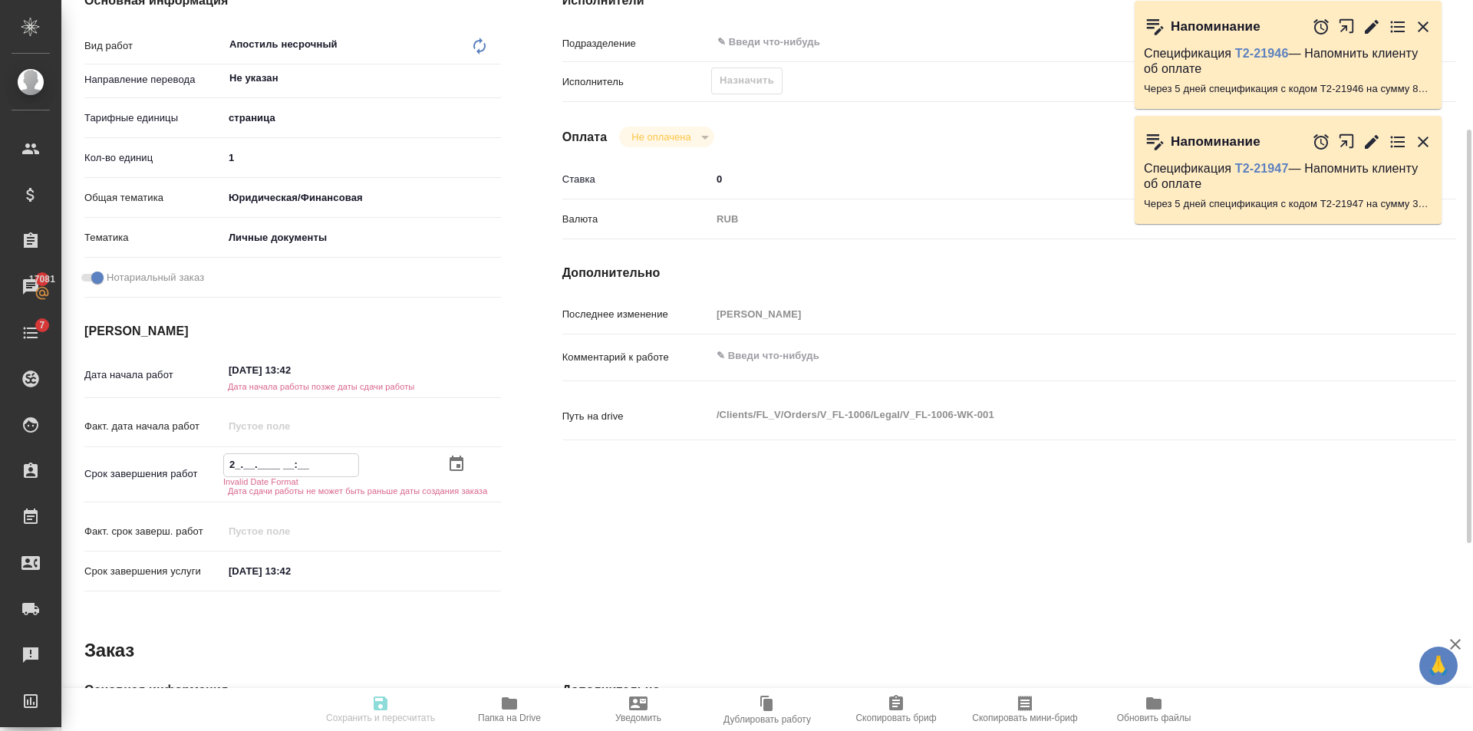
type textarea "x"
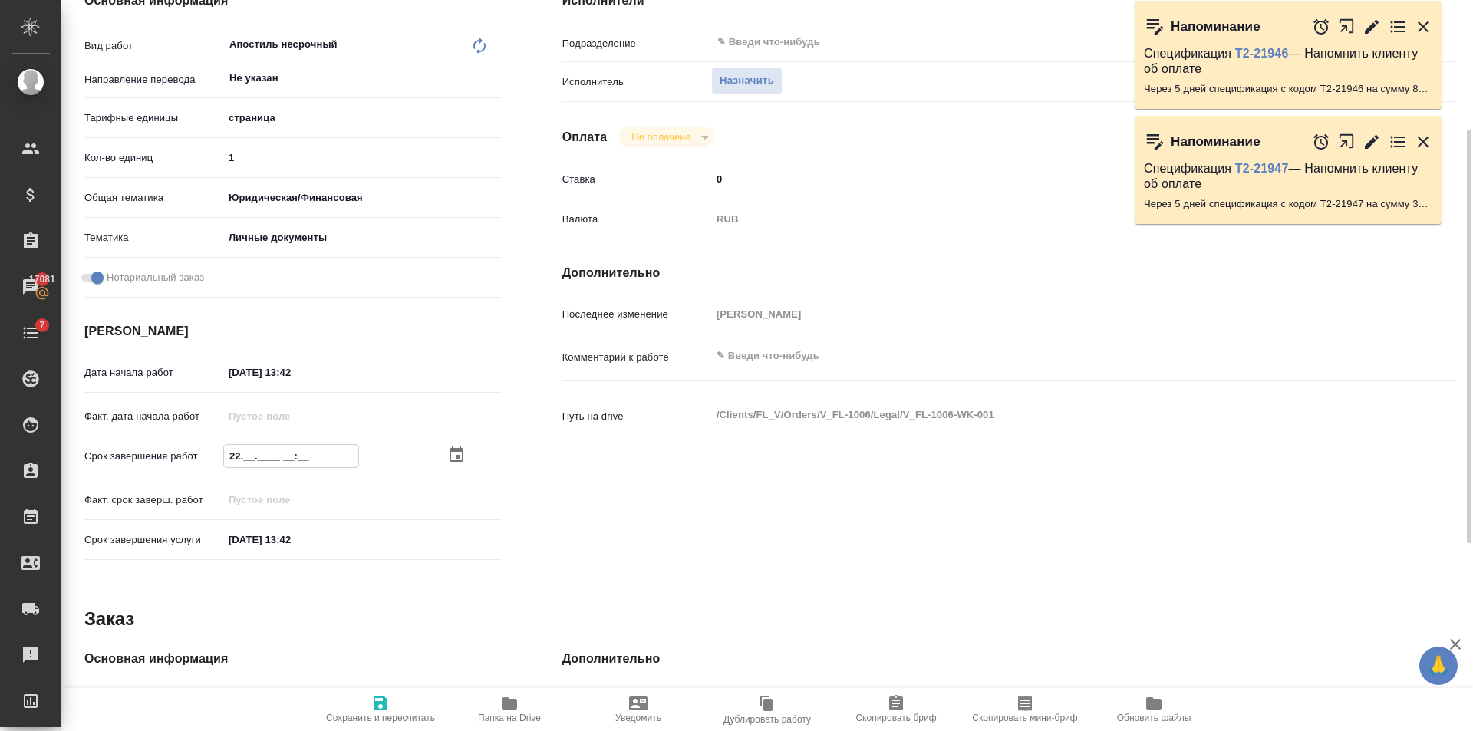
type textarea "x"
type input "22.1_.____ __:__"
type textarea "x"
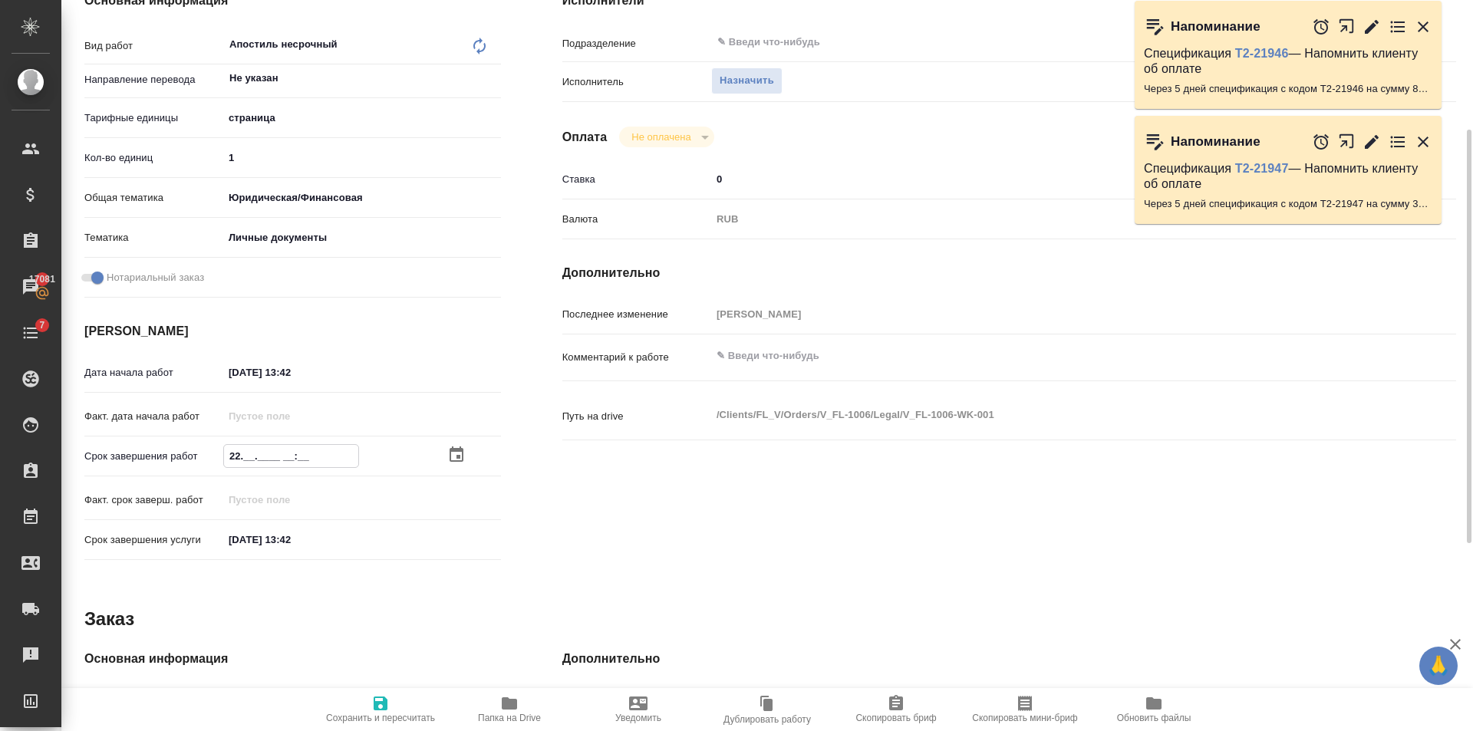
type textarea "x"
type input "22.10.____ __:__"
type textarea "x"
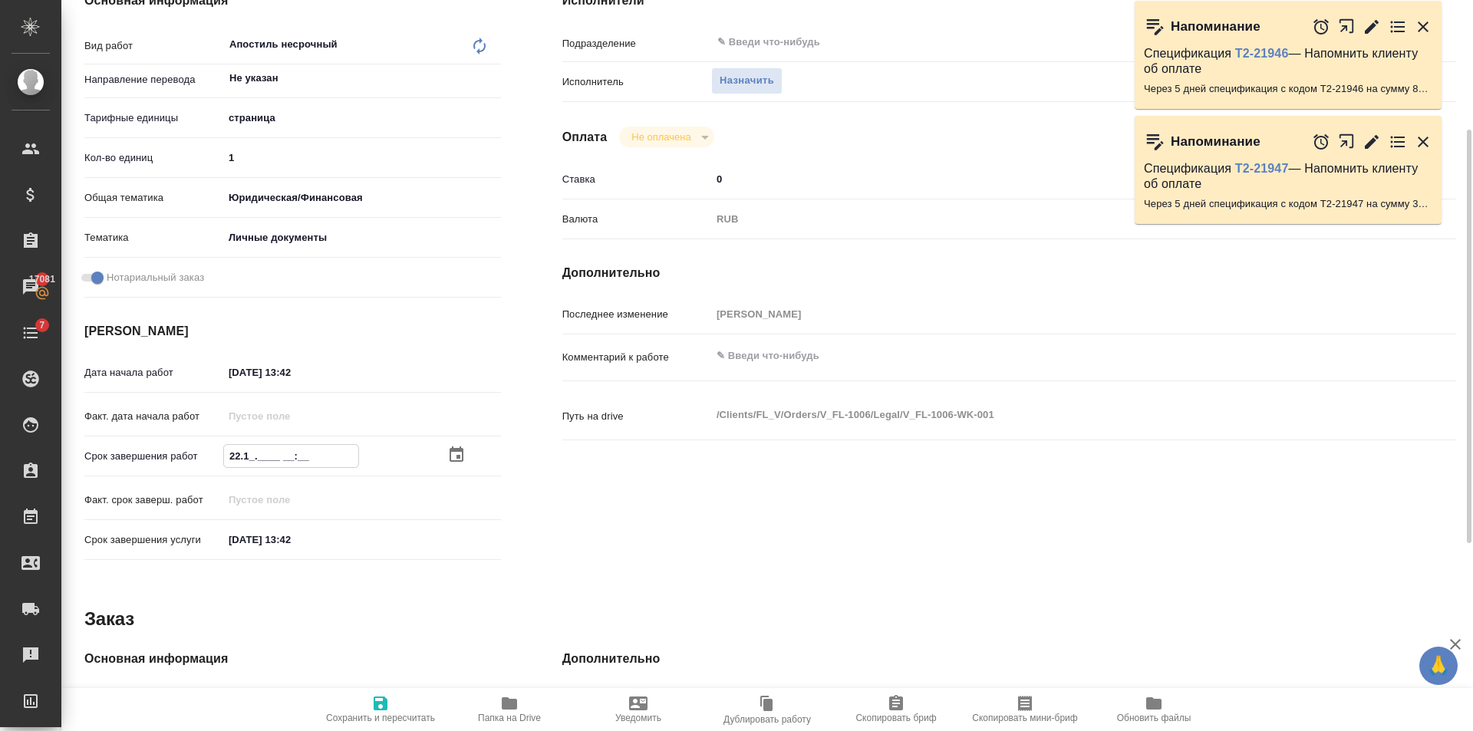
type textarea "x"
type input "22.10.2___ __:__"
type textarea "x"
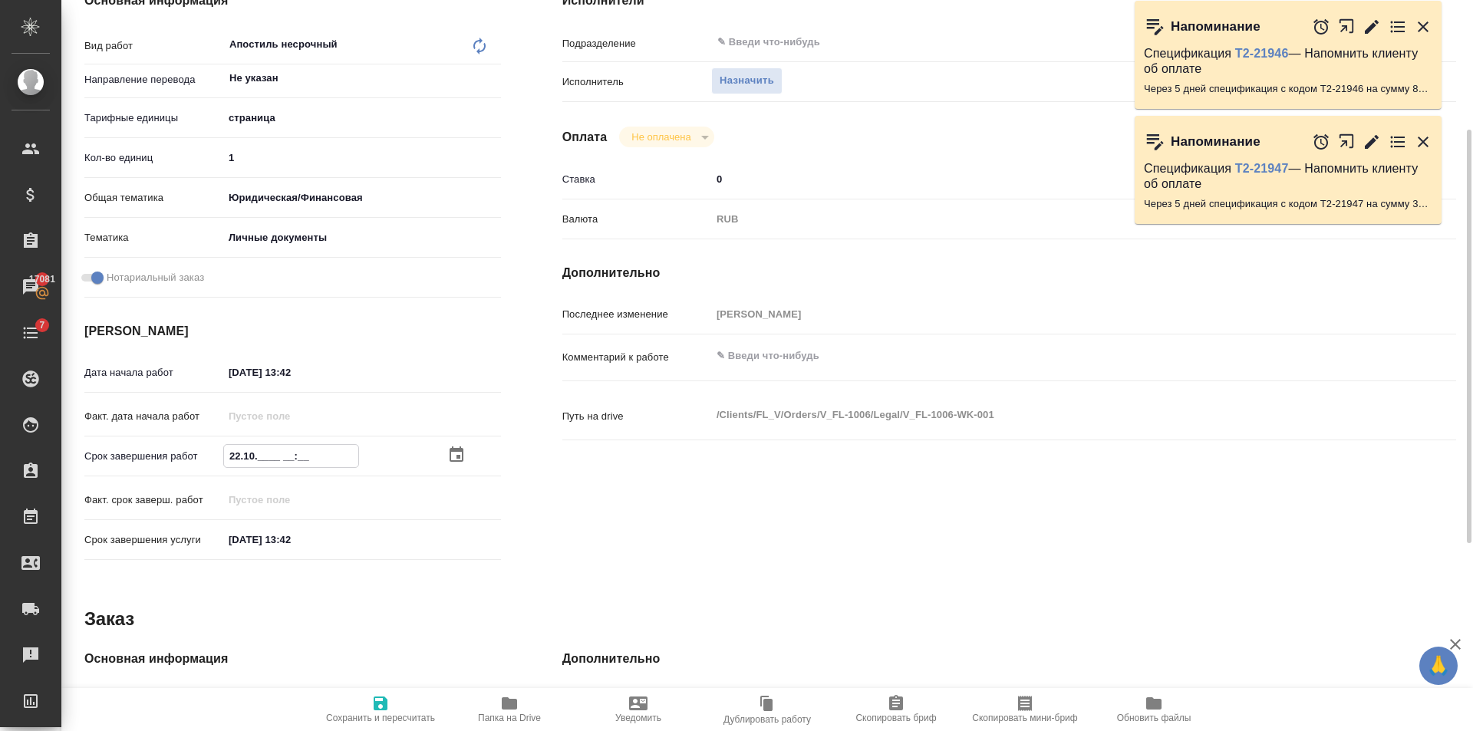
type textarea "x"
type input "[DATE]__ __:__"
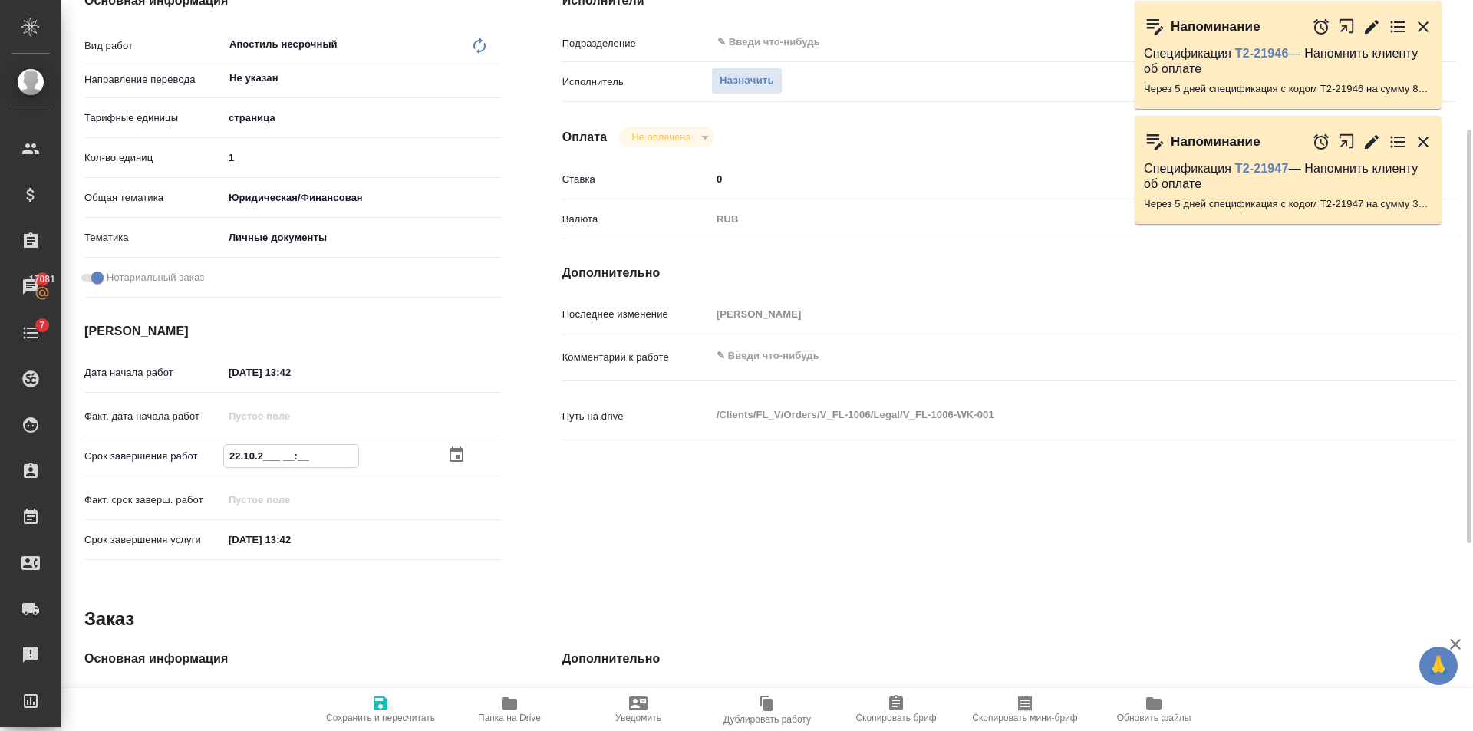
type textarea "x"
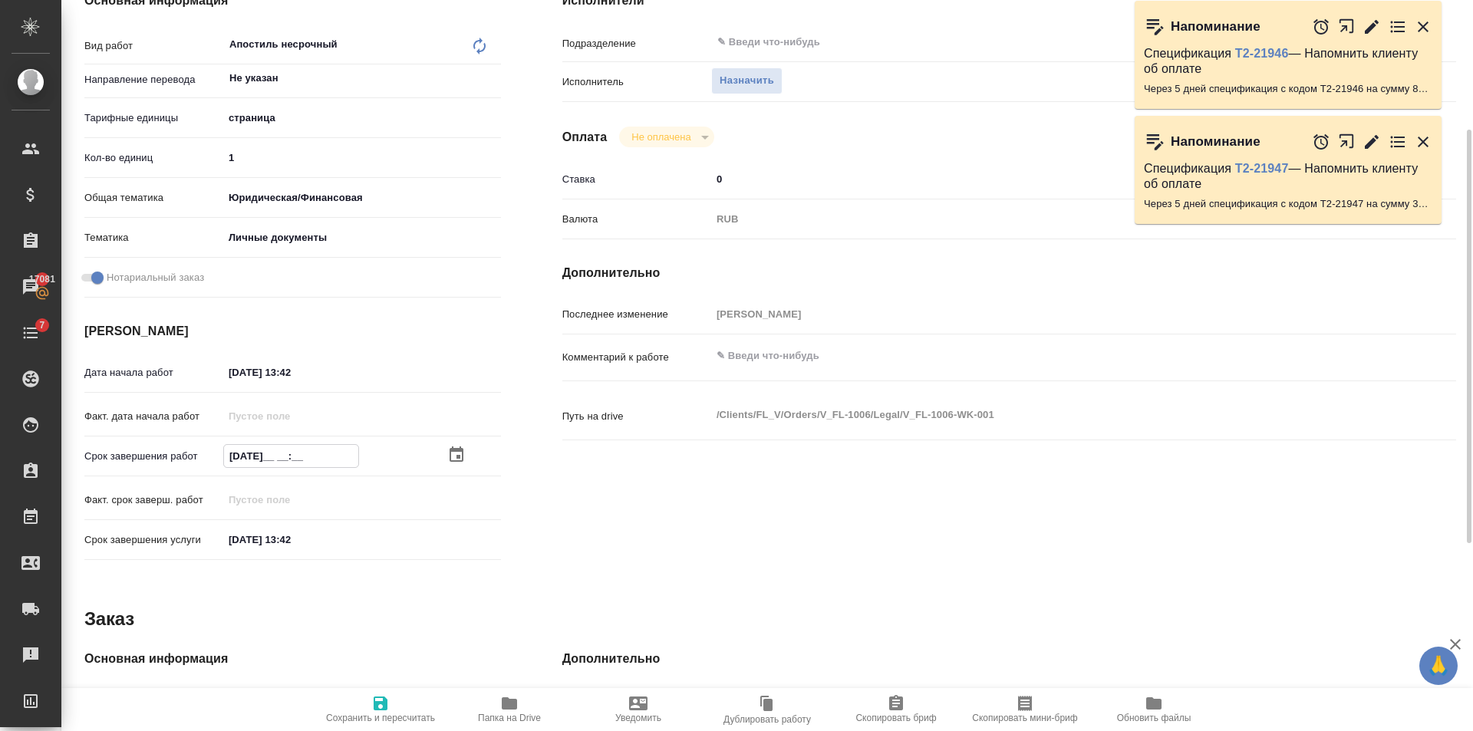
type input "[DATE]_ __:__"
type textarea "x"
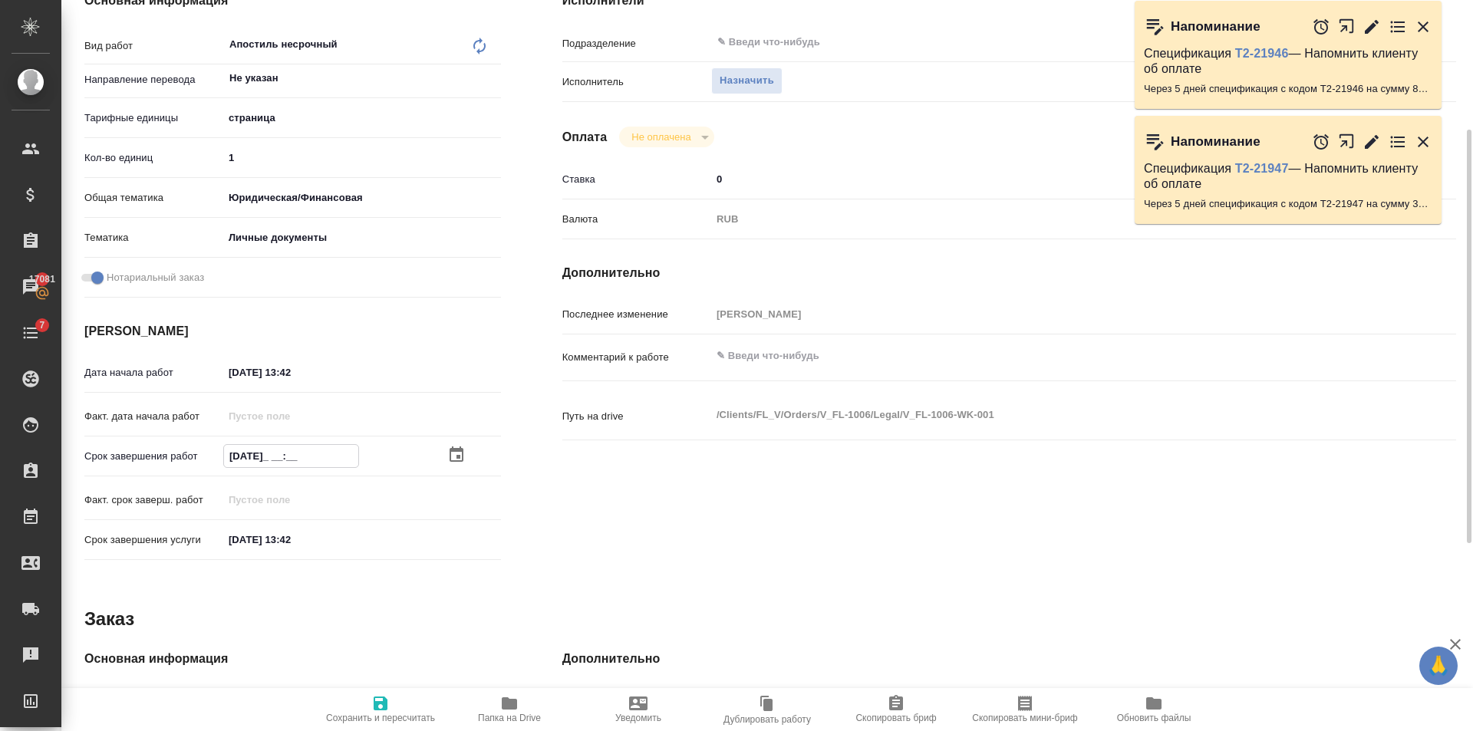
type textarea "x"
type input "22.10.2025 __:__"
type textarea "x"
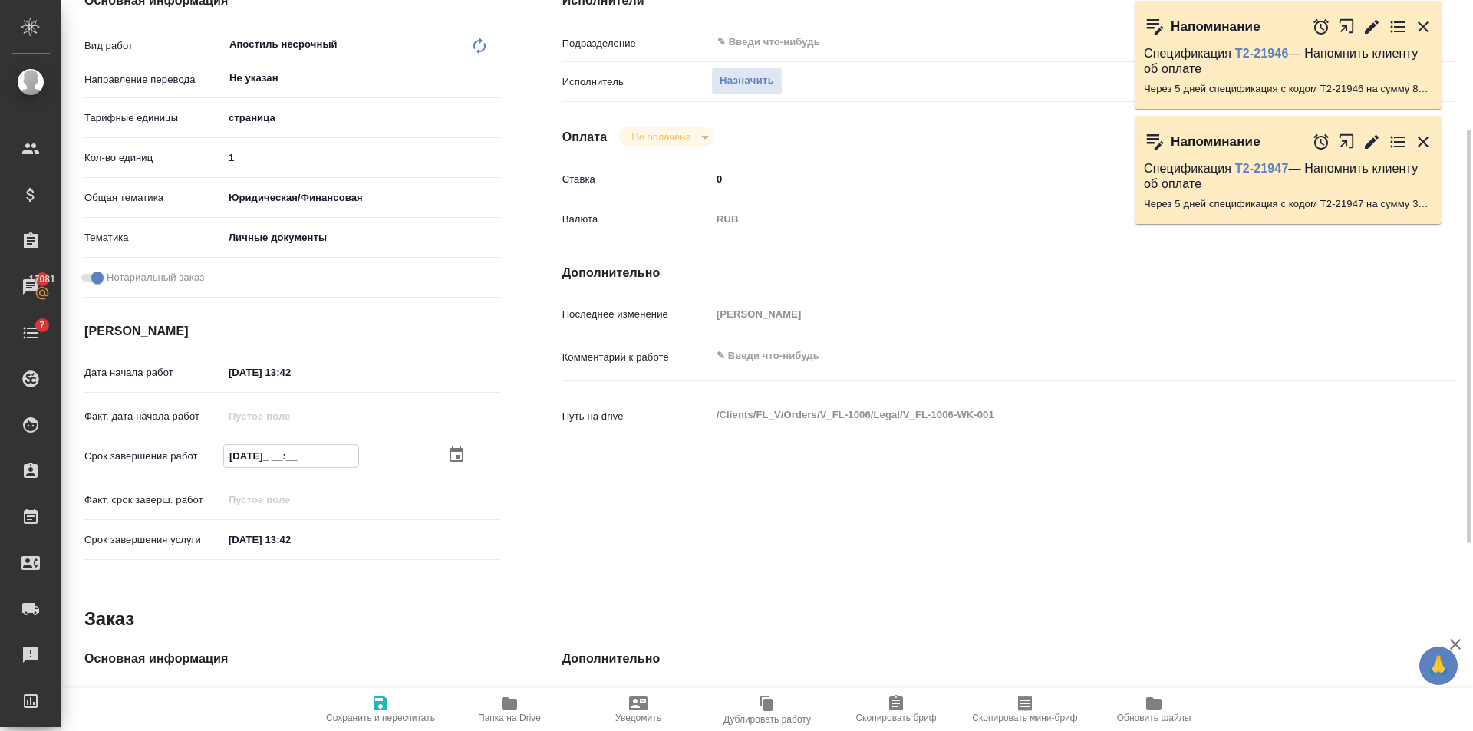
type textarea "x"
type input "22.10.2025 1_:__"
type textarea "x"
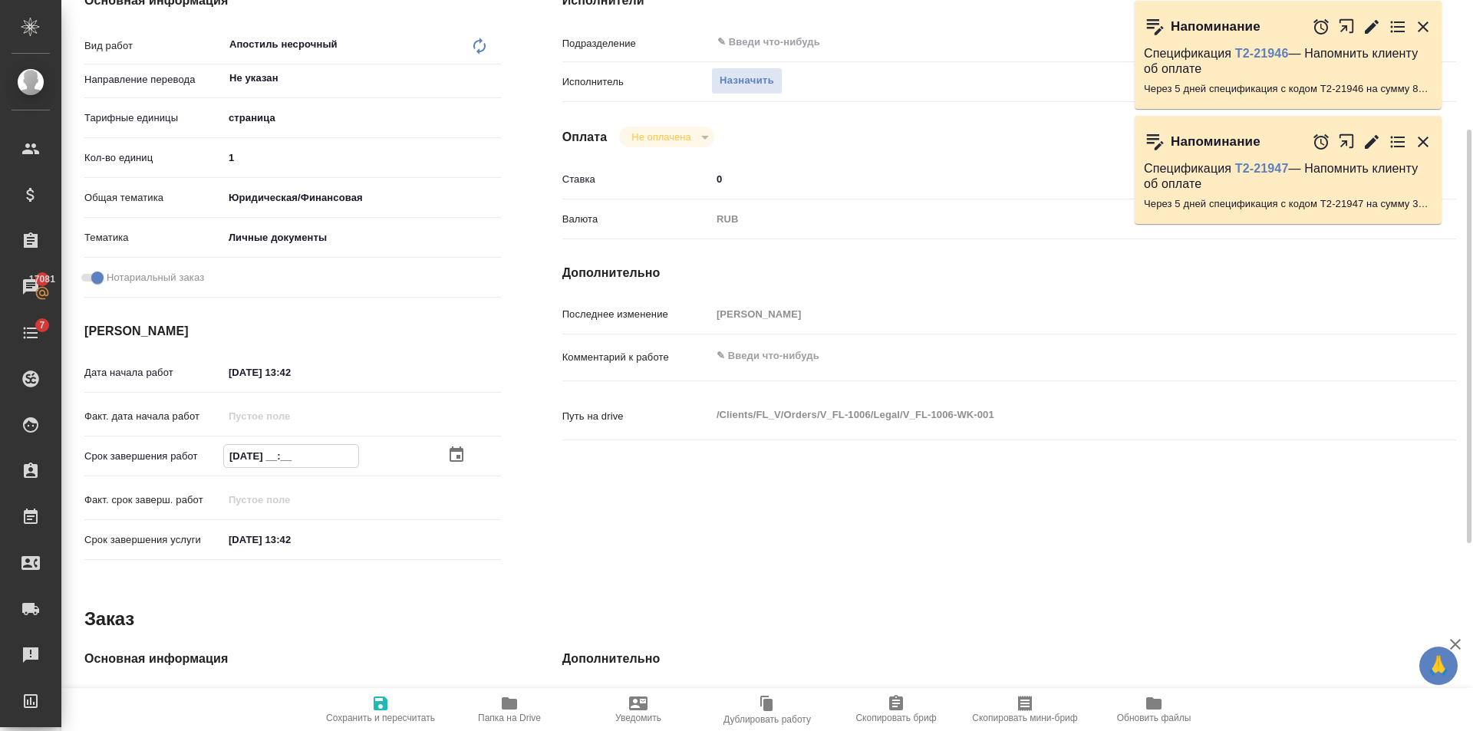
type textarea "x"
type input "22.10.2025 10:__"
type textarea "x"
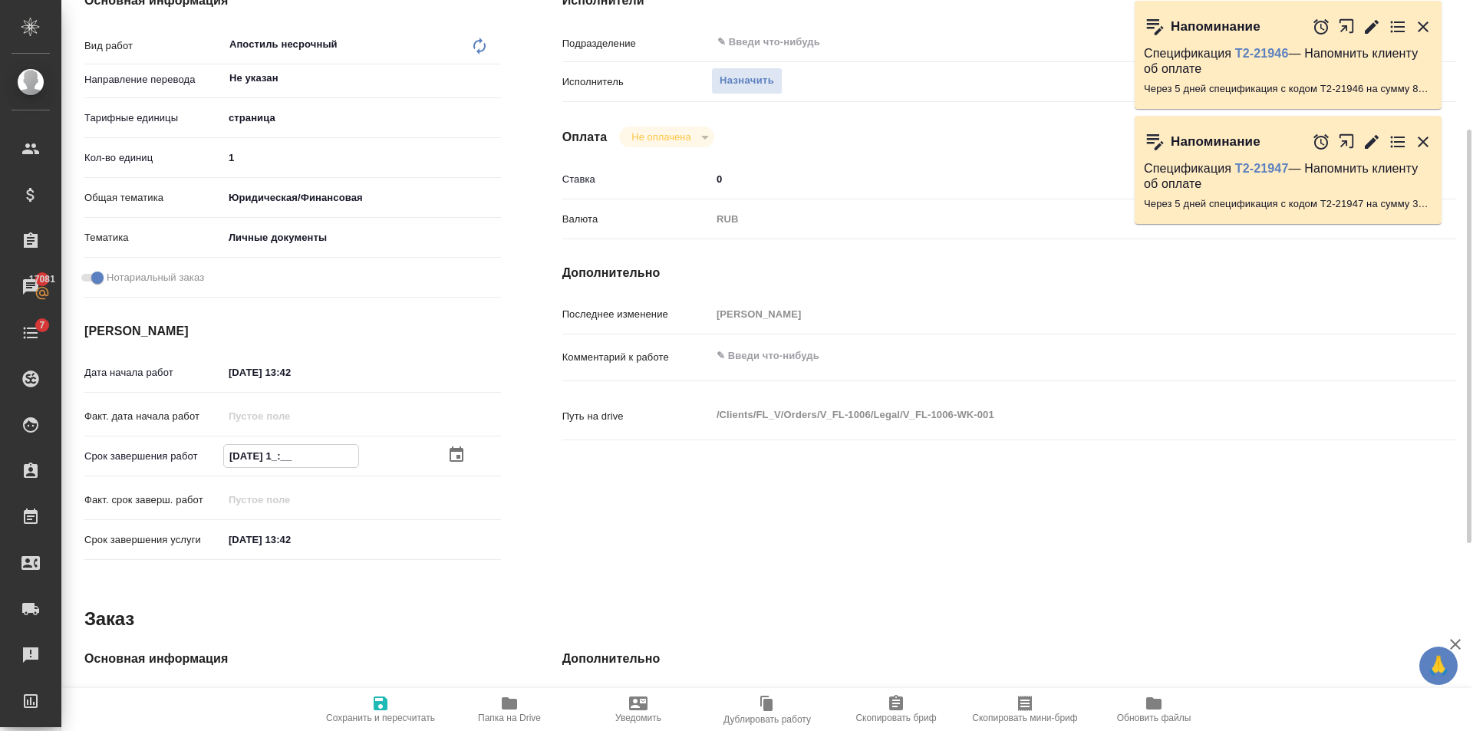
type textarea "x"
type input "22.10.2025 10:0_"
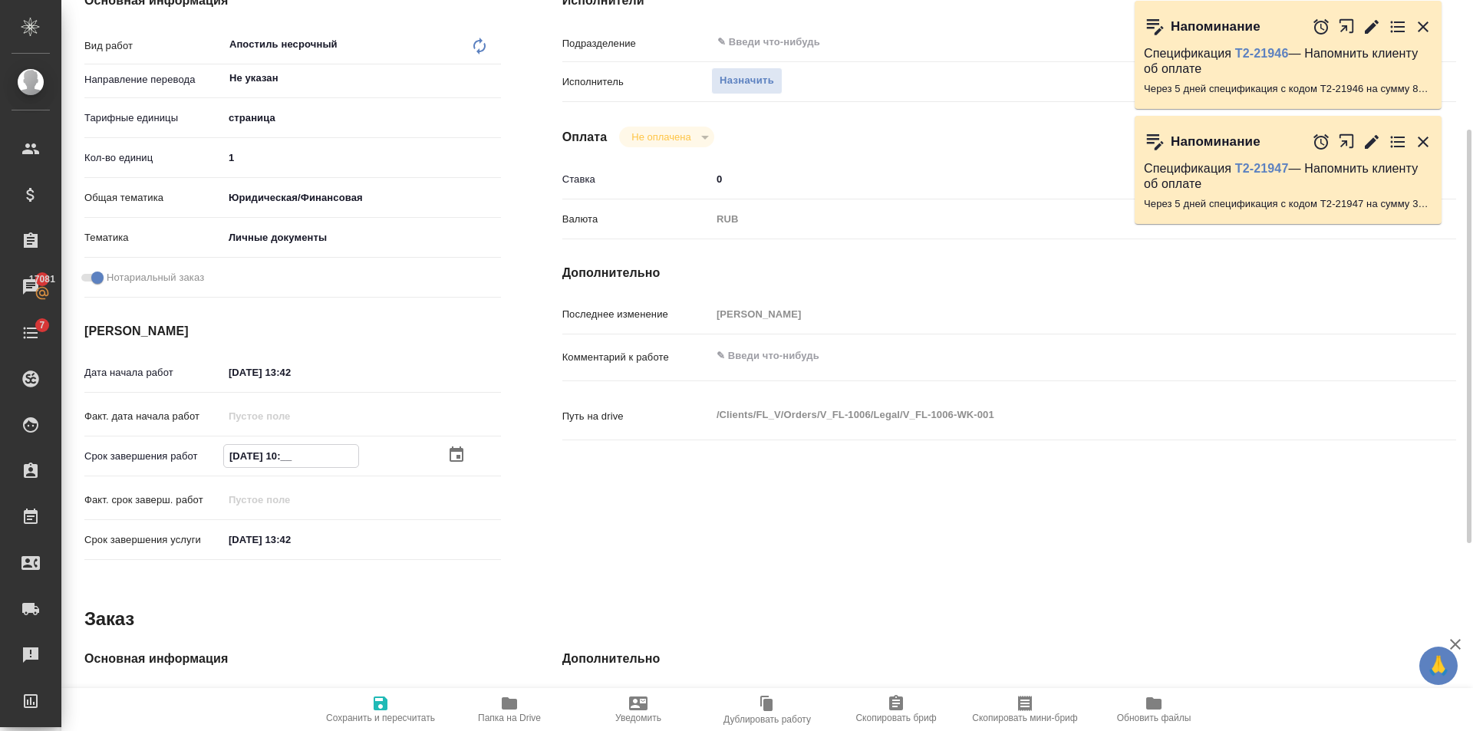
type textarea "x"
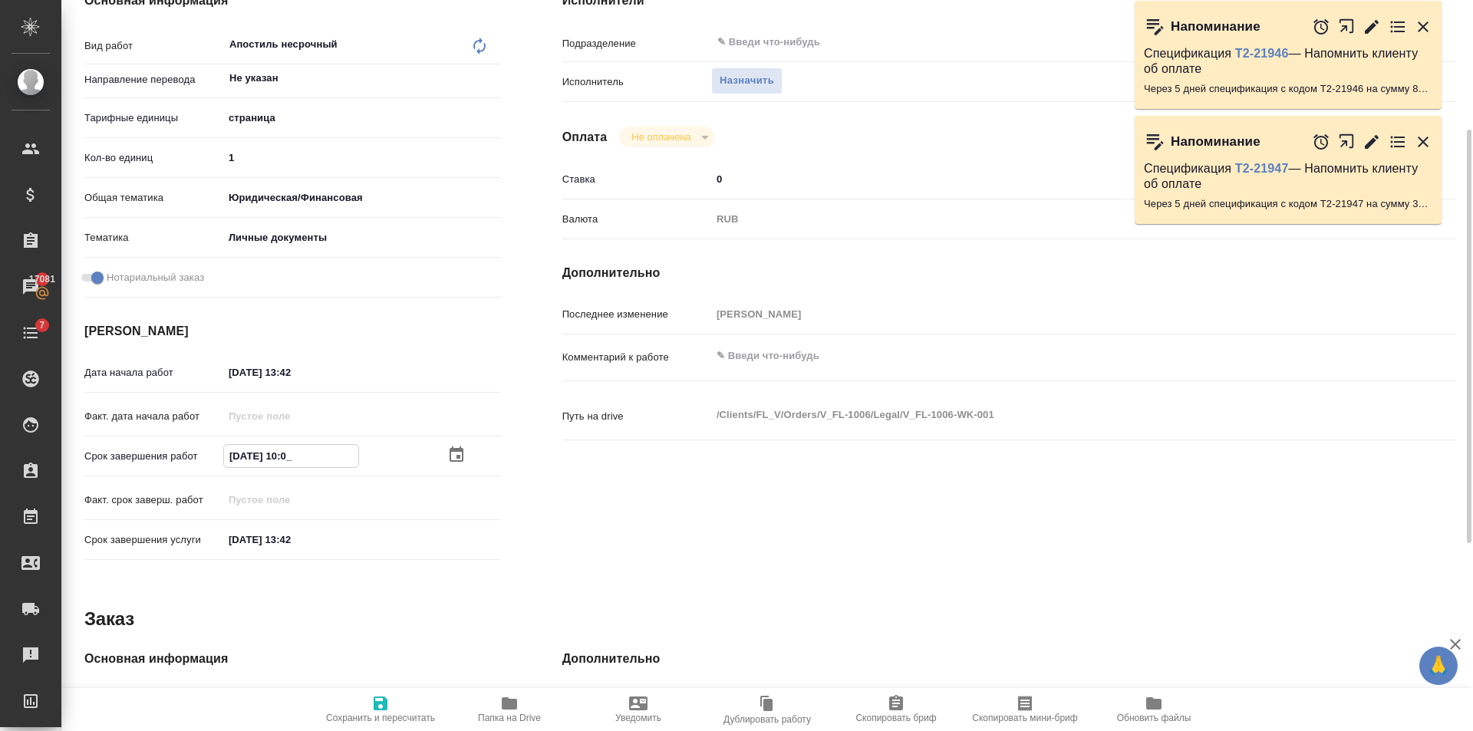
type input "22.10.2025 10:00"
type textarea "x"
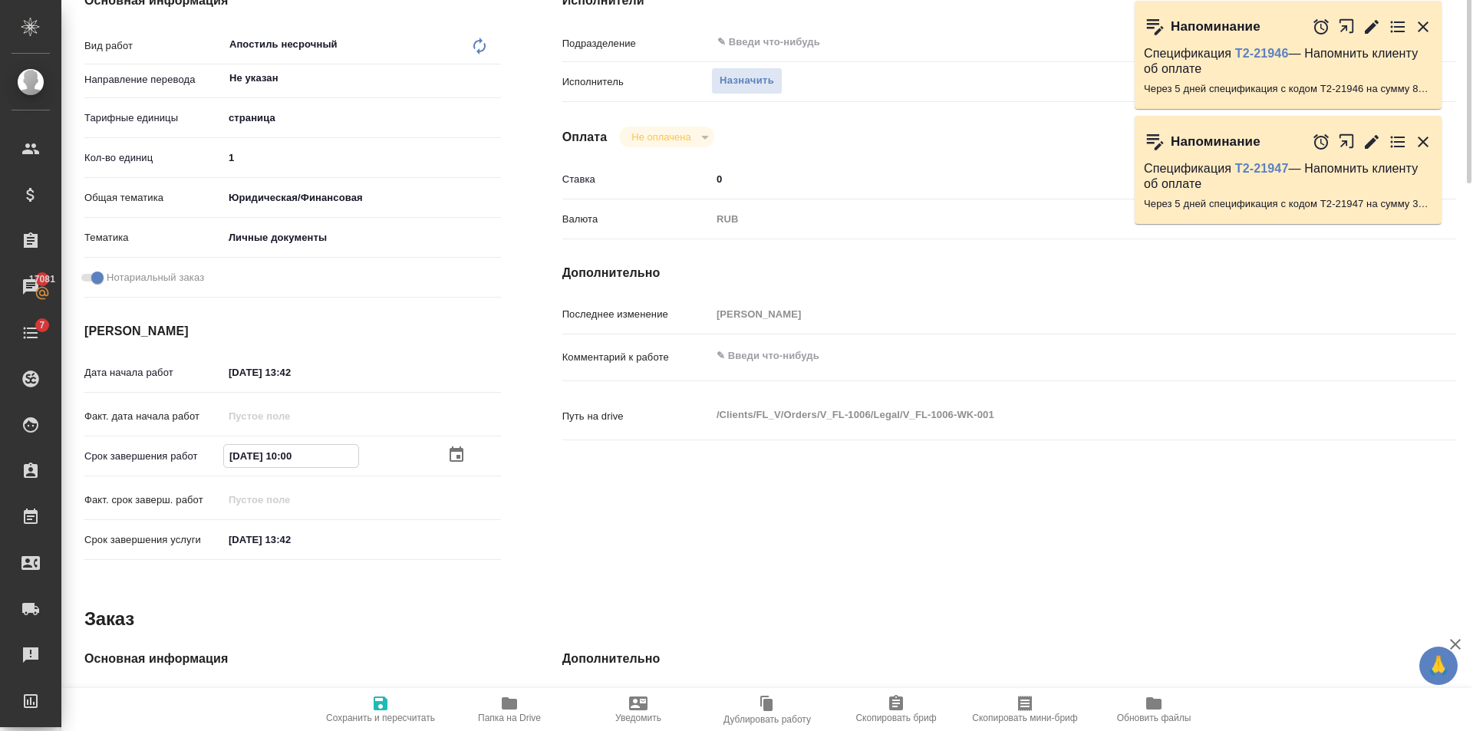
scroll to position [0, 0]
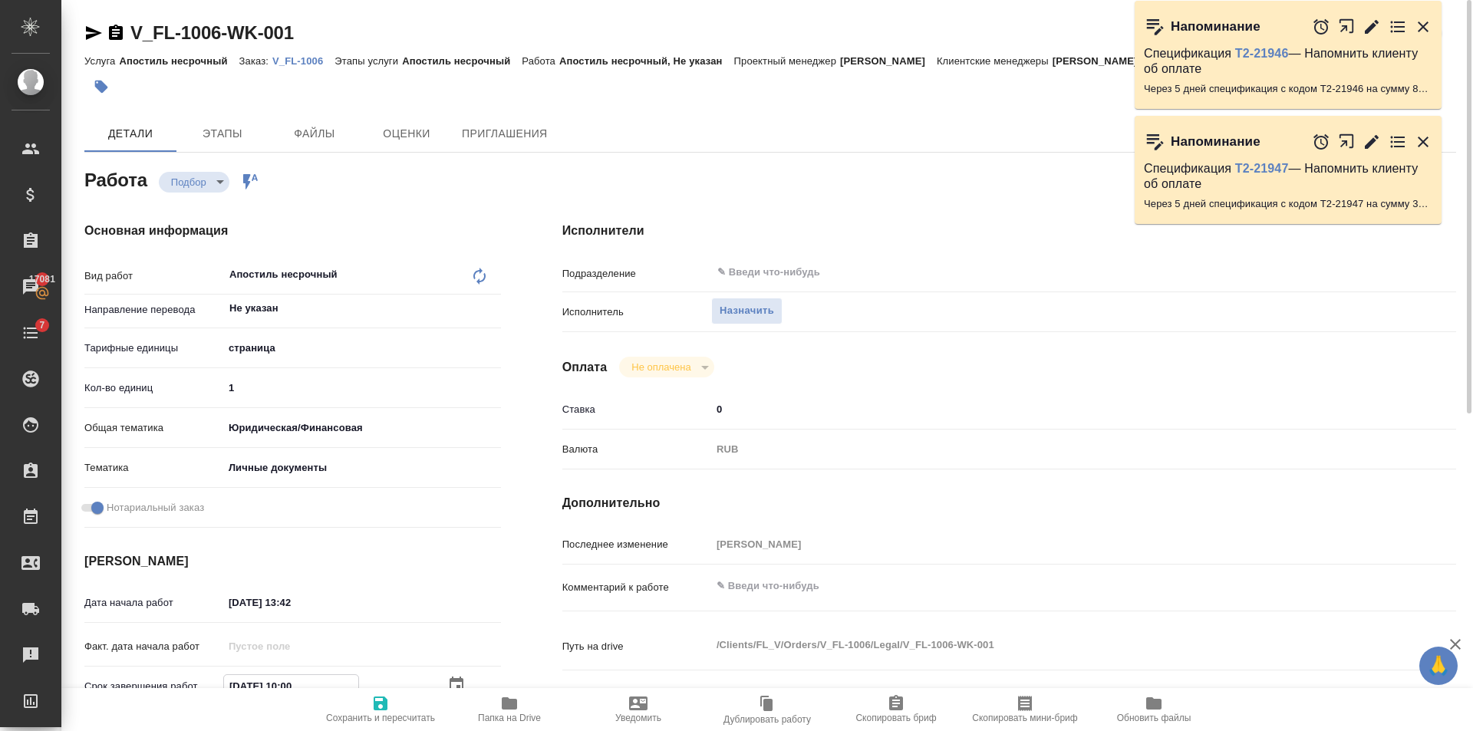
type input "22.10.2025 10:00"
click at [355, 701] on span "Сохранить и пересчитать" at bounding box center [380, 708] width 111 height 29
type textarea "x"
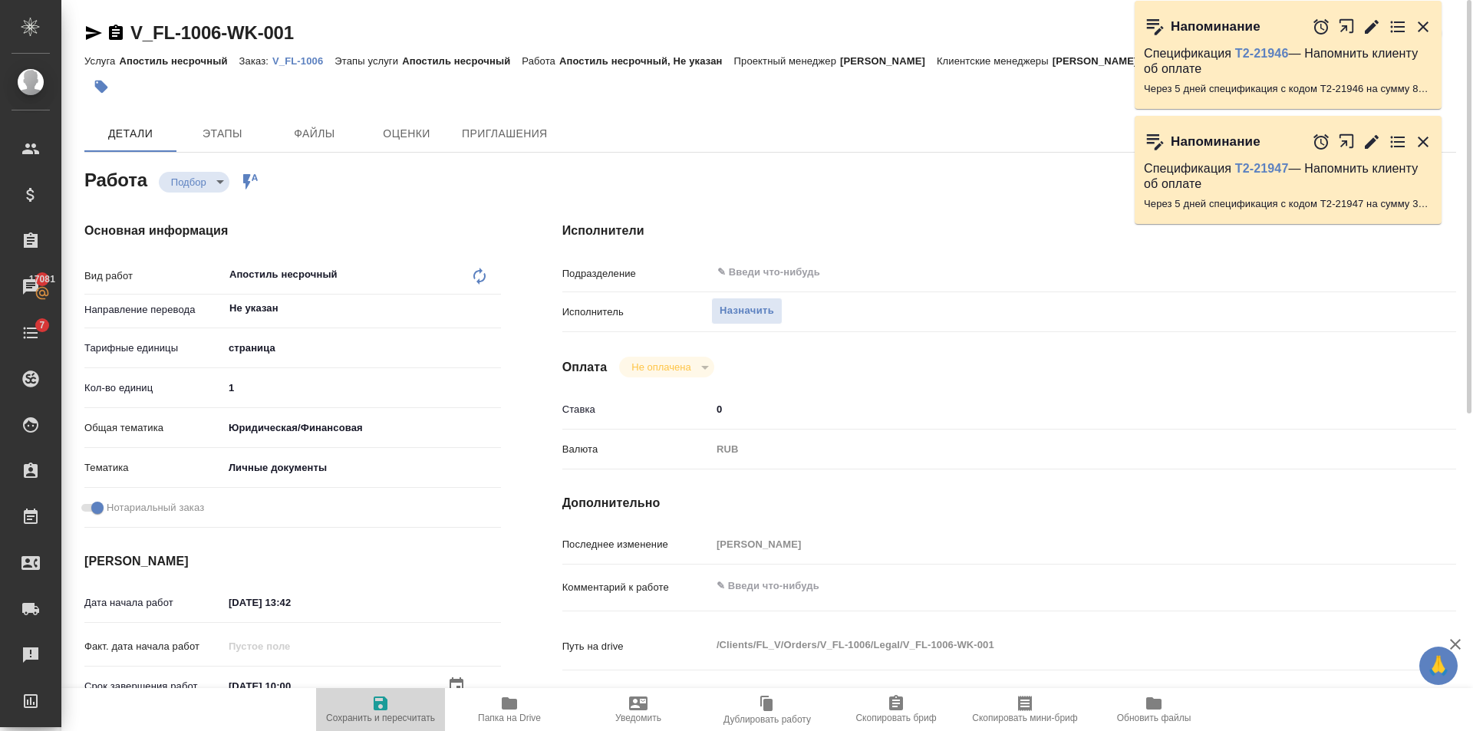
type textarea "x"
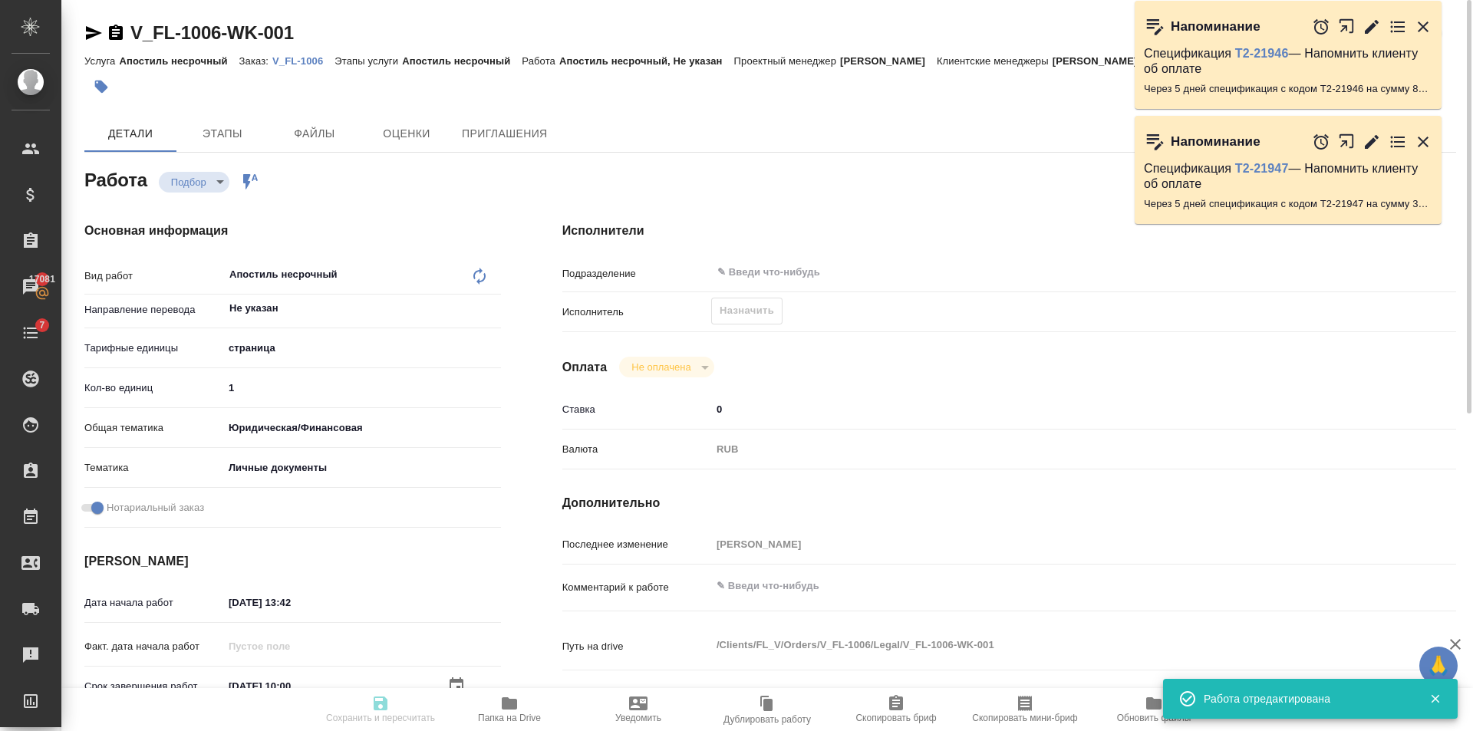
type textarea "x"
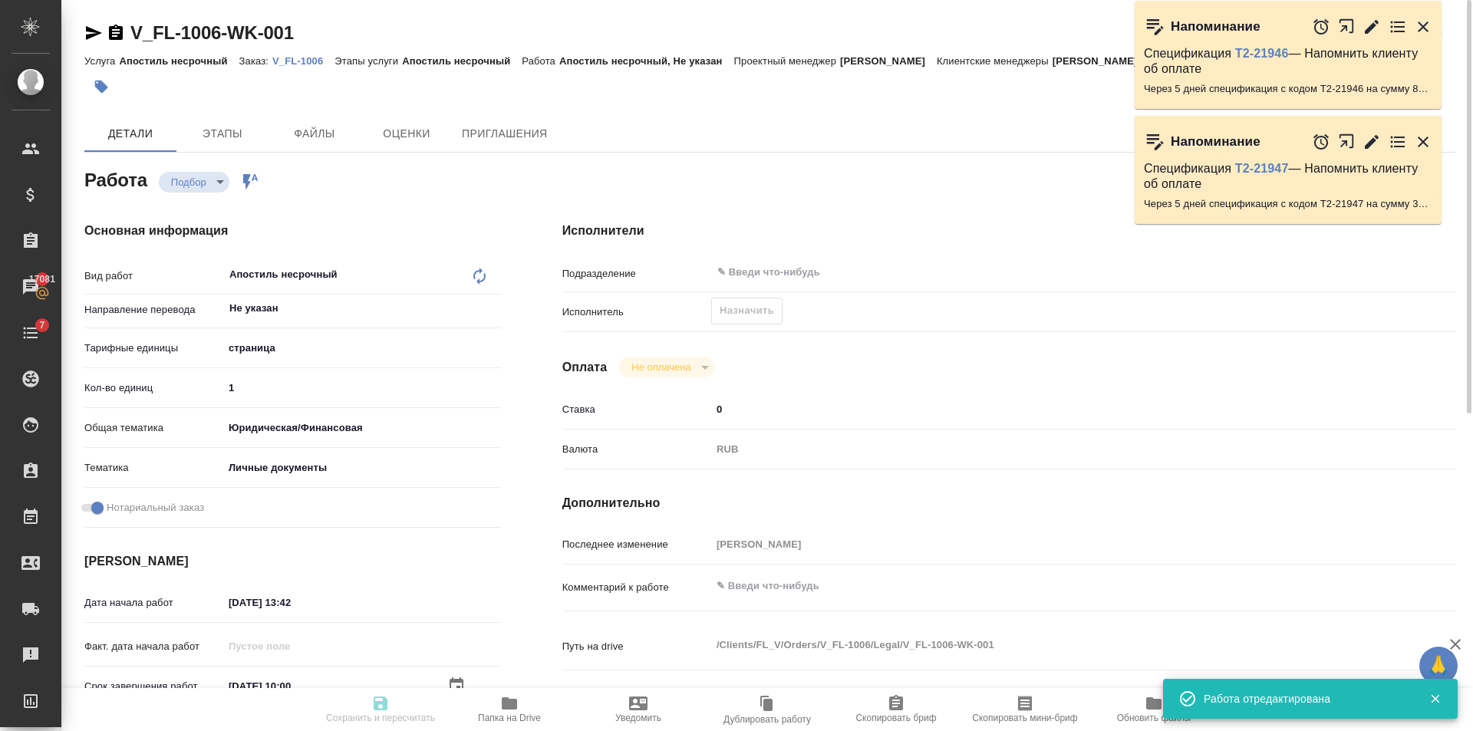
type input "recruiting"
type textarea "Апостиль несрочный"
type textarea "x"
type input "Не указан"
type input "5a8b1489cc6b4906c91bfdb2"
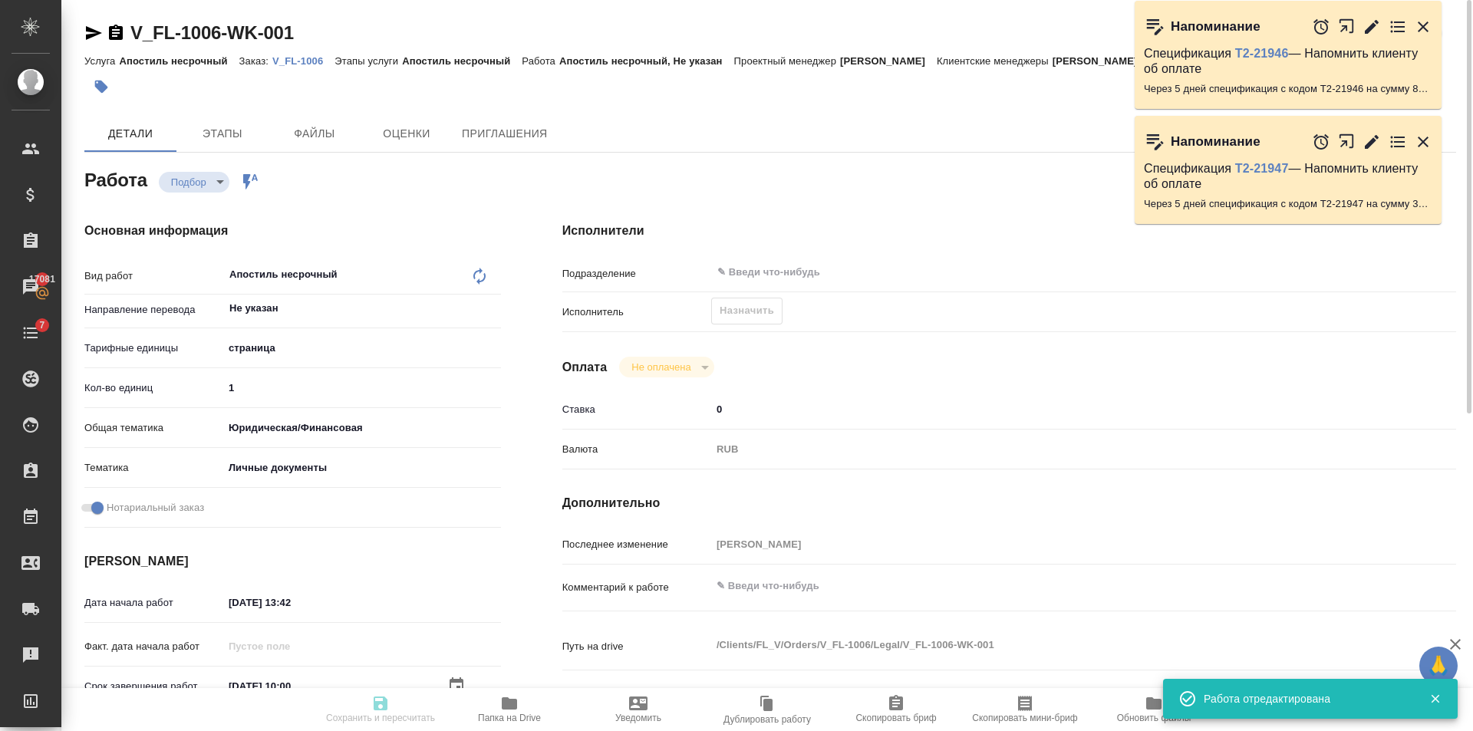
type input "1"
type input "yr-fn"
type input "5a8b8b956a9677013d343cfe"
checkbox input "true"
type input "09.10.2025 13:42"
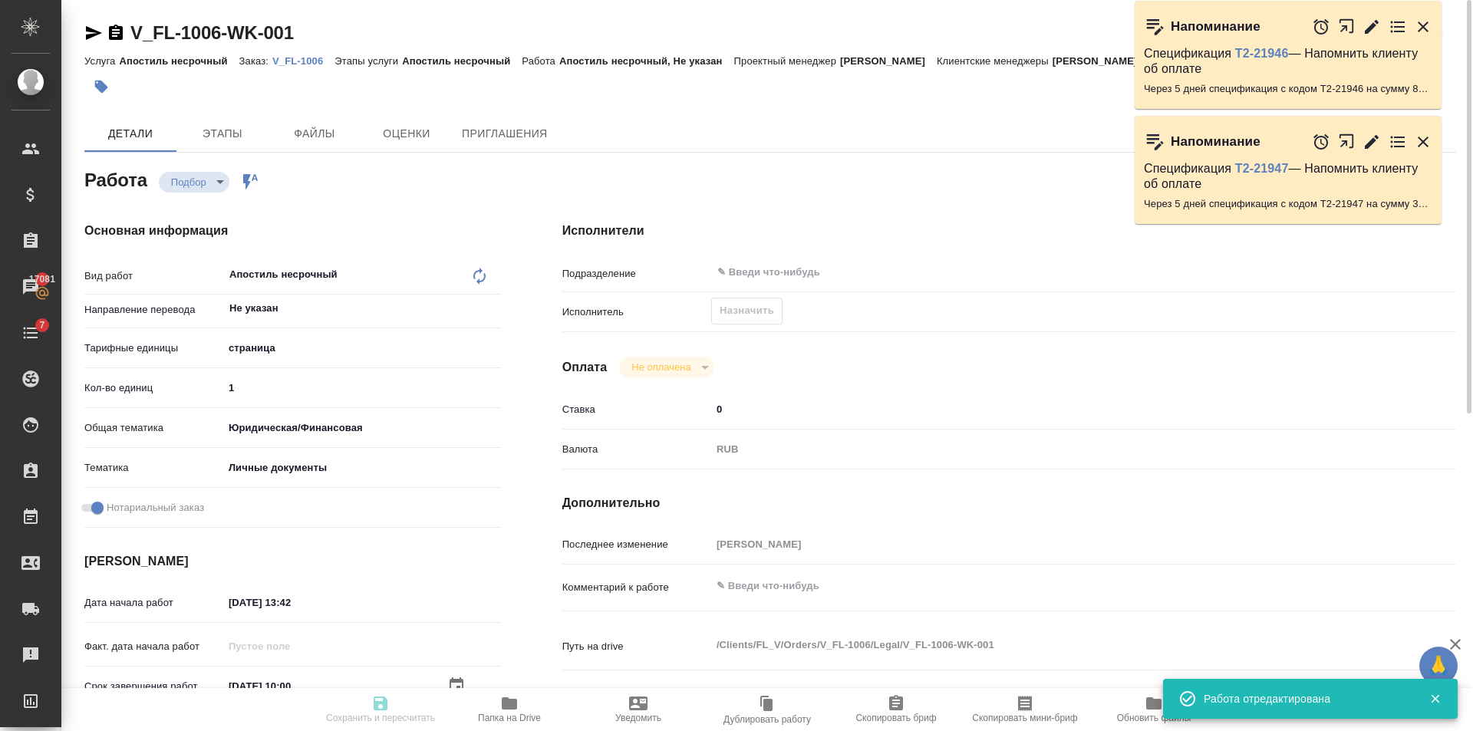
type input "22.10.2025 10:00"
type input "22.10.2025 13:42"
type input "notPayed"
type input "0"
type input "RUB"
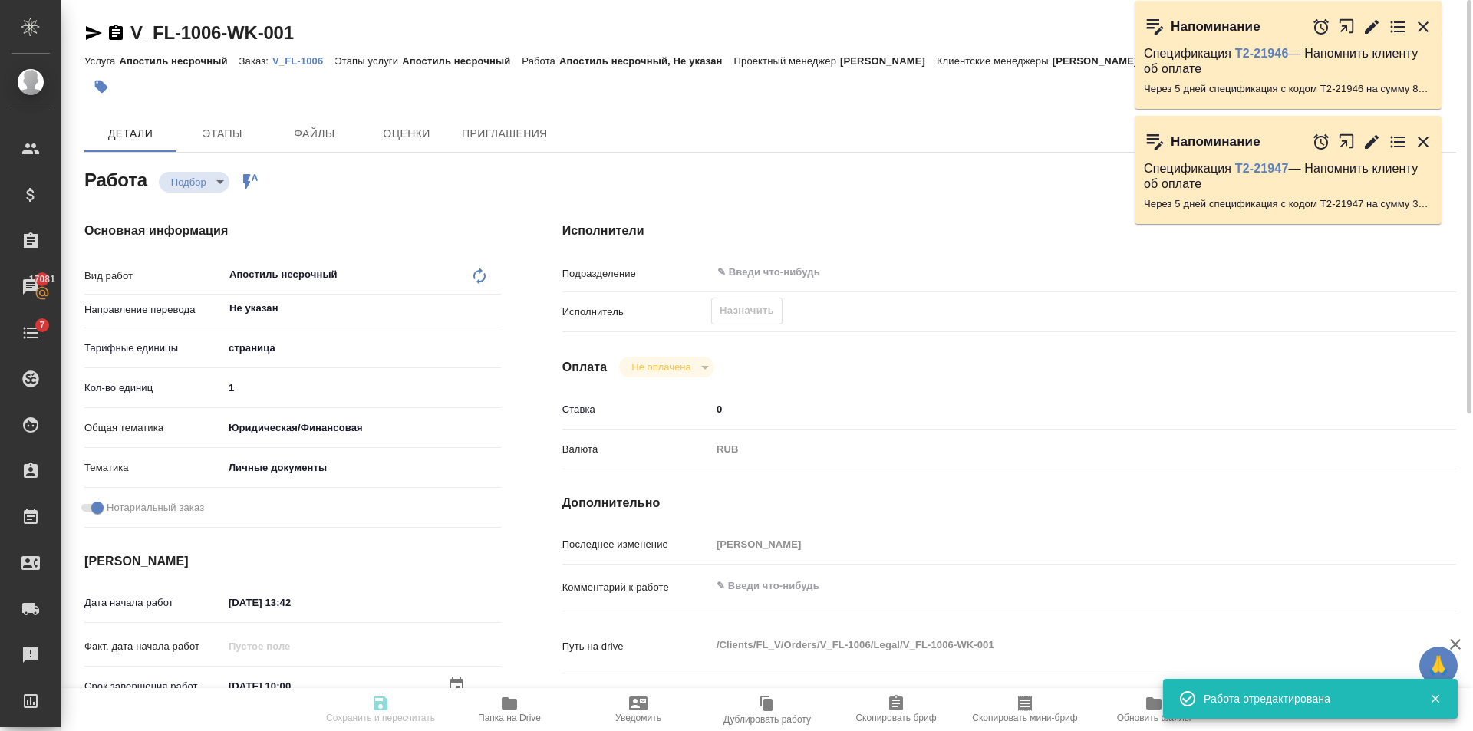
type input "[PERSON_NAME]"
type textarea "x"
type textarea "/Clients/FL_V/Orders/V_FL-1006/Legal/V_FL-1006-WK-001"
type textarea "x"
type input "V_FL-1006"
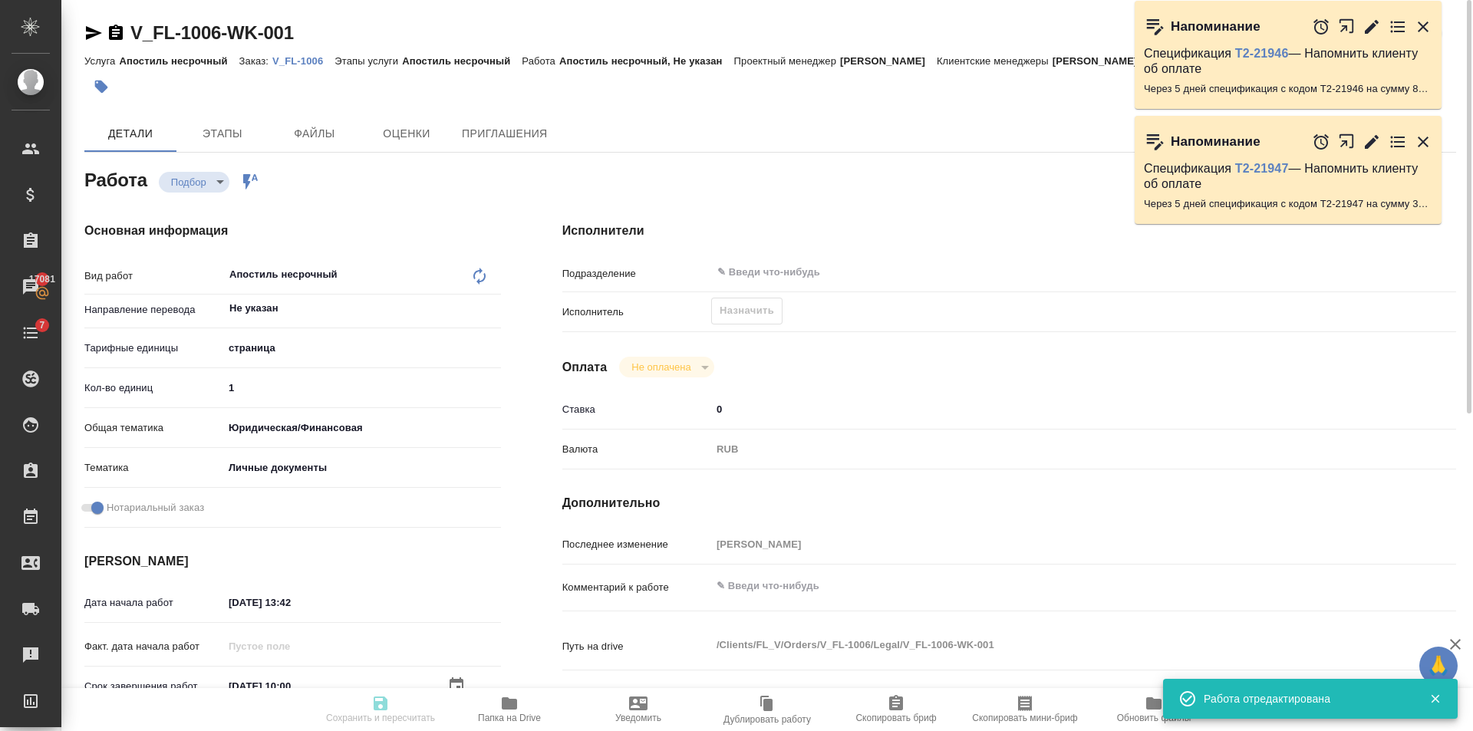
type input "Апостиль несрочный"
type input "Богомолова Анастасия"
type input "/Clients/FL_V/Orders/V_FL-1006"
type textarea "x"
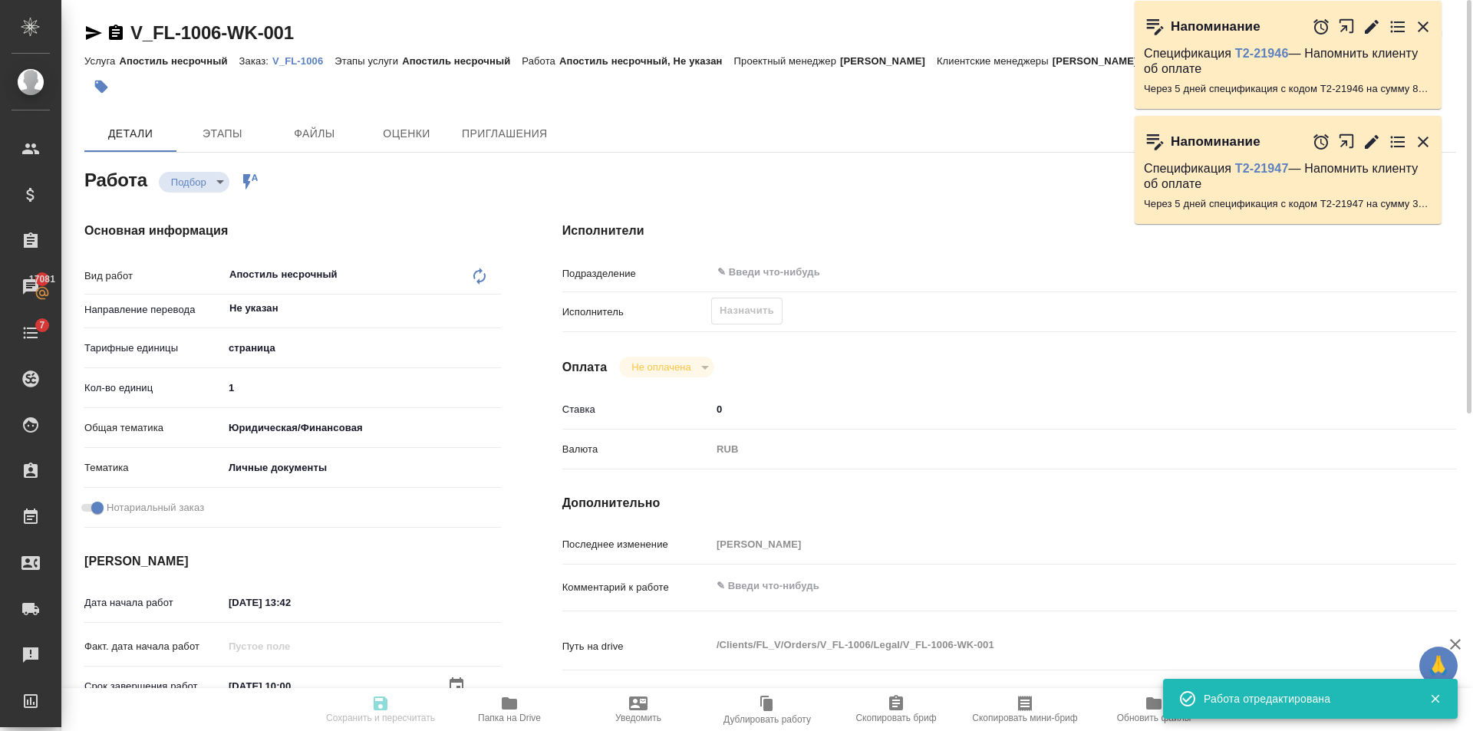
type textarea "x"
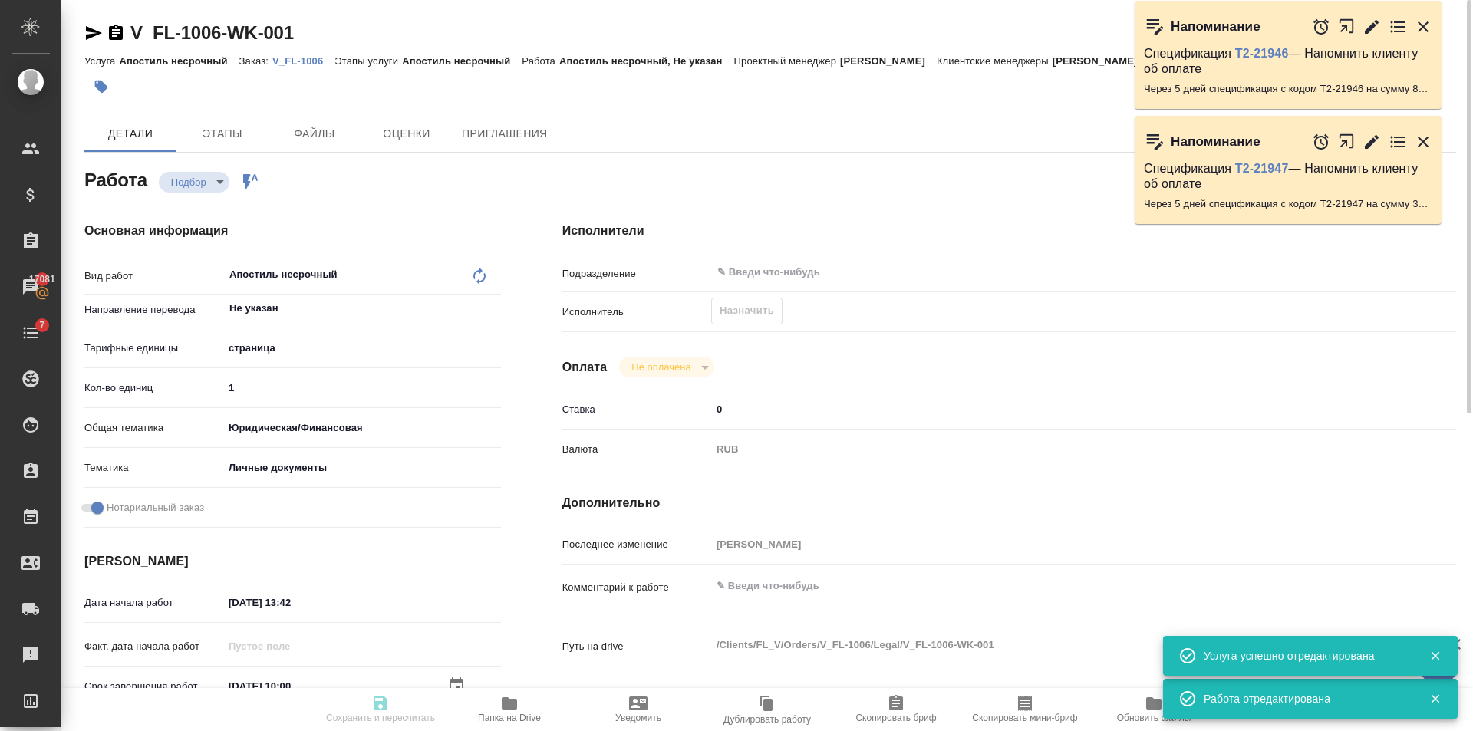
type textarea "x"
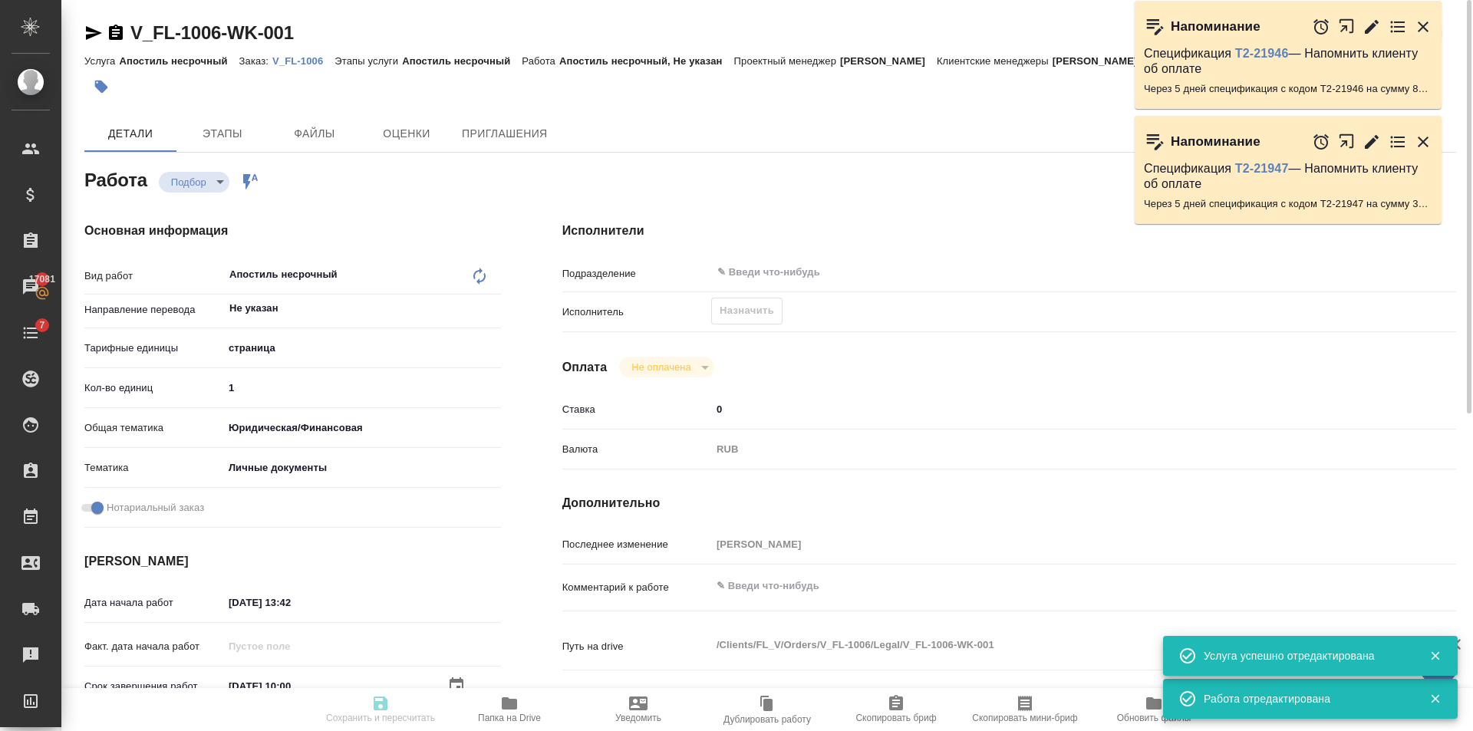
type textarea "x"
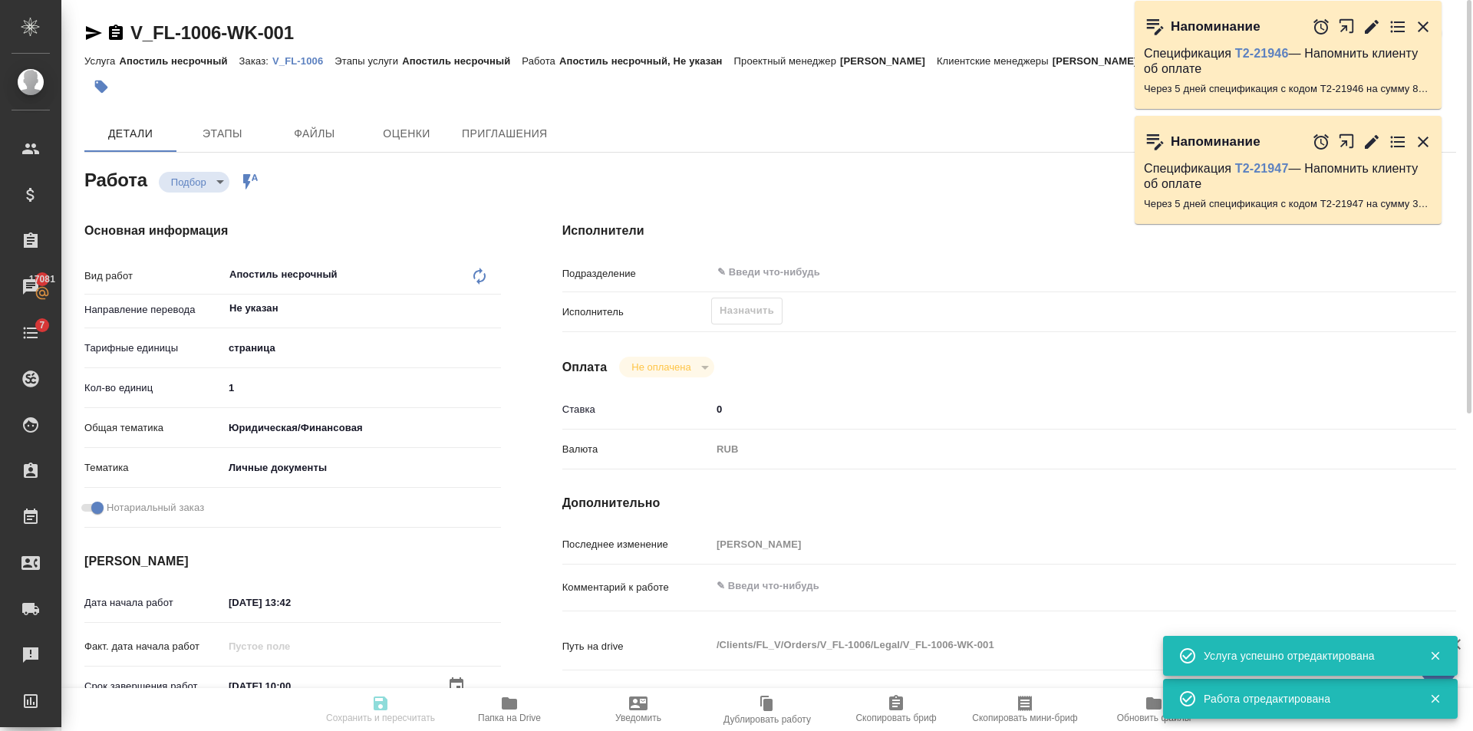
type textarea "x"
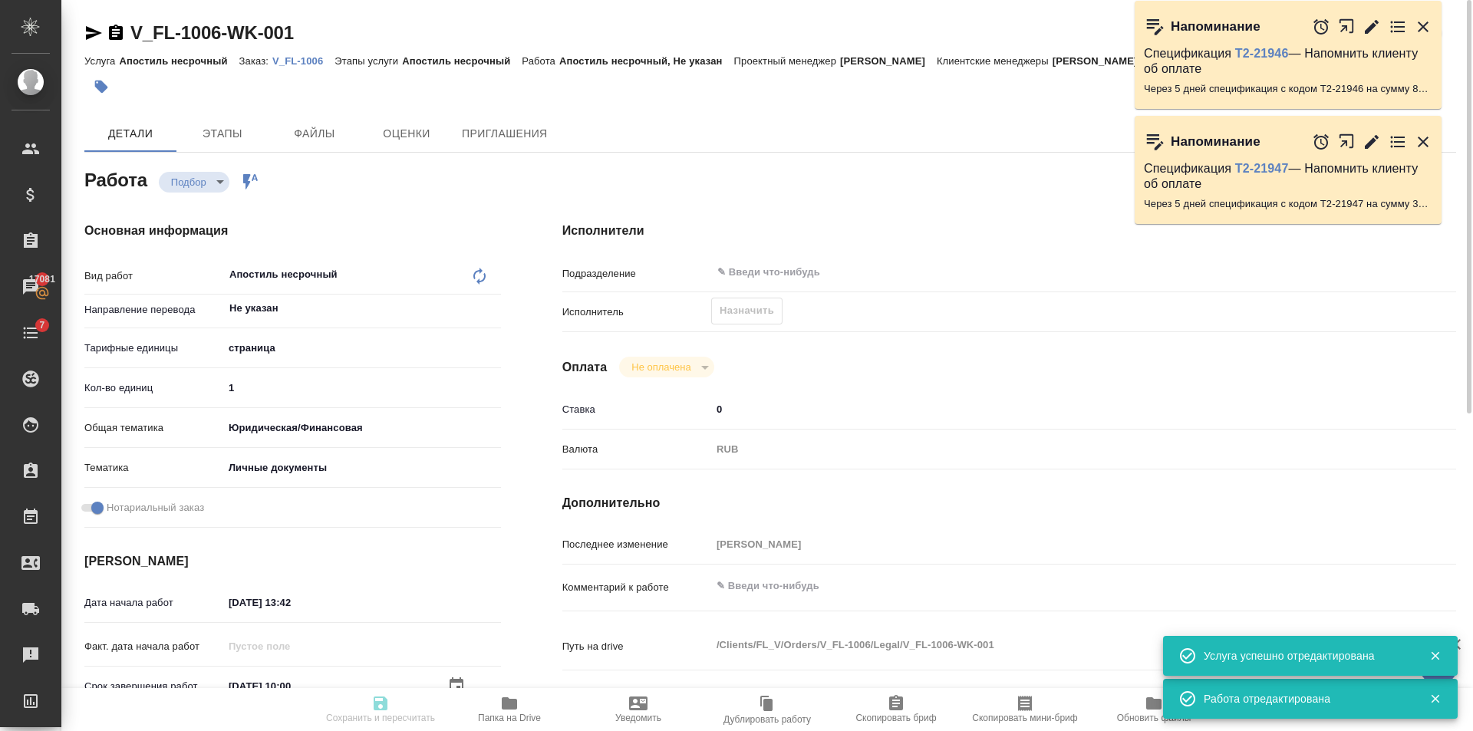
type textarea "x"
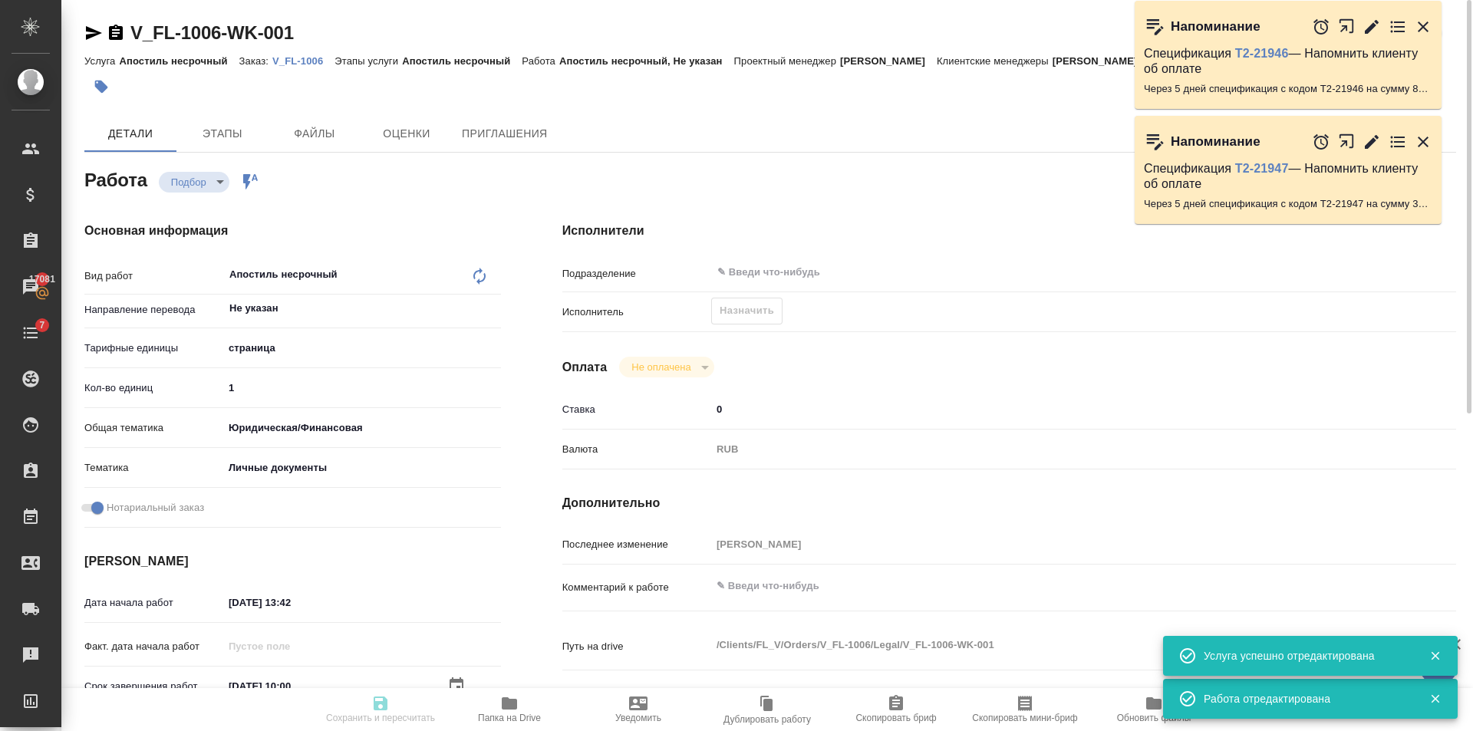
type textarea "x"
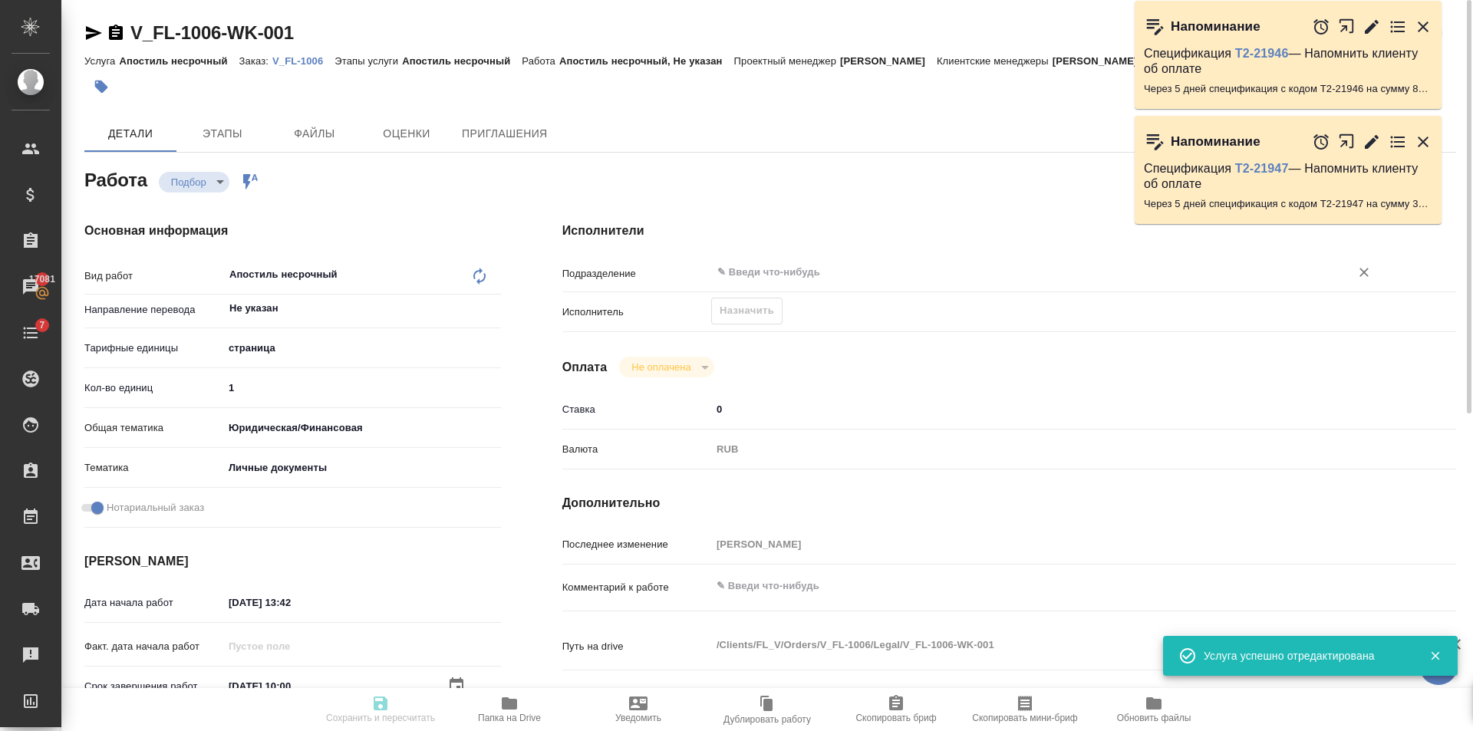
type input "recruiting"
type textarea "Апостиль несрочный"
type textarea "x"
type input "Не указан"
type input "5a8b1489cc6b4906c91bfdb2"
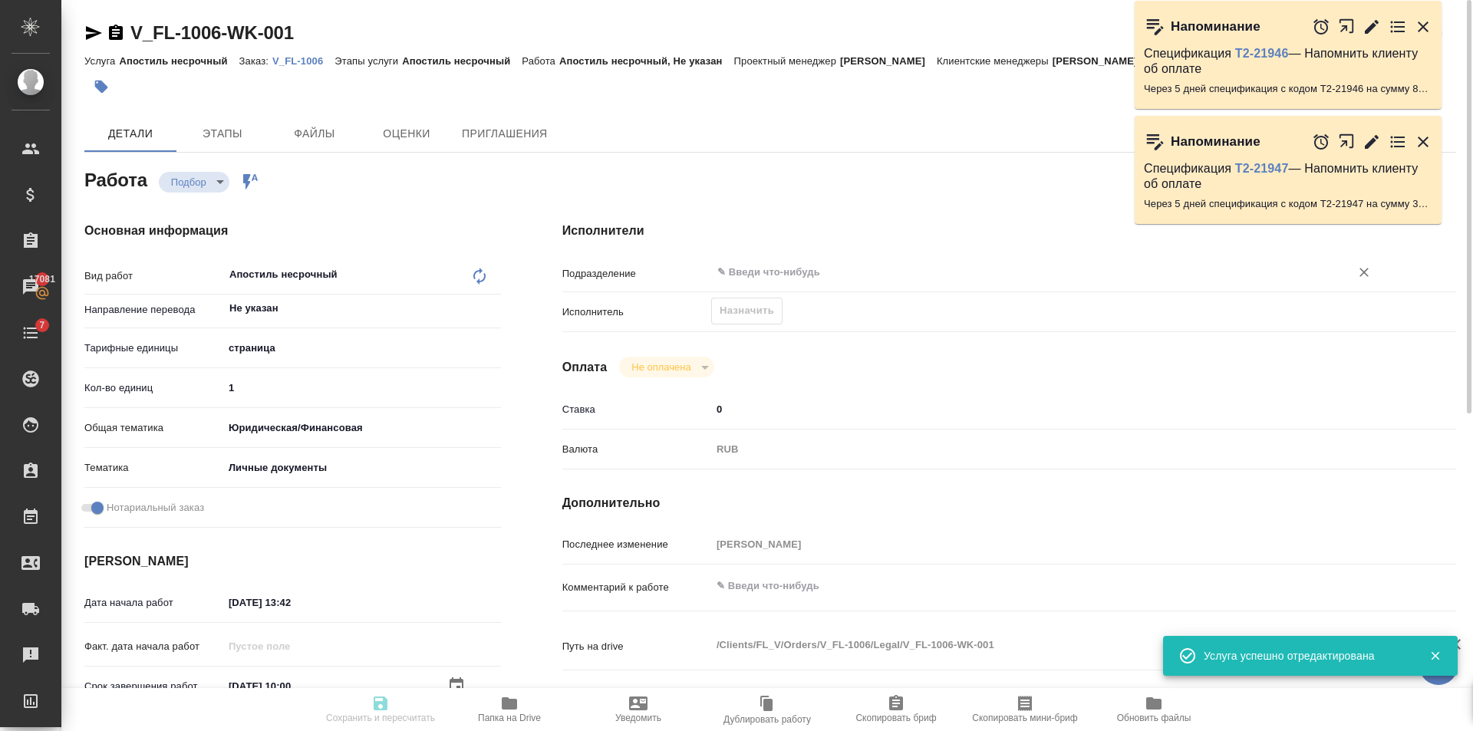
type input "1"
type input "yr-fn"
type input "5a8b8b956a9677013d343cfe"
checkbox input "true"
type input "09.10.2025 13:42"
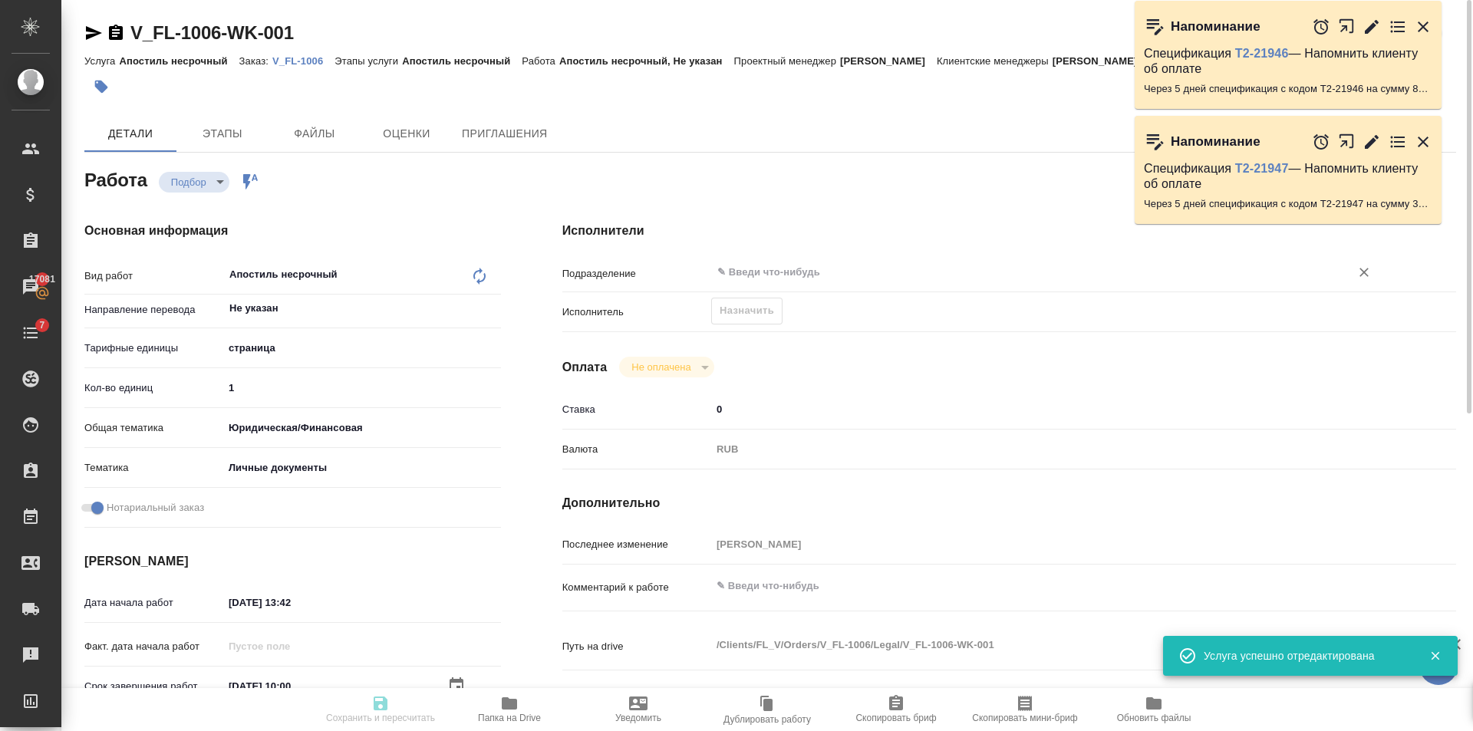
type input "22.10.2025 10:00"
type input "22.10.2025 13:42"
type input "notPayed"
type input "0"
type input "RUB"
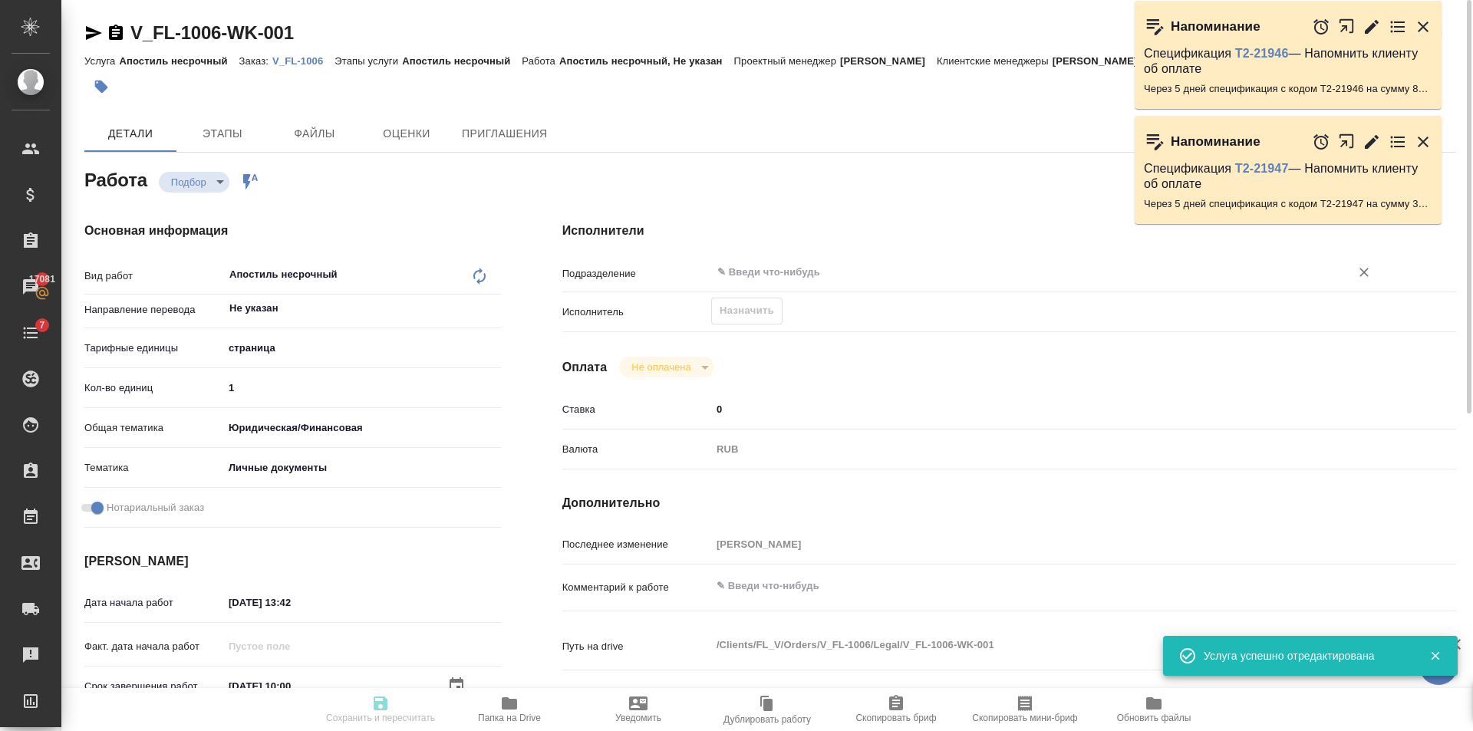
type input "[PERSON_NAME]"
type textarea "x"
type textarea "/Clients/FL_V/Orders/V_FL-1006/Legal/V_FL-1006-WK-001"
type textarea "x"
type input "V_FL-1006"
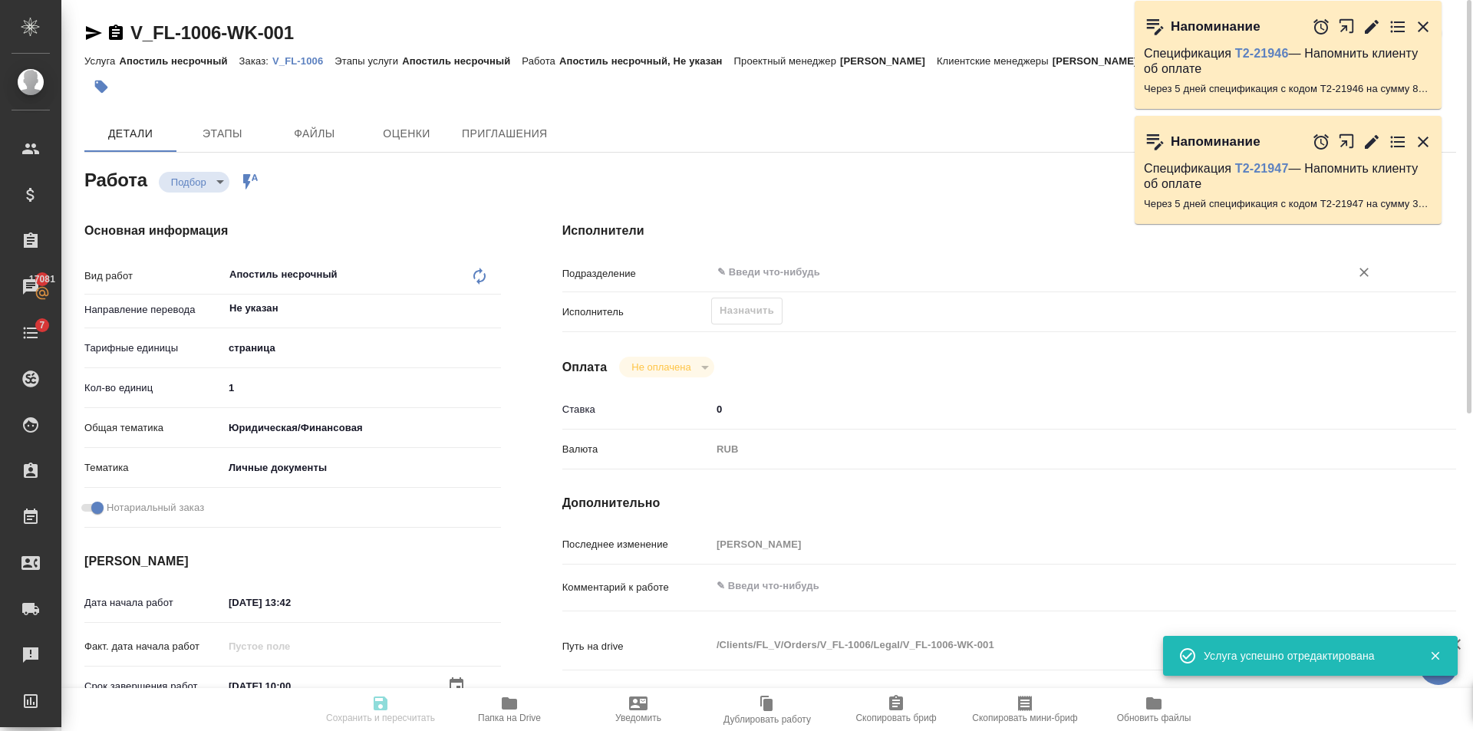
type input "Апостиль несрочный"
type input "Богомолова Анастасия"
type input "/Clients/FL_V/Orders/V_FL-1006"
type textarea "x"
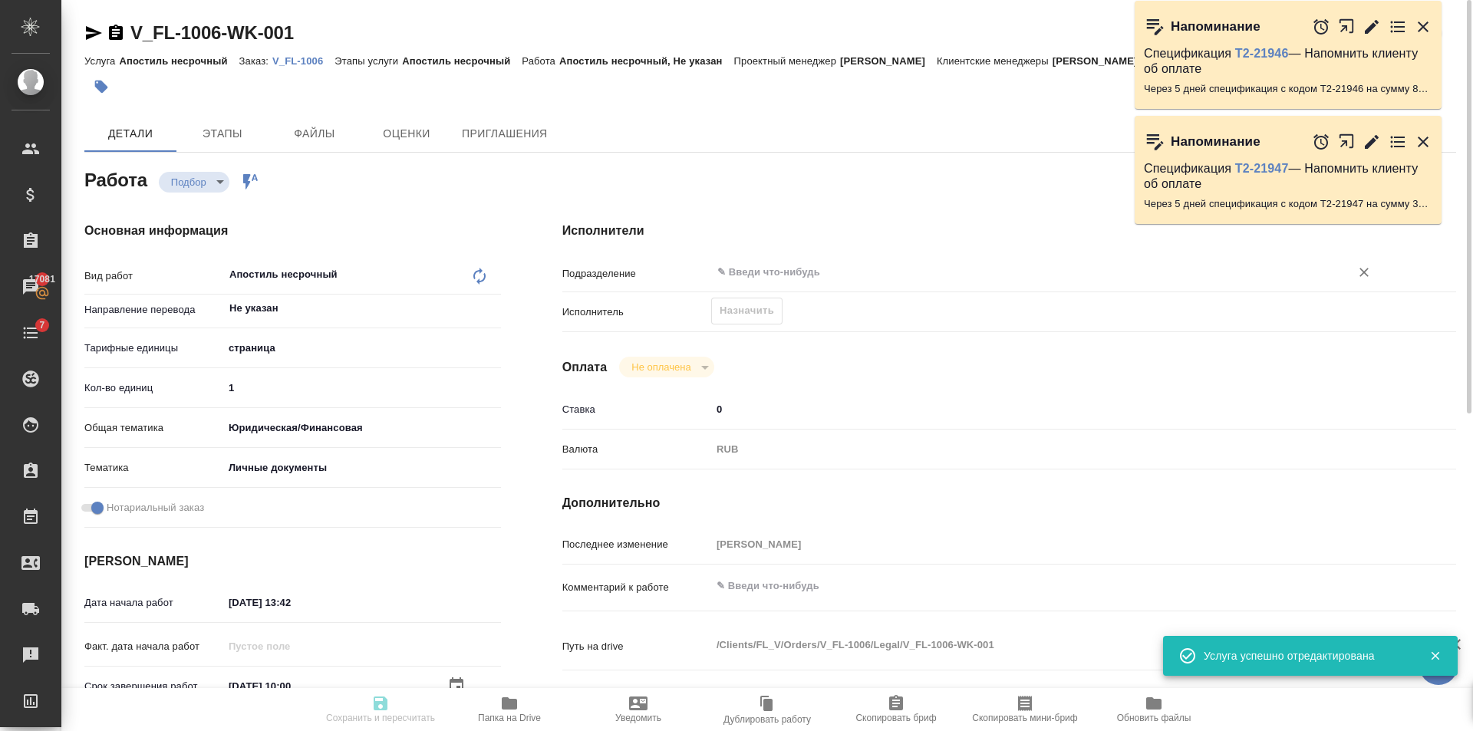
type textarea "x"
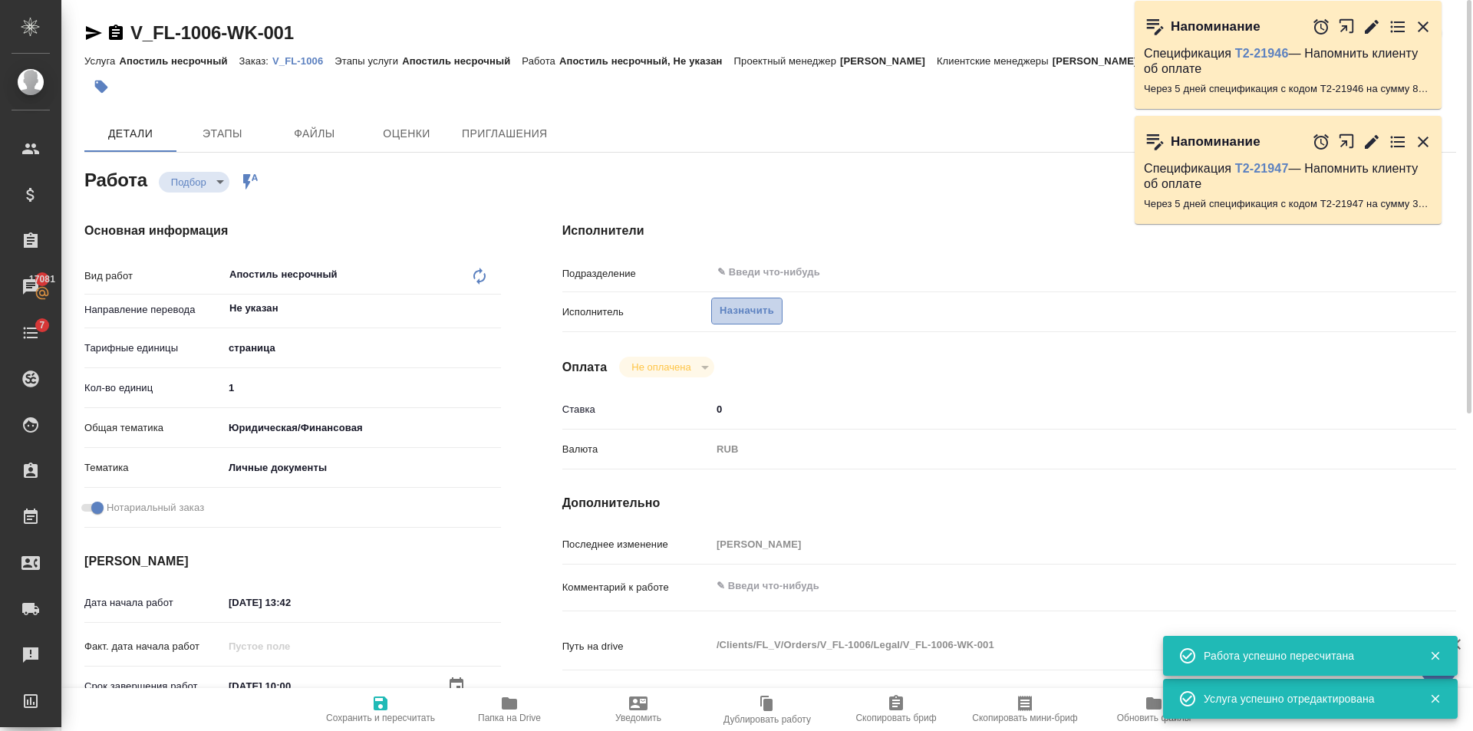
click at [747, 315] on span "Назначить" at bounding box center [747, 311] width 54 height 18
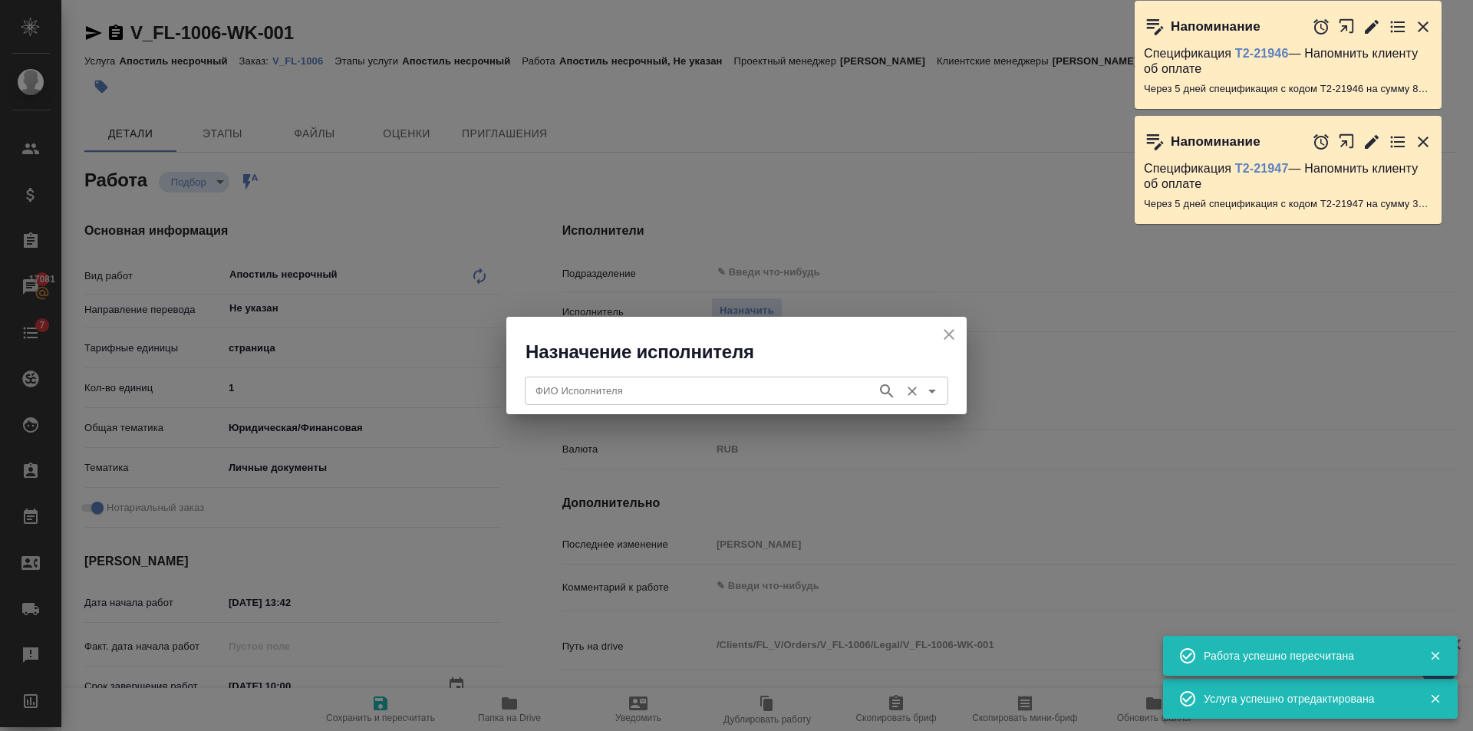
click at [712, 381] on input "ФИО Исполнителя" at bounding box center [699, 390] width 340 height 18
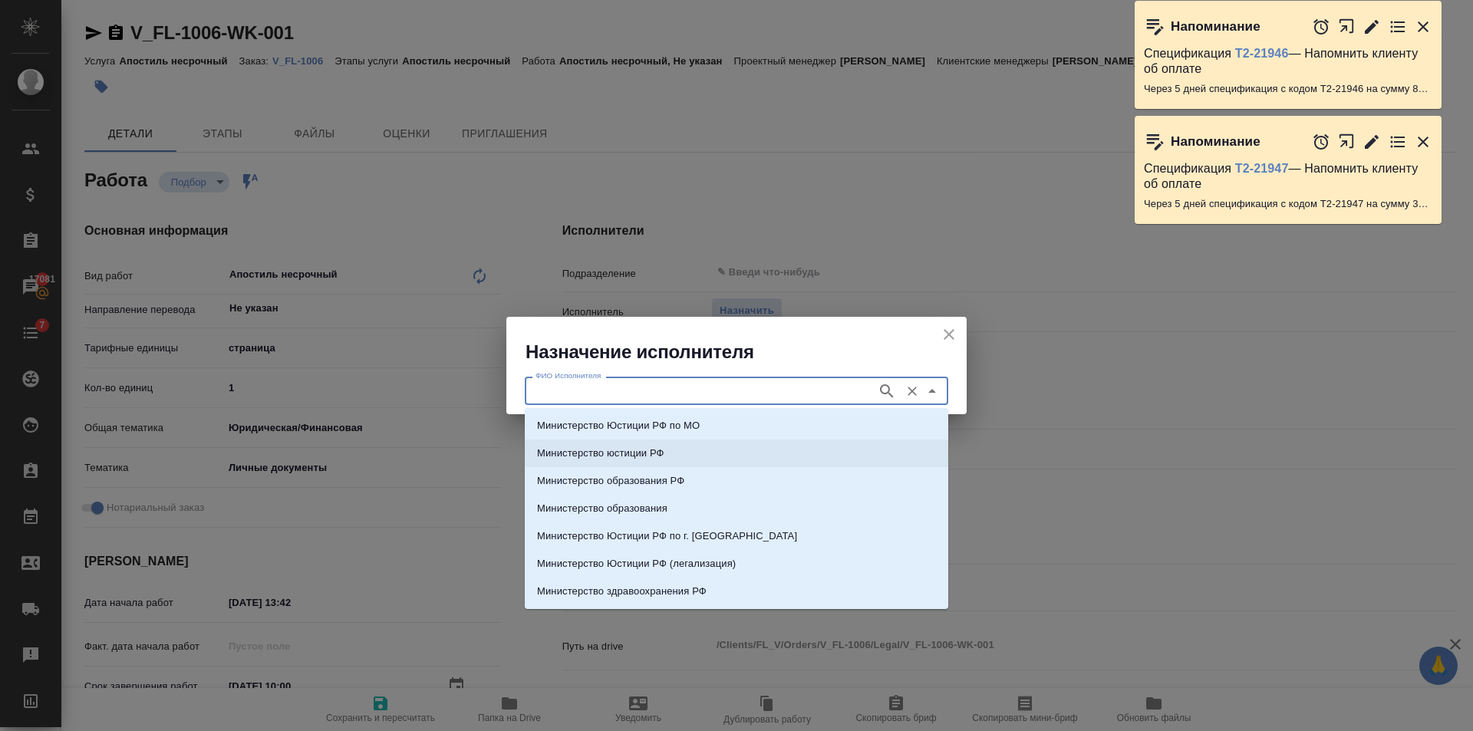
click at [697, 452] on li "Министерство юстиции РФ" at bounding box center [737, 454] width 424 height 28
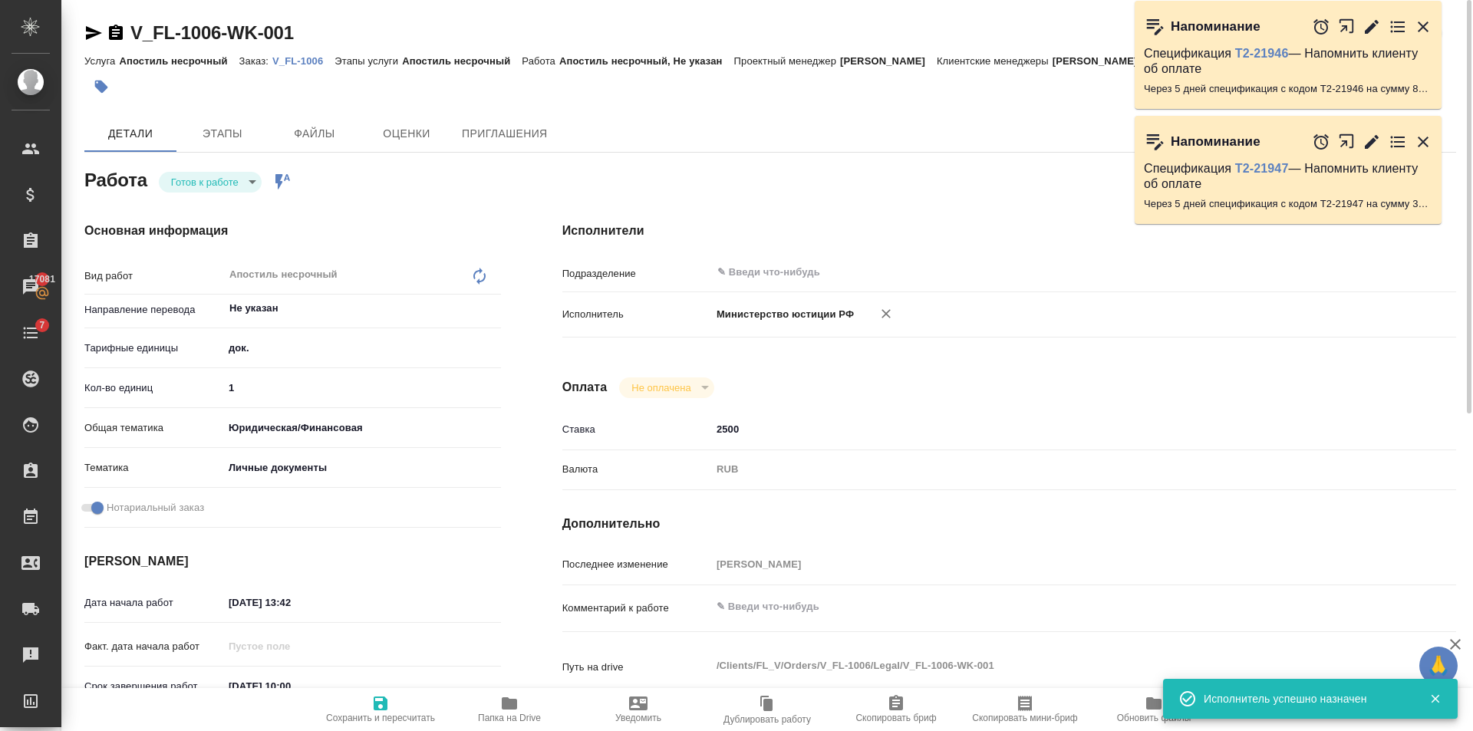
click at [378, 702] on icon "button" at bounding box center [381, 704] width 14 height 14
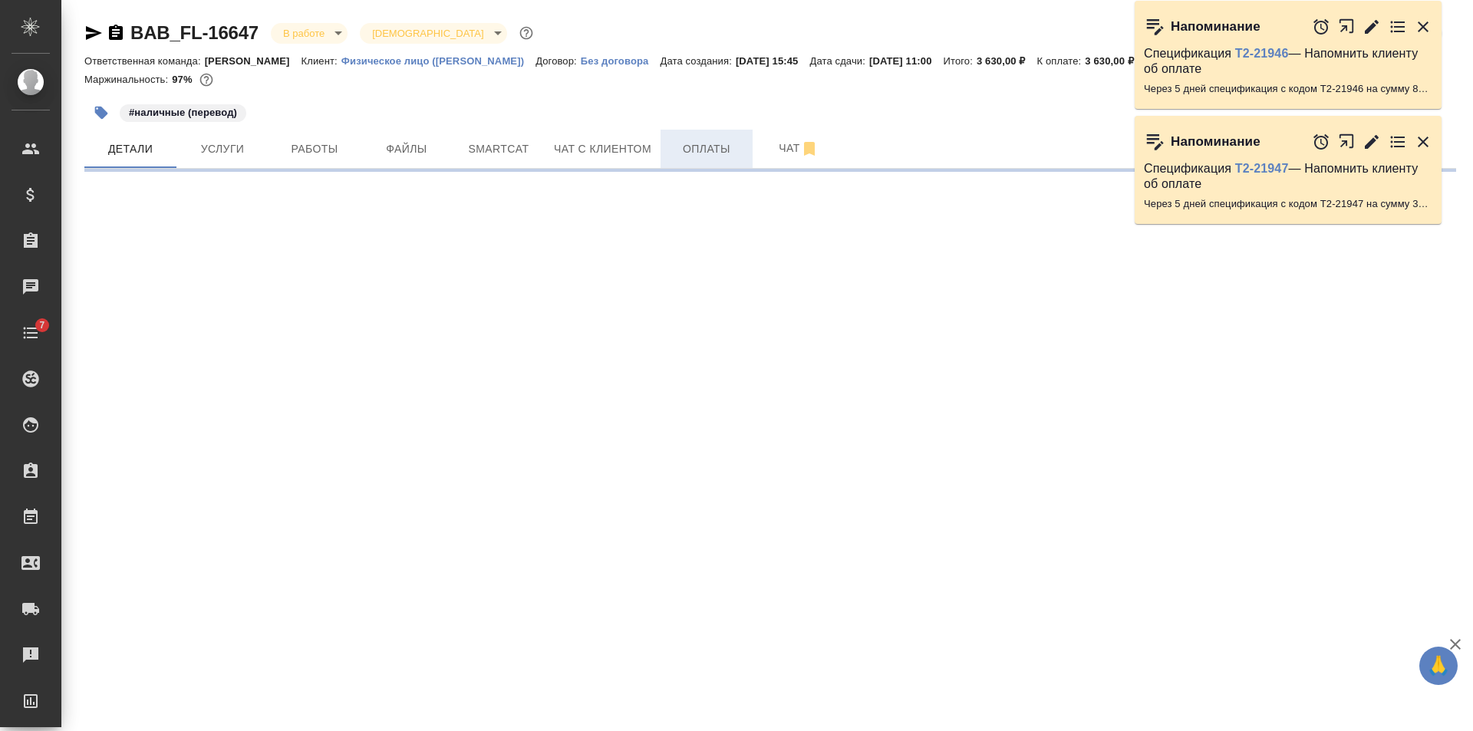
click at [696, 157] on span "Оплаты" at bounding box center [707, 149] width 74 height 19
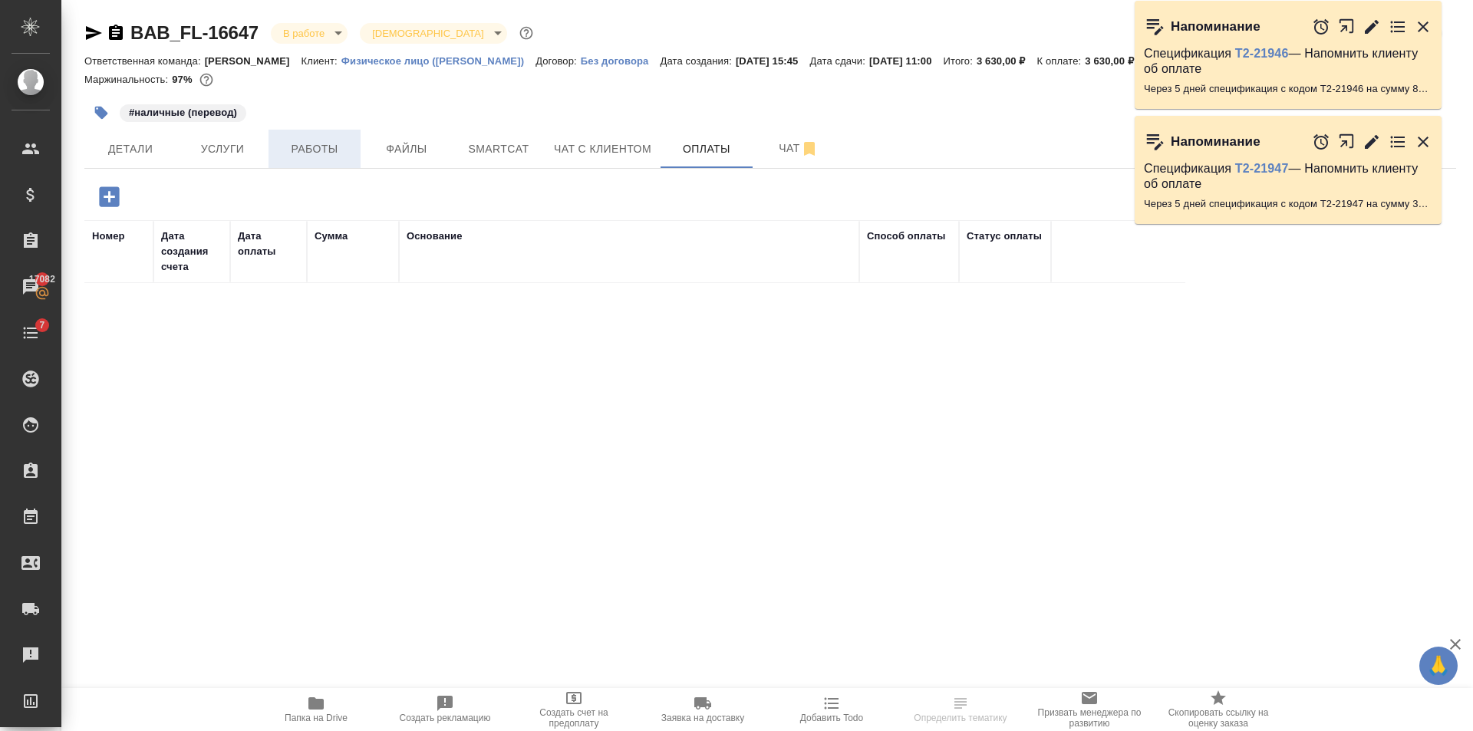
click at [323, 146] on span "Работы" at bounding box center [315, 149] width 74 height 19
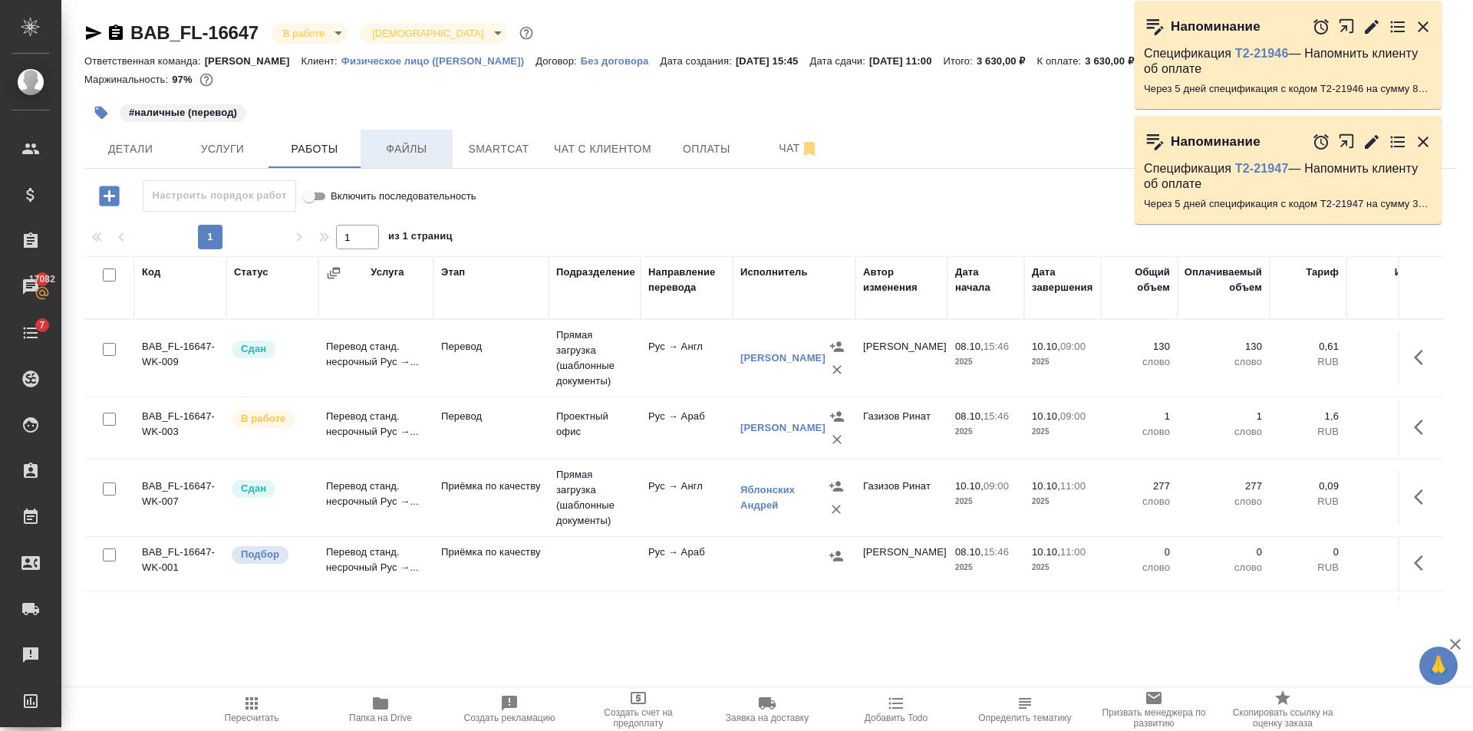
click at [409, 147] on span "Файлы" at bounding box center [407, 149] width 74 height 19
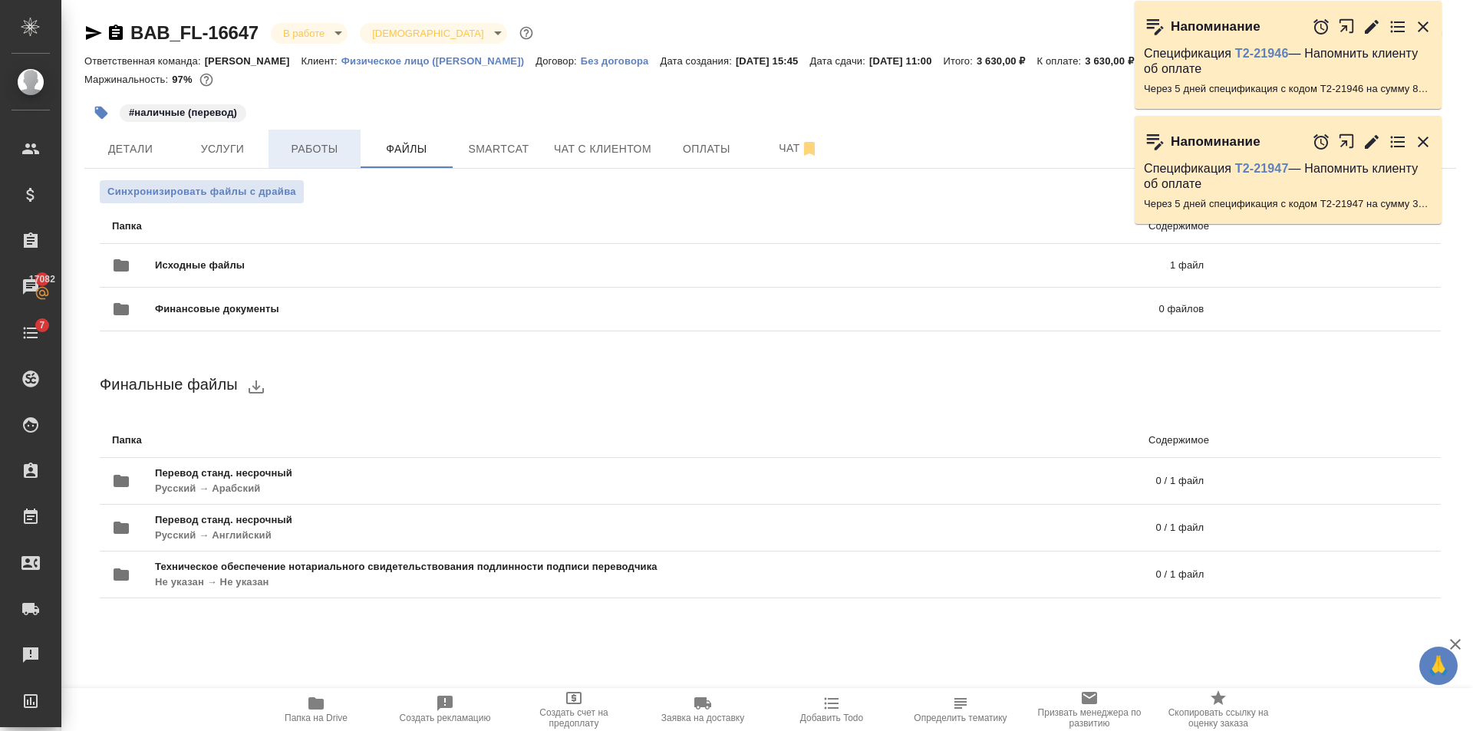
click at [284, 133] on button "Работы" at bounding box center [315, 149] width 92 height 38
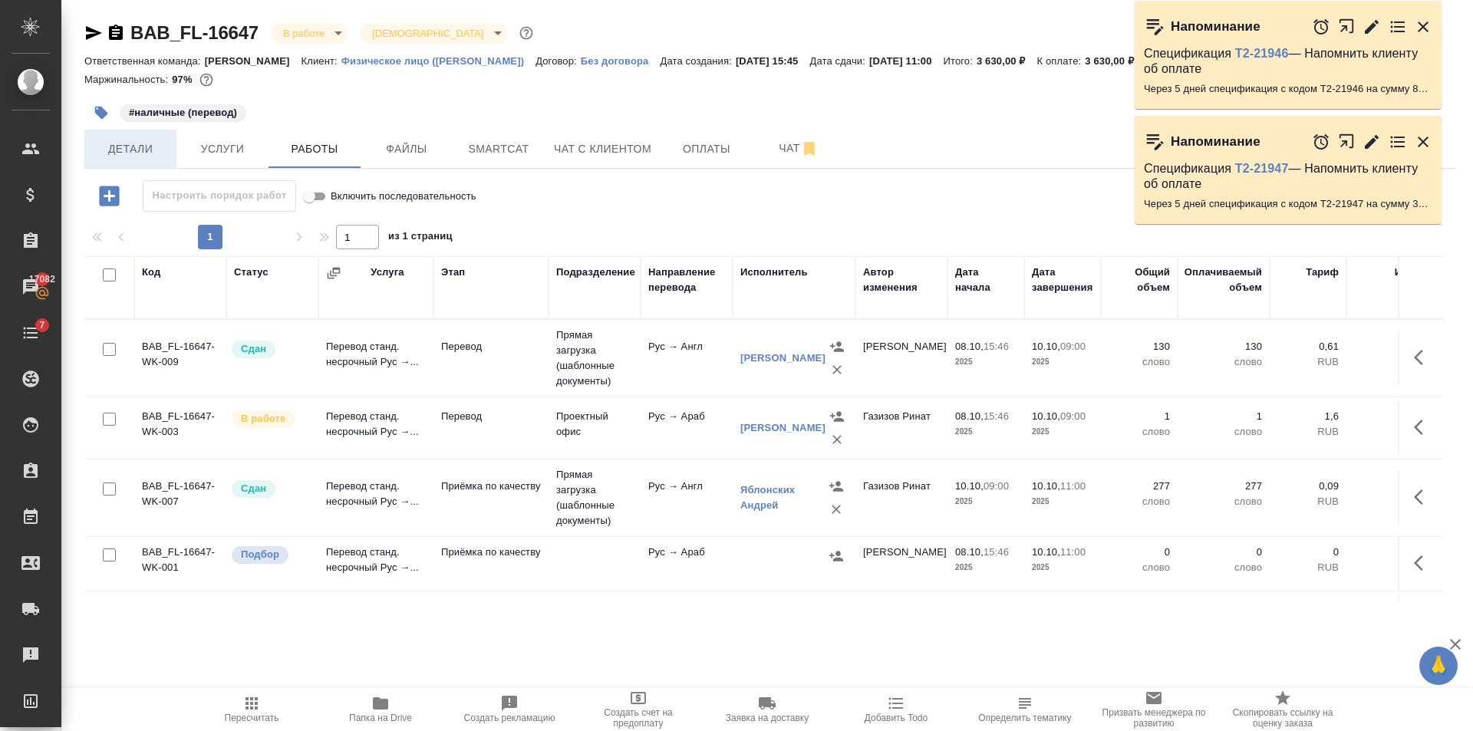
click at [170, 143] on button "Детали" at bounding box center [130, 149] width 92 height 38
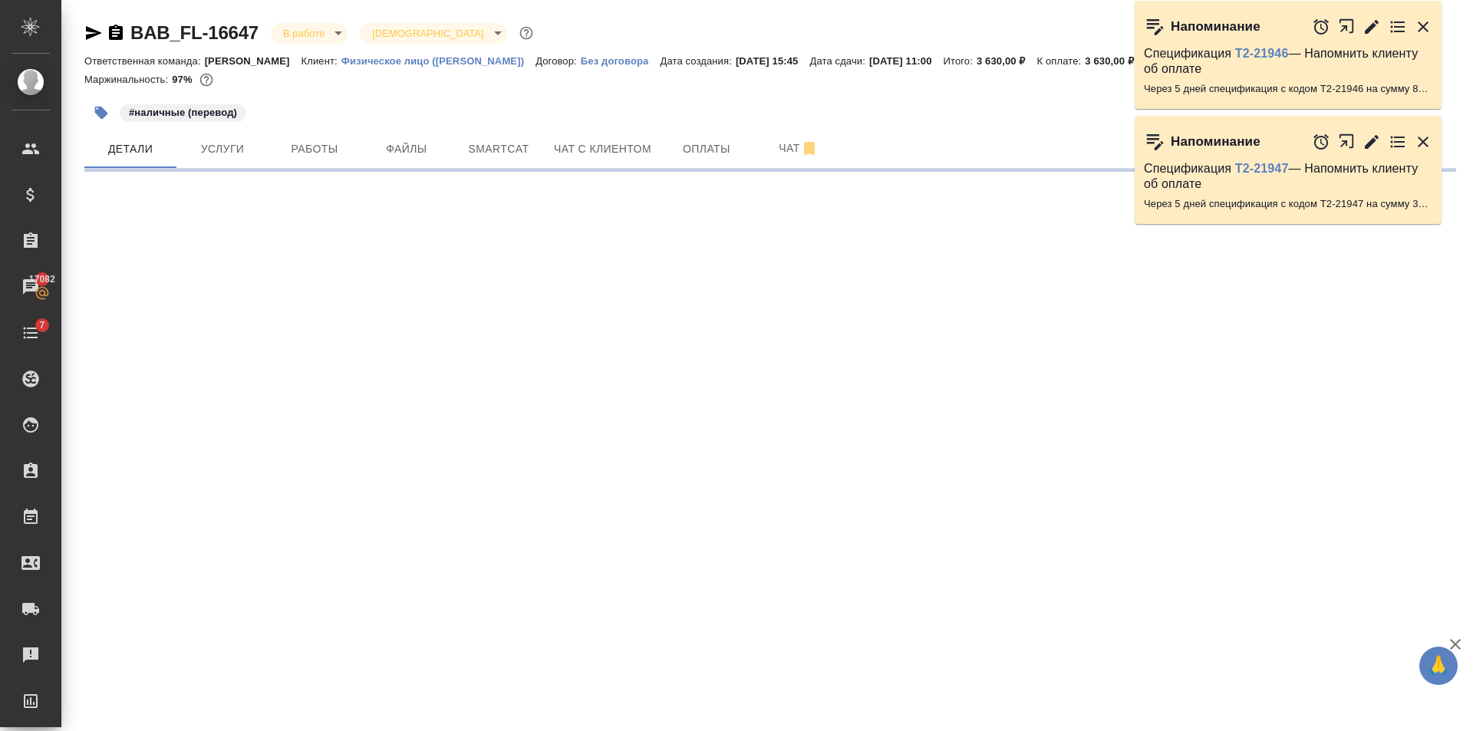
select select "RU"
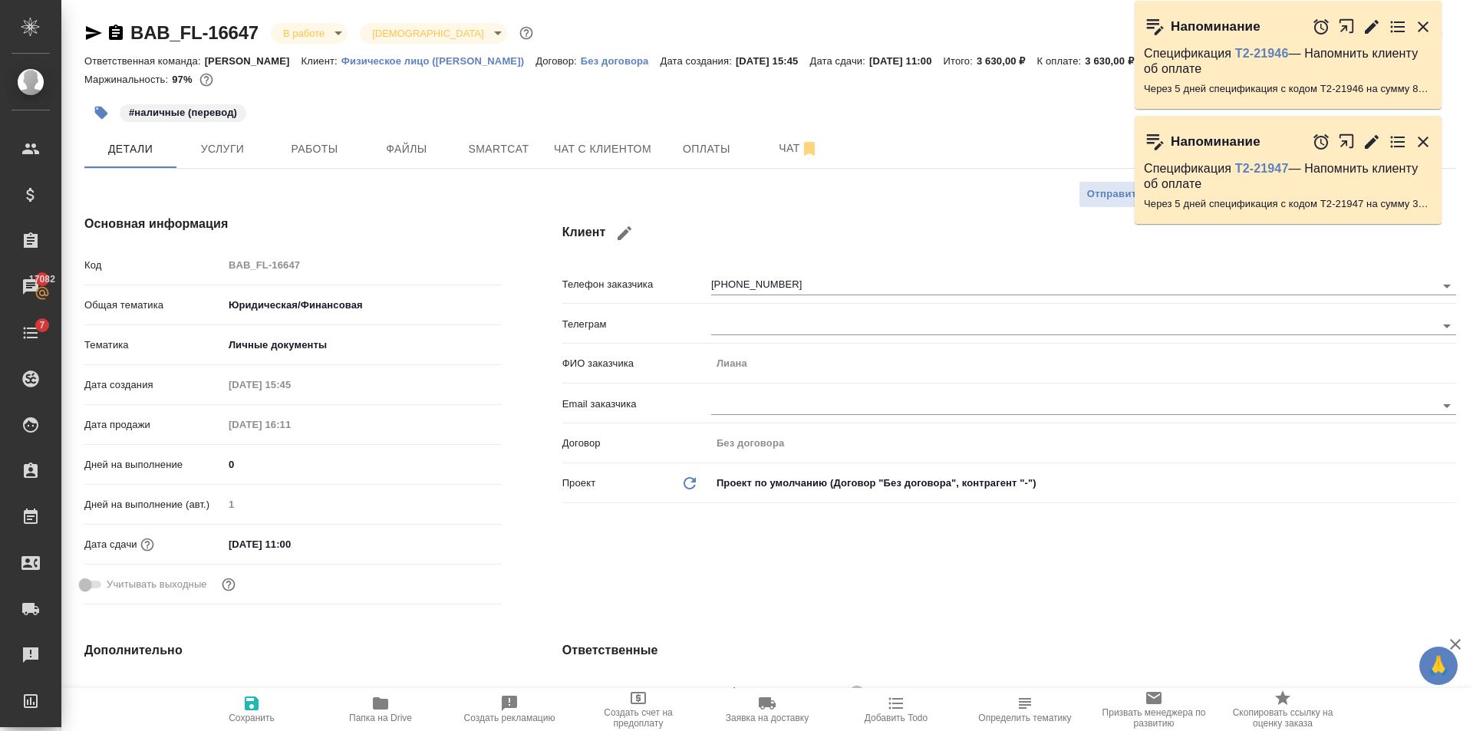
type textarea "x"
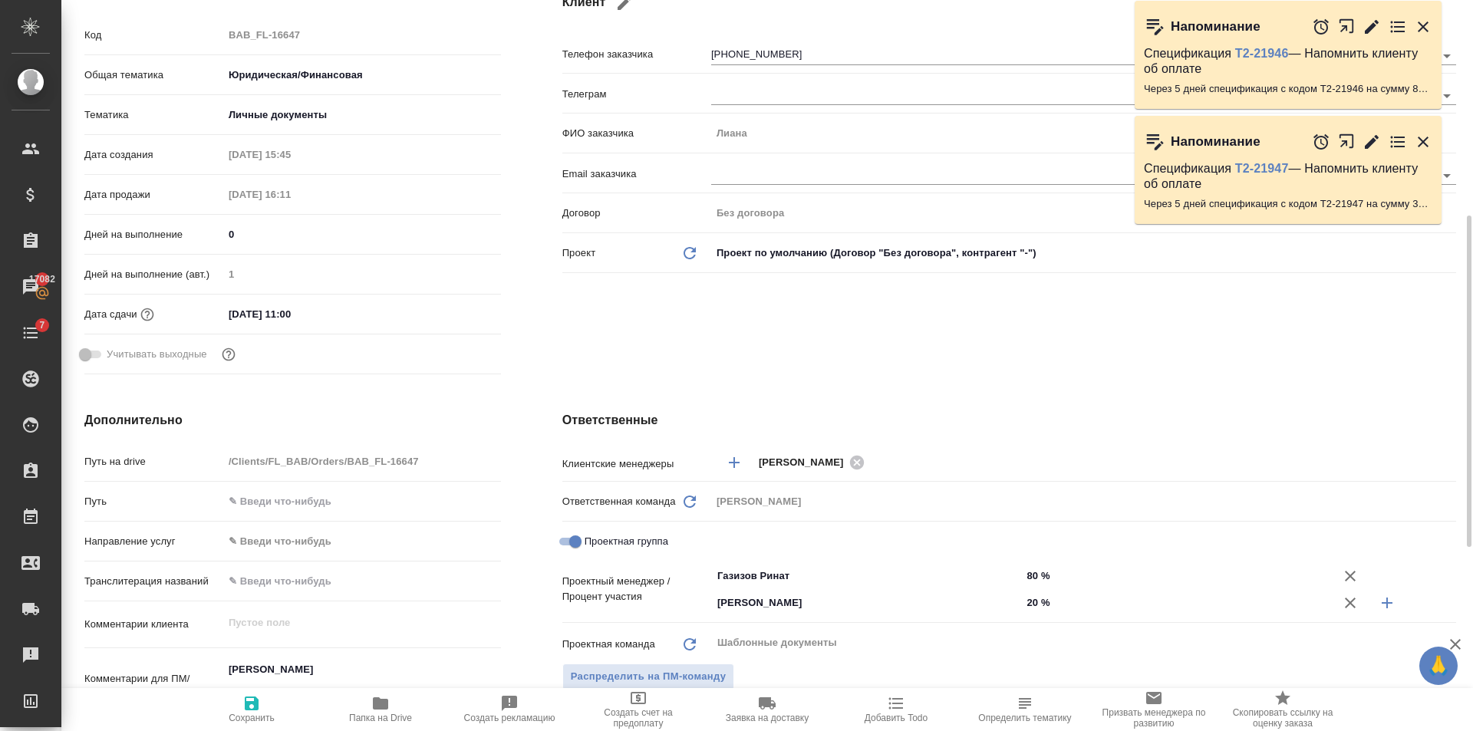
scroll to position [460, 0]
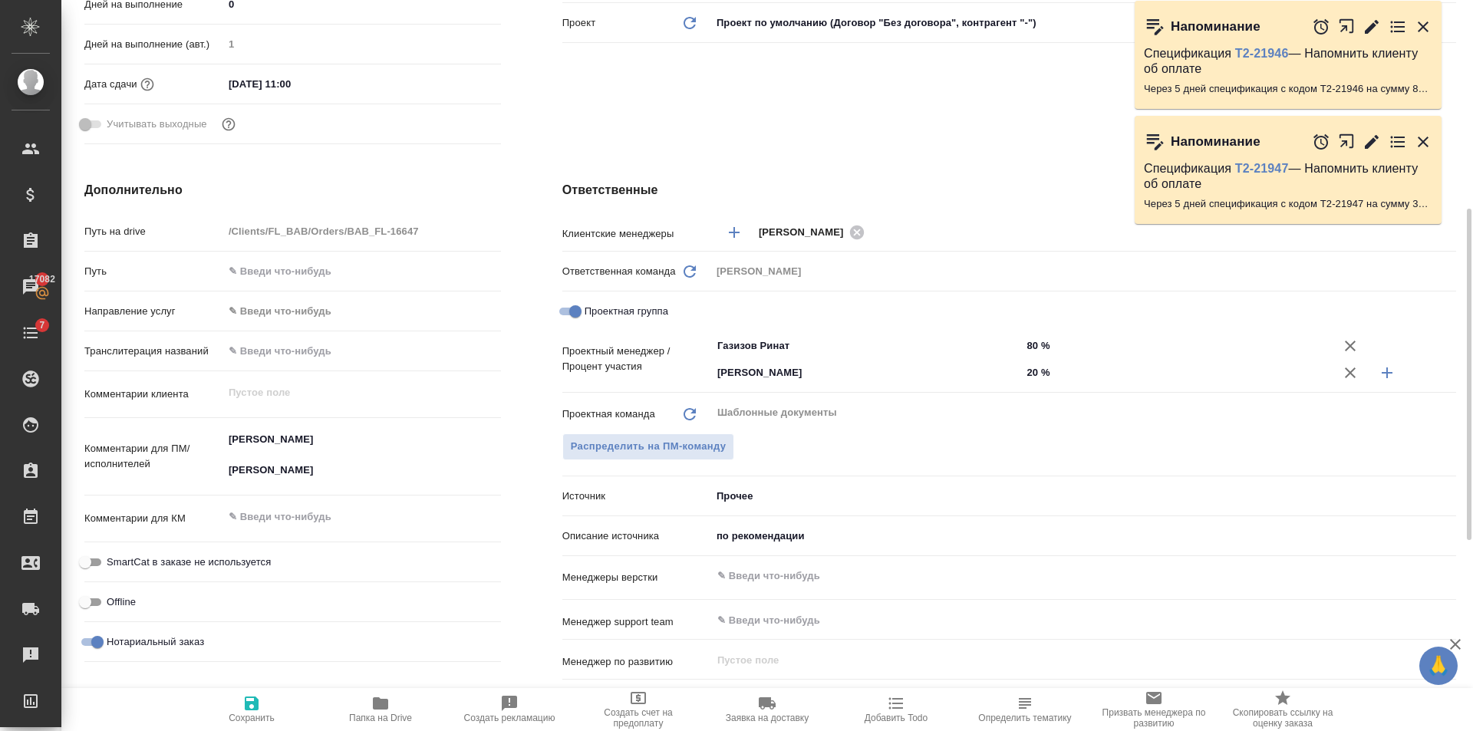
type textarea "x"
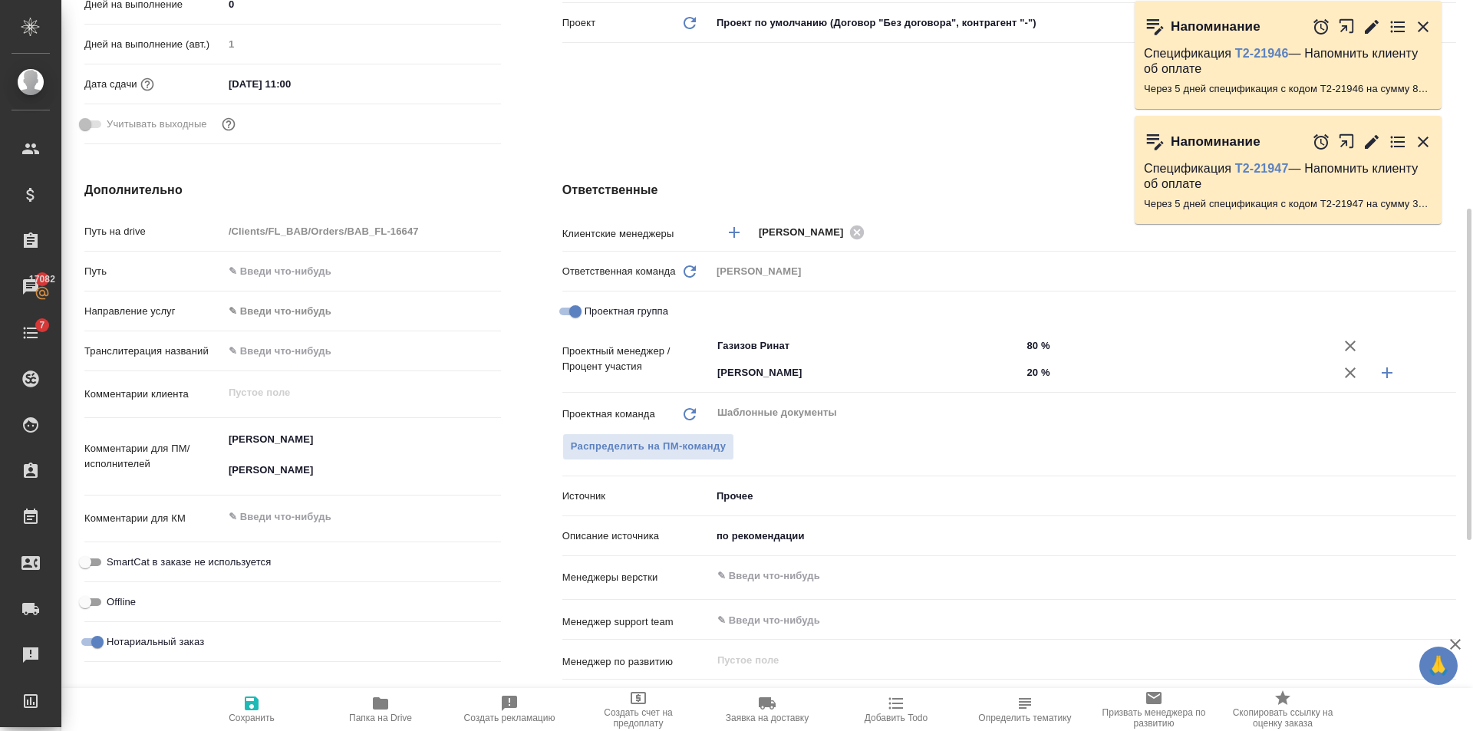
type textarea "x"
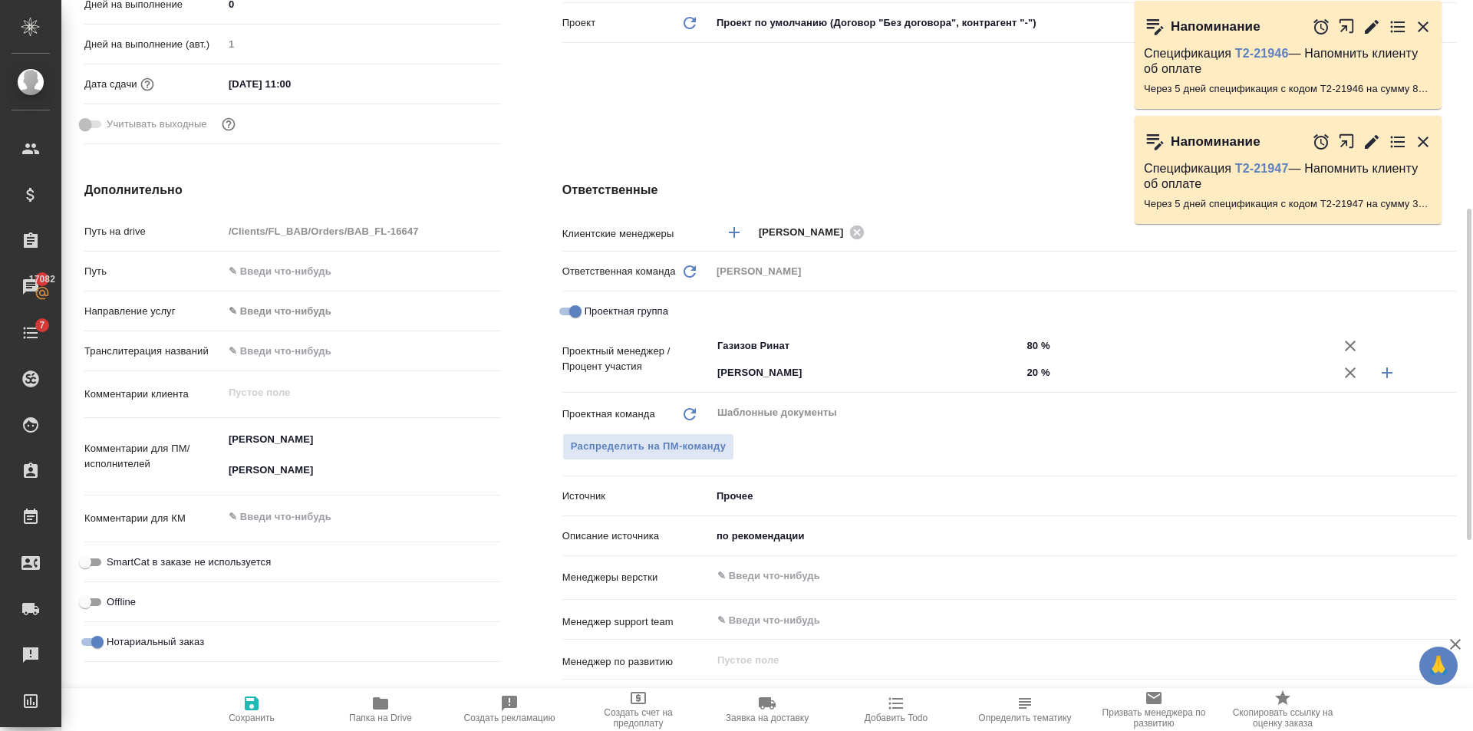
type textarea "x"
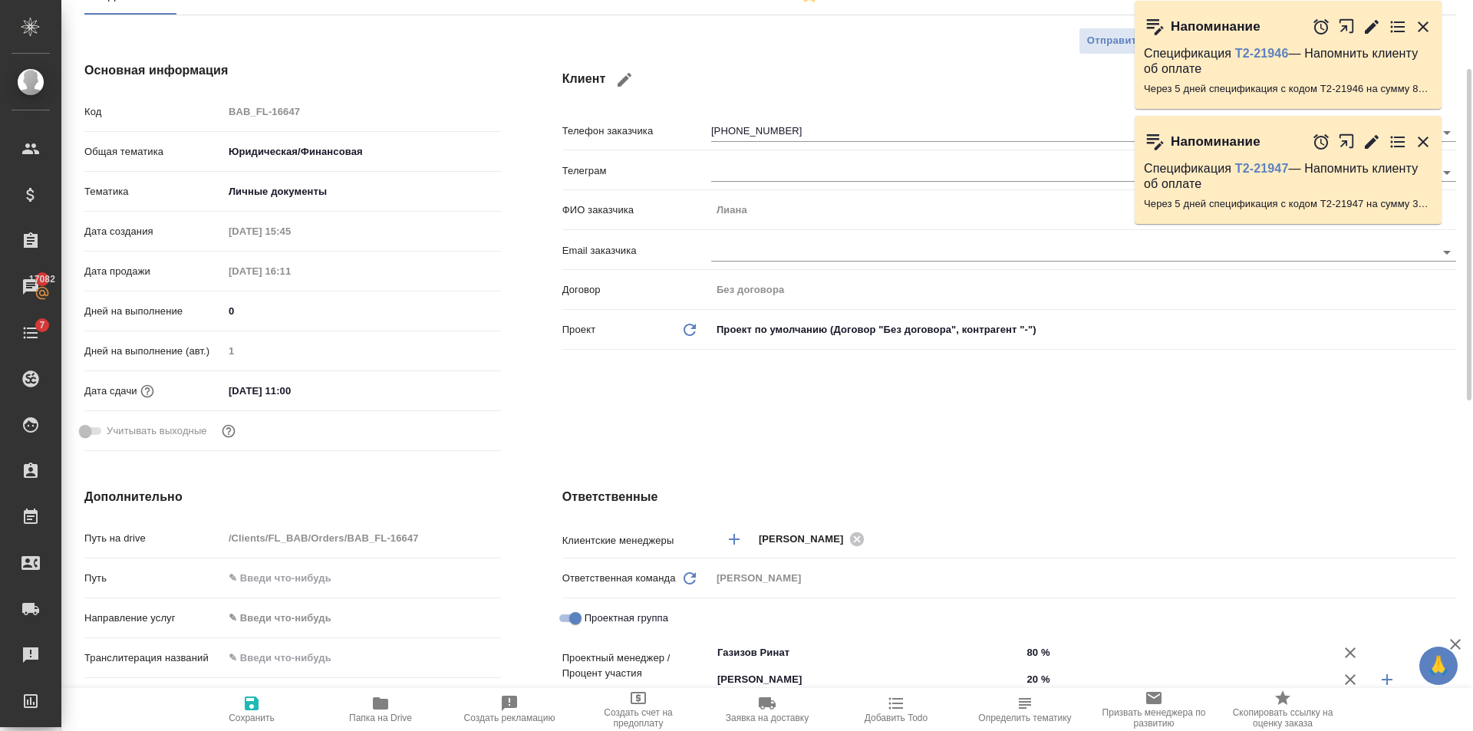
scroll to position [0, 0]
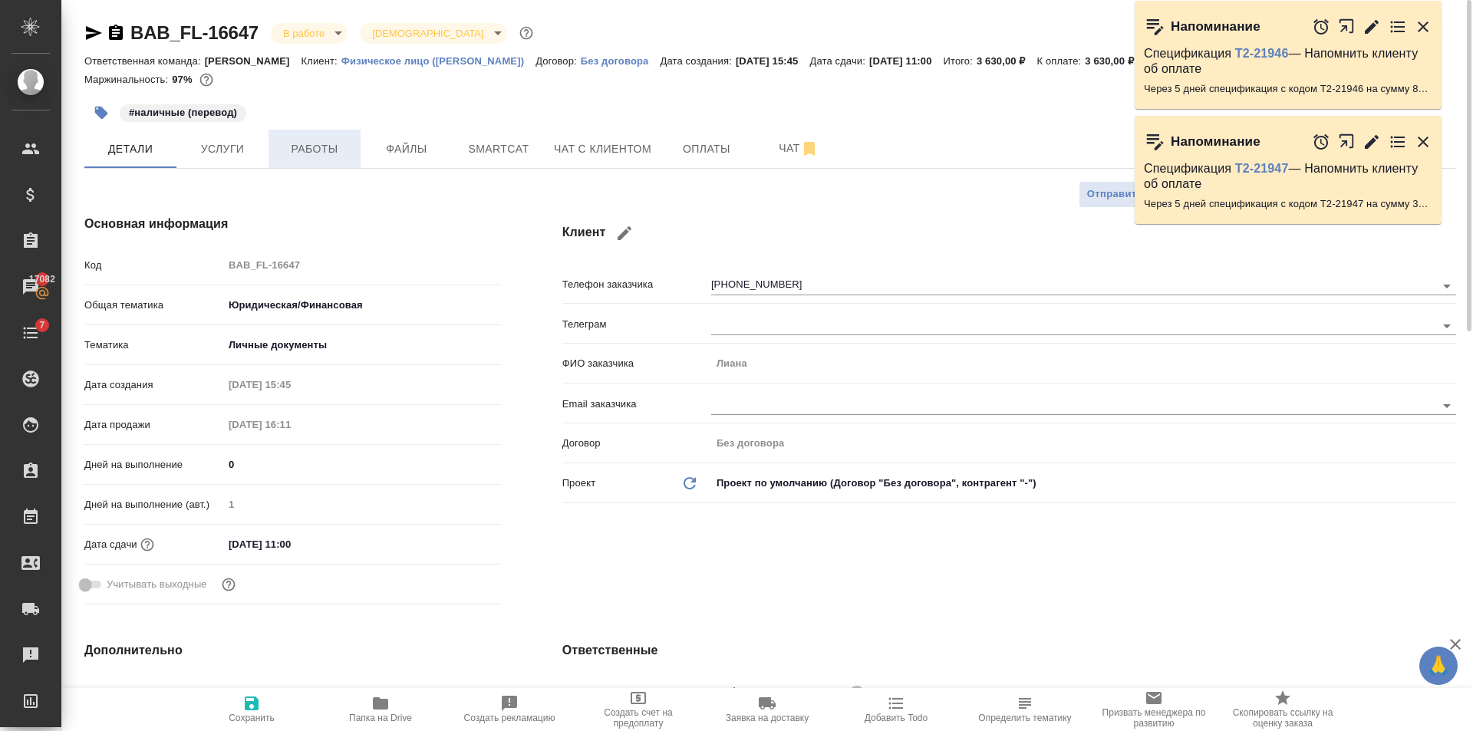
click at [327, 143] on span "Работы" at bounding box center [315, 149] width 74 height 19
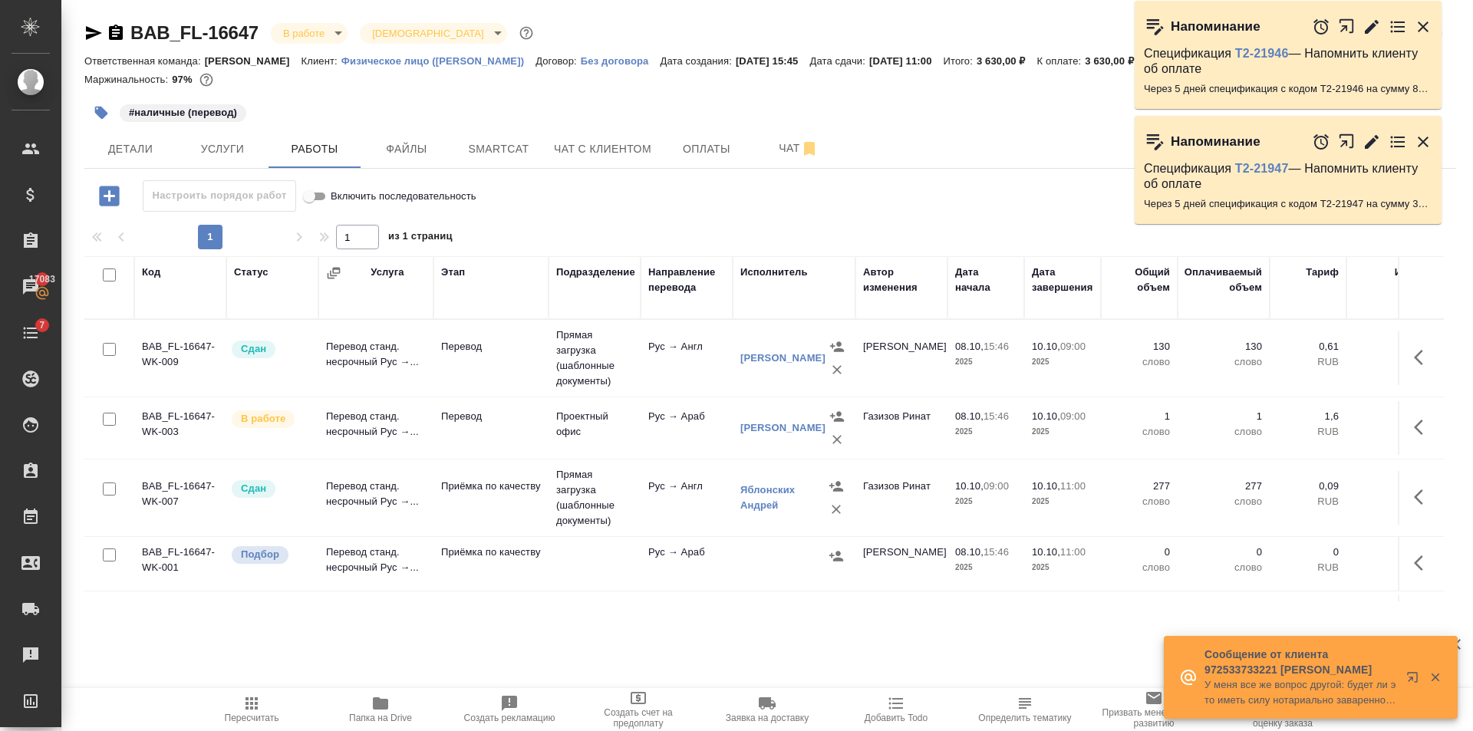
scroll to position [64, 0]
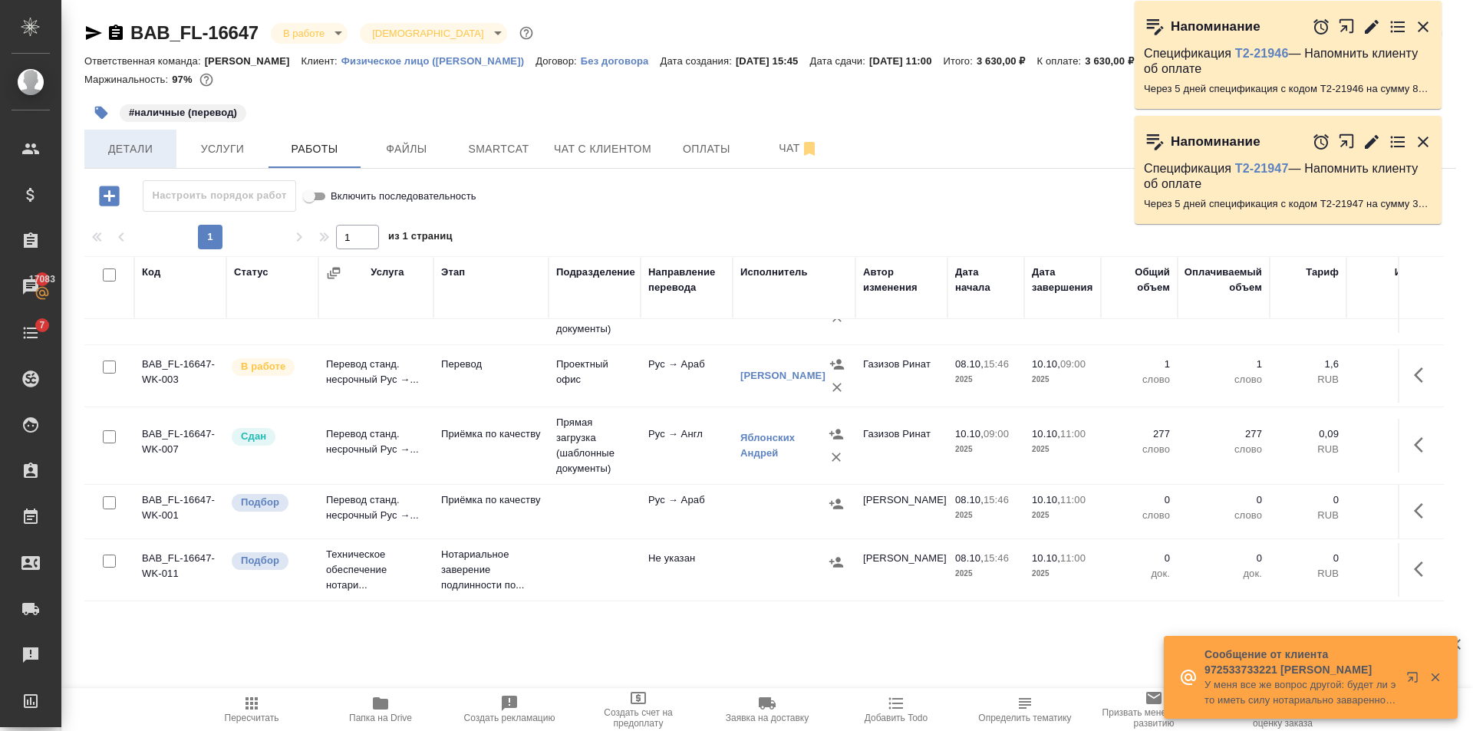
click at [143, 140] on span "Детали" at bounding box center [131, 149] width 74 height 19
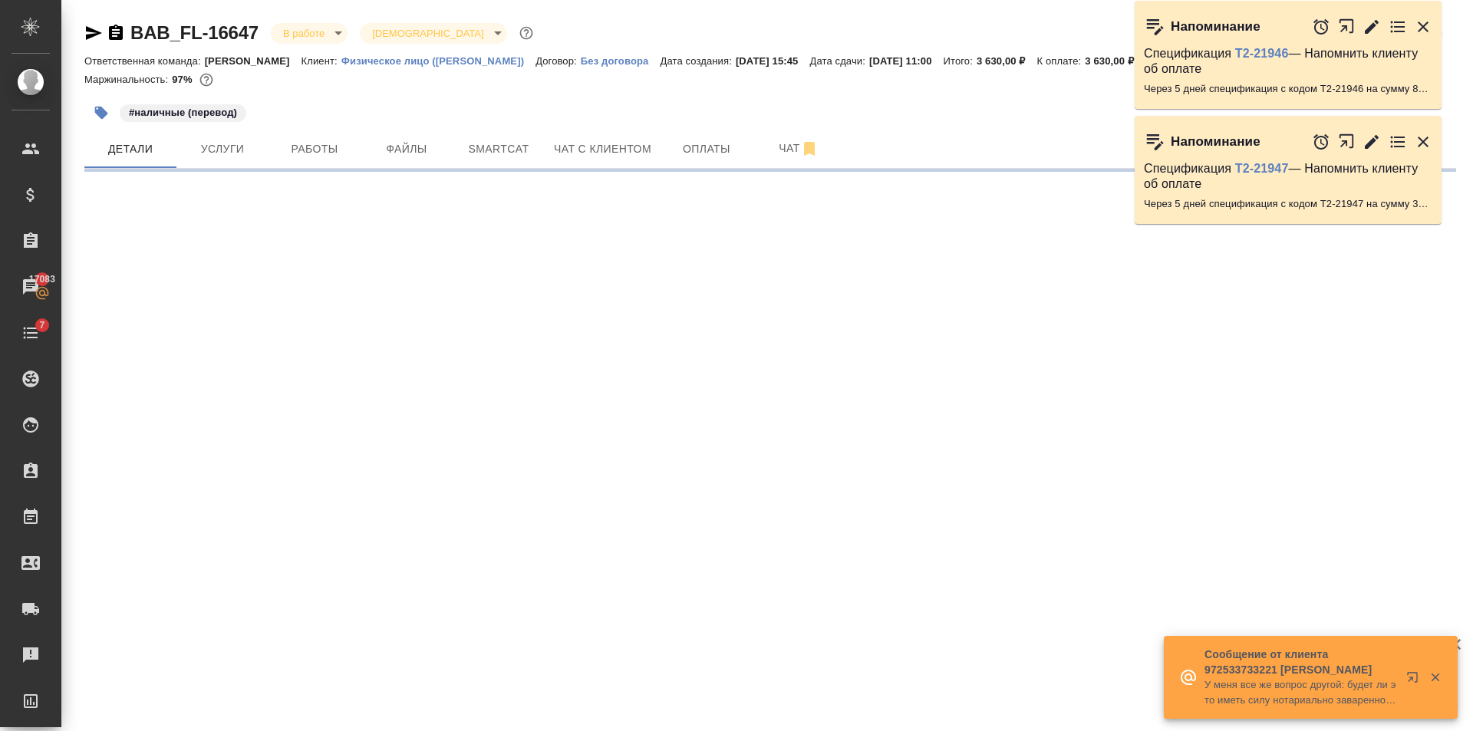
select select "RU"
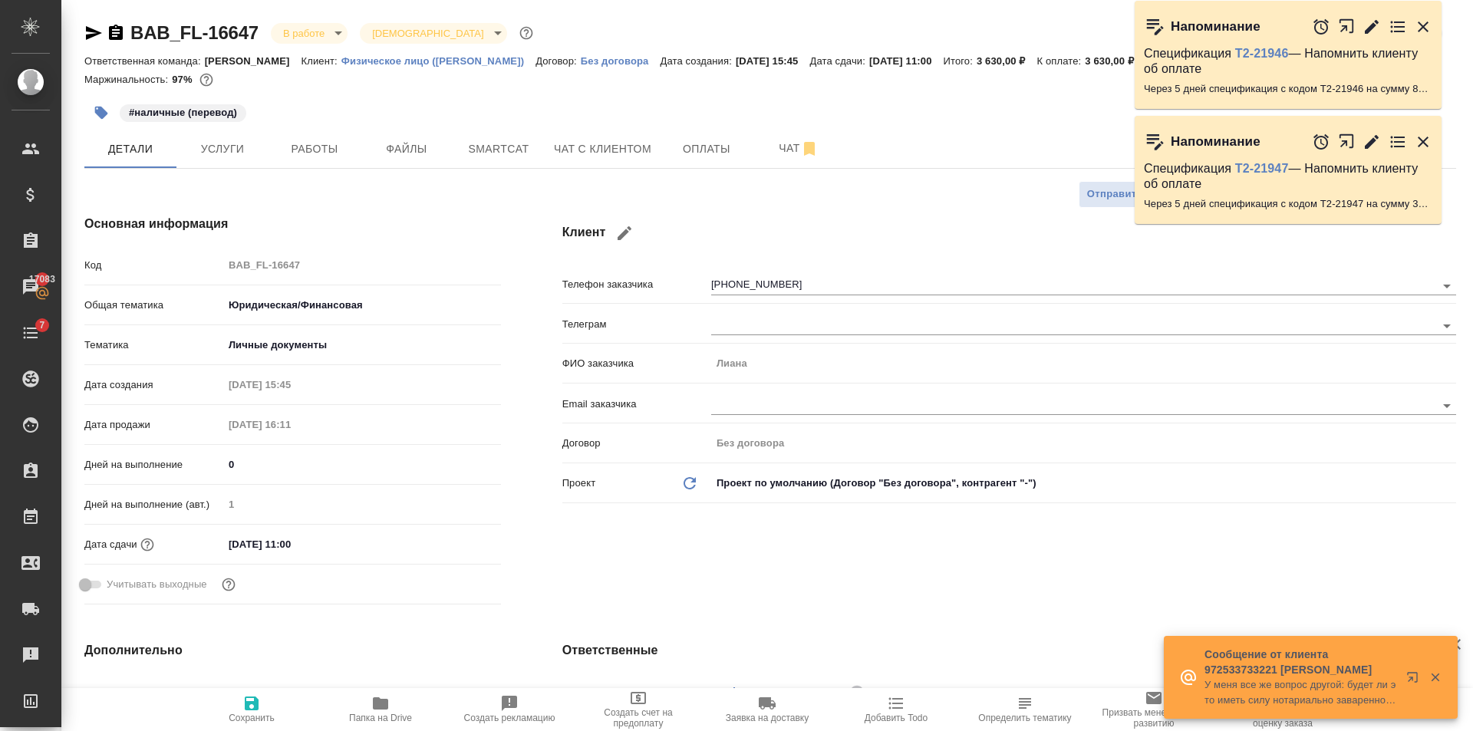
type textarea "x"
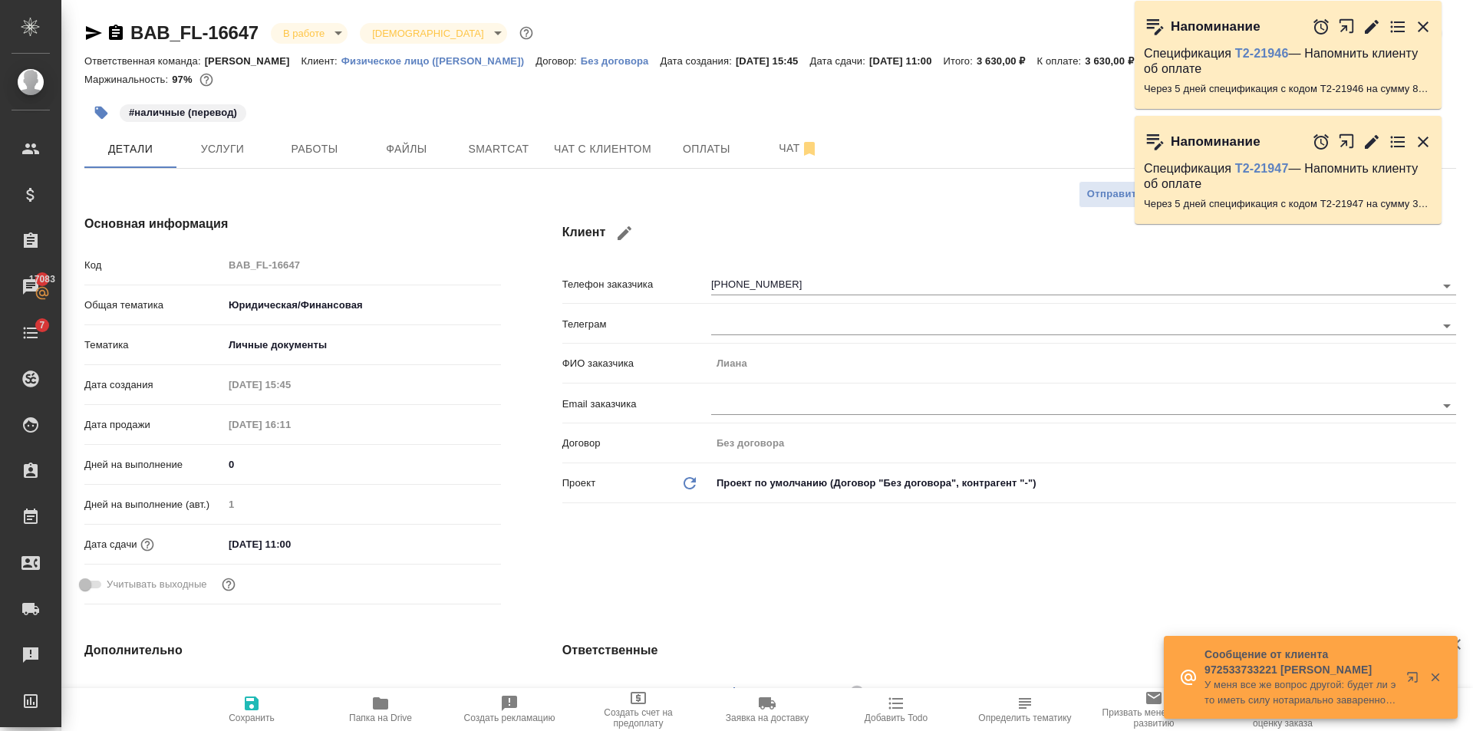
type textarea "x"
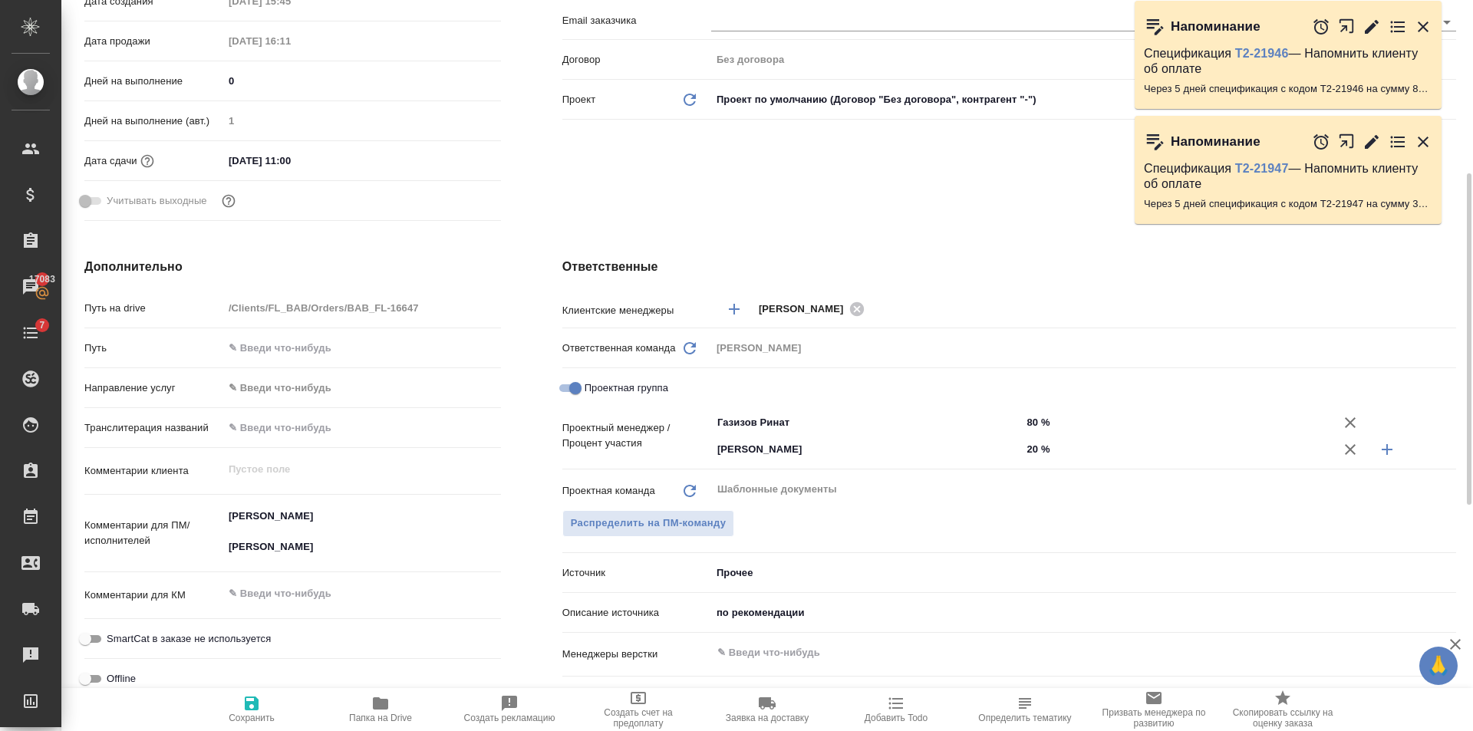
type textarea "x"
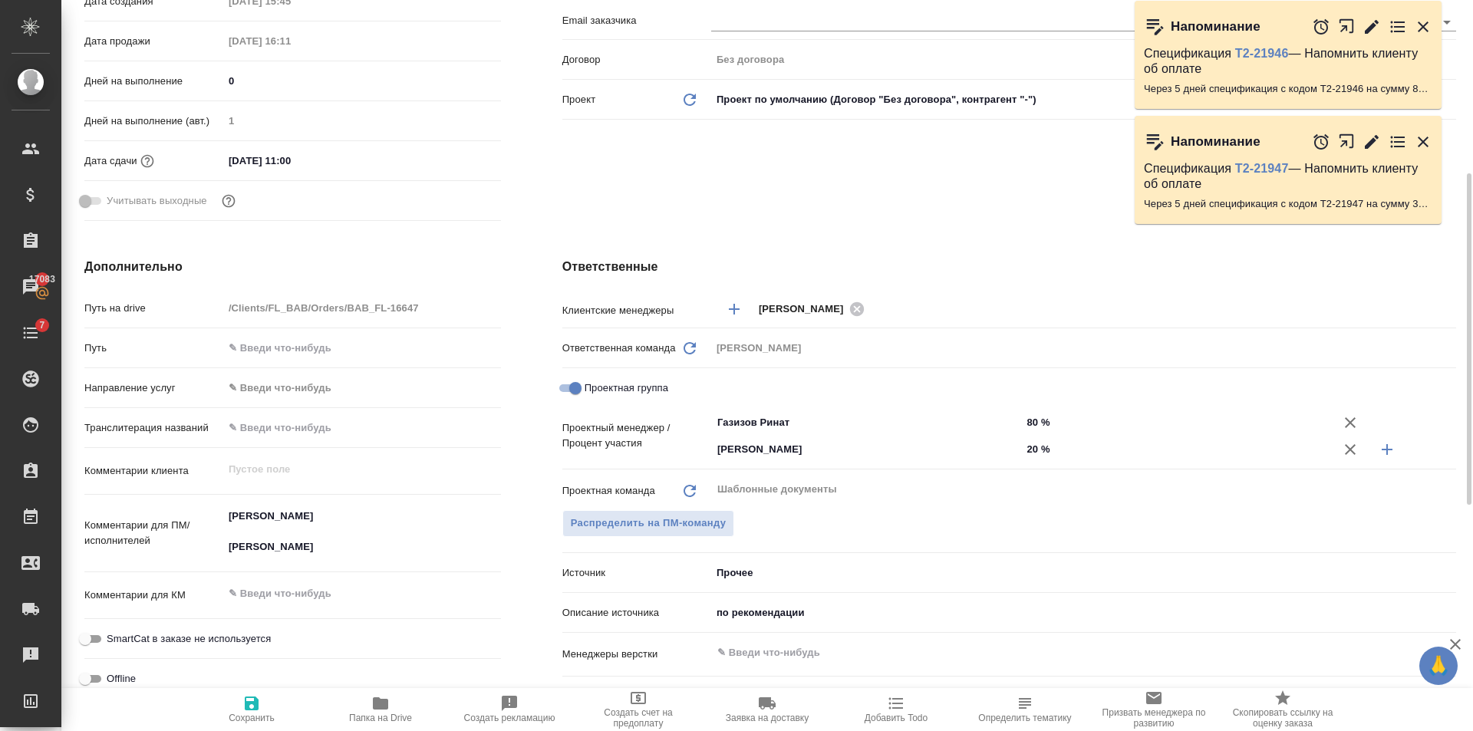
type textarea "x"
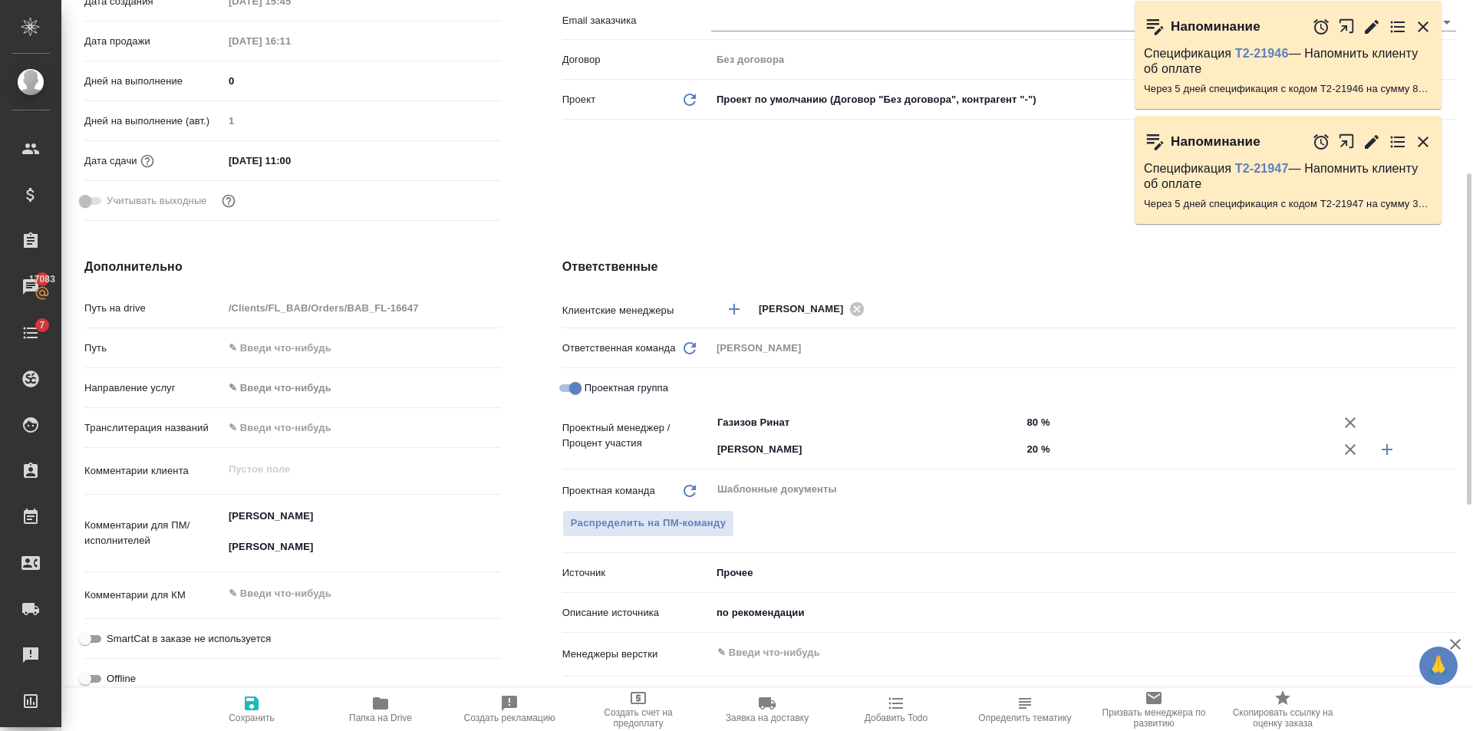
type textarea "x"
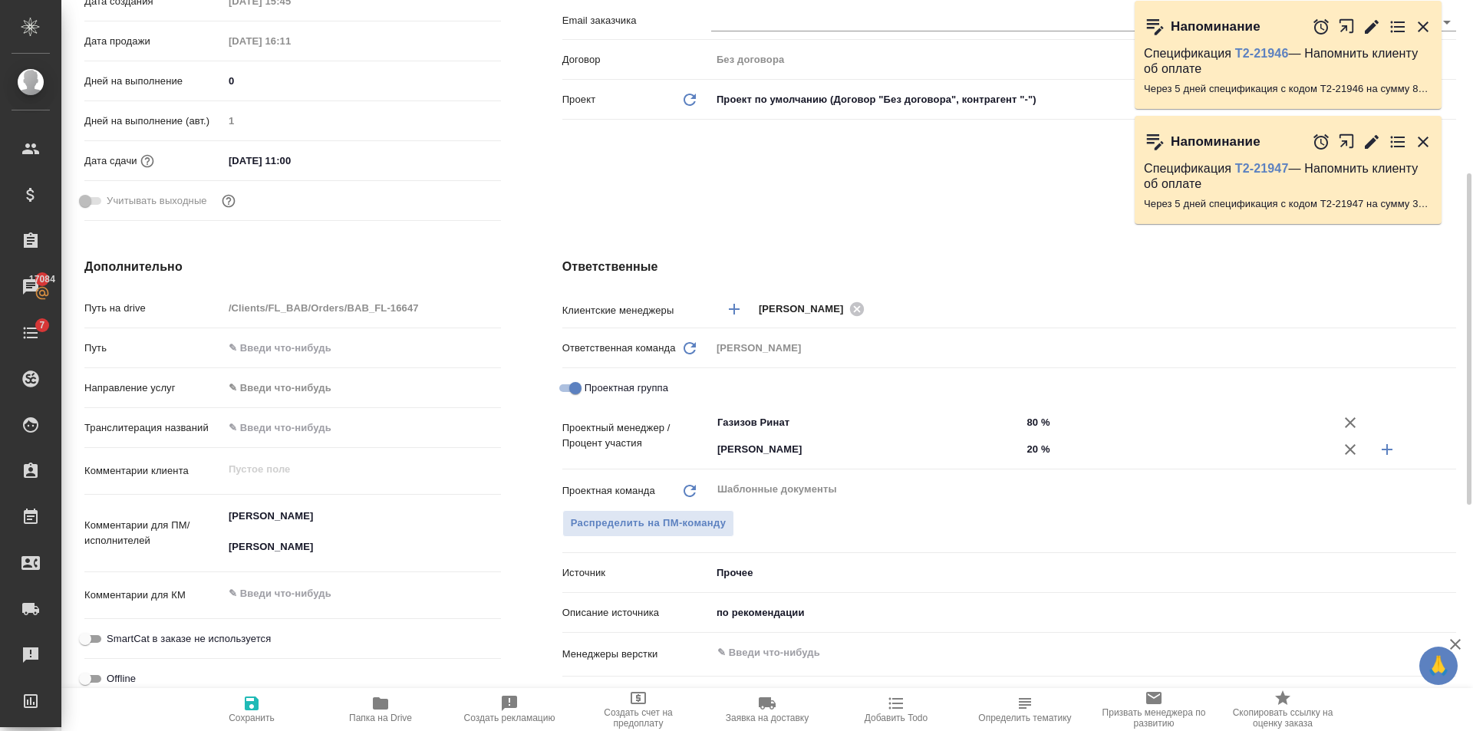
type textarea "x"
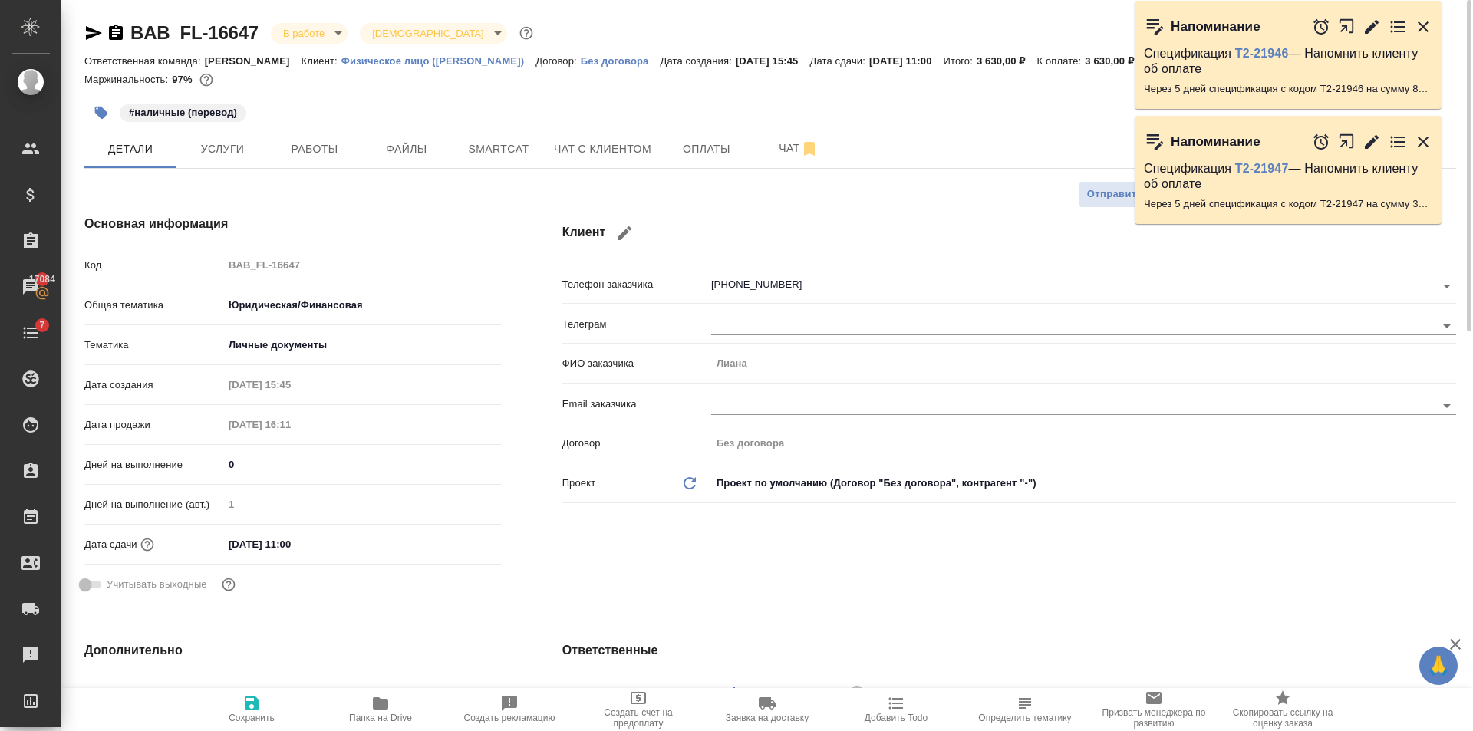
type textarea "x"
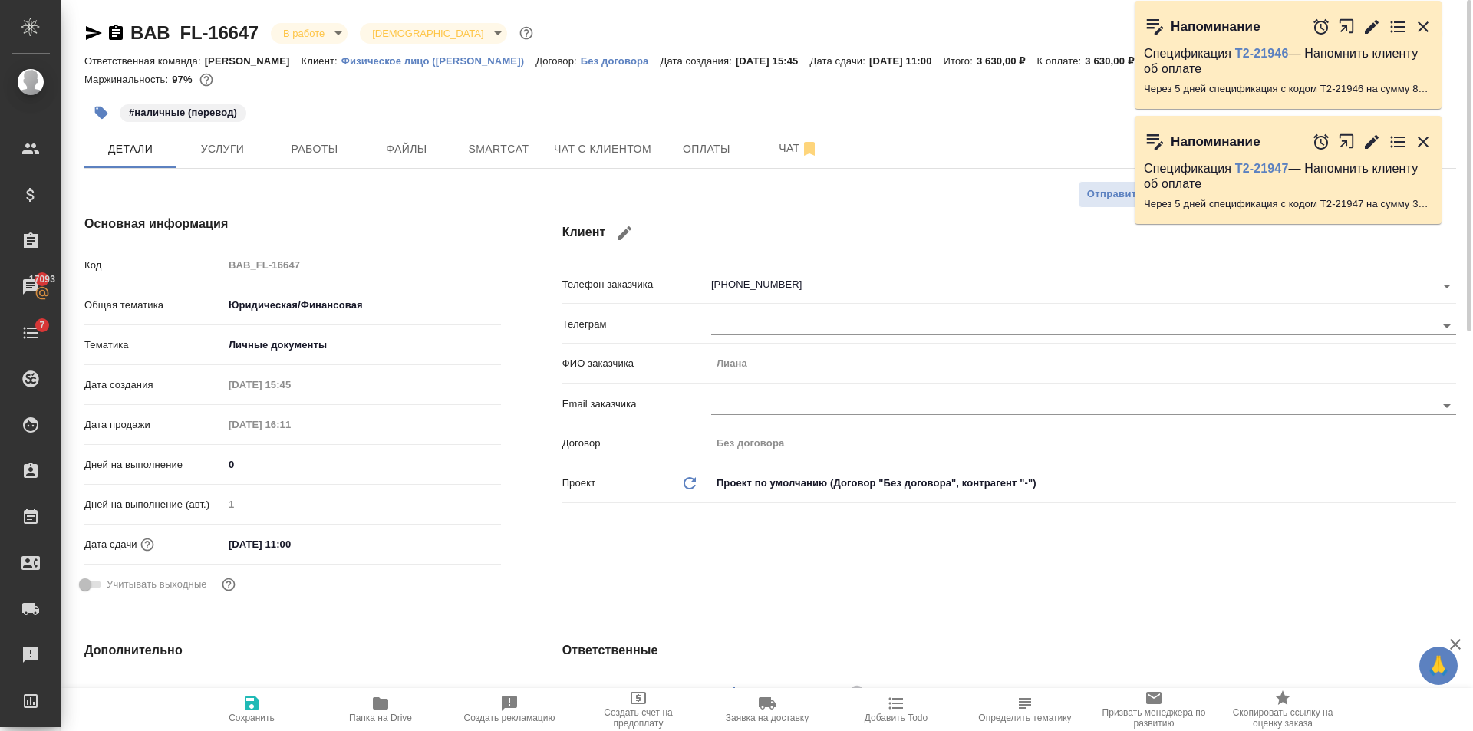
type textarea "x"
click at [793, 205] on div "Клиент Телефон заказчика [PHONE_NUMBER] Телеграм ФИО заказчика [PERSON_NAME] Em…" at bounding box center [1009, 412] width 955 height 457
click at [323, 157] on span "Работы" at bounding box center [315, 149] width 74 height 19
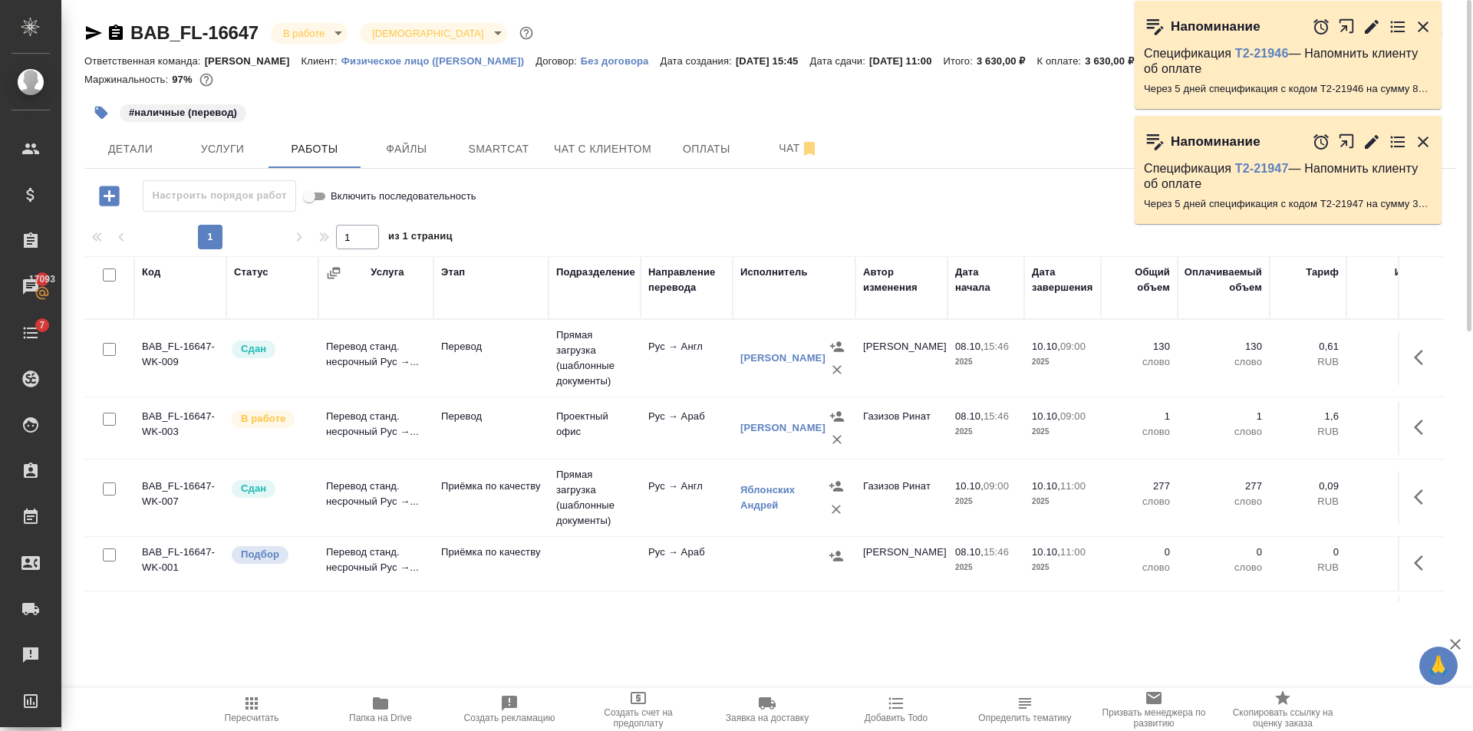
click at [453, 93] on div at bounding box center [770, 94] width 1372 height 3
